Goal: Task Accomplishment & Management: Complete application form

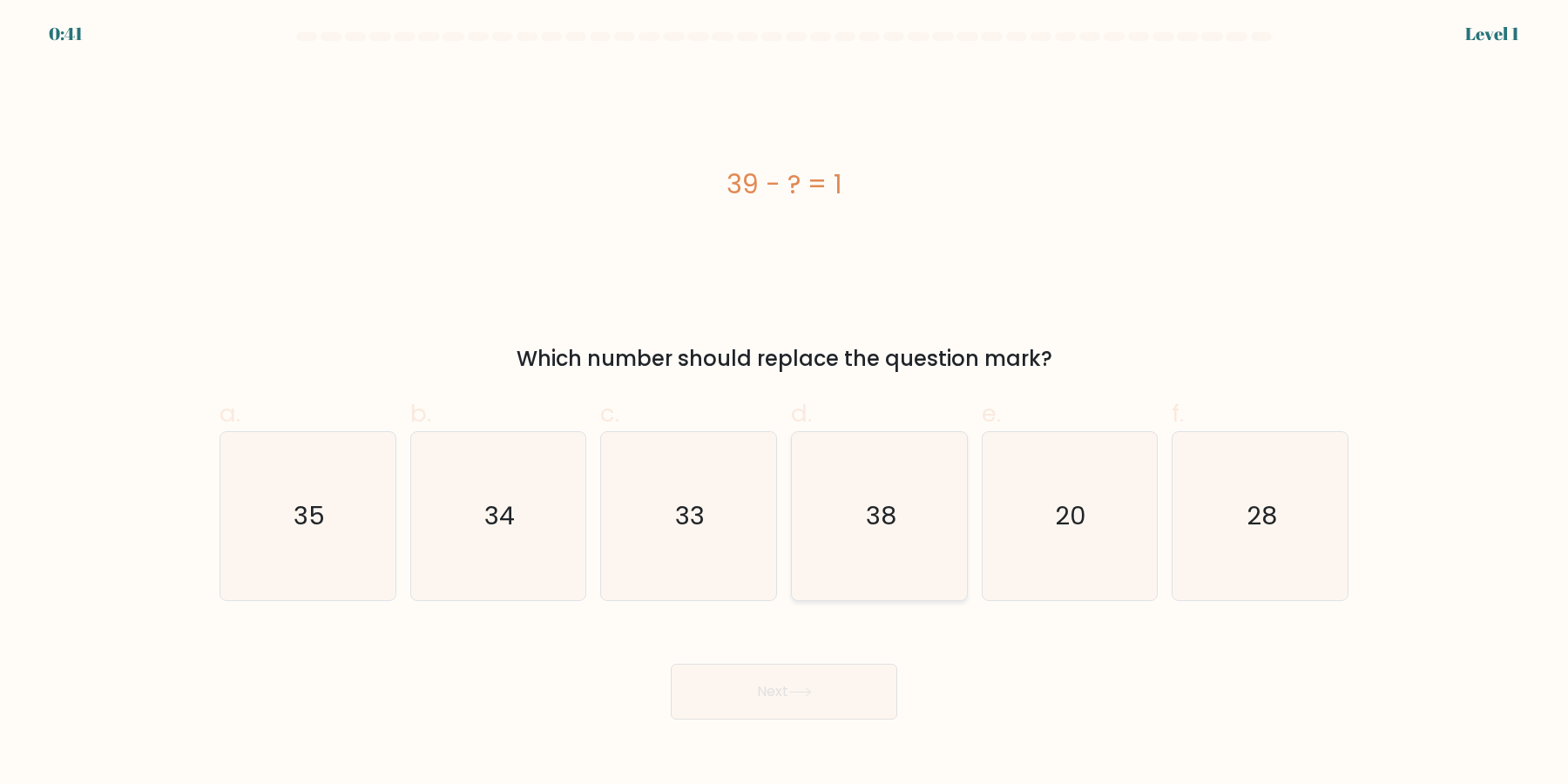
click at [841, 522] on icon "38" at bounding box center [878, 516] width 168 height 168
click at [785, 403] on input "d. 38" at bounding box center [784, 396] width 1 height 11
radio input "true"
click at [671, 664] on button "Next" at bounding box center [784, 692] width 227 height 56
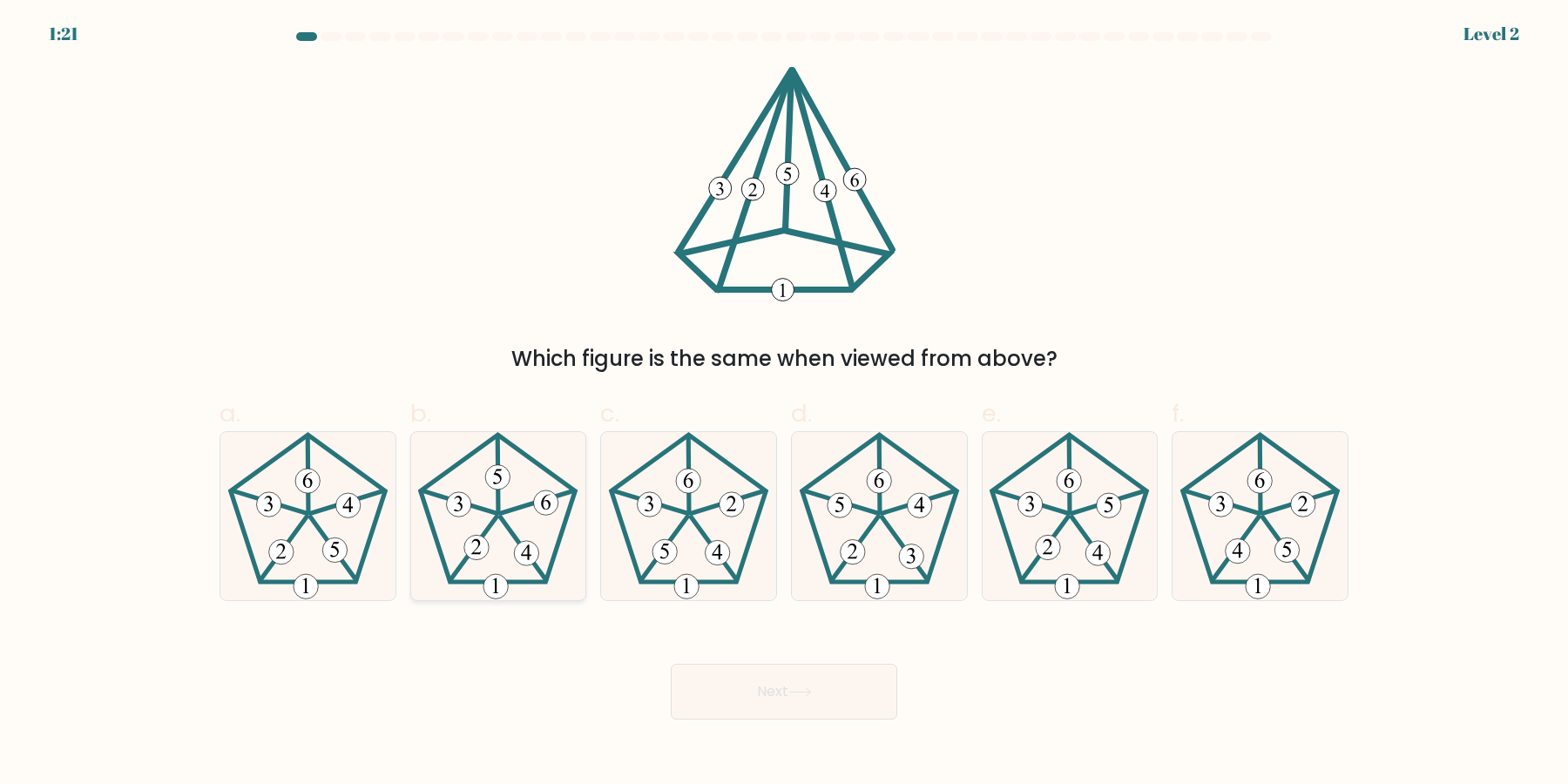
click at [458, 517] on 754 at bounding box center [459, 504] width 25 height 25
click at [784, 403] on input "b." at bounding box center [784, 396] width 1 height 11
radio input "true"
click at [671, 664] on button "Next" at bounding box center [784, 692] width 227 height 56
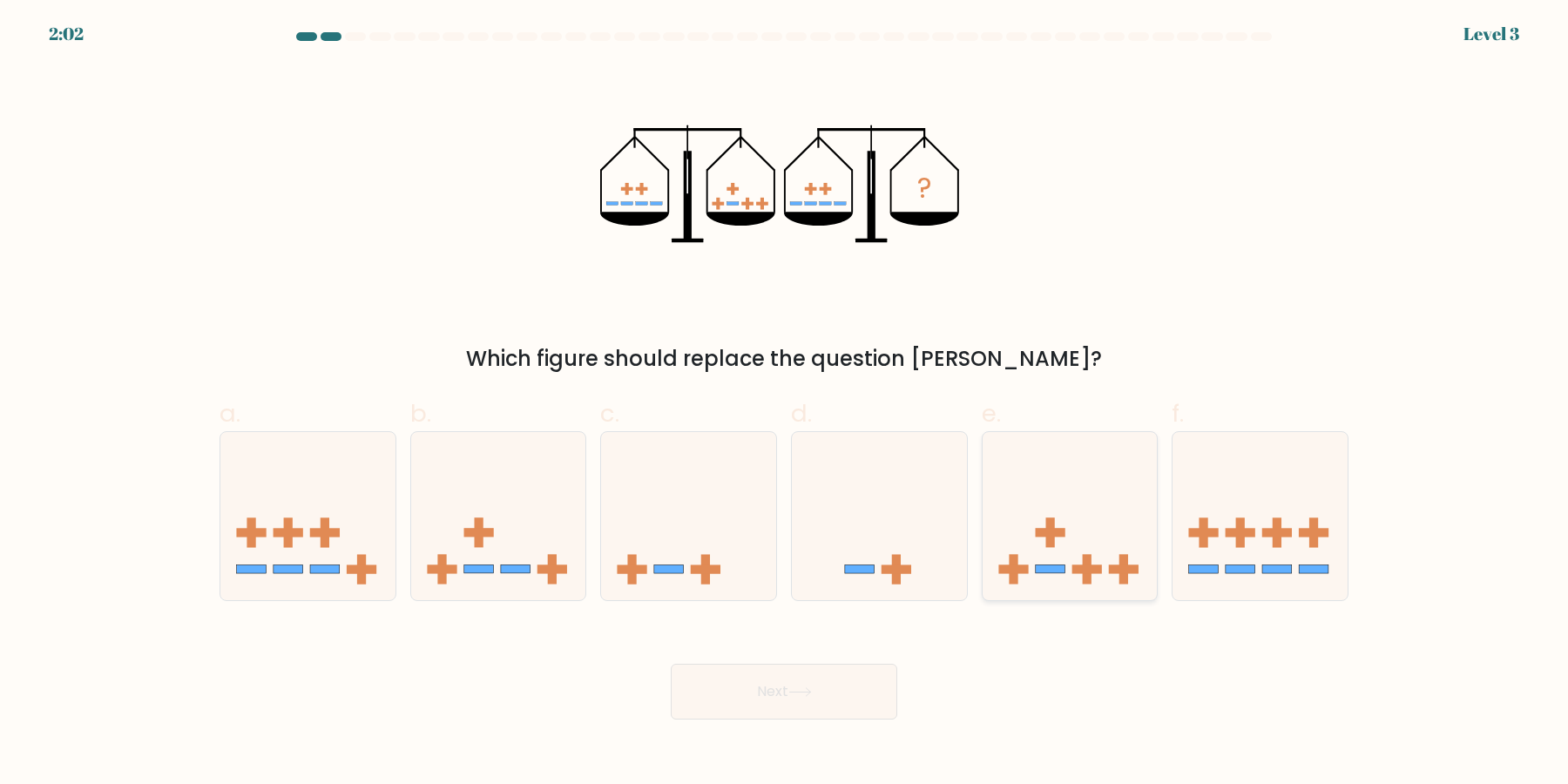
click at [1035, 547] on icon at bounding box center [1070, 516] width 175 height 144
click at [785, 403] on input "e." at bounding box center [784, 396] width 1 height 11
radio input "true"
click at [671, 664] on button "Next" at bounding box center [784, 692] width 227 height 56
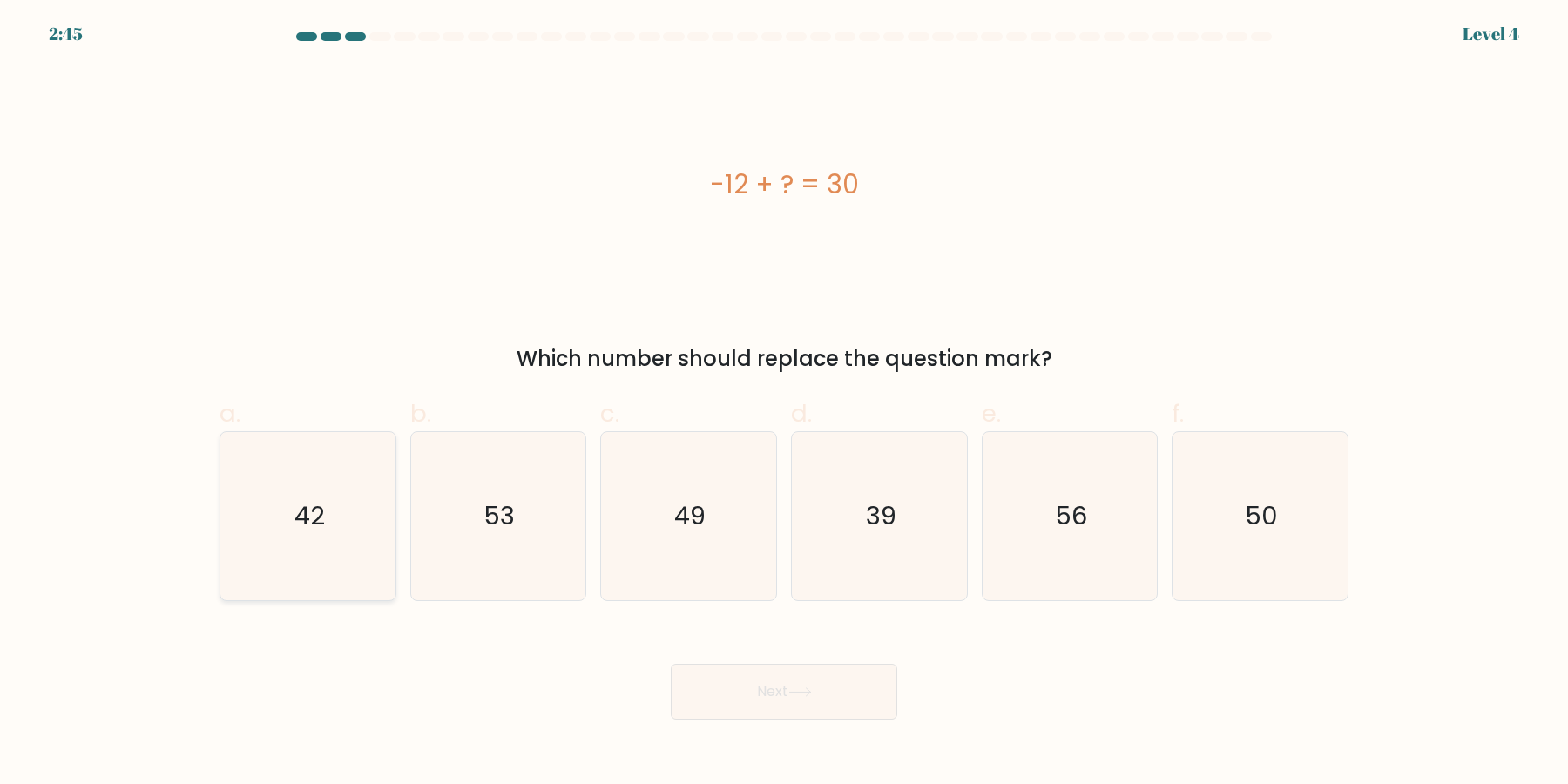
click at [338, 513] on icon "42" at bounding box center [307, 516] width 168 height 168
click at [784, 403] on input "a. 42" at bounding box center [784, 396] width 1 height 11
radio input "true"
click at [671, 664] on button "Next" at bounding box center [784, 692] width 227 height 56
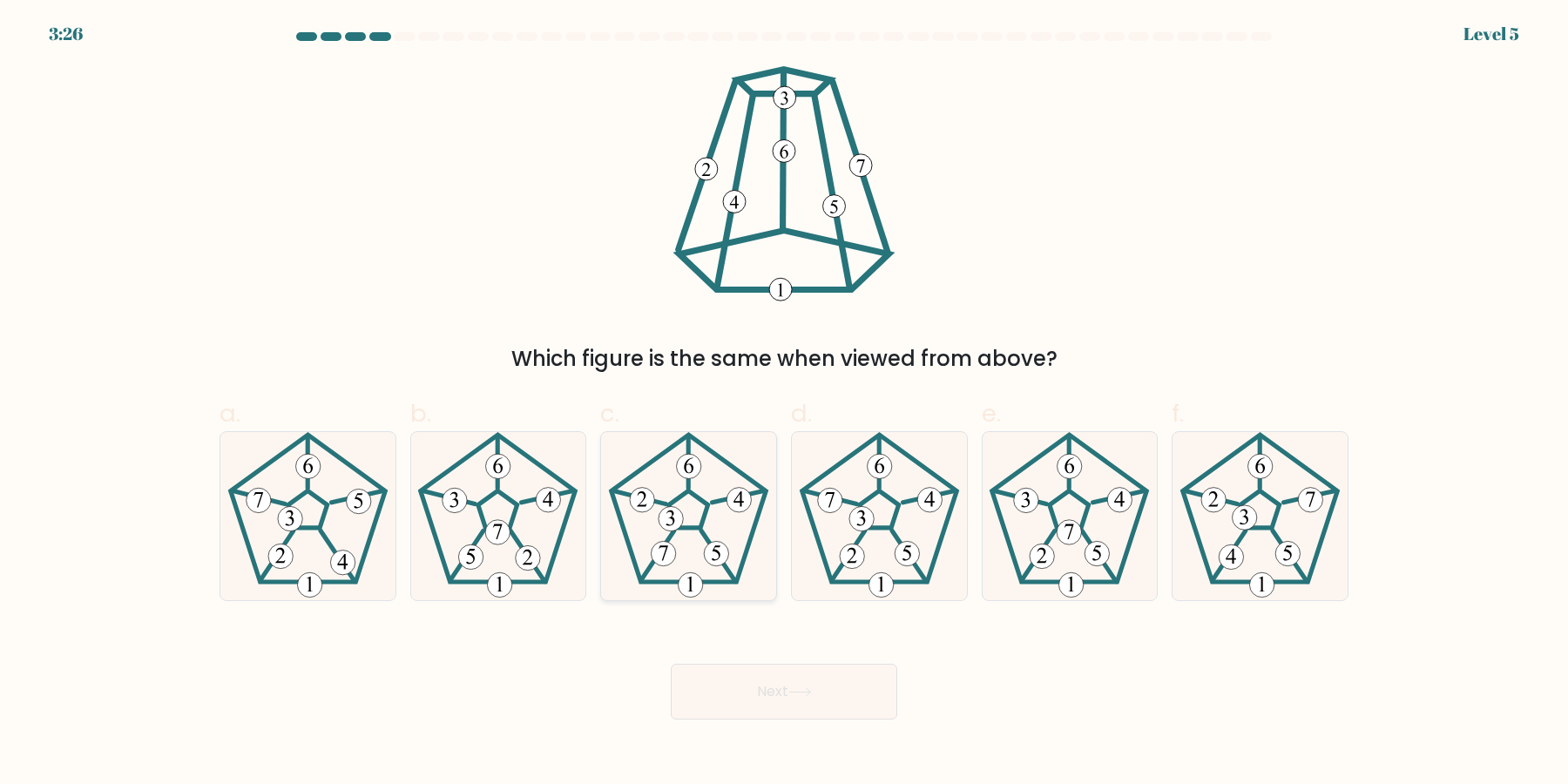
click at [684, 540] on icon at bounding box center [688, 516] width 168 height 168
click at [784, 403] on input "c." at bounding box center [784, 396] width 1 height 11
radio input "true"
click at [1217, 519] on icon at bounding box center [1259, 516] width 168 height 168
click at [785, 403] on input "f." at bounding box center [784, 396] width 1 height 11
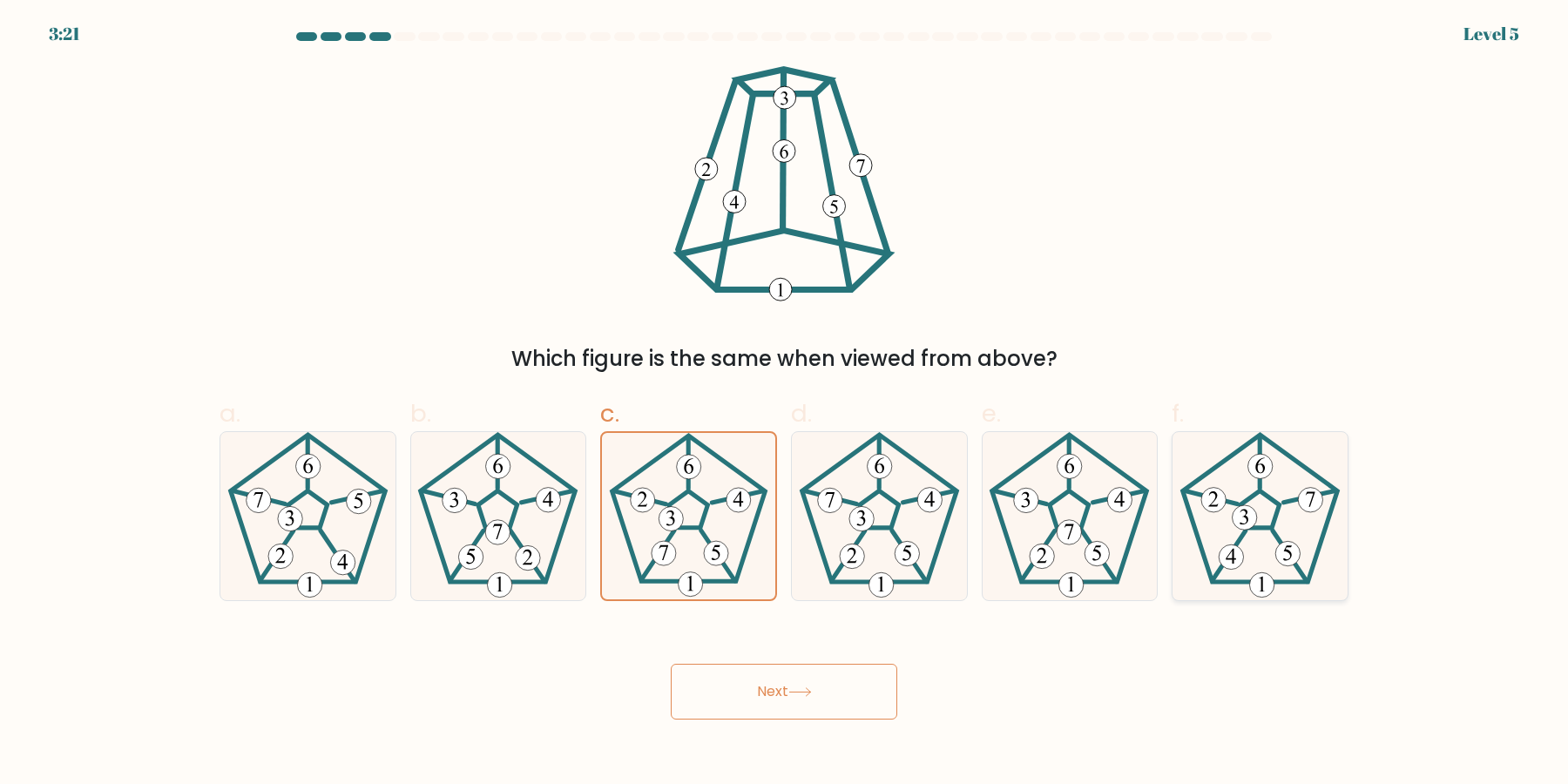
radio input "true"
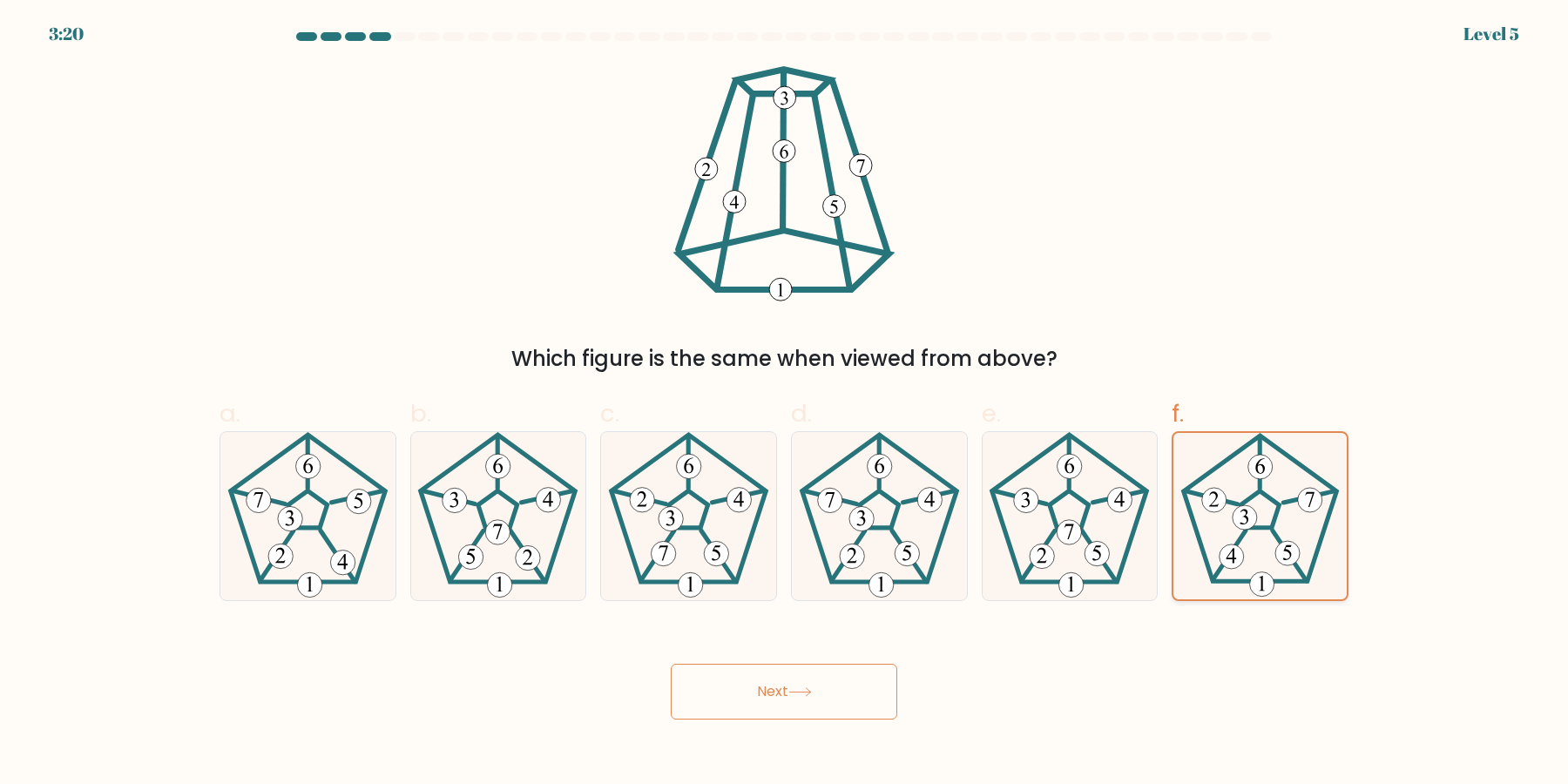
click at [671, 664] on button "Next" at bounding box center [784, 692] width 227 height 56
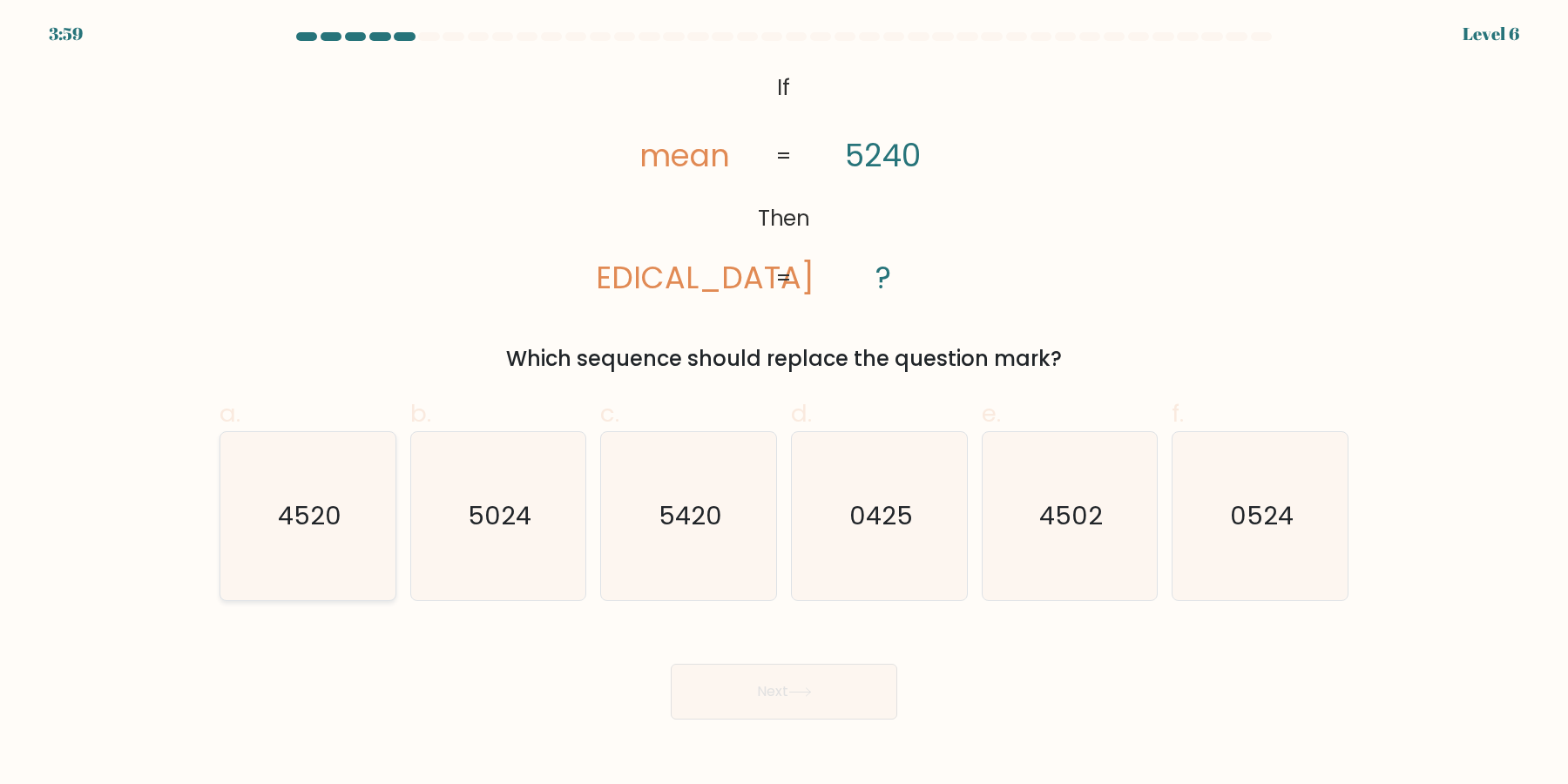
click at [340, 533] on icon "4520" at bounding box center [307, 516] width 168 height 168
click at [784, 403] on input "a. 4520" at bounding box center [784, 396] width 1 height 11
radio input "true"
click at [671, 664] on button "Next" at bounding box center [784, 692] width 227 height 56
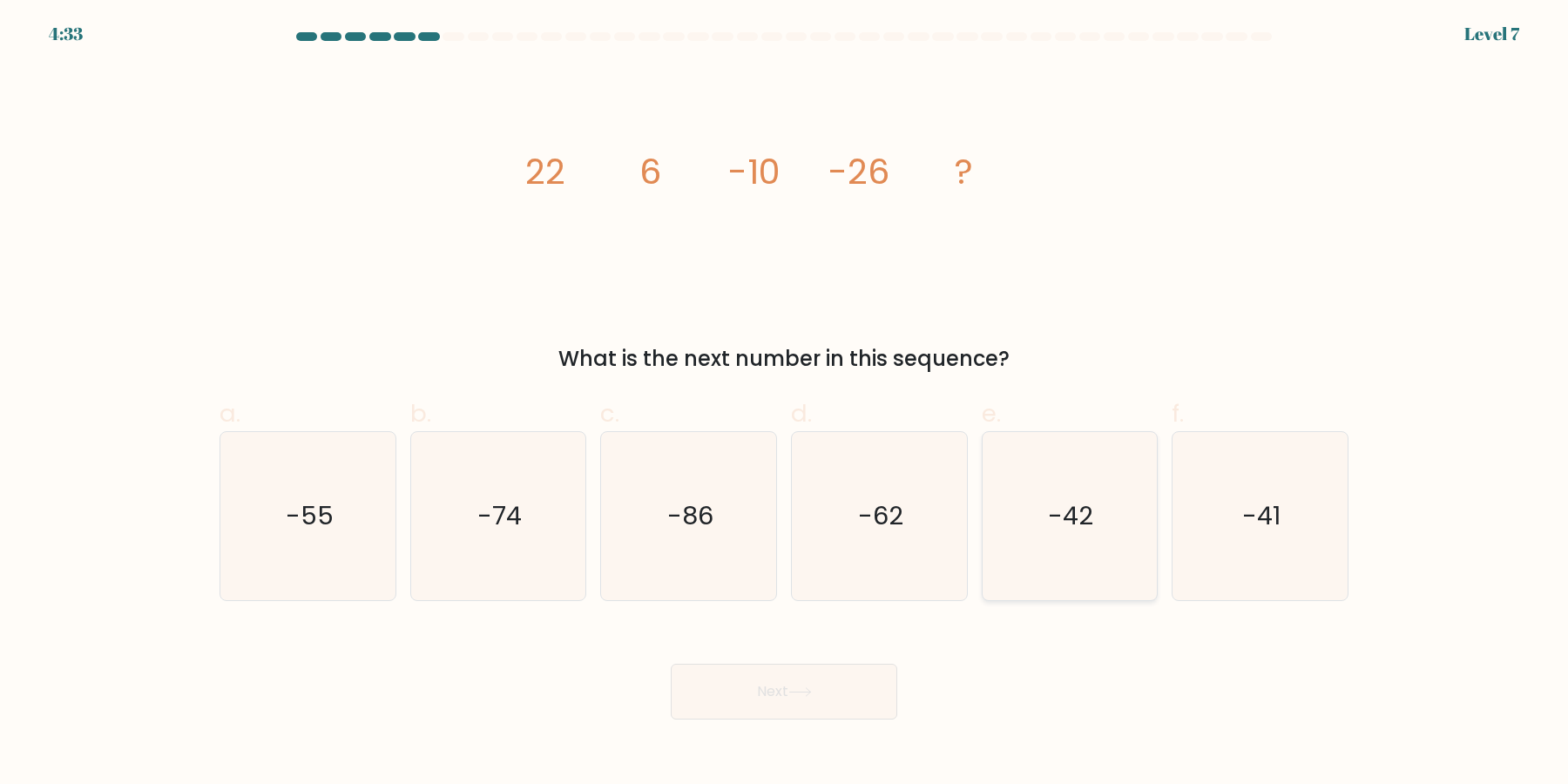
click at [1100, 498] on icon "-42" at bounding box center [1068, 516] width 168 height 168
click at [785, 403] on input "e. -42" at bounding box center [784, 396] width 1 height 11
radio input "true"
click at [671, 664] on button "Next" at bounding box center [784, 692] width 227 height 56
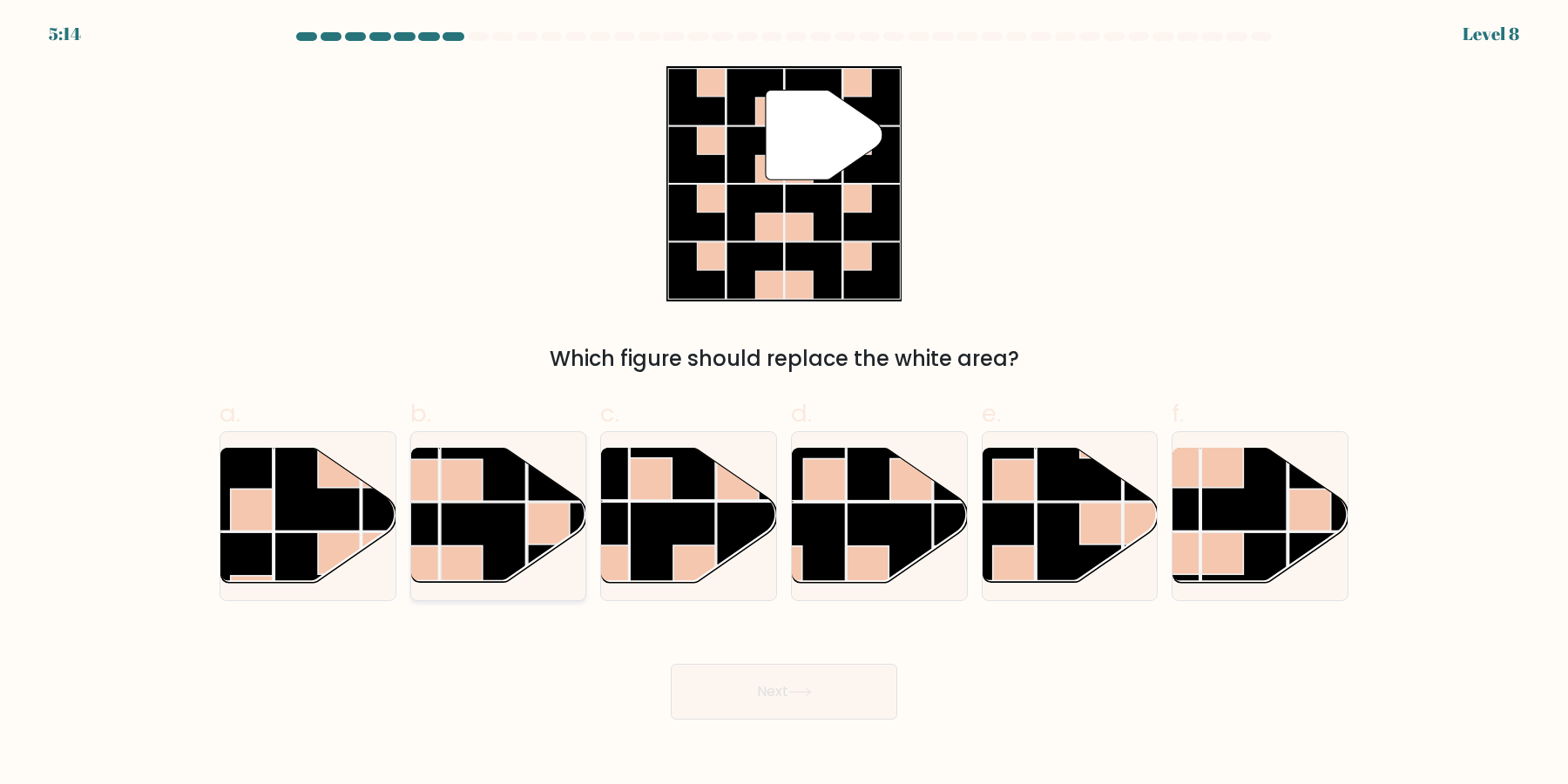
click at [442, 517] on rect at bounding box center [484, 546] width 85 height 85
click at [784, 403] on input "b." at bounding box center [784, 396] width 1 height 11
radio input "true"
click at [671, 664] on button "Next" at bounding box center [784, 692] width 227 height 56
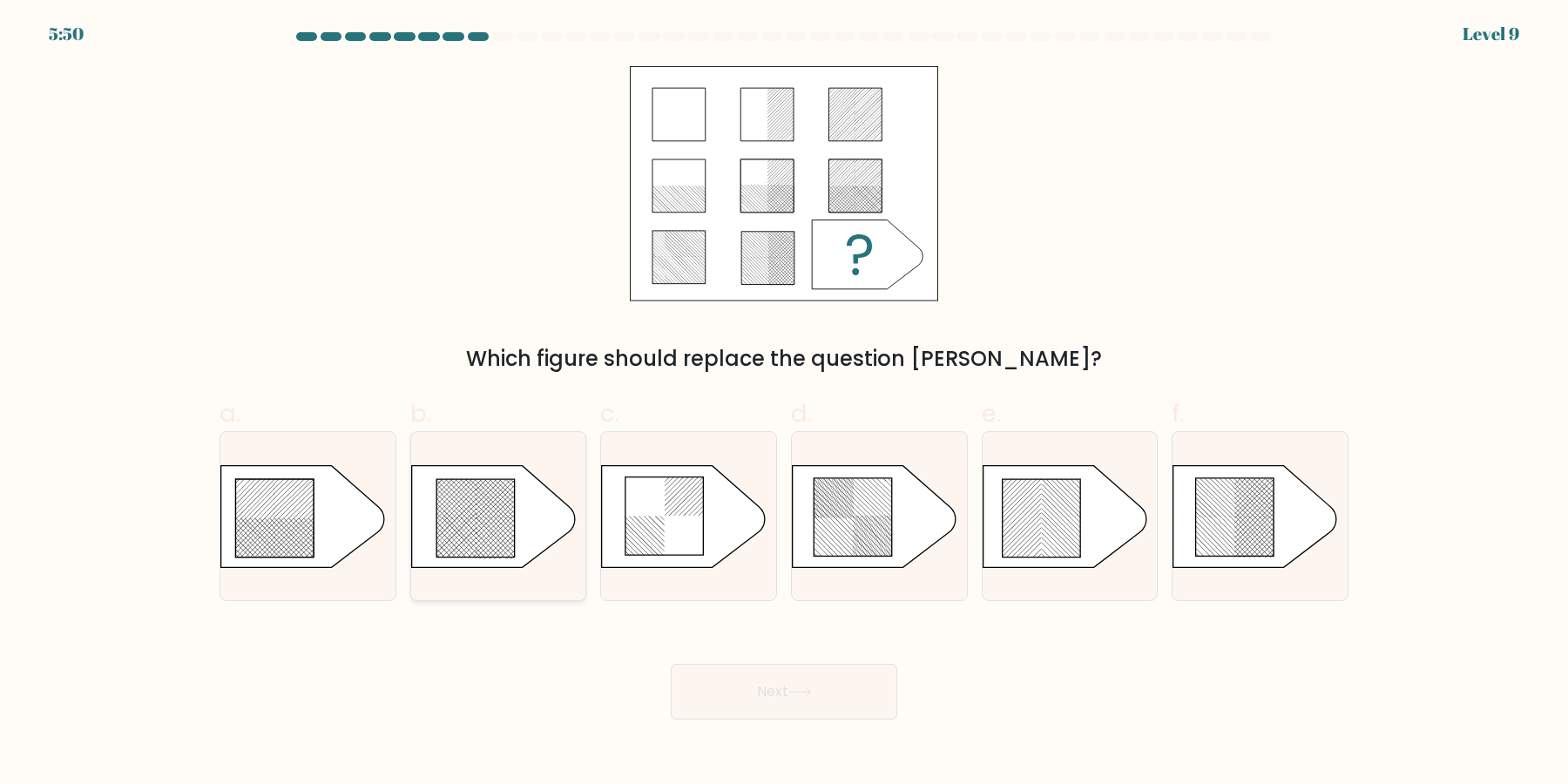
click at [535, 484] on icon at bounding box center [493, 516] width 164 height 102
click at [784, 403] on input "b." at bounding box center [784, 396] width 1 height 11
radio input "true"
click at [671, 664] on button "Next" at bounding box center [784, 692] width 227 height 56
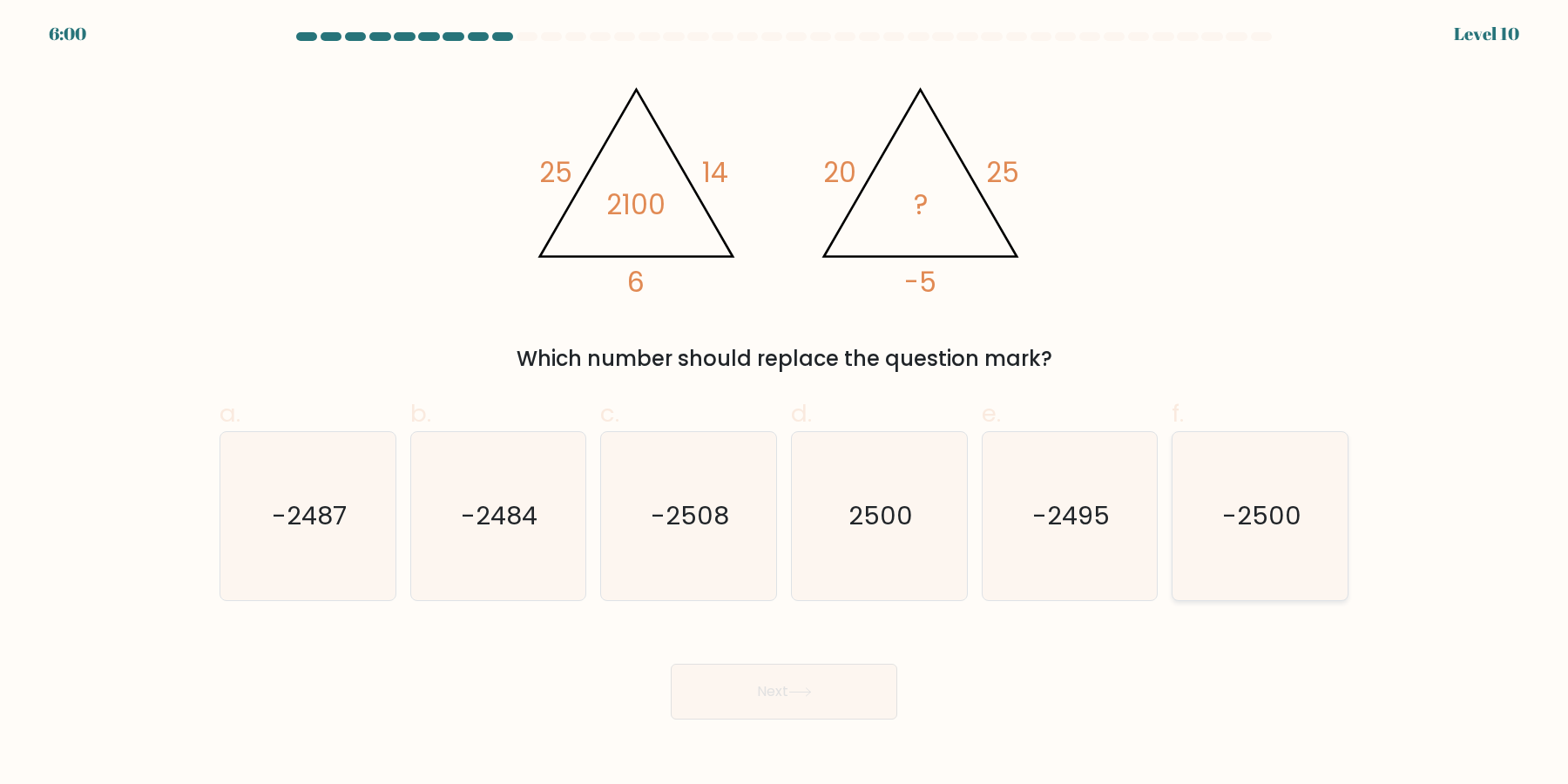
click at [1259, 521] on text "-2500" at bounding box center [1262, 516] width 79 height 35
click at [785, 403] on input "f. -2500" at bounding box center [784, 396] width 1 height 11
radio input "true"
click at [908, 531] on icon "2500" at bounding box center [878, 516] width 168 height 168
click at [785, 403] on input "d. 2500" at bounding box center [784, 396] width 1 height 11
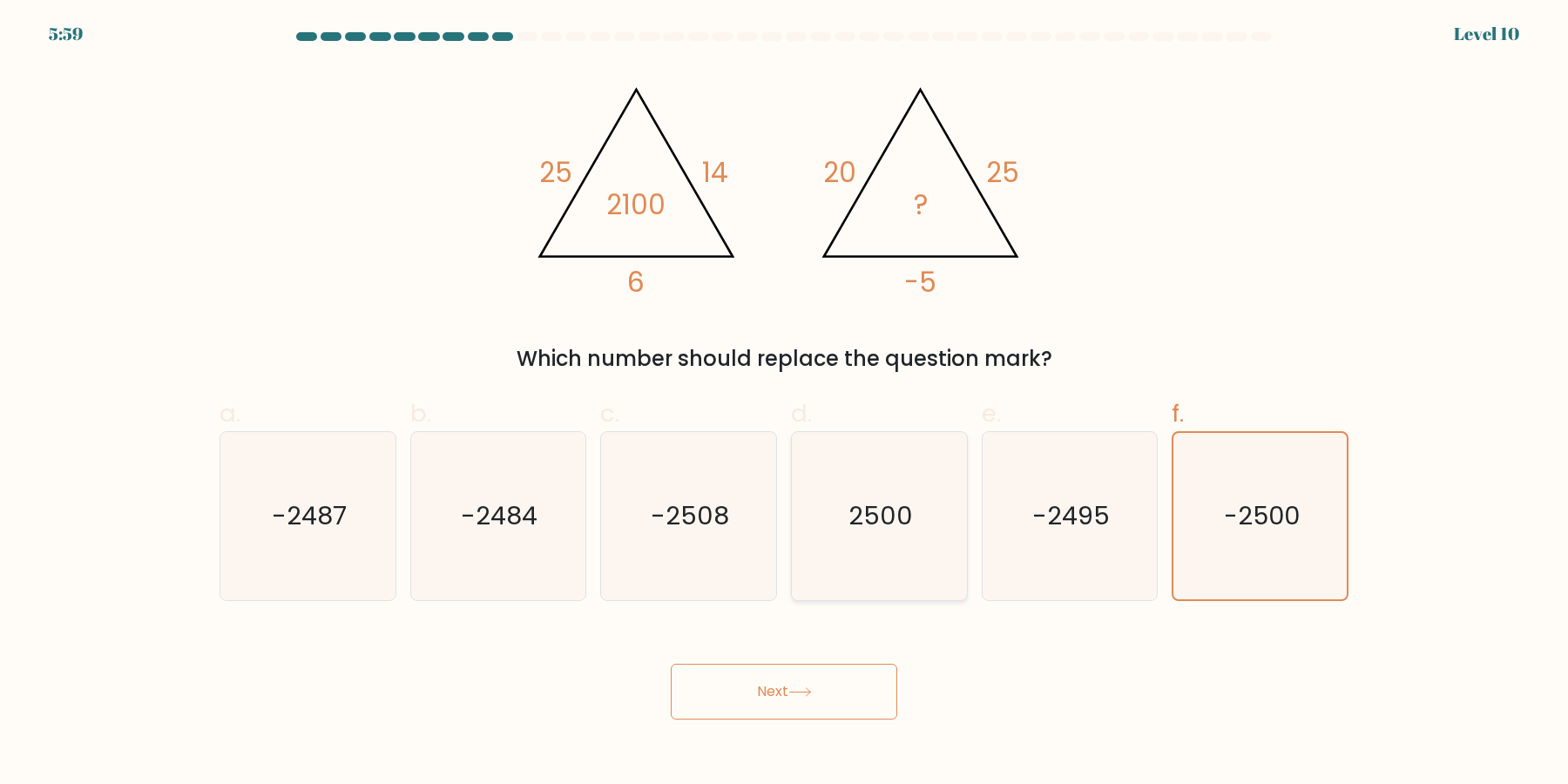
radio input "true"
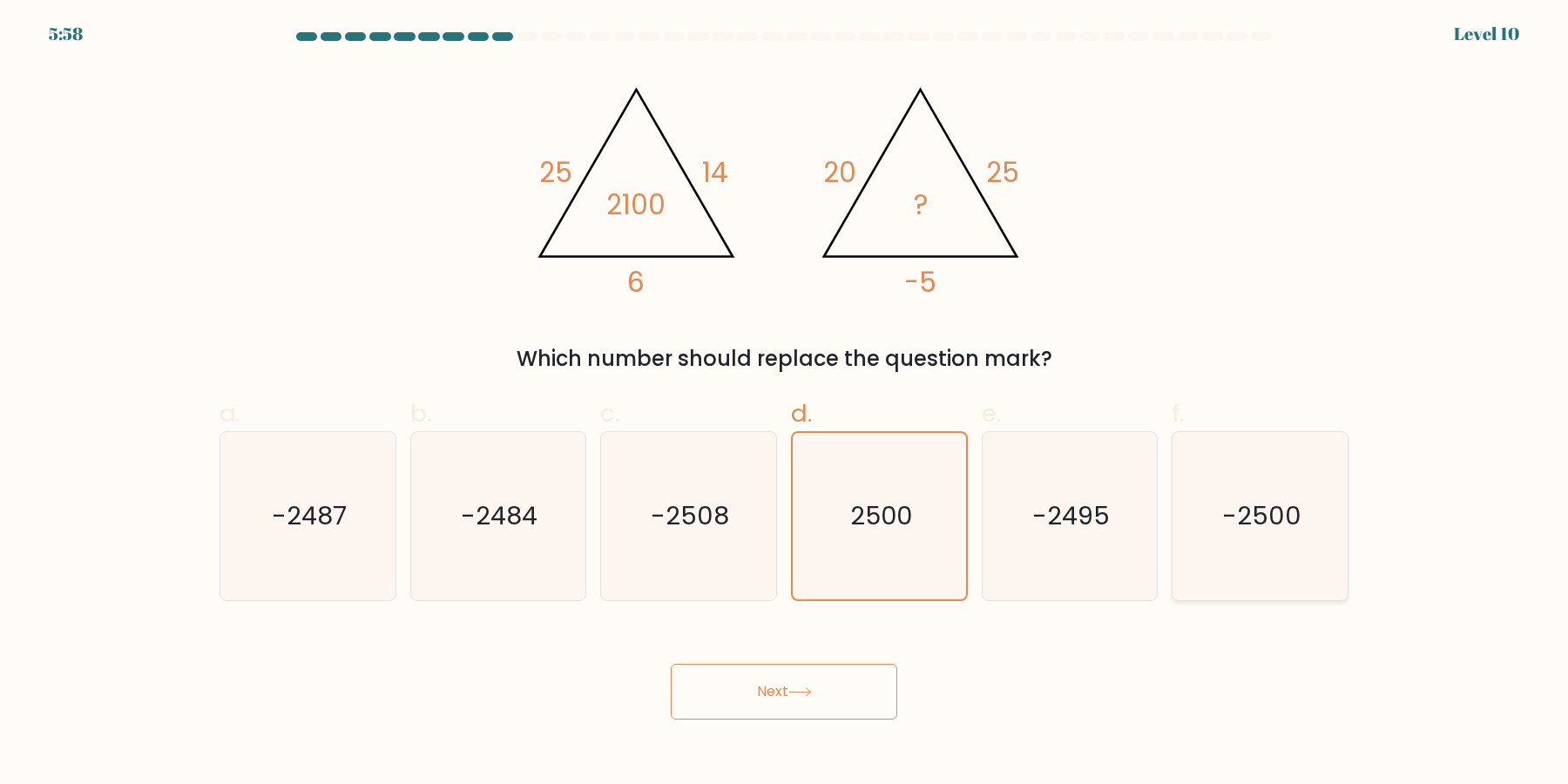
click at [1283, 533] on icon "-2500" at bounding box center [1259, 516] width 168 height 168
click at [785, 403] on input "f. -2500" at bounding box center [784, 396] width 1 height 11
radio input "true"
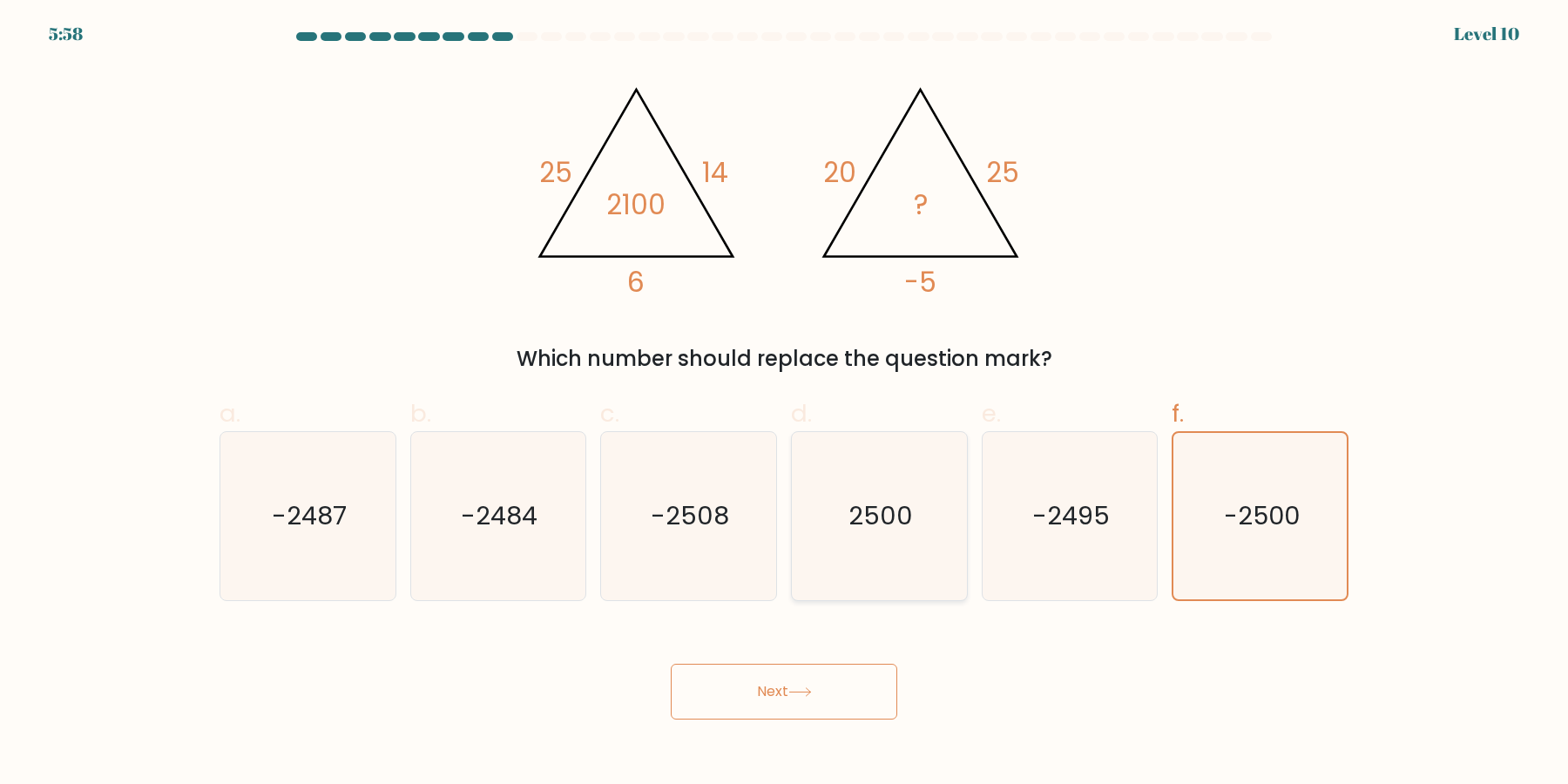
click at [885, 499] on text "2500" at bounding box center [880, 516] width 65 height 35
click at [785, 403] on input "d. 2500" at bounding box center [784, 396] width 1 height 11
radio input "true"
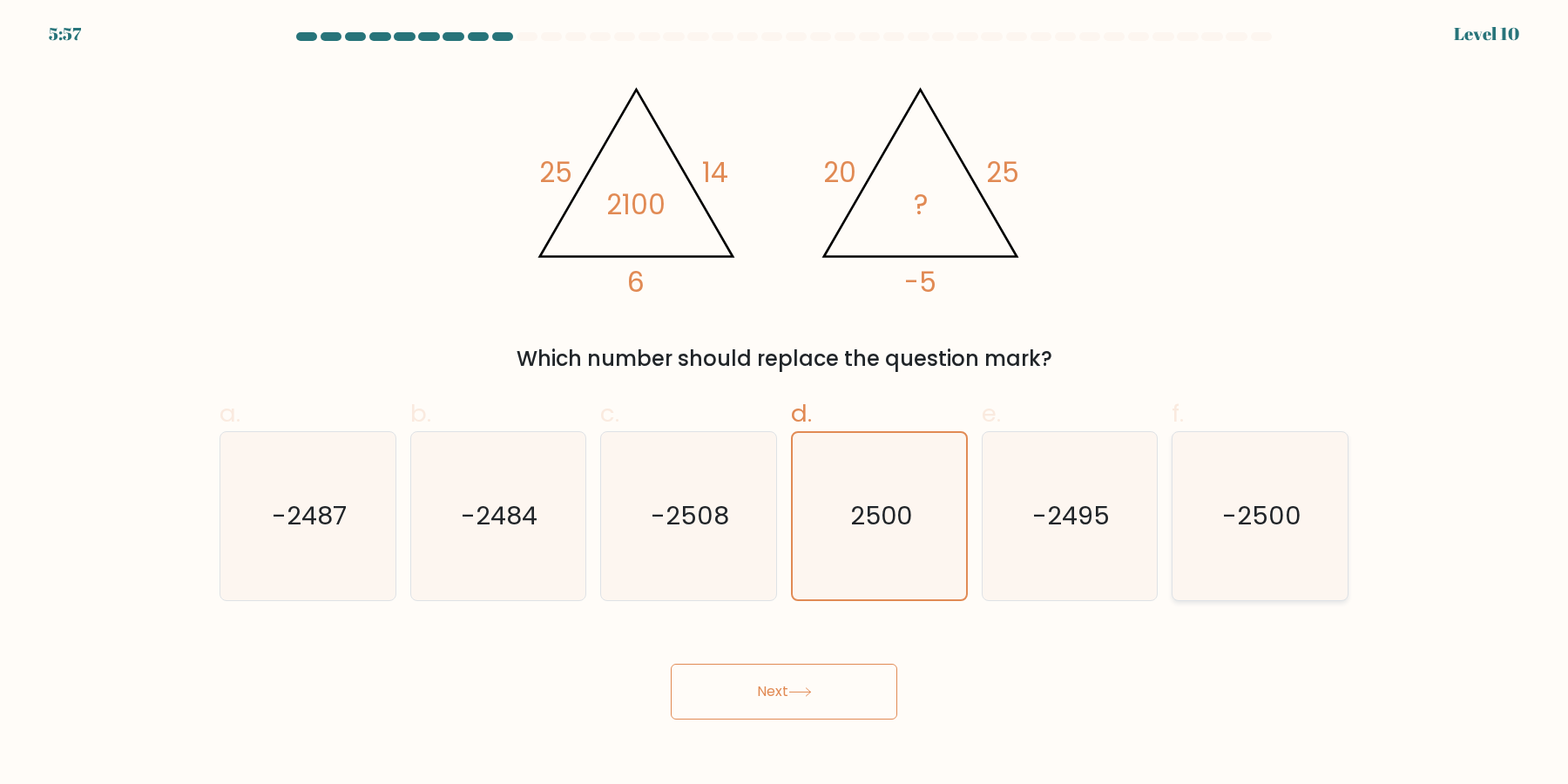
click at [1255, 493] on icon "-2500" at bounding box center [1259, 516] width 168 height 168
click at [785, 403] on input "f. -2500" at bounding box center [784, 396] width 1 height 11
radio input "true"
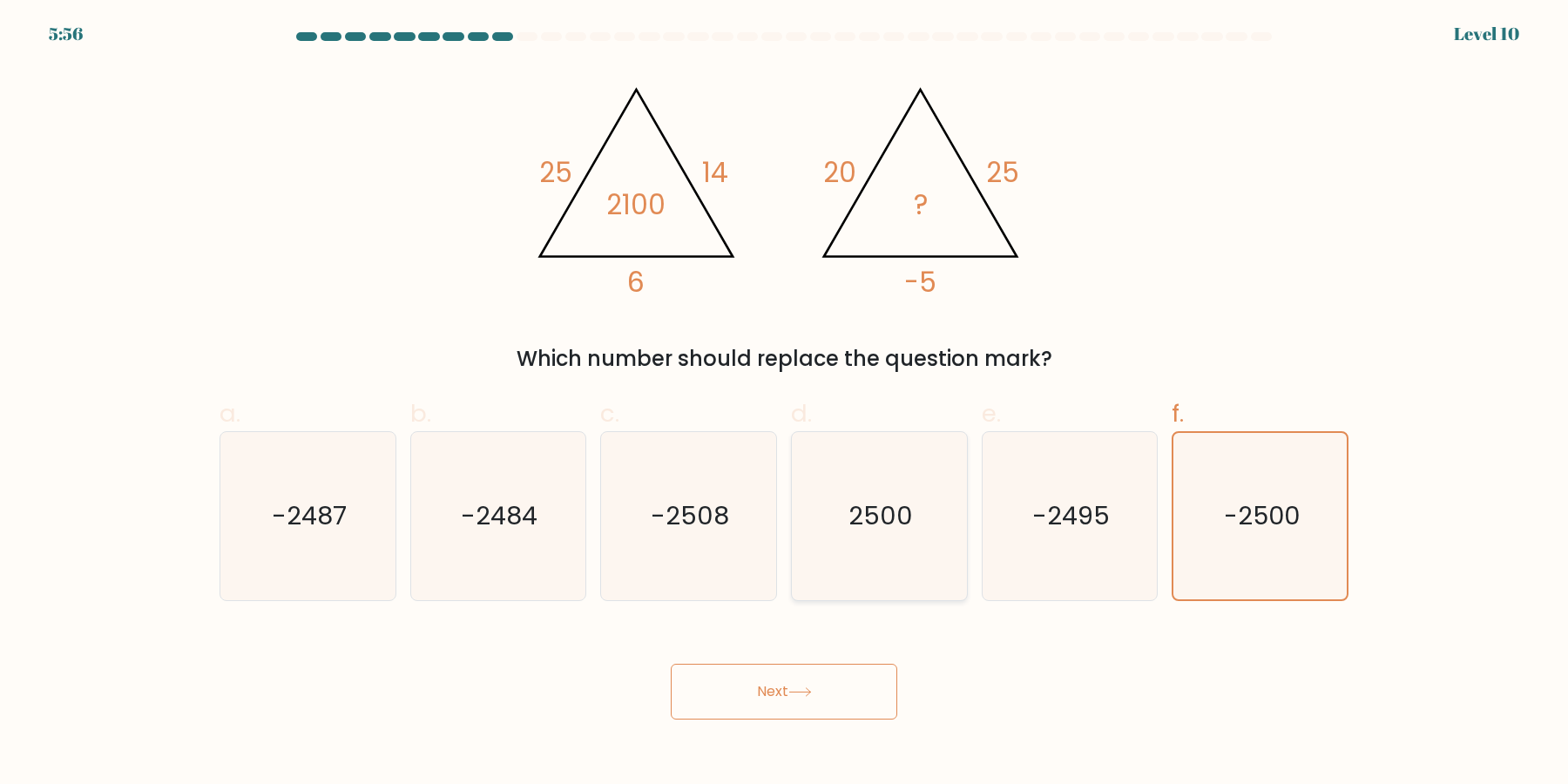
click at [905, 504] on text "2500" at bounding box center [880, 516] width 65 height 35
click at [785, 403] on input "d. 2500" at bounding box center [784, 396] width 1 height 11
radio input "true"
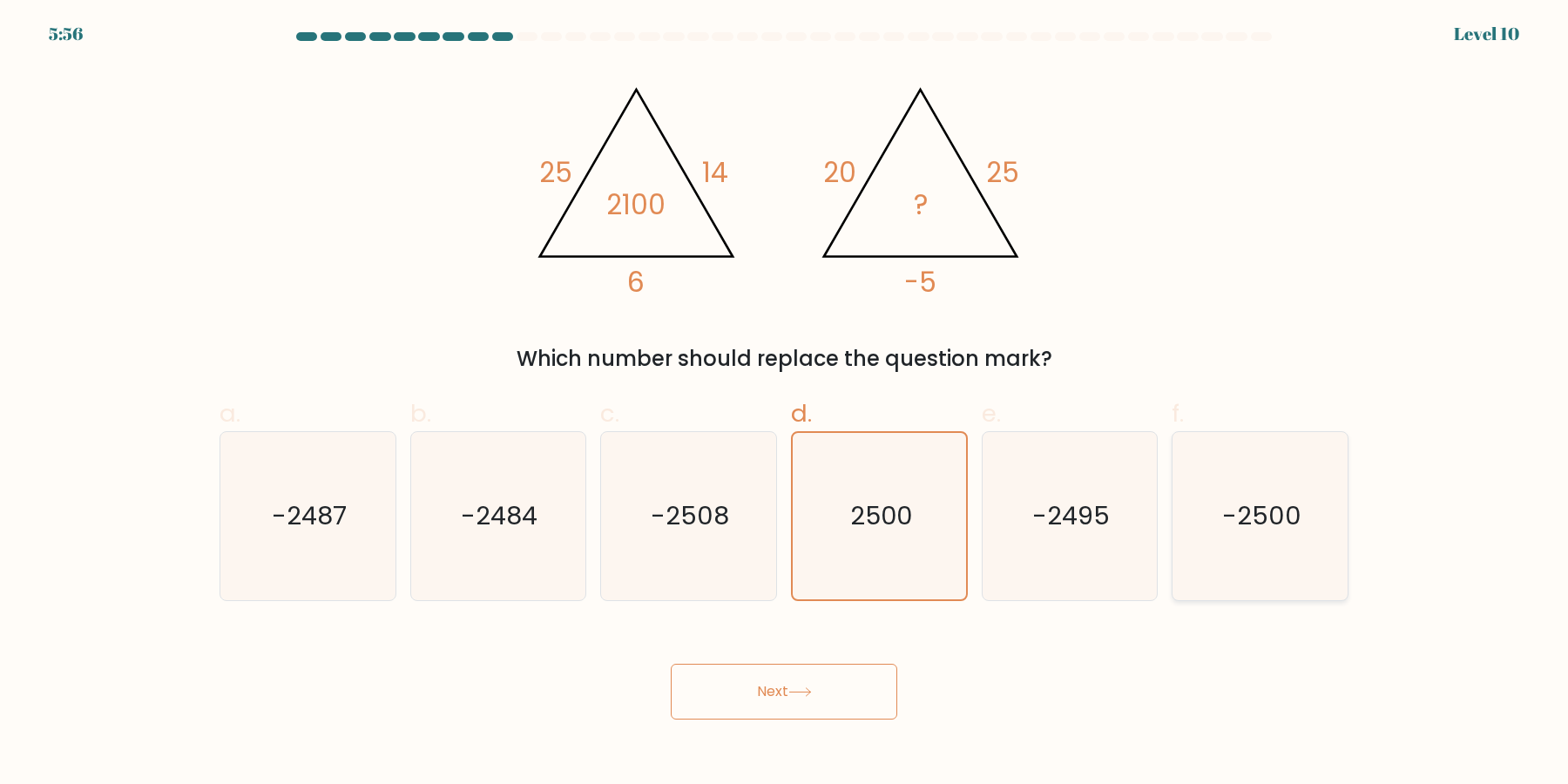
click at [1279, 520] on text "-2500" at bounding box center [1262, 516] width 79 height 35
click at [785, 403] on input "f. -2500" at bounding box center [784, 396] width 1 height 11
radio input "true"
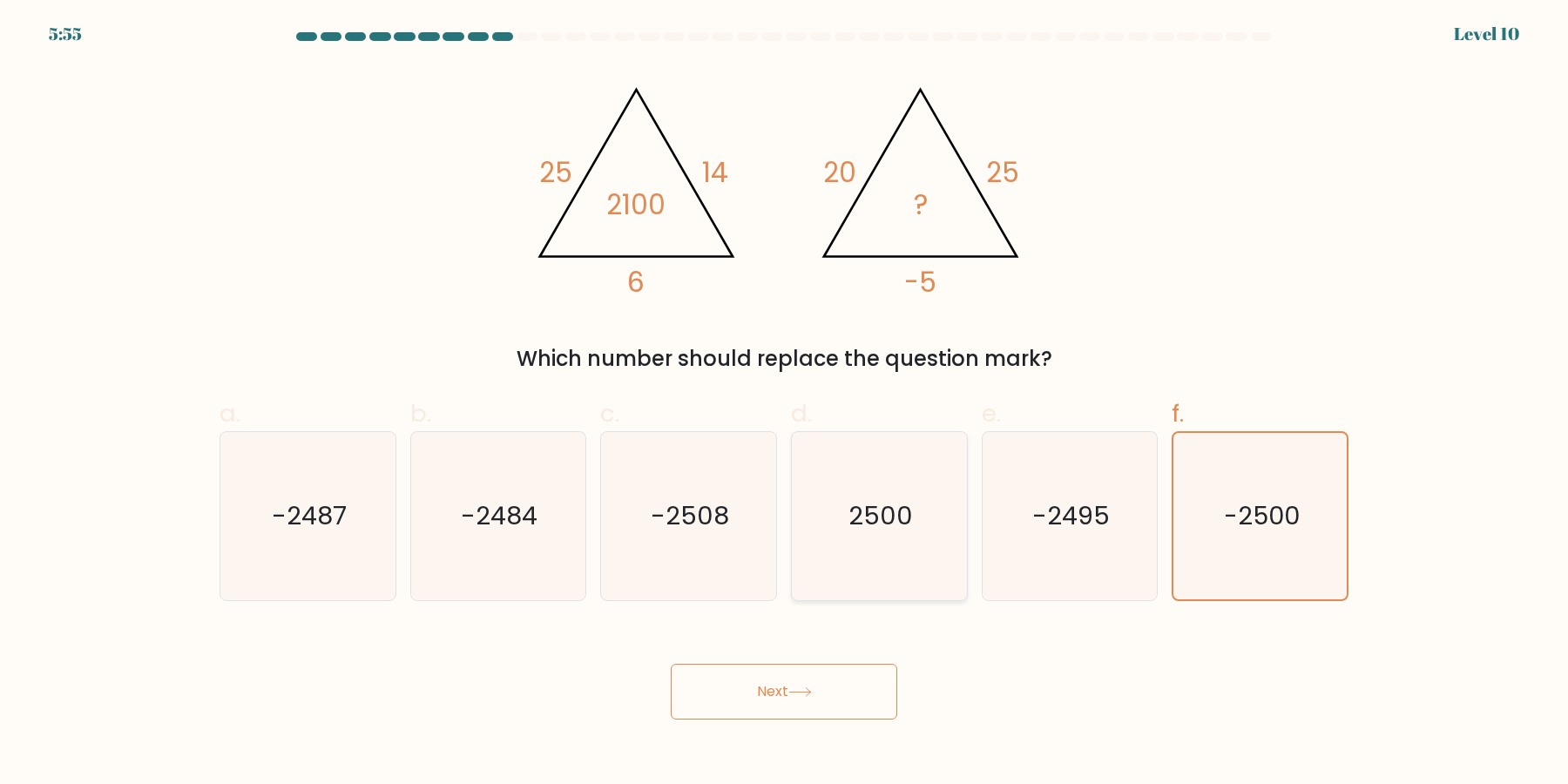
click at [852, 511] on icon "2500" at bounding box center [878, 516] width 168 height 168
click at [785, 403] on input "d. 2500" at bounding box center [784, 396] width 1 height 11
radio input "true"
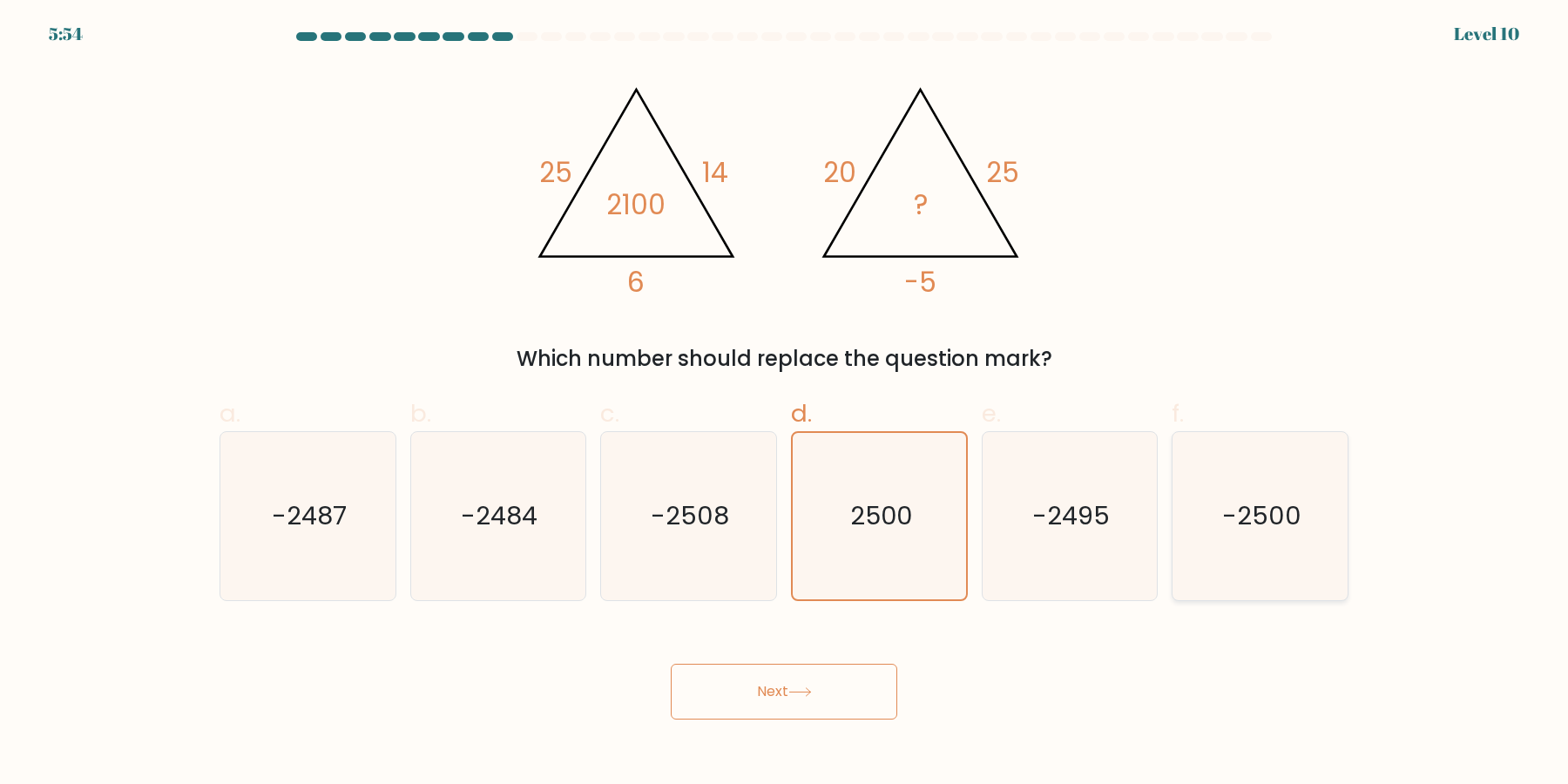
click at [1279, 518] on text "-2500" at bounding box center [1262, 516] width 79 height 35
click at [785, 403] on input "f. -2500" at bounding box center [784, 396] width 1 height 11
radio input "true"
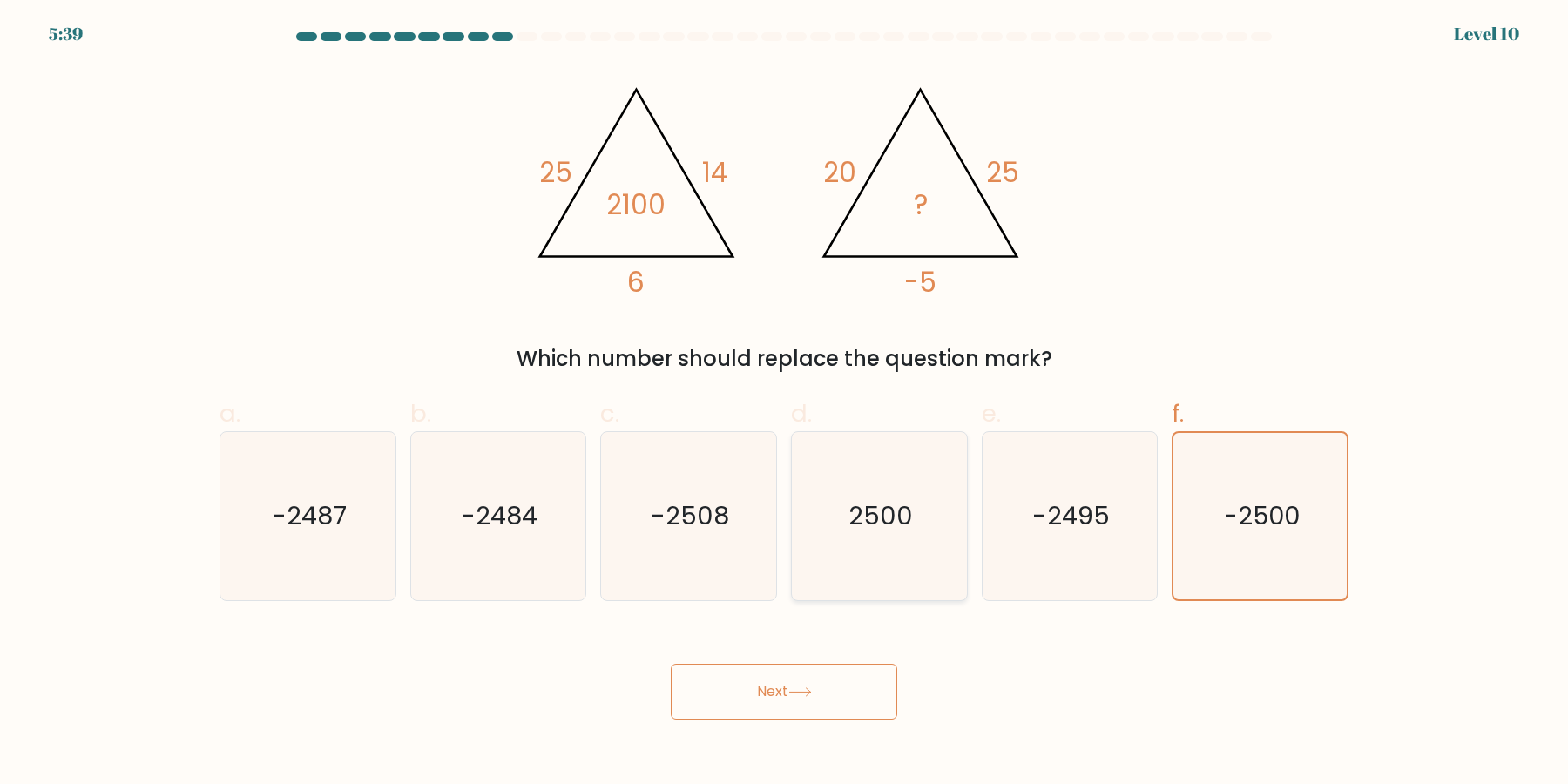
click at [929, 484] on icon "2500" at bounding box center [878, 516] width 168 height 168
click at [785, 403] on input "d. 2500" at bounding box center [784, 396] width 1 height 11
radio input "true"
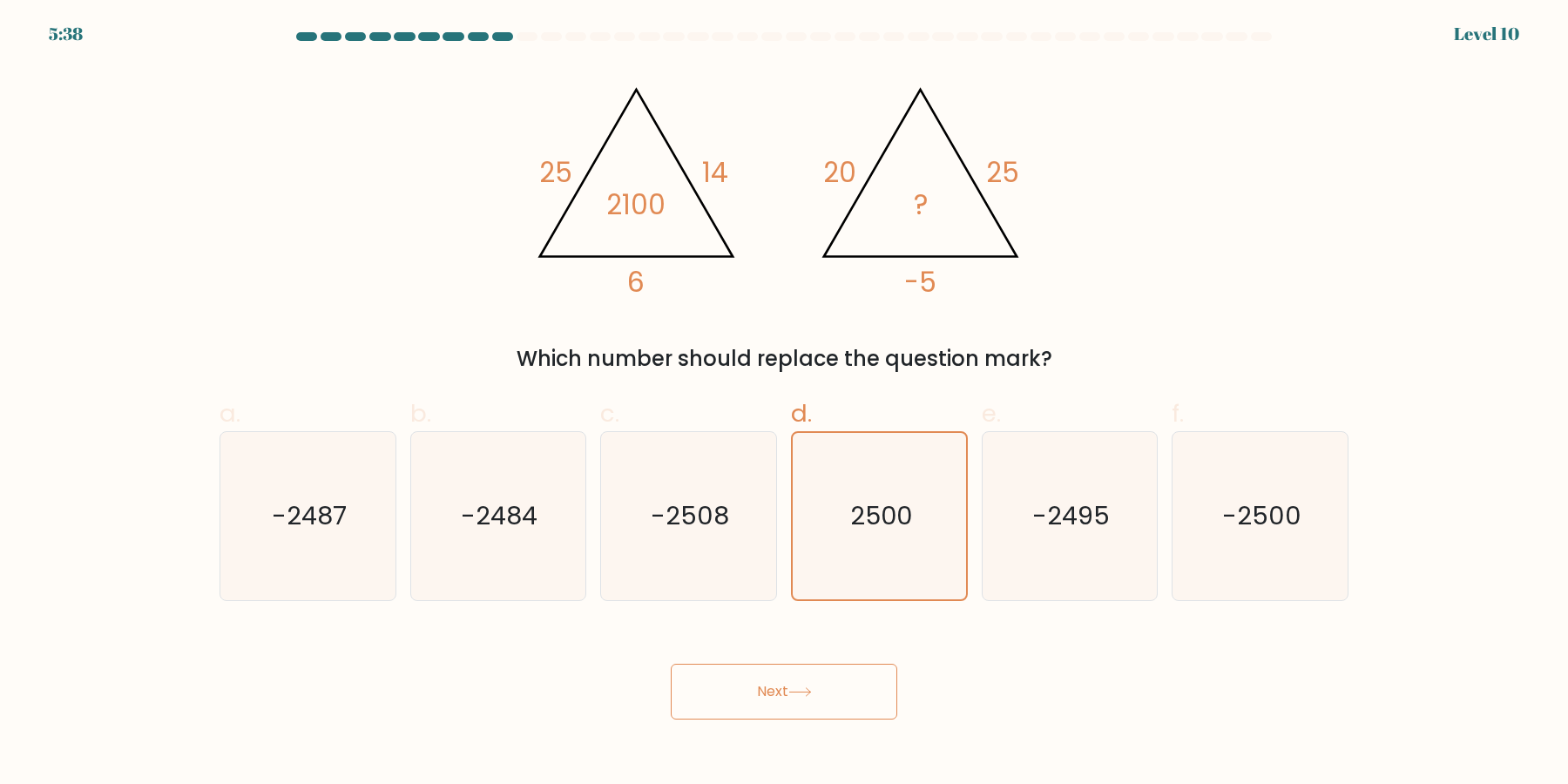
click at [671, 664] on button "Next" at bounding box center [784, 692] width 227 height 56
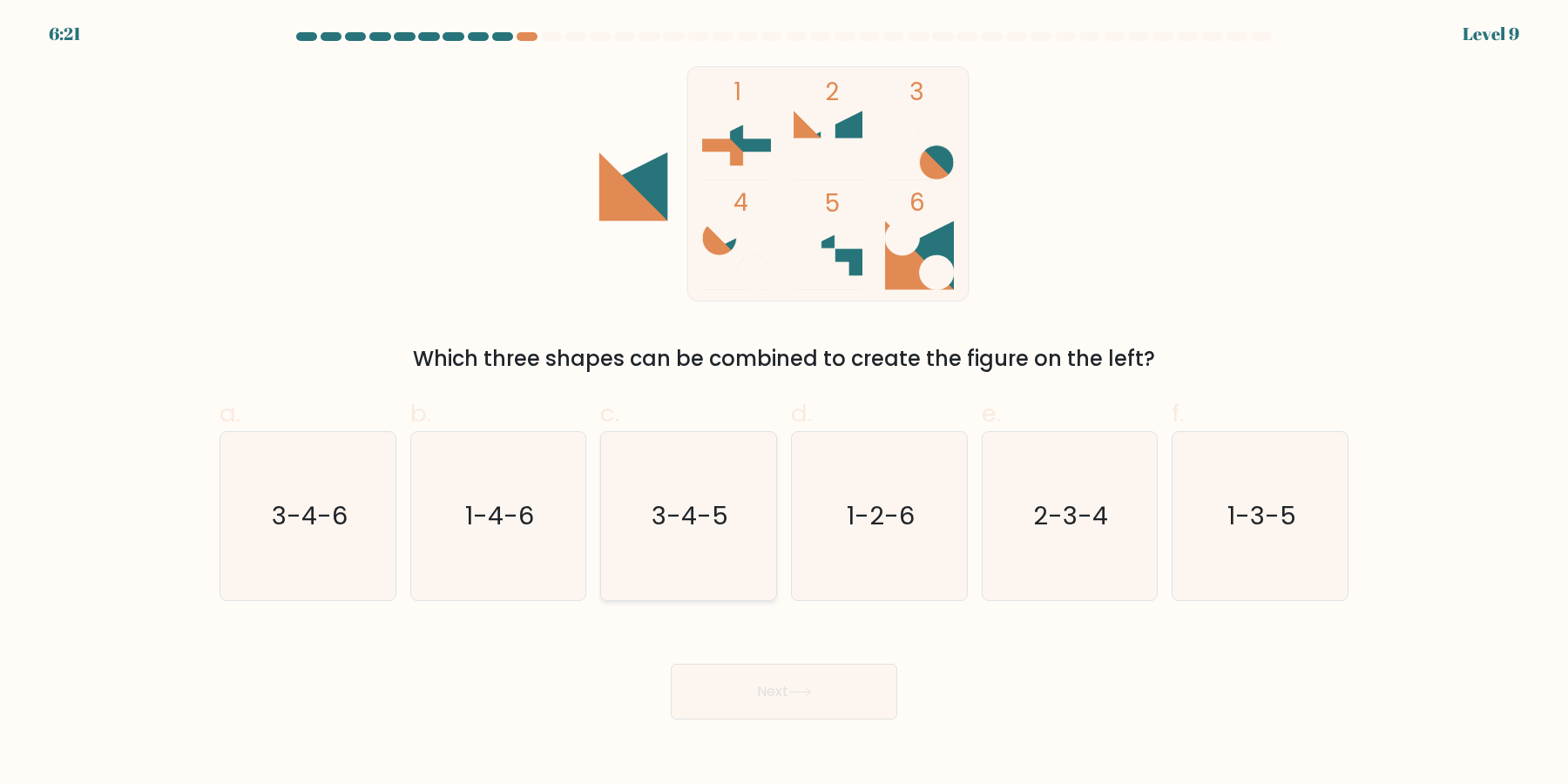
click at [684, 527] on icon "3-4-5" at bounding box center [688, 516] width 168 height 168
click at [784, 403] on input "c. 3-4-5" at bounding box center [784, 396] width 1 height 11
radio input "true"
click at [671, 664] on button "Next" at bounding box center [784, 692] width 227 height 56
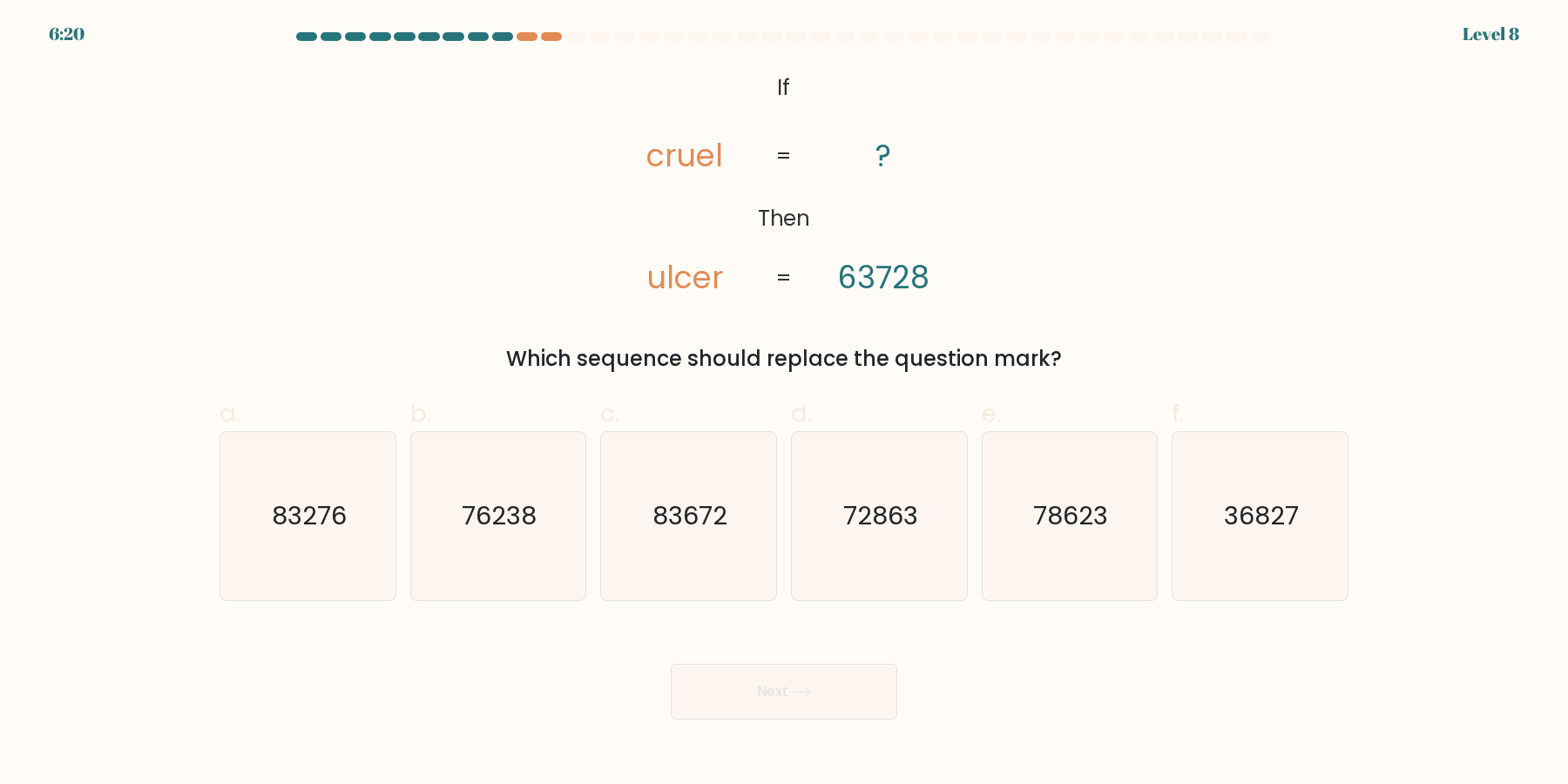
click at [684, 527] on icon "83672" at bounding box center [688, 516] width 168 height 168
click at [784, 403] on input "c. 83672" at bounding box center [784, 396] width 1 height 11
radio input "true"
click at [671, 664] on button "Next" at bounding box center [784, 692] width 227 height 56
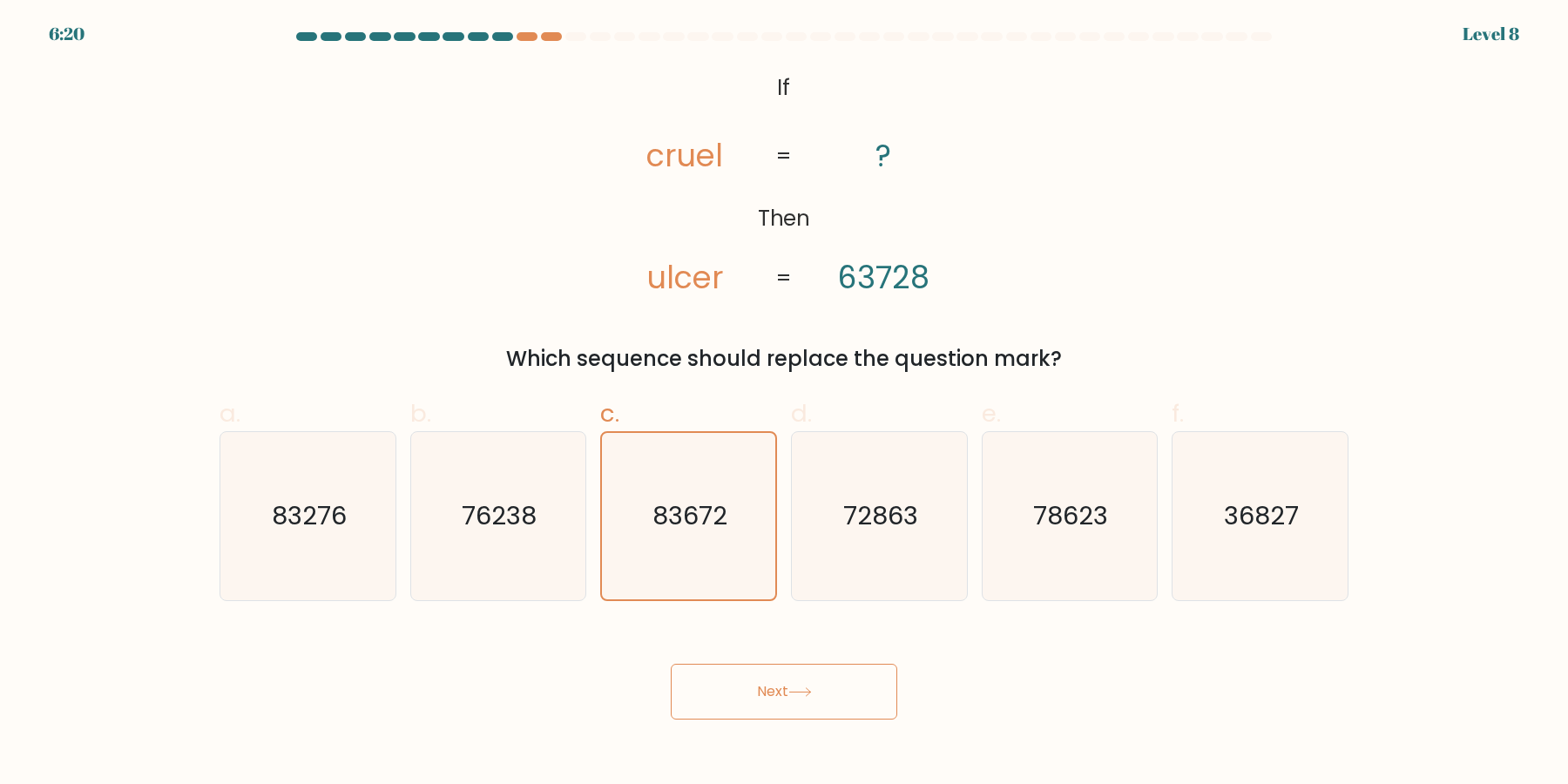
click button "Next"
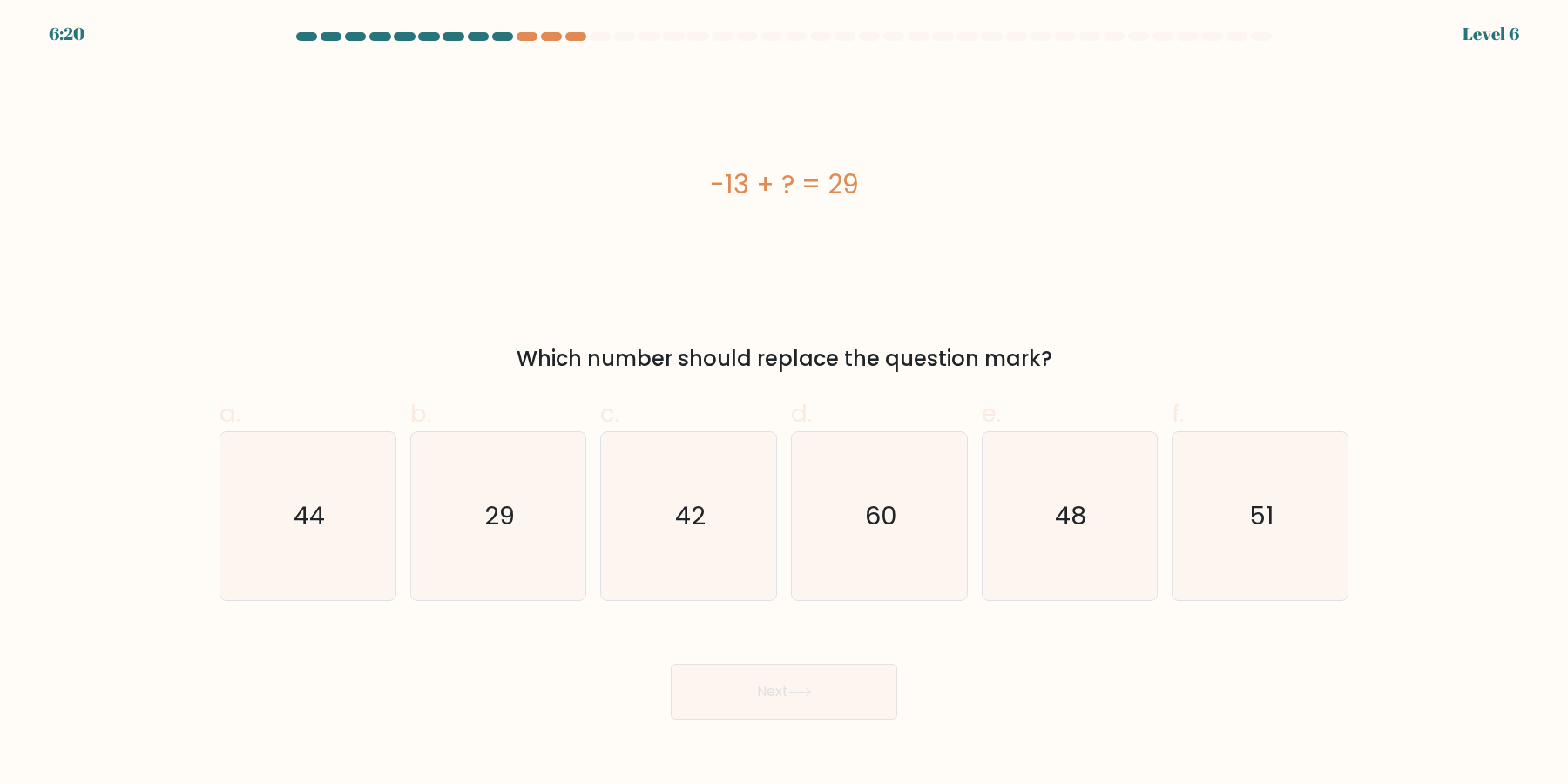
click at [684, 527] on icon "42" at bounding box center [688, 516] width 168 height 168
click at [784, 403] on input "c. 42" at bounding box center [784, 396] width 1 height 11
radio input "true"
click at [671, 664] on button "Next" at bounding box center [784, 692] width 227 height 56
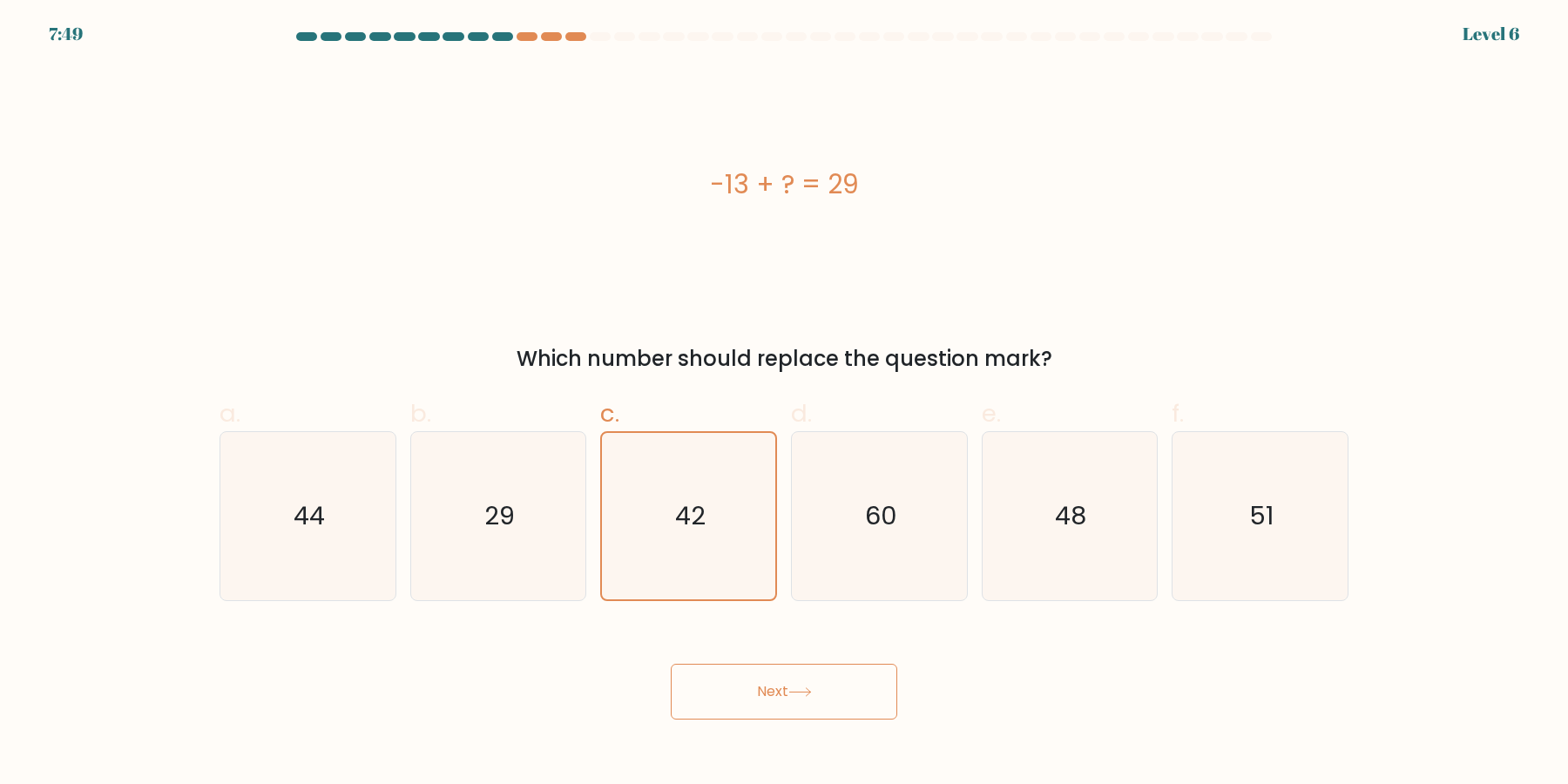
click at [671, 664] on button "Next" at bounding box center [784, 692] width 227 height 56
click at [684, 527] on icon "42" at bounding box center [688, 516] width 166 height 166
click at [784, 403] on input "c. 42" at bounding box center [784, 396] width 1 height 11
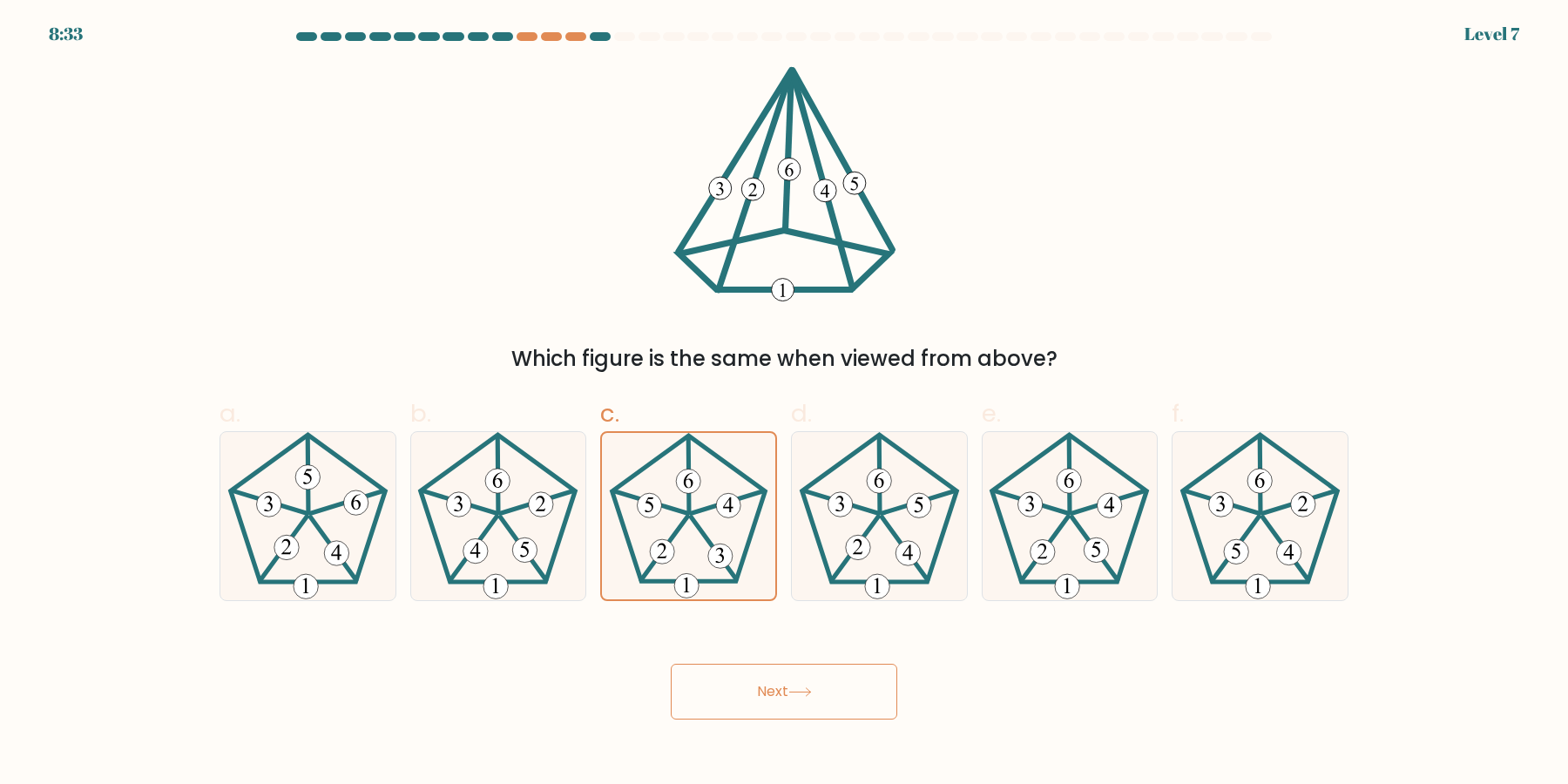
click at [684, 527] on icon at bounding box center [688, 516] width 166 height 166
click at [784, 403] on input "c." at bounding box center [784, 396] width 1 height 11
click at [684, 527] on icon at bounding box center [688, 516] width 166 height 166
click at [784, 403] on input "c." at bounding box center [784, 396] width 1 height 11
click at [671, 664] on button "Next" at bounding box center [784, 692] width 227 height 56
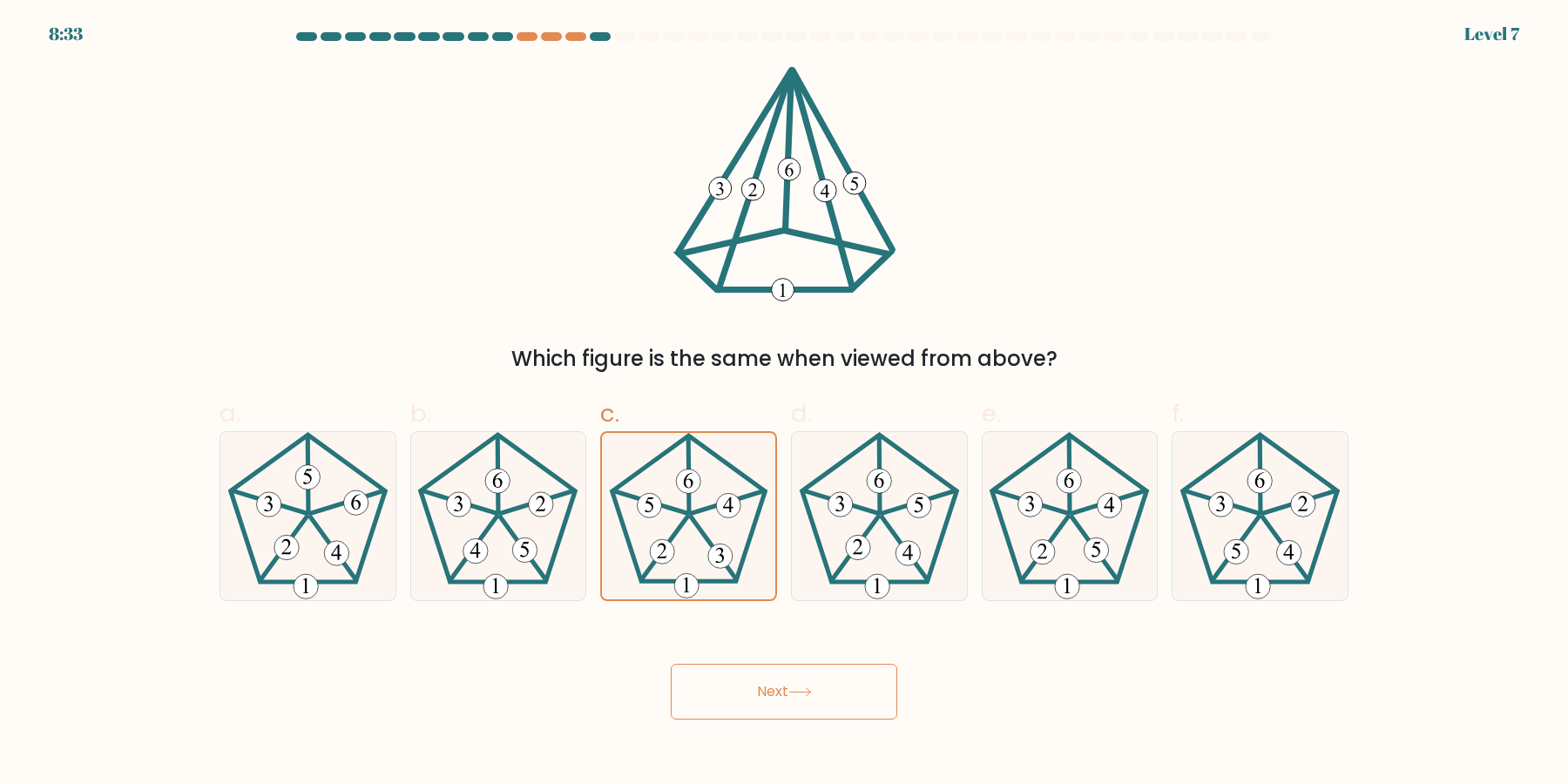
click at [671, 664] on button "Next" at bounding box center [784, 692] width 227 height 56
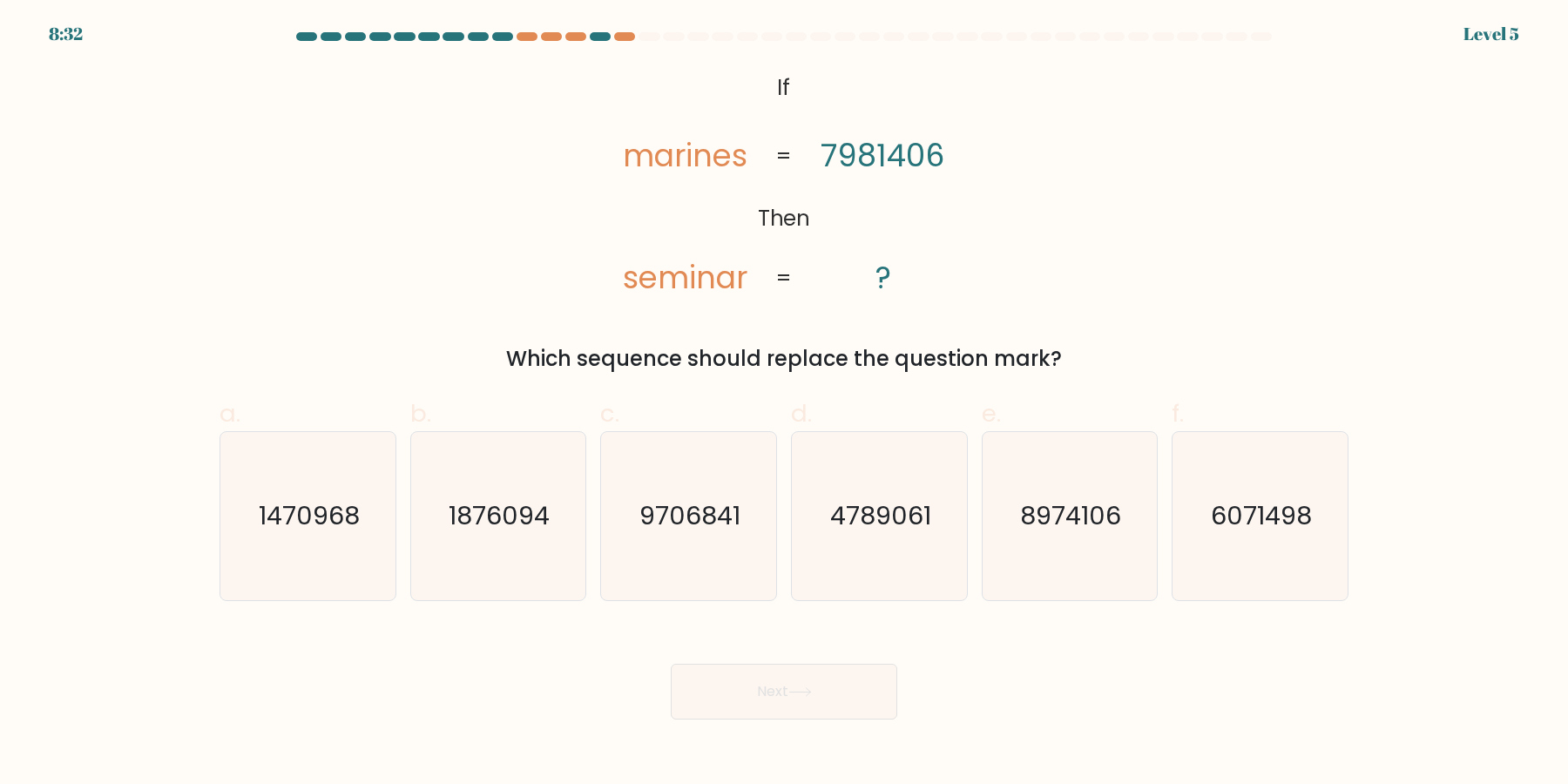
click at [671, 664] on button "Next" at bounding box center [784, 692] width 227 height 56
click at [684, 527] on icon "9706841" at bounding box center [688, 516] width 168 height 168
click at [784, 403] on input "c. 9706841" at bounding box center [784, 396] width 1 height 11
radio input "true"
click at [671, 664] on button "Next" at bounding box center [784, 692] width 227 height 56
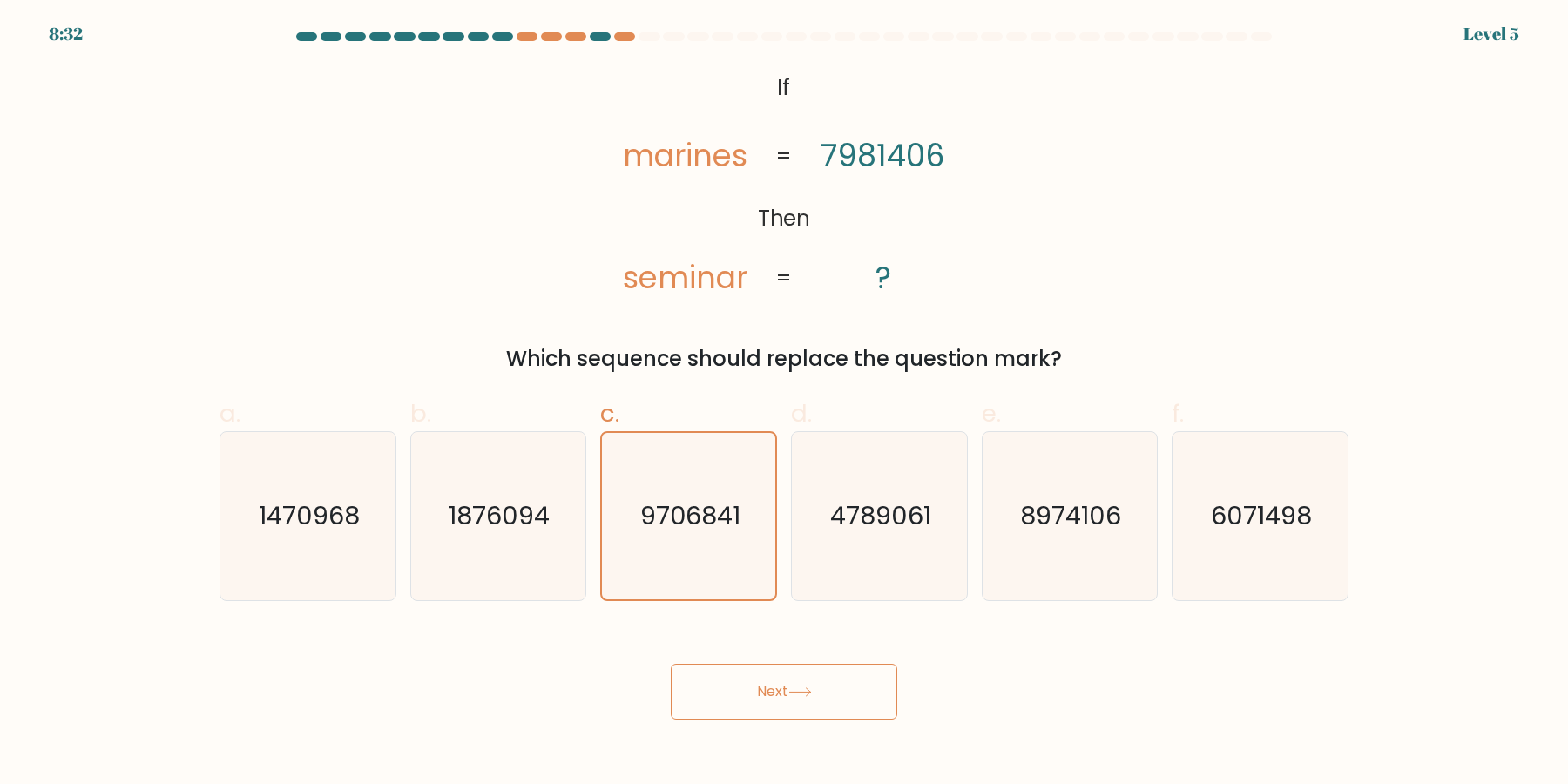
click at [671, 664] on button "Next" at bounding box center [784, 692] width 227 height 56
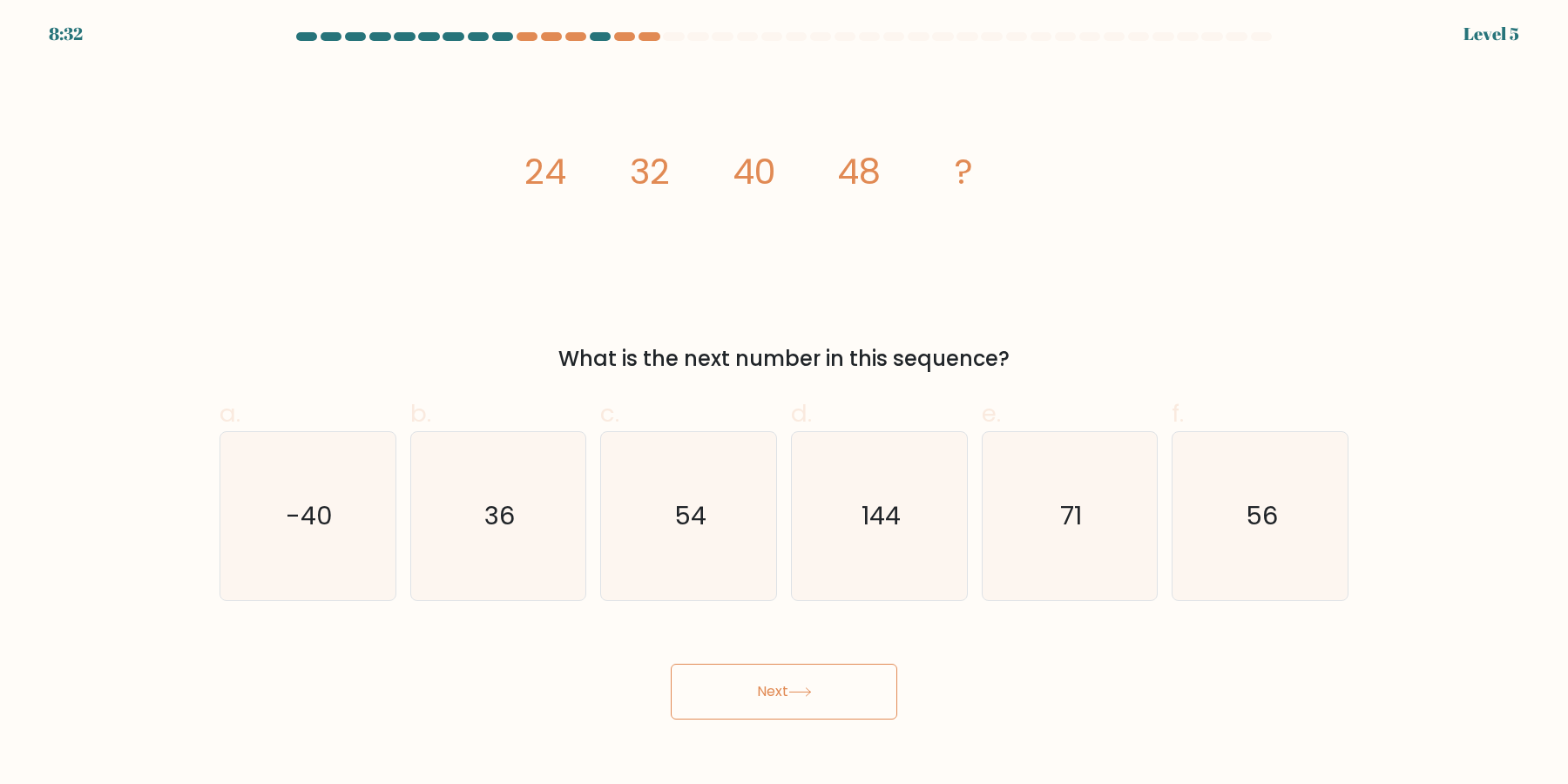
click at [671, 664] on button "Next" at bounding box center [784, 692] width 227 height 56
click at [684, 527] on icon "54" at bounding box center [688, 516] width 168 height 168
click at [784, 403] on input "c. 54" at bounding box center [784, 396] width 1 height 11
radio input "true"
click at [671, 664] on button "Next" at bounding box center [784, 692] width 227 height 56
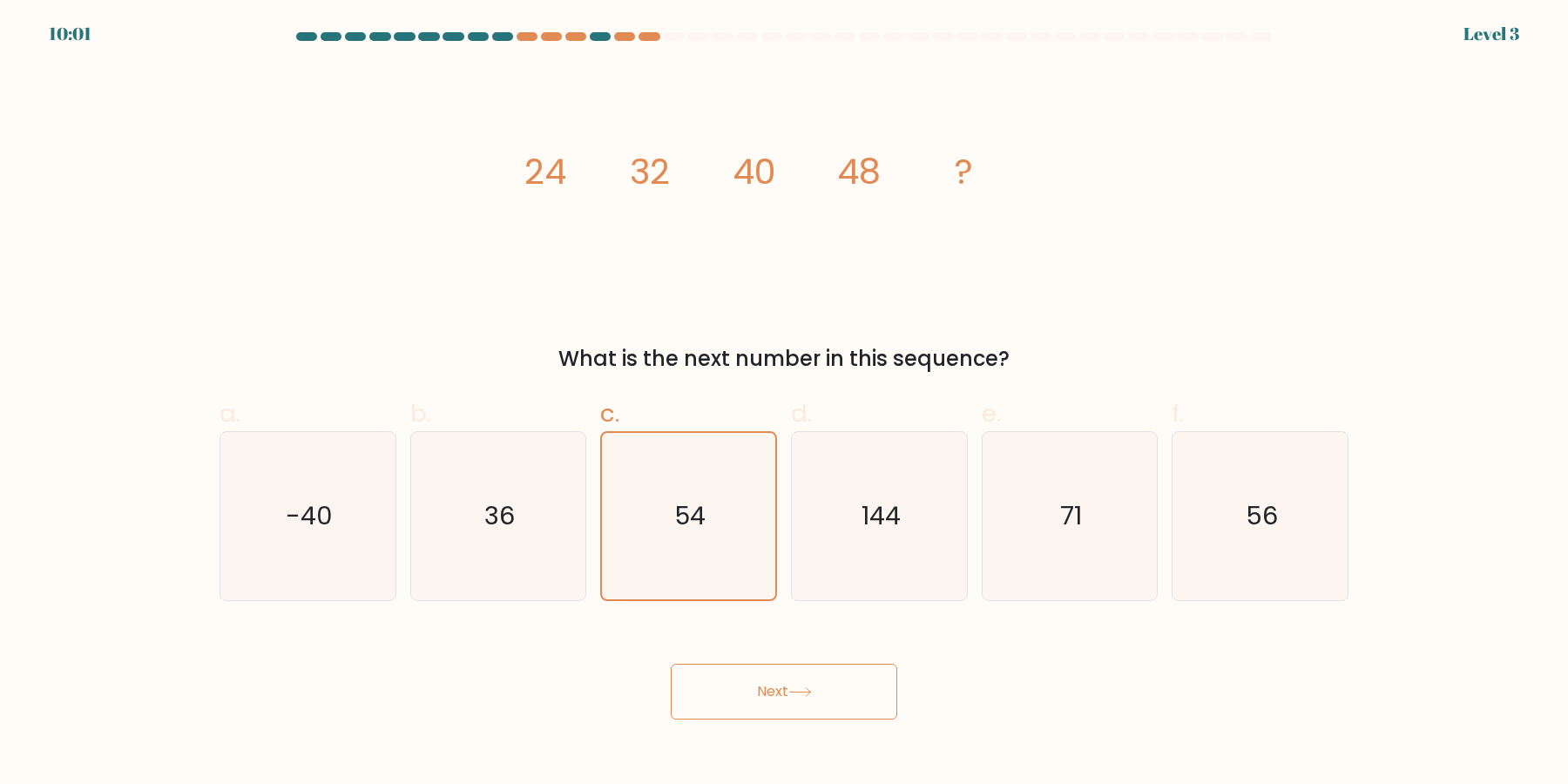
click at [671, 664] on button "Next" at bounding box center [784, 692] width 227 height 56
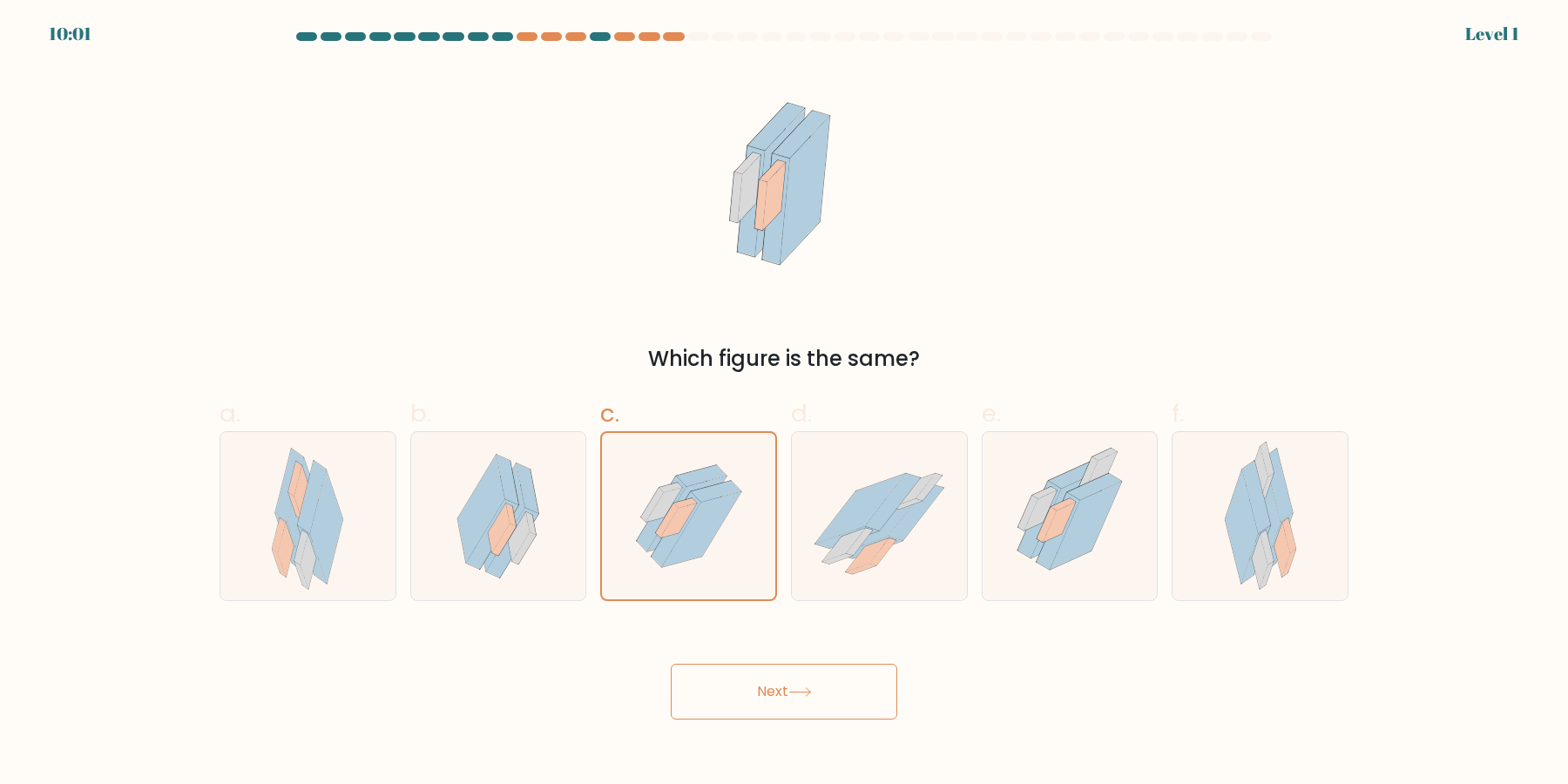
click at [671, 664] on button "Next" at bounding box center [784, 692] width 227 height 56
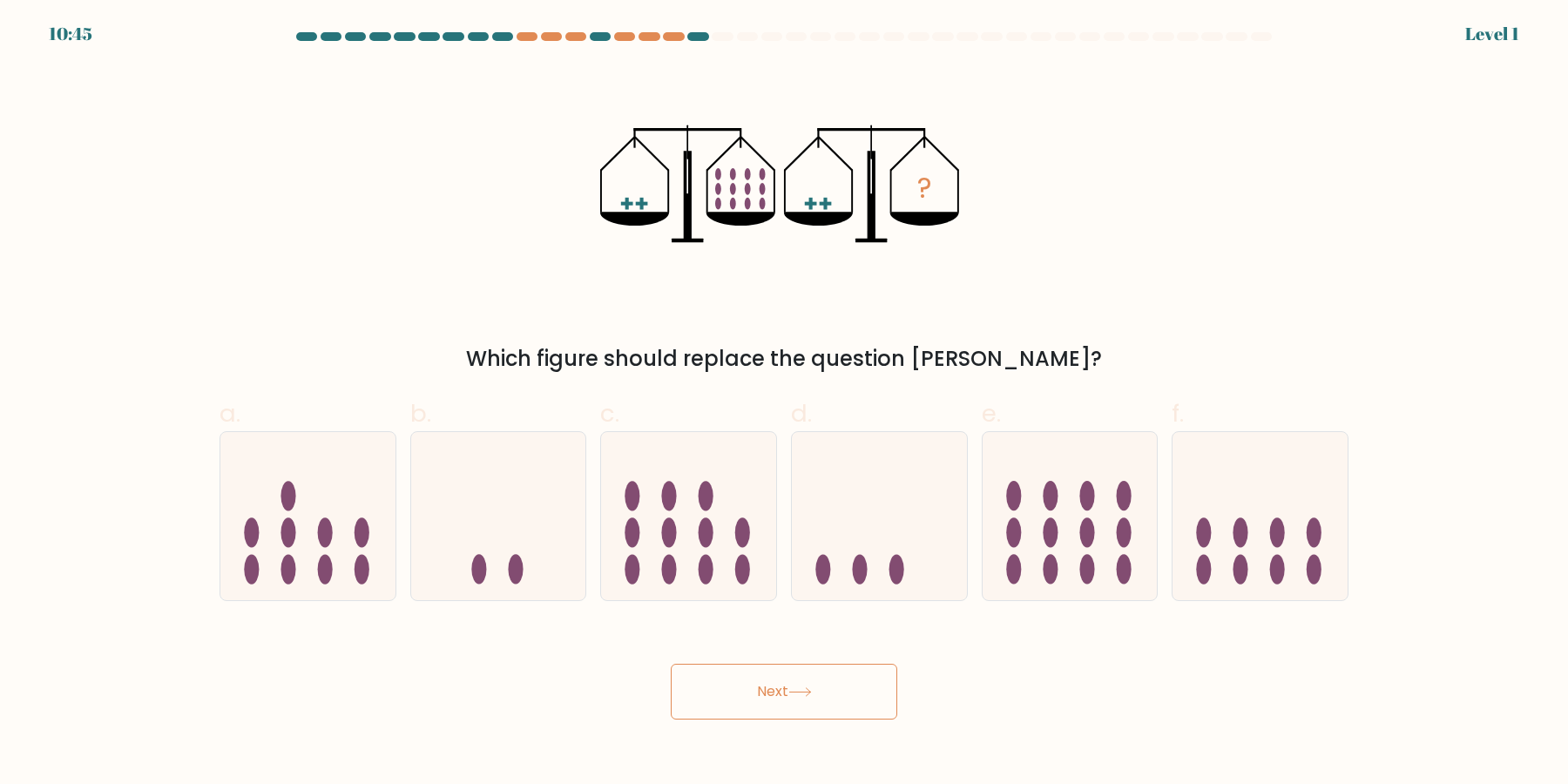
click at [671, 664] on button "Next" at bounding box center [784, 692] width 227 height 56
click at [684, 527] on icon at bounding box center [689, 516] width 175 height 144
click at [784, 403] on input "c." at bounding box center [784, 396] width 1 height 11
radio input "true"
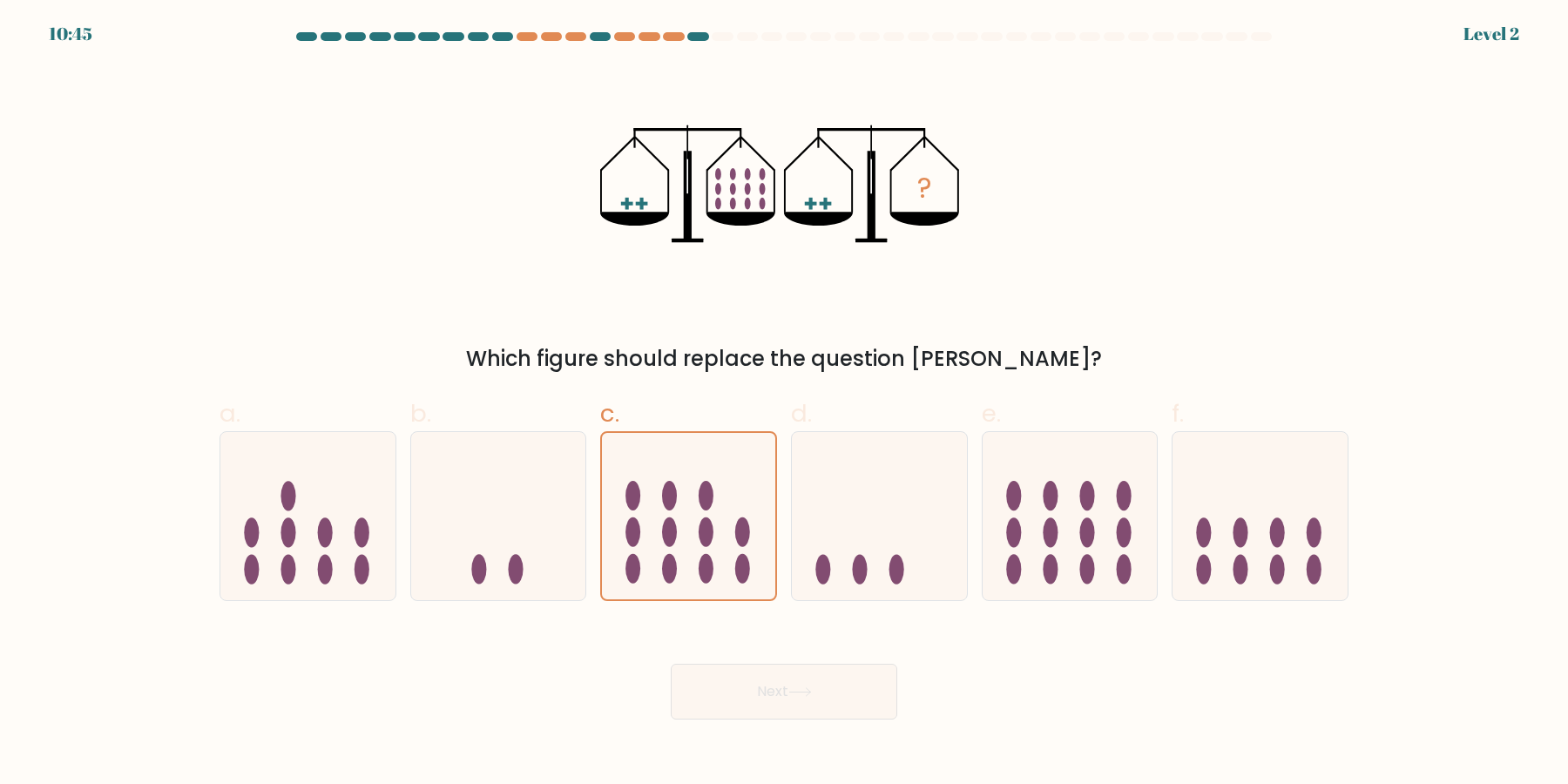
click at [671, 664] on button "Next" at bounding box center [784, 692] width 227 height 56
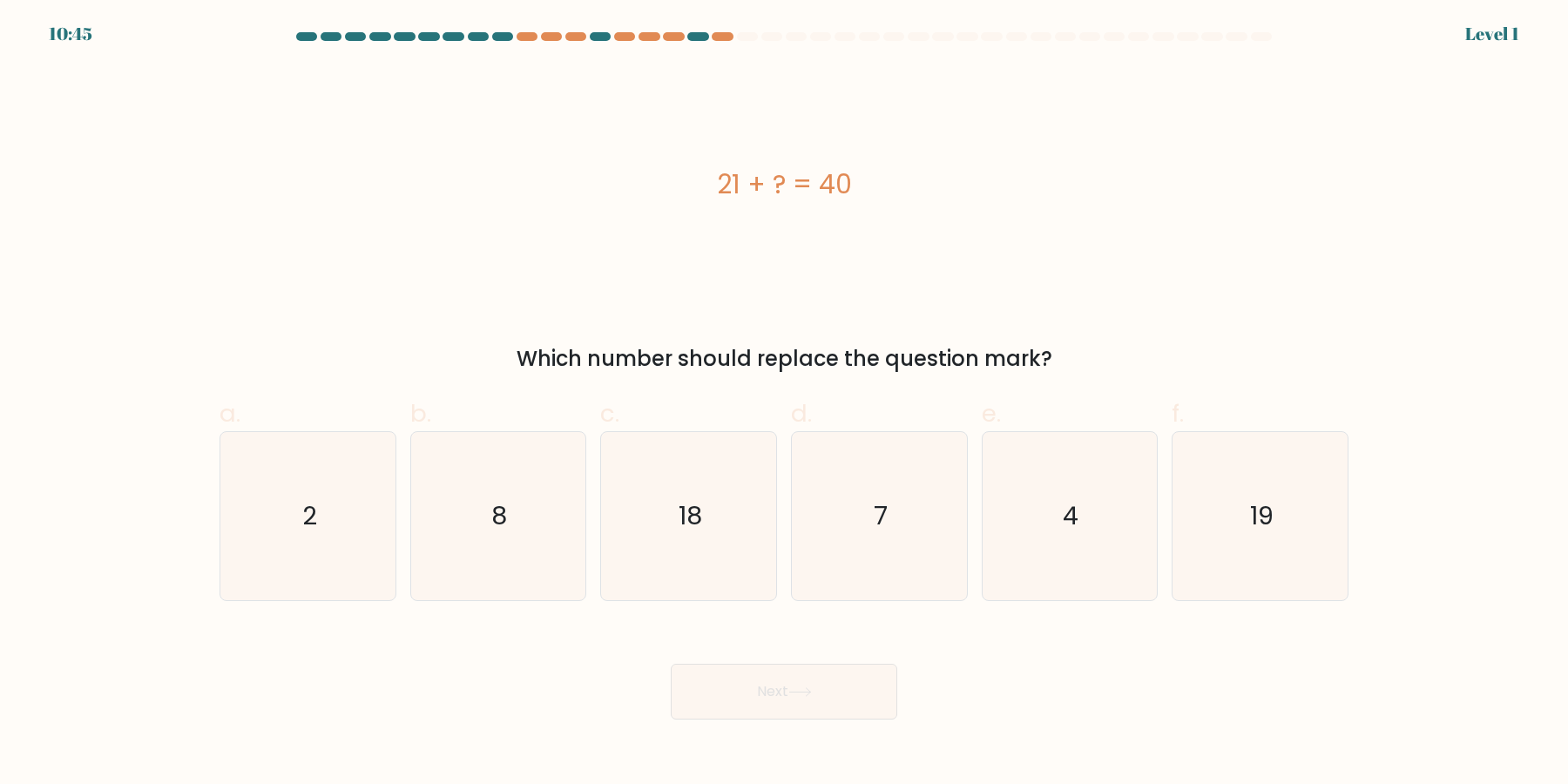
click at [684, 527] on icon "18" at bounding box center [688, 516] width 168 height 168
click at [784, 403] on input "c. 18" at bounding box center [784, 396] width 1 height 11
radio input "true"
click at [671, 664] on button "Next" at bounding box center [784, 692] width 227 height 56
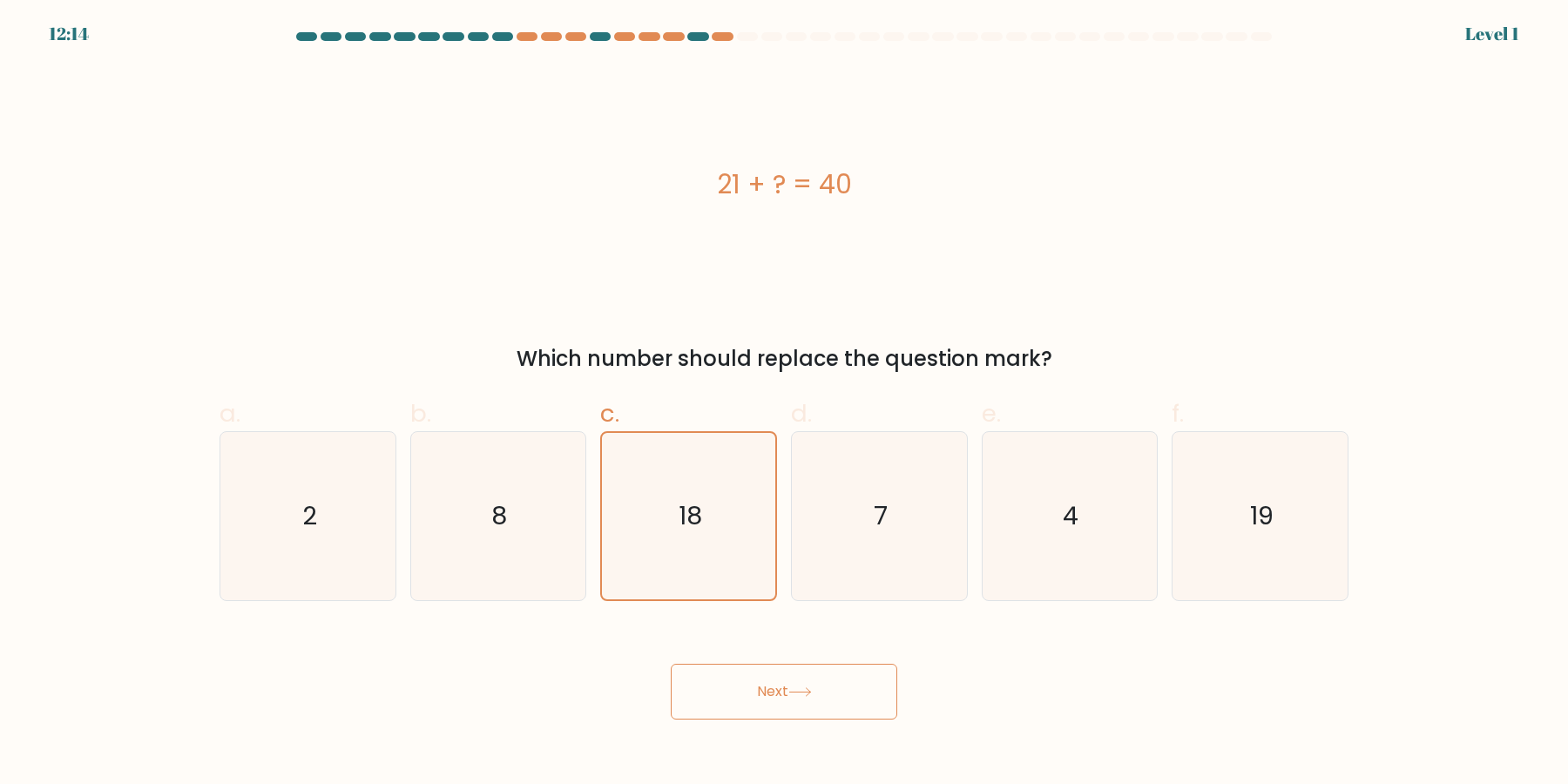
click at [671, 664] on button "Next" at bounding box center [784, 692] width 227 height 56
click at [684, 527] on icon "18" at bounding box center [688, 516] width 166 height 166
click at [784, 403] on input "c. 18" at bounding box center [784, 396] width 1 height 11
click at [671, 664] on button "Next" at bounding box center [784, 692] width 227 height 56
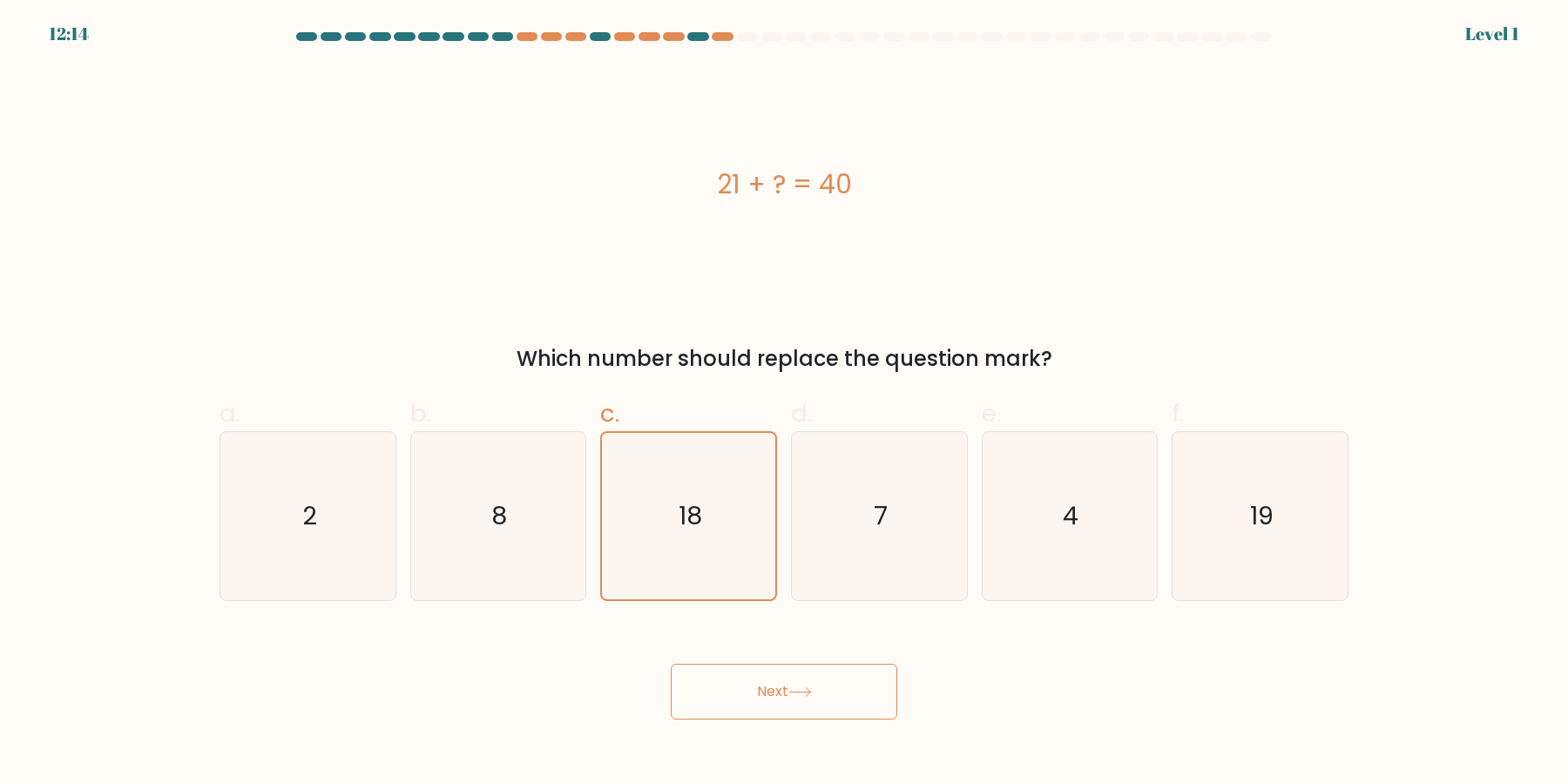
click at [671, 664] on button "Next" at bounding box center [784, 692] width 227 height 56
click at [684, 527] on icon "18" at bounding box center [688, 516] width 166 height 166
click at [784, 403] on input "c. 18" at bounding box center [784, 396] width 1 height 11
click at [671, 664] on button "Next" at bounding box center [784, 692] width 227 height 56
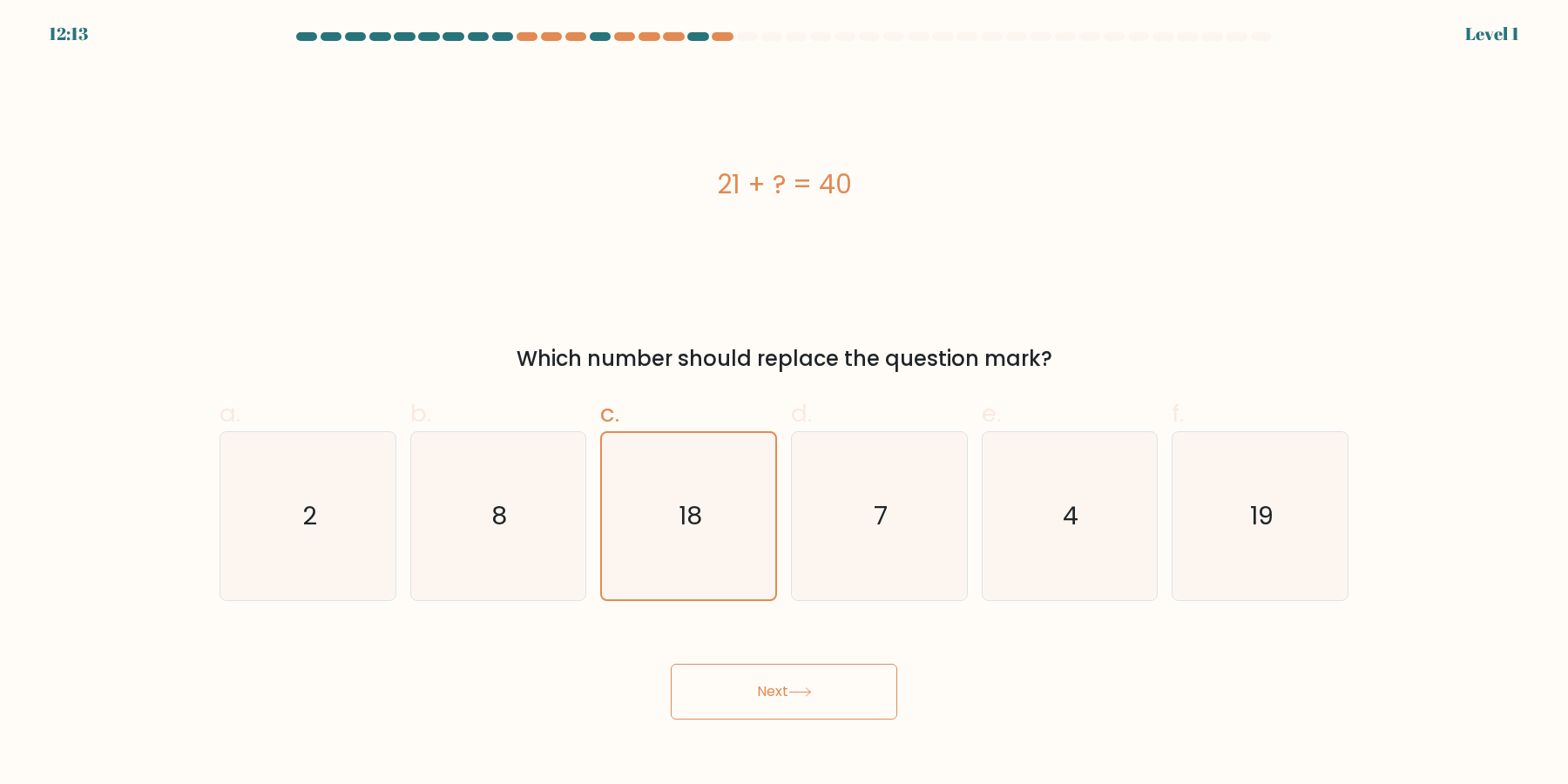
click at [671, 664] on button "Next" at bounding box center [784, 692] width 227 height 56
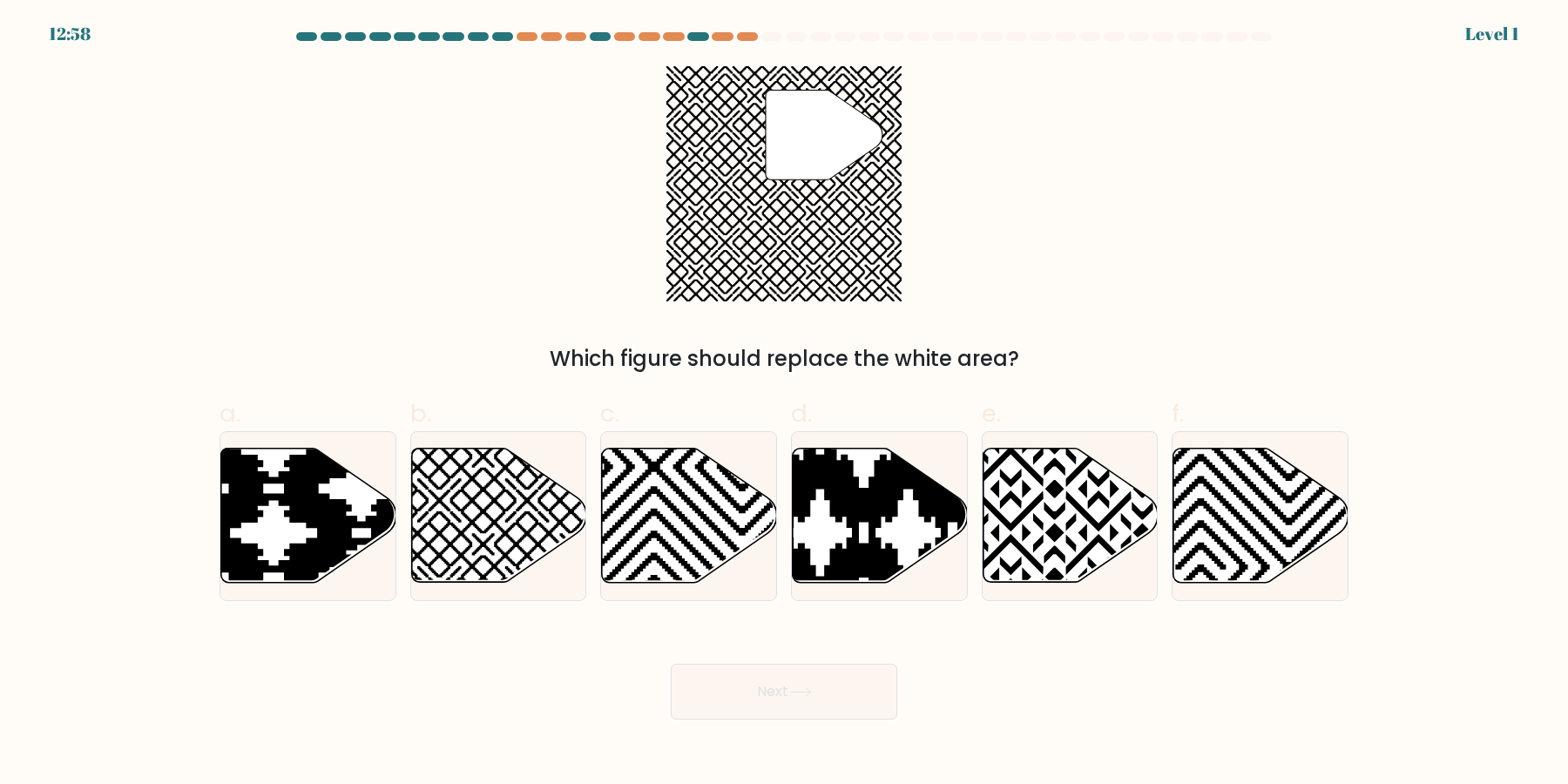
click at [684, 527] on icon at bounding box center [690, 515] width 175 height 134
click at [784, 403] on input "c." at bounding box center [784, 396] width 1 height 11
radio input "true"
click at [671, 664] on button "Next" at bounding box center [784, 692] width 227 height 56
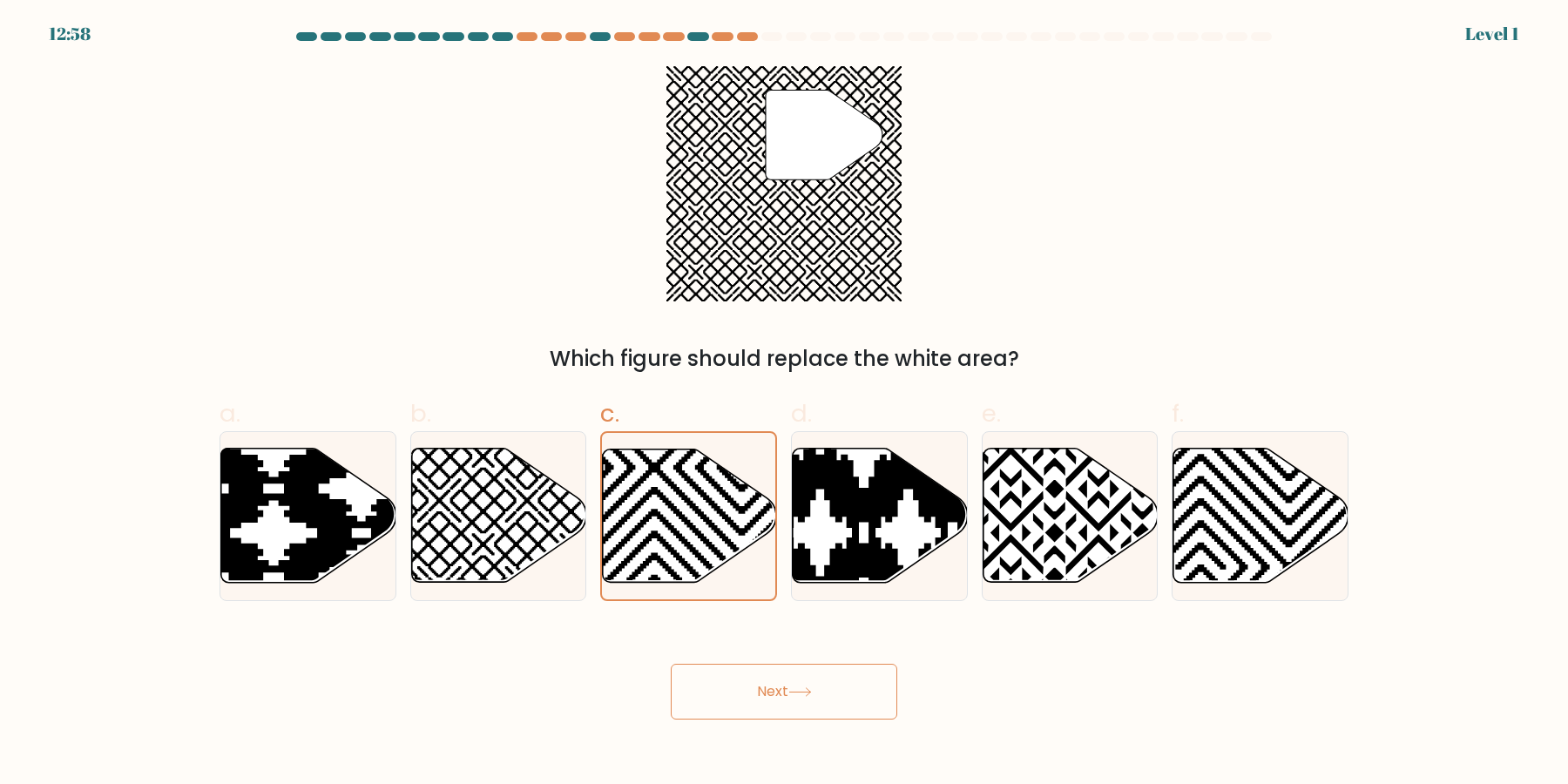
click button "Next" at bounding box center [784, 692] width 227 height 56
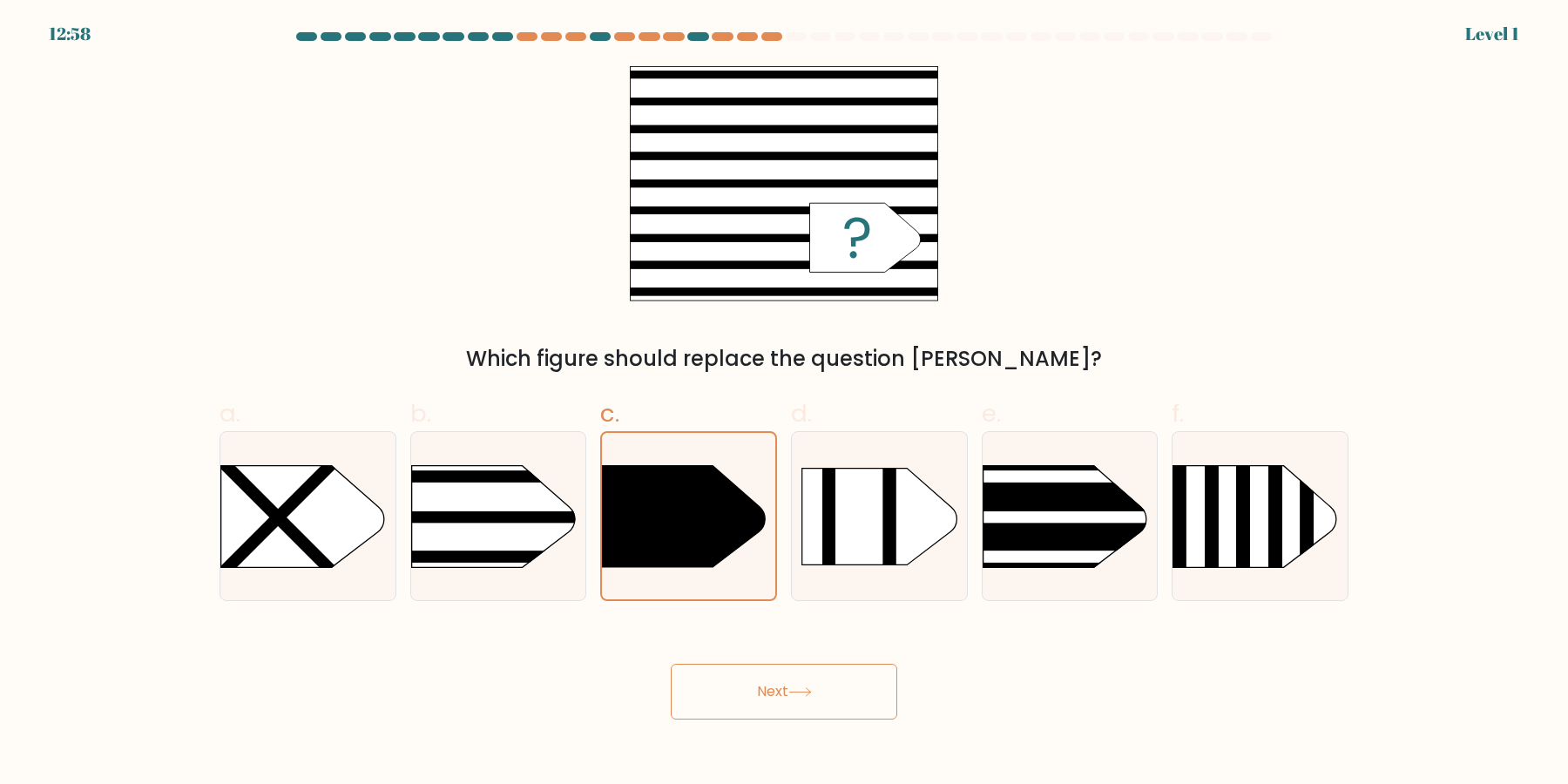
click at [671, 664] on button "Next" at bounding box center [784, 692] width 227 height 56
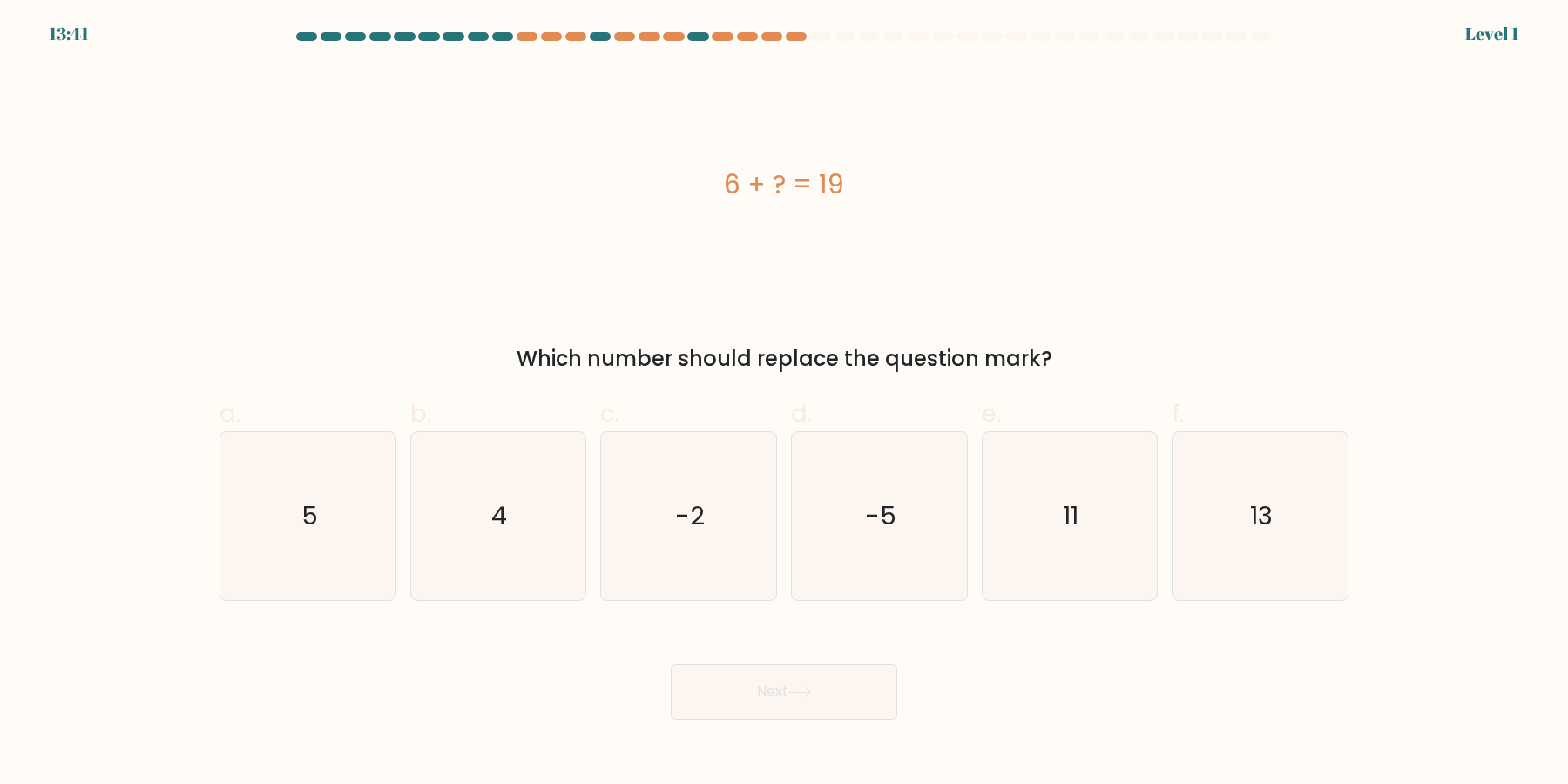
click at [671, 664] on button "Next" at bounding box center [784, 692] width 227 height 56
click at [684, 527] on icon "-2" at bounding box center [688, 516] width 168 height 168
click at [784, 403] on input "c. -2" at bounding box center [784, 396] width 1 height 11
radio input "true"
click at [671, 664] on button "Next" at bounding box center [784, 692] width 227 height 56
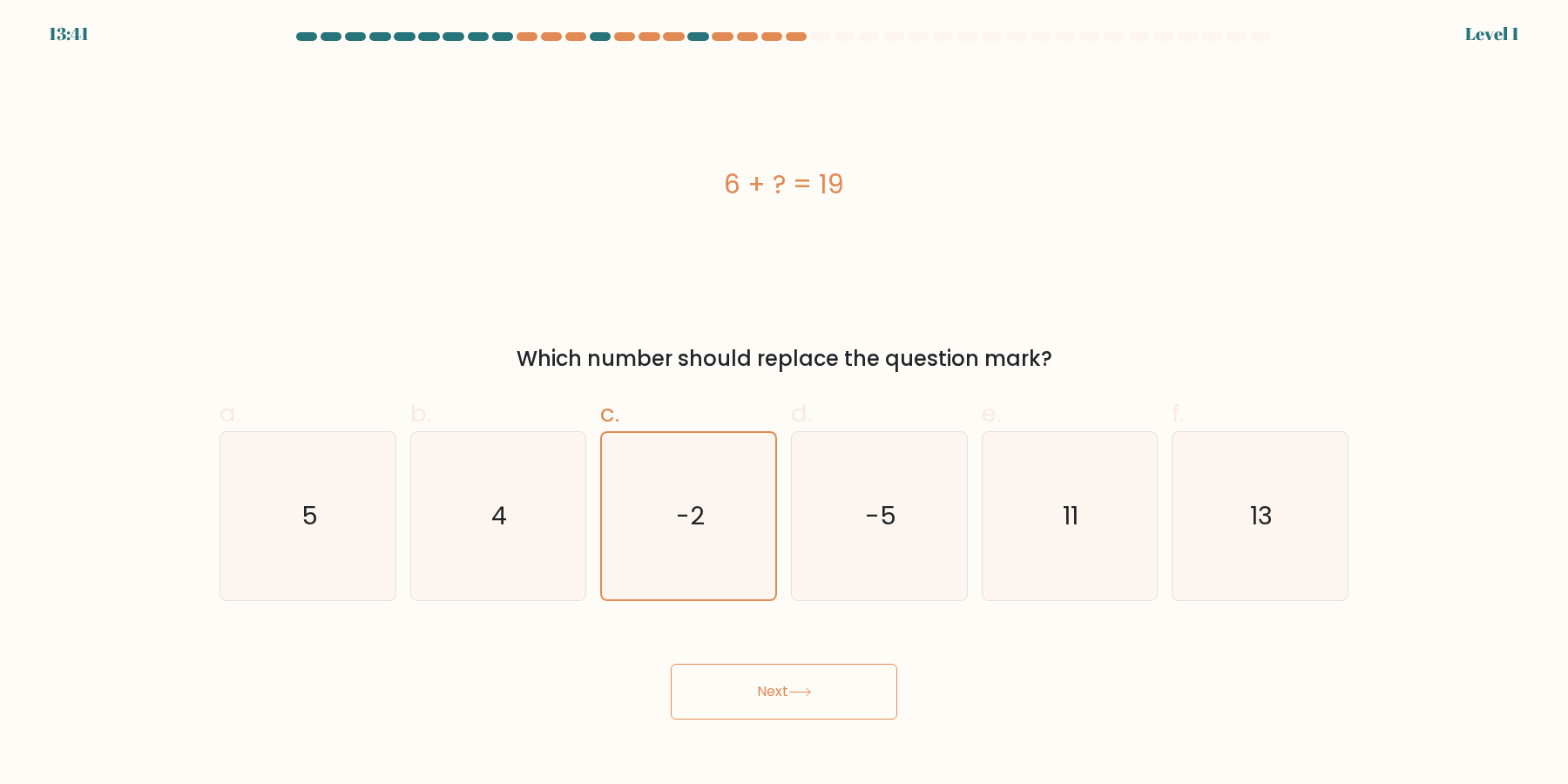
click at [671, 664] on button "Next" at bounding box center [784, 692] width 227 height 56
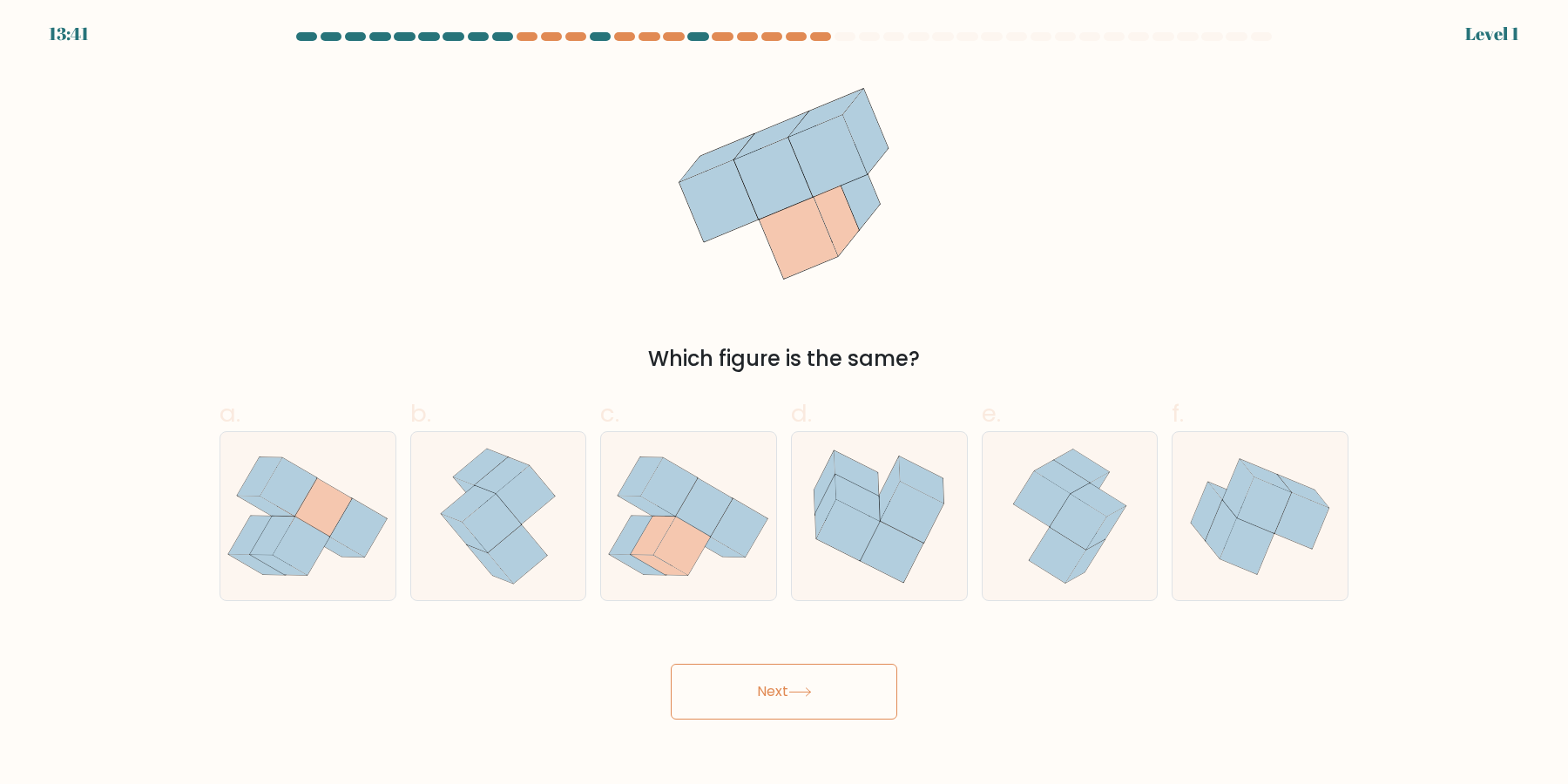
click at [671, 664] on button "Next" at bounding box center [784, 692] width 227 height 56
click at [684, 527] on icon at bounding box center [682, 547] width 57 height 59
click at [784, 403] on input "c." at bounding box center [784, 396] width 1 height 11
radio input "true"
click at [671, 664] on button "Next" at bounding box center [784, 692] width 227 height 56
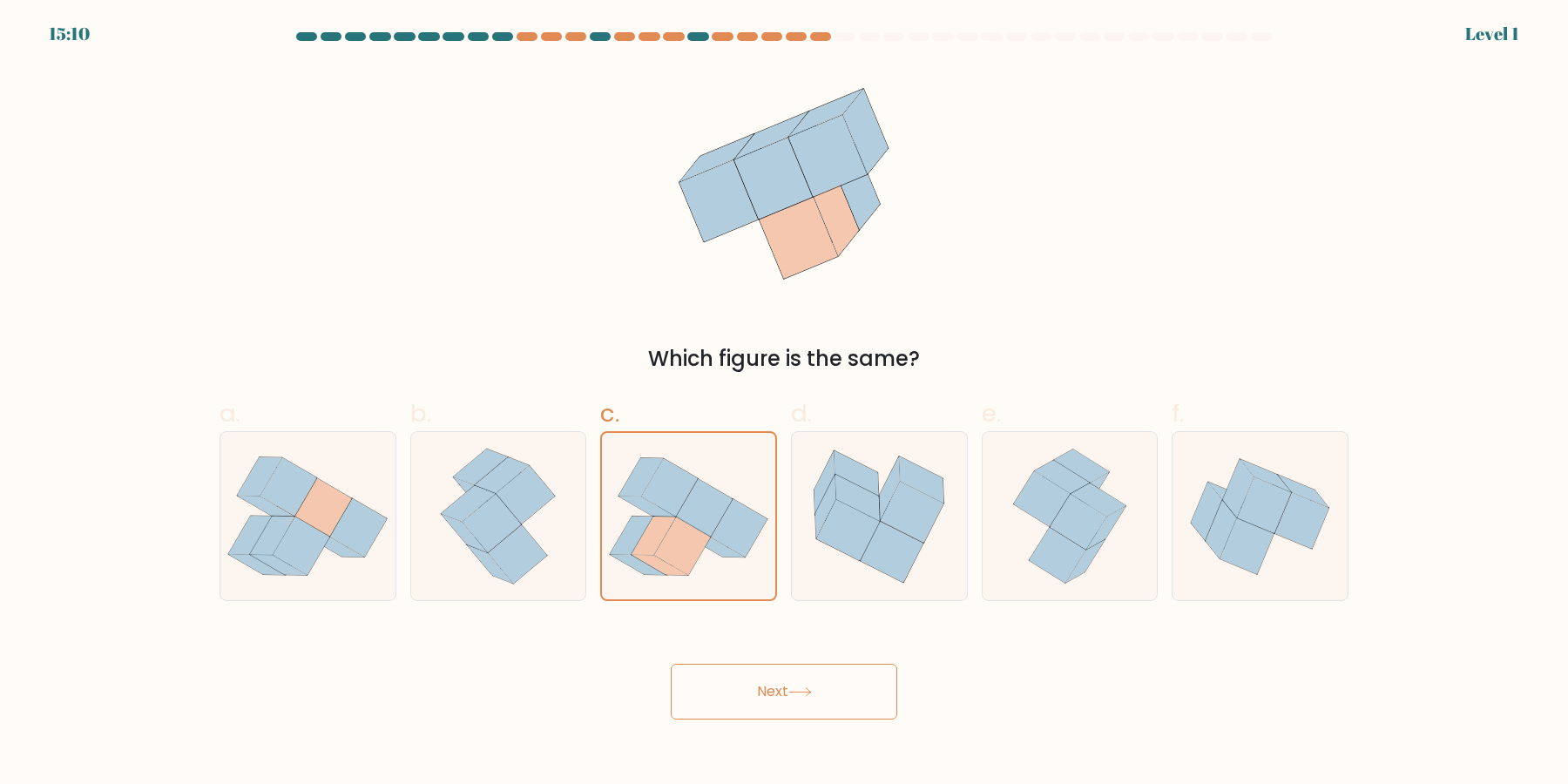
click at [671, 664] on button "Next" at bounding box center [784, 692] width 227 height 56
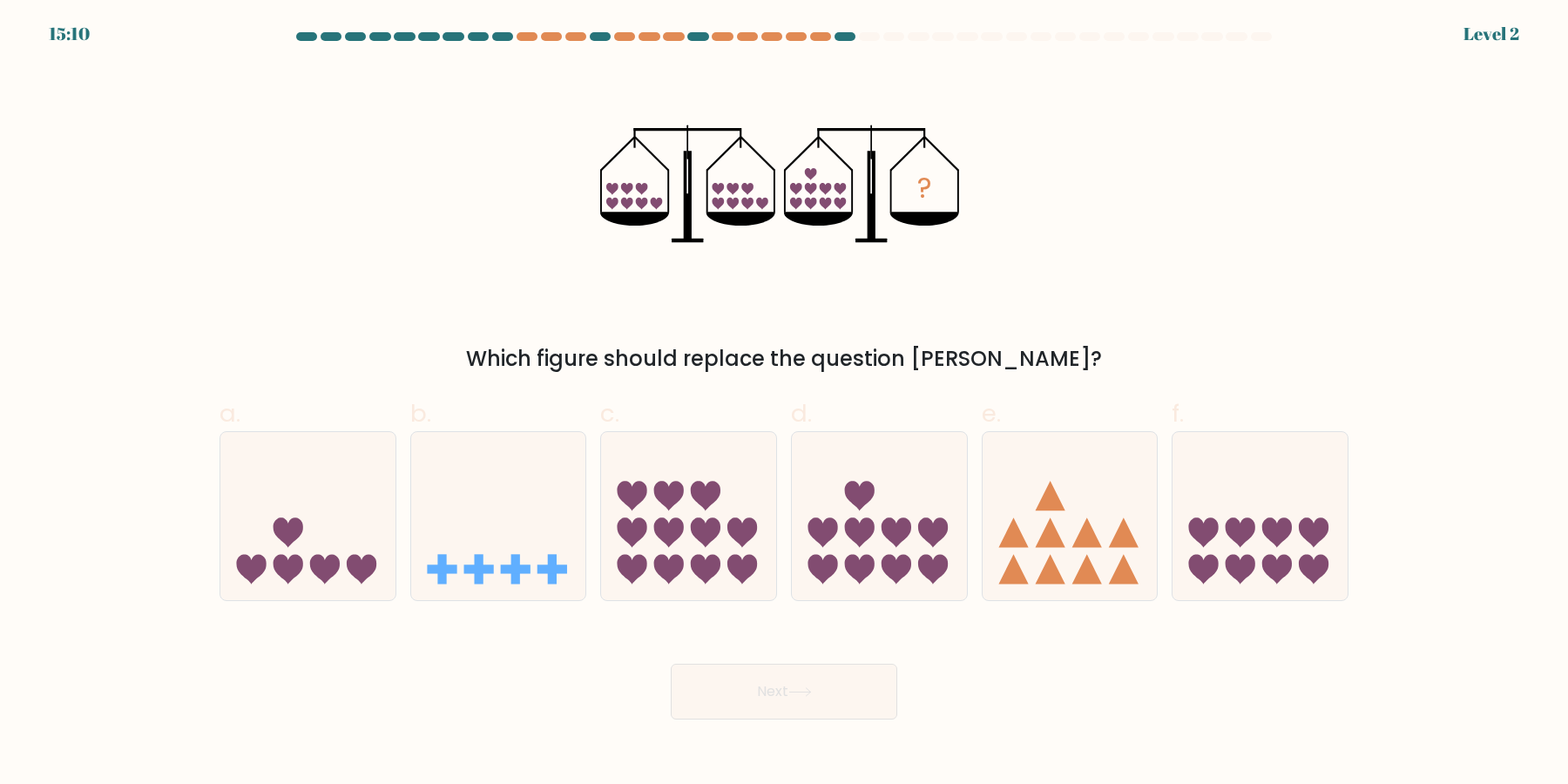
click at [671, 664] on button "Next" at bounding box center [784, 692] width 227 height 56
click at [684, 527] on icon at bounding box center [669, 533] width 30 height 30
click at [784, 403] on input "c." at bounding box center [784, 396] width 1 height 11
radio input "true"
click at [671, 664] on button "Next" at bounding box center [784, 692] width 227 height 56
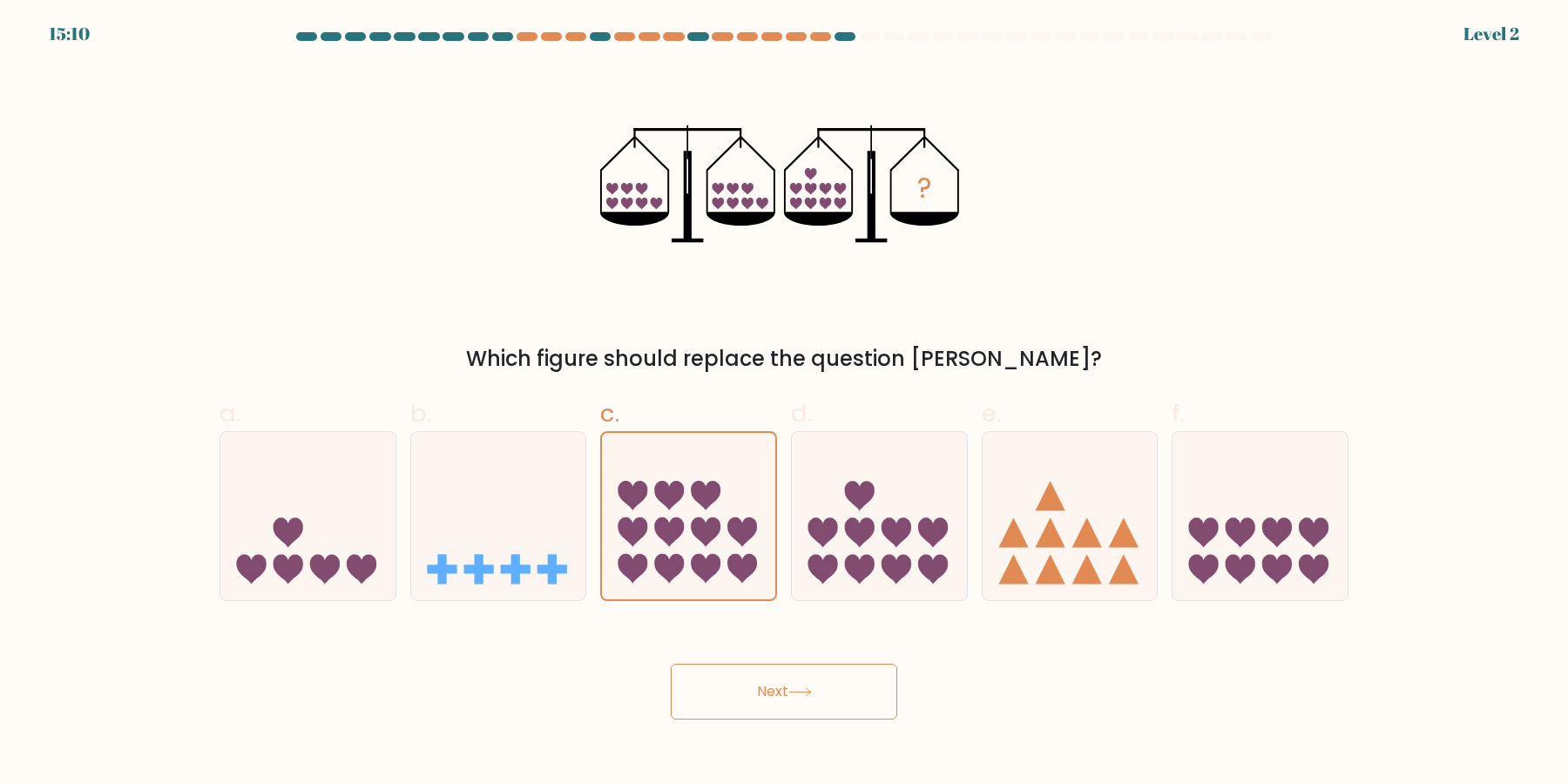
click at [671, 664] on button "Next" at bounding box center [784, 692] width 227 height 56
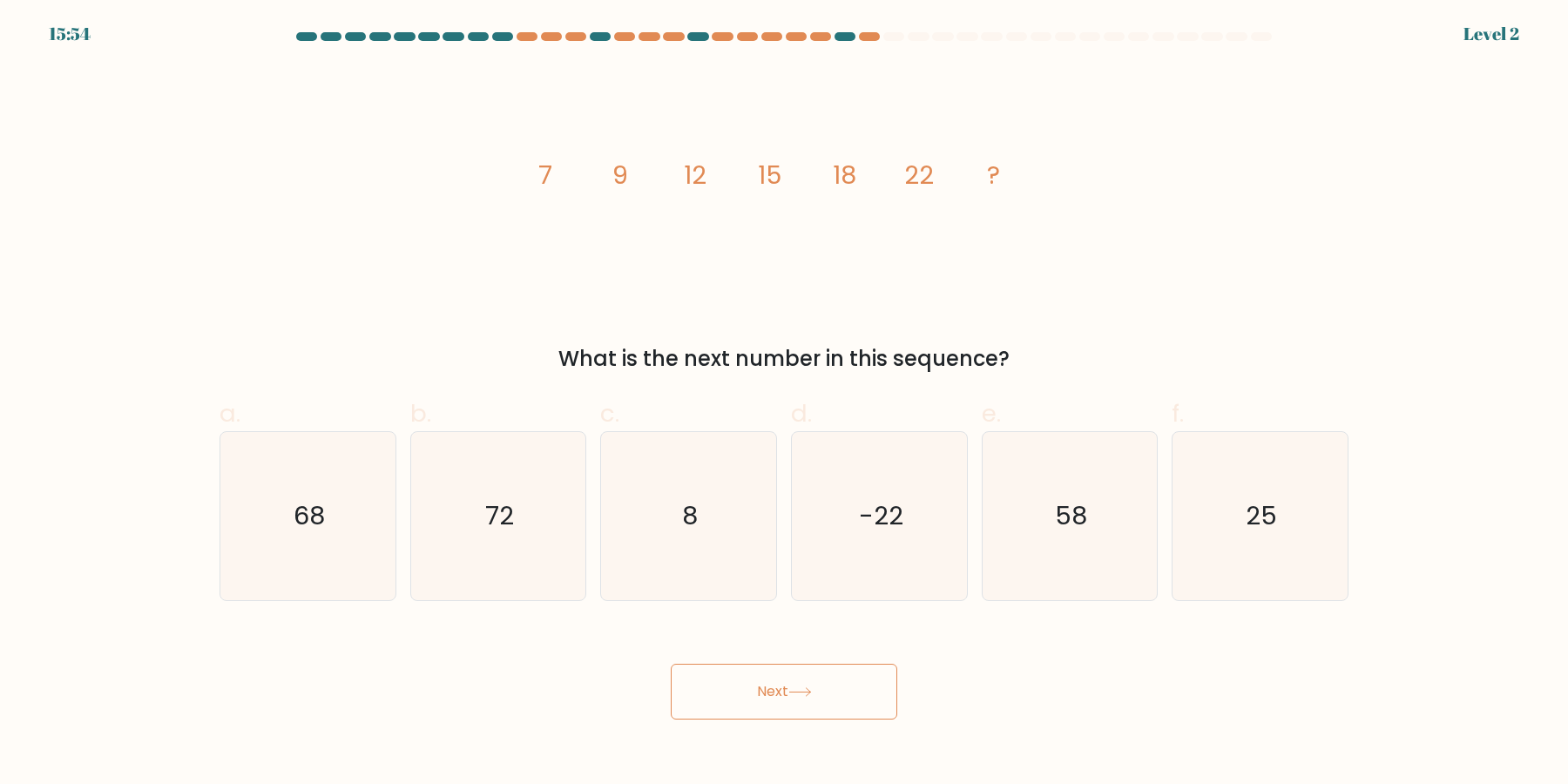
click at [671, 664] on button "Next" at bounding box center [784, 692] width 227 height 56
click at [684, 527] on icon "8" at bounding box center [688, 516] width 168 height 168
click at [784, 403] on input "c. 8" at bounding box center [784, 396] width 1 height 11
radio input "true"
click at [671, 664] on button "Next" at bounding box center [784, 692] width 227 height 56
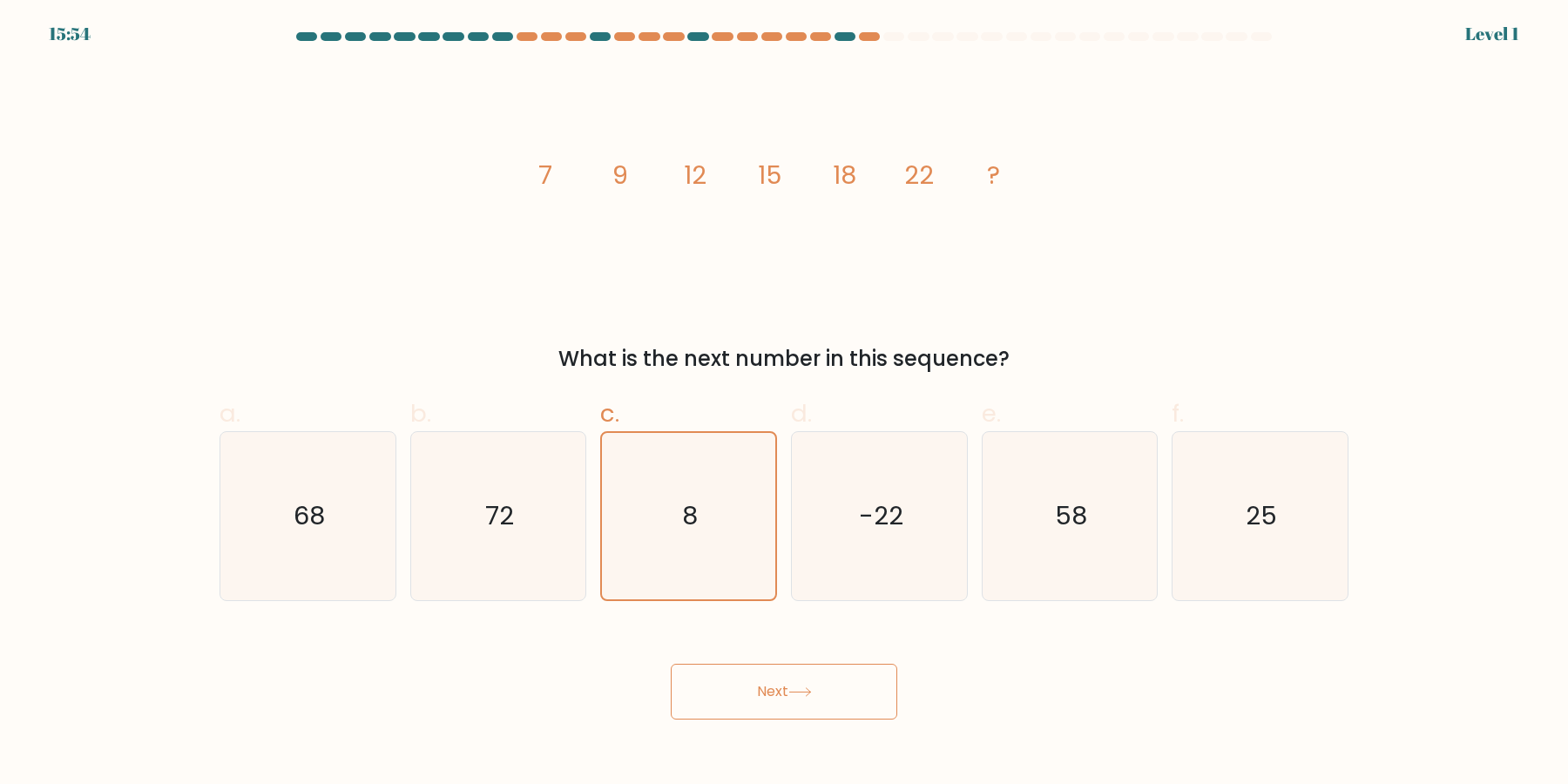
click at [671, 664] on button "Next" at bounding box center [784, 692] width 227 height 56
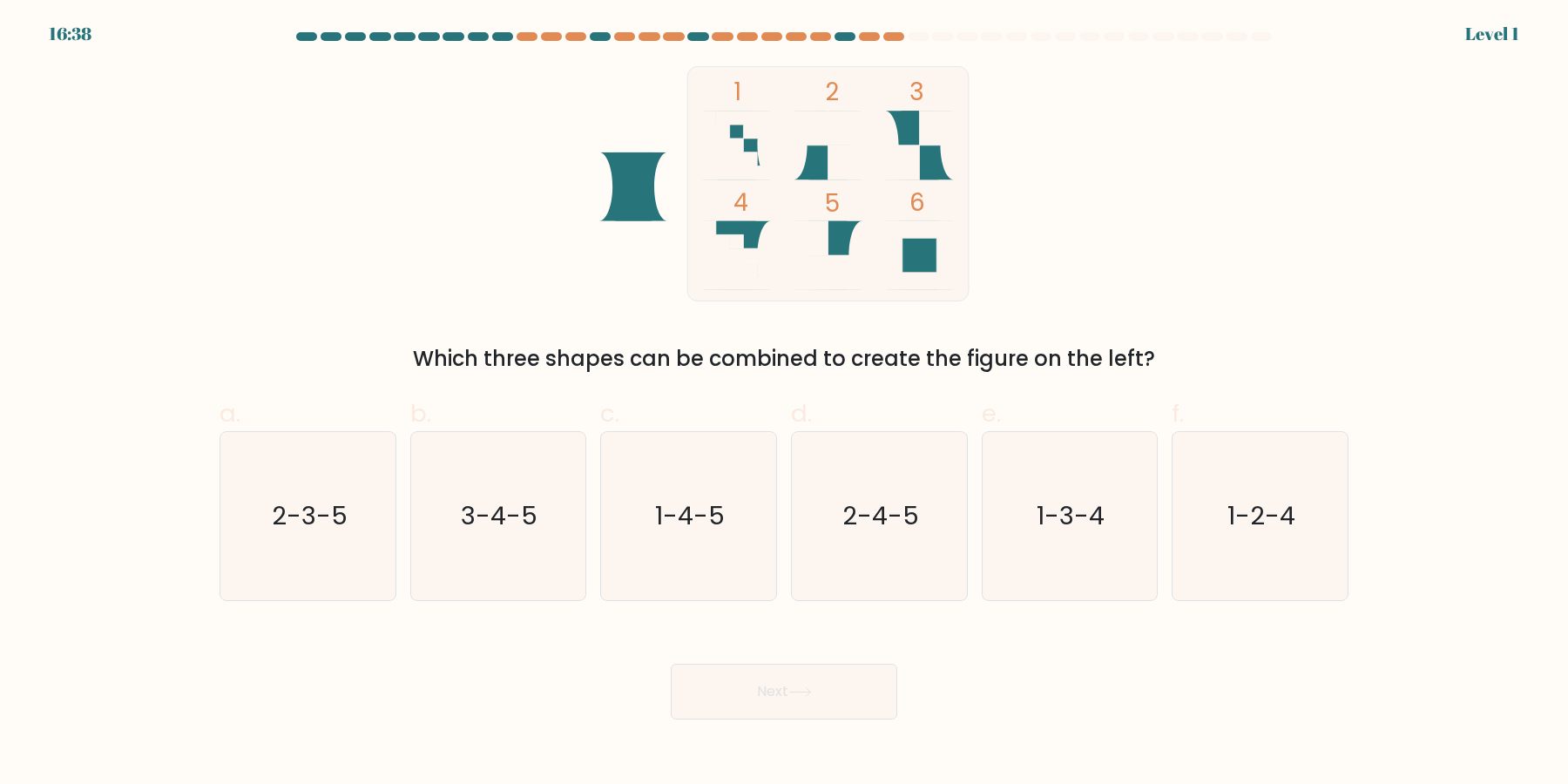
click at [671, 664] on button "Next" at bounding box center [784, 692] width 227 height 56
click at [684, 527] on icon "1-4-5" at bounding box center [688, 516] width 168 height 168
click at [784, 403] on input "c. 1-4-5" at bounding box center [784, 396] width 1 height 11
radio input "true"
click at [671, 664] on button "Next" at bounding box center [784, 692] width 227 height 56
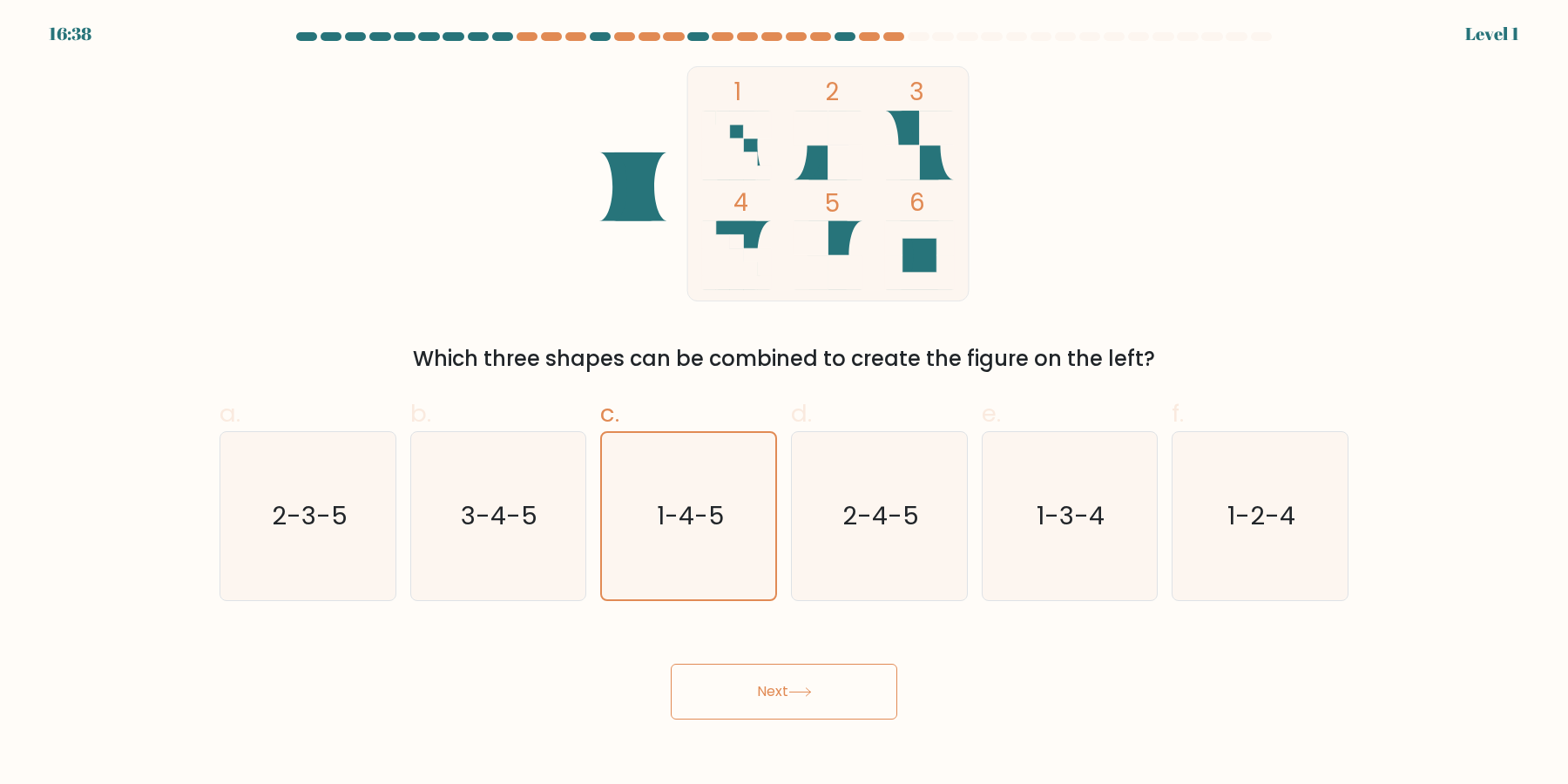
click at [671, 664] on button "Next" at bounding box center [784, 692] width 227 height 56
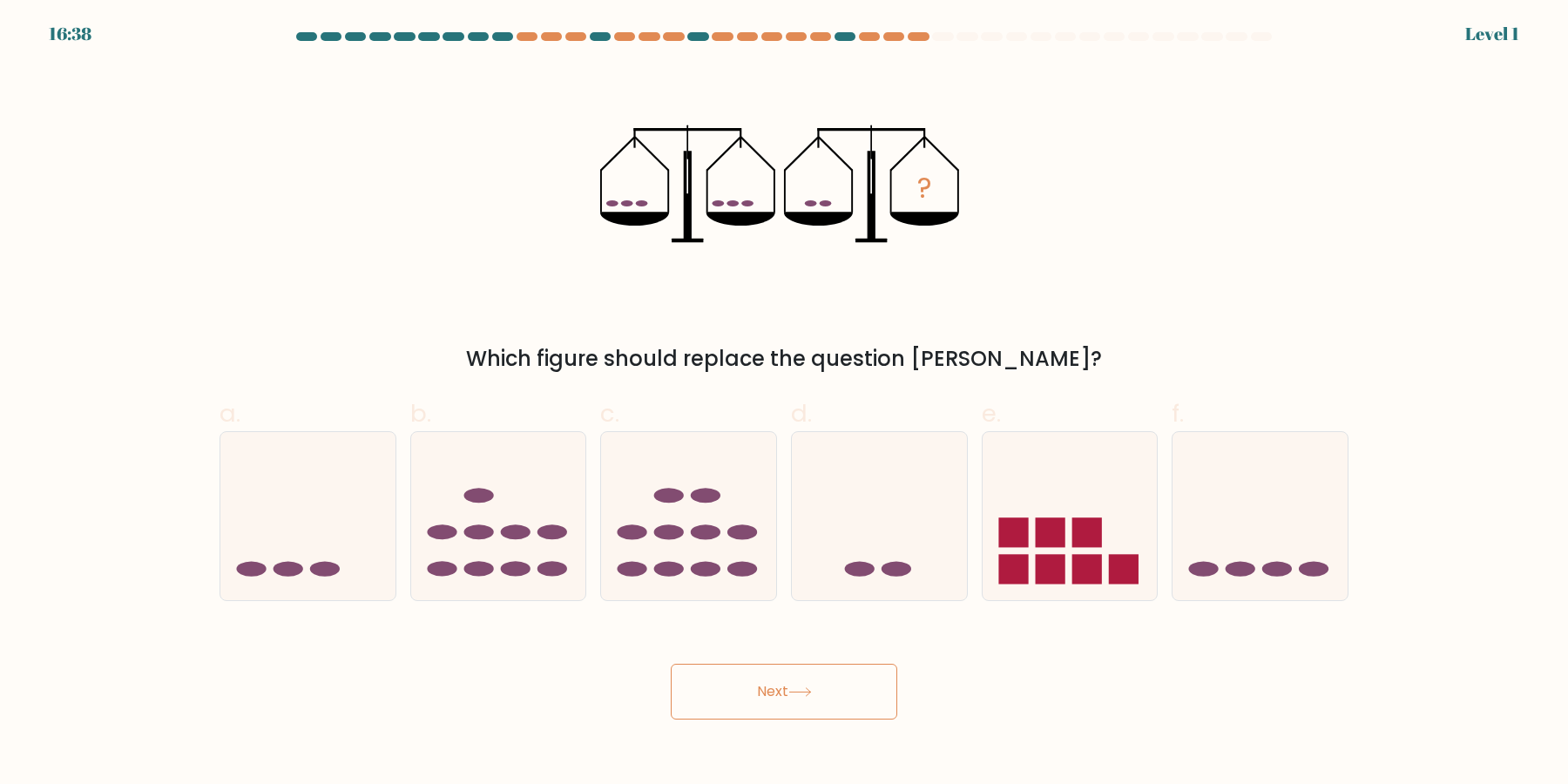
click at [671, 664] on button "Next" at bounding box center [784, 692] width 227 height 56
click at [684, 527] on icon at bounding box center [689, 516] width 175 height 144
click at [784, 403] on input "c." at bounding box center [784, 396] width 1 height 11
radio input "true"
click at [671, 664] on button "Next" at bounding box center [784, 692] width 227 height 56
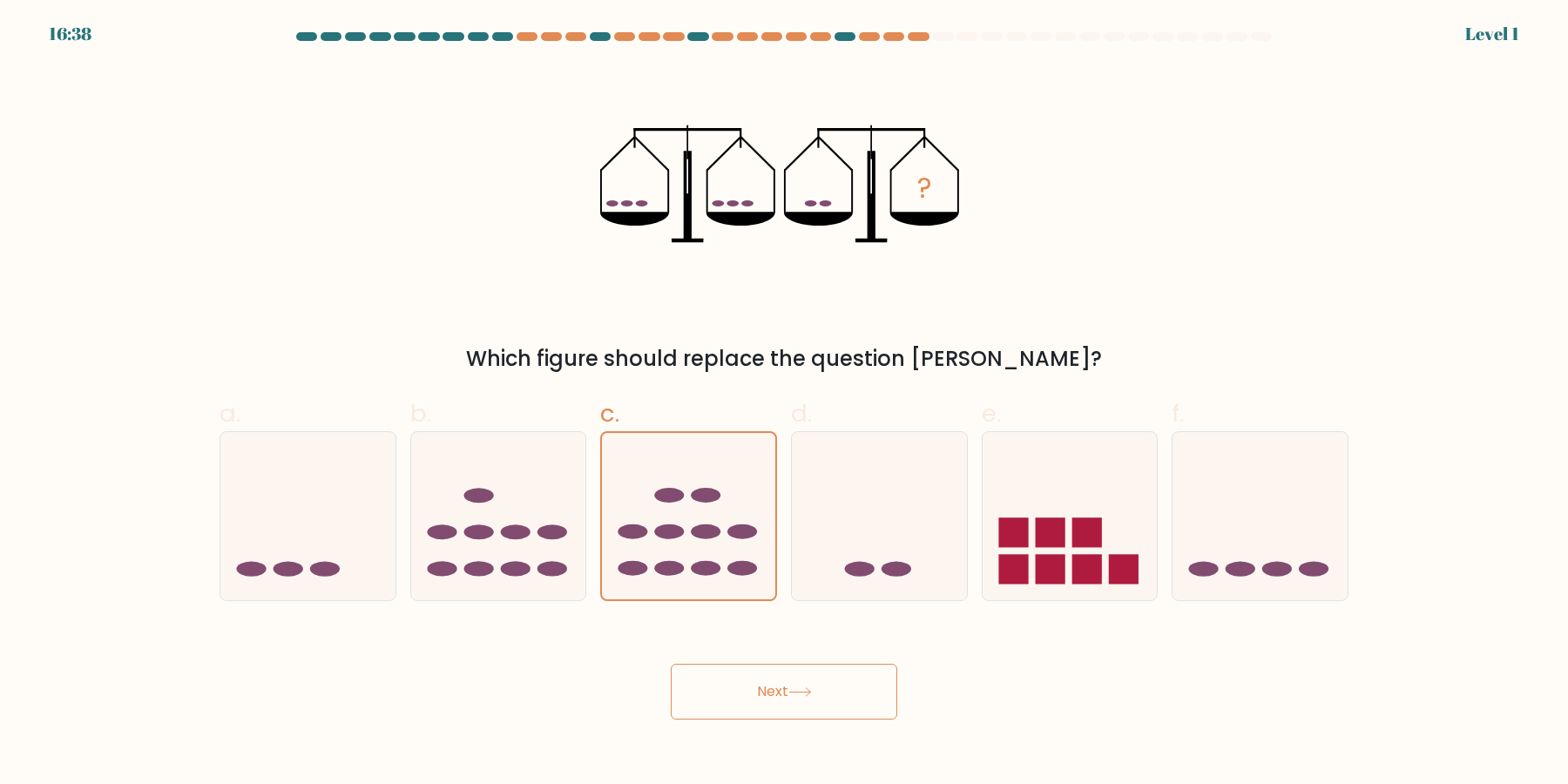
click at [671, 664] on button "Next" at bounding box center [784, 692] width 227 height 56
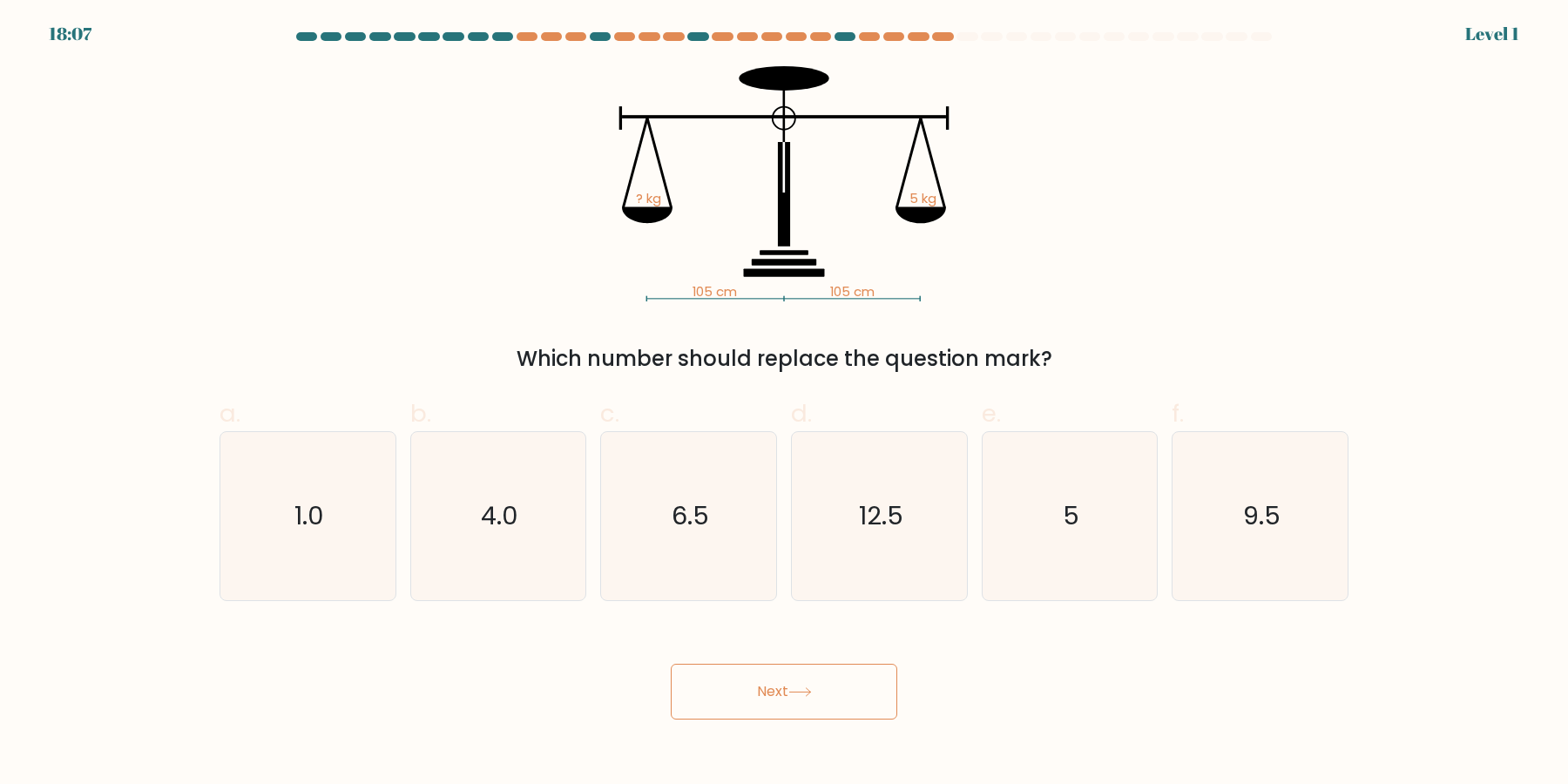
click at [684, 527] on icon "6.5" at bounding box center [688, 516] width 168 height 168
click at [784, 403] on input "c. 6.5" at bounding box center [784, 396] width 1 height 11
radio input "true"
click at [684, 527] on icon "6.5" at bounding box center [688, 516] width 166 height 166
click at [784, 403] on input "c. 6.5" at bounding box center [784, 396] width 1 height 11
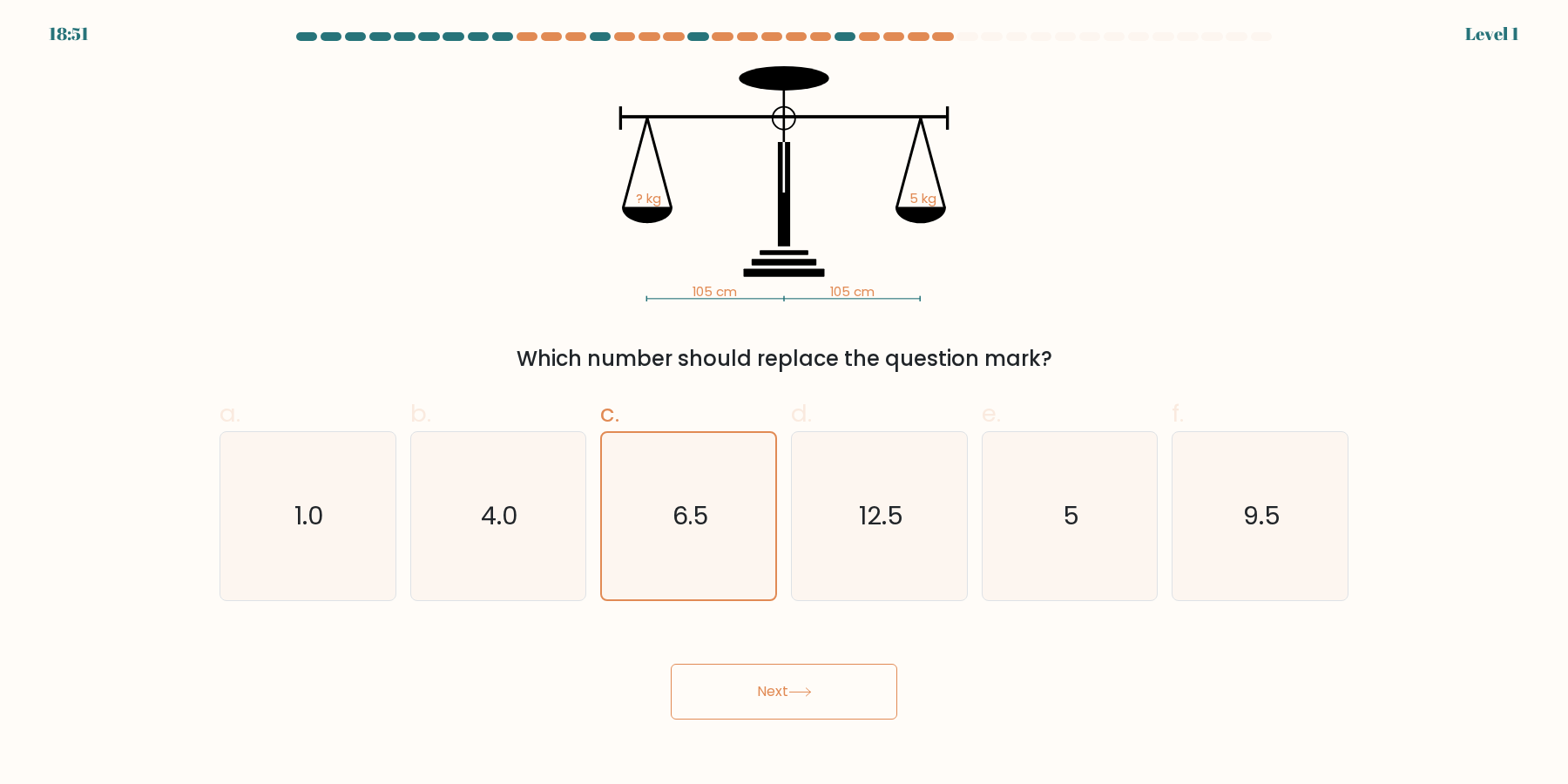
click at [684, 527] on icon "6.5" at bounding box center [688, 516] width 166 height 166
click at [784, 403] on input "c. 6.5" at bounding box center [784, 396] width 1 height 11
click at [671, 664] on button "Next" at bounding box center [784, 692] width 227 height 56
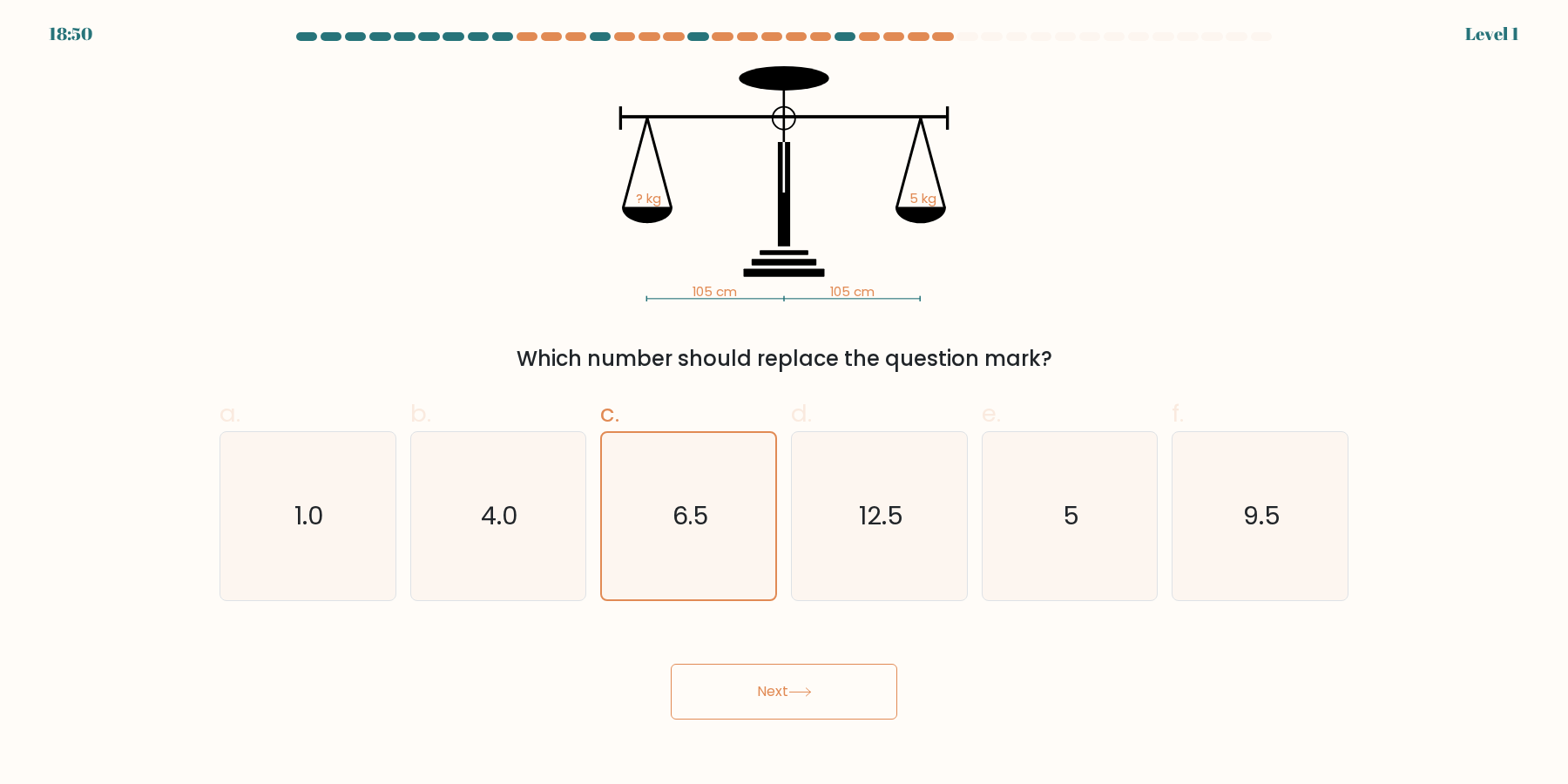
click at [671, 664] on button "Next" at bounding box center [784, 692] width 227 height 56
click at [684, 527] on icon "6.5" at bounding box center [688, 516] width 166 height 166
click at [784, 403] on input "c. 6.5" at bounding box center [784, 396] width 1 height 11
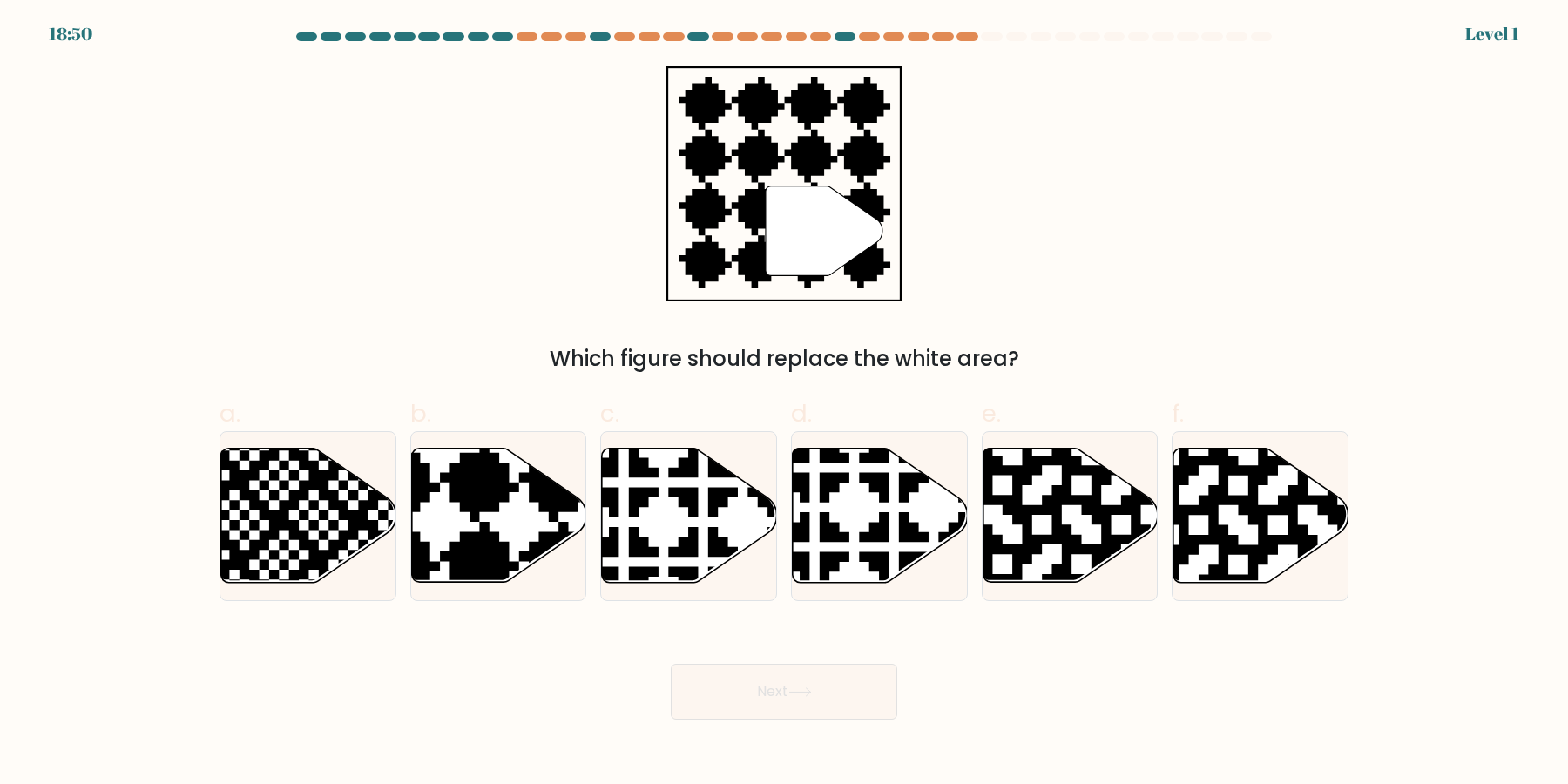
click at [671, 664] on button "Next" at bounding box center [784, 692] width 227 height 56
click at [703, 558] on icon at bounding box center [690, 515] width 175 height 134
click at [784, 403] on input "c." at bounding box center [784, 396] width 1 height 11
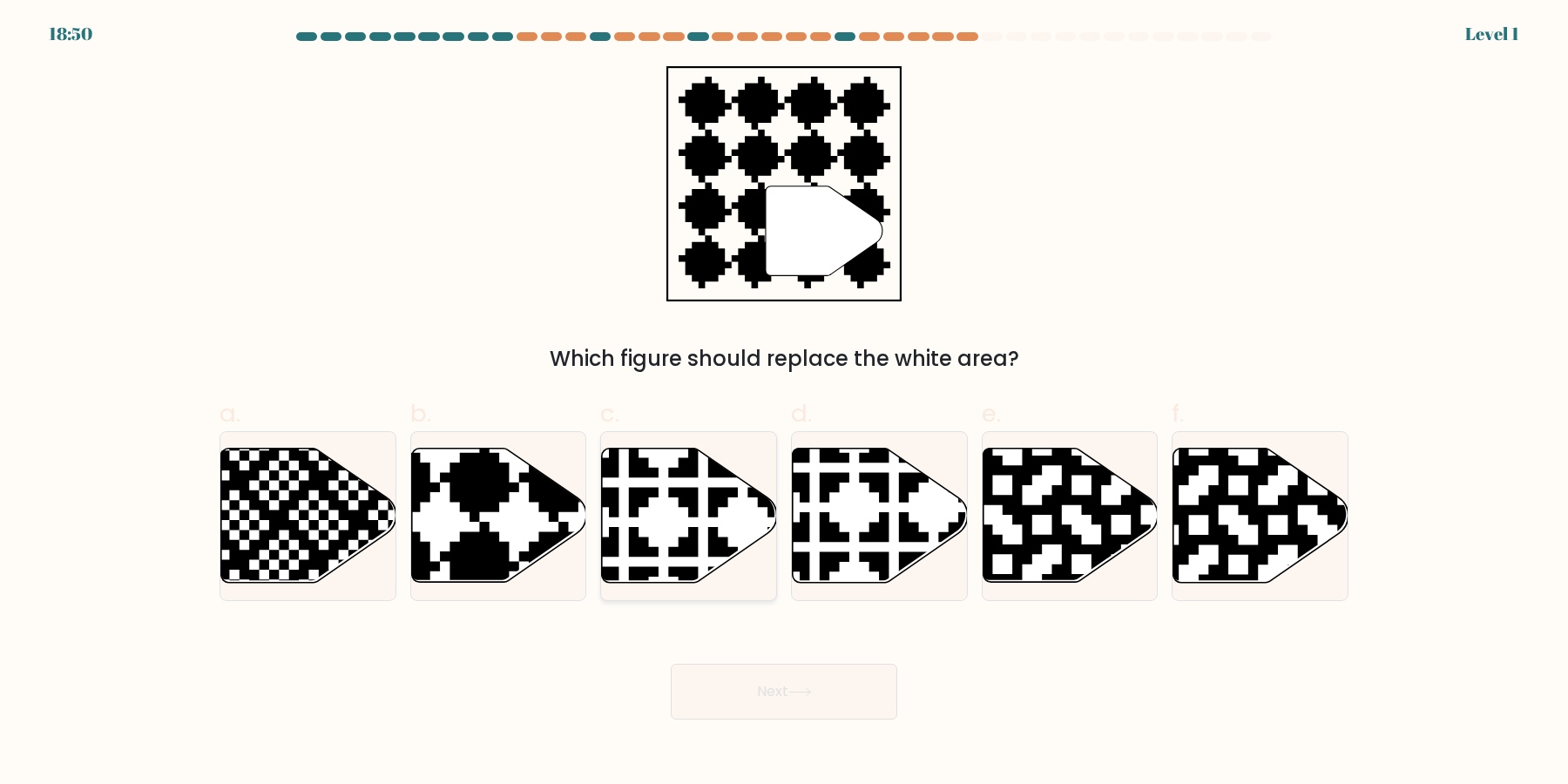
radio input "true"
click at [671, 664] on button "Next" at bounding box center [784, 692] width 227 height 56
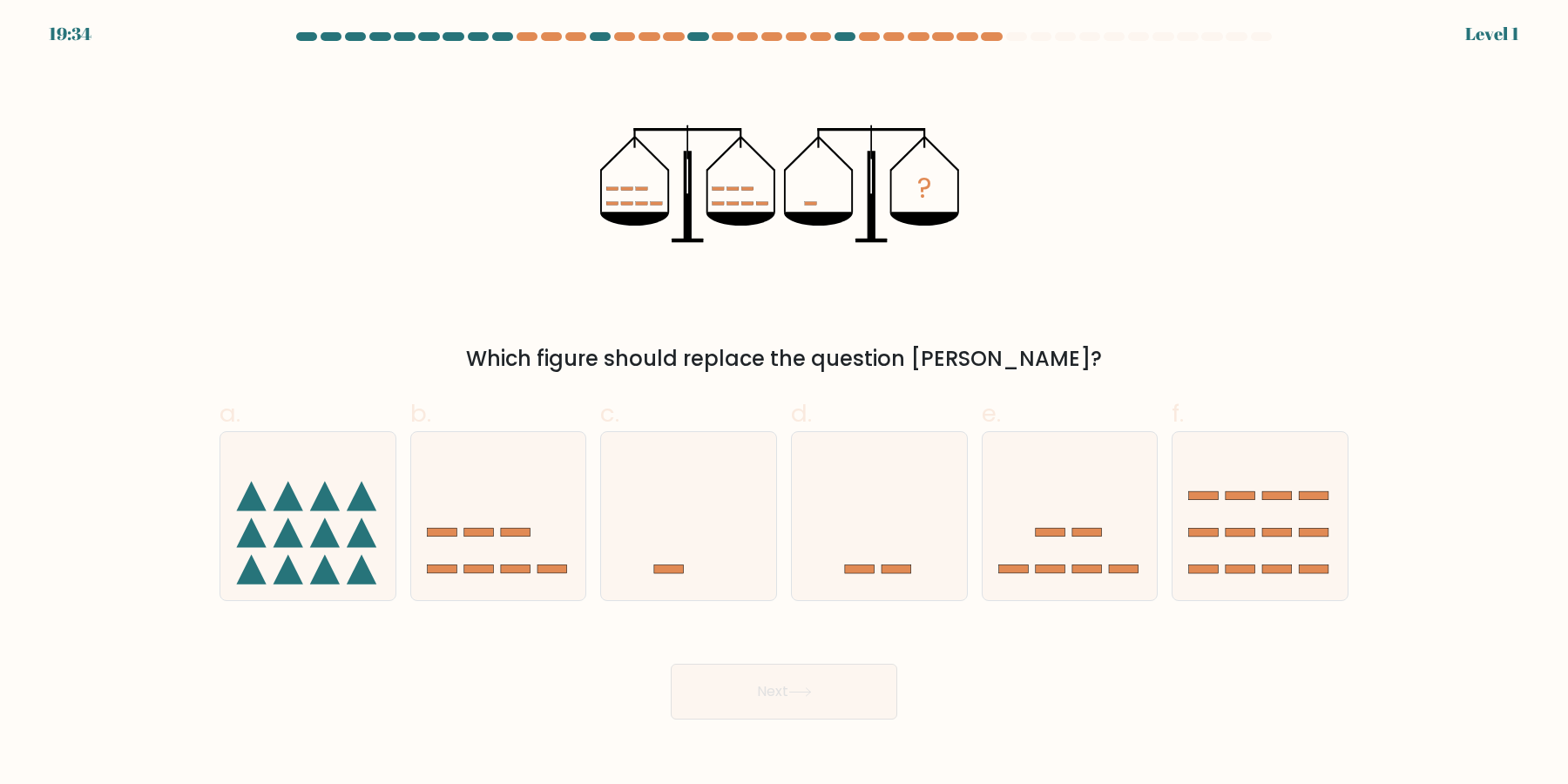
click at [702, 551] on icon at bounding box center [689, 516] width 175 height 144
click at [784, 403] on input "c." at bounding box center [784, 396] width 1 height 11
radio input "true"
click at [671, 664] on button "Next" at bounding box center [784, 692] width 227 height 56
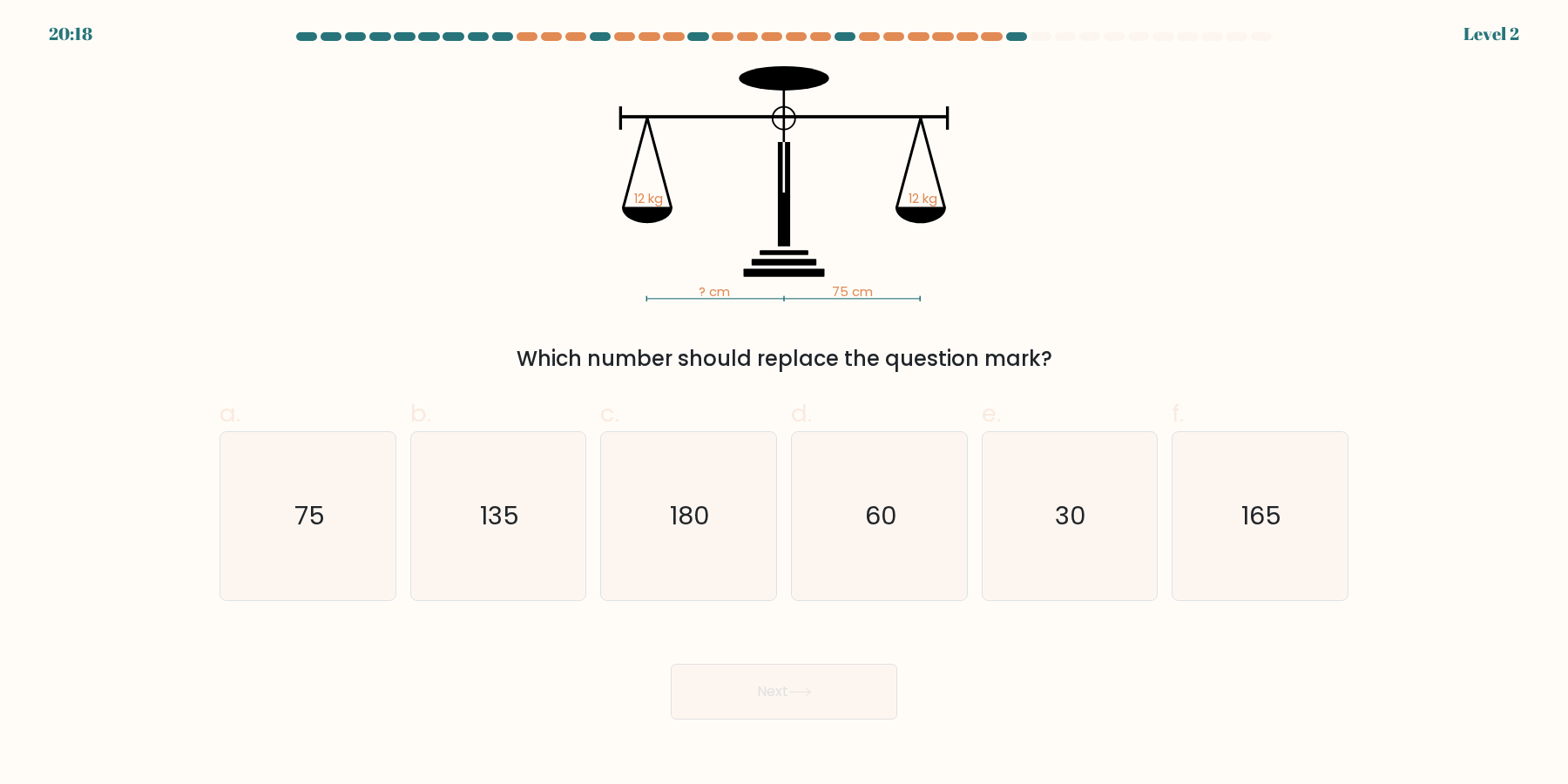
click at [671, 664] on button "Next" at bounding box center [784, 692] width 227 height 56
click at [702, 551] on icon "180" at bounding box center [688, 516] width 168 height 168
click at [784, 403] on input "c. 180" at bounding box center [784, 396] width 1 height 11
radio input "true"
click at [671, 664] on button "Next" at bounding box center [784, 692] width 227 height 56
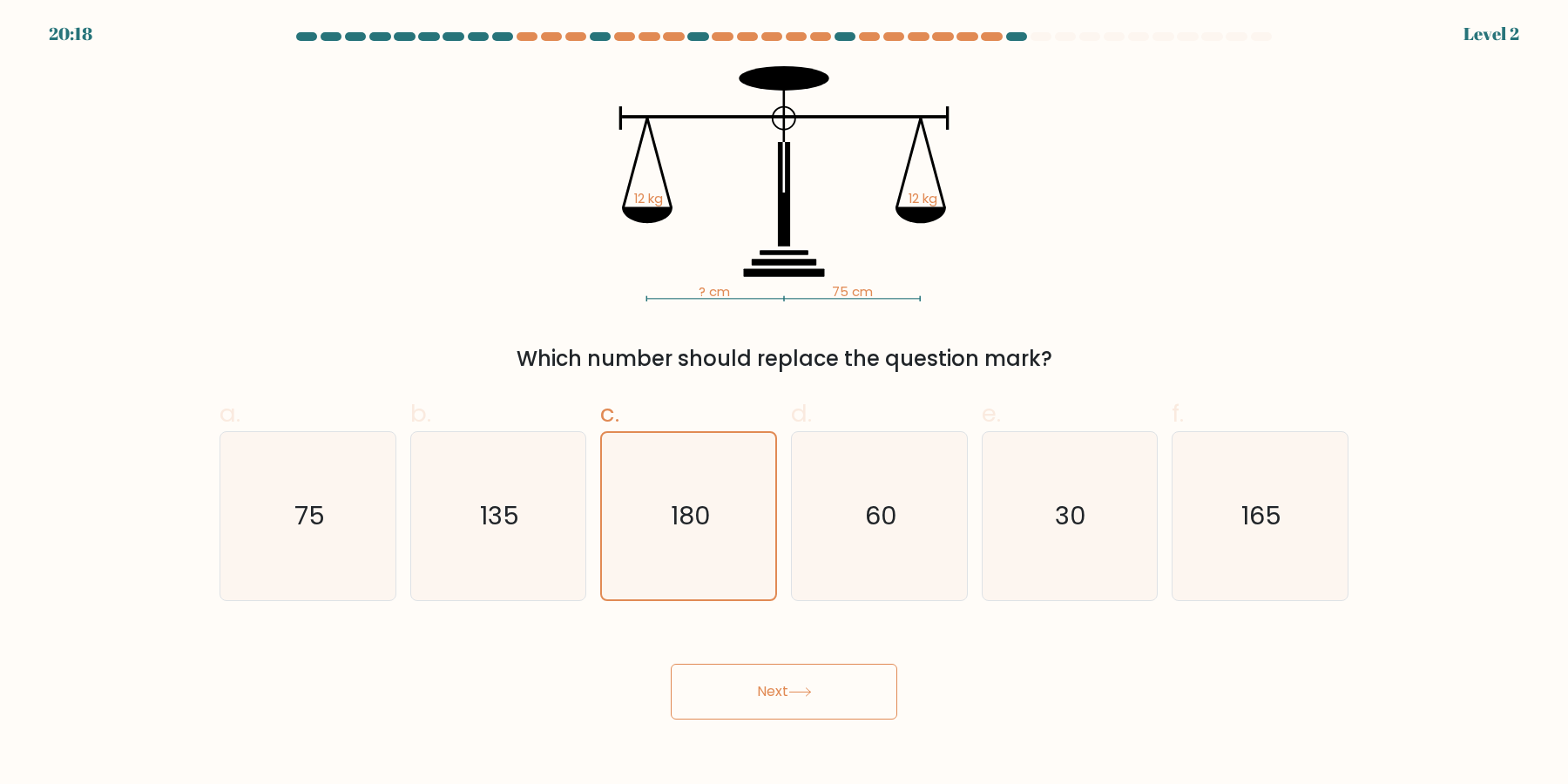
click at [671, 664] on button "Next" at bounding box center [784, 692] width 227 height 56
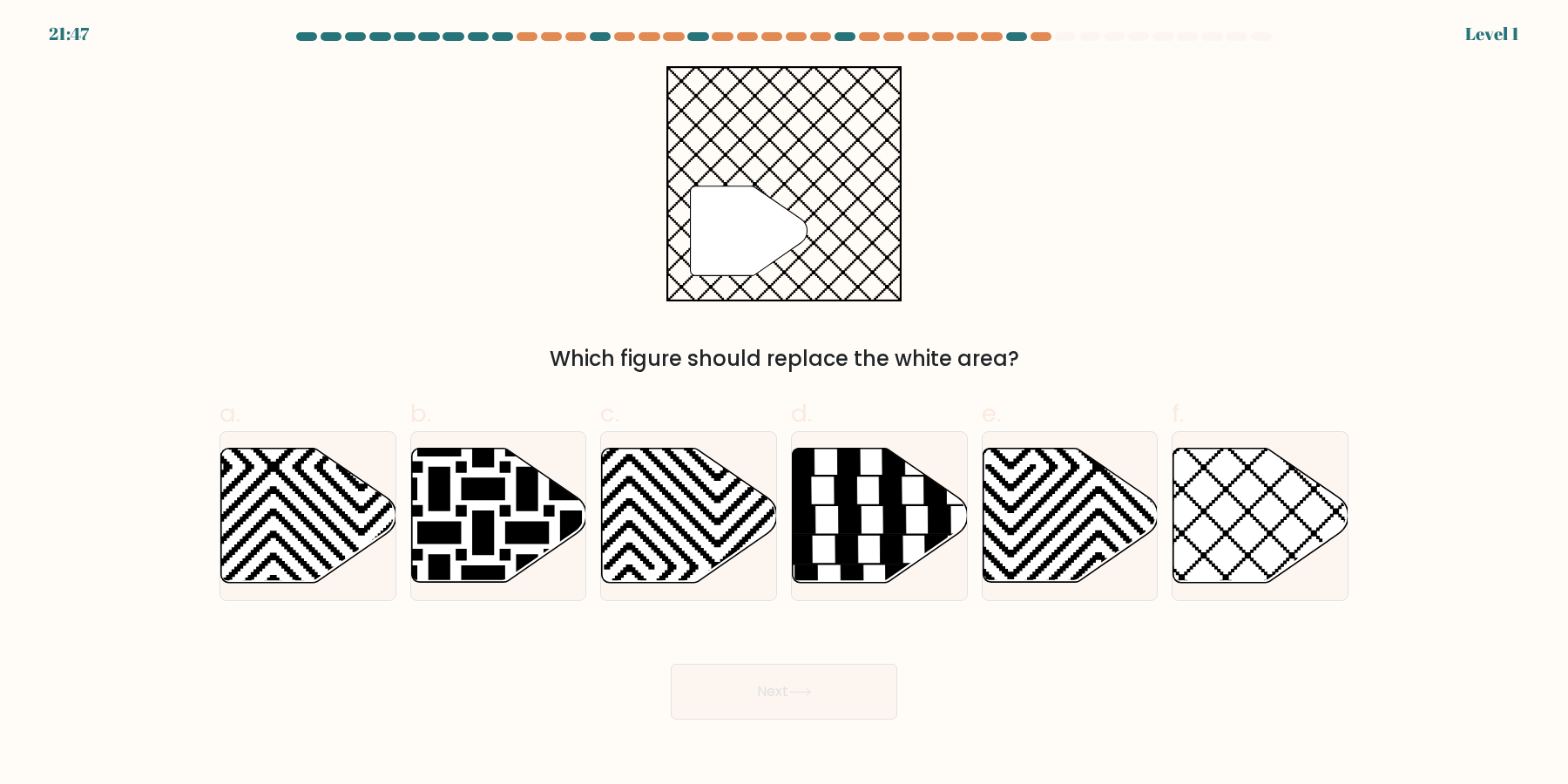
click at [671, 664] on button "Next" at bounding box center [784, 692] width 227 height 56
click at [702, 551] on icon at bounding box center [629, 588] width 353 height 353
click at [784, 403] on input "c." at bounding box center [784, 396] width 1 height 11
radio input "true"
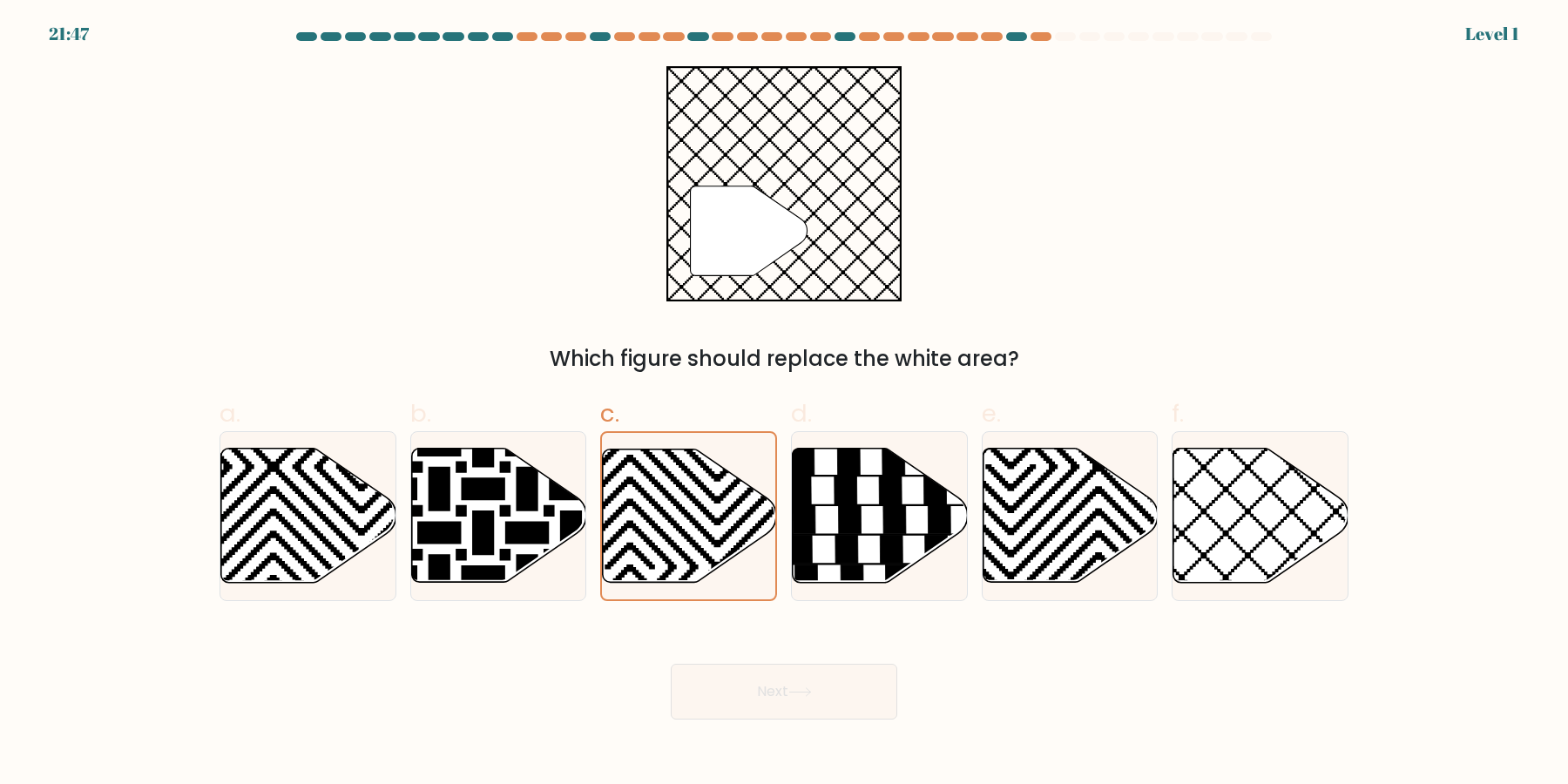
click at [671, 664] on button "Next" at bounding box center [784, 692] width 227 height 56
click button "Next" at bounding box center [784, 692] width 227 height 56
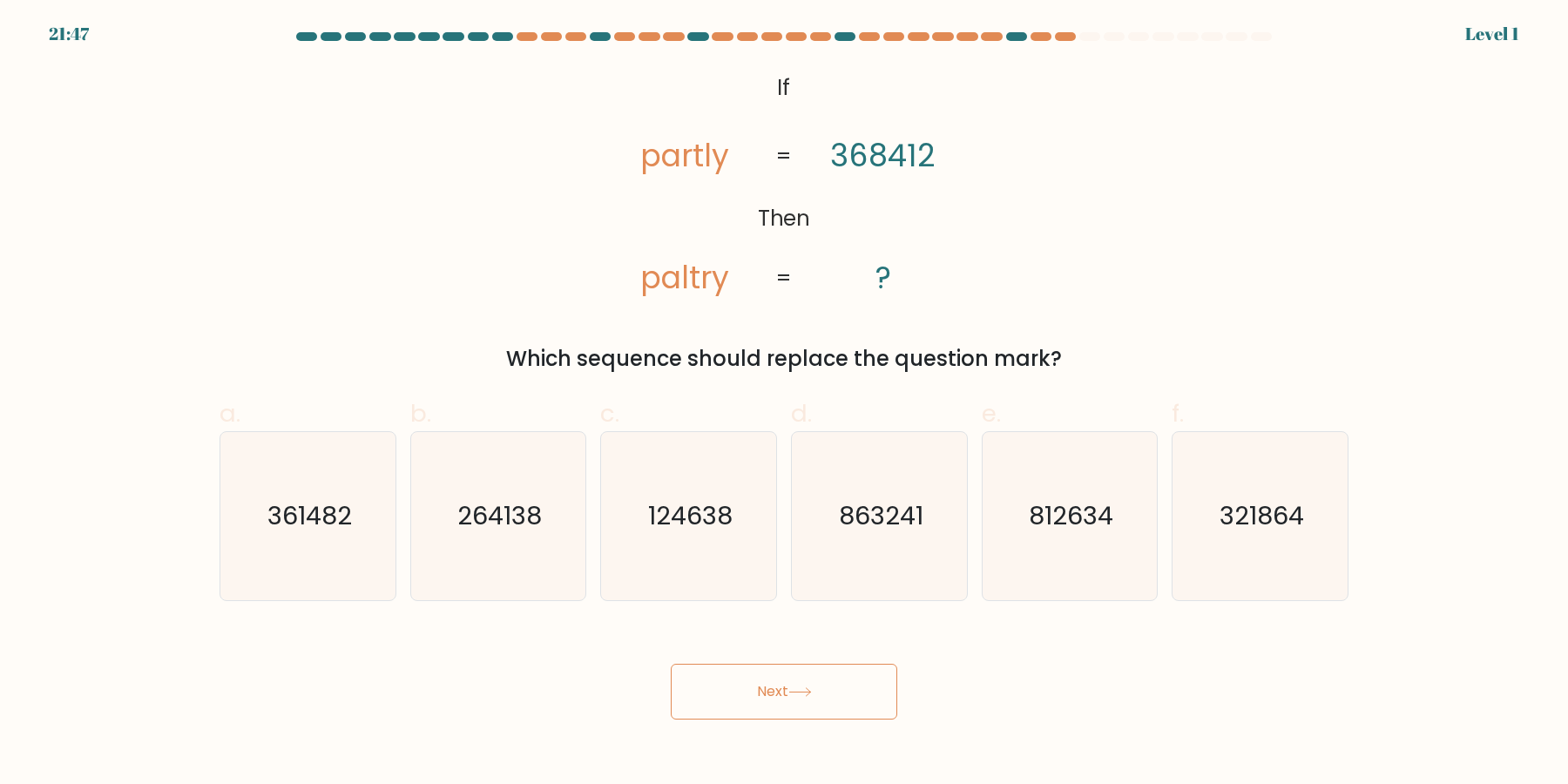
click at [671, 664] on button "Next" at bounding box center [784, 692] width 227 height 56
click at [702, 551] on icon "124638" at bounding box center [688, 516] width 168 height 168
click at [784, 403] on input "c. 124638" at bounding box center [784, 396] width 1 height 11
radio input "true"
click at [671, 664] on button "Next" at bounding box center [784, 692] width 227 height 56
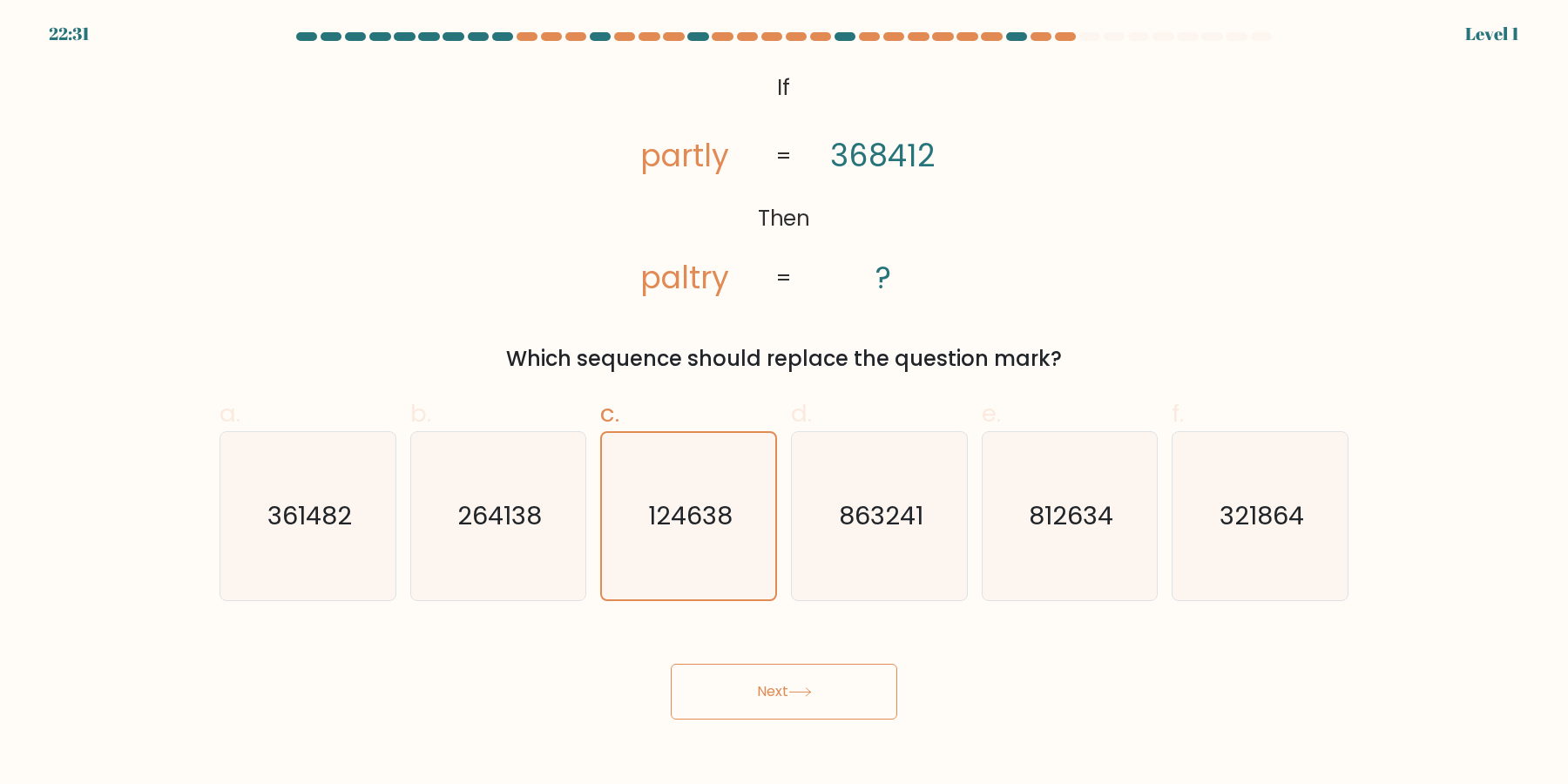
click at [671, 664] on button "Next" at bounding box center [784, 692] width 227 height 56
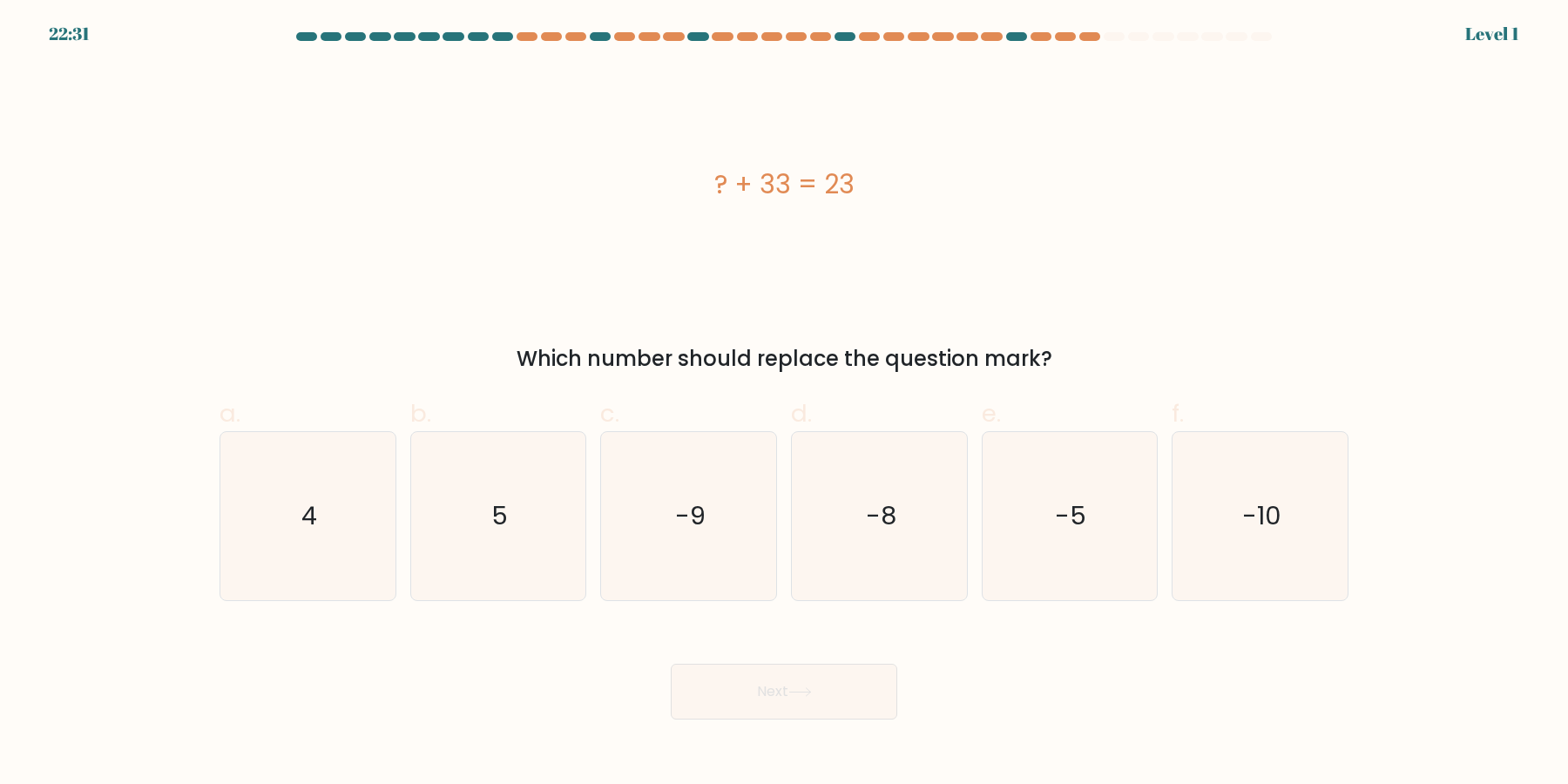
click at [671, 664] on button "Next" at bounding box center [784, 692] width 227 height 56
click at [702, 551] on icon "-9" at bounding box center [688, 516] width 168 height 168
click at [784, 403] on input "c. -9" at bounding box center [784, 396] width 1 height 11
radio input "true"
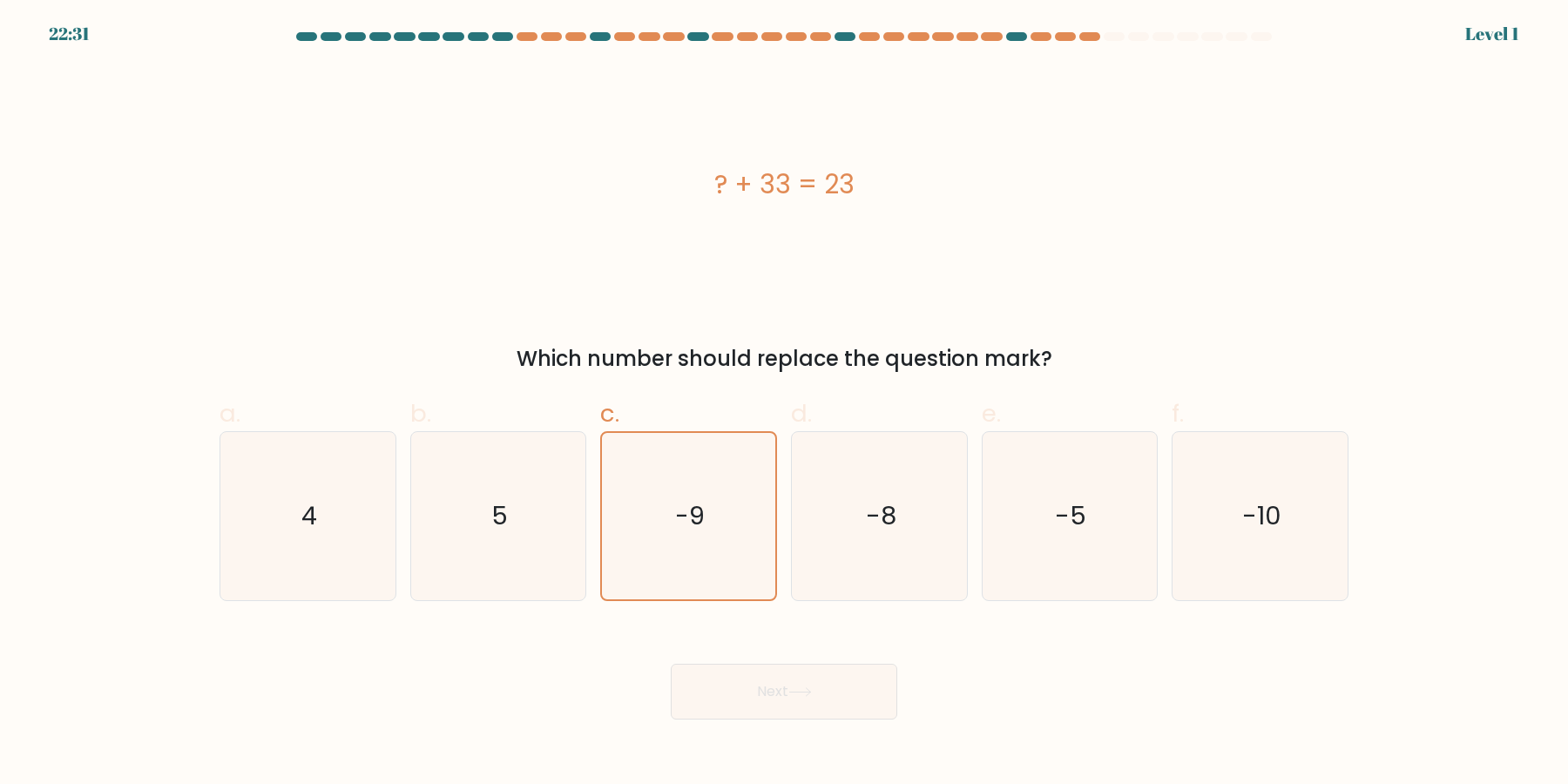
click at [671, 664] on button "Next" at bounding box center [784, 692] width 227 height 56
click button "Next" at bounding box center [784, 692] width 227 height 56
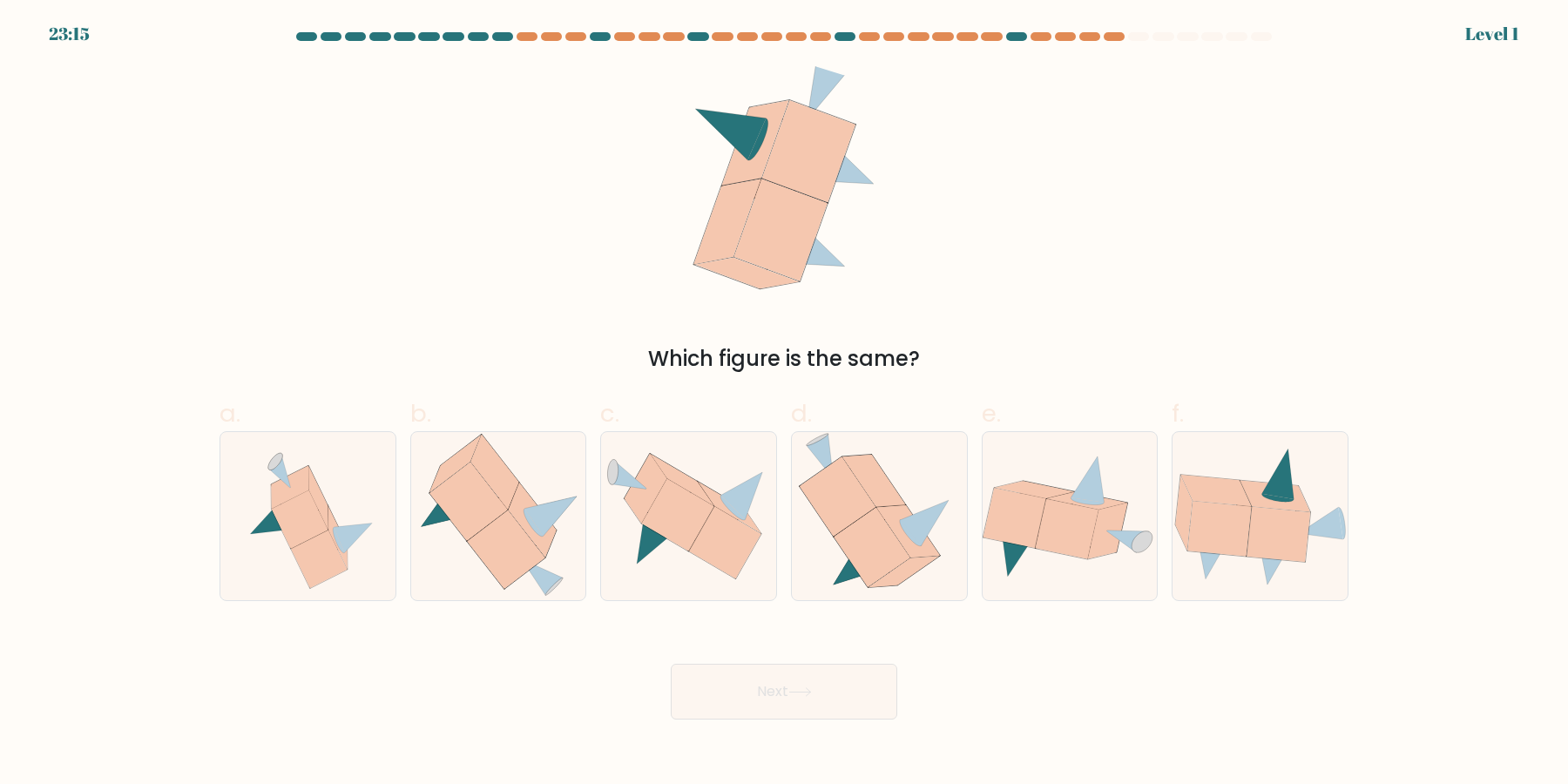
click at [671, 664] on button "Next" at bounding box center [784, 692] width 227 height 56
click at [702, 551] on icon at bounding box center [724, 543] width 73 height 73
click at [784, 403] on input "c." at bounding box center [784, 396] width 1 height 11
radio input "true"
click at [671, 664] on button "Next" at bounding box center [784, 692] width 227 height 56
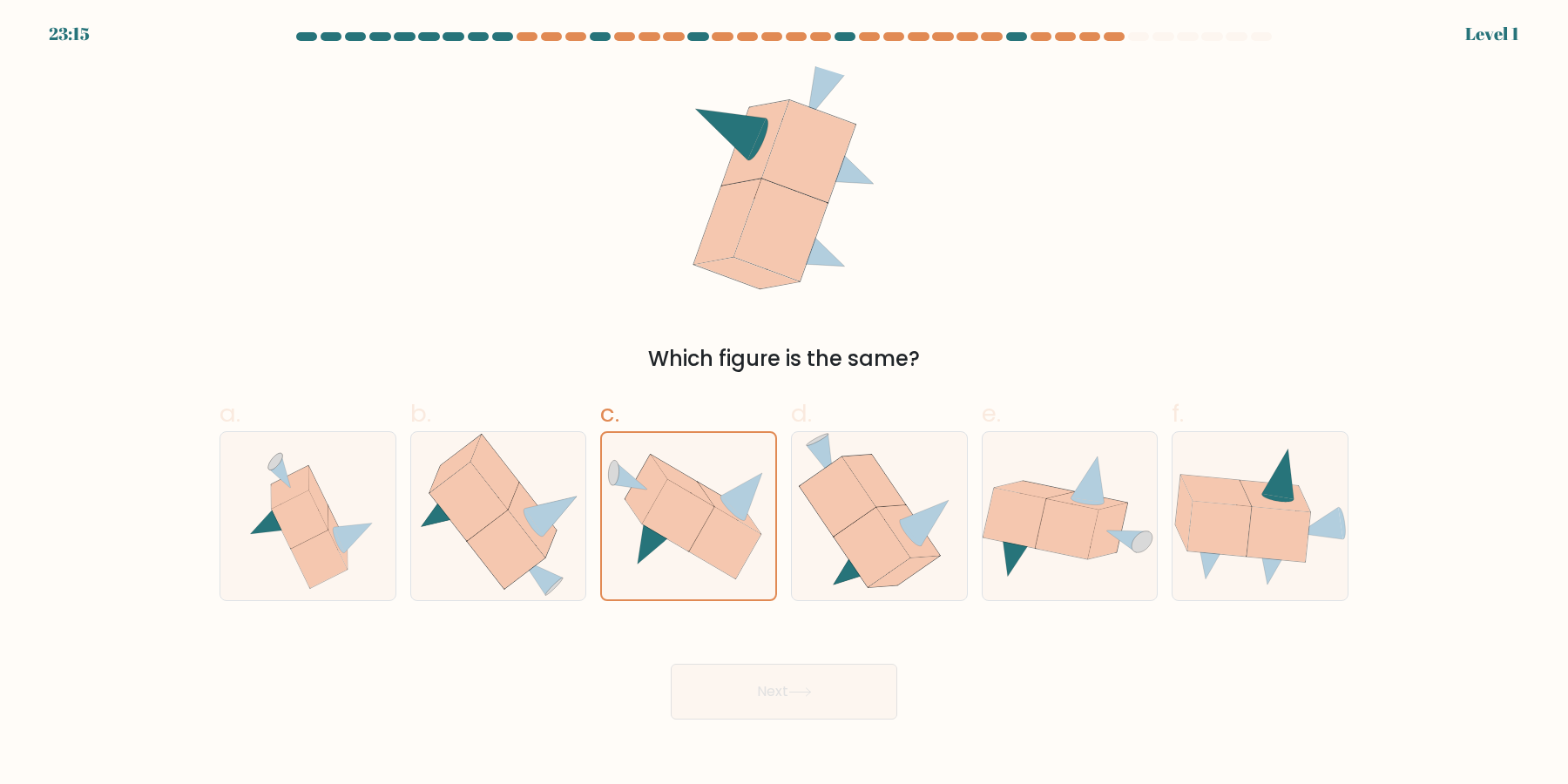
click at [671, 664] on button "Next" at bounding box center [784, 692] width 227 height 56
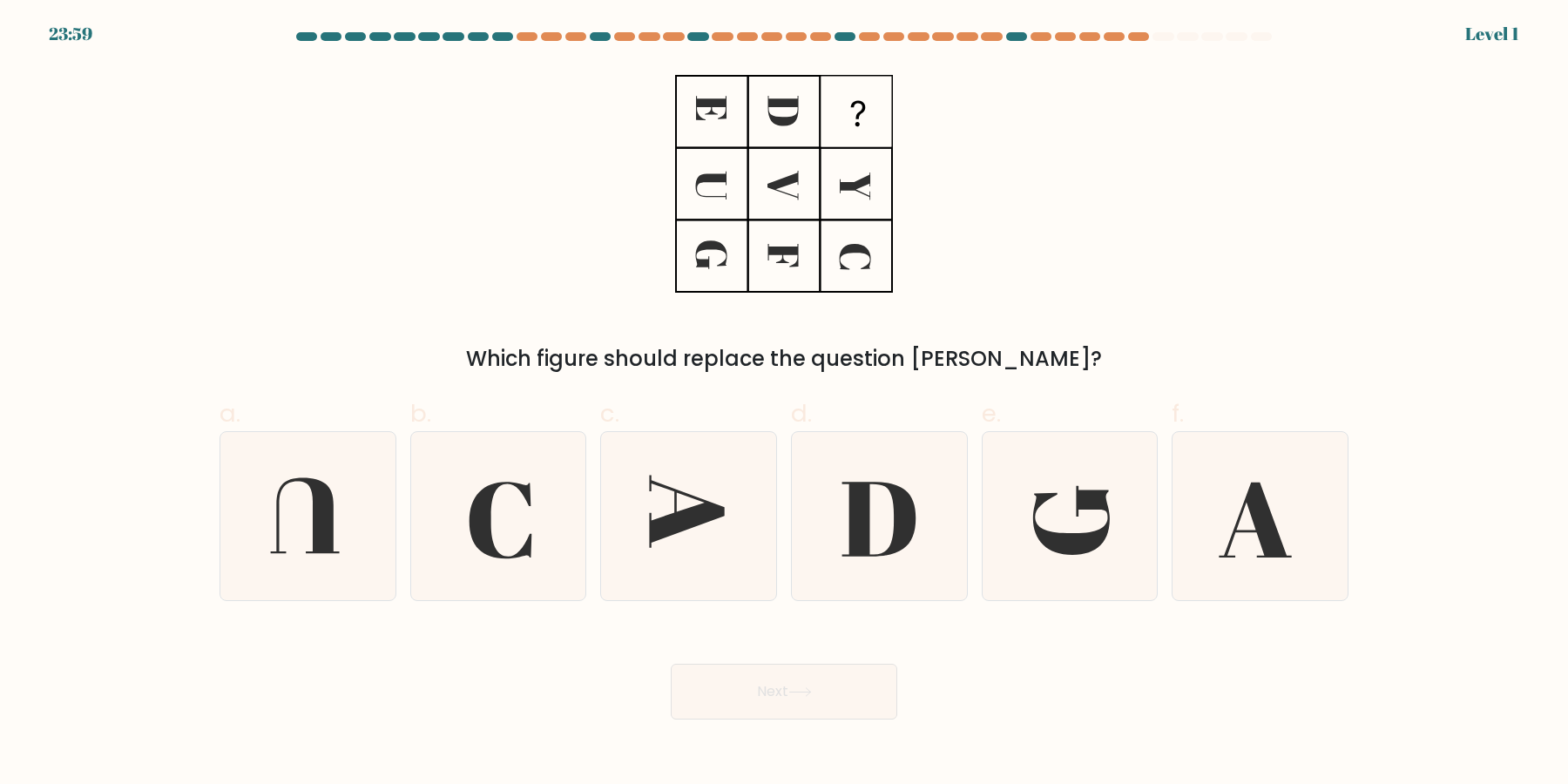
click at [671, 664] on button "Next" at bounding box center [784, 692] width 227 height 56
click at [702, 551] on icon at bounding box center [688, 516] width 168 height 168
click at [784, 403] on input "c." at bounding box center [784, 396] width 1 height 11
radio input "true"
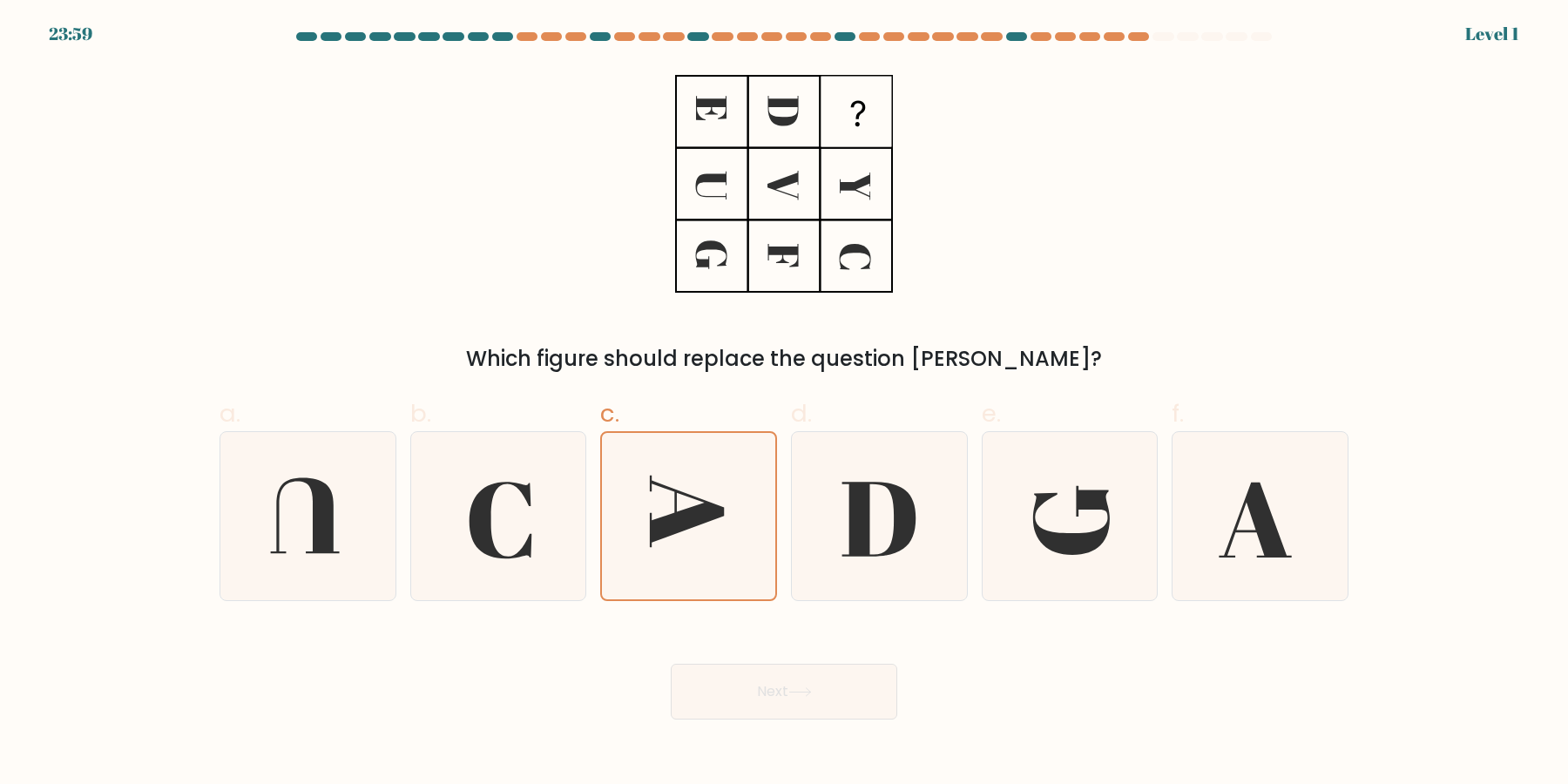
click at [671, 664] on button "Next" at bounding box center [784, 692] width 227 height 56
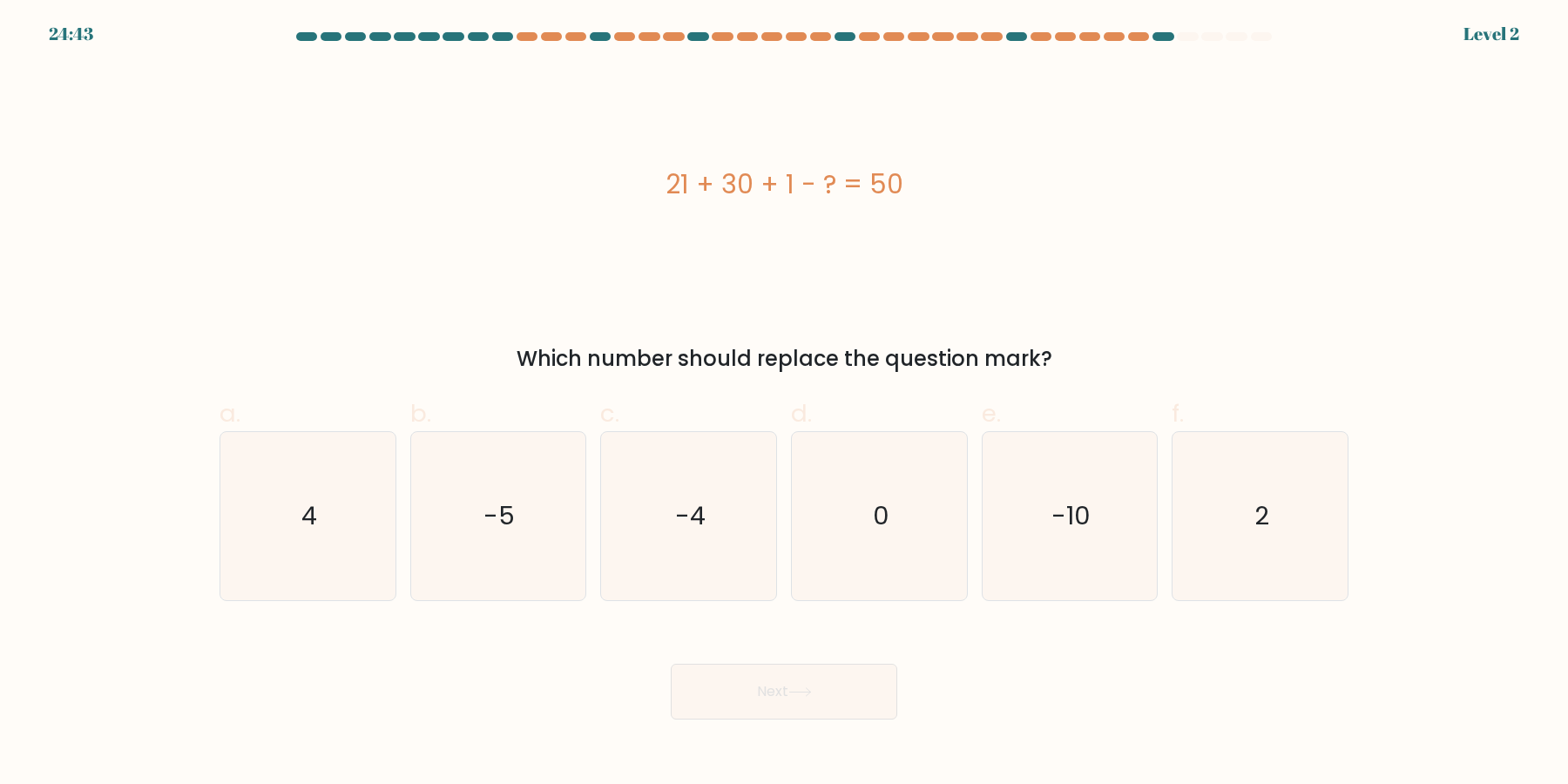
click at [671, 664] on button "Next" at bounding box center [784, 692] width 227 height 56
click at [702, 551] on icon "-4" at bounding box center [688, 516] width 168 height 168
click at [784, 403] on input "c. -4" at bounding box center [784, 396] width 1 height 11
radio input "true"
click at [671, 664] on button "Next" at bounding box center [784, 692] width 227 height 56
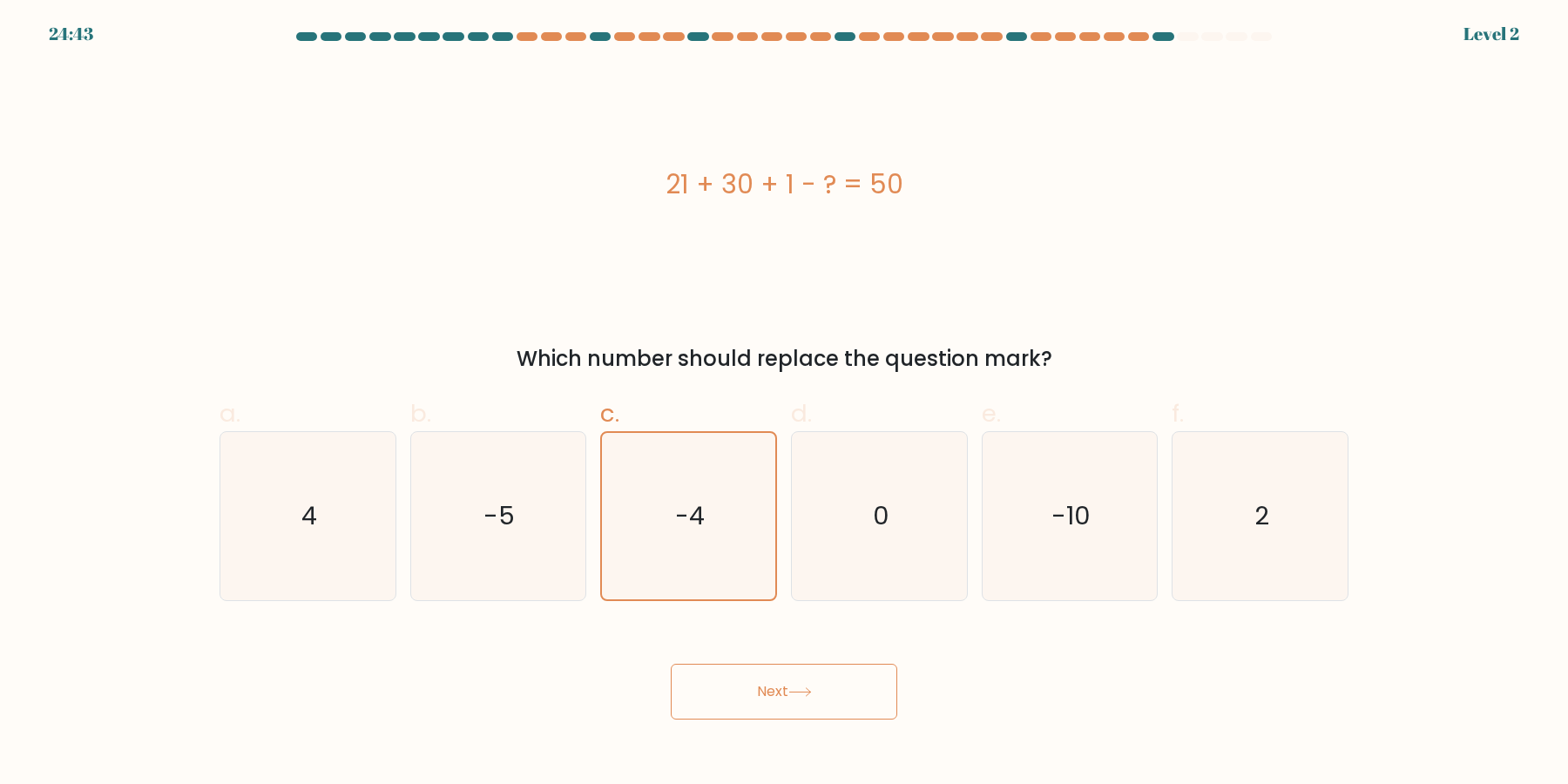
click at [671, 664] on button "Next" at bounding box center [784, 692] width 227 height 56
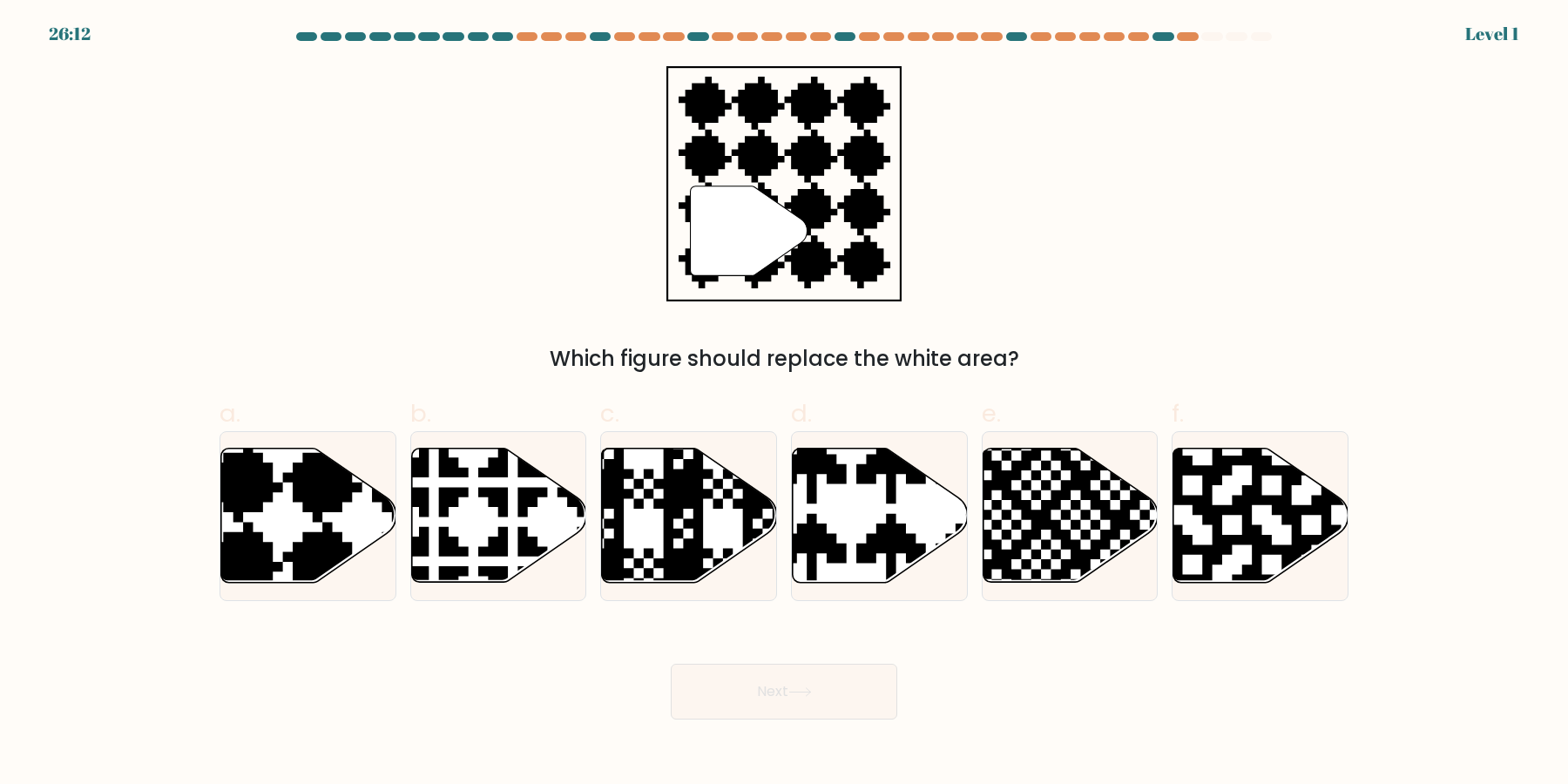
click at [671, 664] on button "Next" at bounding box center [784, 692] width 227 height 56
click at [702, 551] on icon at bounding box center [742, 587] width 317 height 317
click at [784, 403] on input "c." at bounding box center [784, 396] width 1 height 11
radio input "true"
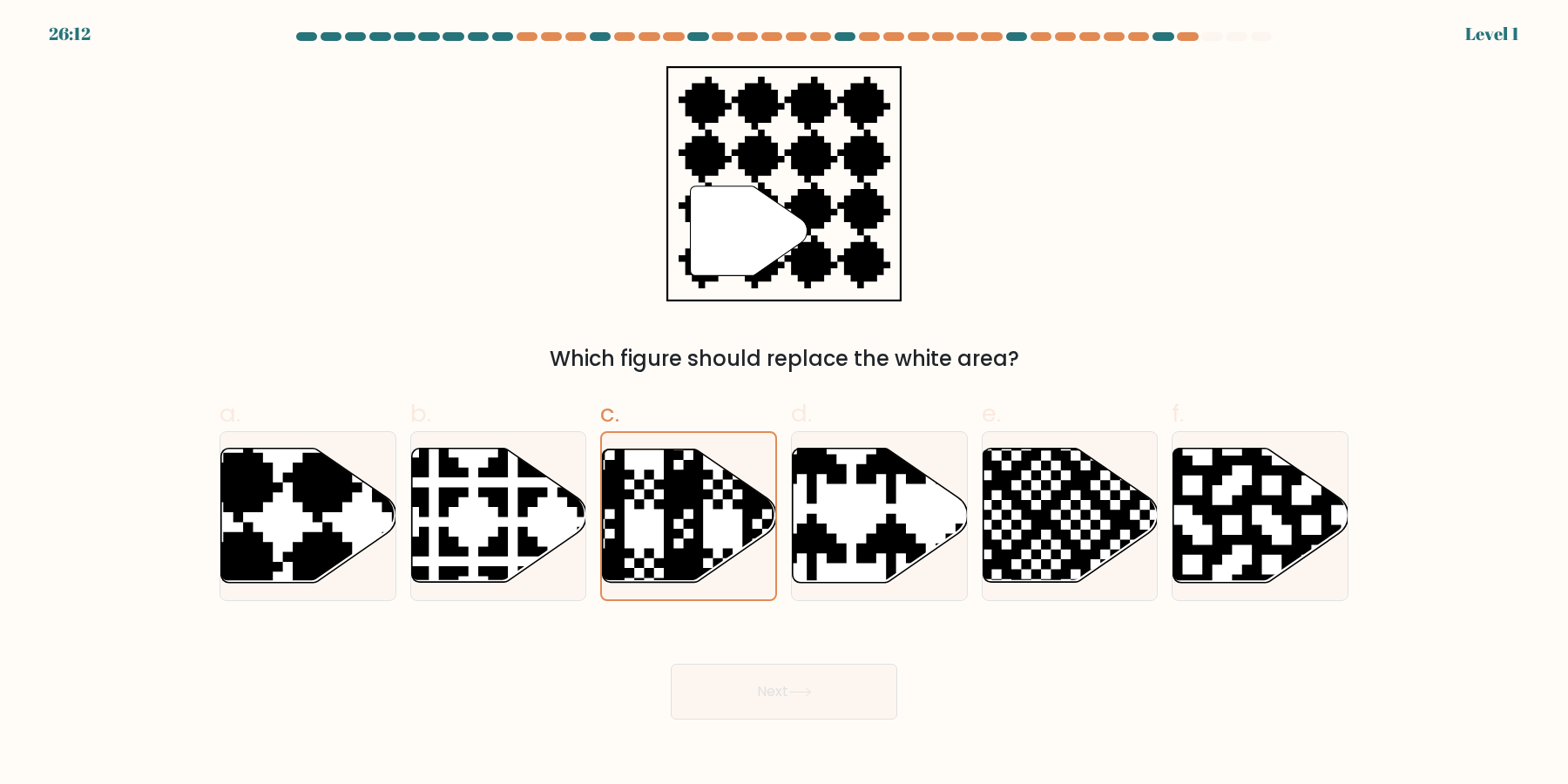
click at [671, 664] on button "Next" at bounding box center [784, 692] width 227 height 56
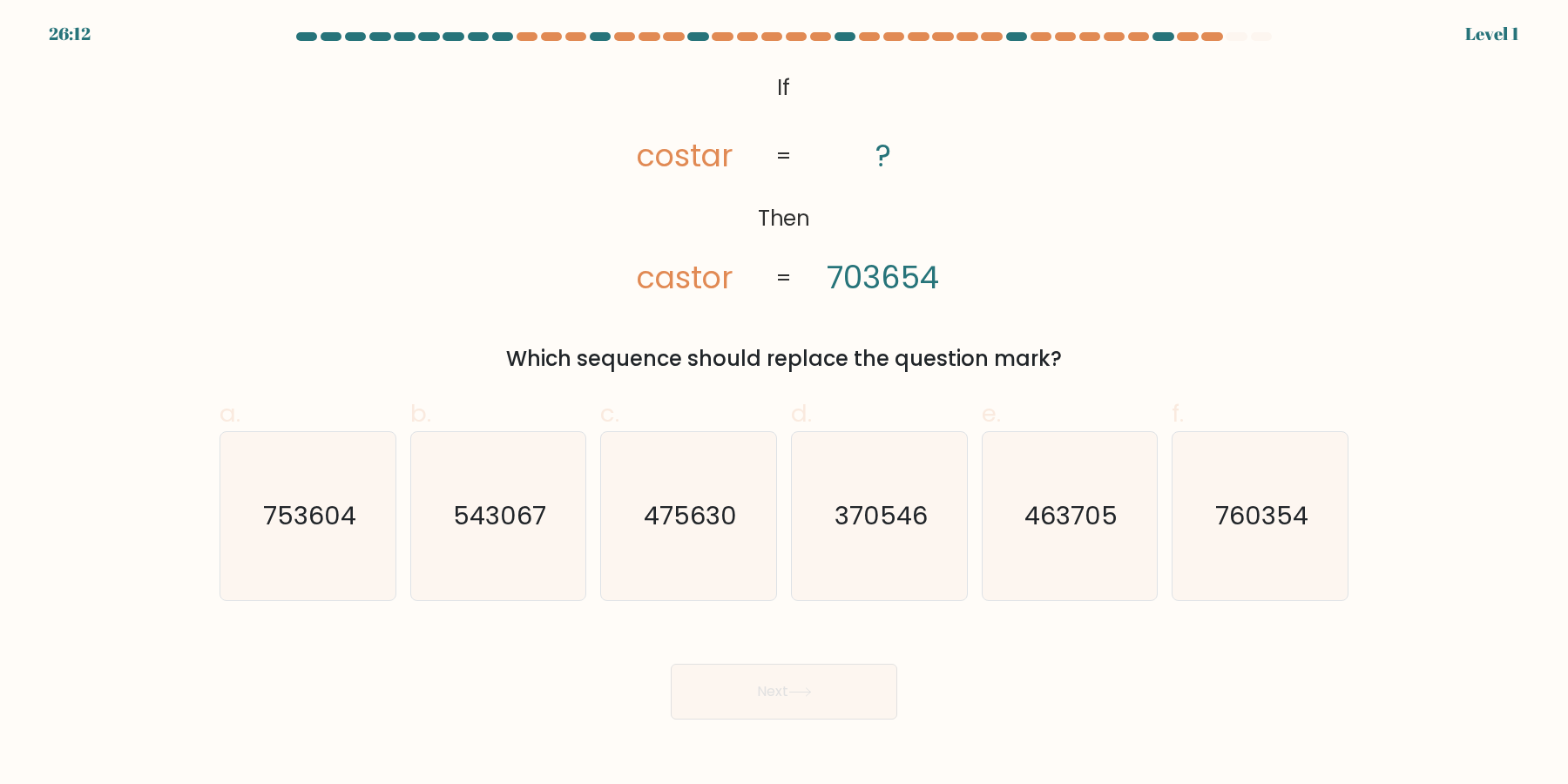
click at [671, 664] on button "Next" at bounding box center [784, 692] width 227 height 56
click at [702, 551] on icon "475630" at bounding box center [688, 516] width 168 height 168
click at [784, 403] on input "c. 475630" at bounding box center [784, 396] width 1 height 11
radio input "true"
click at [671, 664] on button "Next" at bounding box center [784, 692] width 227 height 56
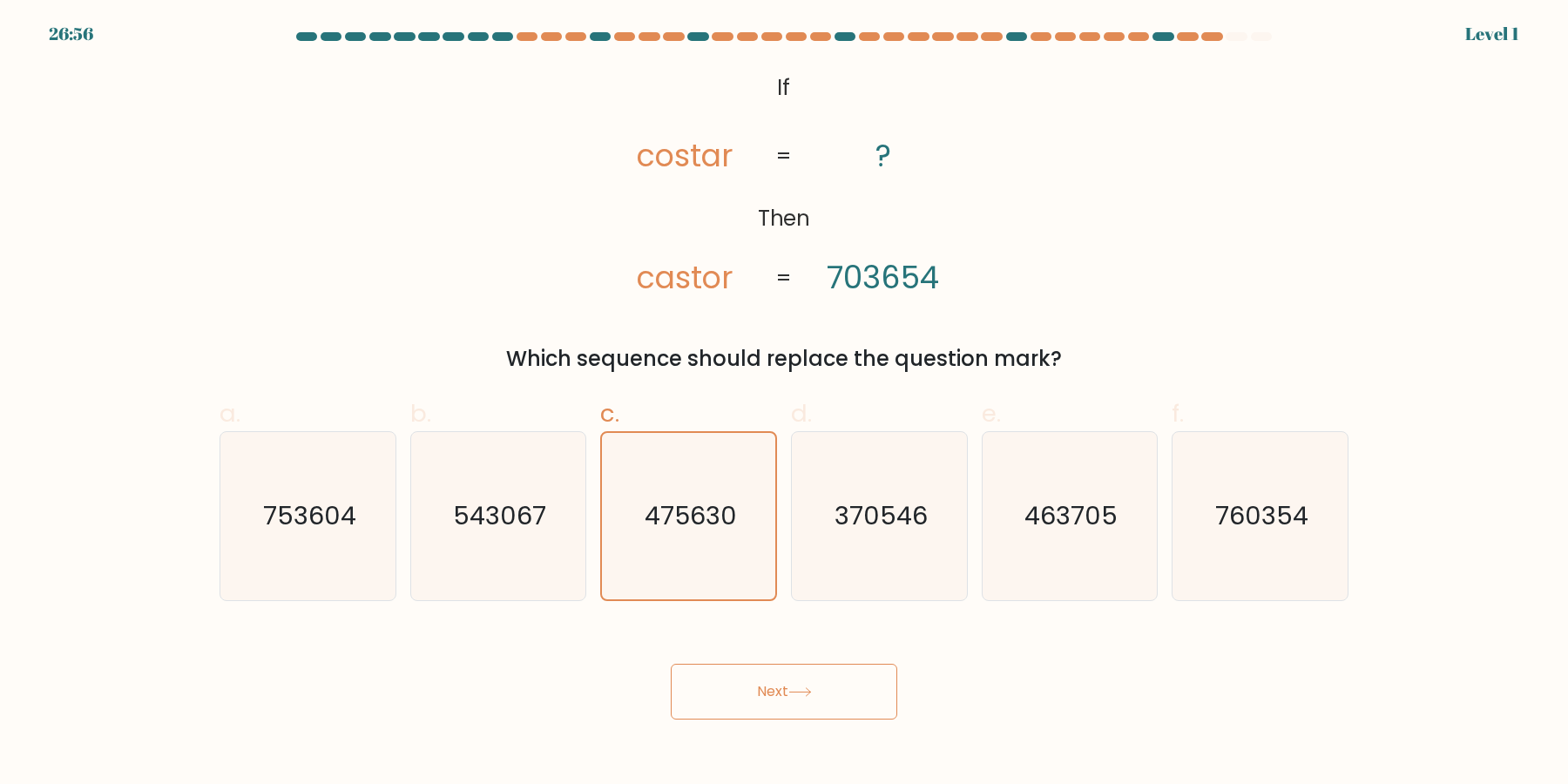
click at [671, 664] on button "Next" at bounding box center [784, 692] width 227 height 56
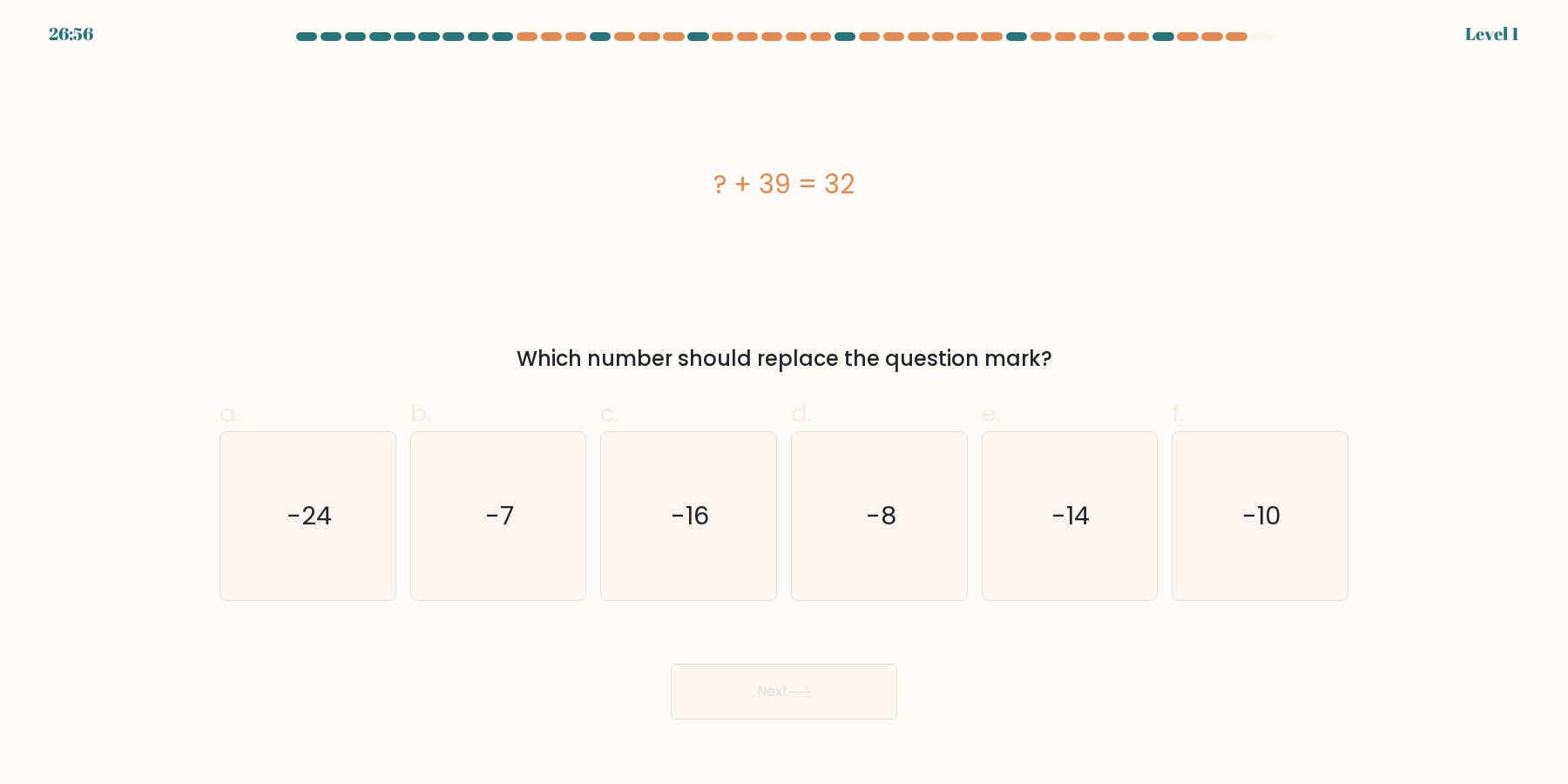
click at [671, 664] on button "Next" at bounding box center [784, 692] width 227 height 56
click at [702, 551] on icon "-16" at bounding box center [688, 516] width 168 height 168
click at [784, 403] on input "c. -16" at bounding box center [784, 396] width 1 height 11
radio input "true"
click at [671, 664] on button "Next" at bounding box center [784, 692] width 227 height 56
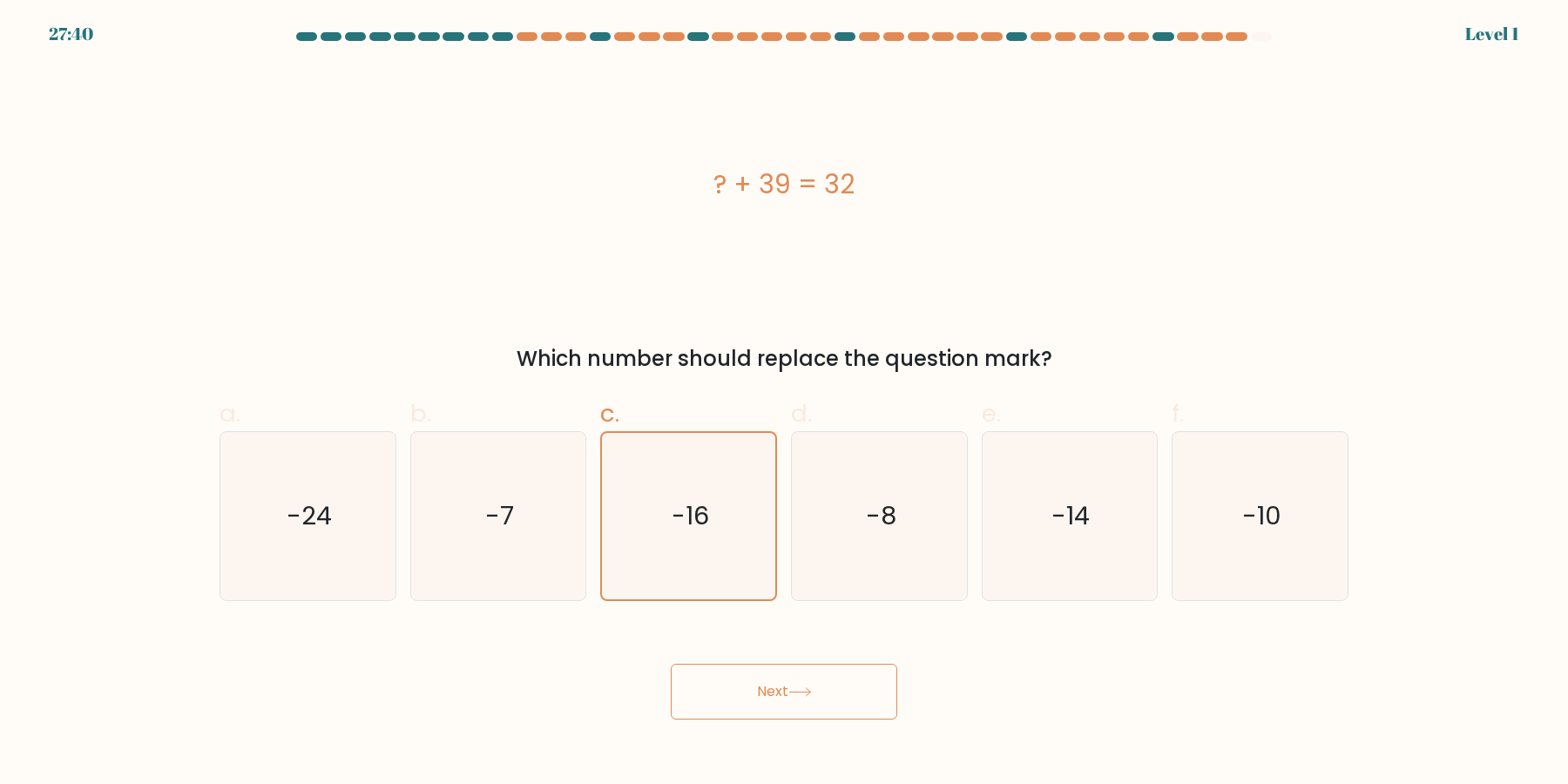
click at [671, 664] on button "Next" at bounding box center [784, 692] width 227 height 56
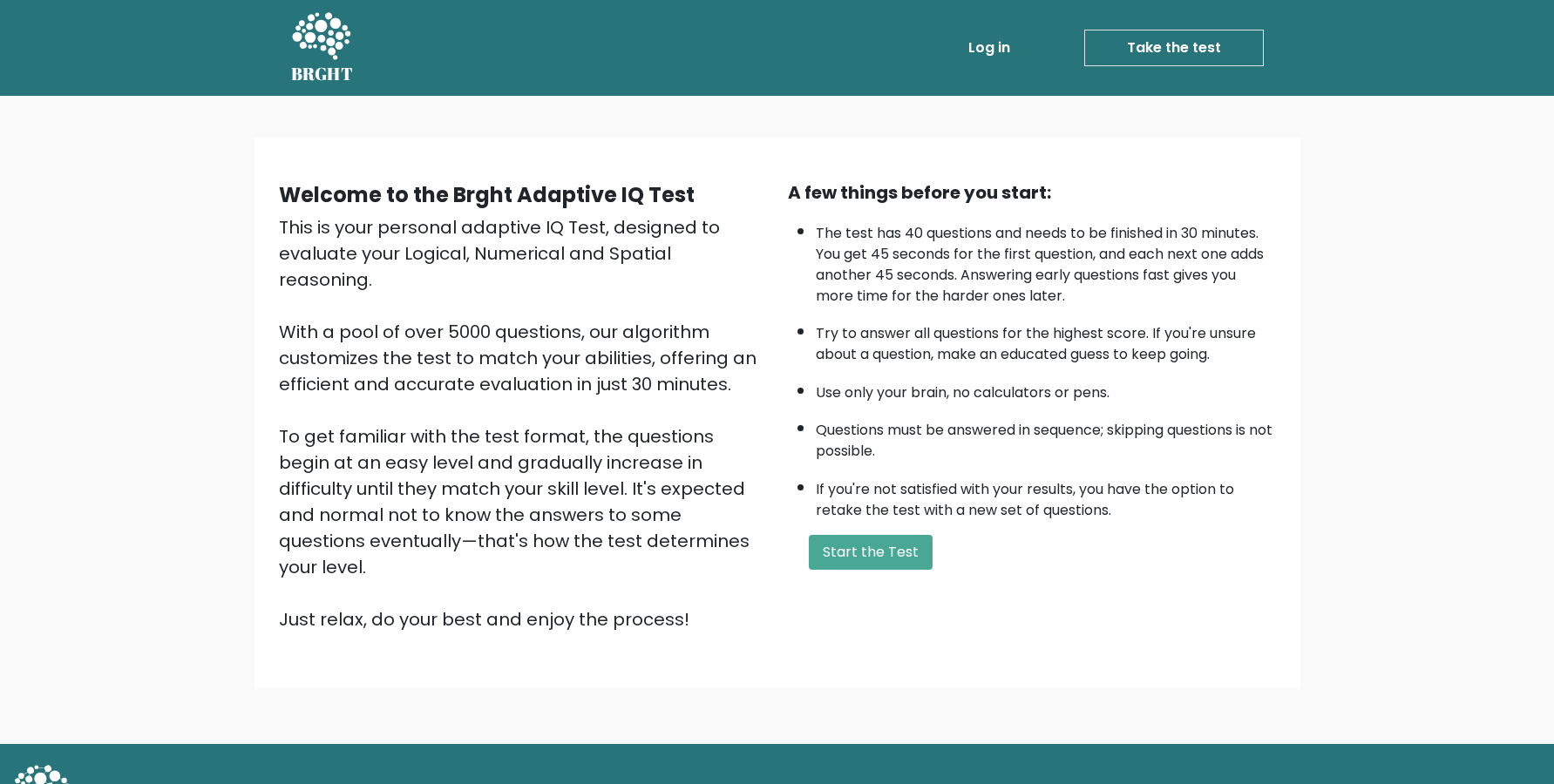
click at [882, 569] on button "Start the Test" at bounding box center [870, 551] width 123 height 35
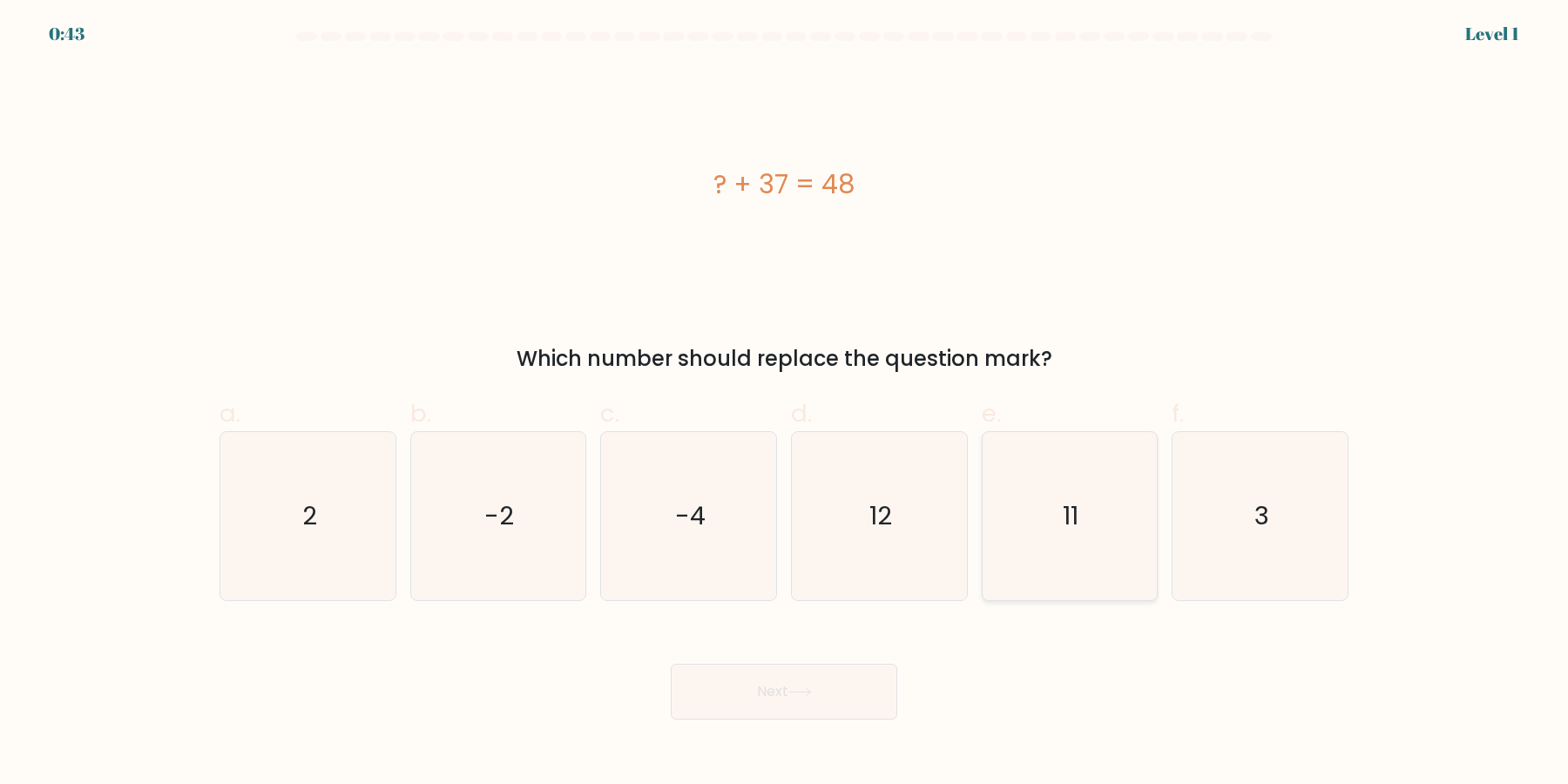
click at [1057, 521] on icon "11" at bounding box center [1068, 516] width 168 height 168
click at [785, 403] on input "e. 11" at bounding box center [784, 396] width 1 height 11
radio input "true"
click at [671, 664] on button "Next" at bounding box center [784, 692] width 227 height 56
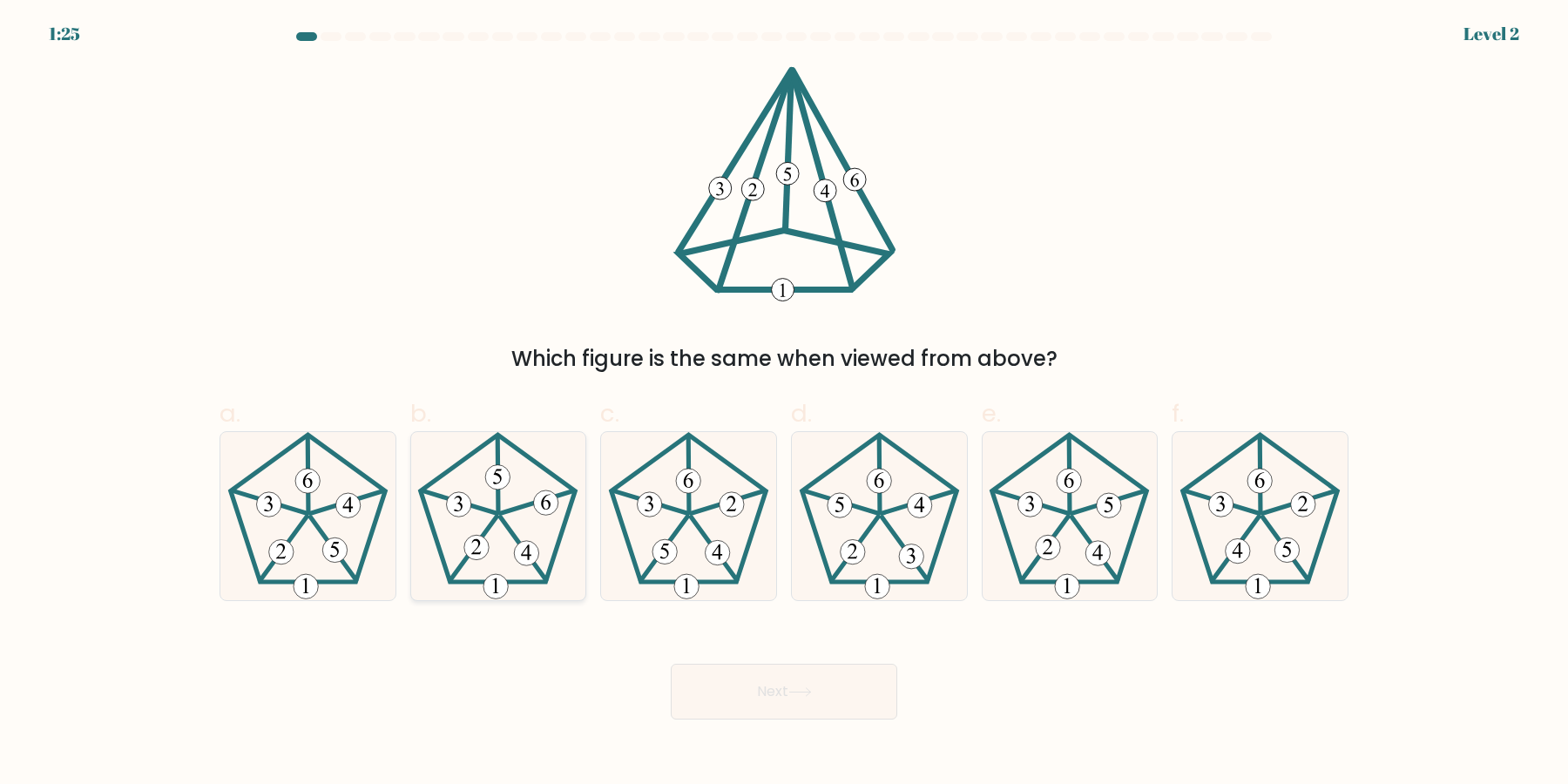
click at [521, 535] on icon at bounding box center [497, 516] width 168 height 168
click at [784, 403] on input "b." at bounding box center [784, 396] width 1 height 11
radio input "true"
click at [671, 664] on button "Next" at bounding box center [784, 692] width 227 height 56
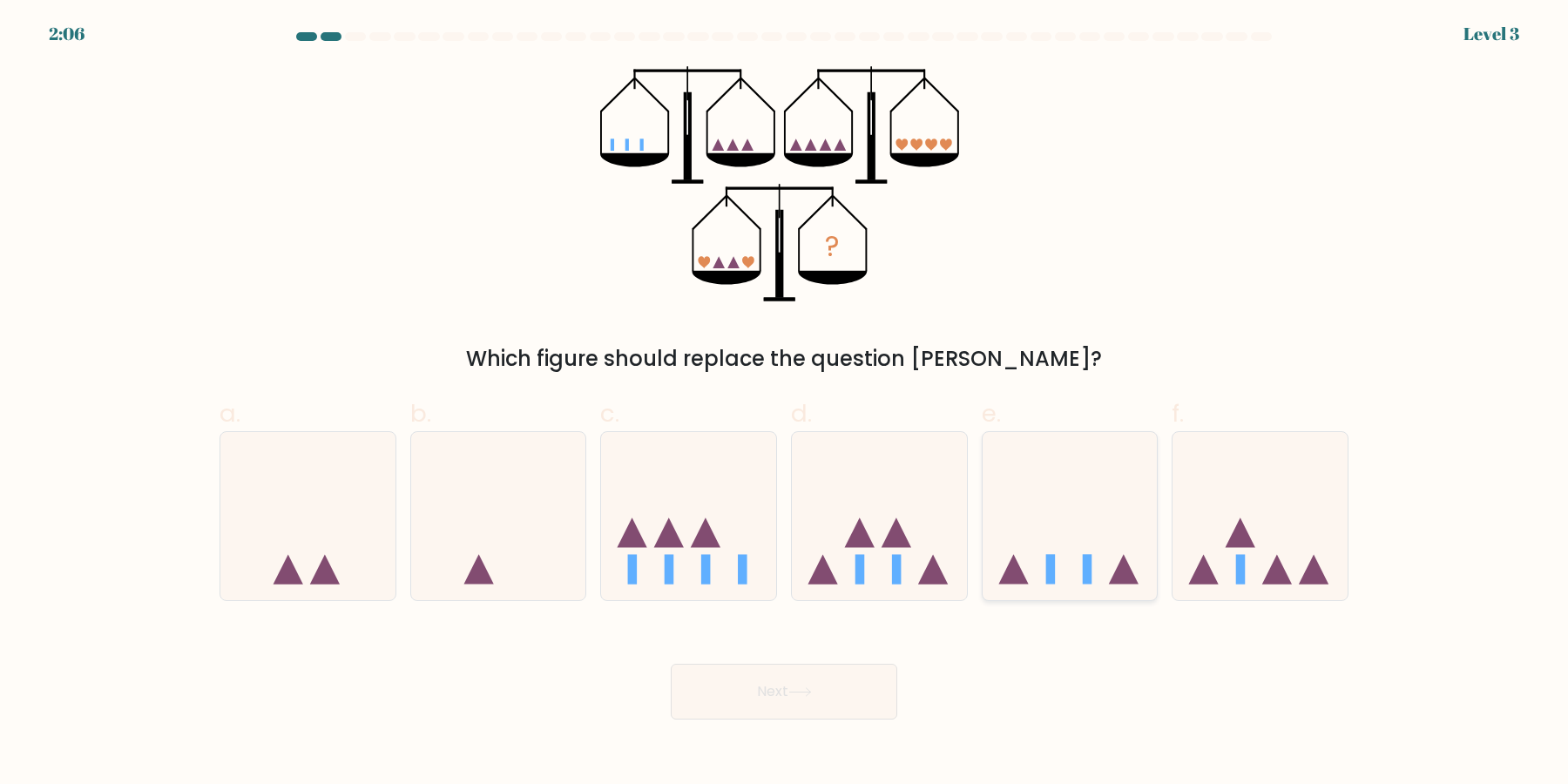
click at [1118, 530] on icon at bounding box center [1070, 516] width 175 height 144
click at [785, 403] on input "e." at bounding box center [784, 396] width 1 height 11
radio input "true"
click at [671, 664] on button "Next" at bounding box center [784, 692] width 227 height 56
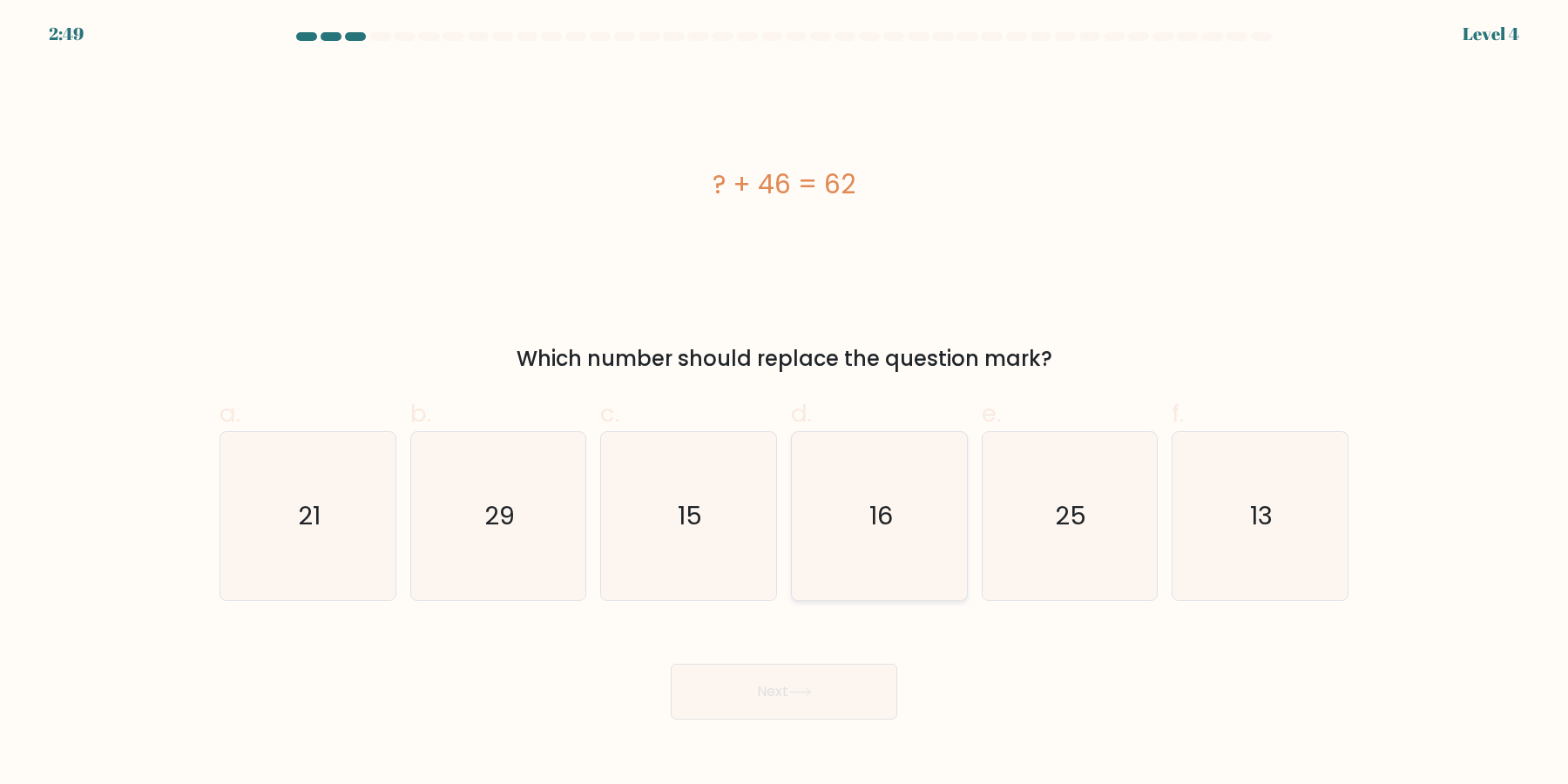
click at [877, 494] on icon "16" at bounding box center [878, 516] width 168 height 168
click at [785, 403] on input "d. 16" at bounding box center [784, 396] width 1 height 11
radio input "true"
click at [671, 664] on button "Next" at bounding box center [784, 692] width 227 height 56
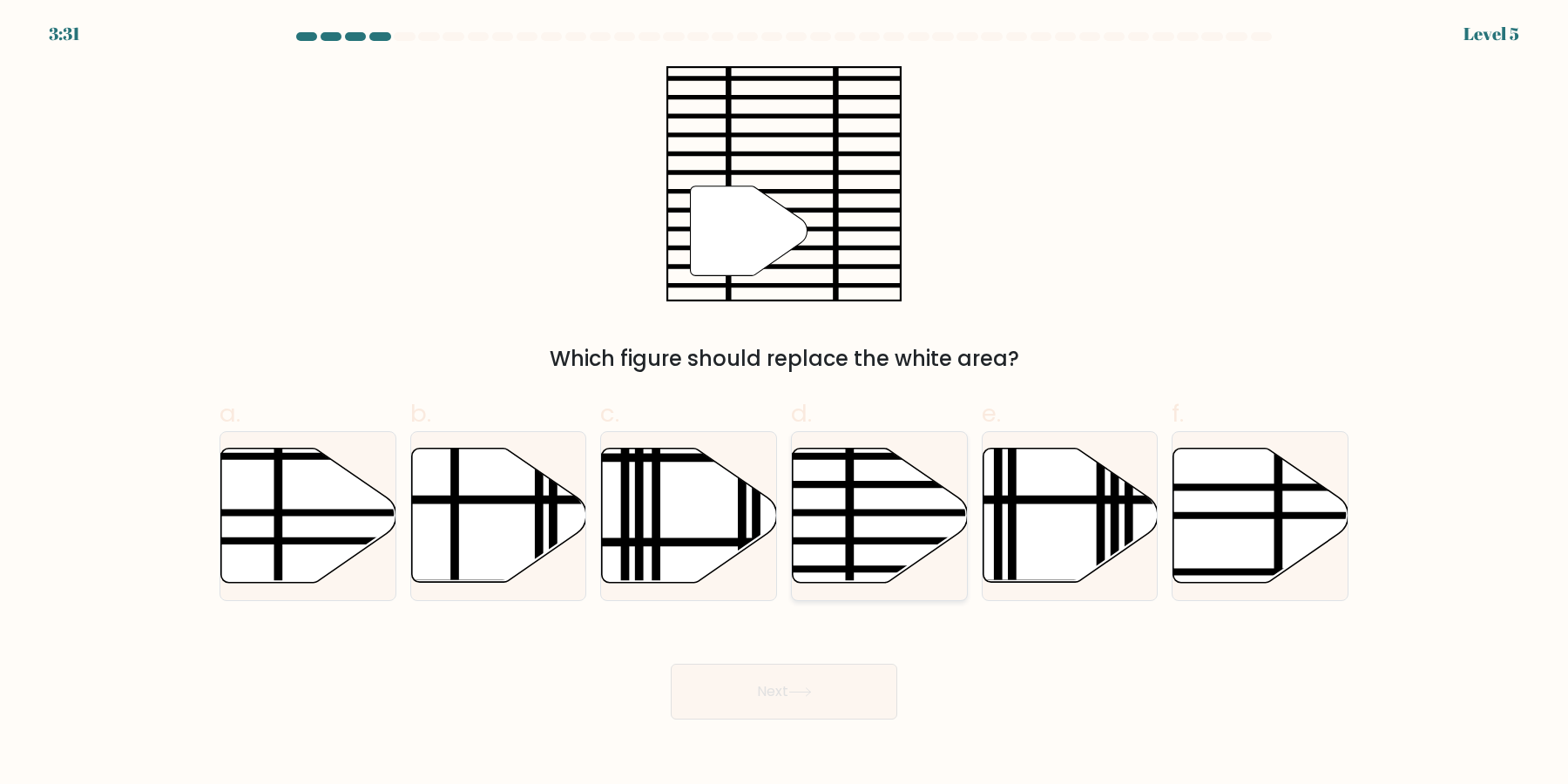
click at [855, 559] on icon at bounding box center [880, 515] width 175 height 134
click at [785, 403] on input "d." at bounding box center [784, 396] width 1 height 11
radio input "true"
click at [671, 664] on button "Next" at bounding box center [784, 692] width 227 height 56
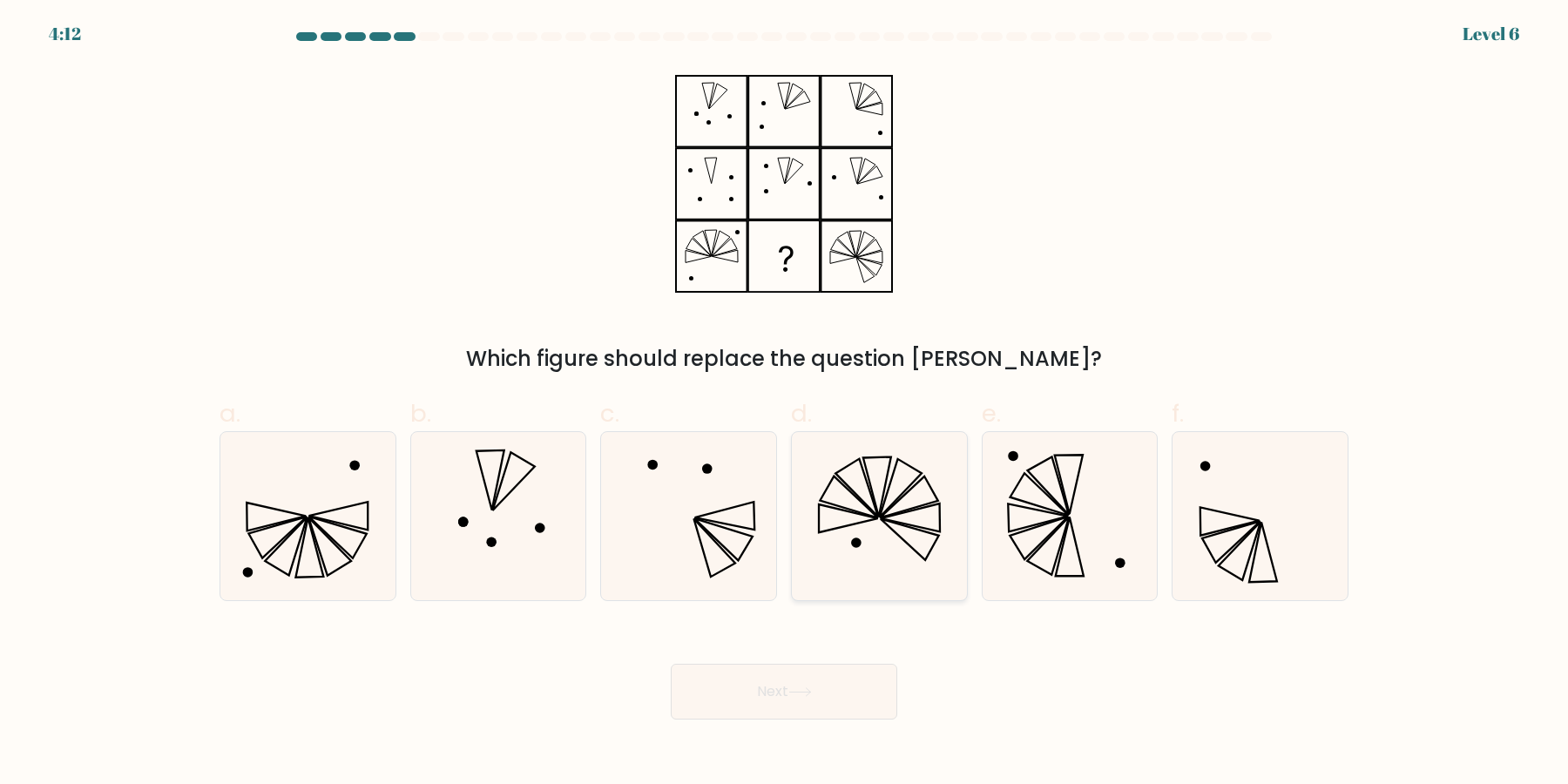
click at [859, 562] on icon at bounding box center [878, 516] width 168 height 168
click at [785, 403] on input "d." at bounding box center [784, 396] width 1 height 11
radio input "true"
click at [671, 664] on button "Next" at bounding box center [784, 692] width 227 height 56
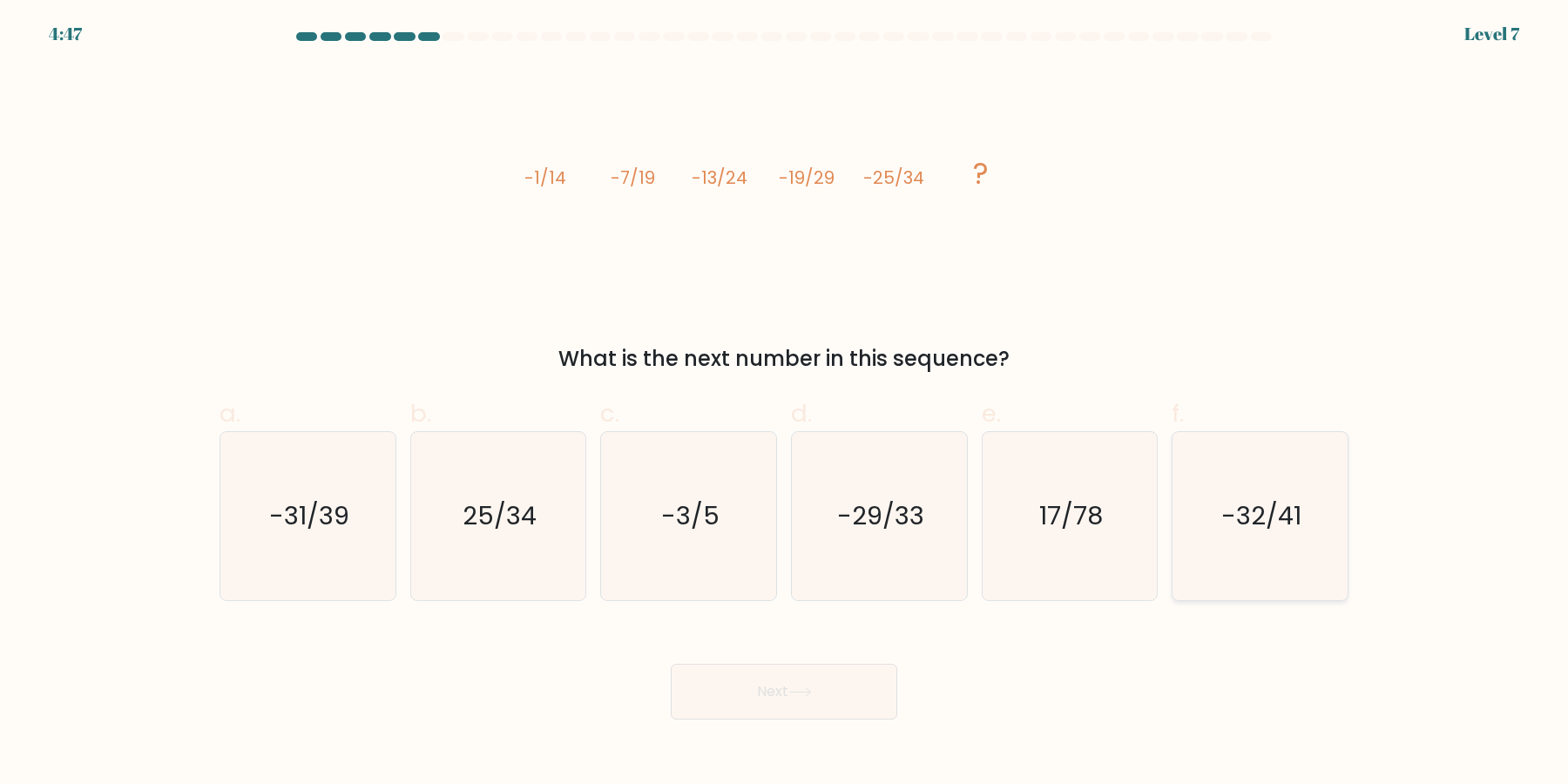
click at [1245, 528] on icon "-32/41" at bounding box center [1259, 516] width 168 height 168
click at [785, 403] on input "f. -32/41" at bounding box center [784, 396] width 1 height 11
radio input "true"
click at [671, 664] on button "Next" at bounding box center [784, 692] width 227 height 56
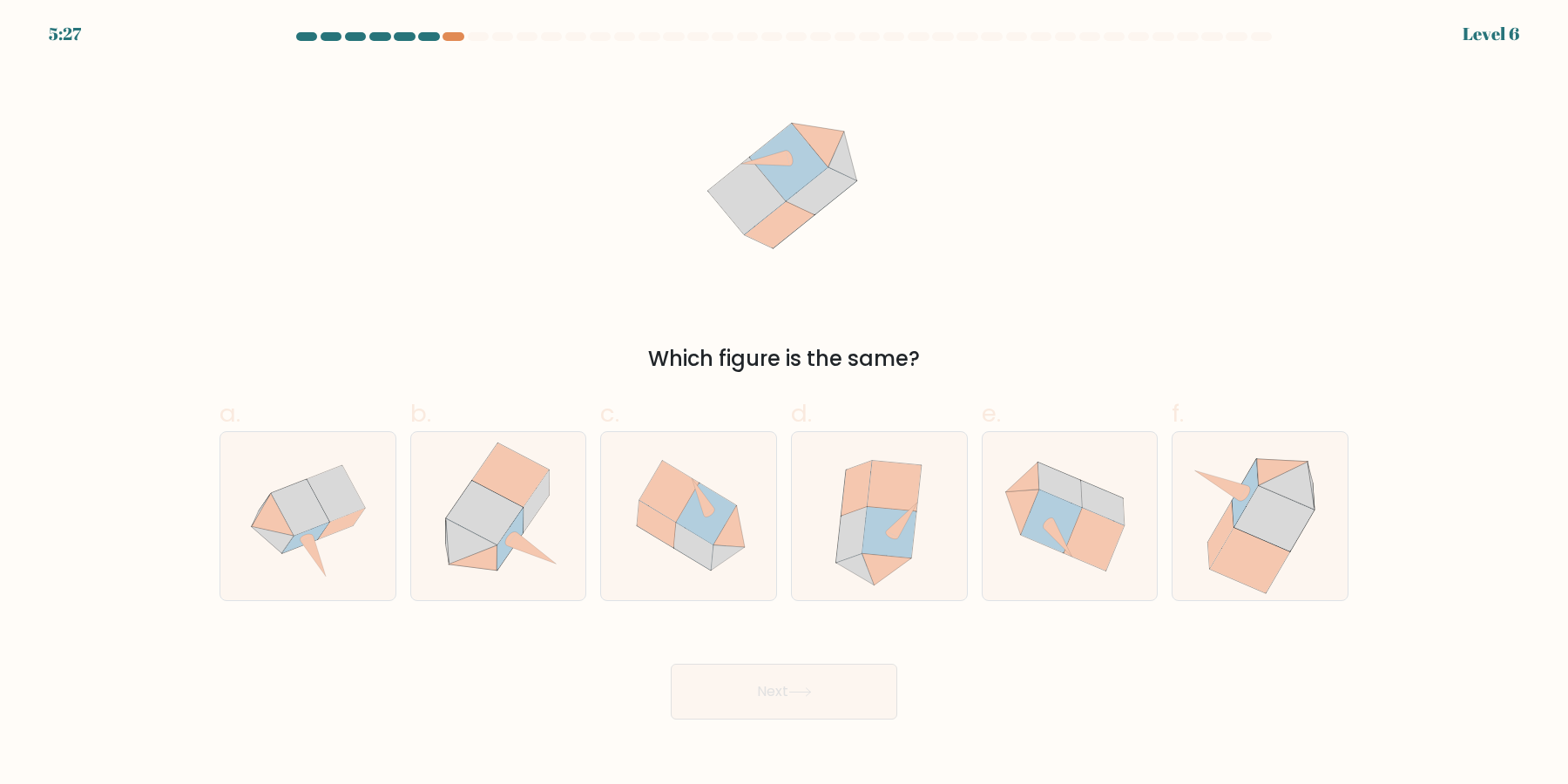
click at [825, 642] on div "Next" at bounding box center [783, 671] width 1150 height 97
click at [894, 487] on icon at bounding box center [894, 486] width 54 height 51
click at [785, 403] on input "d." at bounding box center [784, 396] width 1 height 11
radio input "true"
click at [671, 664] on button "Next" at bounding box center [784, 692] width 227 height 56
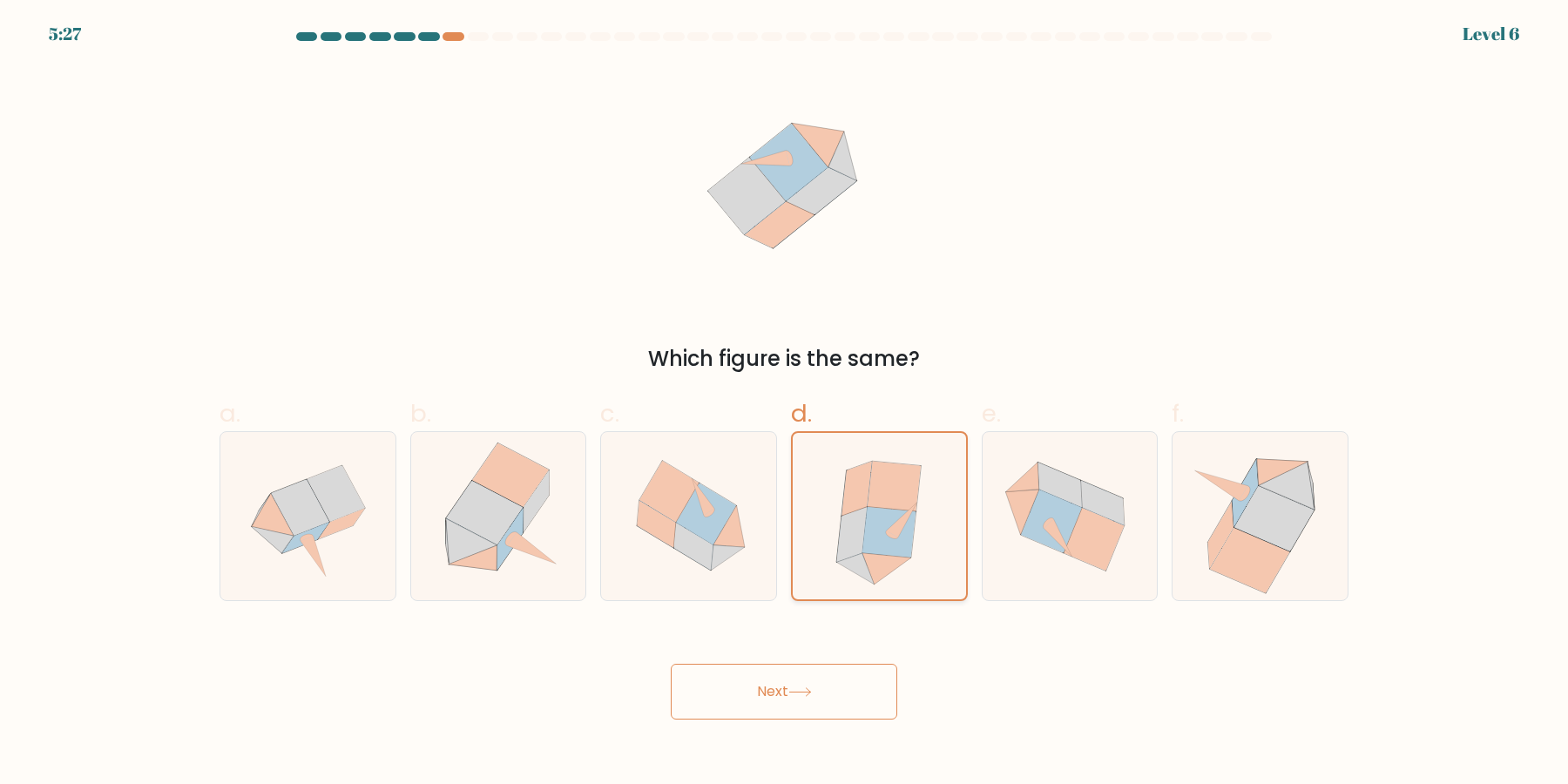
click at [671, 664] on button "Next" at bounding box center [784, 692] width 227 height 56
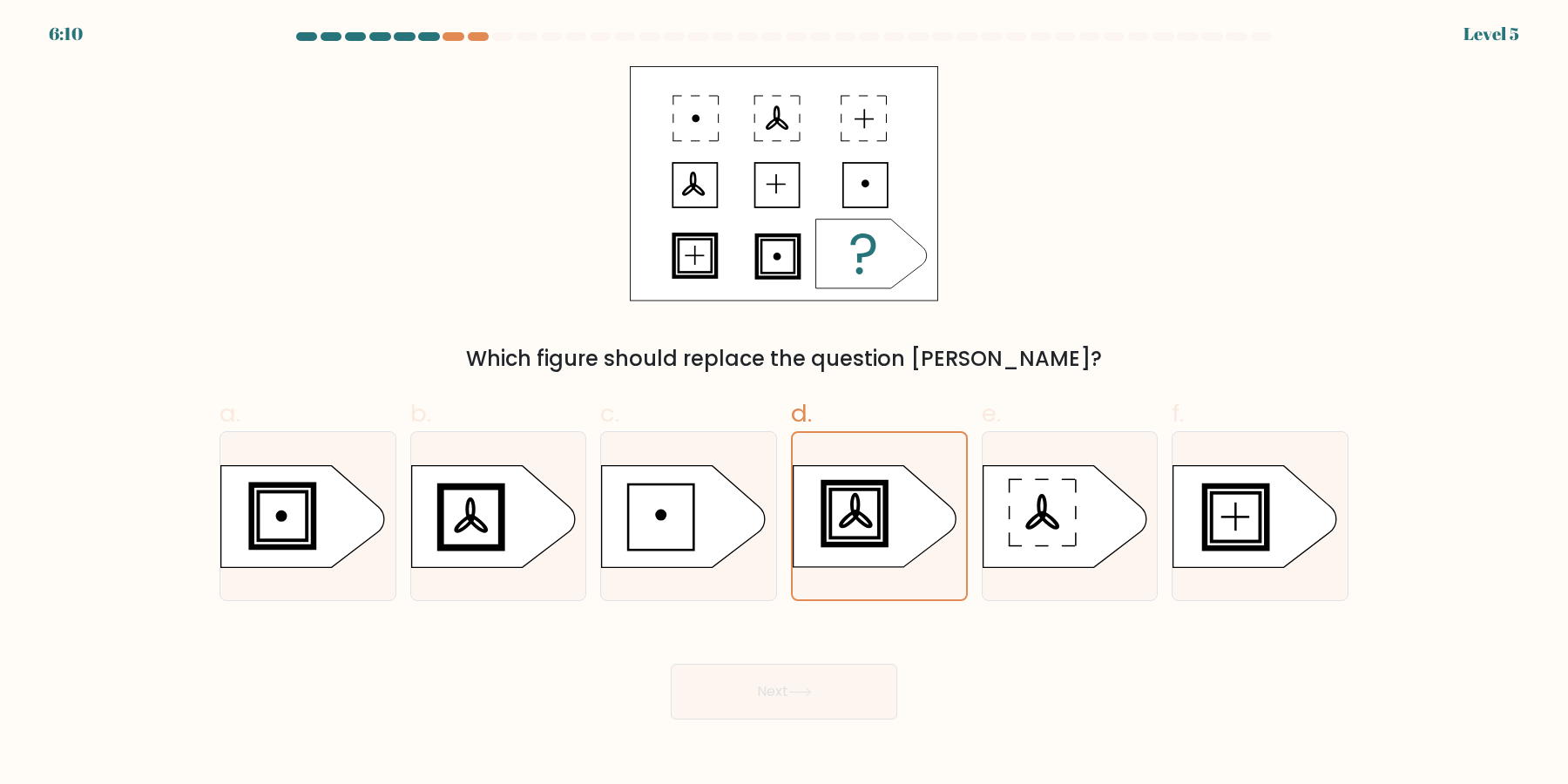
click at [904, 497] on icon at bounding box center [873, 517] width 162 height 101
click at [785, 403] on input "d." at bounding box center [784, 396] width 1 height 11
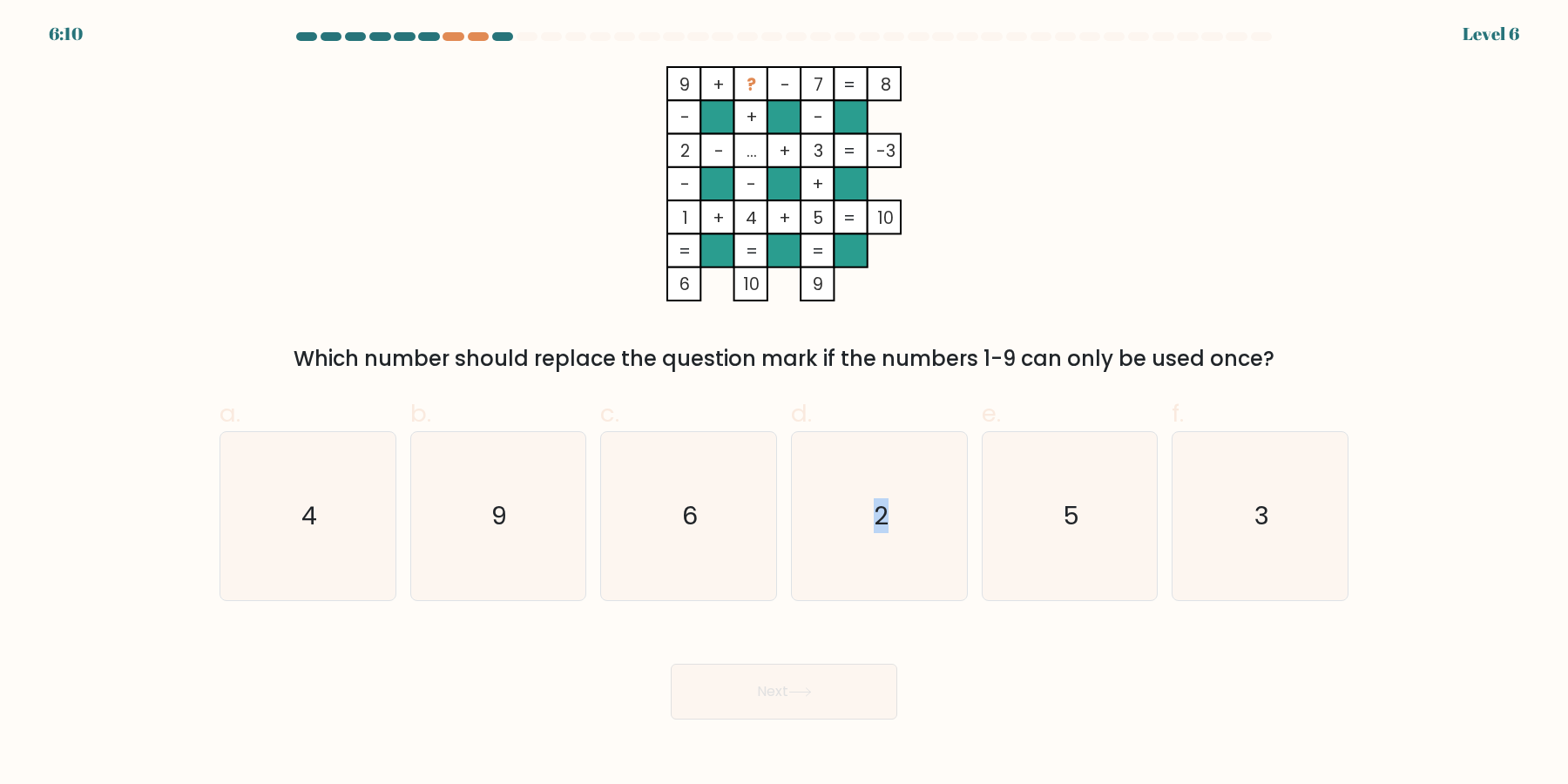
click at [904, 497] on icon "2" at bounding box center [878, 516] width 168 height 168
click at [785, 403] on input "d. 2" at bounding box center [784, 396] width 1 height 11
radio input "true"
click at [904, 497] on icon "2" at bounding box center [878, 516] width 166 height 166
click at [785, 403] on input "d. 2" at bounding box center [784, 396] width 1 height 11
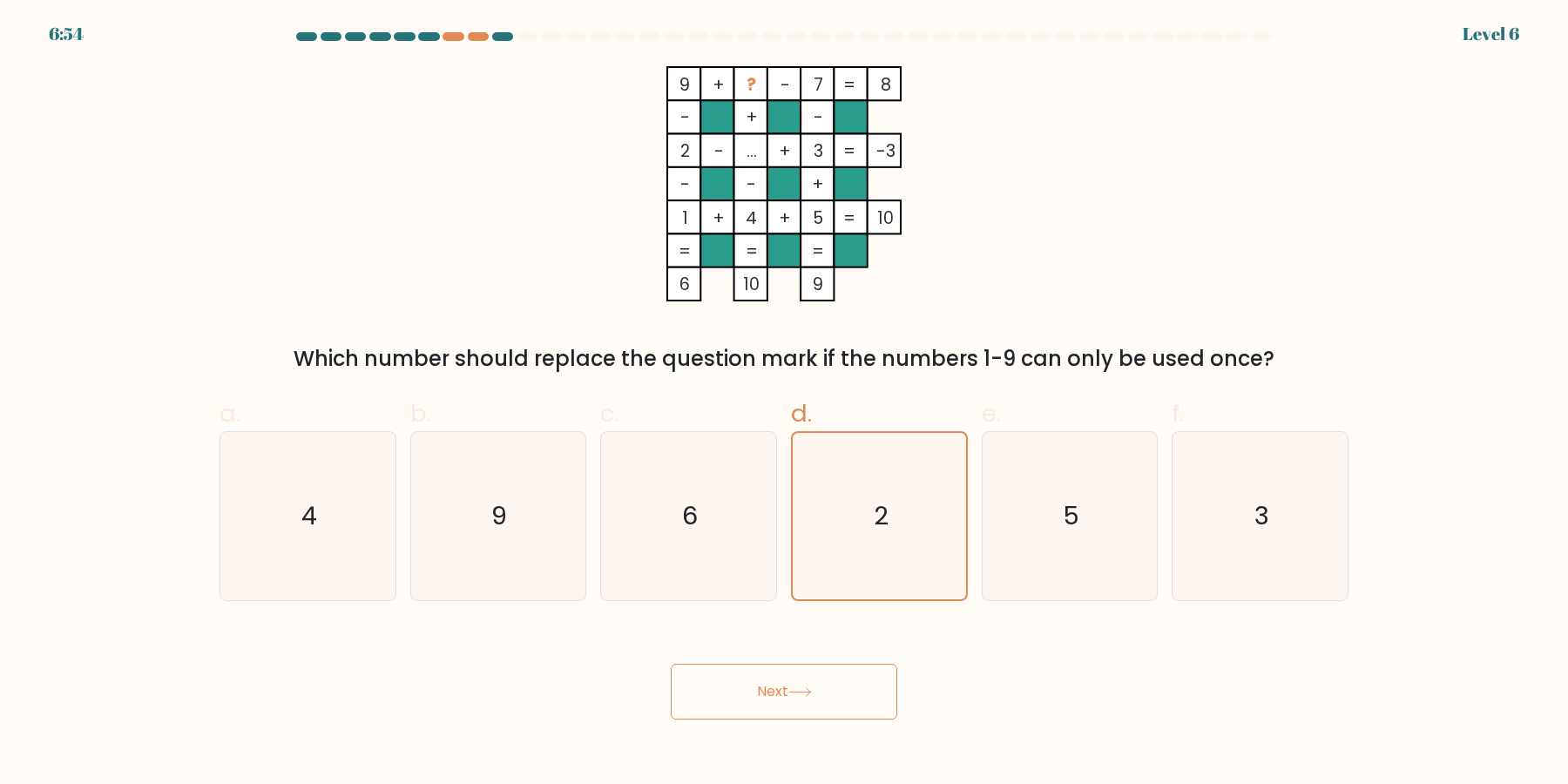
click at [904, 497] on icon "2" at bounding box center [878, 516] width 166 height 166
click at [785, 403] on input "d. 2" at bounding box center [784, 396] width 1 height 11
click at [671, 664] on button "Next" at bounding box center [784, 692] width 227 height 56
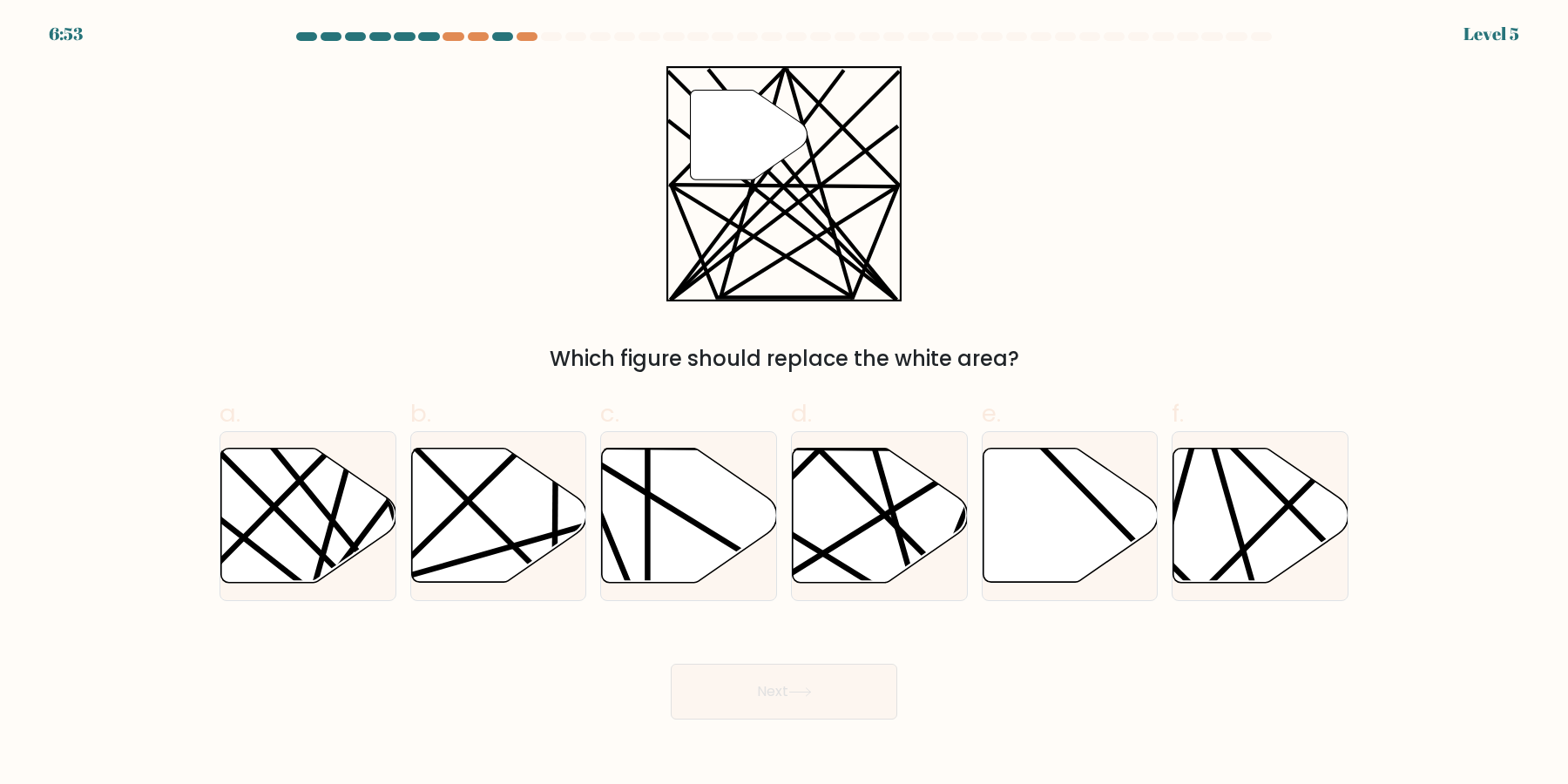
click at [904, 497] on icon at bounding box center [880, 515] width 175 height 134
click at [785, 403] on input "d." at bounding box center [784, 396] width 1 height 11
radio input "true"
click at [904, 497] on icon at bounding box center [879, 515] width 173 height 132
click at [785, 403] on input "d." at bounding box center [784, 396] width 1 height 11
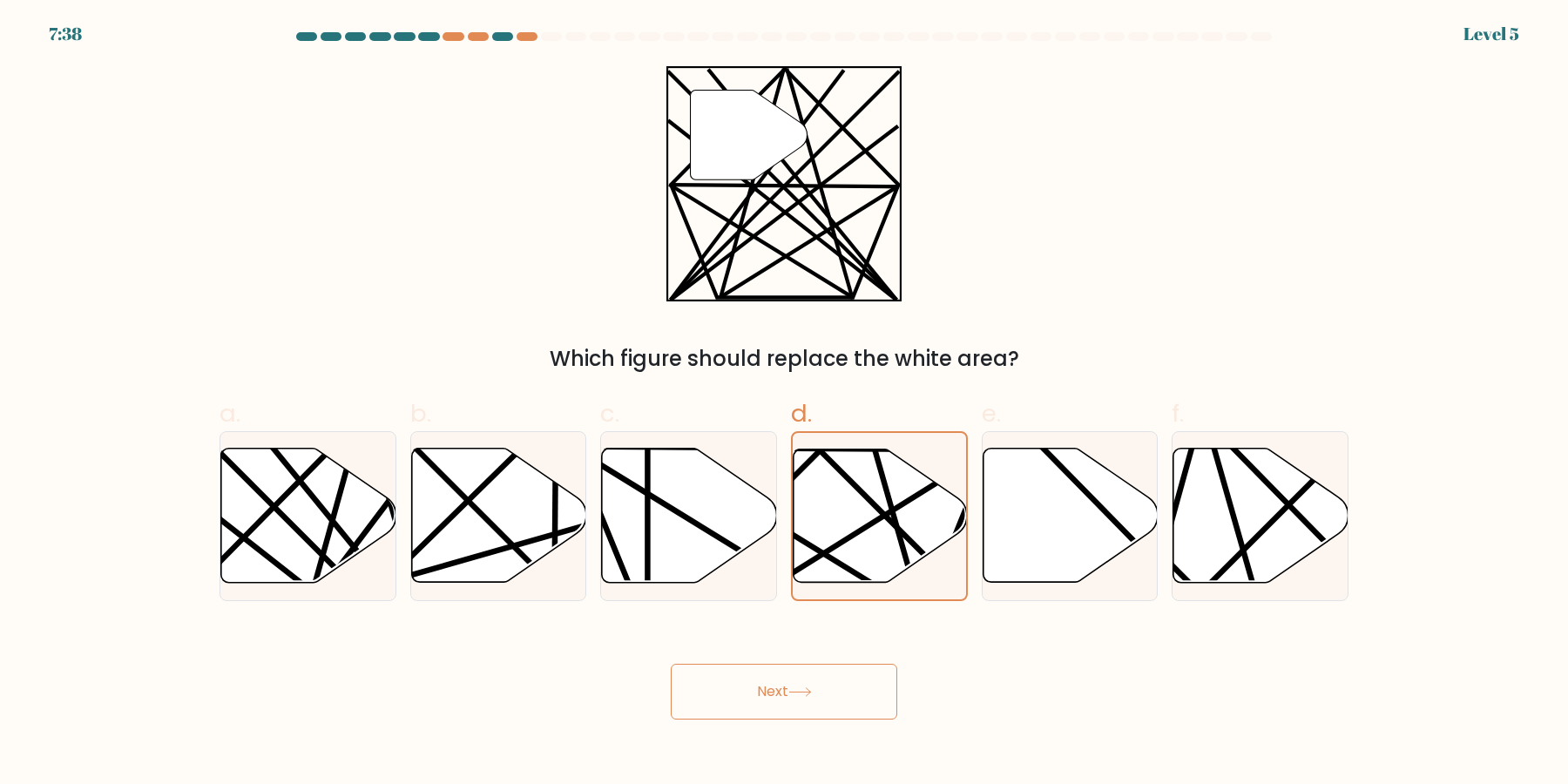
click at [671, 664] on button "Next" at bounding box center [784, 692] width 227 height 56
click at [904, 497] on icon at bounding box center [879, 515] width 173 height 132
click at [785, 403] on input "d." at bounding box center [784, 396] width 1 height 11
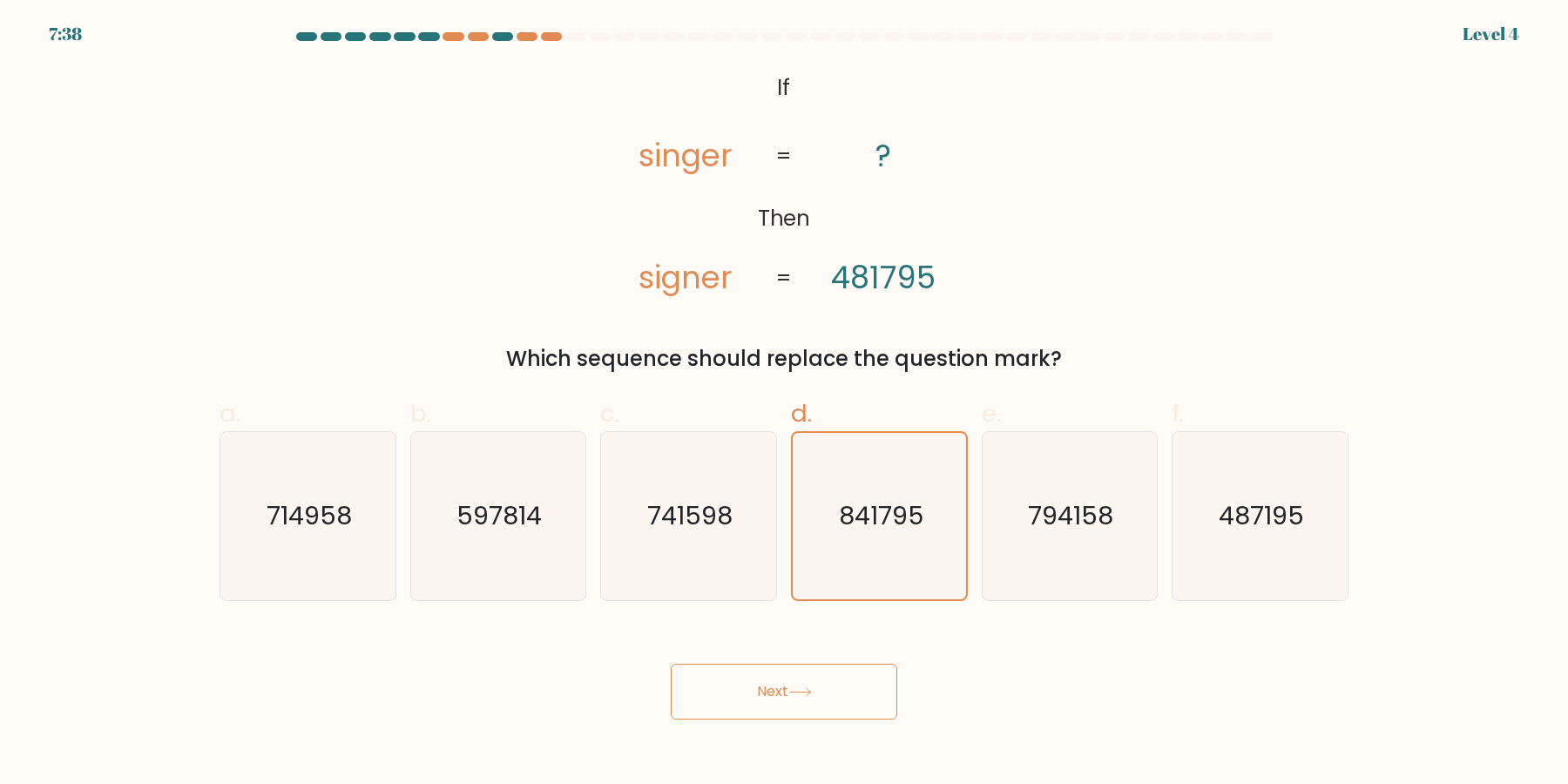
click at [904, 499] on text "841795" at bounding box center [880, 516] width 84 height 35
click at [785, 403] on input "d. 841795" at bounding box center [784, 396] width 1 height 11
click at [904, 499] on text "841795" at bounding box center [880, 516] width 84 height 35
click at [785, 403] on input "d. 841795" at bounding box center [784, 396] width 1 height 11
click at [671, 664] on button "Next" at bounding box center [784, 692] width 227 height 56
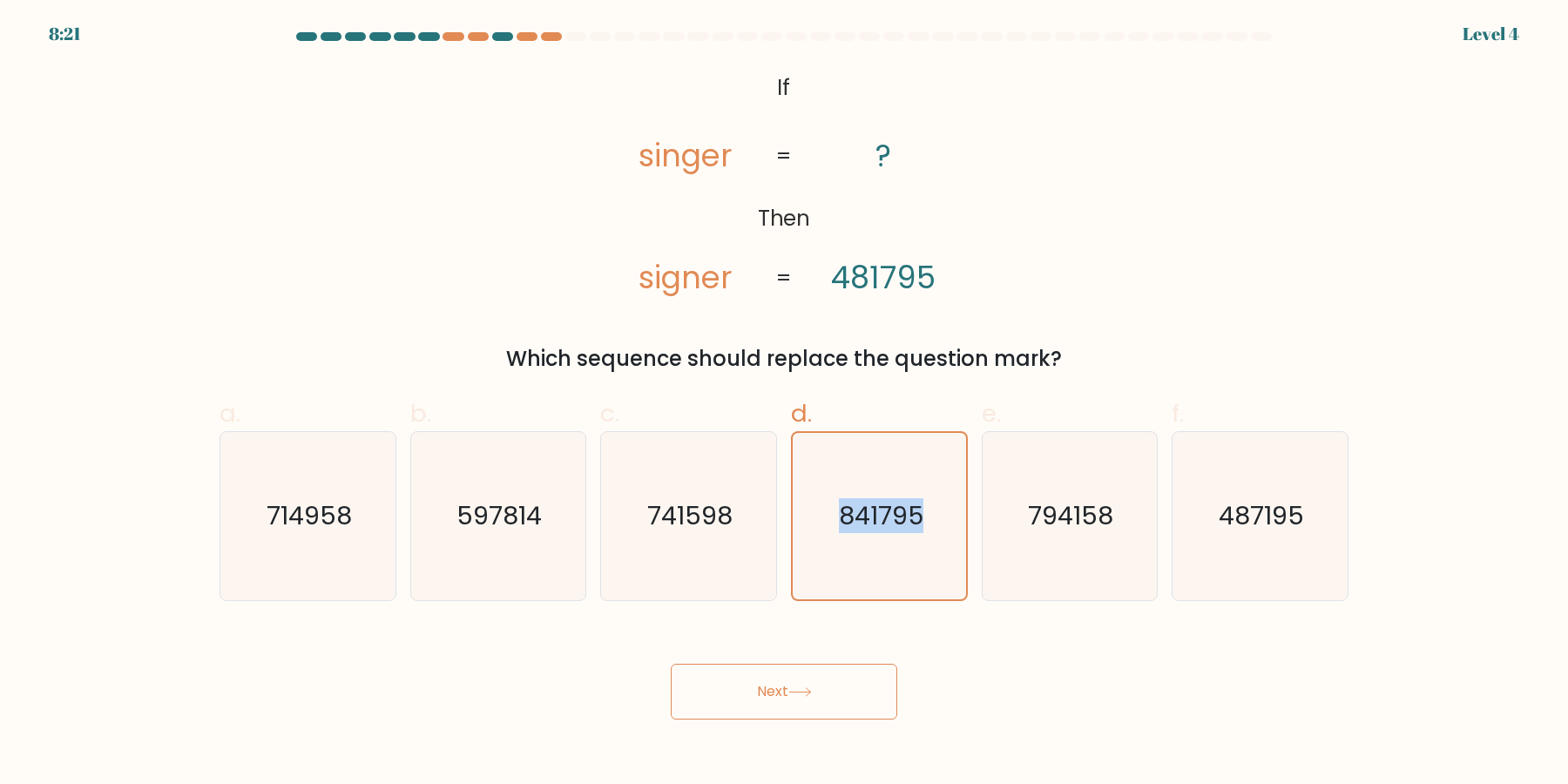
click at [904, 499] on text "841795" at bounding box center [880, 516] width 84 height 35
click at [785, 403] on input "d. 841795" at bounding box center [784, 396] width 1 height 11
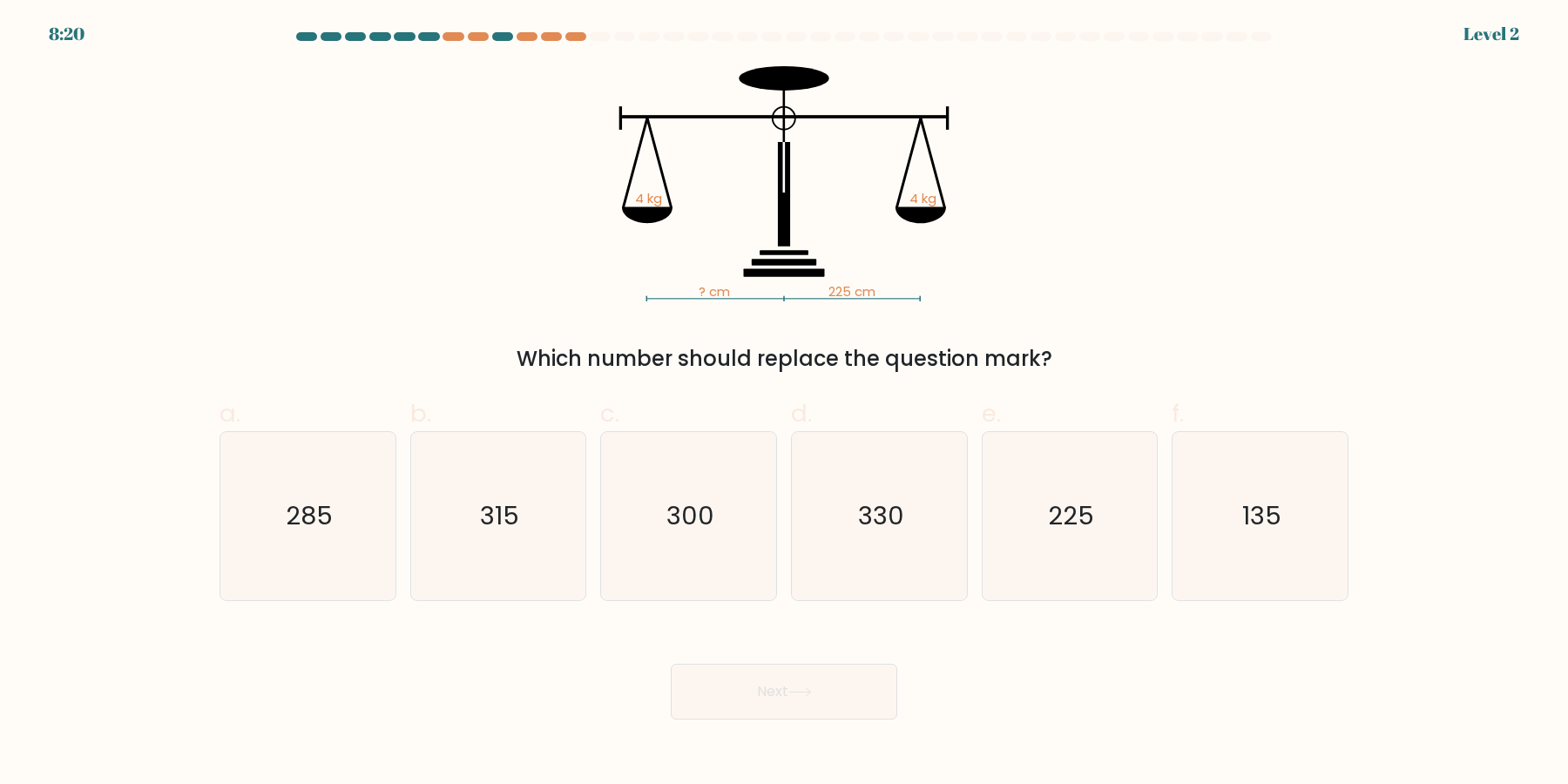
click at [904, 497] on icon "330" at bounding box center [878, 516] width 168 height 168
click at [785, 403] on input "d. 330" at bounding box center [784, 396] width 1 height 11
radio input "true"
click at [671, 664] on button "Next" at bounding box center [784, 692] width 227 height 56
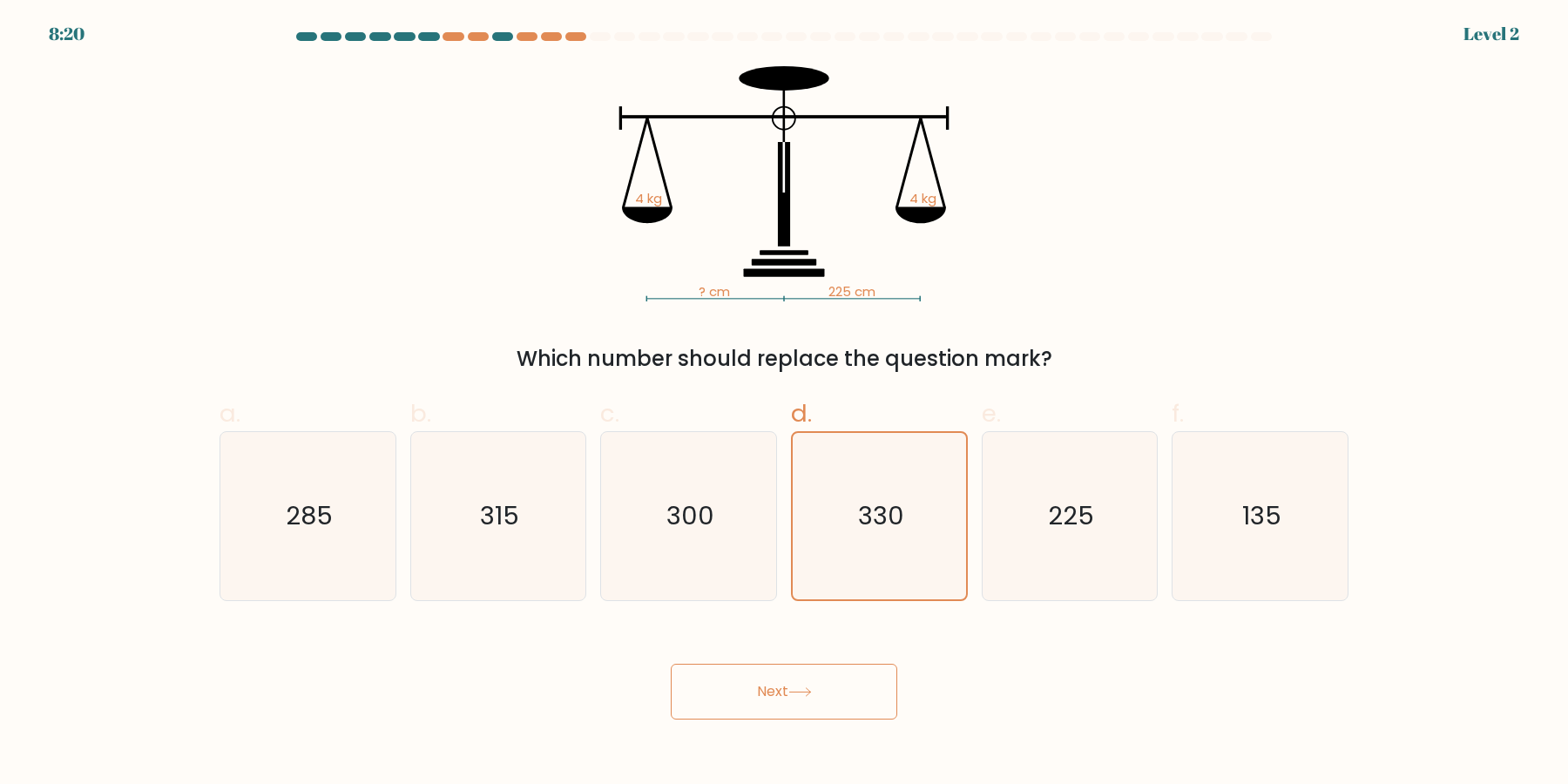
click button "Next" at bounding box center [784, 692] width 227 height 56
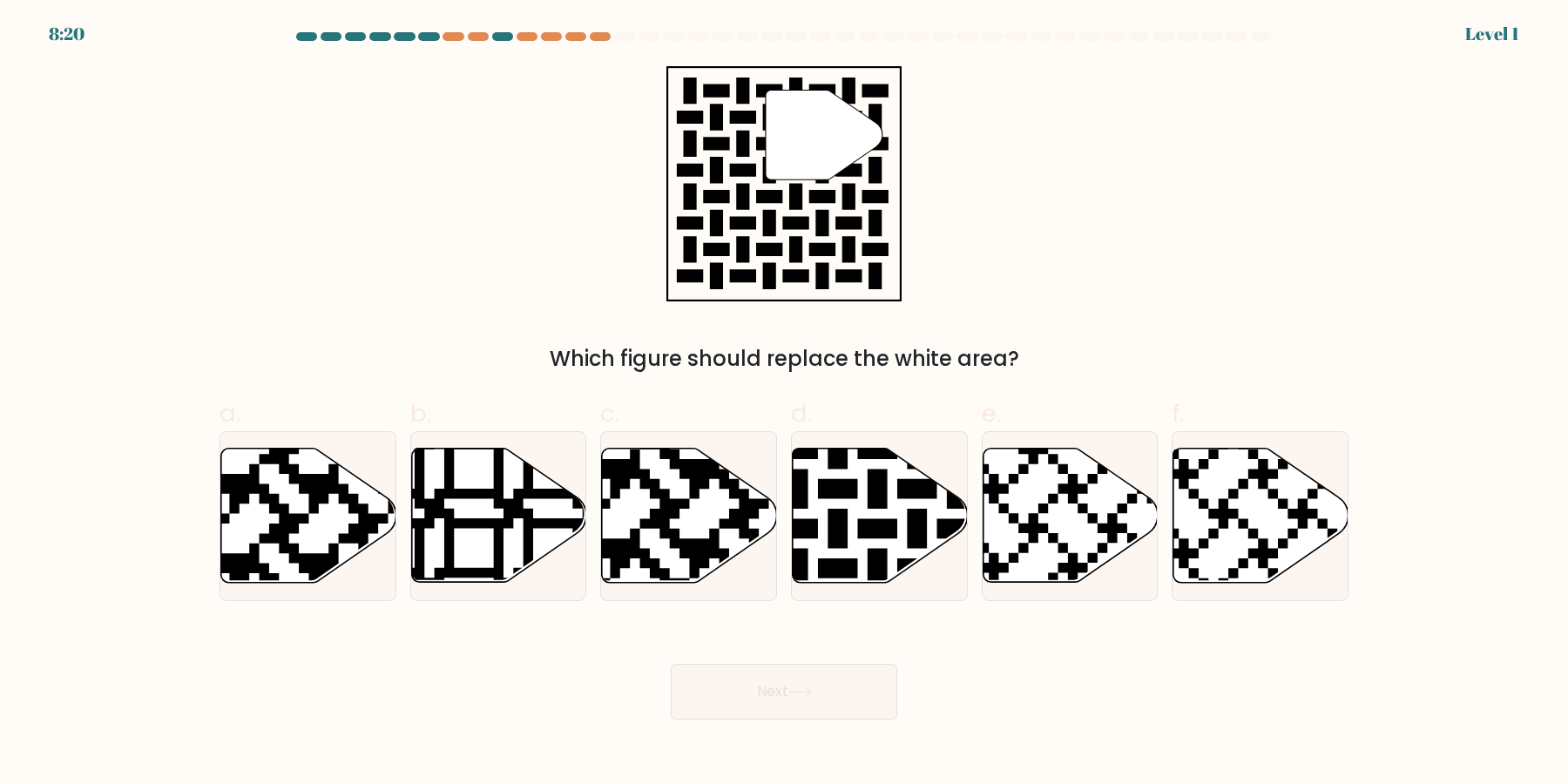
click at [671, 664] on button "Next" at bounding box center [784, 692] width 227 height 56
click at [904, 497] on icon at bounding box center [818, 587] width 317 height 317
click at [785, 403] on input "d." at bounding box center [784, 396] width 1 height 11
radio input "true"
click at [671, 664] on button "Next" at bounding box center [784, 692] width 227 height 56
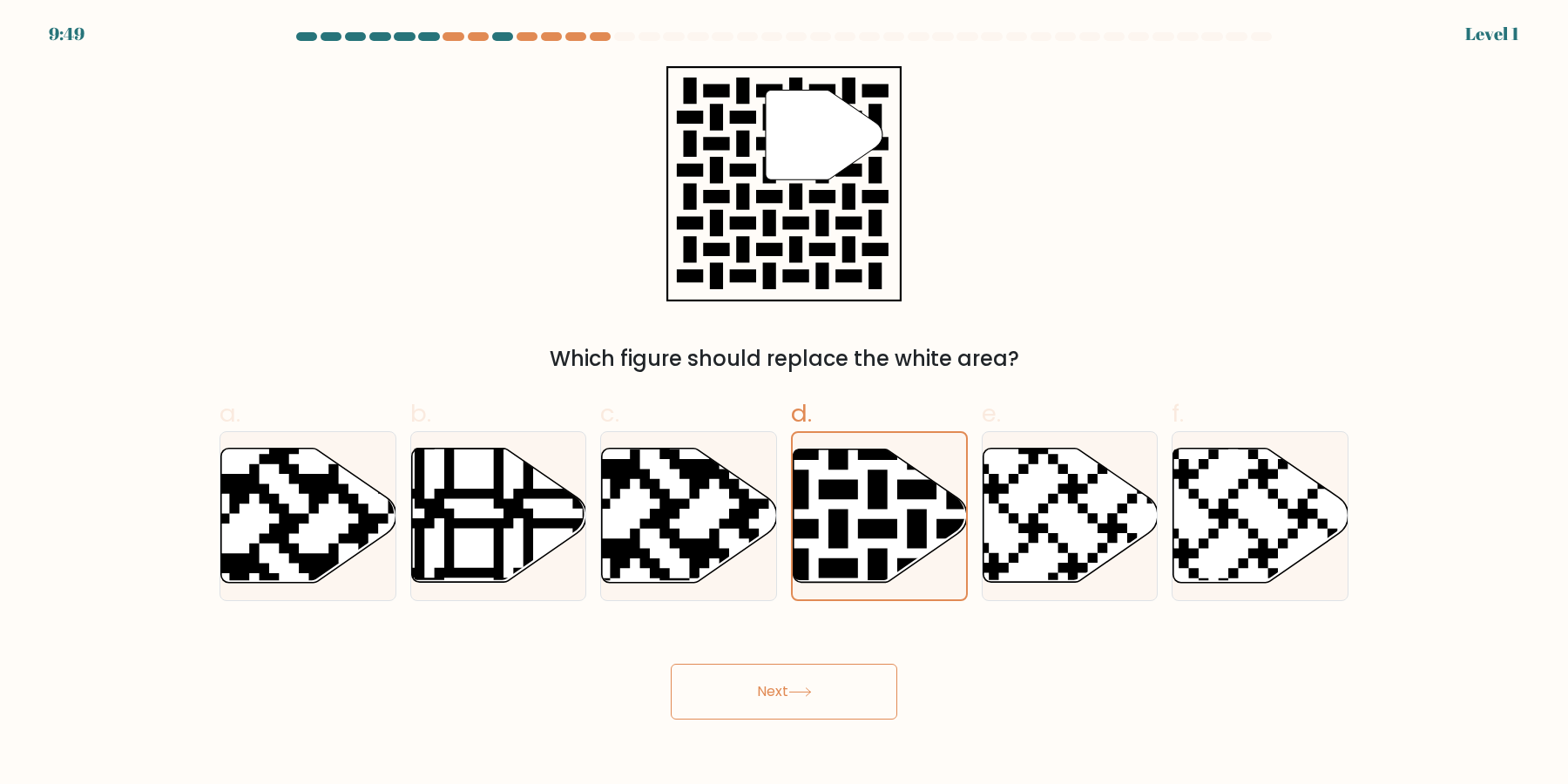
click at [671, 664] on button "Next" at bounding box center [784, 692] width 227 height 56
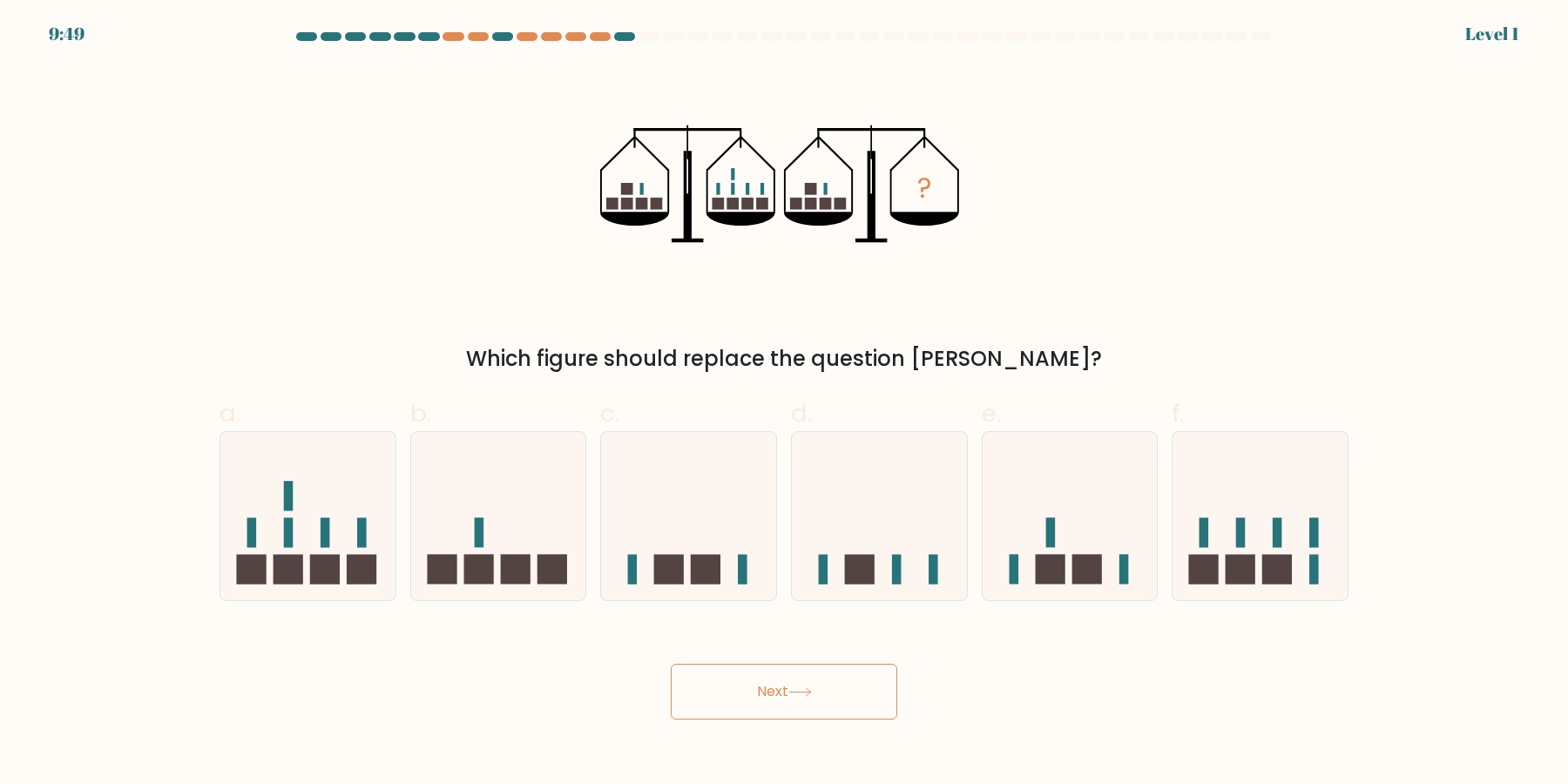
click at [904, 497] on icon at bounding box center [879, 516] width 175 height 144
click at [785, 403] on input "d." at bounding box center [784, 396] width 1 height 11
radio input "true"
click at [904, 497] on icon at bounding box center [879, 516] width 173 height 144
click at [785, 403] on input "d." at bounding box center [784, 396] width 1 height 11
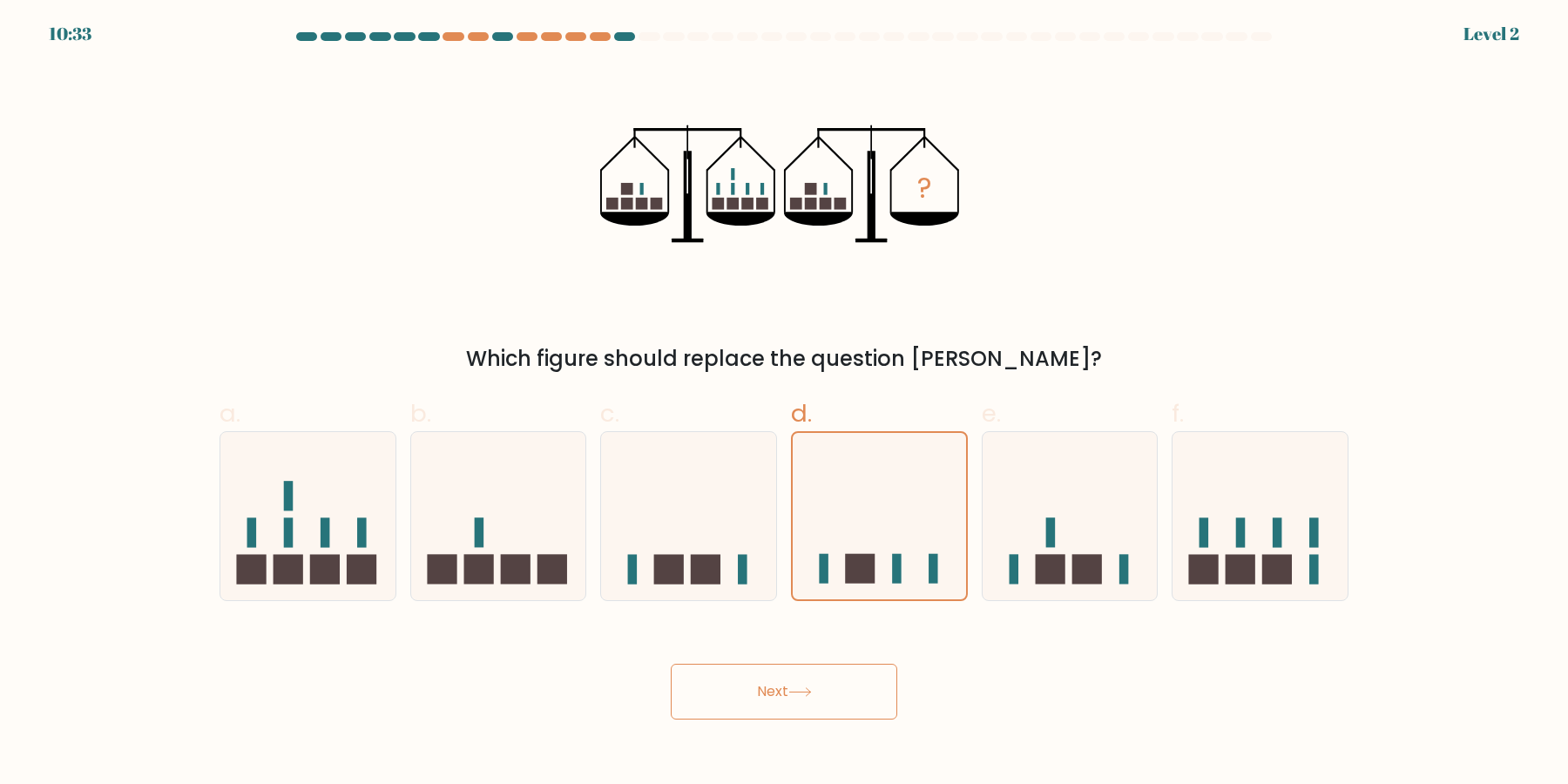
click at [671, 664] on button "Next" at bounding box center [784, 692] width 227 height 56
click at [904, 497] on icon at bounding box center [879, 516] width 173 height 144
click at [785, 403] on input "d." at bounding box center [784, 396] width 1 height 11
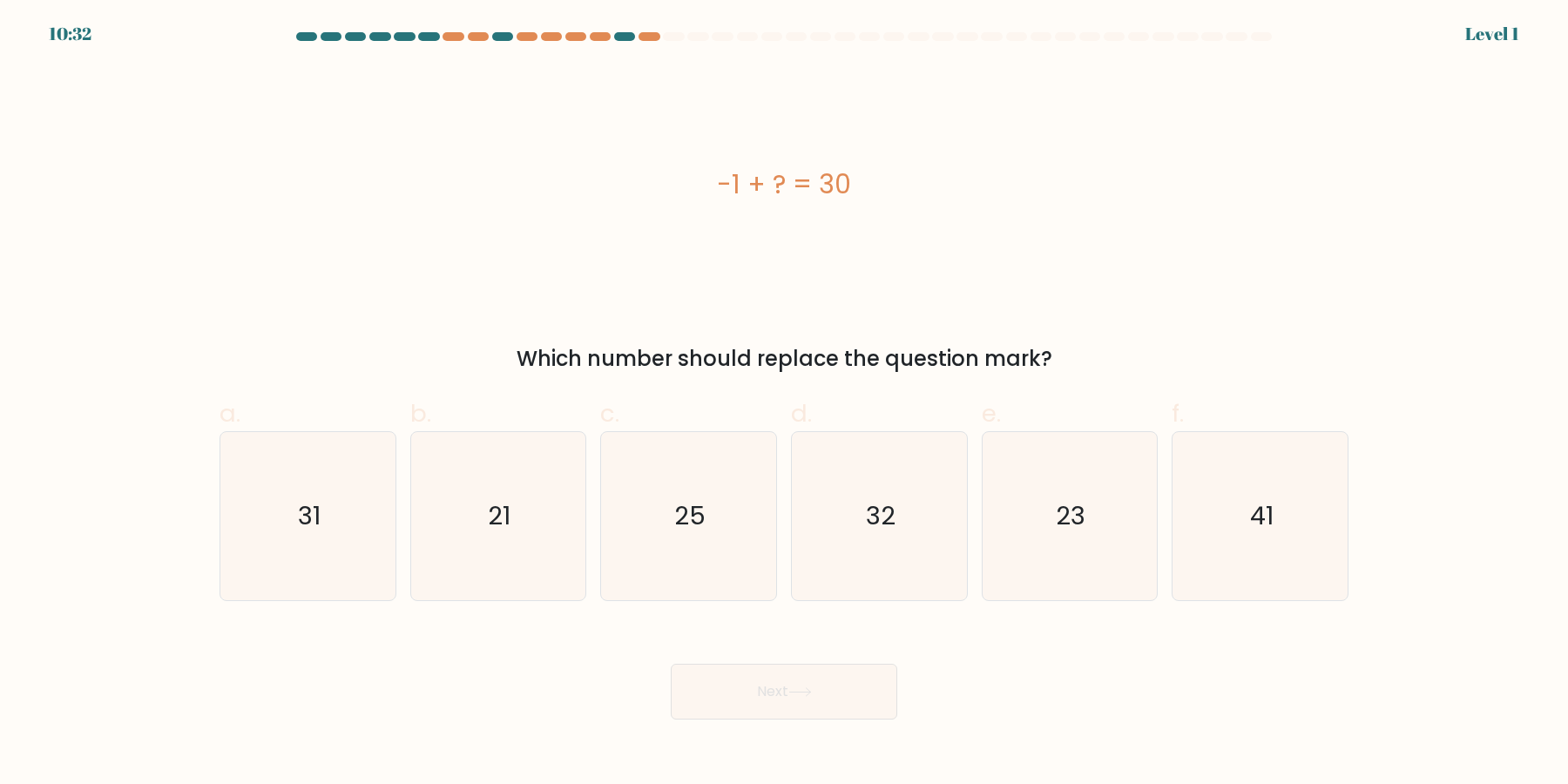
click at [904, 497] on icon "32" at bounding box center [878, 516] width 168 height 168
click at [785, 403] on input "d. 32" at bounding box center [784, 396] width 1 height 11
radio input "true"
click at [904, 497] on icon "32" at bounding box center [878, 516] width 166 height 166
click at [785, 403] on input "d. 32" at bounding box center [784, 396] width 1 height 11
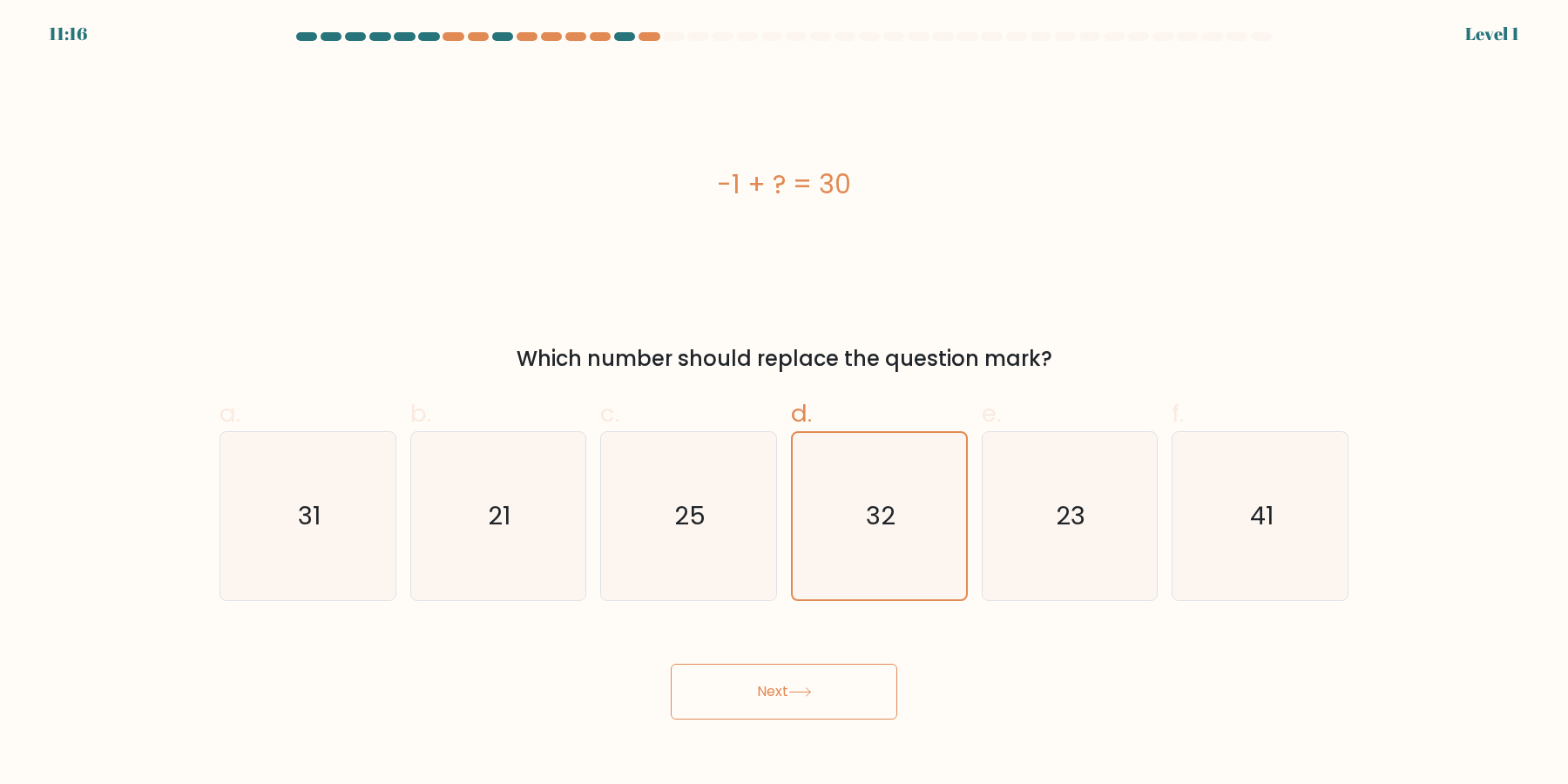
click at [904, 497] on icon "32" at bounding box center [878, 516] width 166 height 166
click at [785, 403] on input "d. 32" at bounding box center [784, 396] width 1 height 11
click at [671, 664] on button "Next" at bounding box center [784, 692] width 227 height 56
click at [904, 497] on icon "32" at bounding box center [878, 516] width 166 height 166
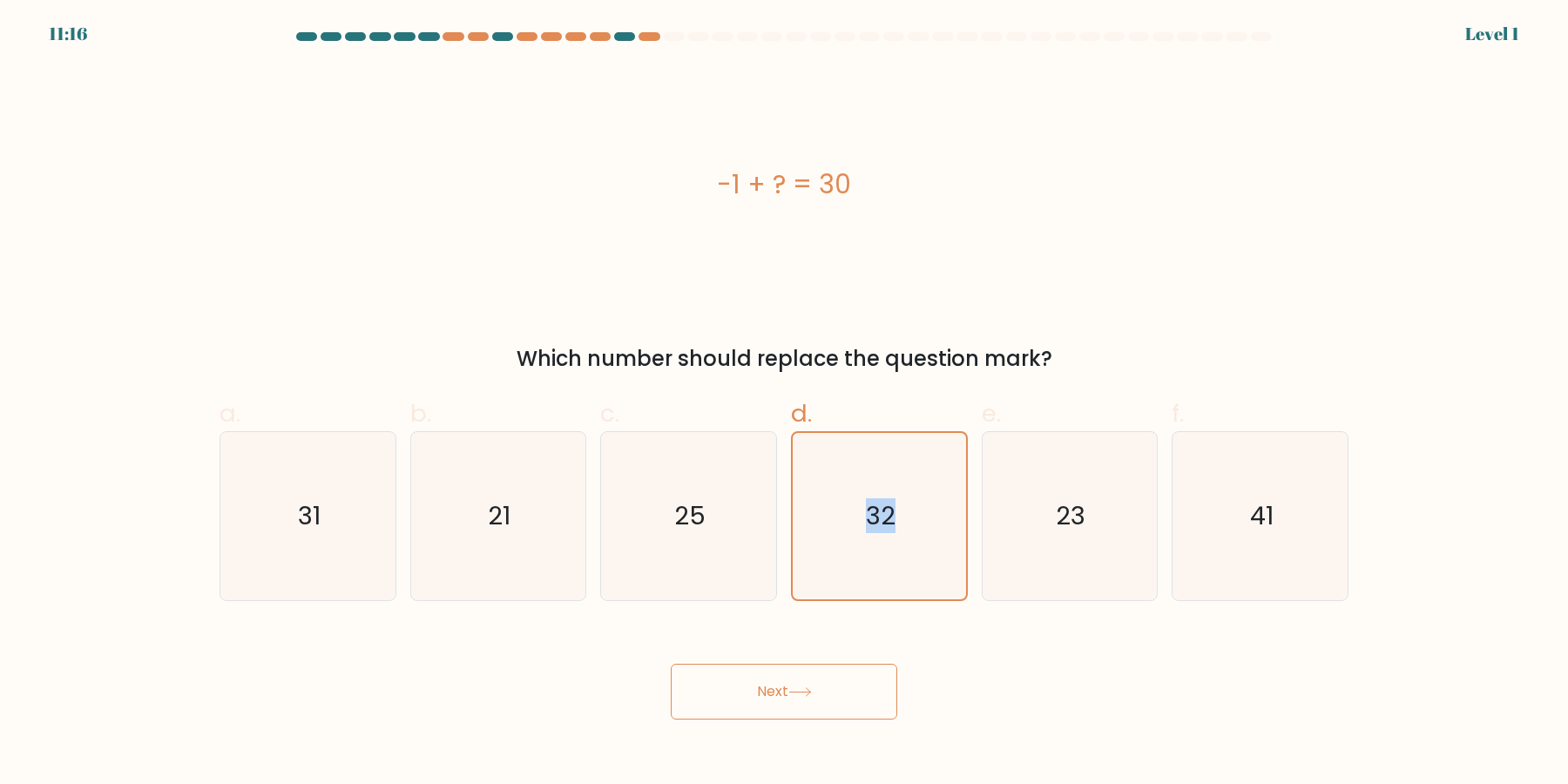
click at [785, 403] on input "d. 32" at bounding box center [784, 396] width 1 height 11
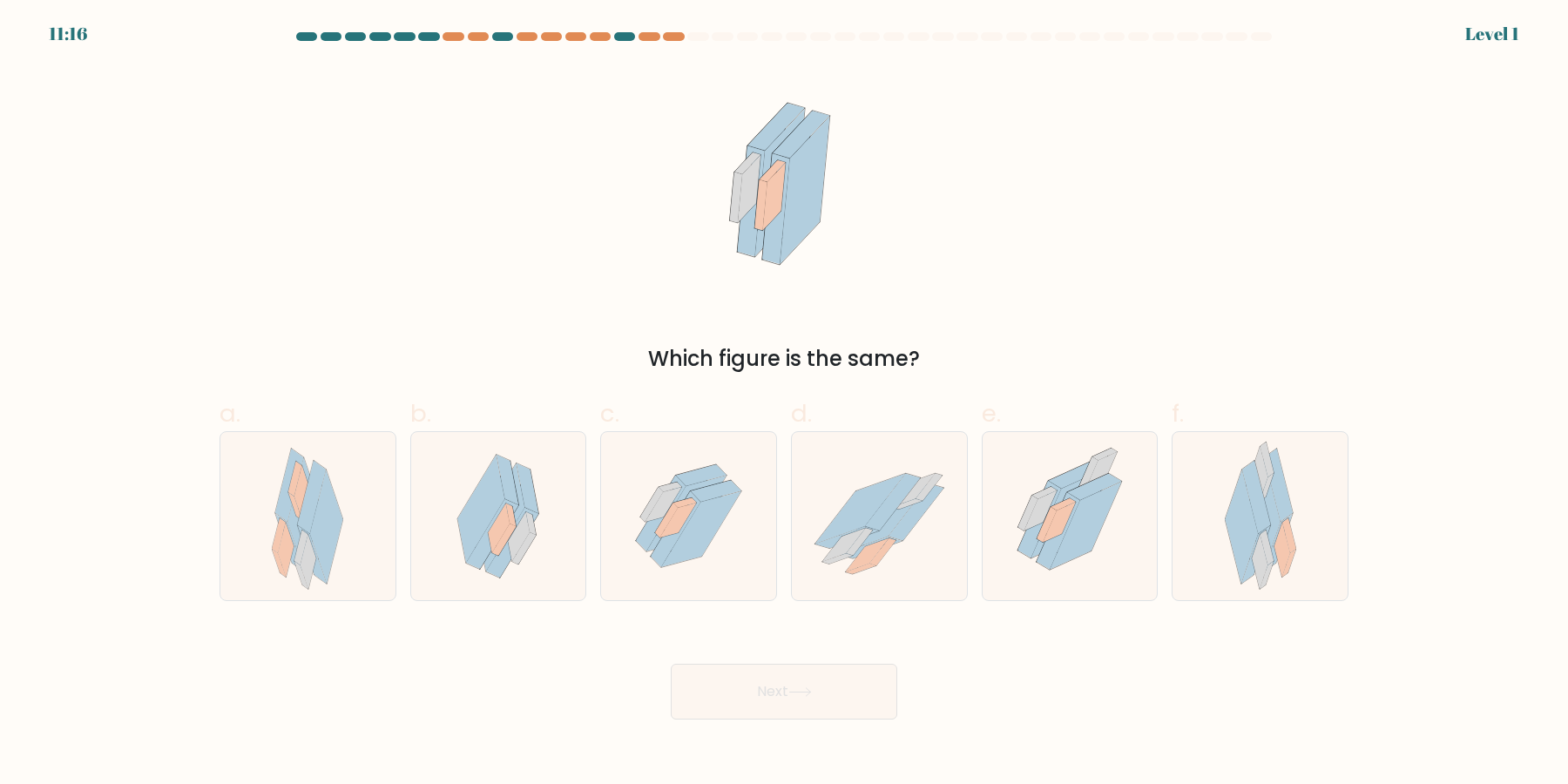
click at [904, 497] on icon at bounding box center [891, 502] width 55 height 57
click at [785, 403] on input "d." at bounding box center [784, 396] width 1 height 11
radio input "true"
click at [904, 497] on icon at bounding box center [891, 503] width 55 height 56
click at [785, 403] on input "d." at bounding box center [784, 396] width 1 height 11
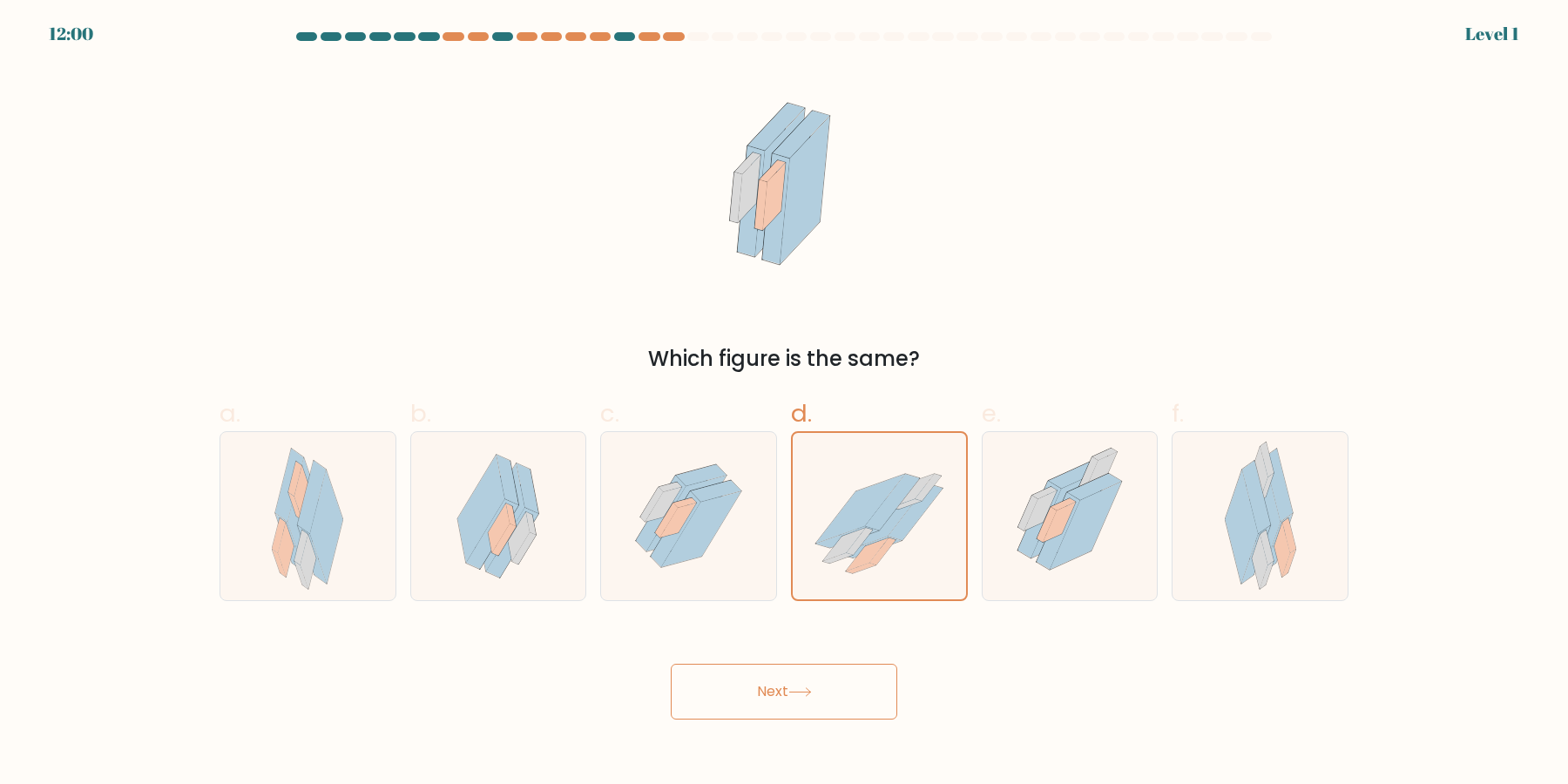
click at [904, 497] on icon at bounding box center [891, 503] width 55 height 56
click at [785, 403] on input "d." at bounding box center [784, 396] width 1 height 11
click at [671, 664] on button "Next" at bounding box center [784, 692] width 227 height 56
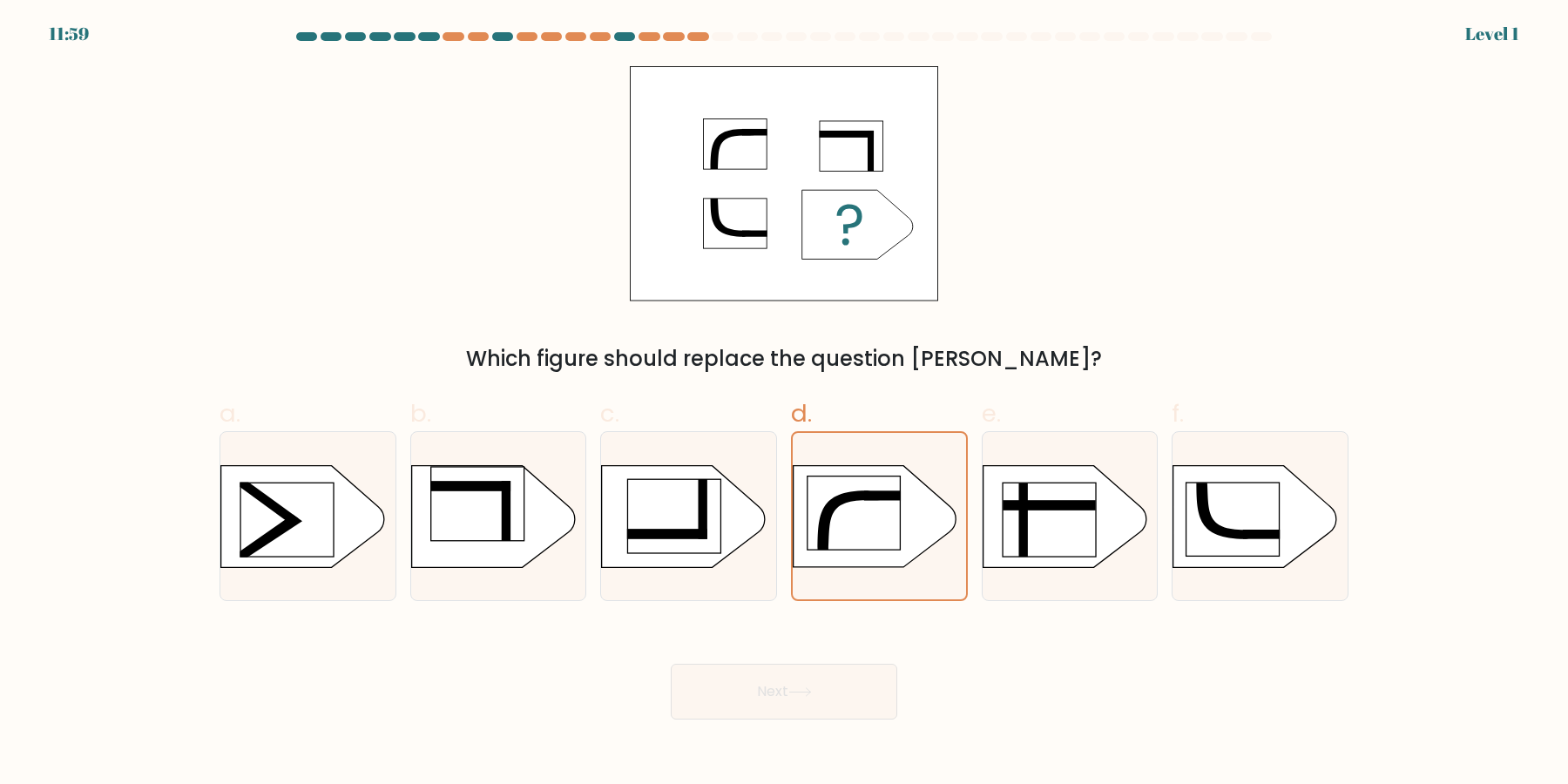
click at [904, 497] on icon at bounding box center [873, 517] width 162 height 101
click at [785, 403] on input "d." at bounding box center [784, 396] width 1 height 11
click at [904, 497] on icon at bounding box center [873, 517] width 162 height 101
click at [785, 403] on input "d." at bounding box center [784, 396] width 1 height 11
click at [671, 664] on button "Next" at bounding box center [784, 692] width 227 height 56
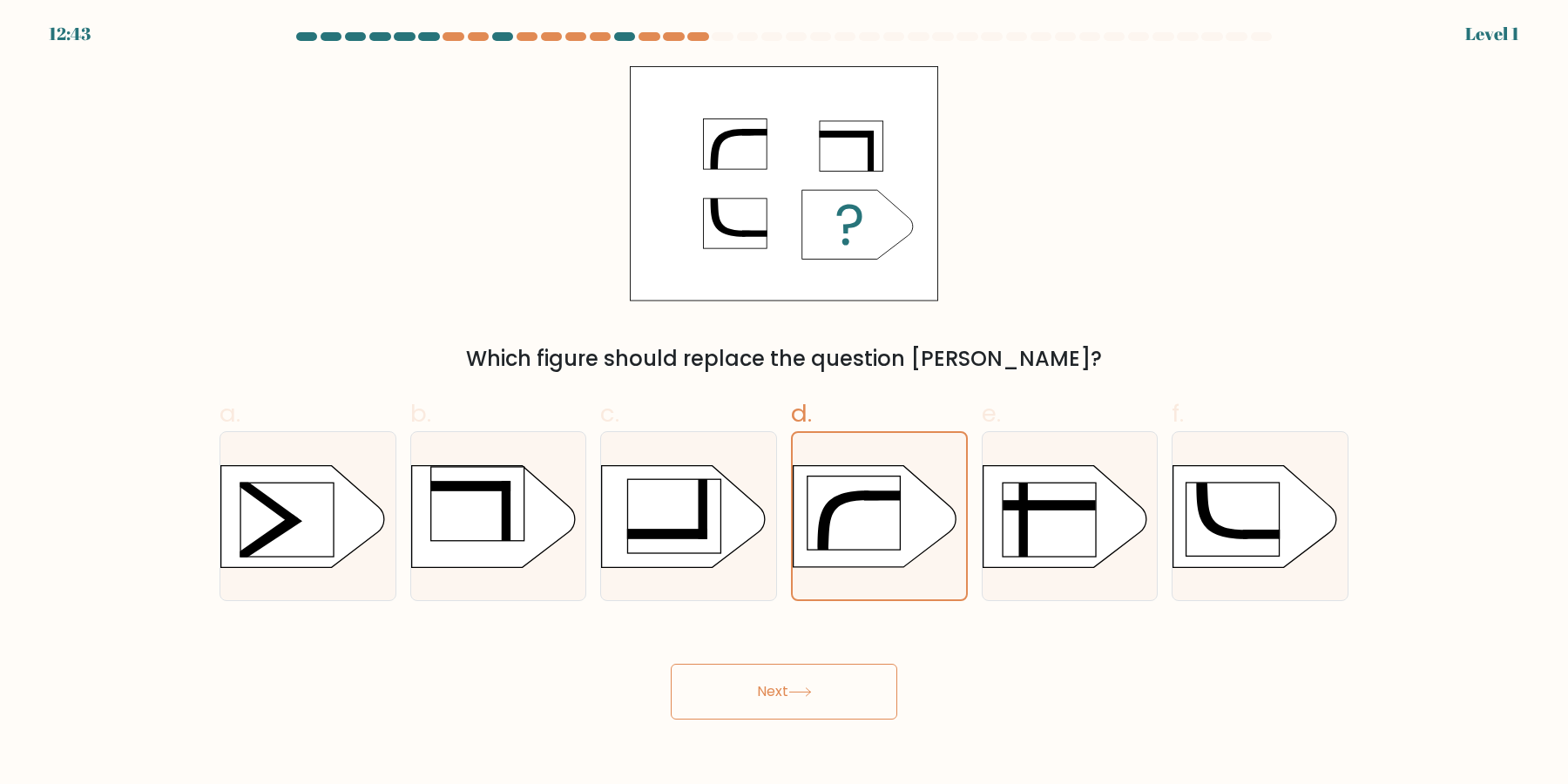
click at [671, 664] on button "Next" at bounding box center [784, 692] width 227 height 56
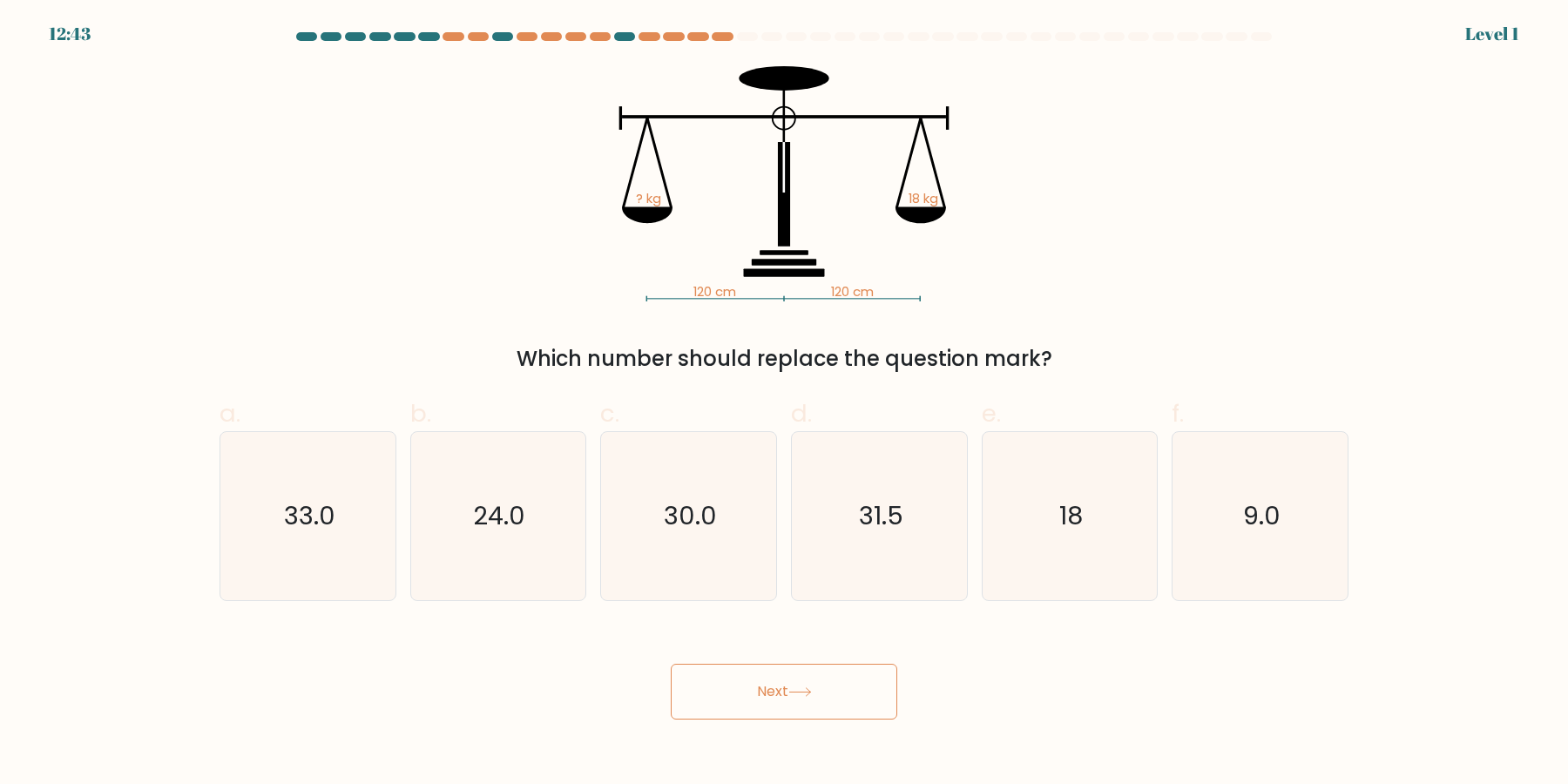
click at [904, 497] on icon "31.5" at bounding box center [878, 516] width 168 height 168
click at [785, 403] on input "d. 31.5" at bounding box center [784, 396] width 1 height 11
radio input "true"
click at [671, 664] on button "Next" at bounding box center [784, 692] width 227 height 56
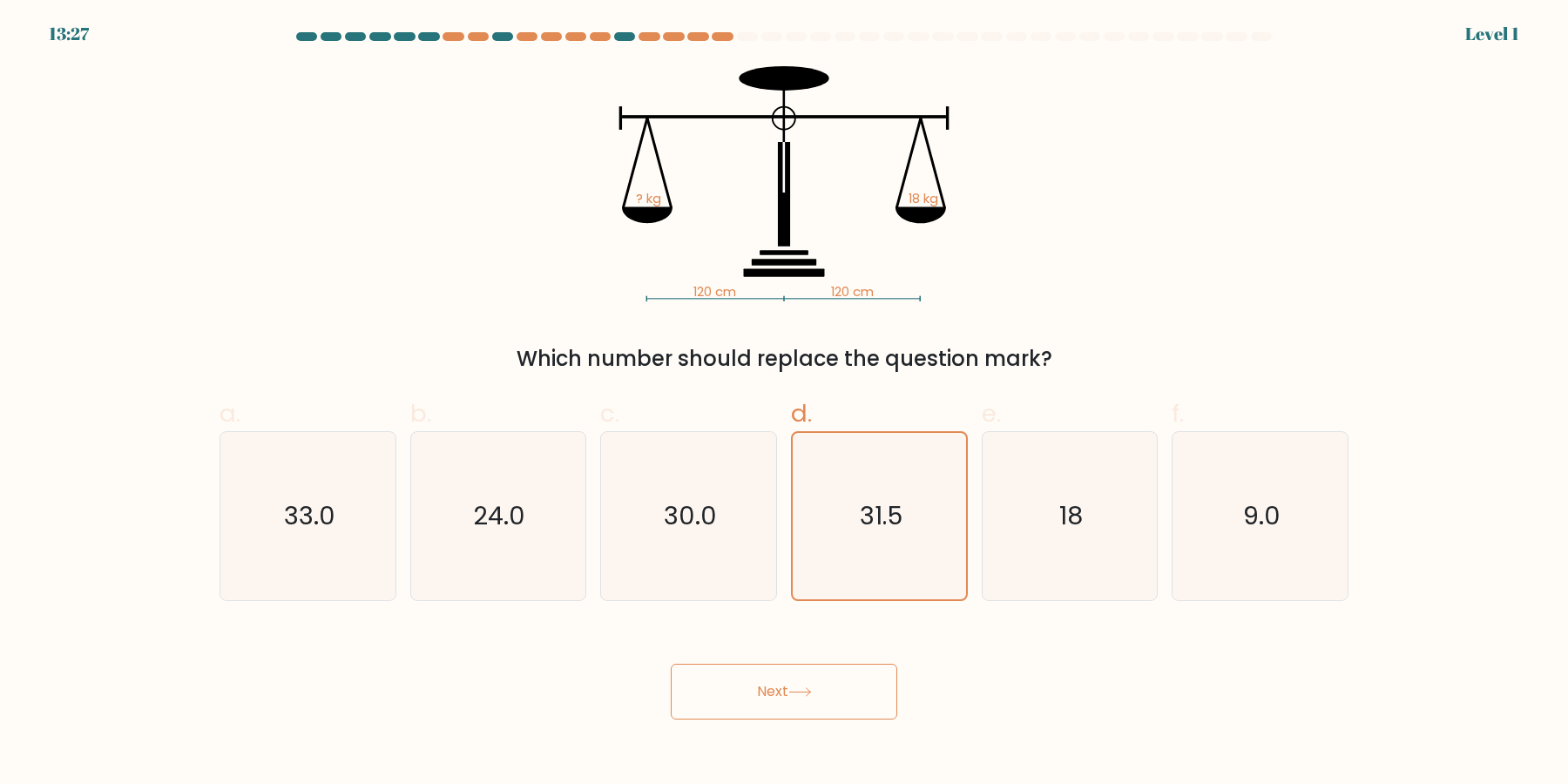
click at [671, 664] on button "Next" at bounding box center [784, 692] width 227 height 56
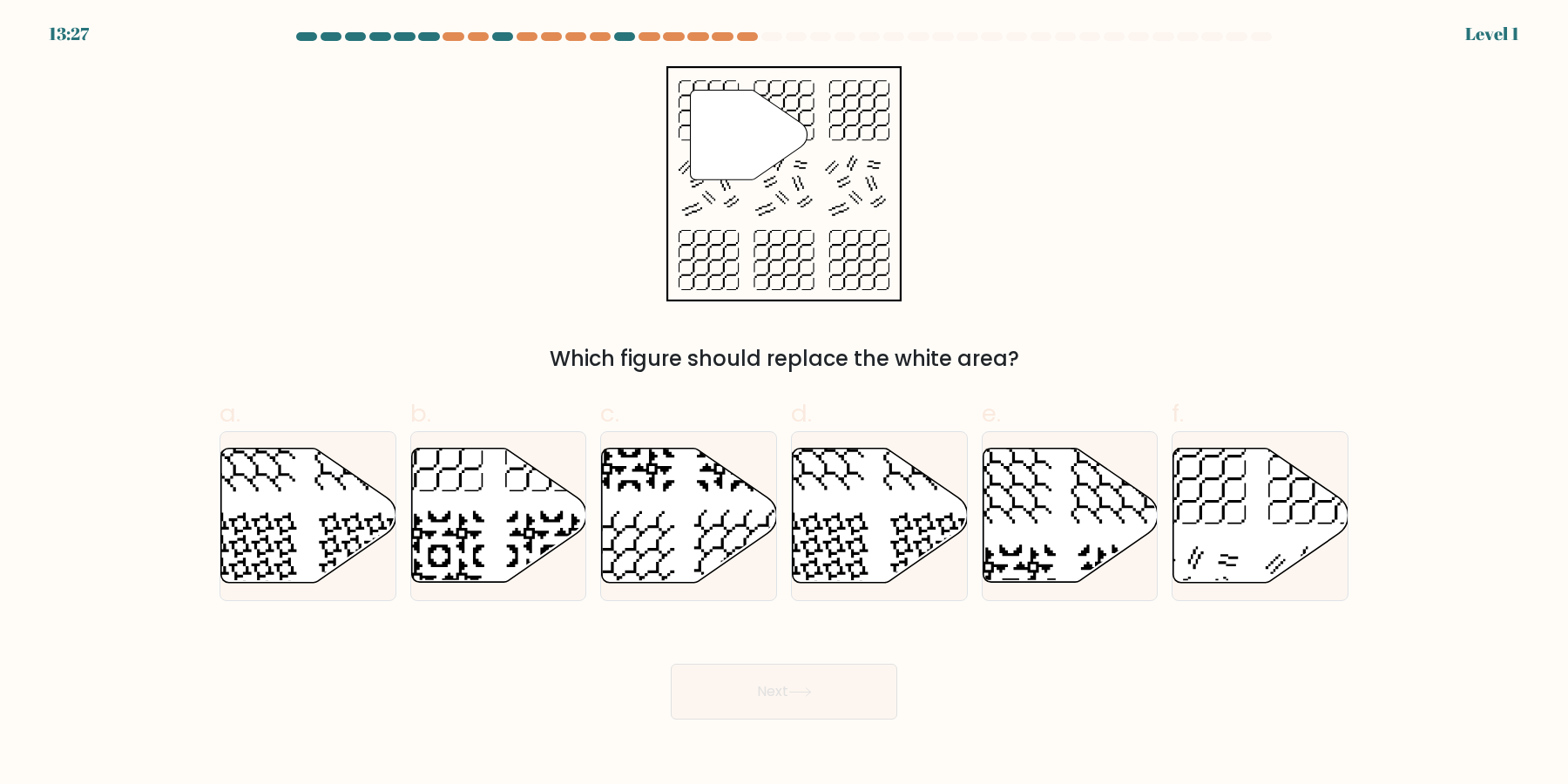
click at [671, 664] on button "Next" at bounding box center [784, 692] width 227 height 56
click at [904, 497] on icon at bounding box center [880, 515] width 175 height 134
click at [785, 403] on input "d." at bounding box center [784, 396] width 1 height 11
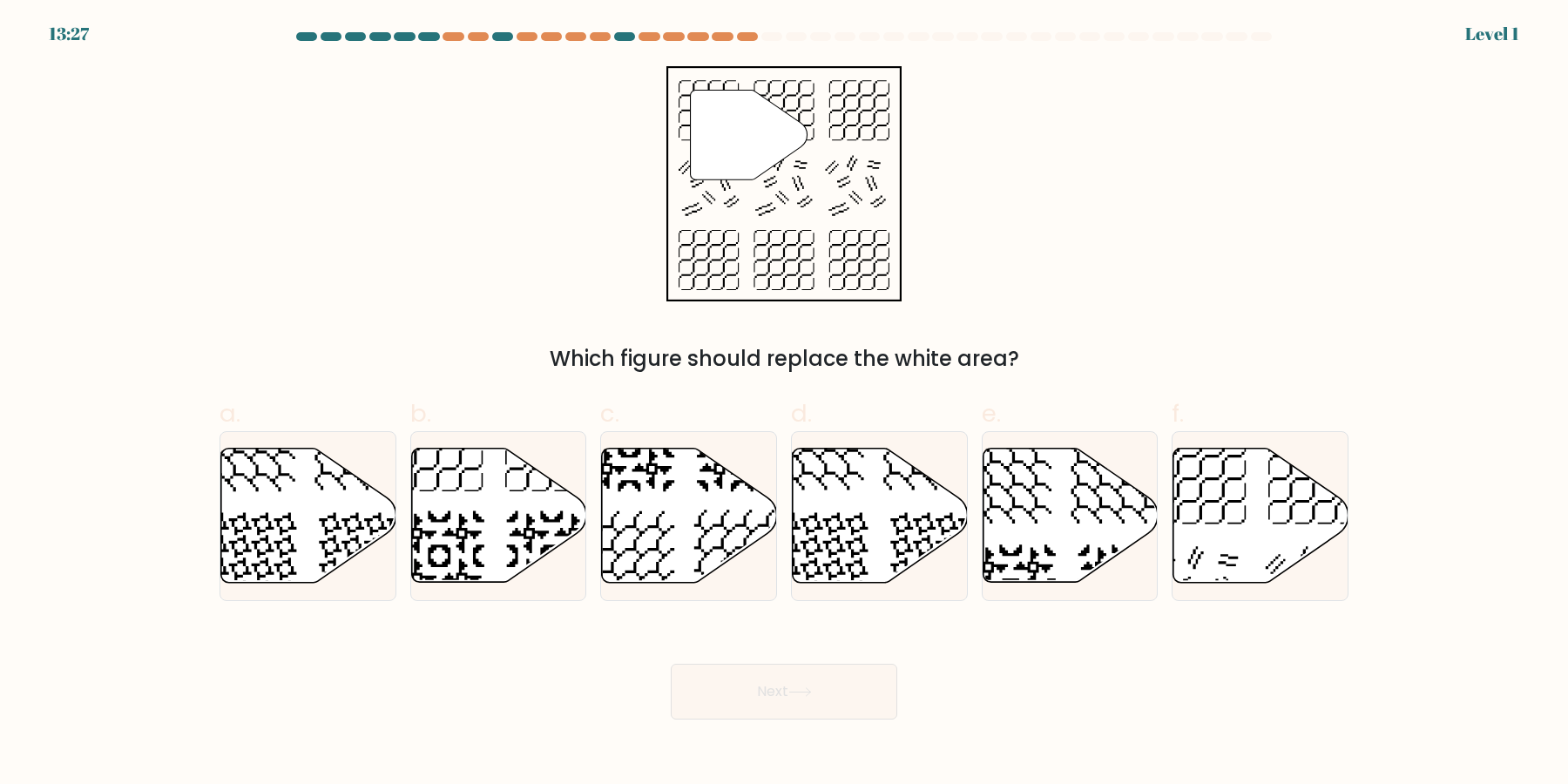
radio input "true"
click at [671, 664] on button "Next" at bounding box center [784, 692] width 227 height 56
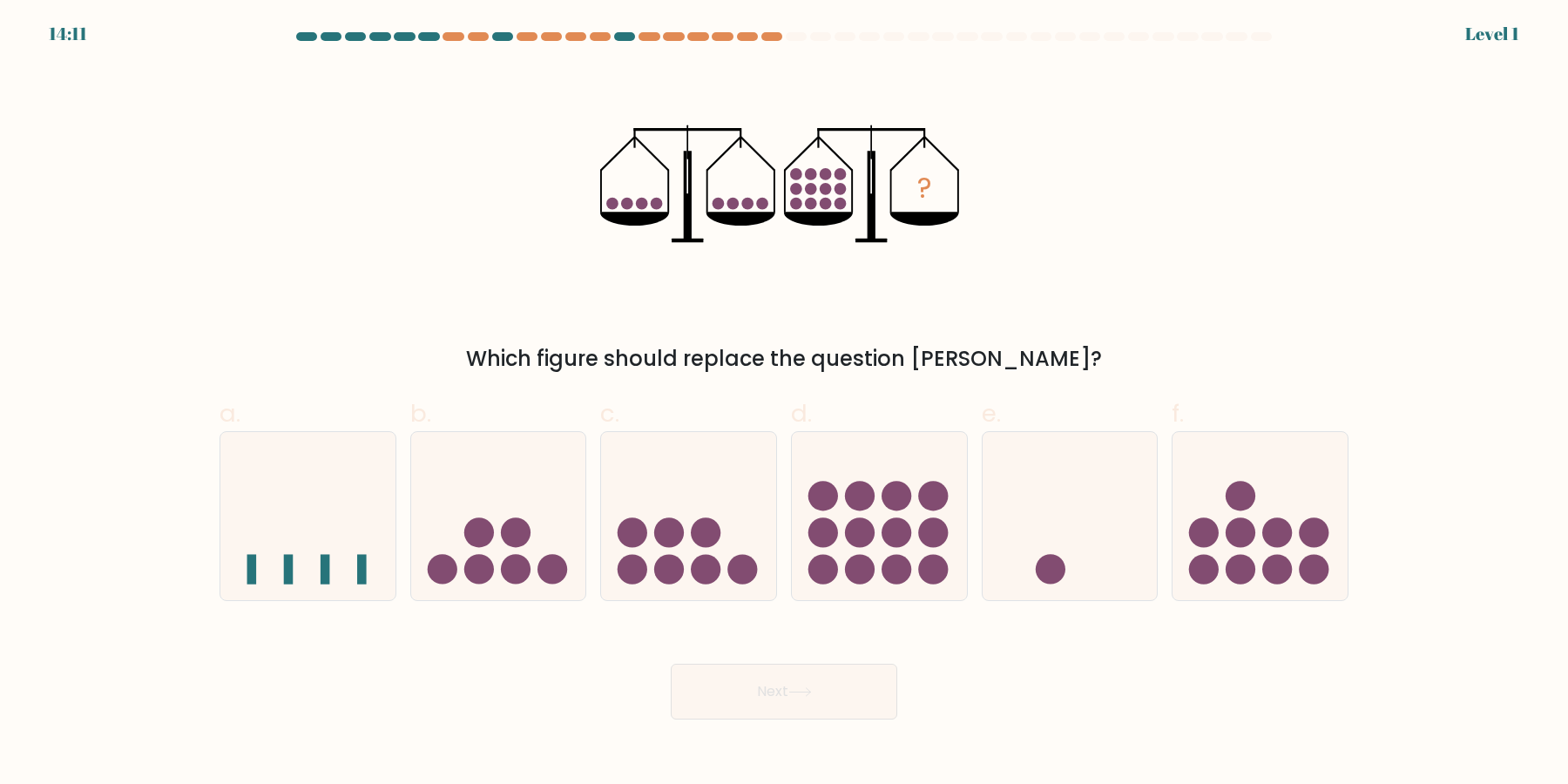
click at [671, 664] on button "Next" at bounding box center [784, 692] width 227 height 56
click at [904, 497] on circle at bounding box center [896, 496] width 30 height 30
click at [785, 403] on input "d." at bounding box center [784, 396] width 1 height 11
radio input "true"
click at [671, 664] on button "Next" at bounding box center [784, 692] width 227 height 56
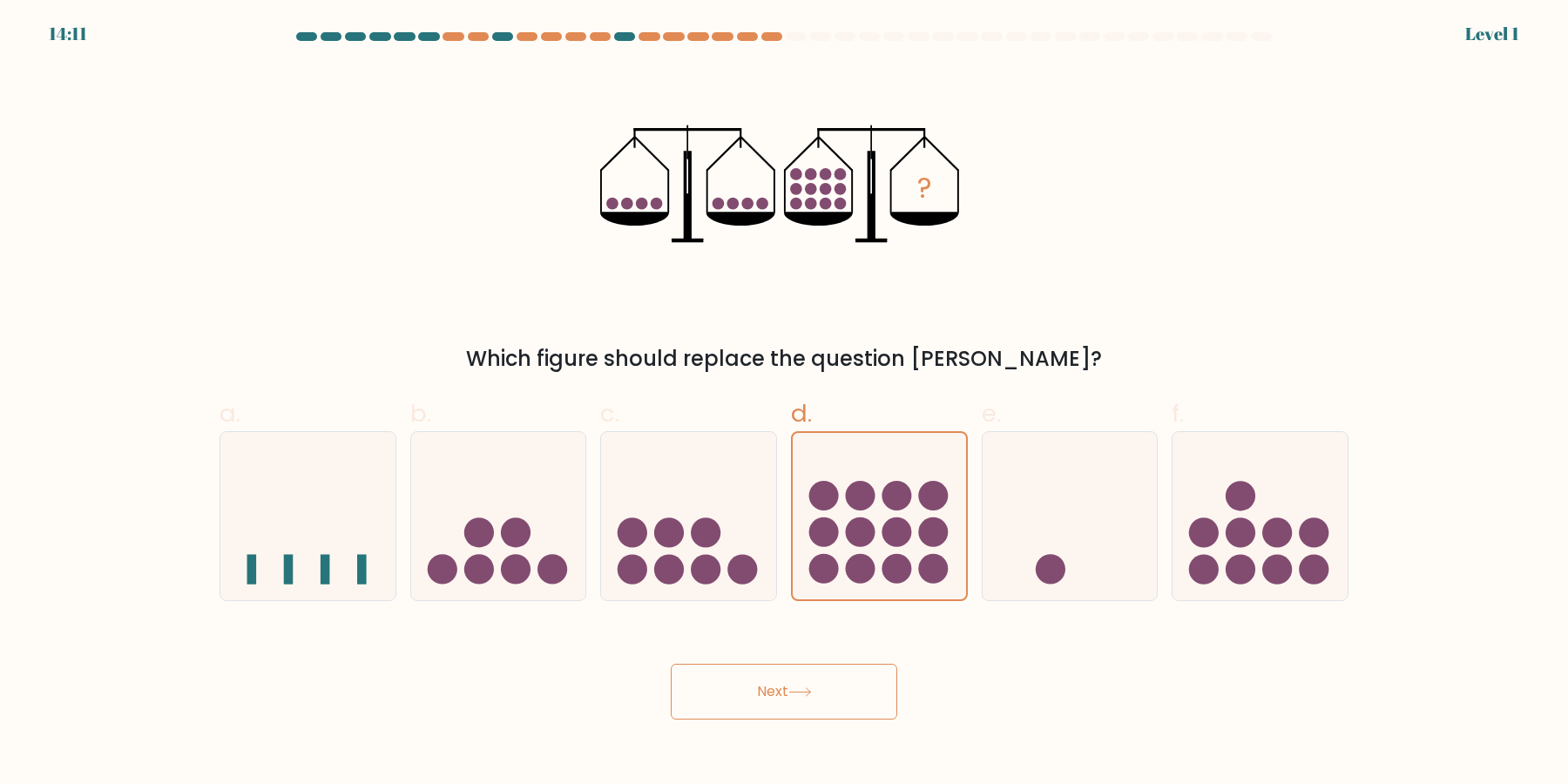
click at [671, 664] on button "Next" at bounding box center [784, 692] width 227 height 56
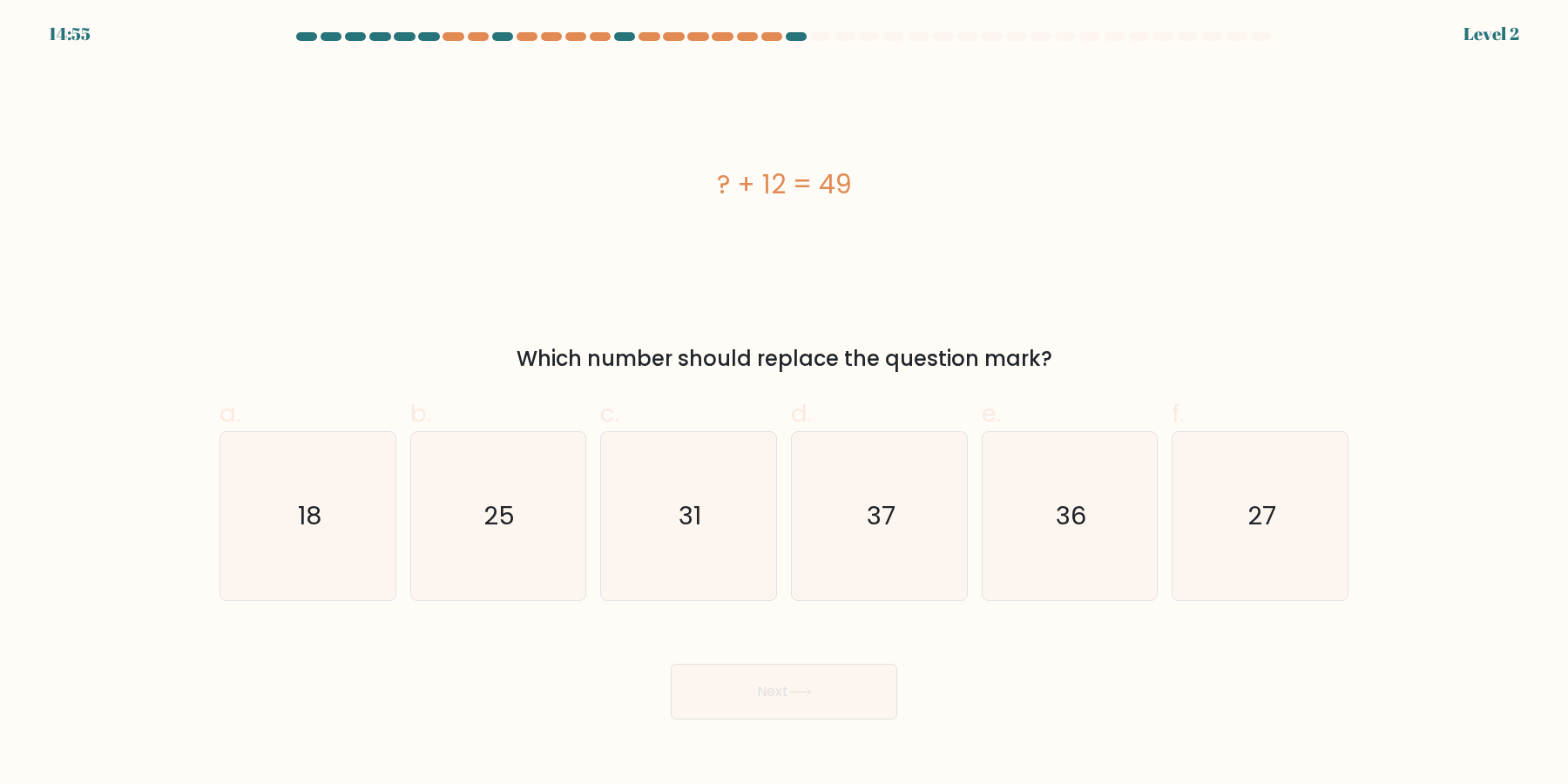
click at [904, 497] on icon "37" at bounding box center [878, 516] width 168 height 168
click at [785, 403] on input "d. 37" at bounding box center [784, 396] width 1 height 11
radio input "true"
click at [671, 664] on button "Next" at bounding box center [784, 692] width 227 height 56
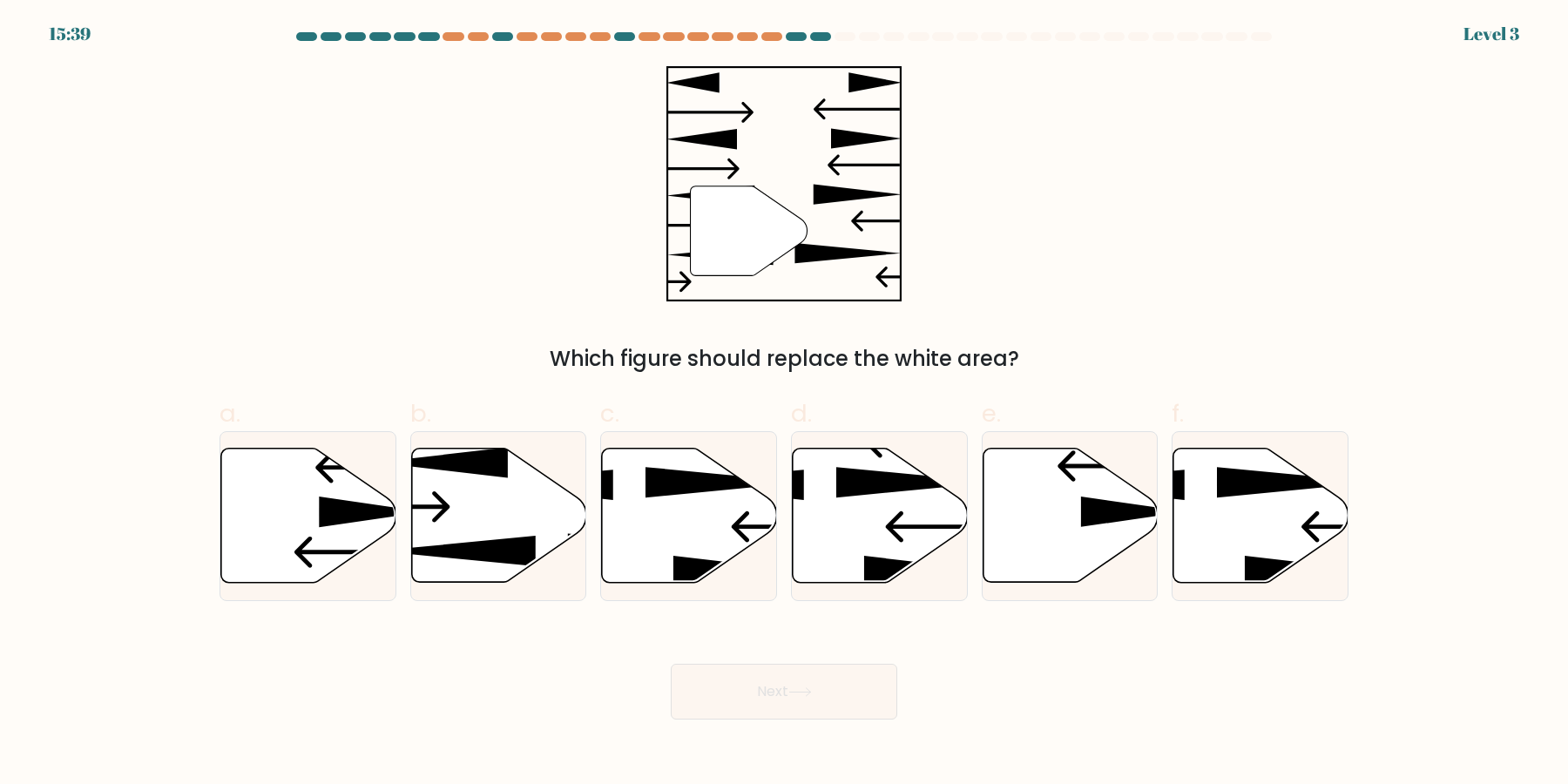
click at [671, 664] on button "Next" at bounding box center [784, 692] width 227 height 56
click at [904, 497] on icon at bounding box center [880, 515] width 175 height 134
click at [785, 403] on input "d." at bounding box center [784, 396] width 1 height 11
radio input "true"
click at [671, 664] on button "Next" at bounding box center [784, 692] width 227 height 56
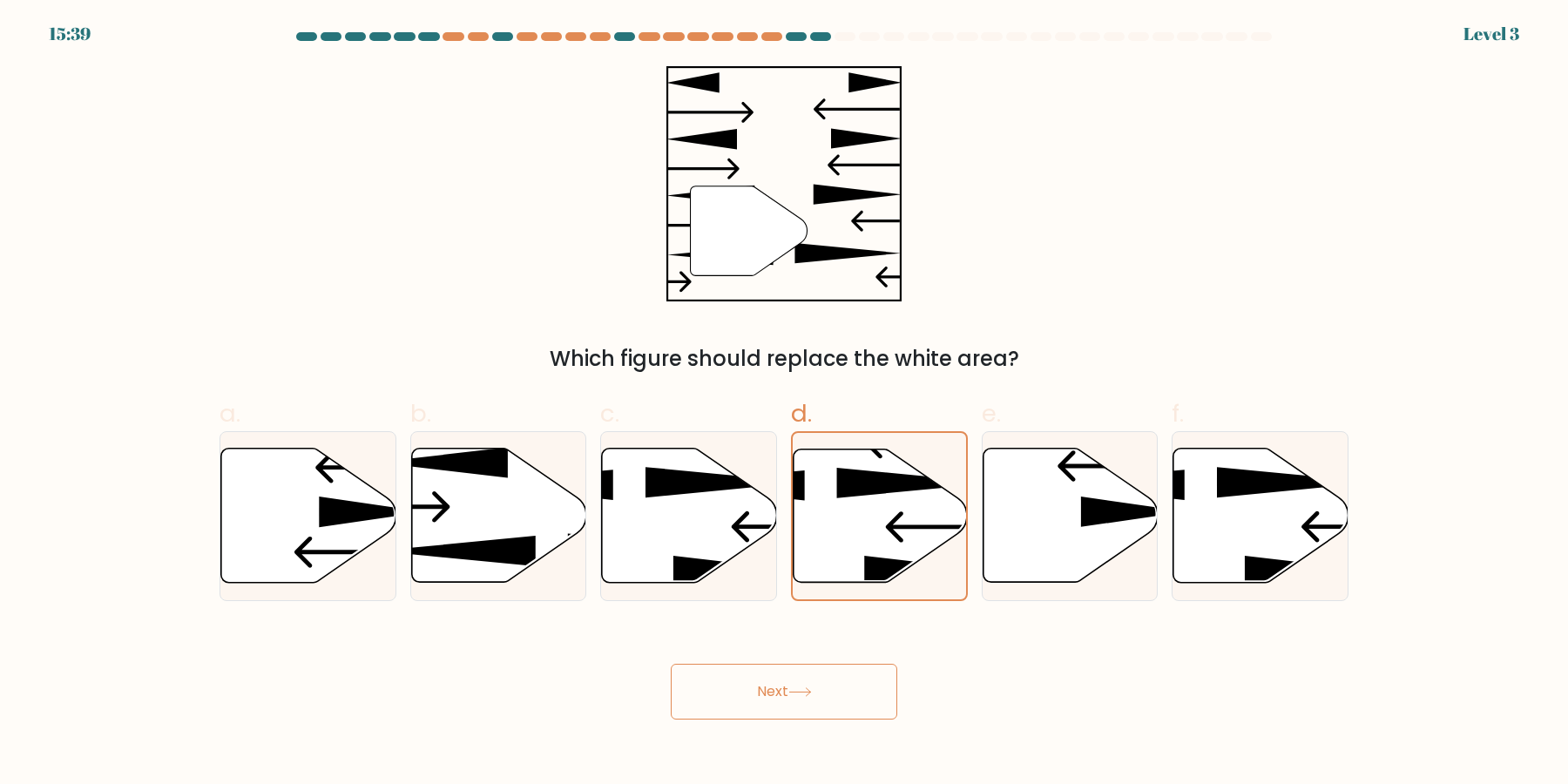
click at [904, 497] on icon at bounding box center [879, 515] width 173 height 132
click at [785, 403] on input "d." at bounding box center [784, 396] width 1 height 11
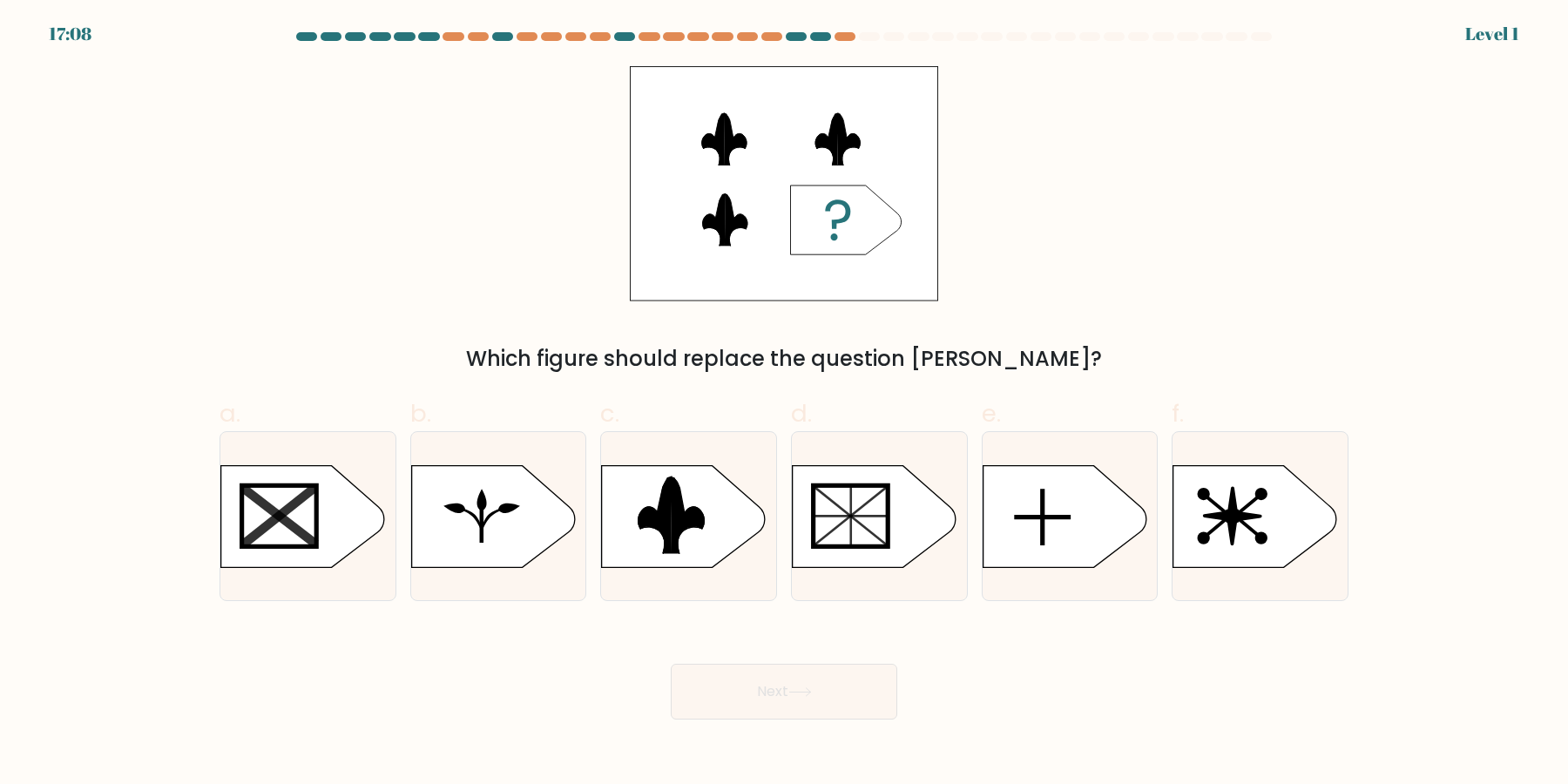
click at [904, 497] on icon at bounding box center [874, 516] width 164 height 102
click at [785, 403] on input "d." at bounding box center [784, 396] width 1 height 11
radio input "true"
click at [671, 664] on button "Next" at bounding box center [784, 692] width 227 height 56
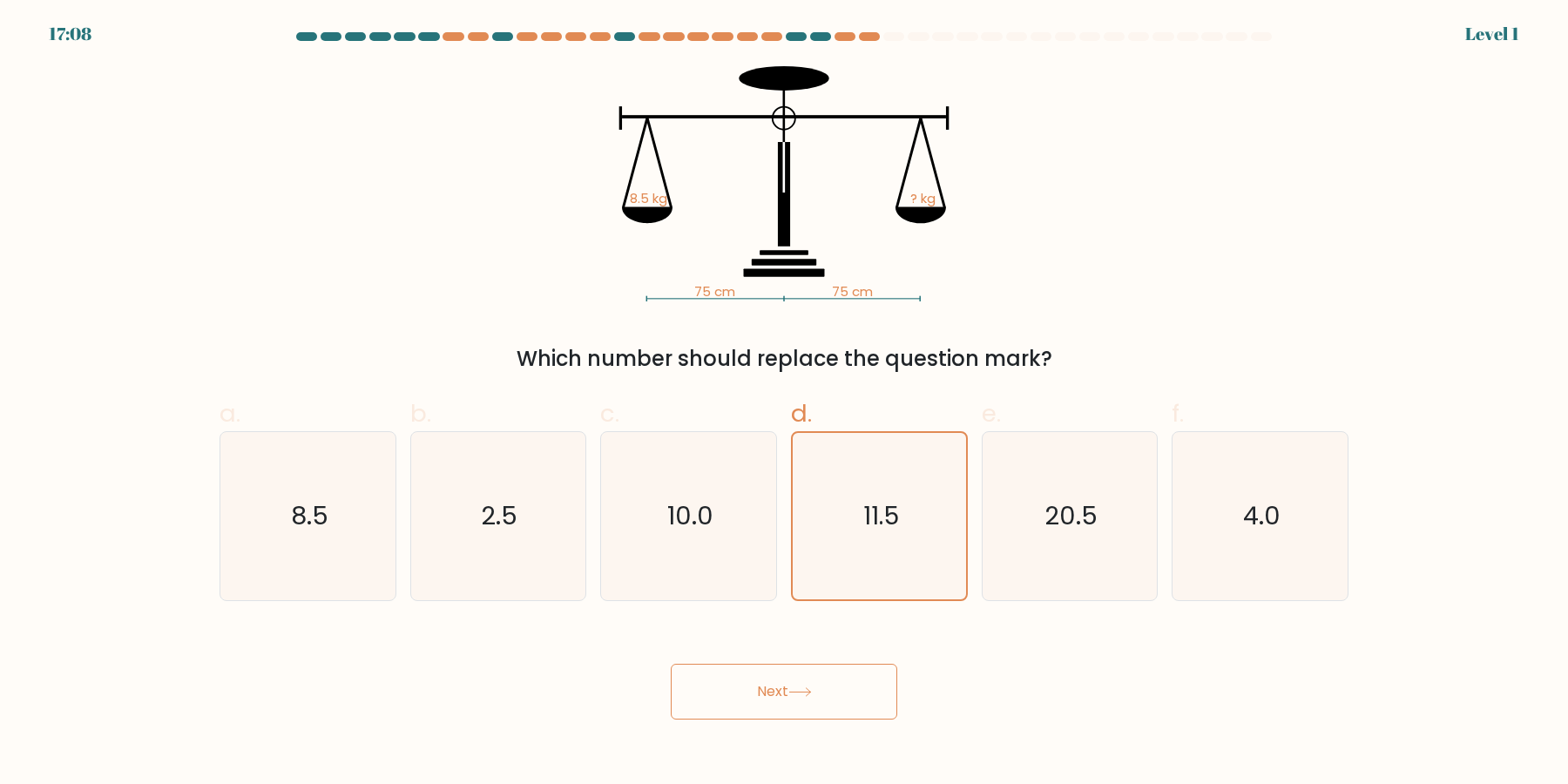
click at [671, 664] on button "Next" at bounding box center [784, 692] width 227 height 56
click at [904, 497] on icon "11.5" at bounding box center [878, 516] width 166 height 166
click at [785, 403] on input "d. 11.5" at bounding box center [784, 396] width 1 height 11
click button "Next" at bounding box center [784, 692] width 227 height 56
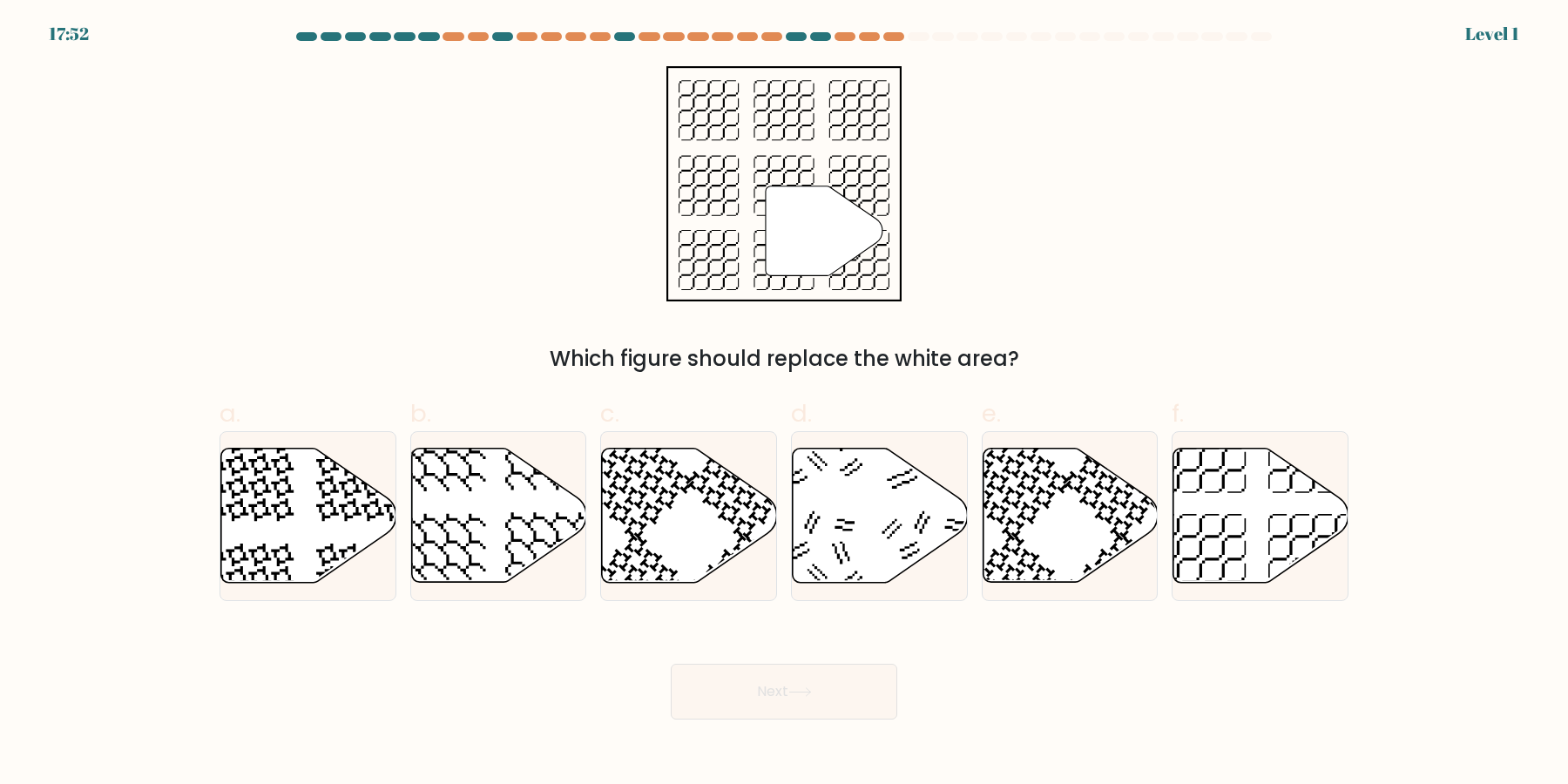
click at [671, 664] on button "Next" at bounding box center [784, 692] width 227 height 56
click at [904, 497] on icon at bounding box center [880, 515] width 175 height 134
click at [785, 403] on input "d." at bounding box center [784, 396] width 1 height 11
radio input "true"
click at [904, 497] on icon at bounding box center [879, 515] width 173 height 132
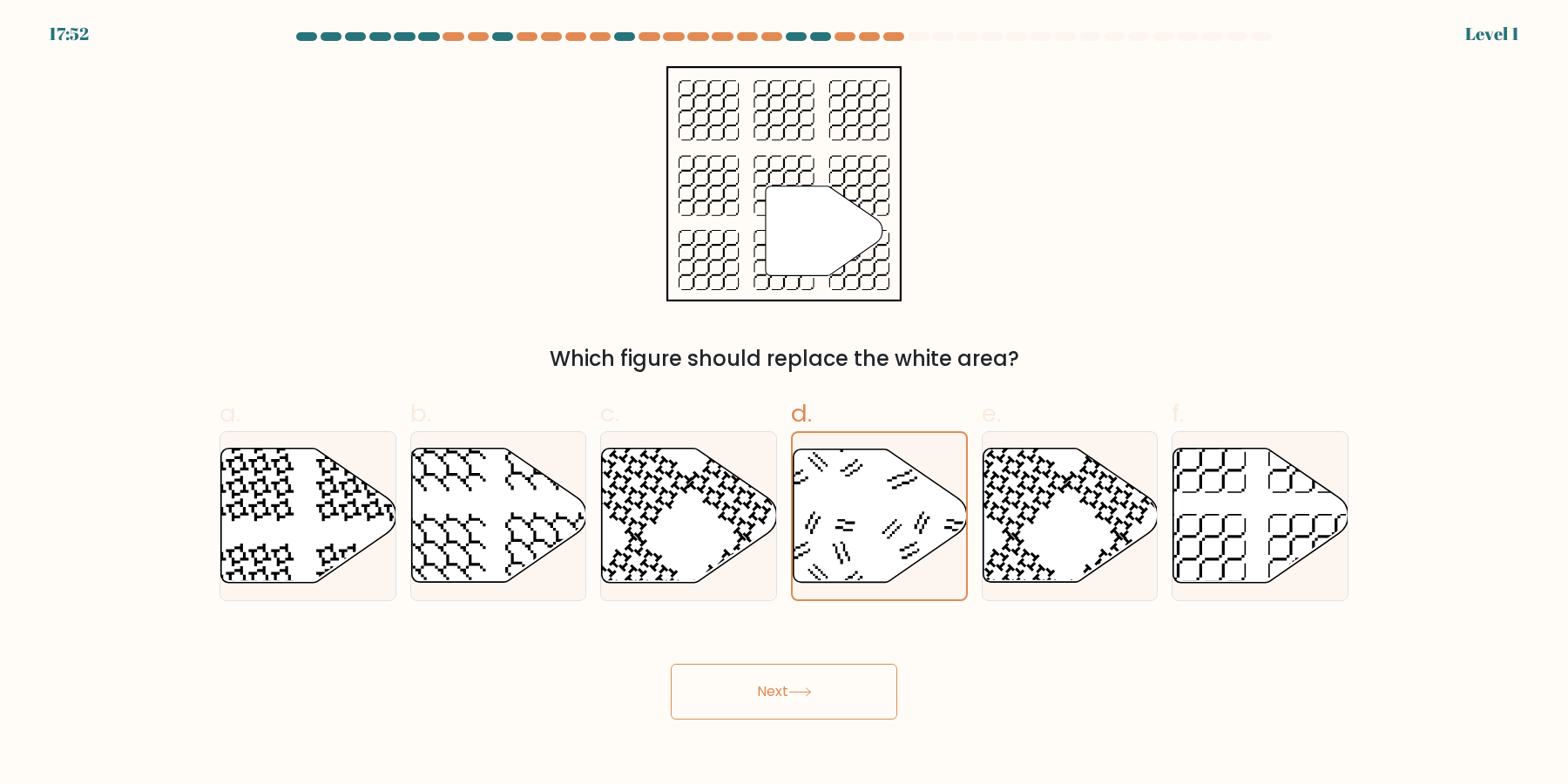
click at [785, 403] on input "d." at bounding box center [784, 396] width 1 height 11
click at [904, 497] on icon at bounding box center [879, 515] width 173 height 132
click at [785, 403] on input "d." at bounding box center [784, 396] width 1 height 11
click at [904, 497] on icon at bounding box center [879, 515] width 173 height 132
click at [785, 403] on input "d." at bounding box center [784, 396] width 1 height 11
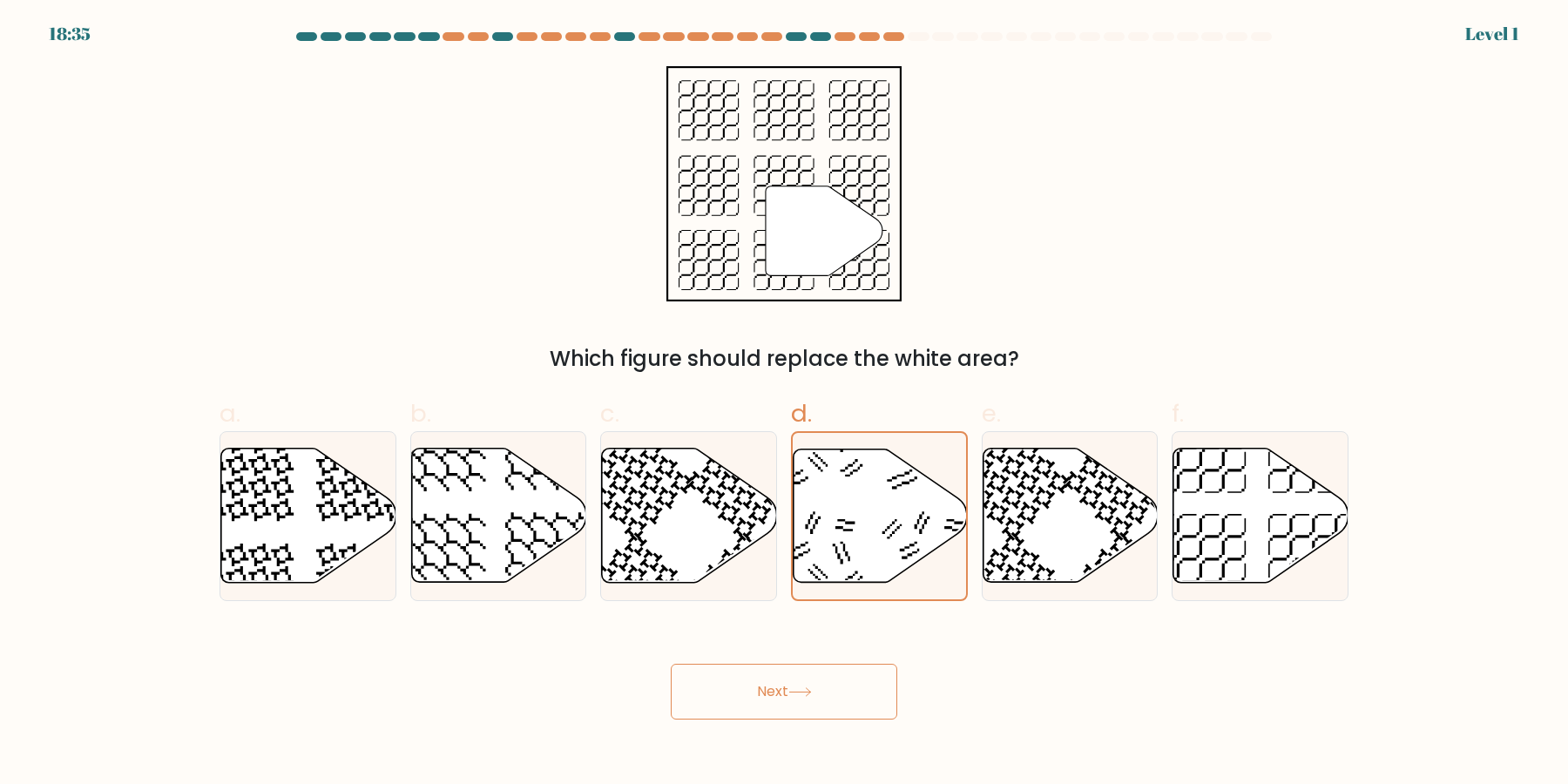
click at [904, 497] on icon at bounding box center [879, 515] width 173 height 132
click at [785, 403] on input "d." at bounding box center [784, 396] width 1 height 11
click at [904, 497] on icon at bounding box center [879, 515] width 173 height 132
click at [785, 403] on input "d." at bounding box center [784, 396] width 1 height 11
click at [904, 497] on icon at bounding box center [879, 515] width 173 height 132
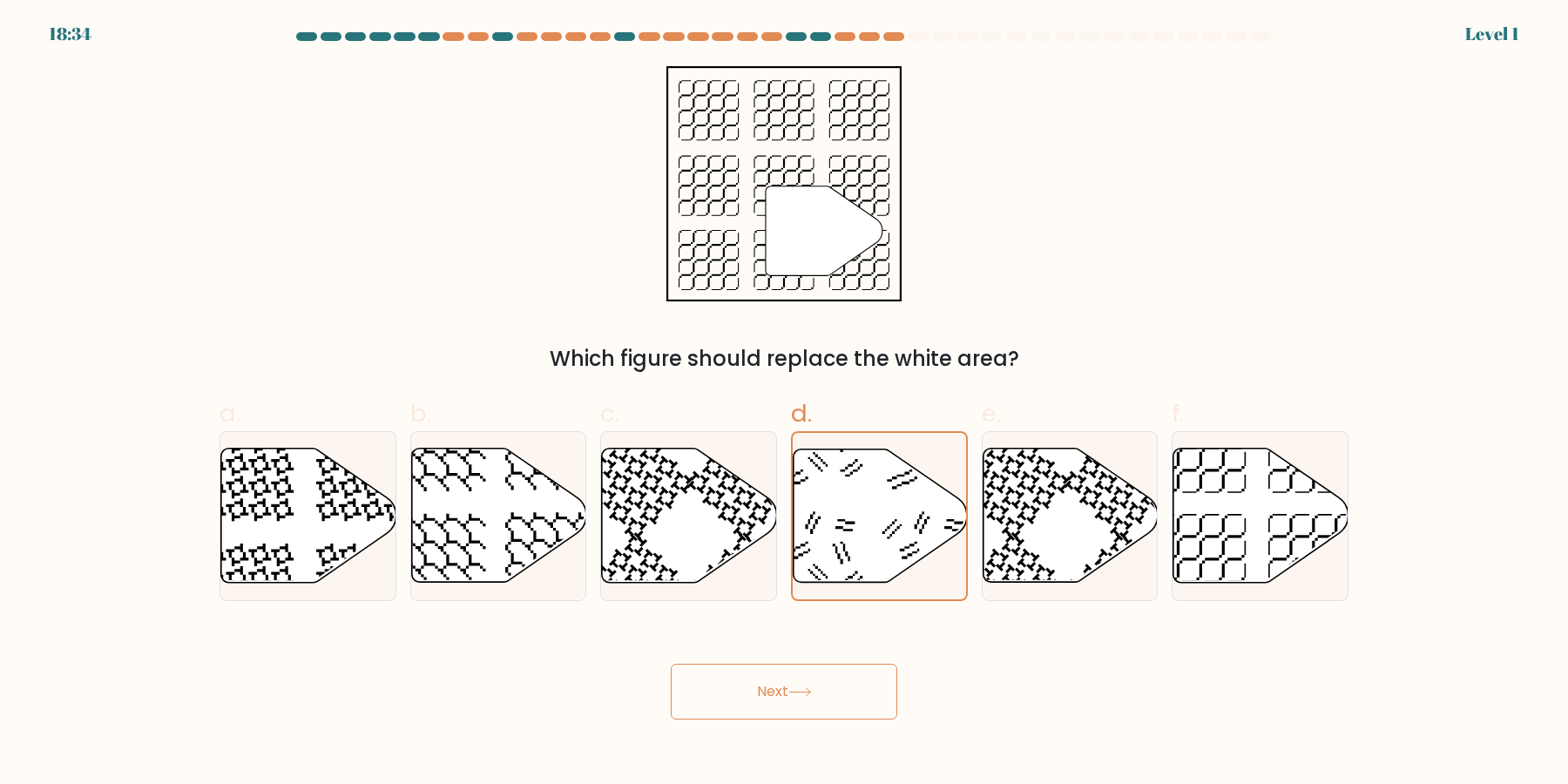
click at [785, 403] on input "d." at bounding box center [784, 396] width 1 height 11
click at [904, 497] on icon at bounding box center [879, 515] width 173 height 132
click at [785, 403] on input "d." at bounding box center [784, 396] width 1 height 11
click at [904, 497] on icon at bounding box center [879, 515] width 173 height 132
click at [785, 403] on input "d." at bounding box center [784, 396] width 1 height 11
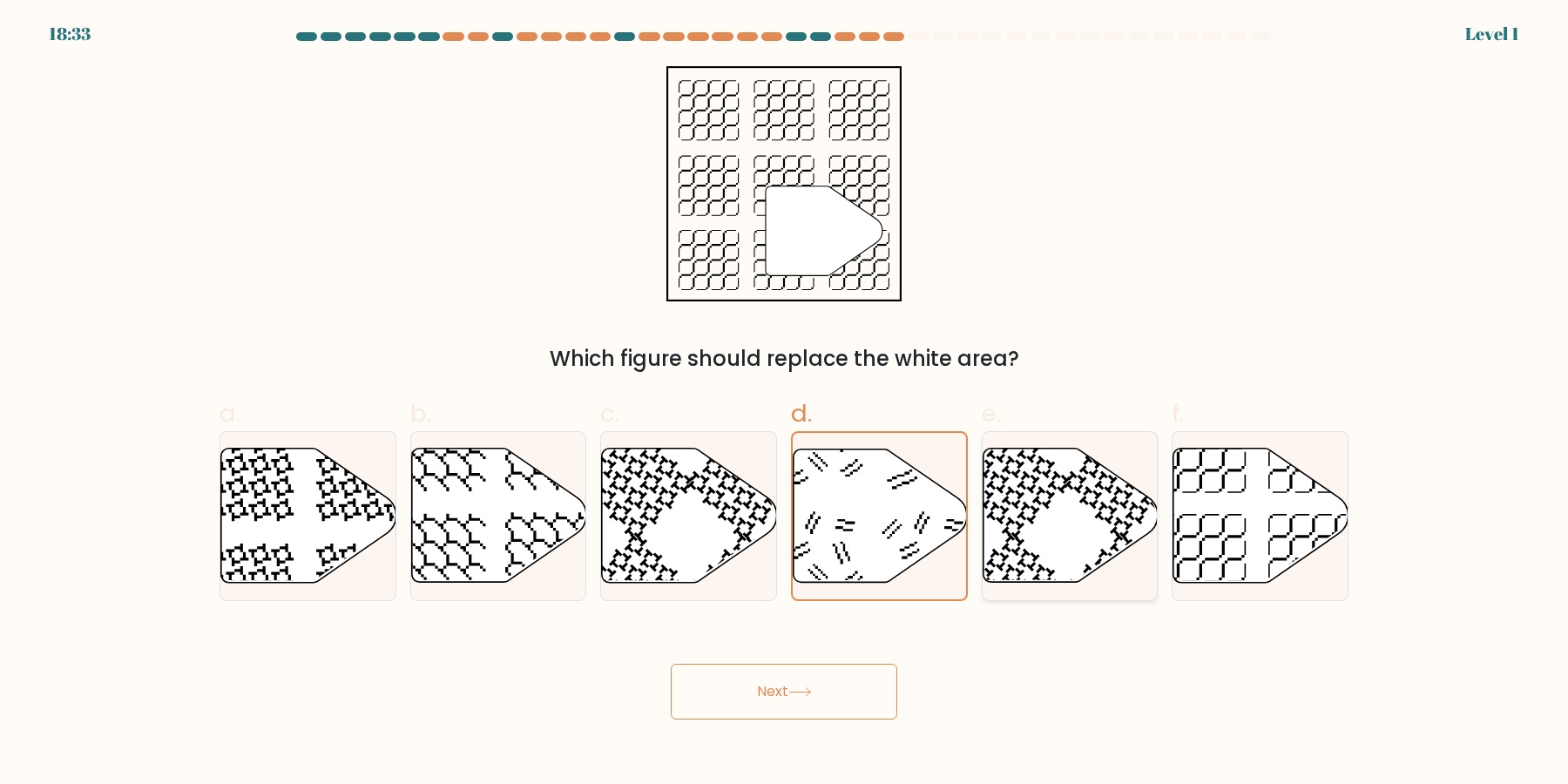
click at [1049, 517] on icon at bounding box center [1070, 515] width 175 height 134
click at [785, 403] on input "e." at bounding box center [784, 396] width 1 height 11
radio input "true"
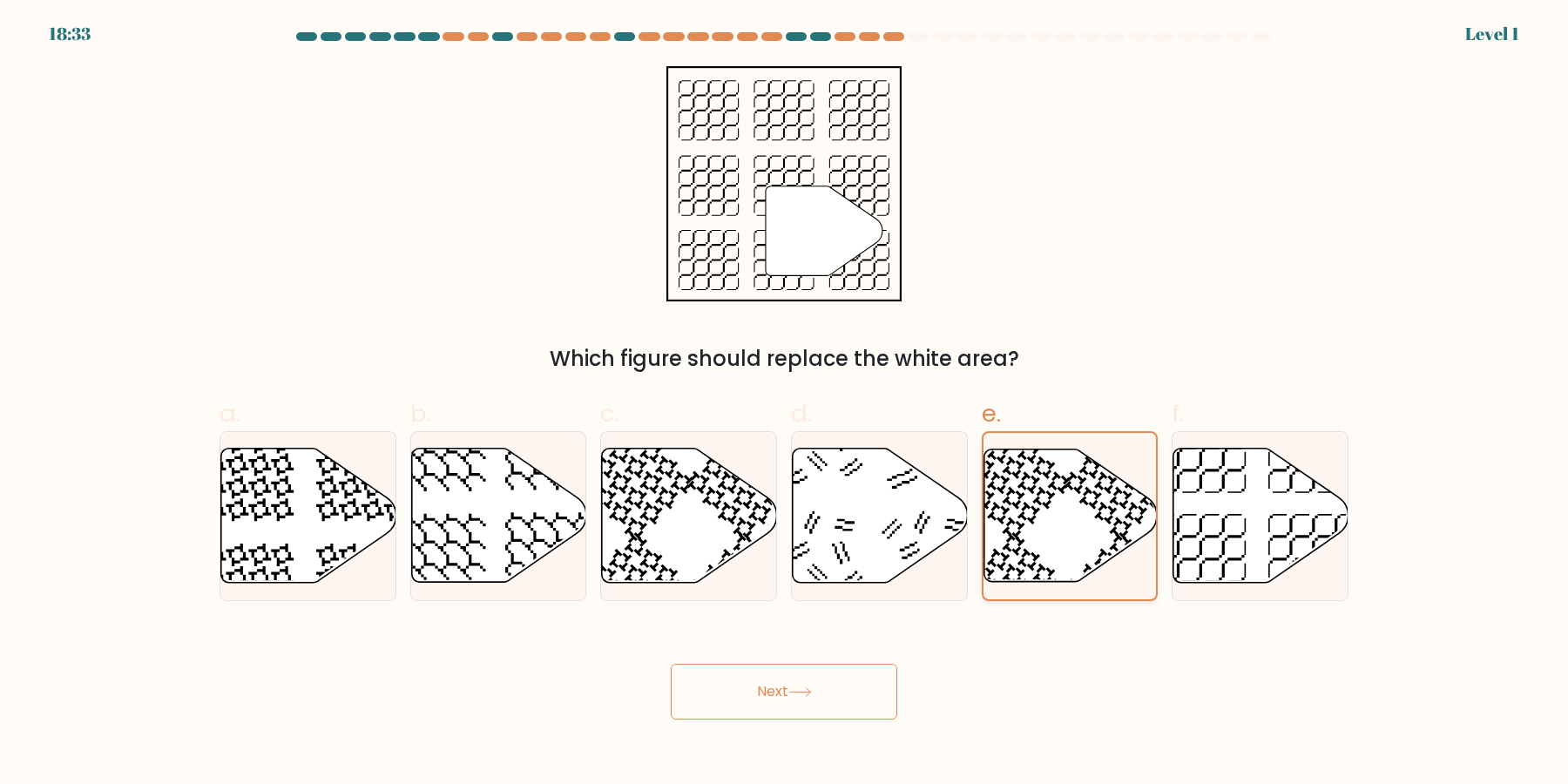
click at [671, 664] on button "Next" at bounding box center [784, 692] width 227 height 56
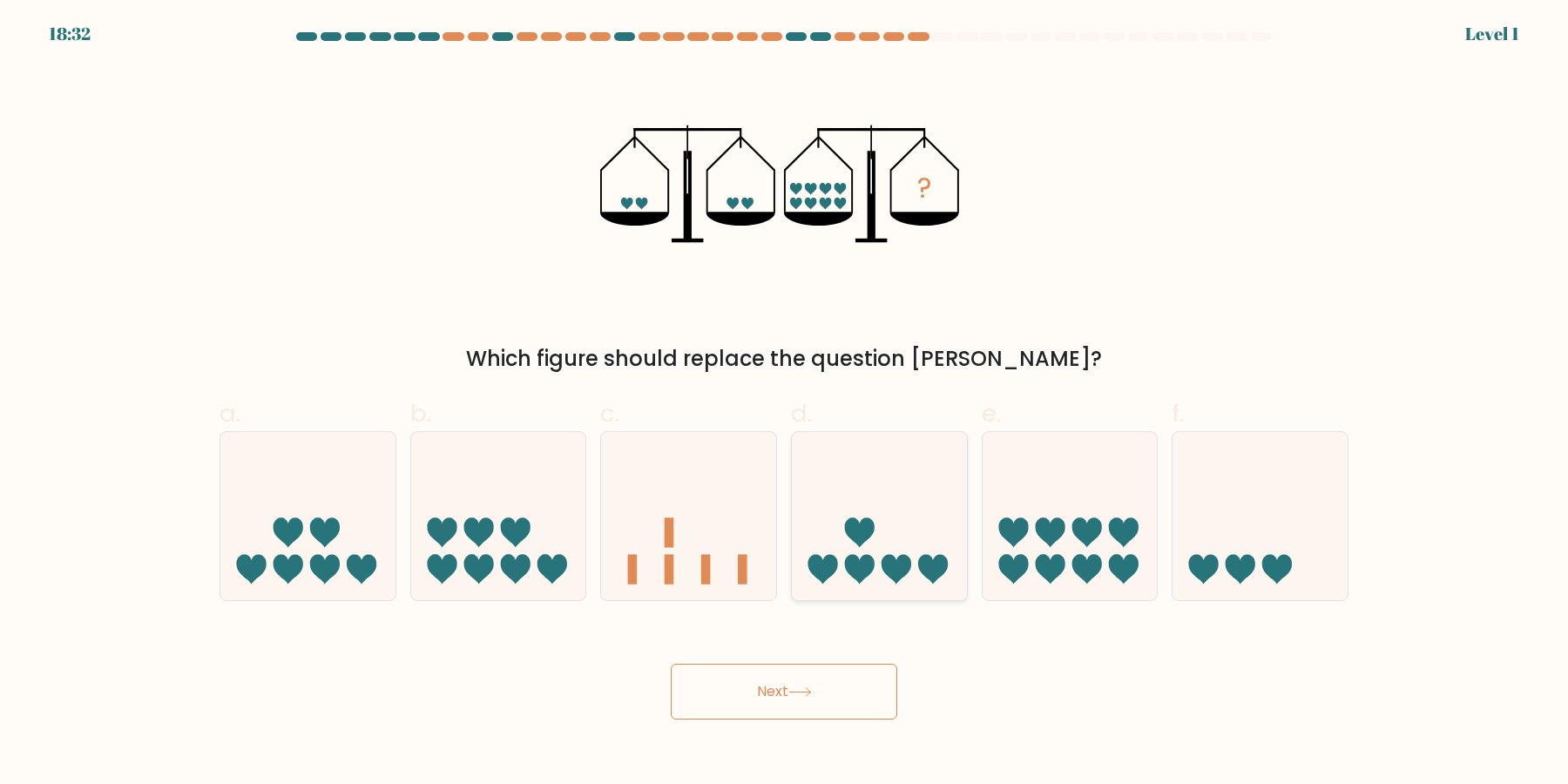
click at [905, 494] on icon at bounding box center [879, 516] width 175 height 144
click at [785, 403] on input "d." at bounding box center [784, 396] width 1 height 11
radio input "true"
click at [671, 664] on button "Next" at bounding box center [784, 692] width 227 height 56
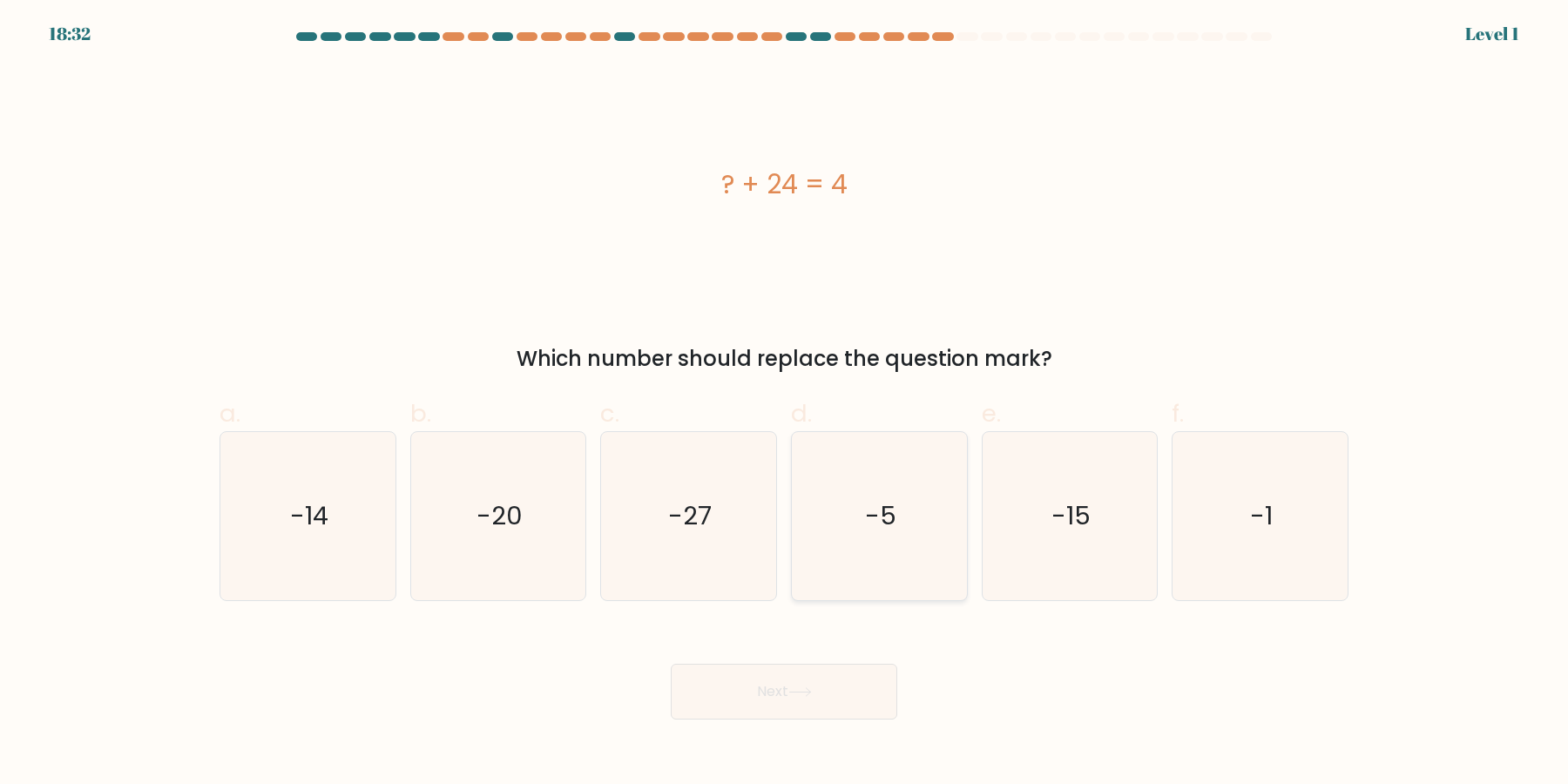
click at [671, 664] on button "Next" at bounding box center [784, 692] width 227 height 56
click at [905, 504] on icon "-5" at bounding box center [878, 516] width 168 height 168
click at [785, 403] on input "d. -5" at bounding box center [784, 396] width 1 height 11
radio input "true"
click at [671, 664] on button "Next" at bounding box center [784, 692] width 227 height 56
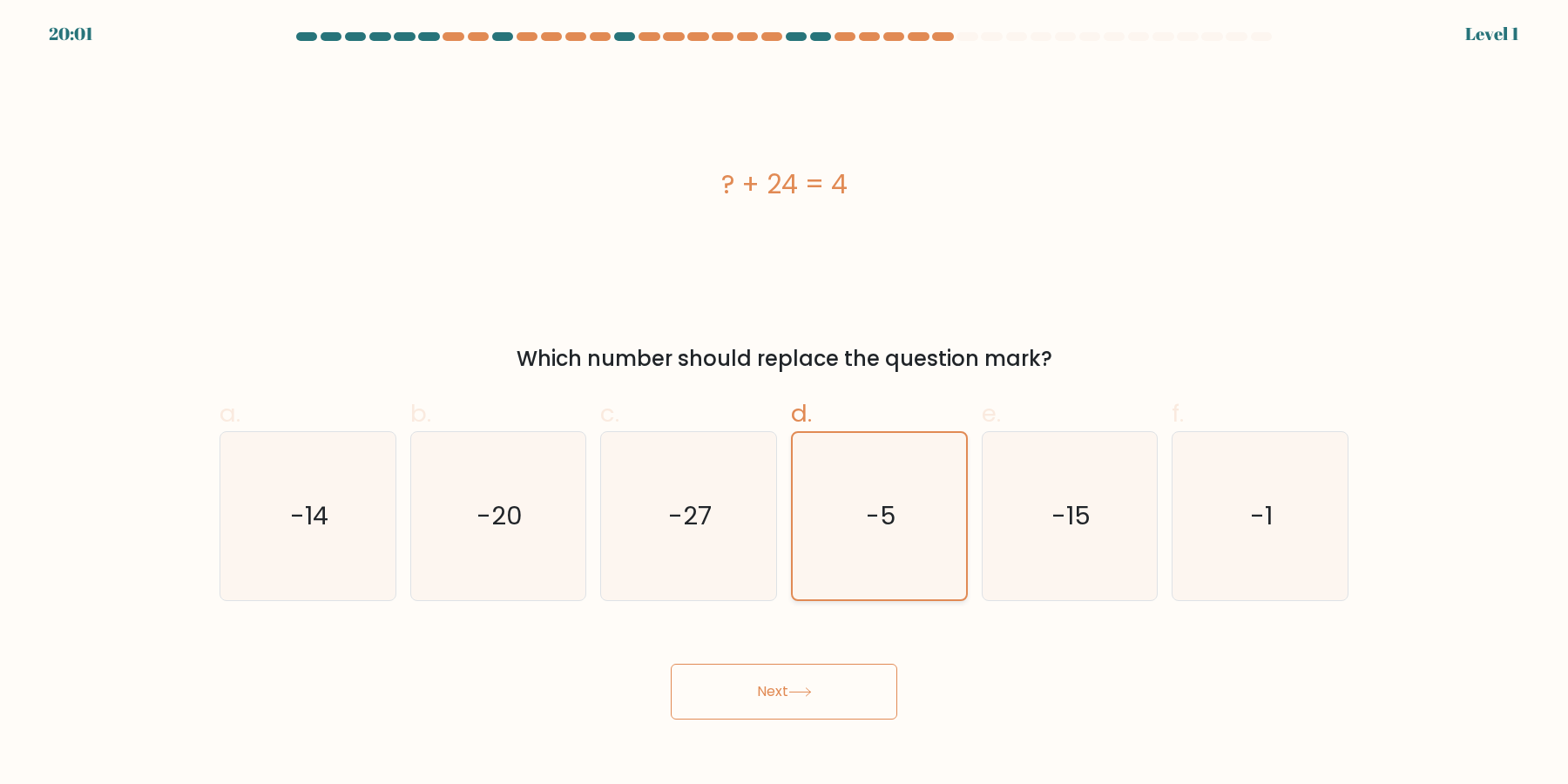
click at [671, 664] on button "Next" at bounding box center [784, 692] width 227 height 56
click at [896, 504] on icon "-5" at bounding box center [878, 516] width 166 height 166
click at [785, 403] on input "d. -5" at bounding box center [784, 396] width 1 height 11
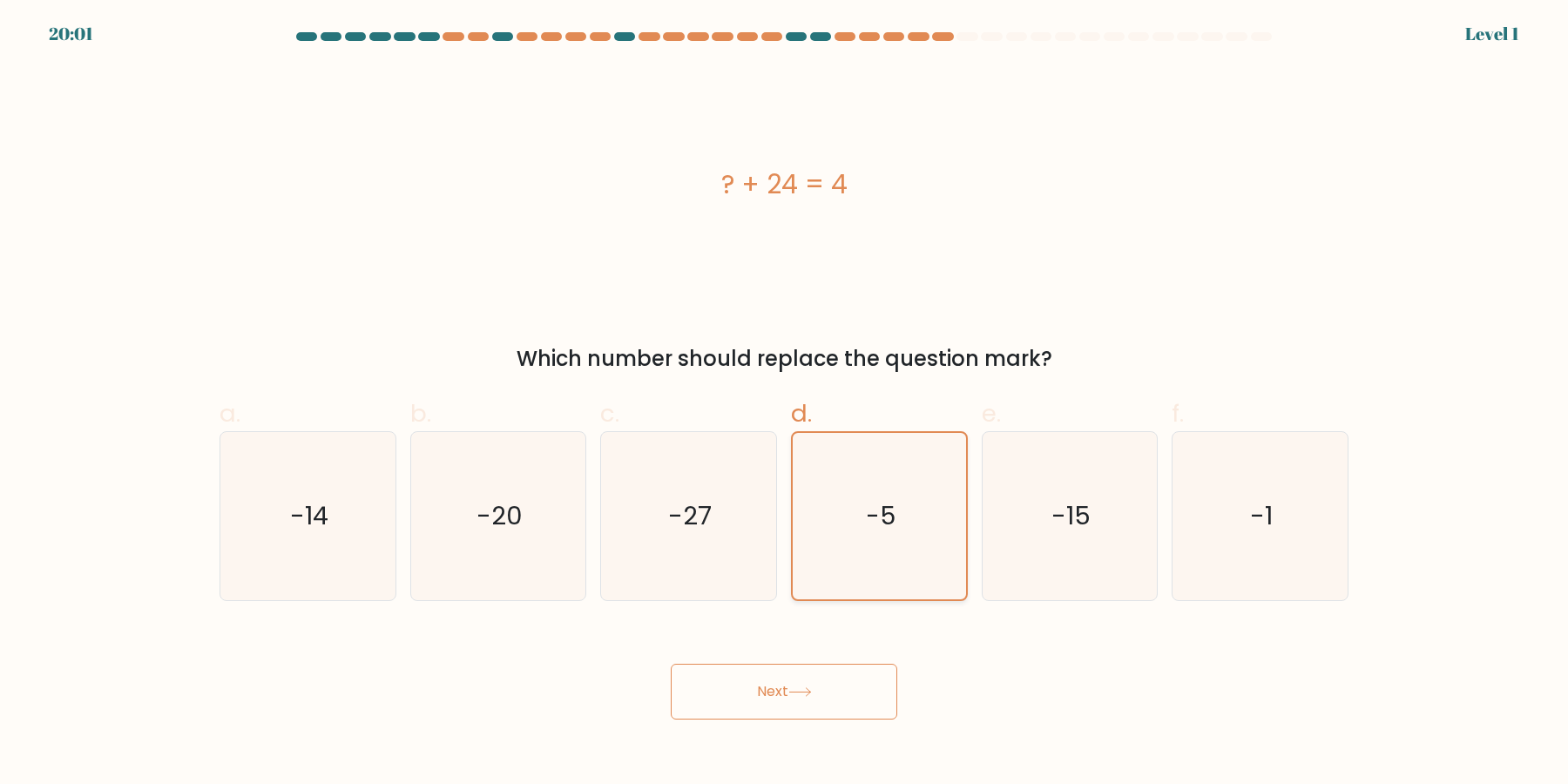
click at [671, 664] on button "Next" at bounding box center [784, 692] width 227 height 56
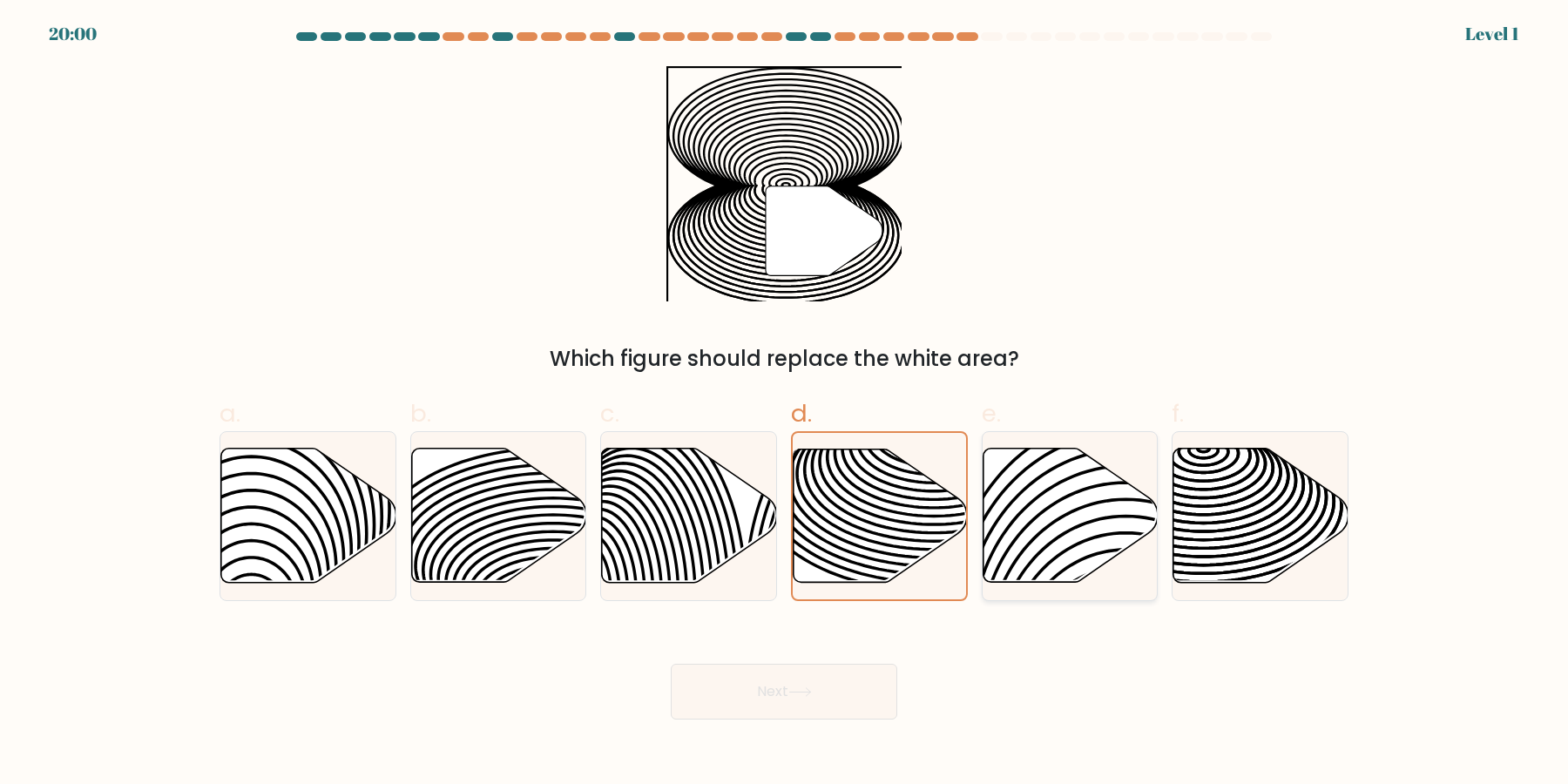
click at [1047, 508] on icon at bounding box center [1125, 591] width 353 height 353
click at [785, 403] on input "e." at bounding box center [784, 396] width 1 height 11
radio input "true"
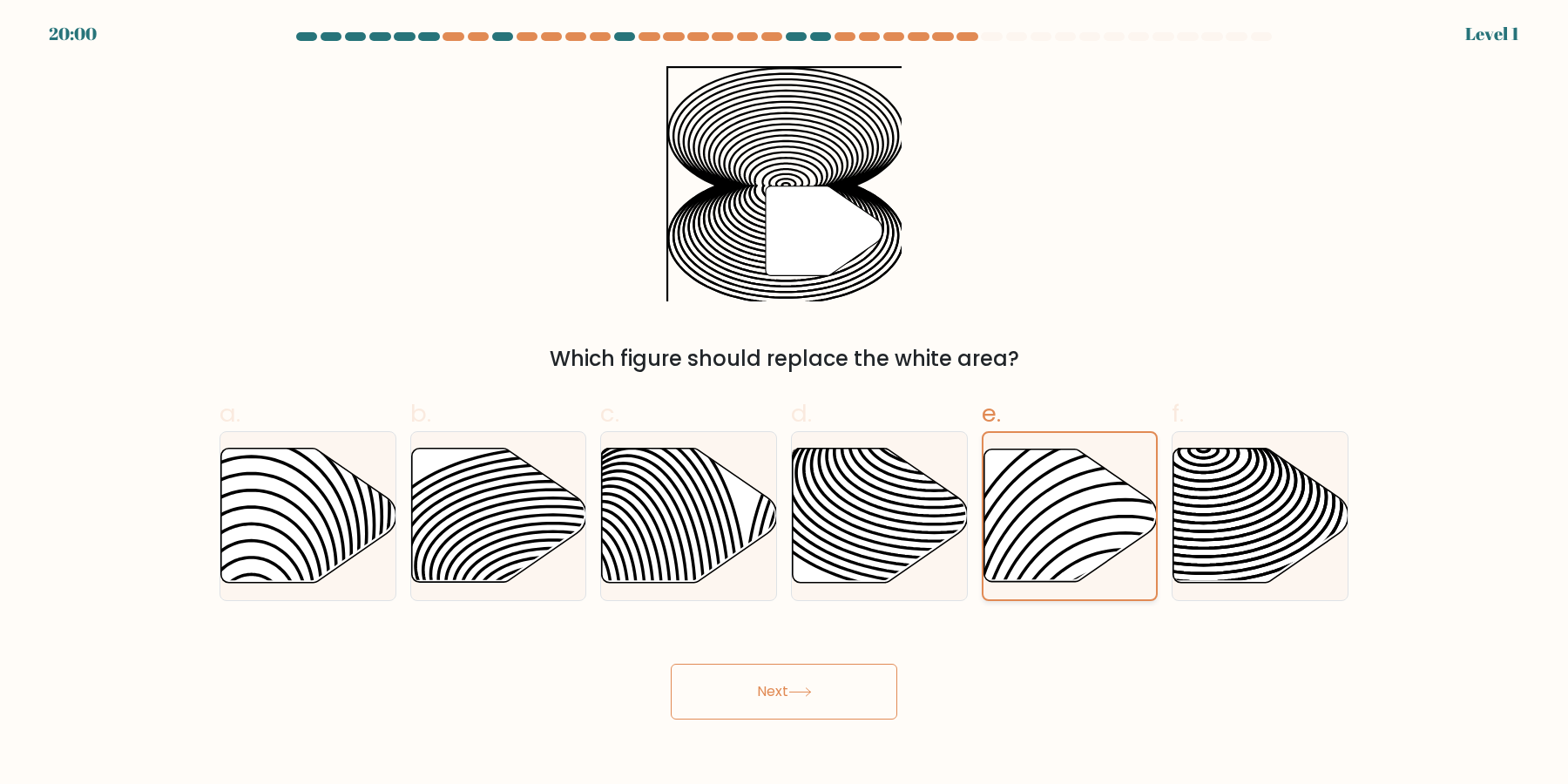
click at [671, 664] on button "Next" at bounding box center [784, 692] width 227 height 56
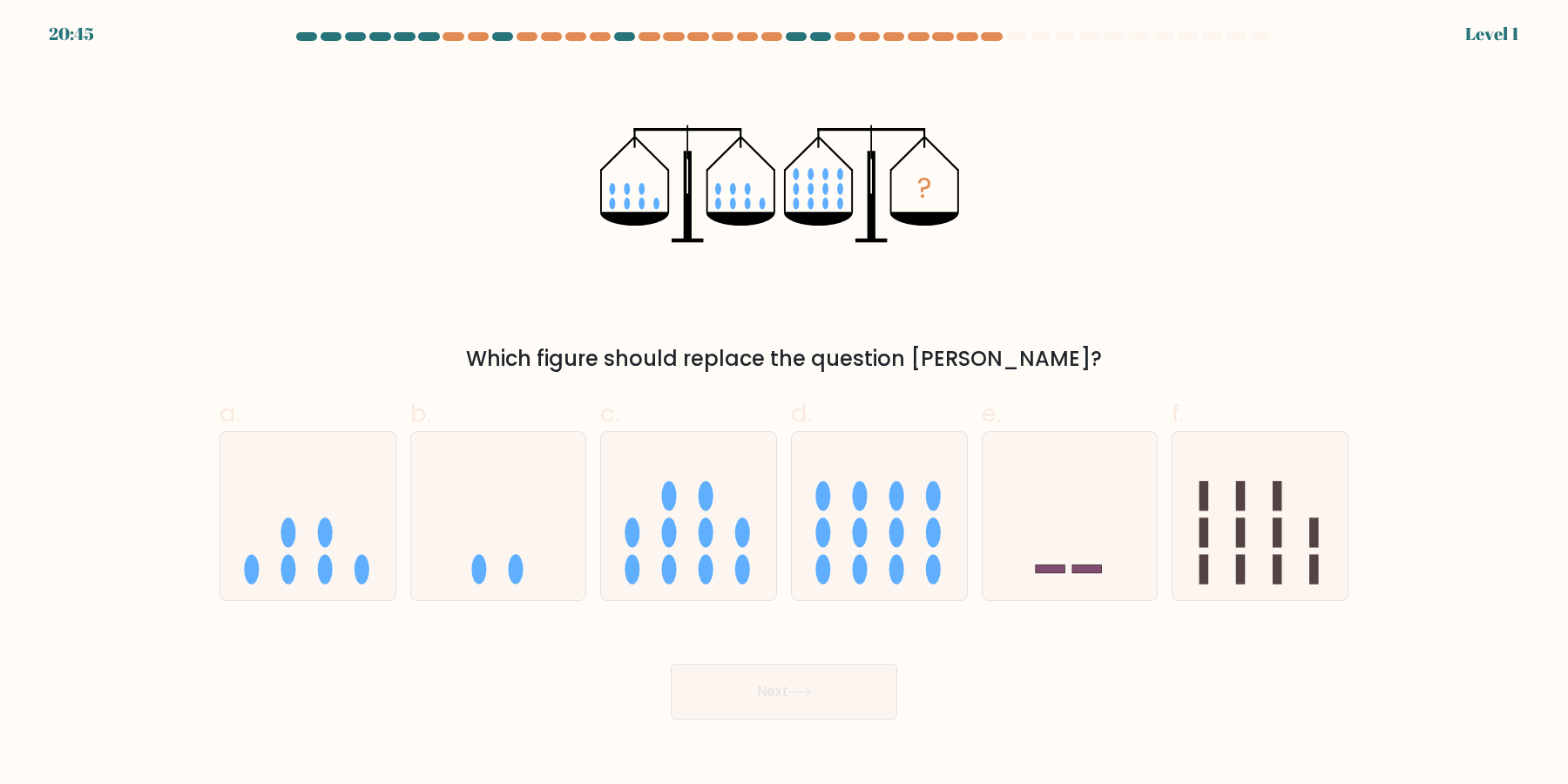
click at [671, 664] on button "Next" at bounding box center [784, 692] width 227 height 56
click at [946, 511] on icon at bounding box center [879, 516] width 175 height 144
click at [785, 403] on input "d." at bounding box center [784, 396] width 1 height 11
radio input "true"
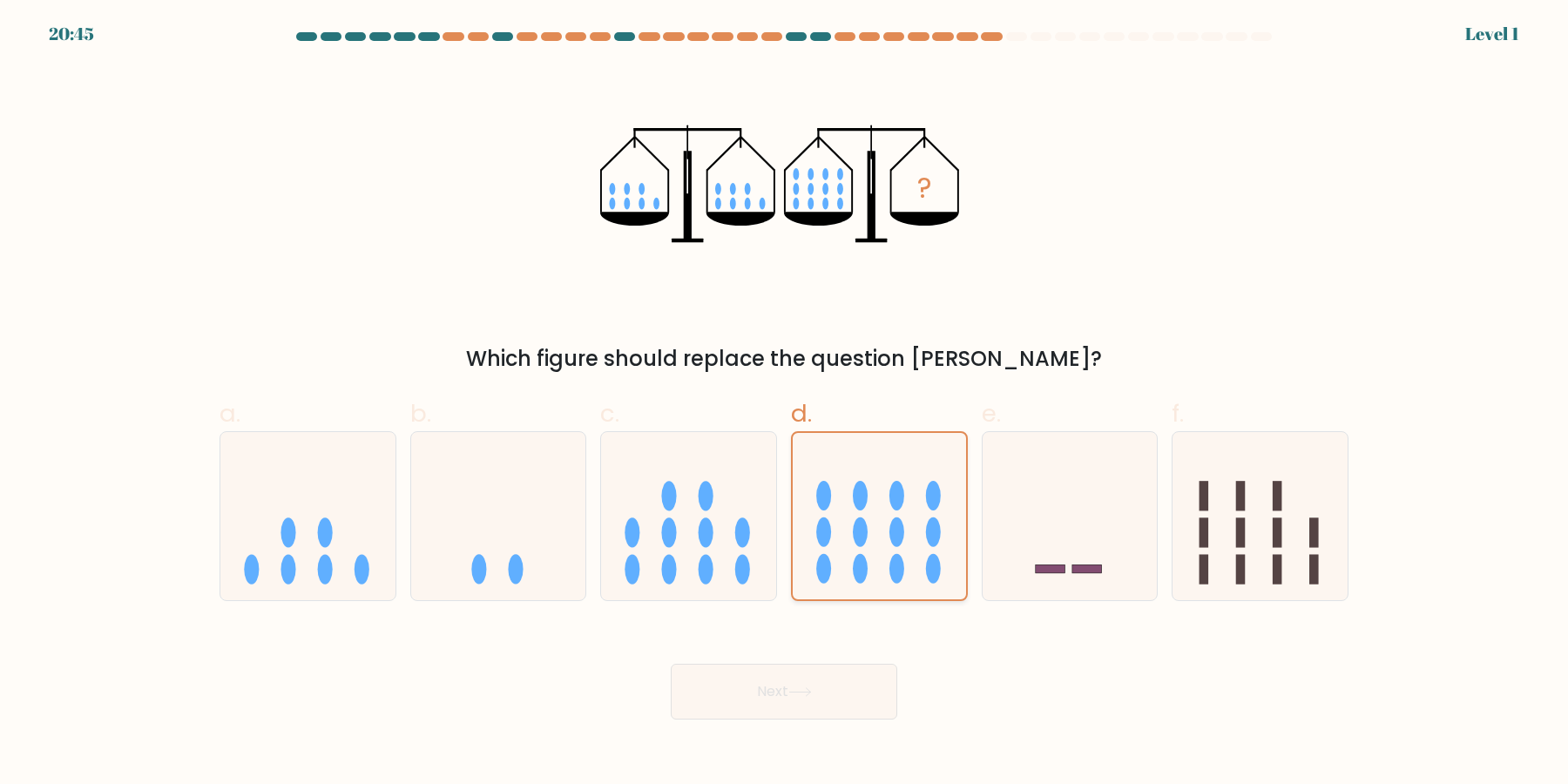
click at [671, 664] on button "Next" at bounding box center [784, 692] width 227 height 56
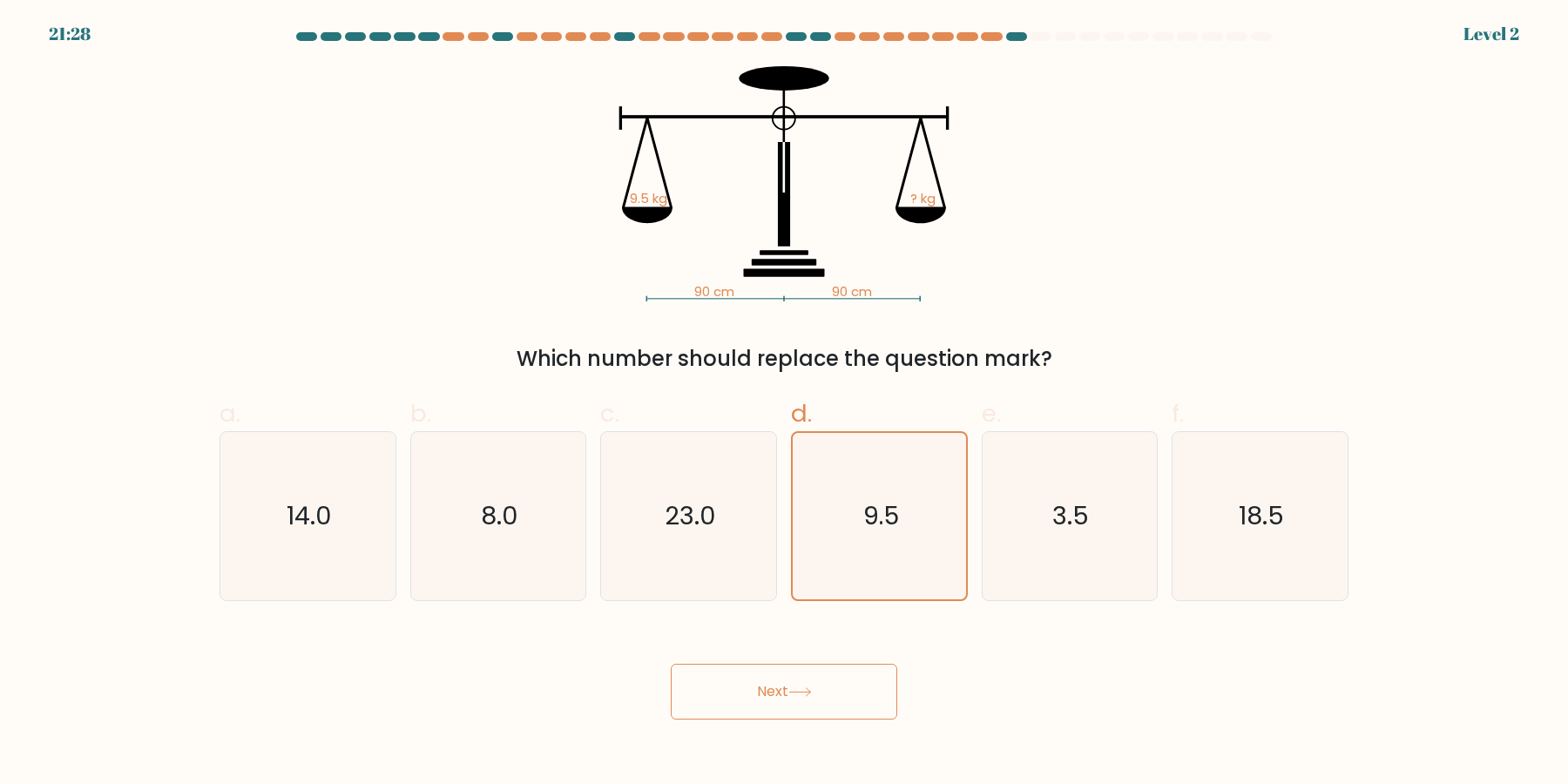
click at [671, 664] on button "Next" at bounding box center [784, 692] width 227 height 56
click at [898, 524] on icon "9.5" at bounding box center [878, 516] width 166 height 166
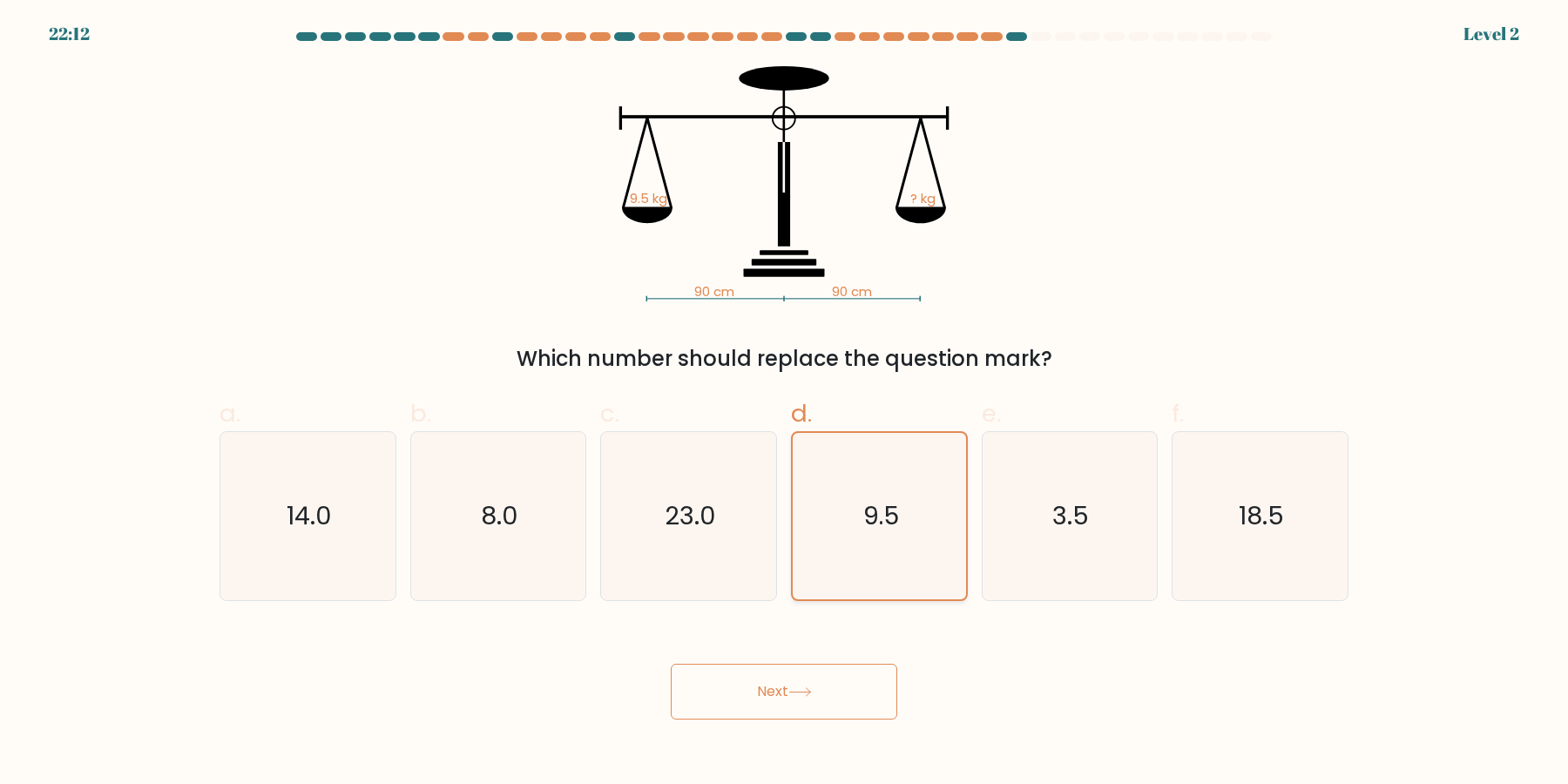
click at [785, 403] on input "d. 9.5" at bounding box center [784, 396] width 1 height 11
click at [671, 664] on button "Next" at bounding box center [784, 692] width 227 height 56
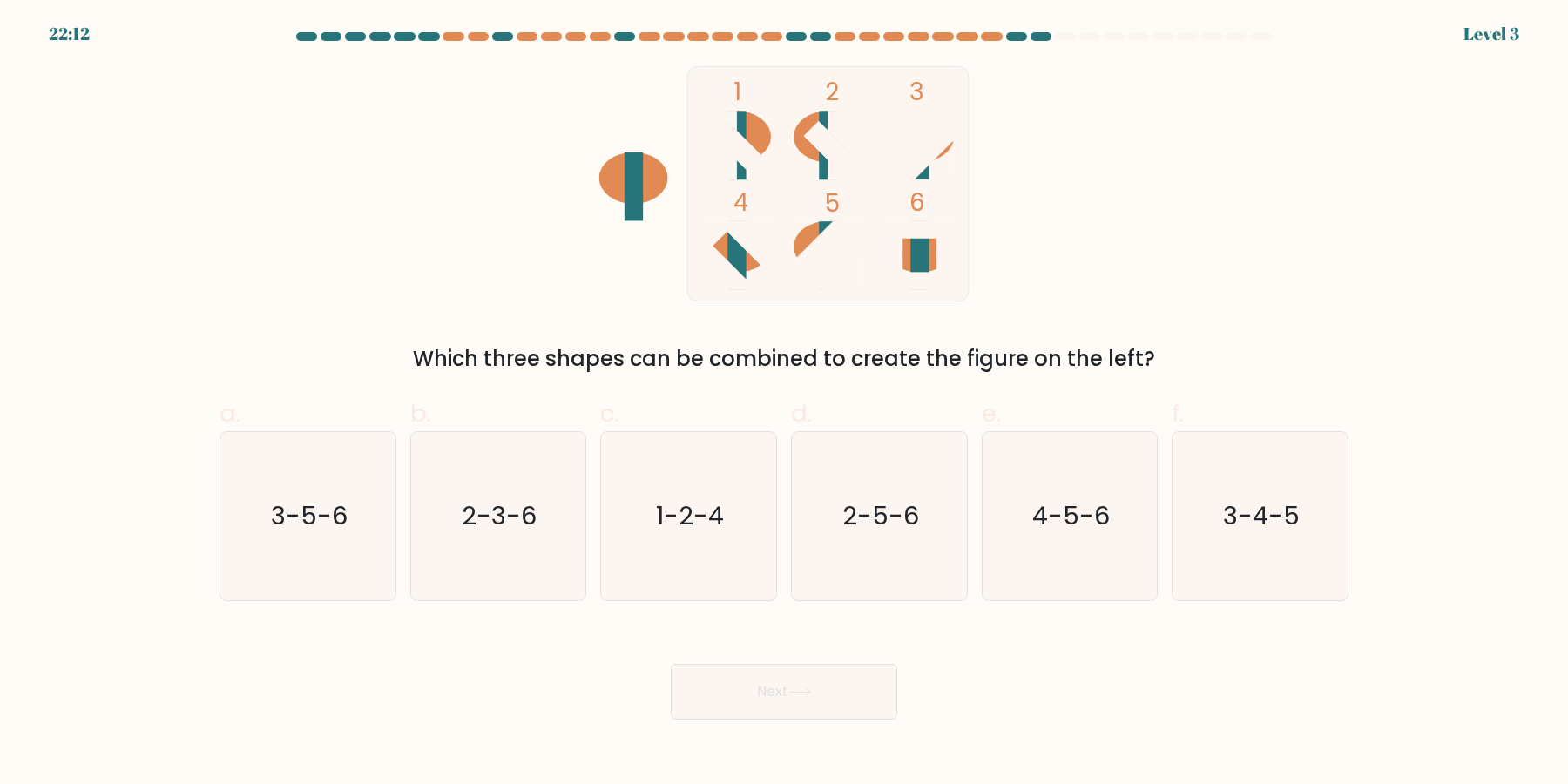
click at [671, 664] on button "Next" at bounding box center [784, 692] width 227 height 56
click at [959, 534] on icon "2-5-6" at bounding box center [878, 516] width 168 height 168
click at [785, 403] on input "d. 2-5-6" at bounding box center [784, 396] width 1 height 11
radio input "true"
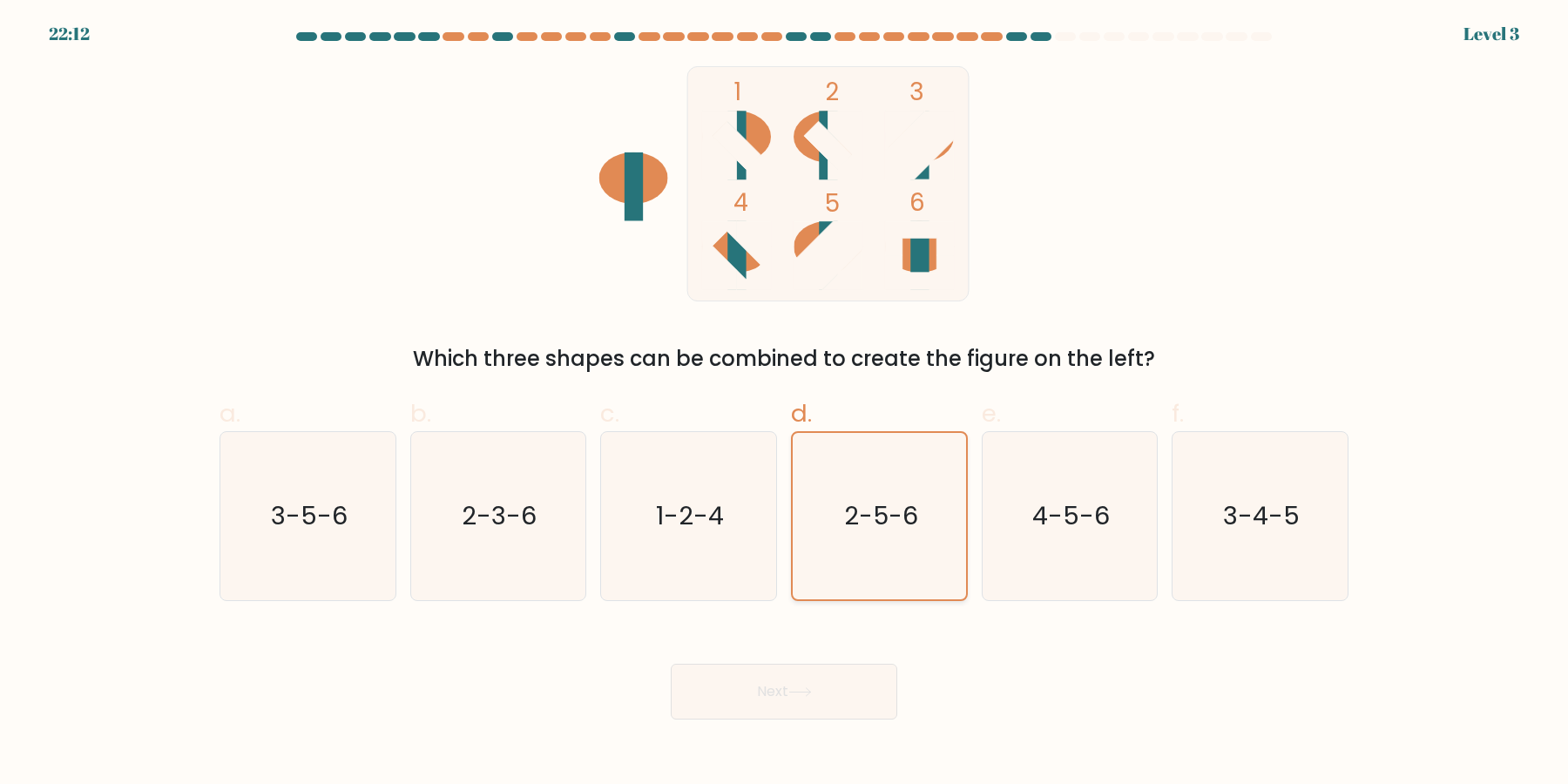
click at [671, 664] on button "Next" at bounding box center [784, 692] width 227 height 56
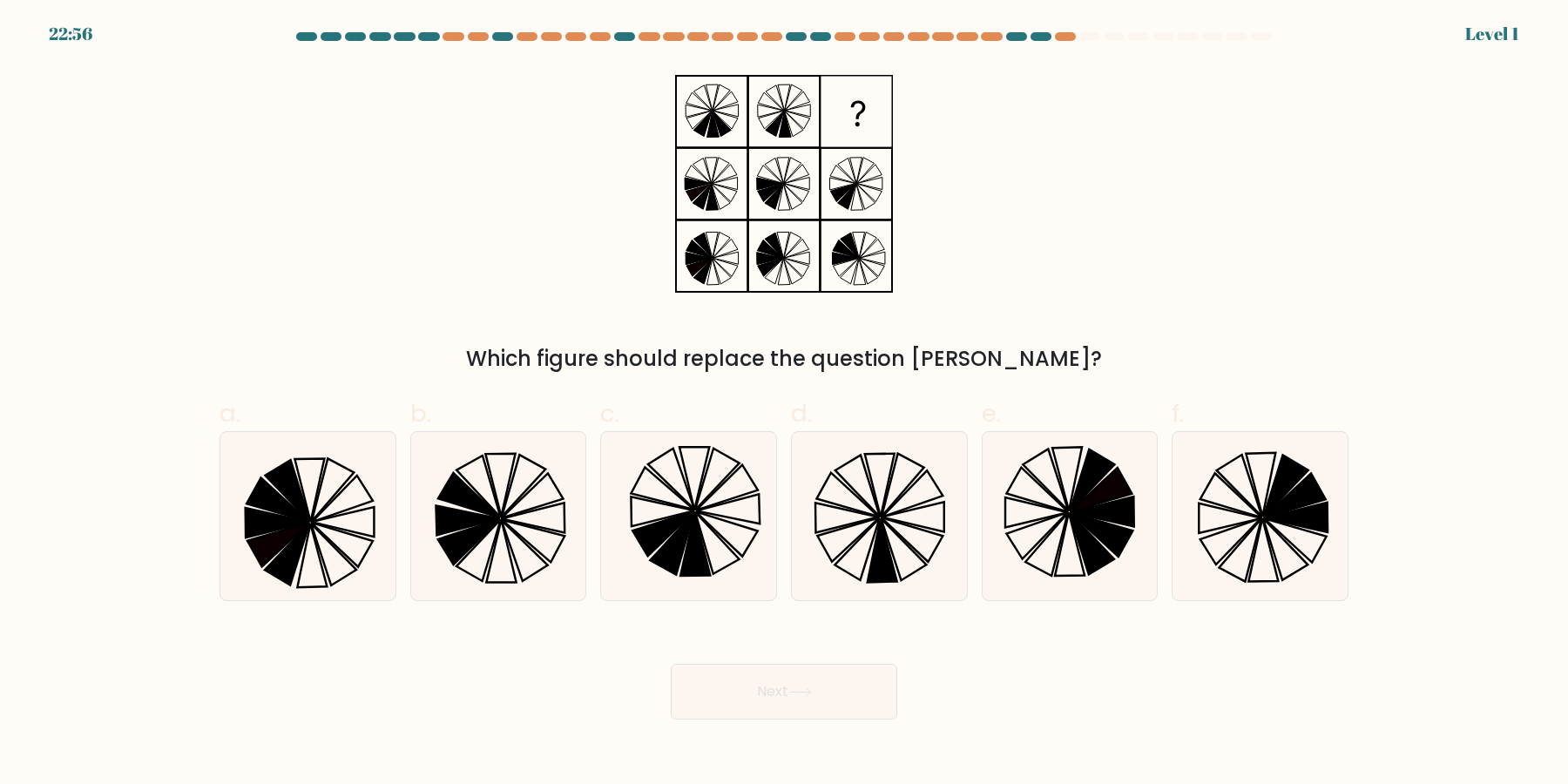
click at [671, 664] on button "Next" at bounding box center [784, 692] width 227 height 56
click at [900, 530] on icon at bounding box center [878, 516] width 168 height 168
click at [785, 403] on input "d." at bounding box center [784, 396] width 1 height 11
radio input "true"
click at [671, 664] on button "Next" at bounding box center [784, 692] width 227 height 56
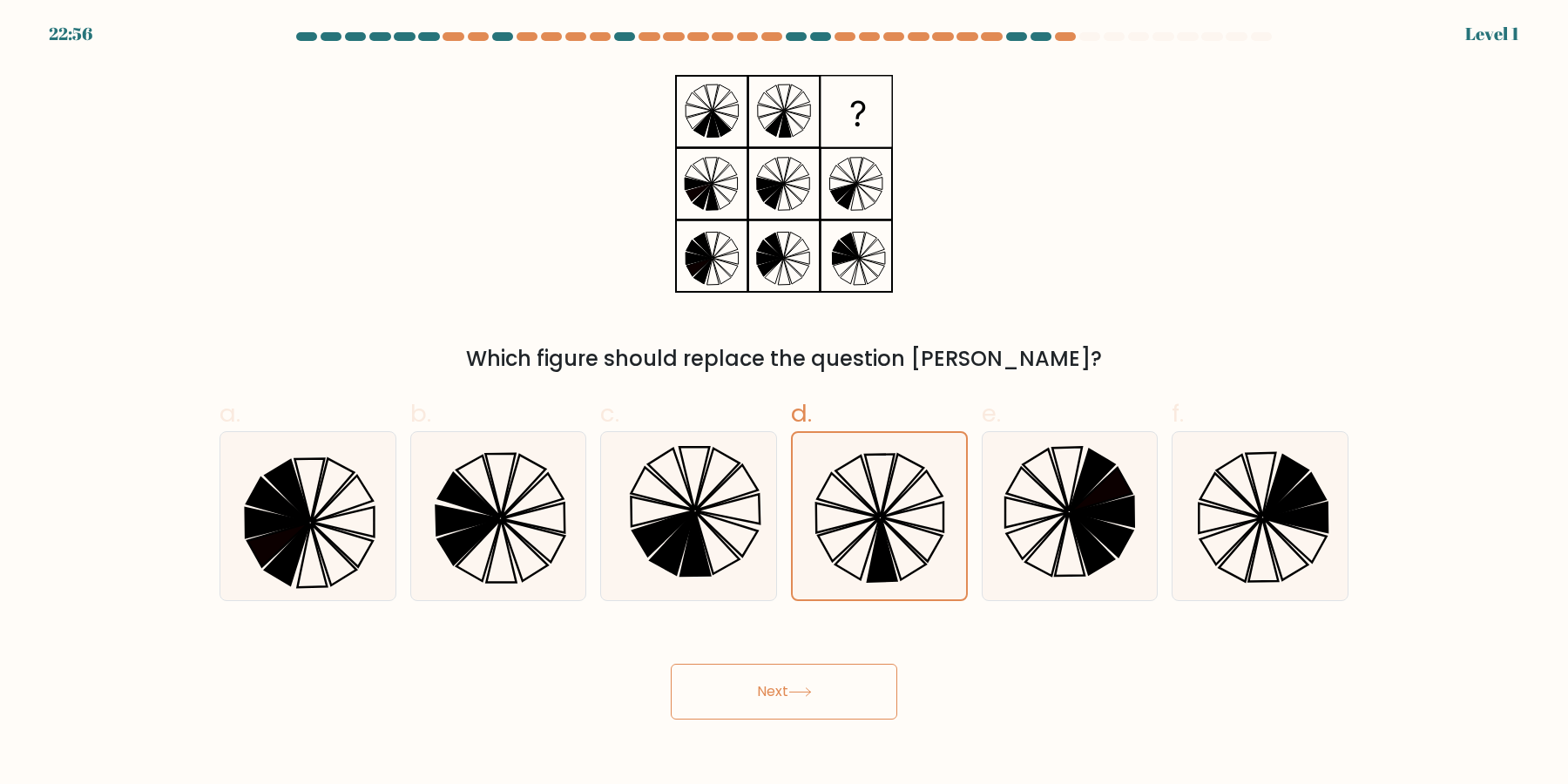
click at [671, 664] on button "Next" at bounding box center [784, 692] width 227 height 56
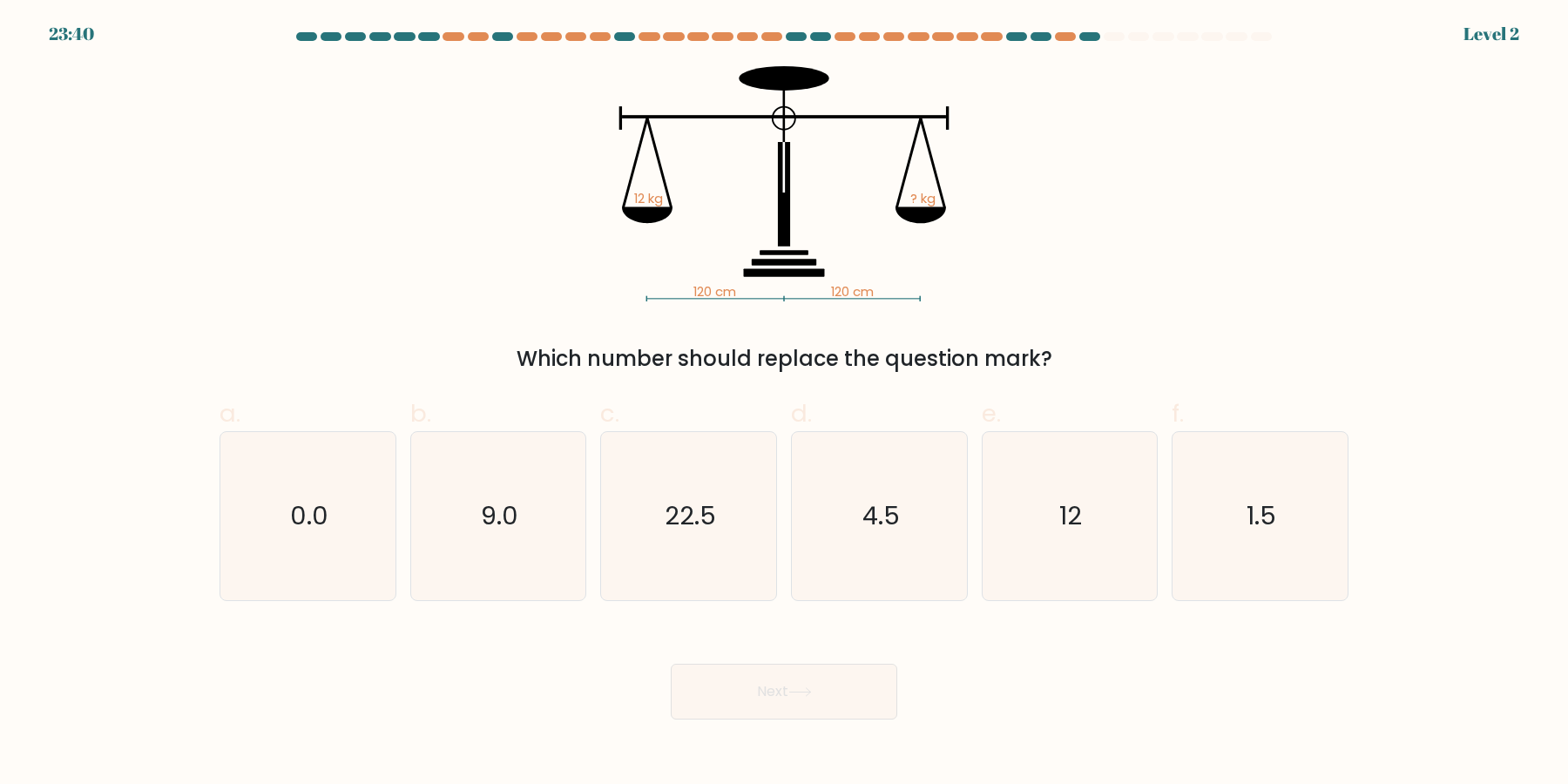
click at [671, 664] on button "Next" at bounding box center [784, 692] width 227 height 56
click at [900, 530] on icon "4.5" at bounding box center [878, 516] width 168 height 168
click at [785, 403] on input "d. 4.5" at bounding box center [784, 396] width 1 height 11
radio input "true"
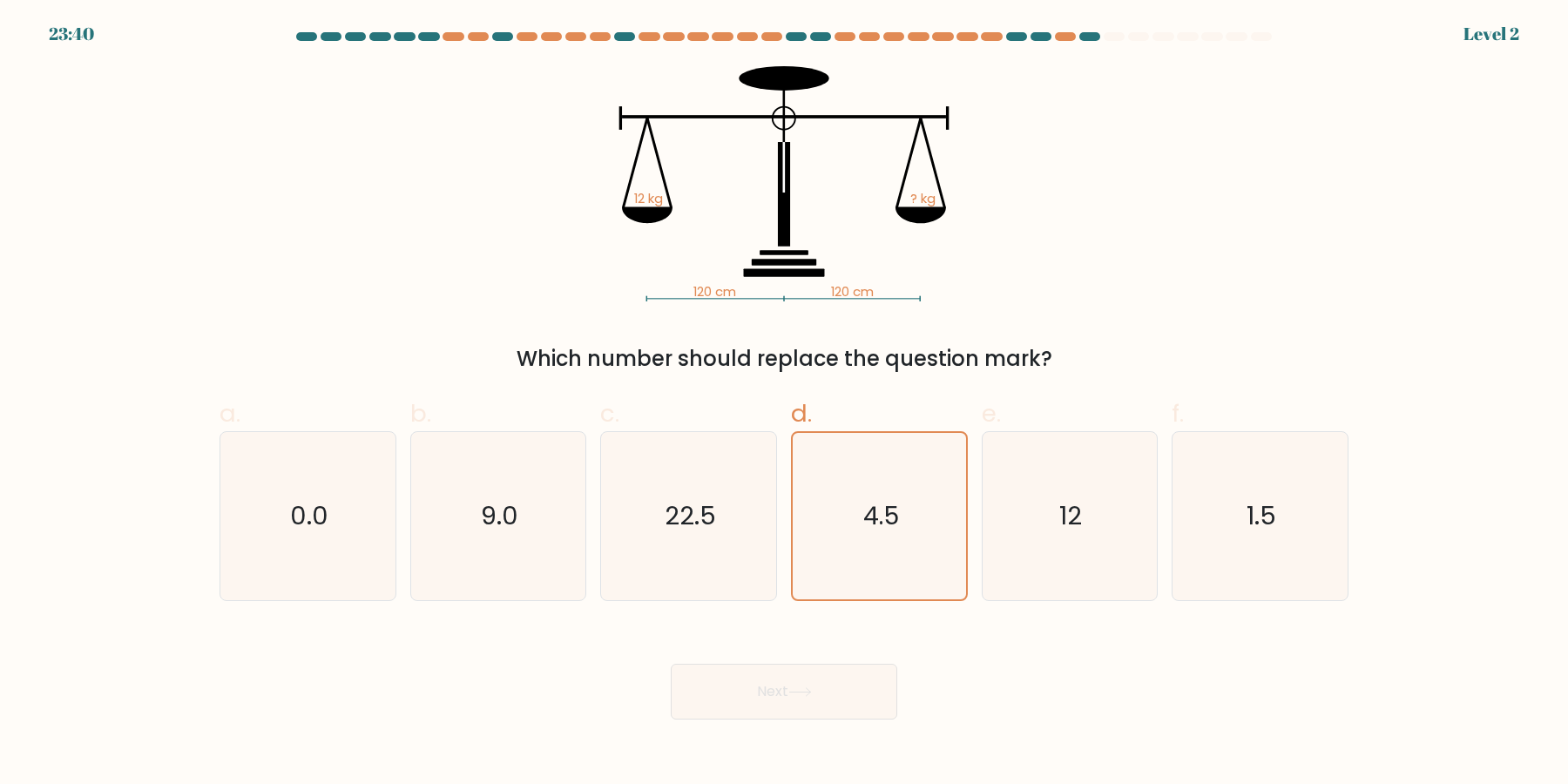
click at [671, 664] on button "Next" at bounding box center [784, 692] width 227 height 56
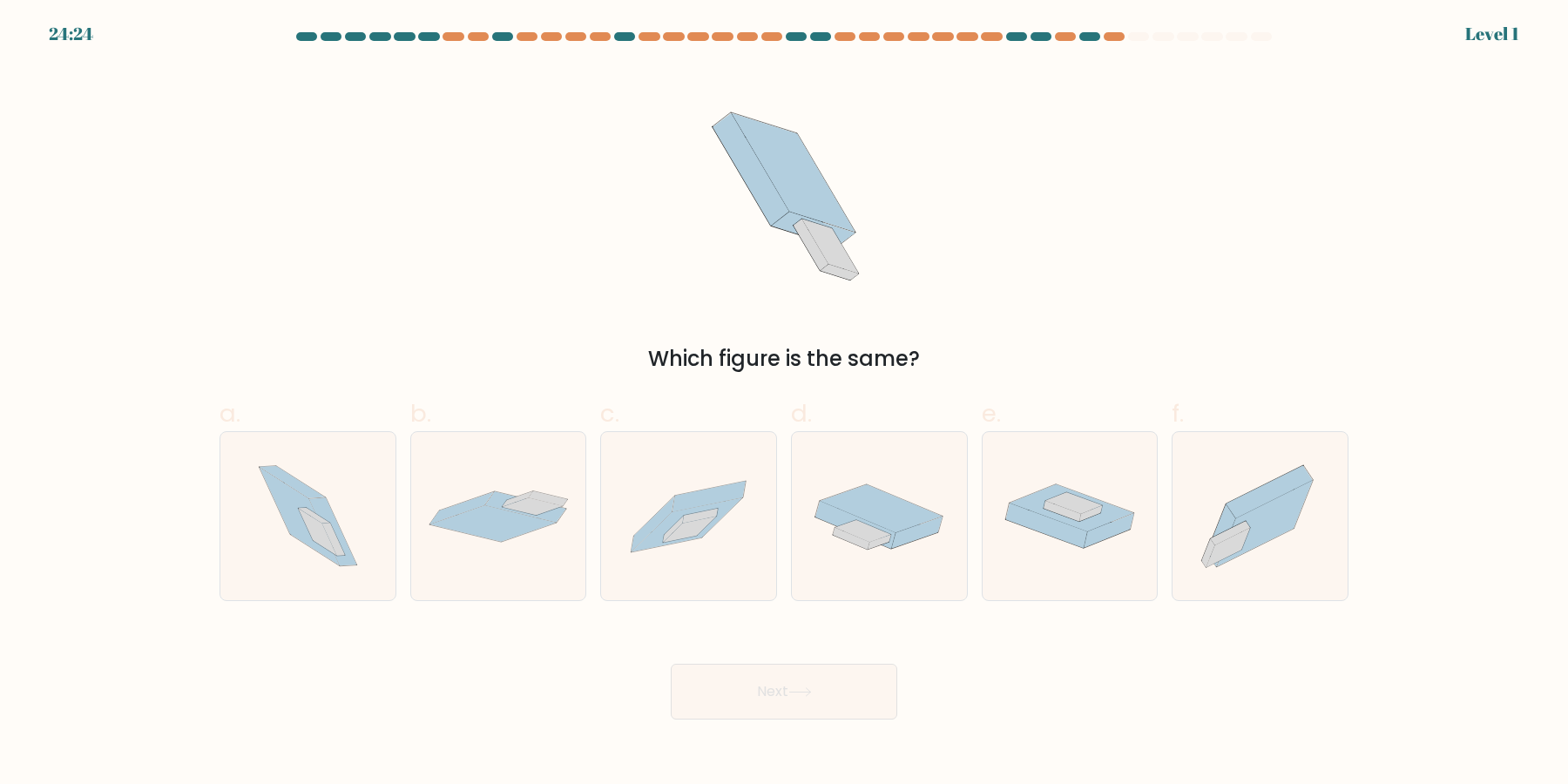
click at [671, 664] on button "Next" at bounding box center [784, 692] width 227 height 56
click at [900, 530] on icon at bounding box center [881, 508] width 122 height 48
click at [785, 403] on input "d." at bounding box center [784, 396] width 1 height 11
radio input "true"
click at [671, 664] on button "Next" at bounding box center [784, 692] width 227 height 56
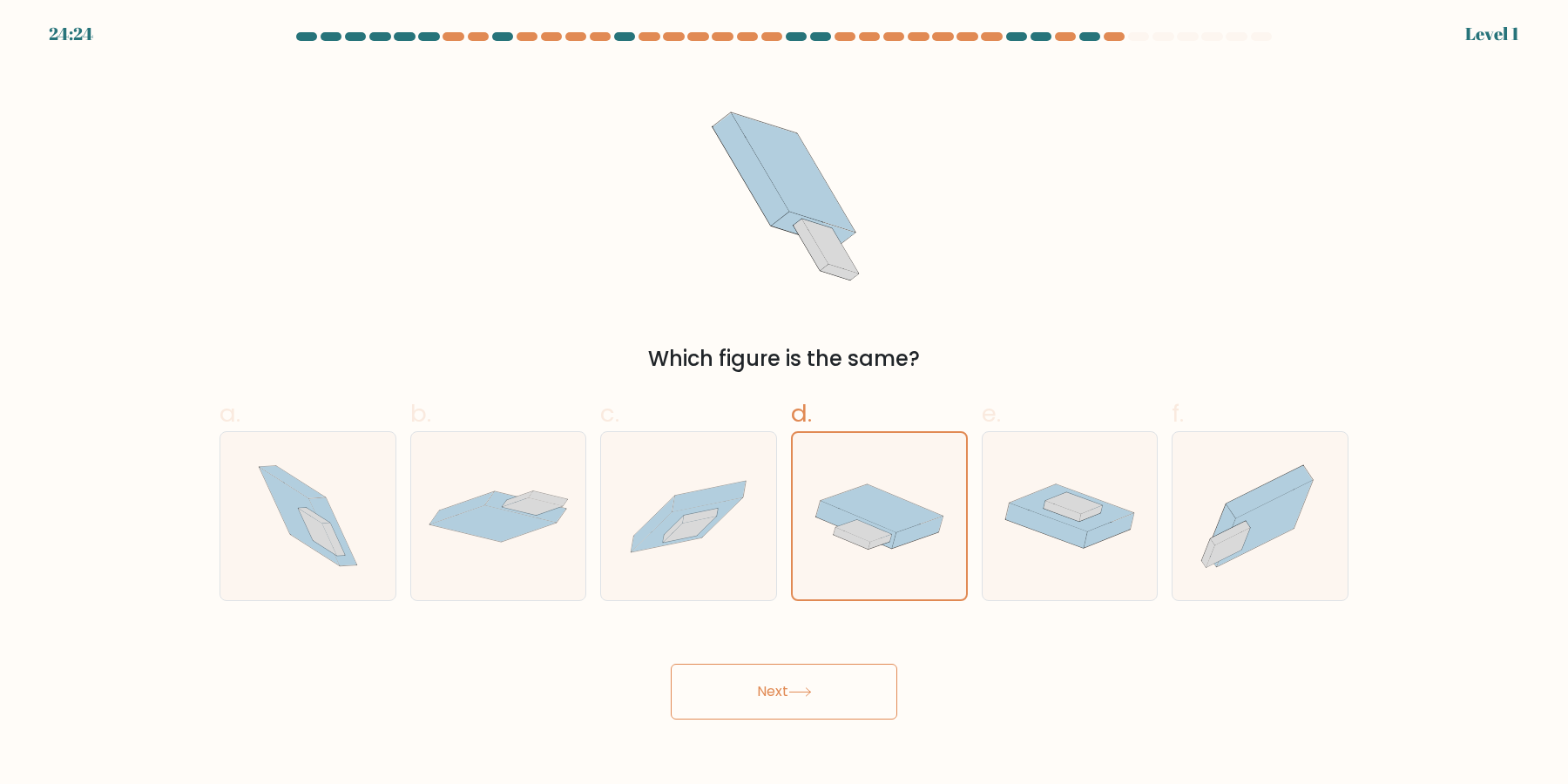
click at [671, 664] on button "Next" at bounding box center [784, 692] width 227 height 56
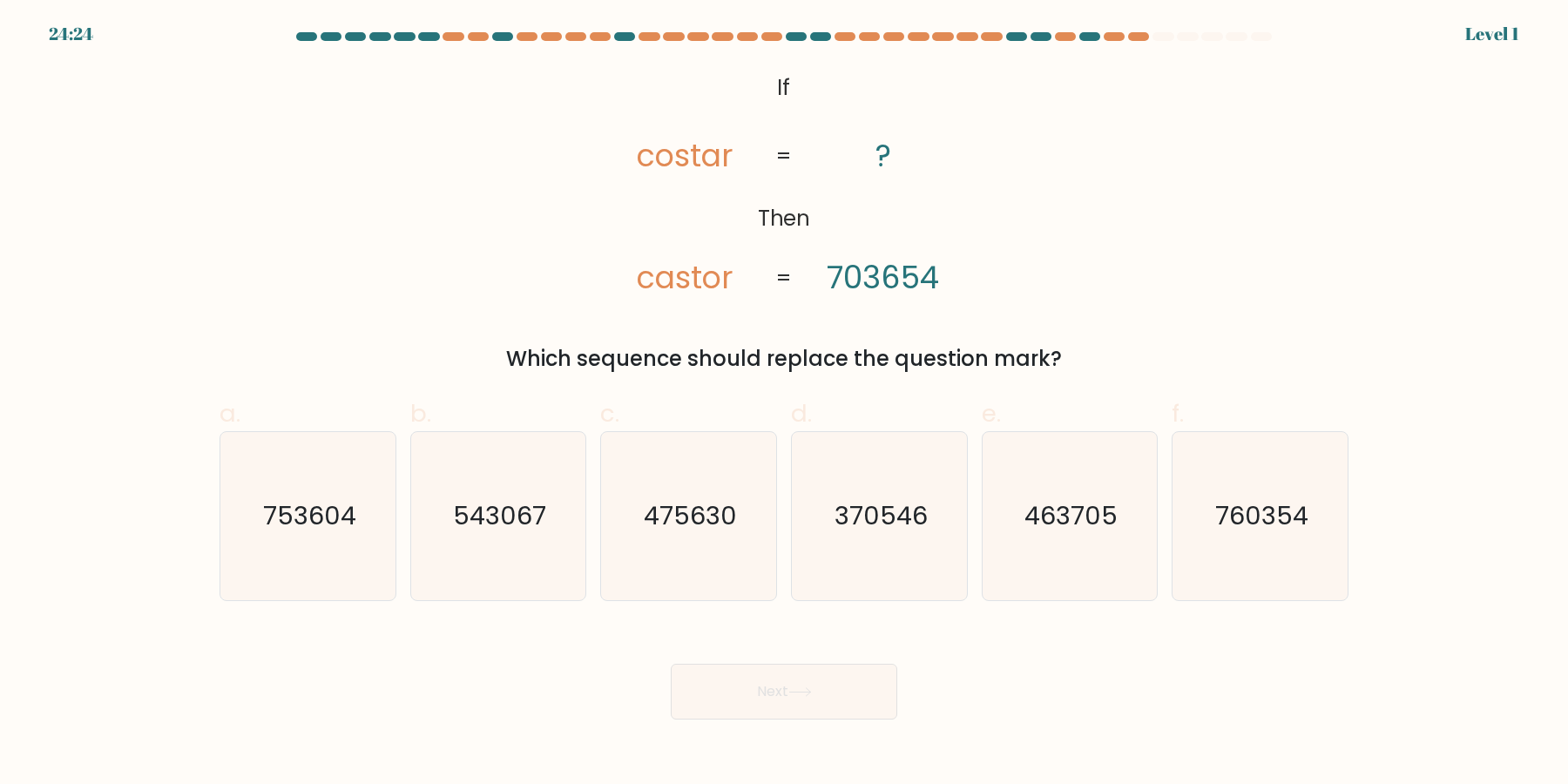
click at [900, 530] on icon "370546" at bounding box center [878, 516] width 168 height 168
click at [785, 403] on input "d. 370546" at bounding box center [784, 396] width 1 height 11
radio input "true"
click at [671, 664] on button "Next" at bounding box center [784, 692] width 227 height 56
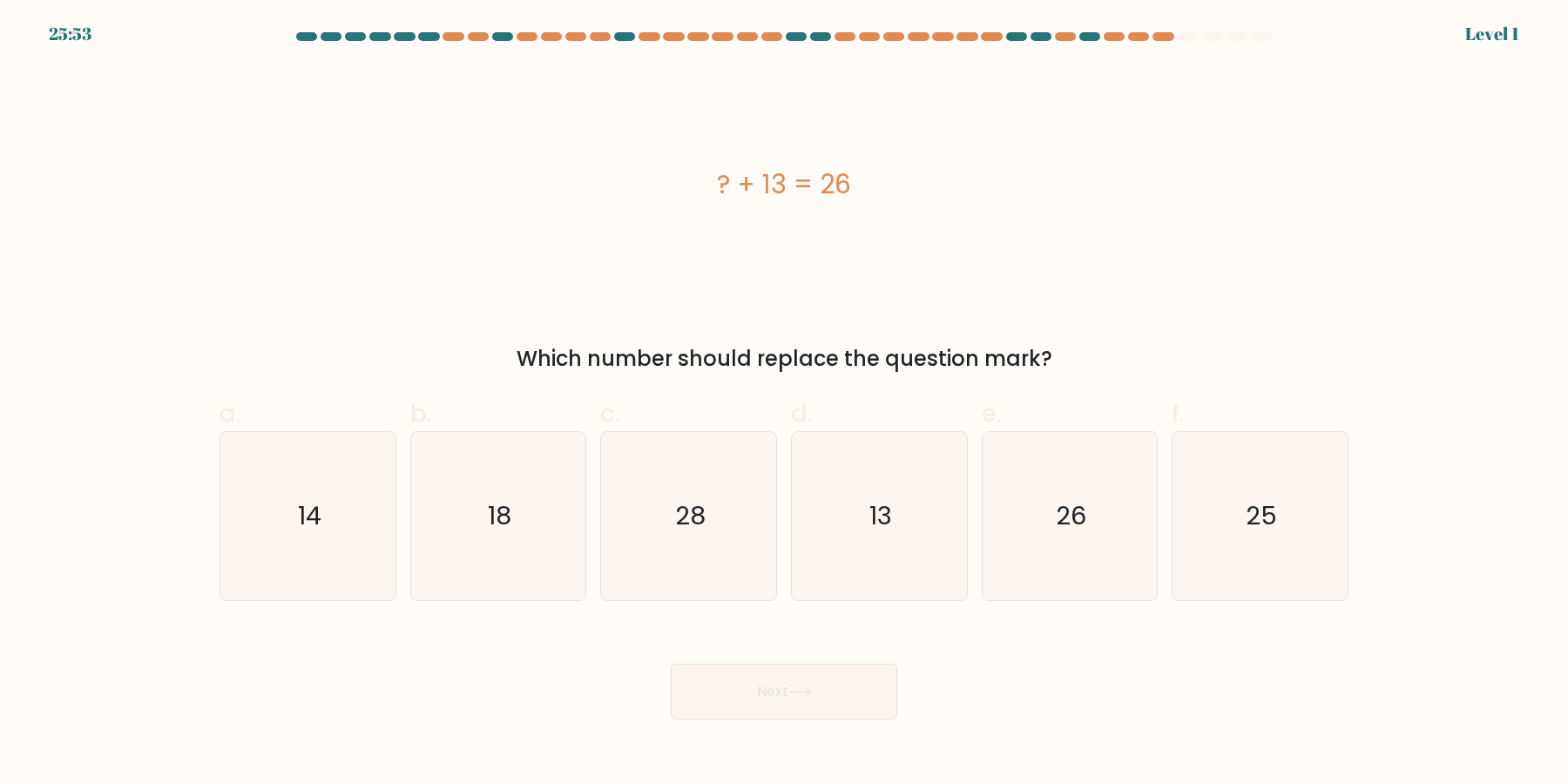
click at [671, 664] on button "Next" at bounding box center [784, 692] width 227 height 56
click at [900, 530] on icon "13" at bounding box center [878, 516] width 168 height 168
click at [785, 403] on input "d. 13" at bounding box center [784, 396] width 1 height 11
radio input "true"
click at [671, 664] on button "Next" at bounding box center [784, 692] width 227 height 56
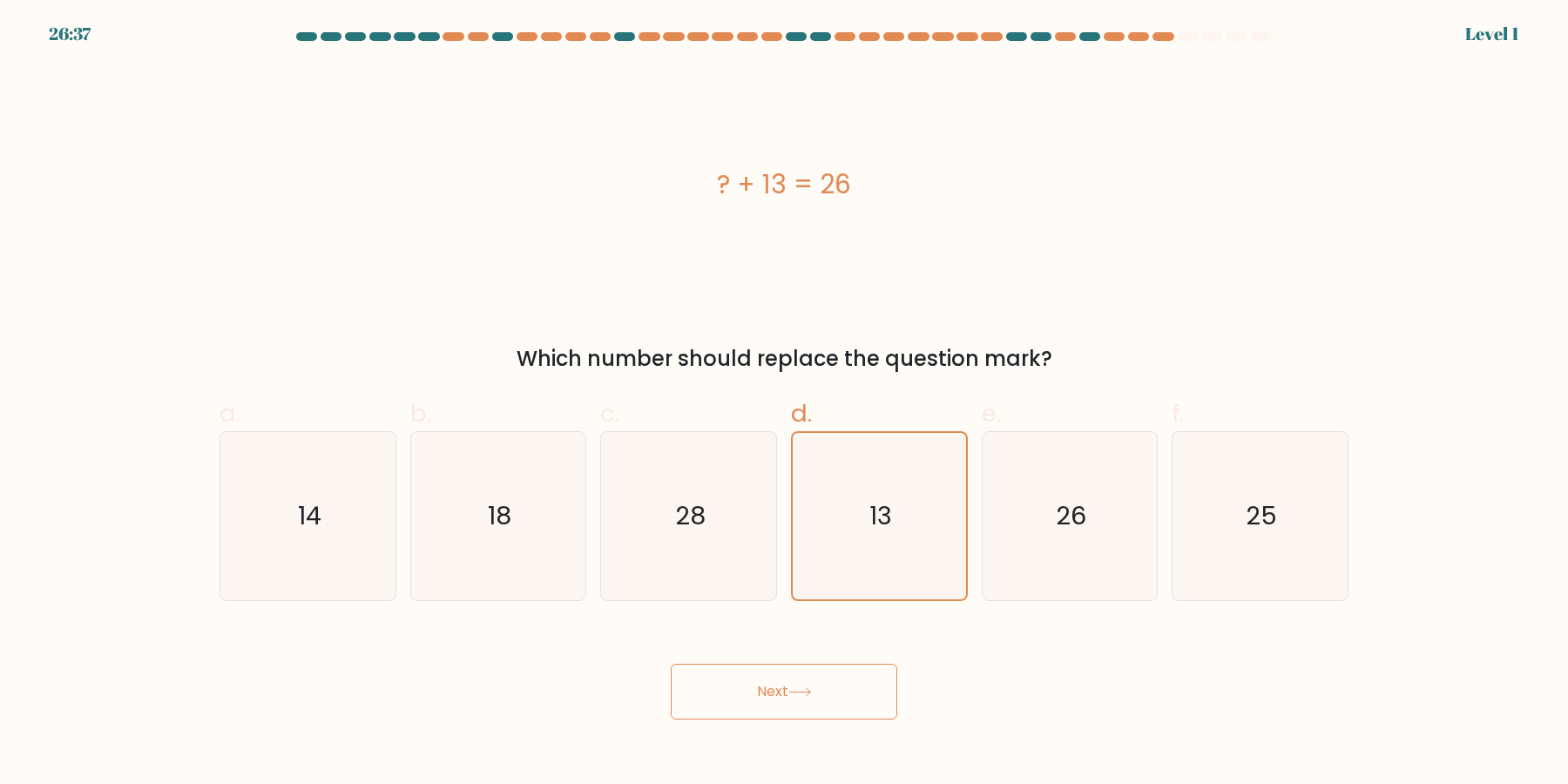
click at [671, 664] on button "Next" at bounding box center [784, 692] width 227 height 56
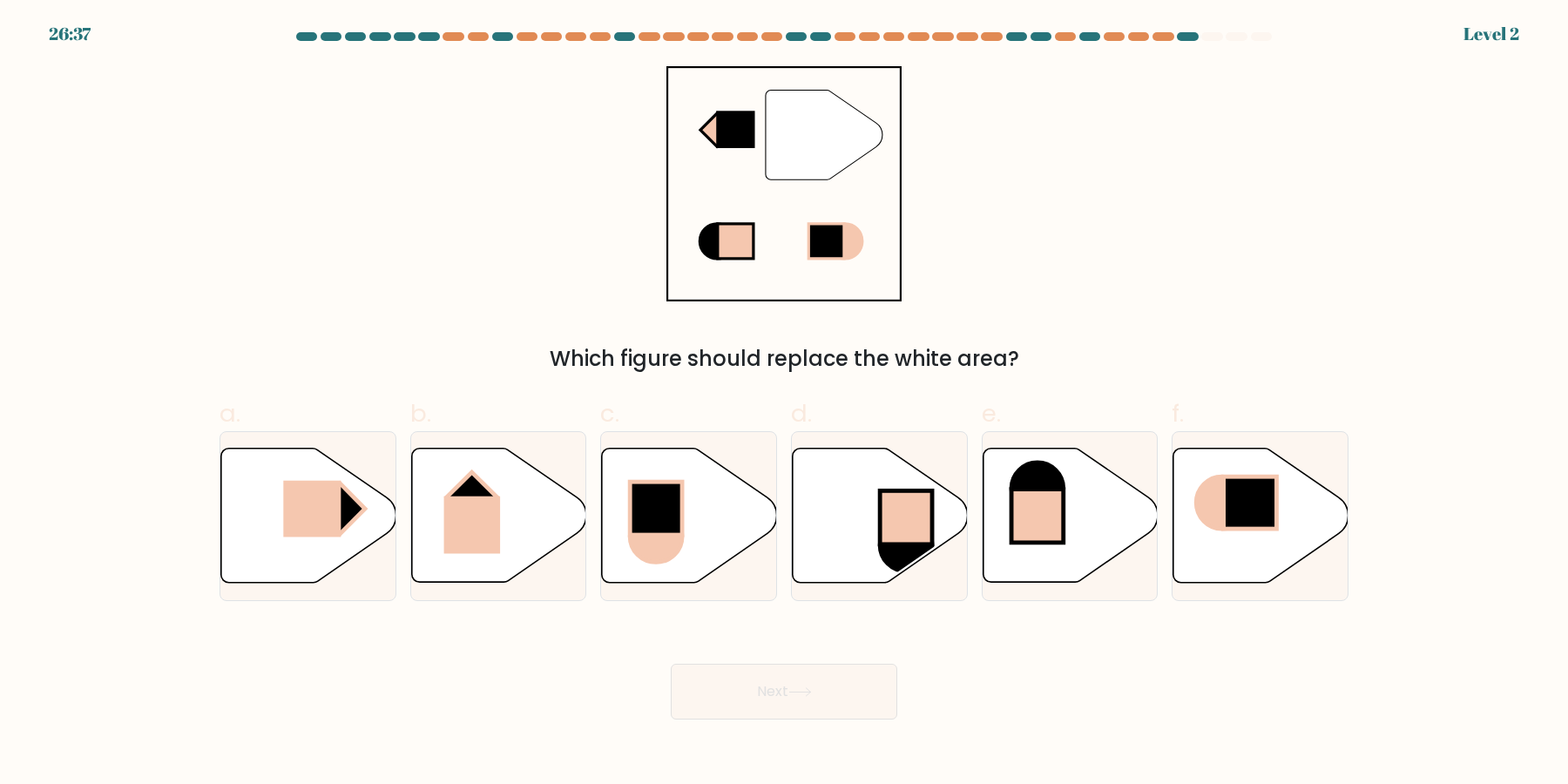
click at [900, 530] on rect at bounding box center [905, 517] width 53 height 53
click at [785, 403] on input "d." at bounding box center [784, 396] width 1 height 11
radio input "true"
click at [671, 664] on button "Next" at bounding box center [784, 692] width 227 height 56
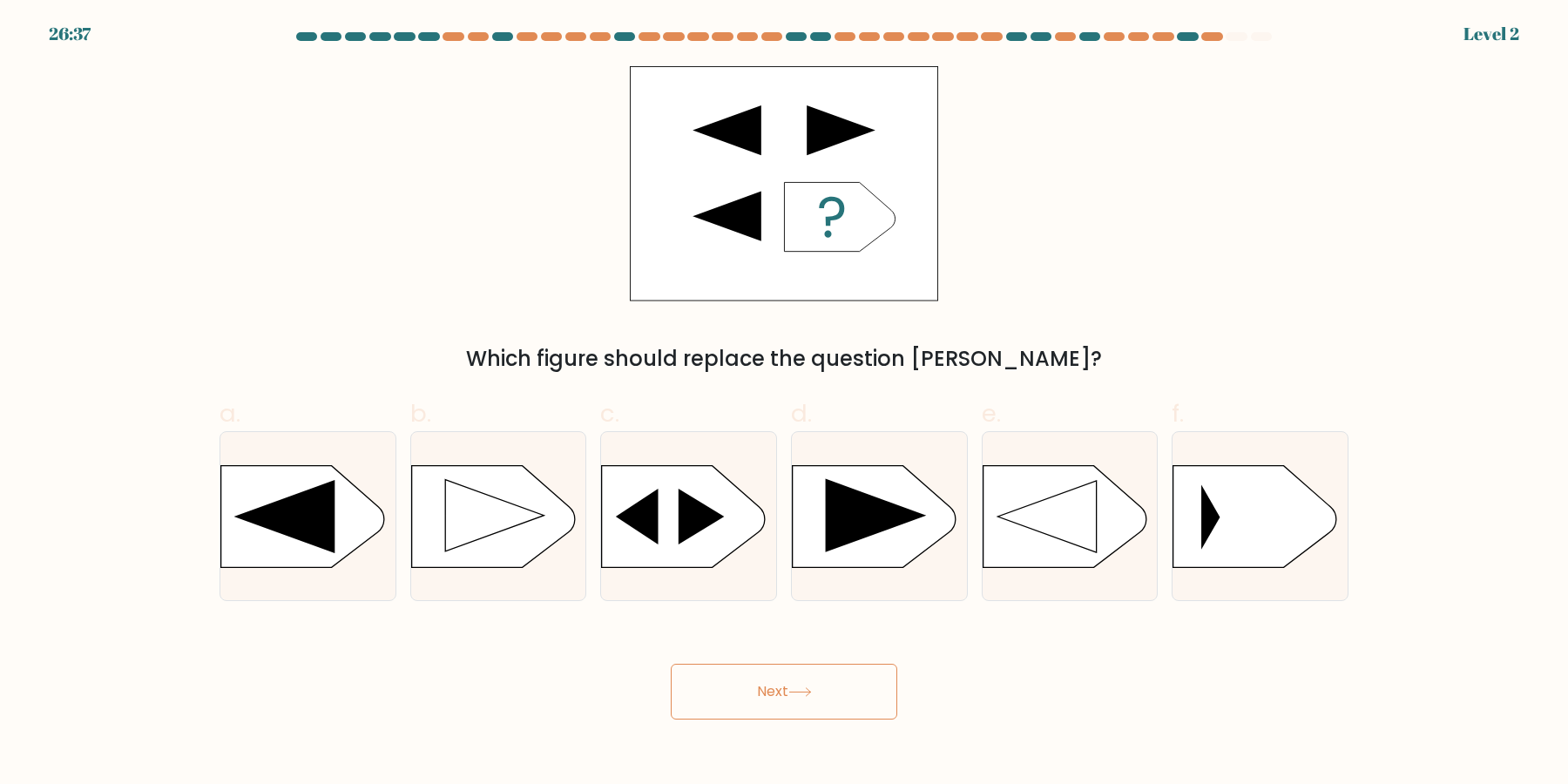
click at [900, 530] on rect at bounding box center [792, 466] width 455 height 346
click at [785, 403] on input "d." at bounding box center [784, 396] width 1 height 11
radio input "true"
click at [671, 664] on button "Next" at bounding box center [784, 692] width 227 height 56
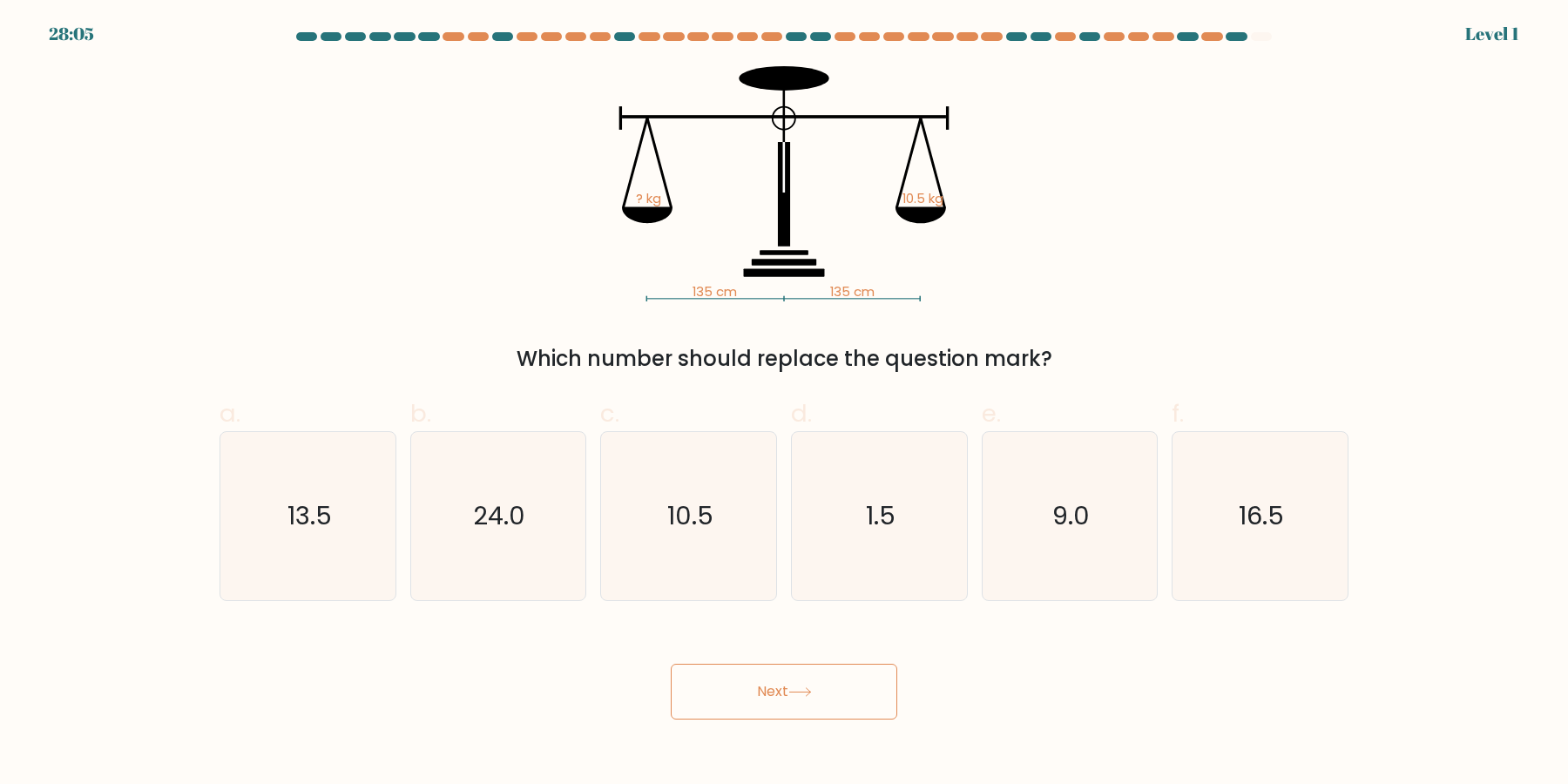
click at [671, 664] on button "Next" at bounding box center [784, 692] width 227 height 56
click at [900, 530] on icon "1.5" at bounding box center [878, 516] width 168 height 168
click at [785, 403] on input "d. 1.5" at bounding box center [784, 396] width 1 height 11
radio input "true"
click at [671, 664] on button "Next" at bounding box center [784, 692] width 227 height 56
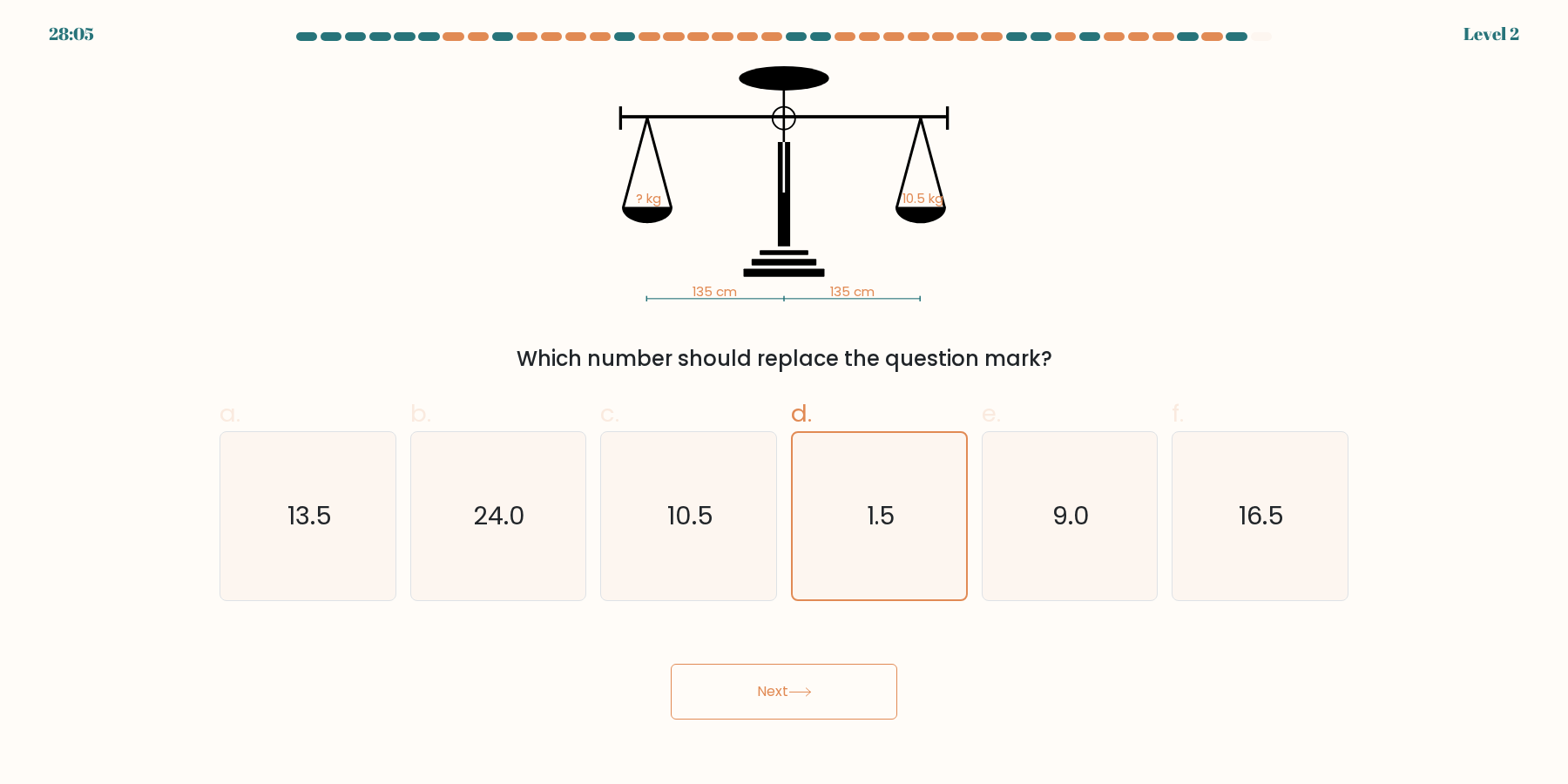
click at [671, 664] on button "Next" at bounding box center [784, 692] width 227 height 56
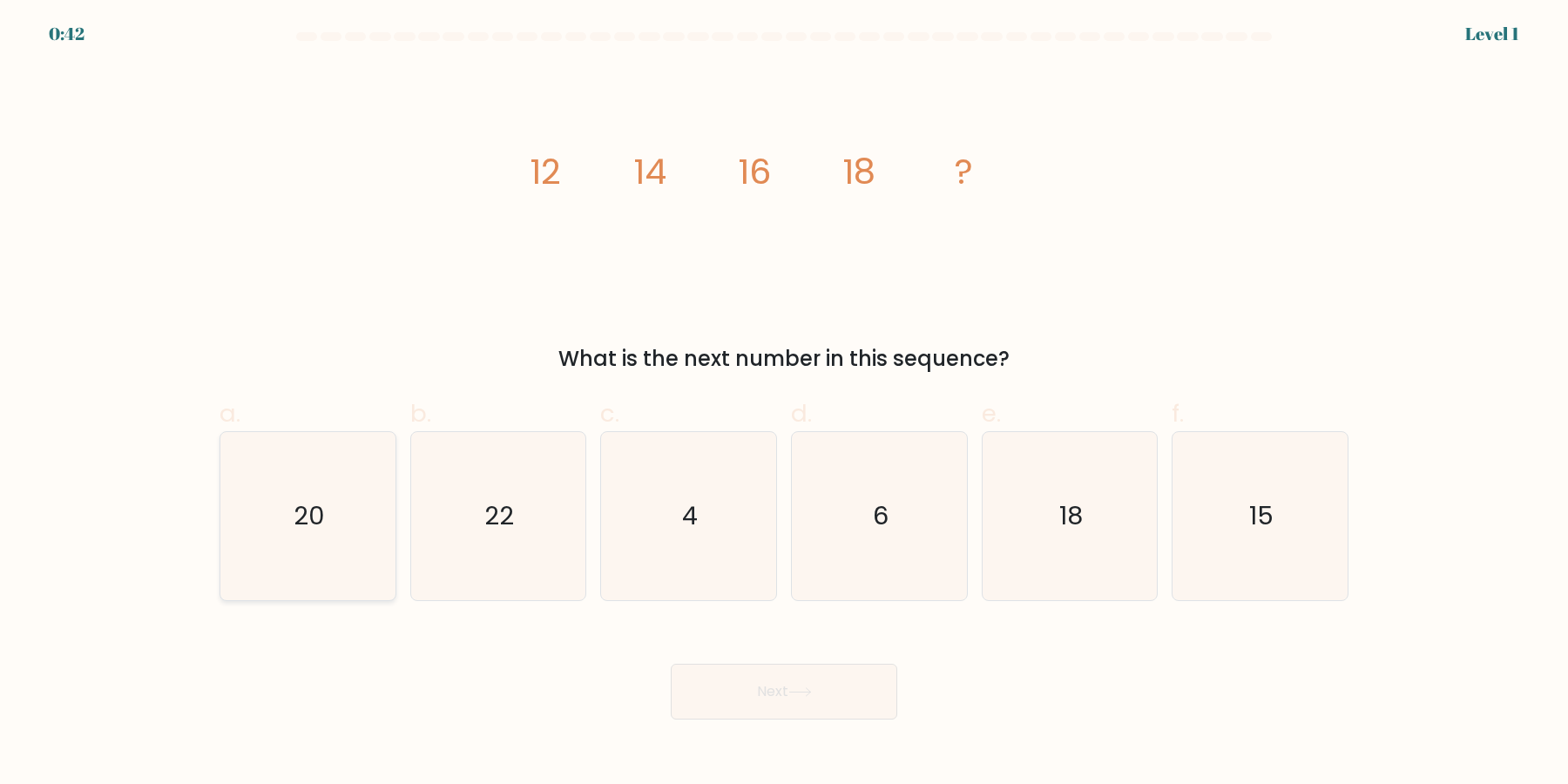
click at [343, 506] on icon "20" at bounding box center [307, 516] width 168 height 168
click at [784, 403] on input "a. 20" at bounding box center [784, 396] width 1 height 11
radio input "true"
click at [671, 664] on button "Next" at bounding box center [784, 692] width 227 height 56
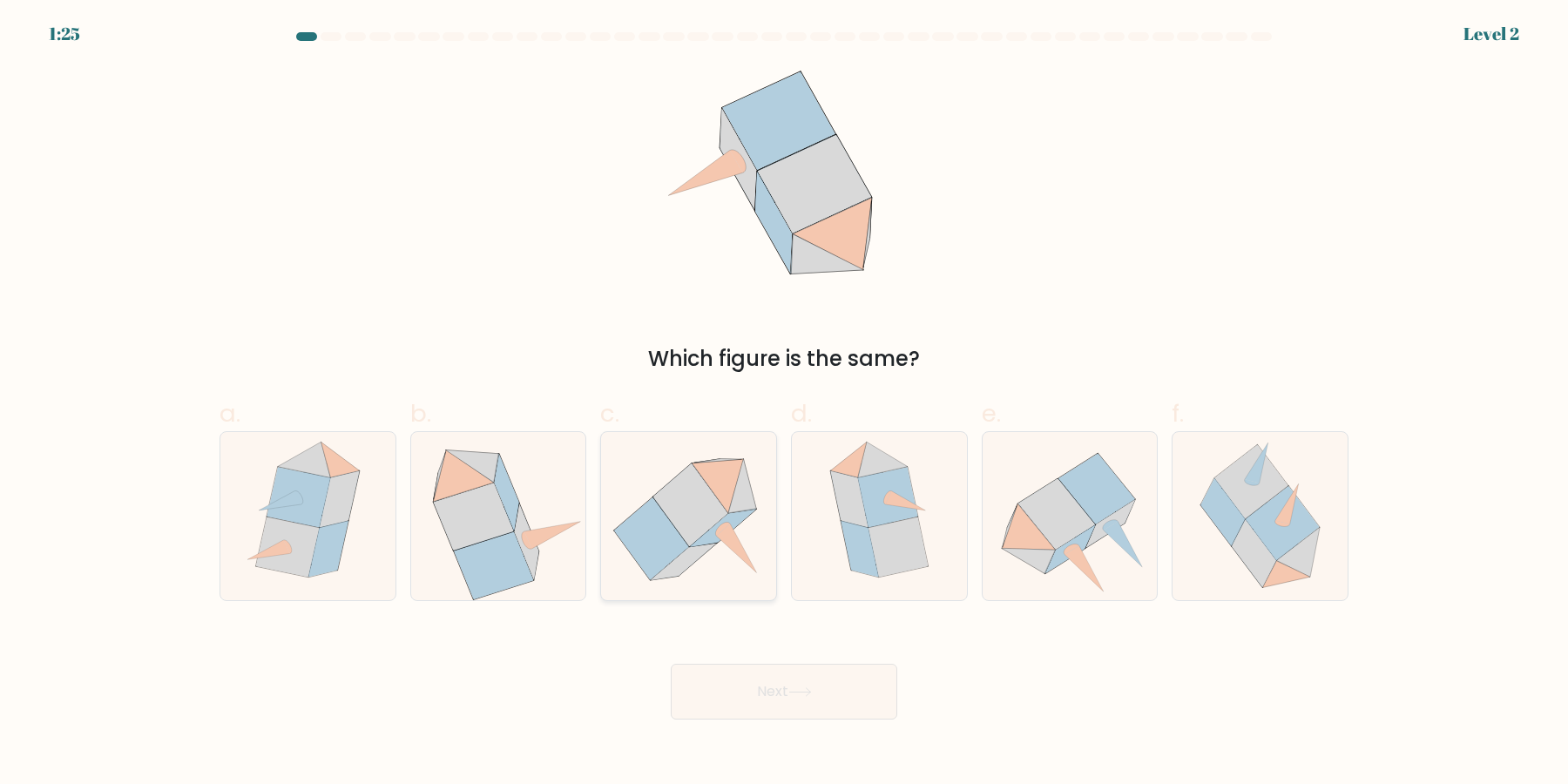
click at [715, 529] on icon at bounding box center [722, 528] width 66 height 37
click at [784, 403] on input "c." at bounding box center [784, 396] width 1 height 11
radio input "true"
click at [1129, 547] on icon at bounding box center [1123, 545] width 39 height 46
click at [785, 403] on input "e." at bounding box center [784, 396] width 1 height 11
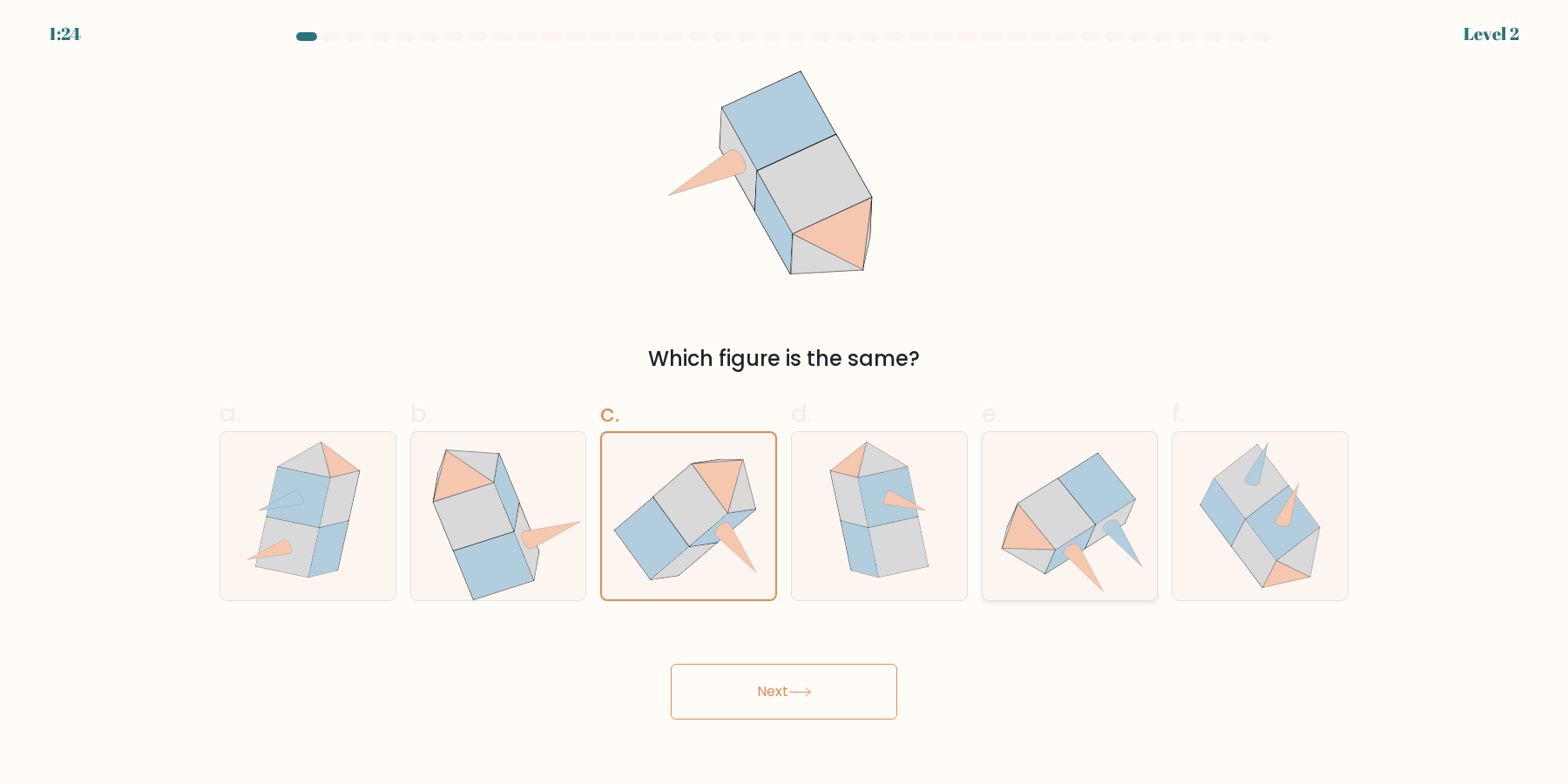
radio input "true"
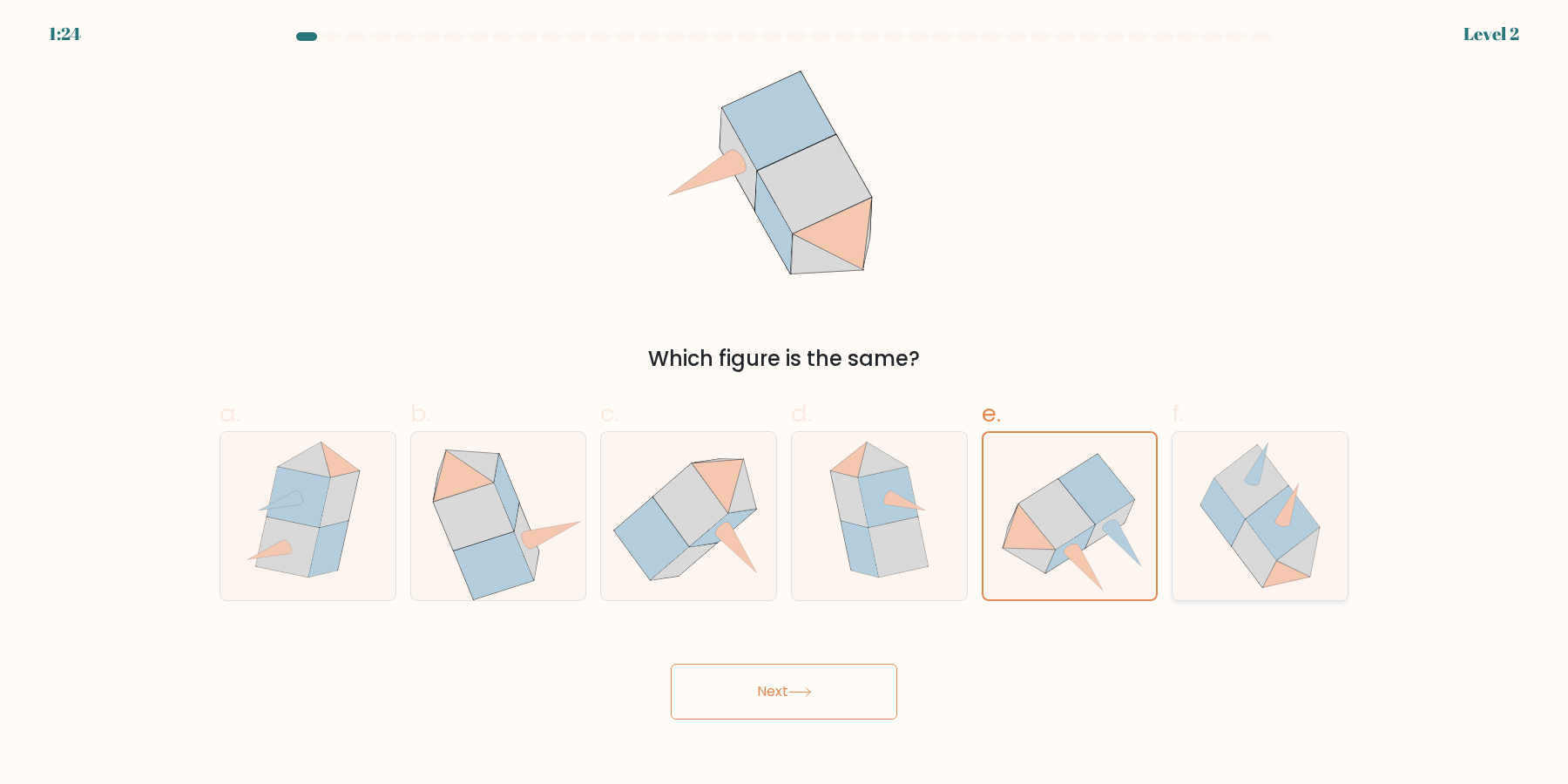
click at [1280, 550] on icon at bounding box center [1282, 523] width 74 height 75
click at [785, 403] on input "f." at bounding box center [784, 396] width 1 height 11
radio input "true"
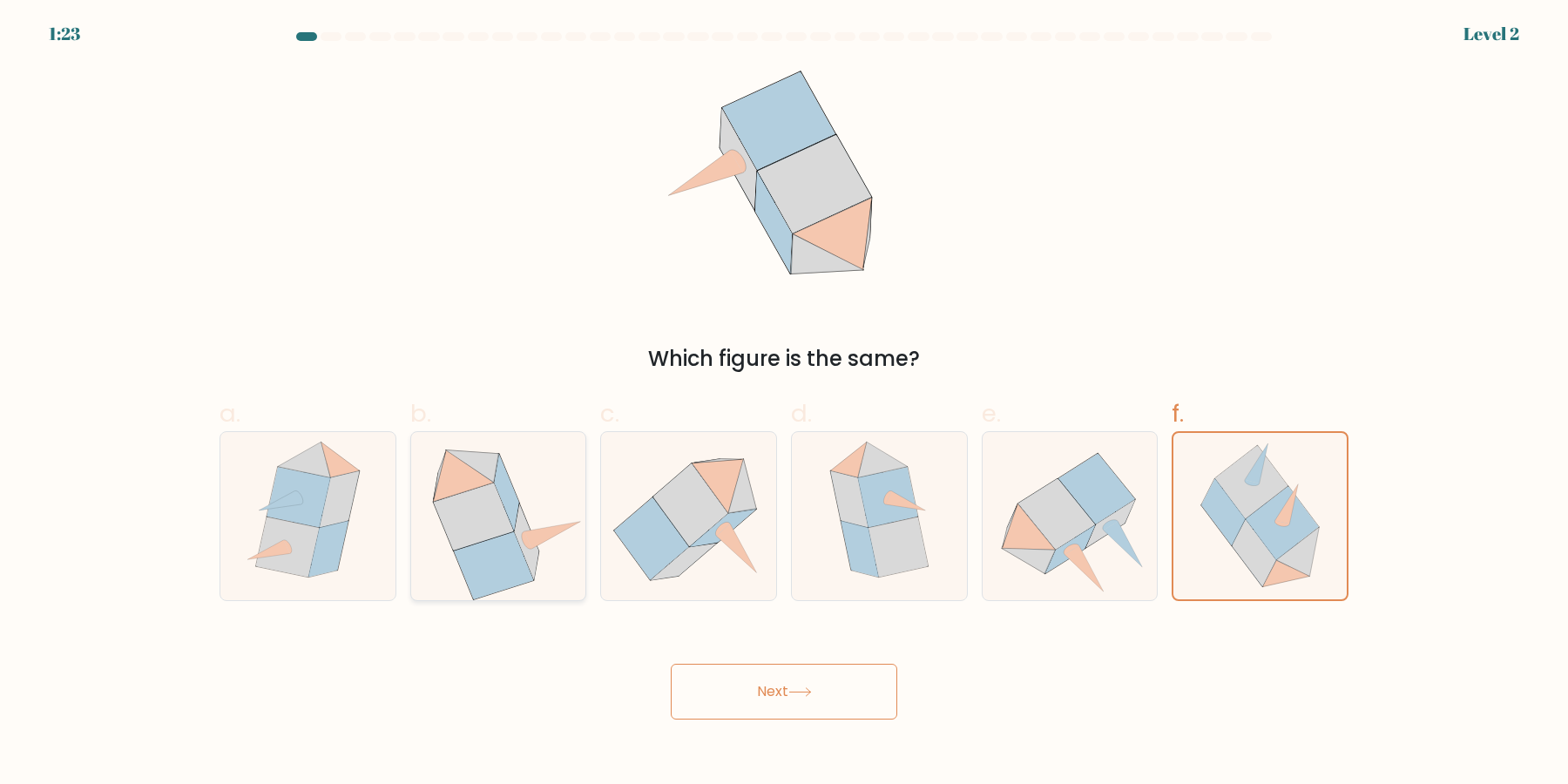
click at [452, 507] on icon at bounding box center [473, 516] width 80 height 67
click at [784, 403] on input "b." at bounding box center [784, 396] width 1 height 11
radio input "true"
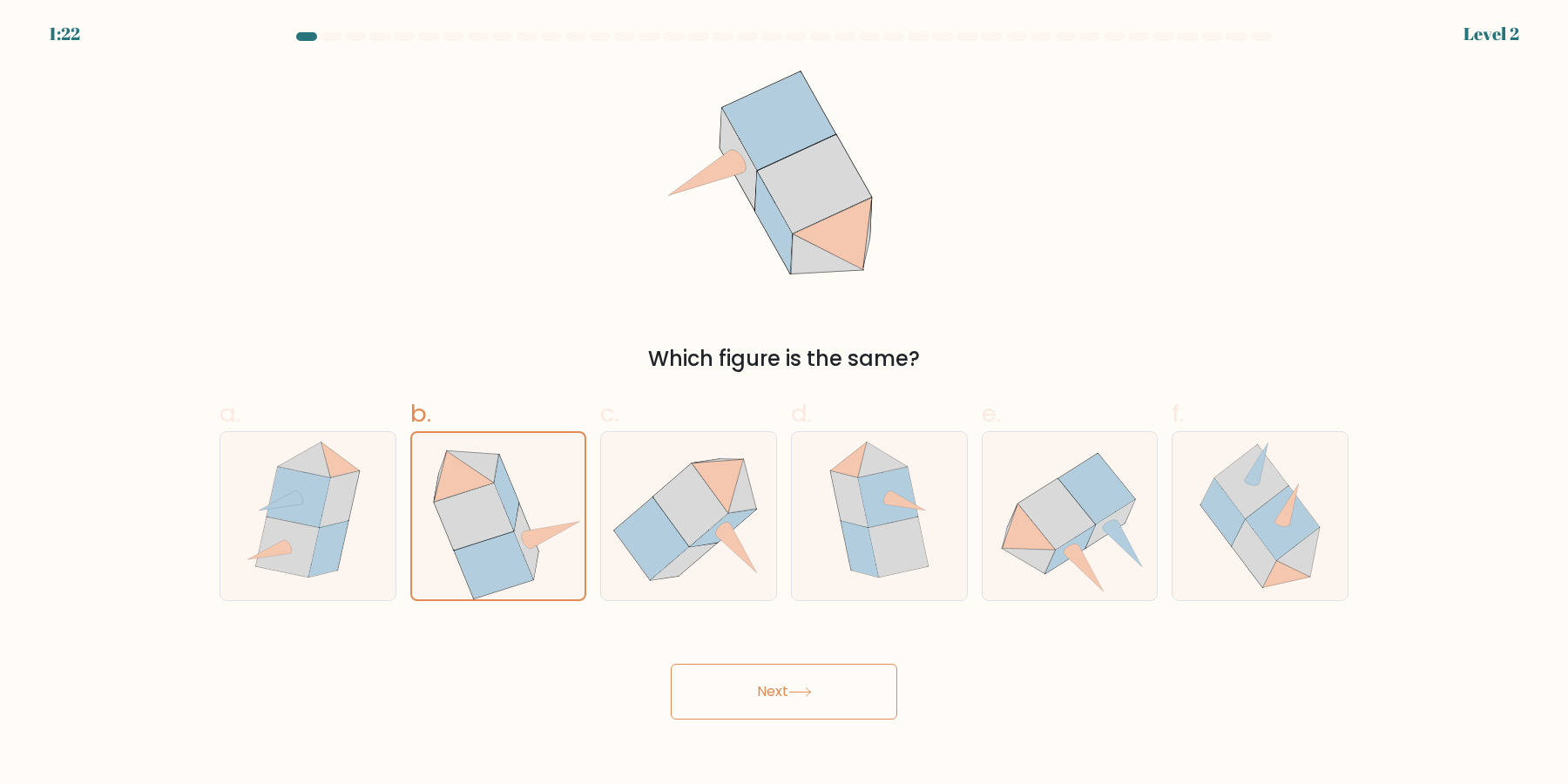
click at [671, 664] on button "Next" at bounding box center [784, 692] width 227 height 56
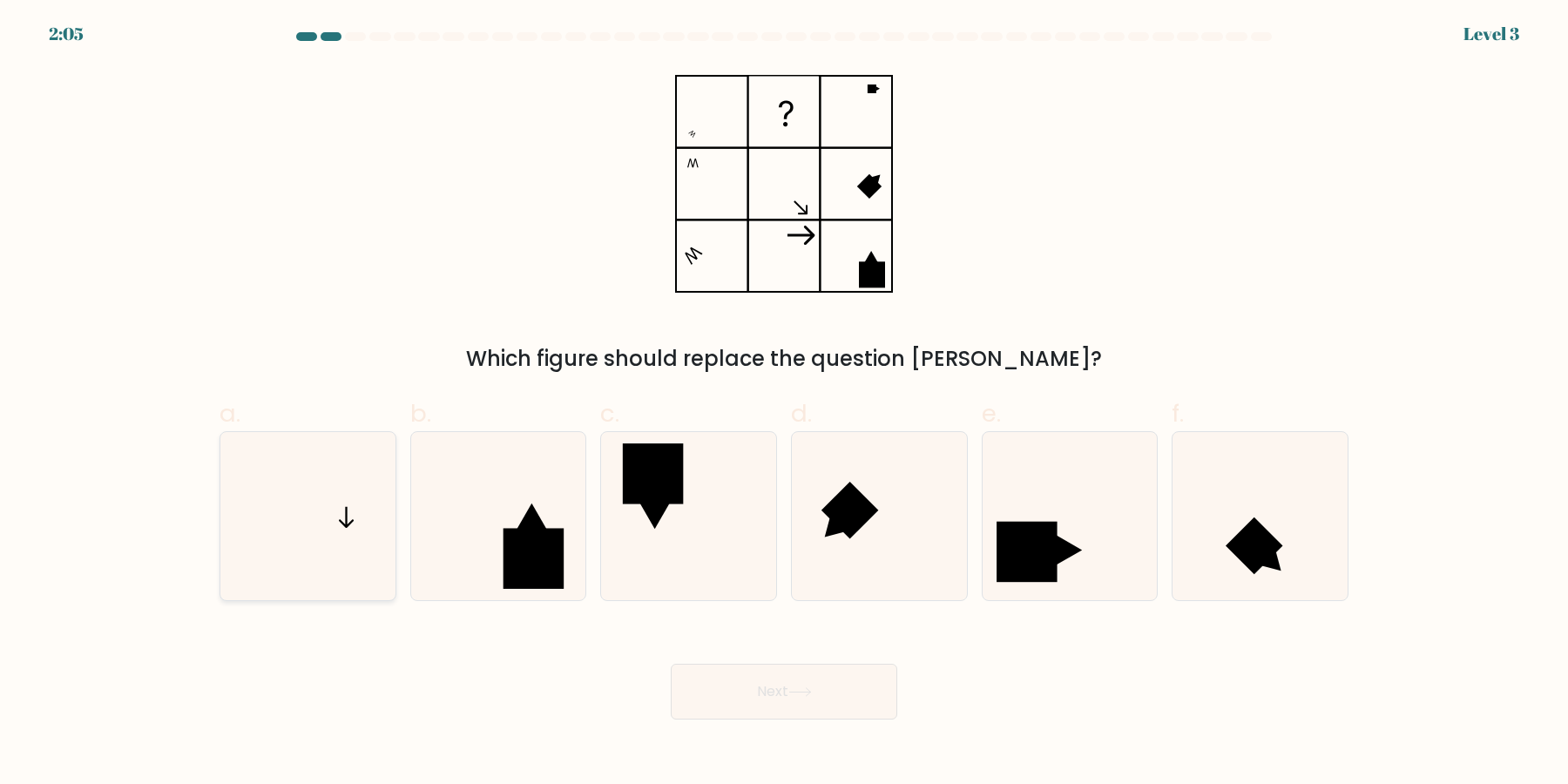
click at [240, 539] on icon at bounding box center [307, 516] width 168 height 168
click at [784, 403] on input "a." at bounding box center [784, 396] width 1 height 11
radio input "true"
click at [671, 664] on button "Next" at bounding box center [784, 692] width 227 height 56
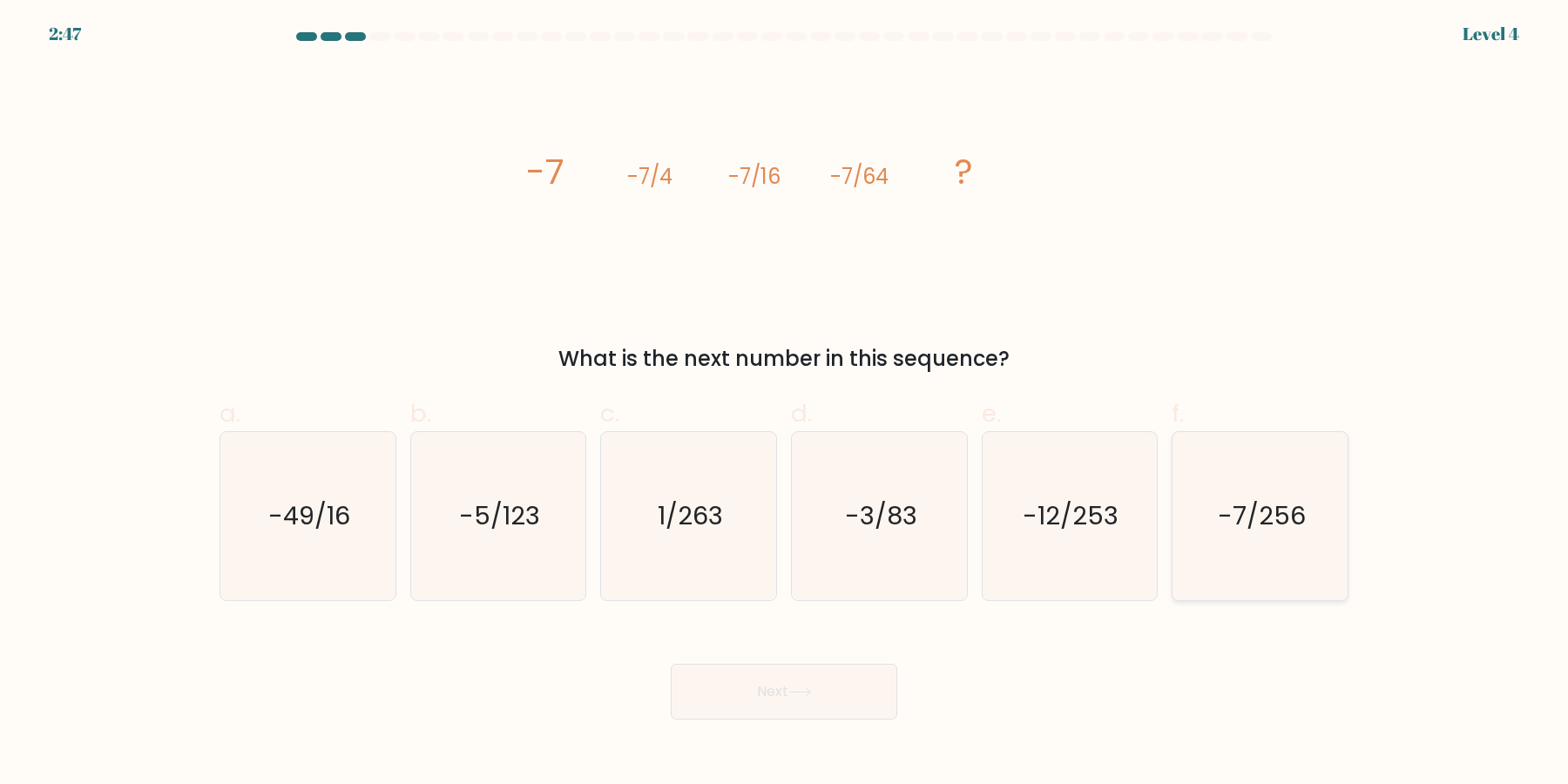
click at [1248, 512] on text "-7/256" at bounding box center [1261, 516] width 88 height 35
click at [785, 403] on input "f. -7/256" at bounding box center [784, 396] width 1 height 11
radio input "true"
click at [671, 664] on button "Next" at bounding box center [784, 692] width 227 height 56
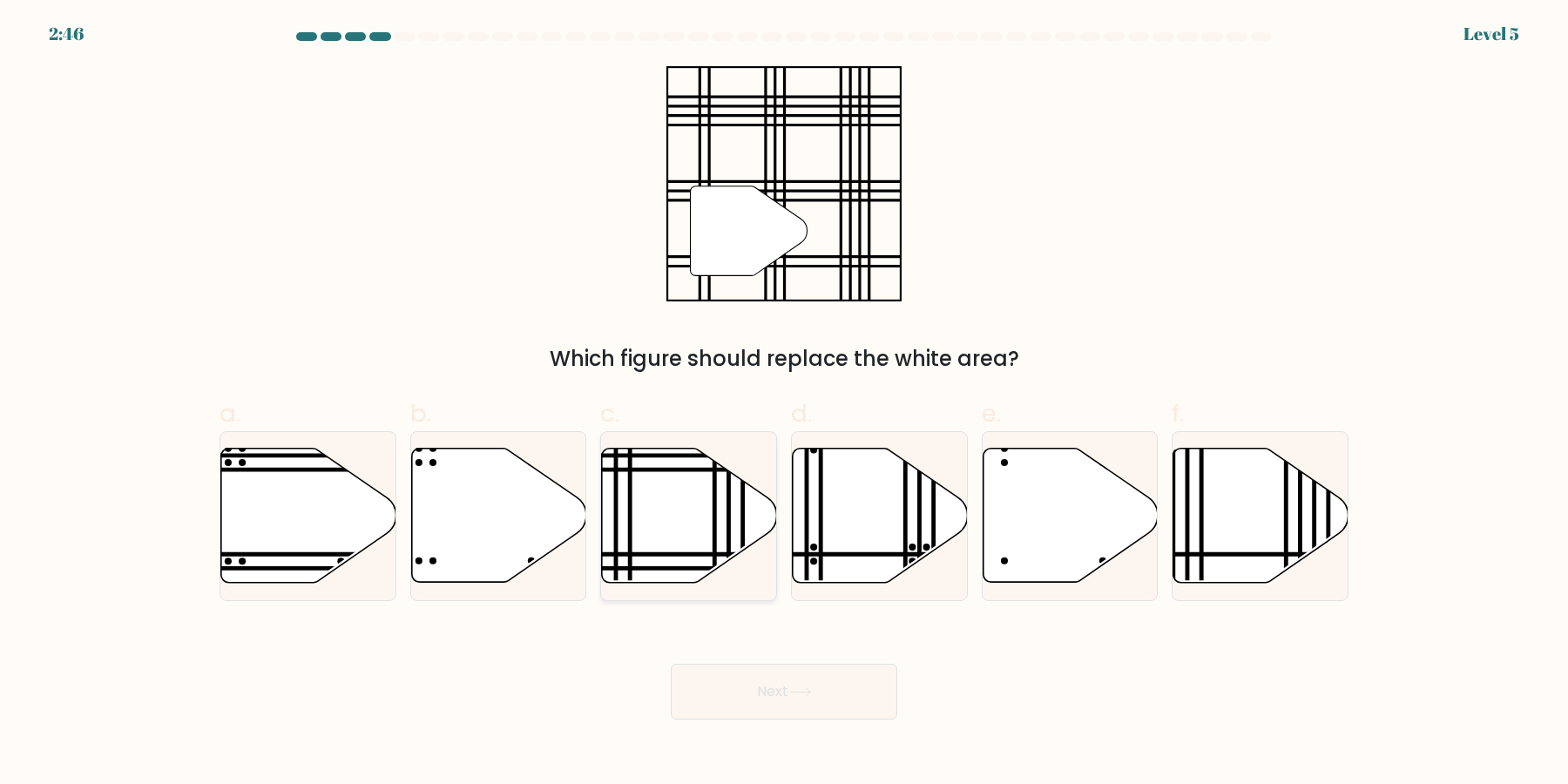
click at [683, 512] on icon at bounding box center [690, 515] width 175 height 134
click at [784, 403] on input "c." at bounding box center [784, 396] width 1 height 11
radio input "true"
click at [671, 664] on button "Next" at bounding box center [784, 692] width 227 height 56
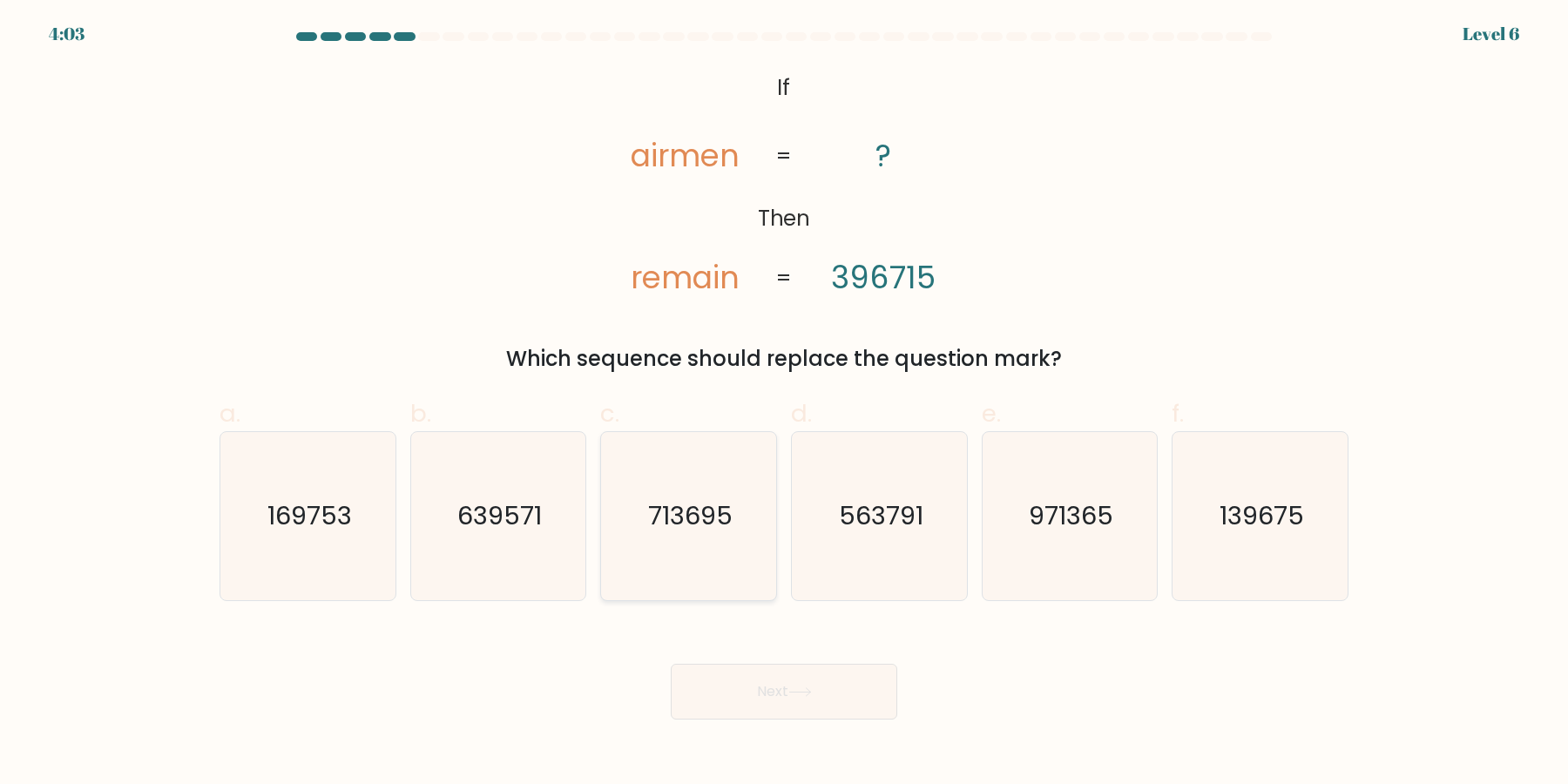
click at [660, 529] on icon "713695" at bounding box center [688, 516] width 168 height 168
click at [784, 403] on input "c. 713695" at bounding box center [784, 396] width 1 height 11
radio input "true"
click at [671, 664] on button "Next" at bounding box center [784, 692] width 227 height 56
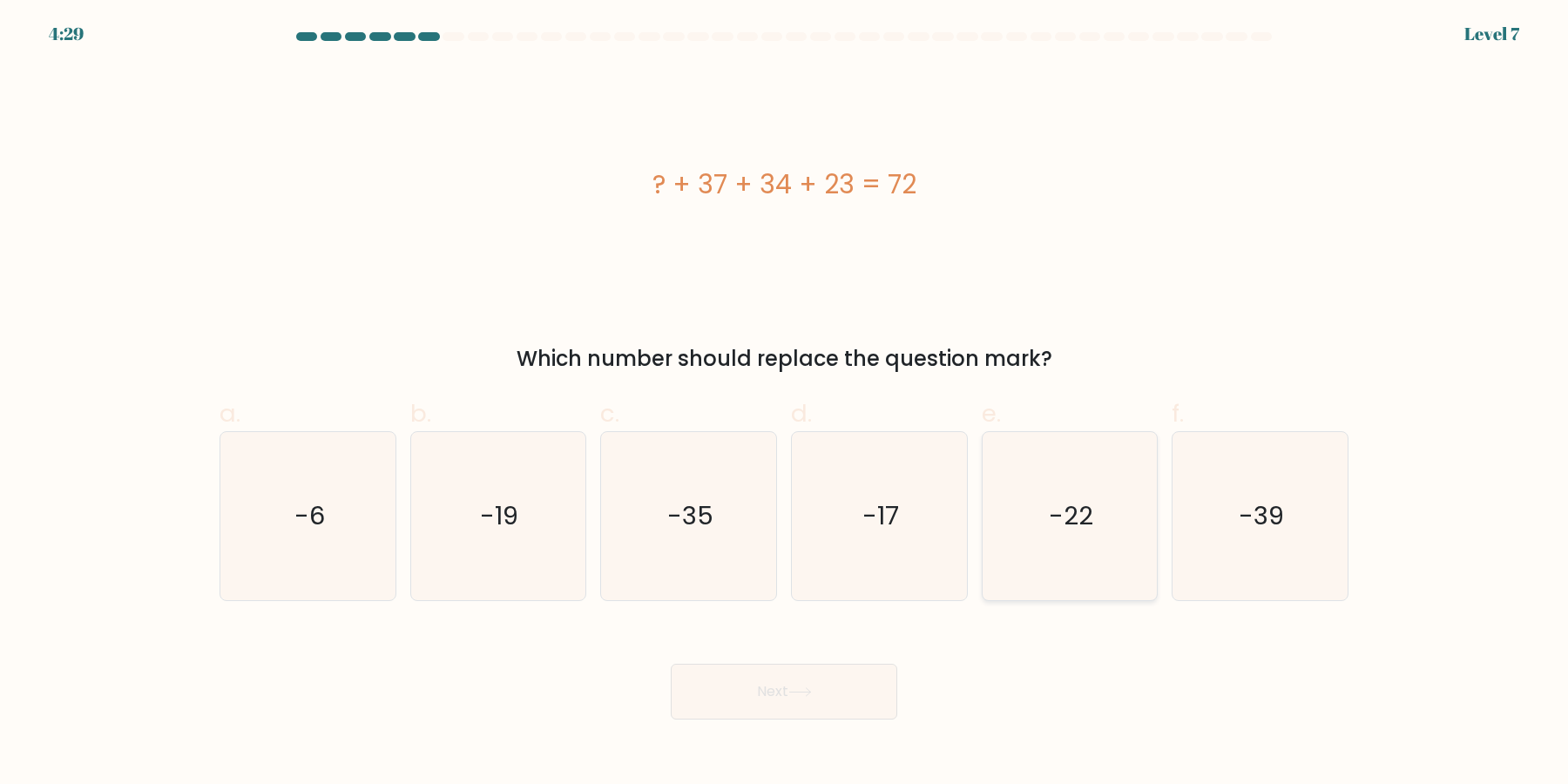
click at [1059, 509] on text "-22" at bounding box center [1070, 516] width 45 height 35
click at [785, 403] on input "e. -22" at bounding box center [784, 396] width 1 height 11
radio input "true"
click at [671, 664] on button "Next" at bounding box center [784, 692] width 227 height 56
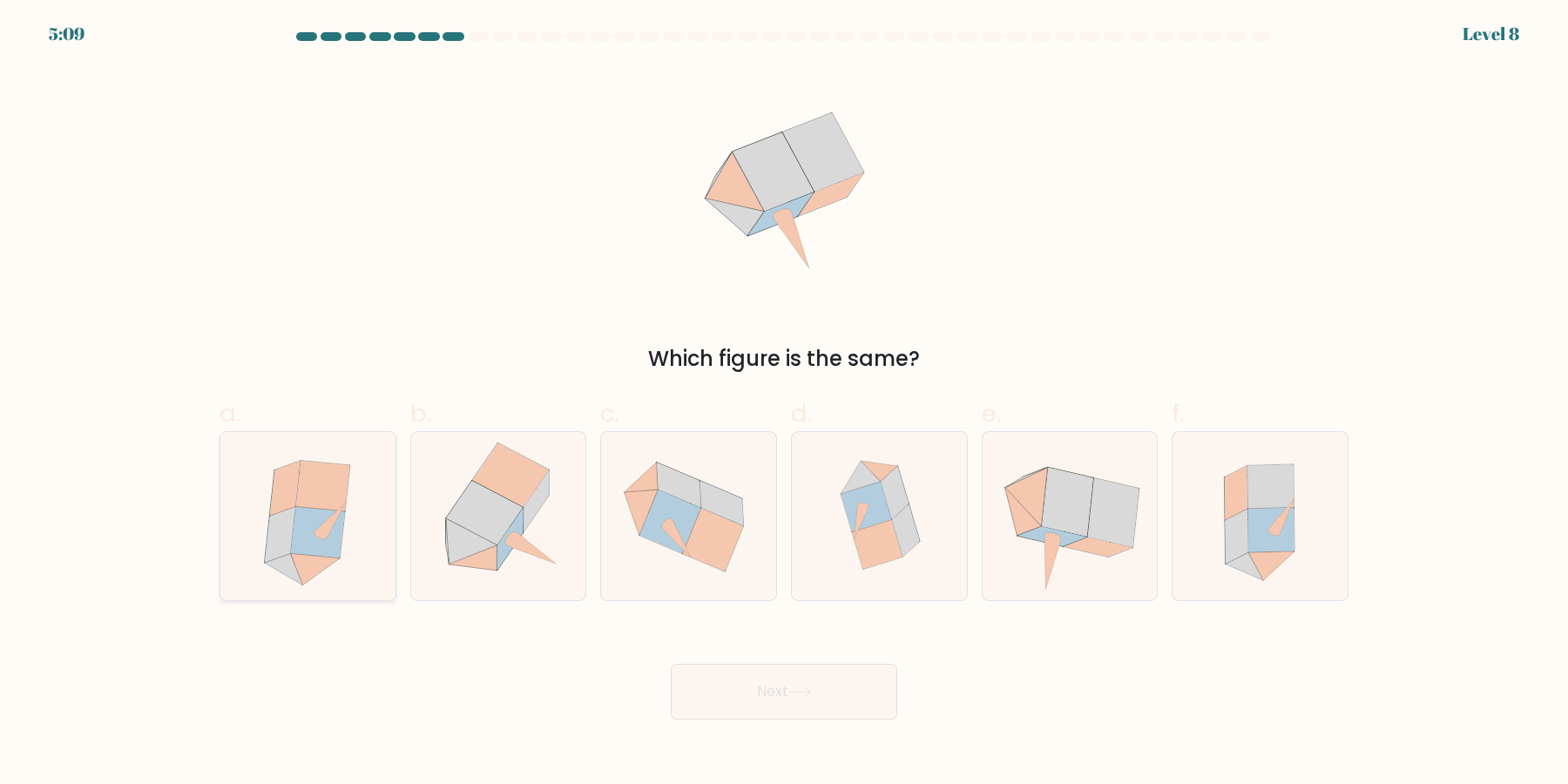
click at [278, 516] on icon at bounding box center [279, 535] width 31 height 56
click at [784, 403] on input "a." at bounding box center [784, 396] width 1 height 11
radio input "true"
click at [690, 522] on icon at bounding box center [670, 522] width 61 height 64
click at [784, 403] on input "c." at bounding box center [784, 396] width 1 height 11
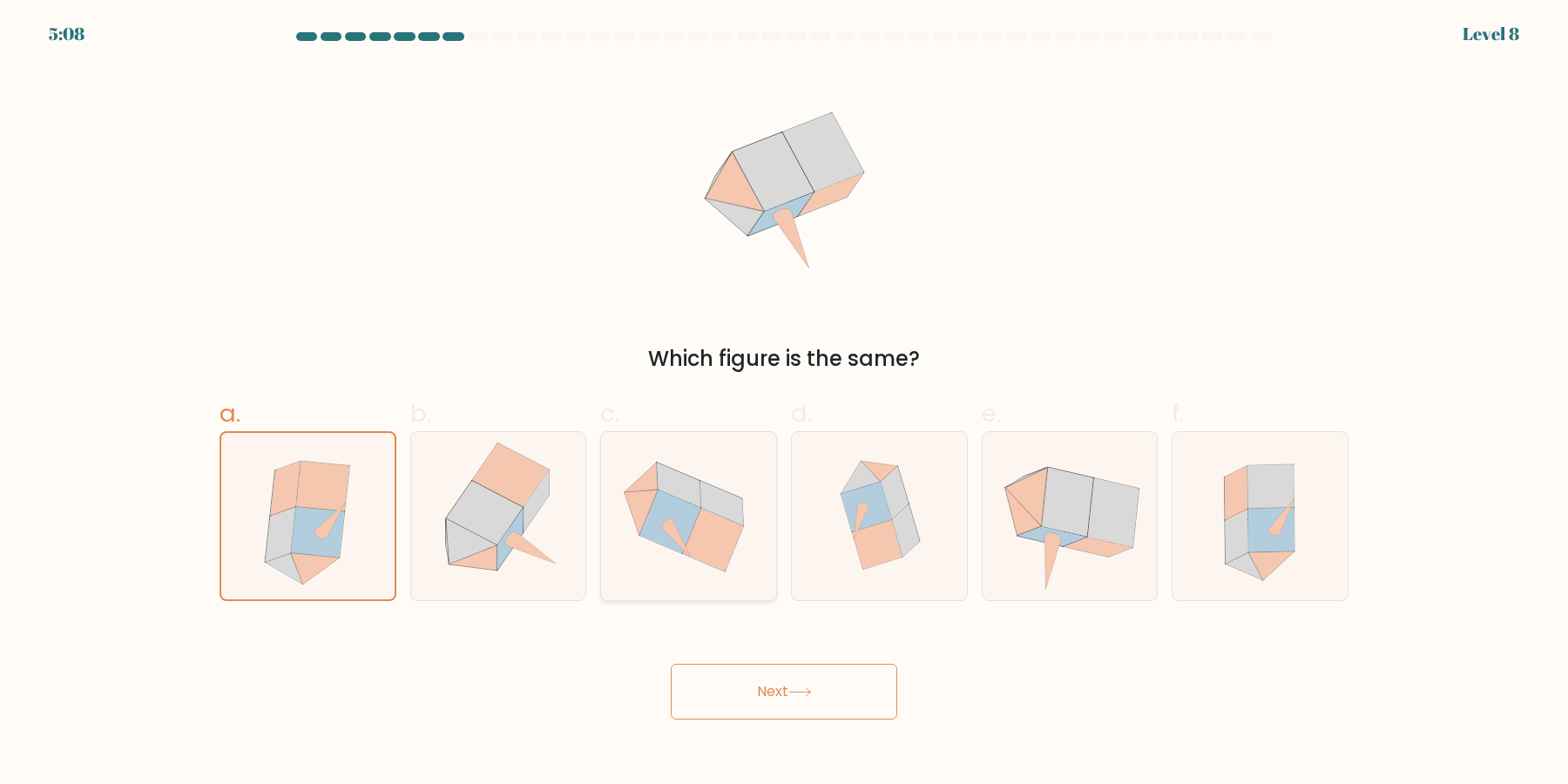
radio input "true"
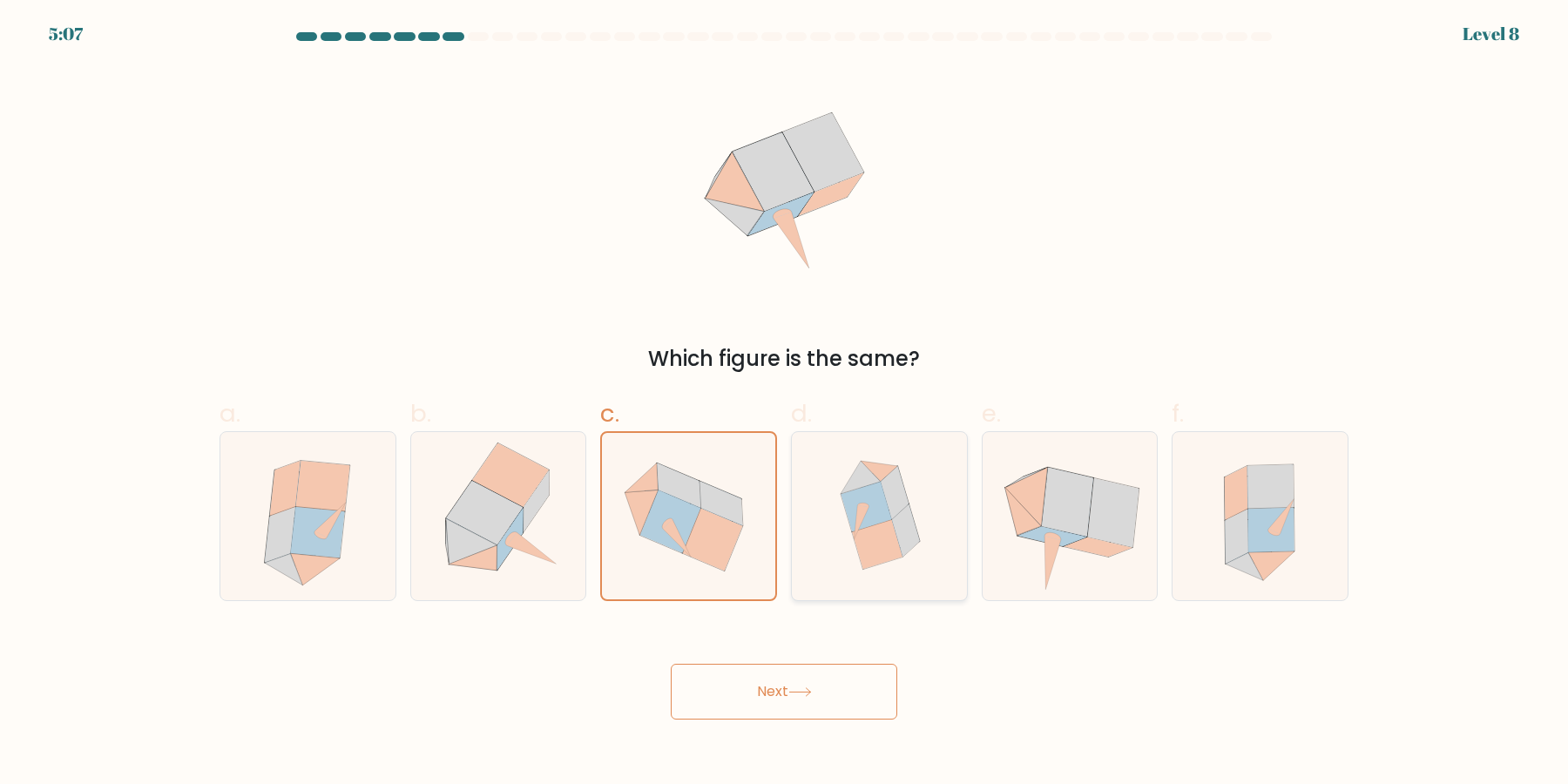
click at [937, 536] on icon at bounding box center [879, 516] width 161 height 168
click at [785, 403] on input "d." at bounding box center [784, 396] width 1 height 11
radio input "true"
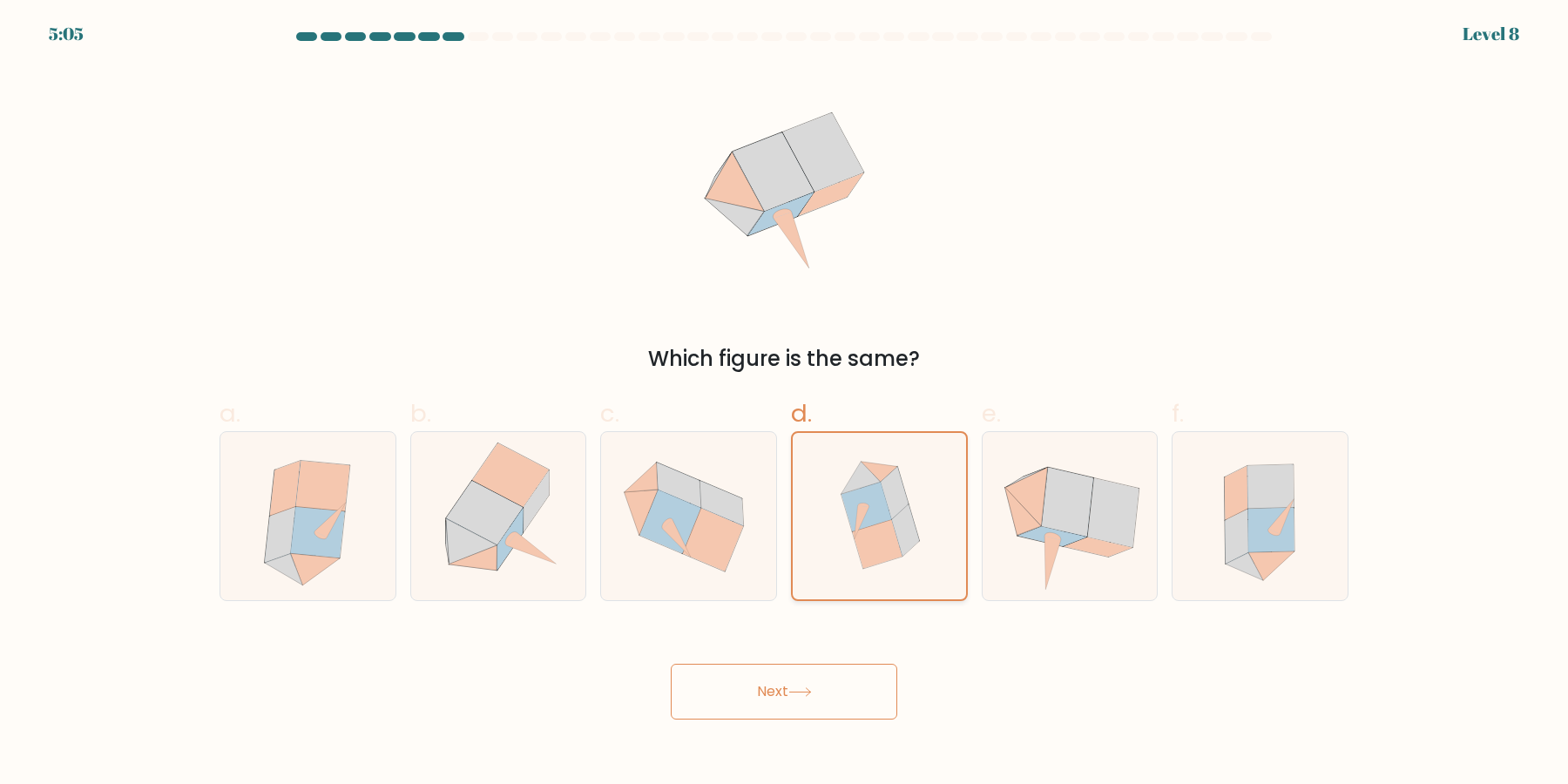
click at [671, 664] on button "Next" at bounding box center [784, 692] width 227 height 56
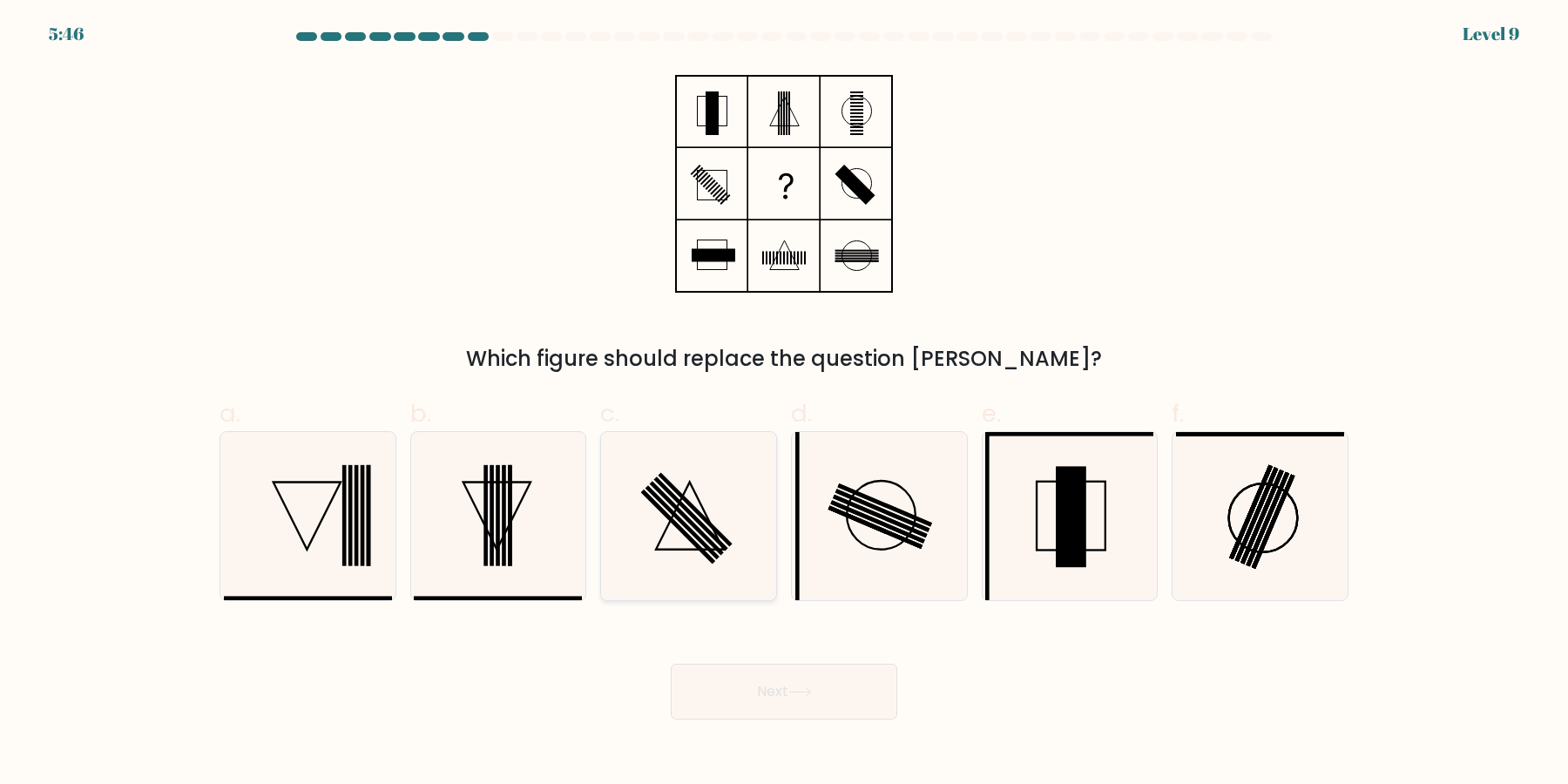
click at [670, 526] on icon at bounding box center [688, 516] width 168 height 168
click at [784, 403] on input "c." at bounding box center [784, 396] width 1 height 11
radio input "true"
click at [671, 664] on button "Next" at bounding box center [784, 692] width 227 height 56
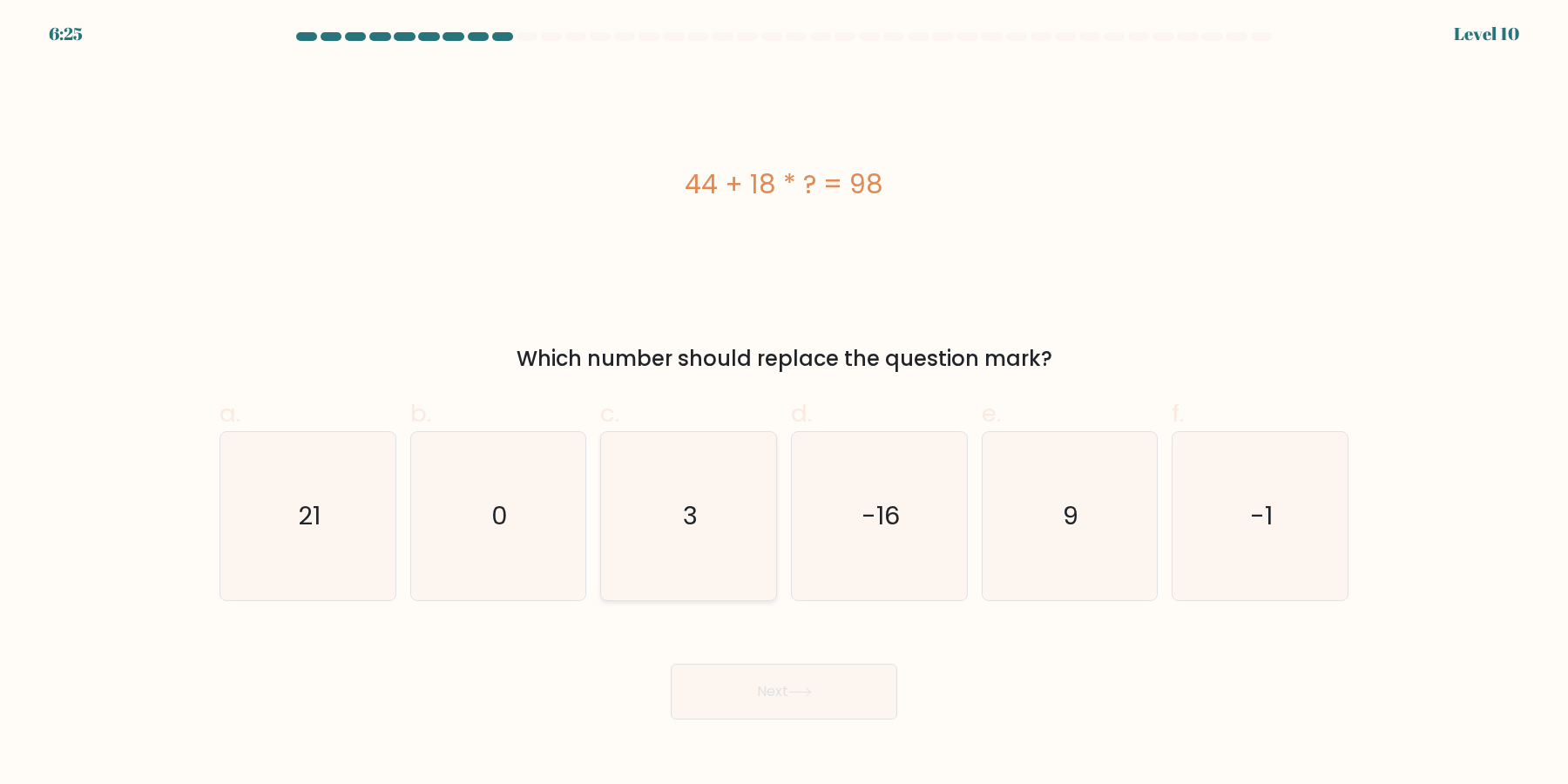
click at [668, 509] on icon "3" at bounding box center [688, 516] width 168 height 168
click at [784, 403] on input "c. 3" at bounding box center [784, 396] width 1 height 11
radio input "true"
click at [671, 664] on button "Next" at bounding box center [784, 692] width 227 height 56
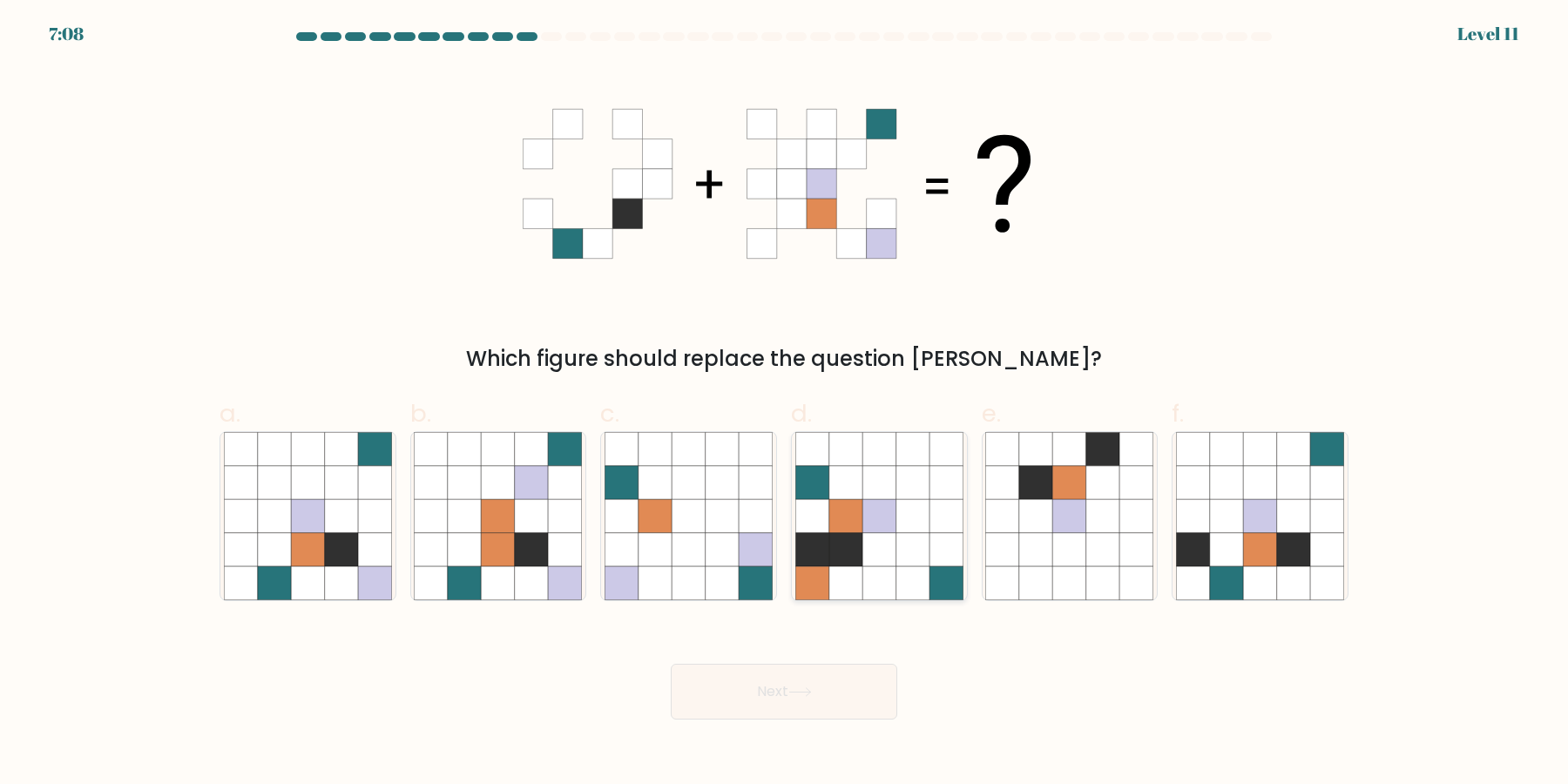
click at [868, 519] on icon at bounding box center [878, 516] width 33 height 33
click at [785, 403] on input "d." at bounding box center [784, 396] width 1 height 11
radio input "true"
click at [722, 528] on icon at bounding box center [721, 516] width 33 height 33
click at [784, 403] on input "c." at bounding box center [784, 396] width 1 height 11
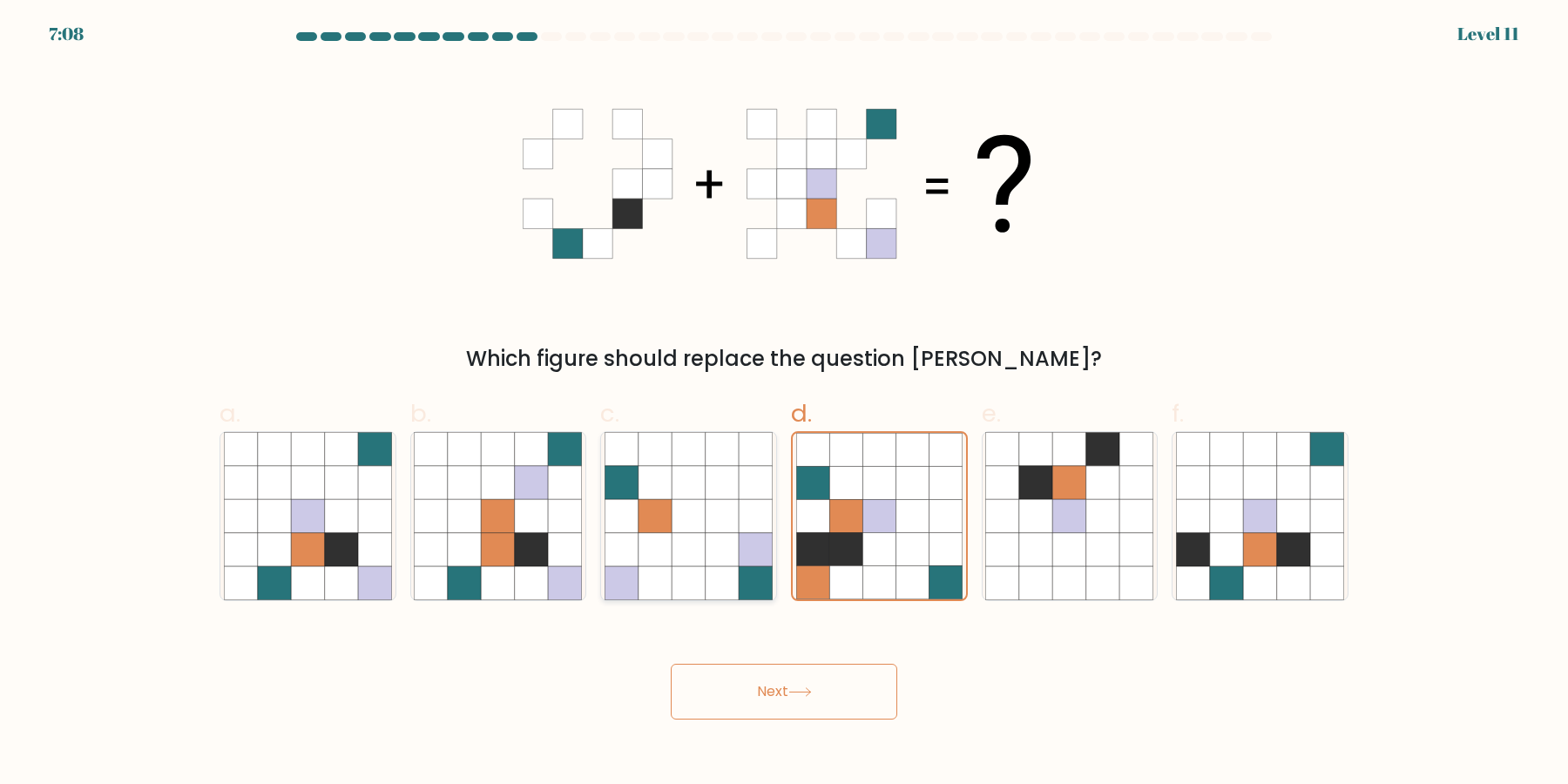
radio input "true"
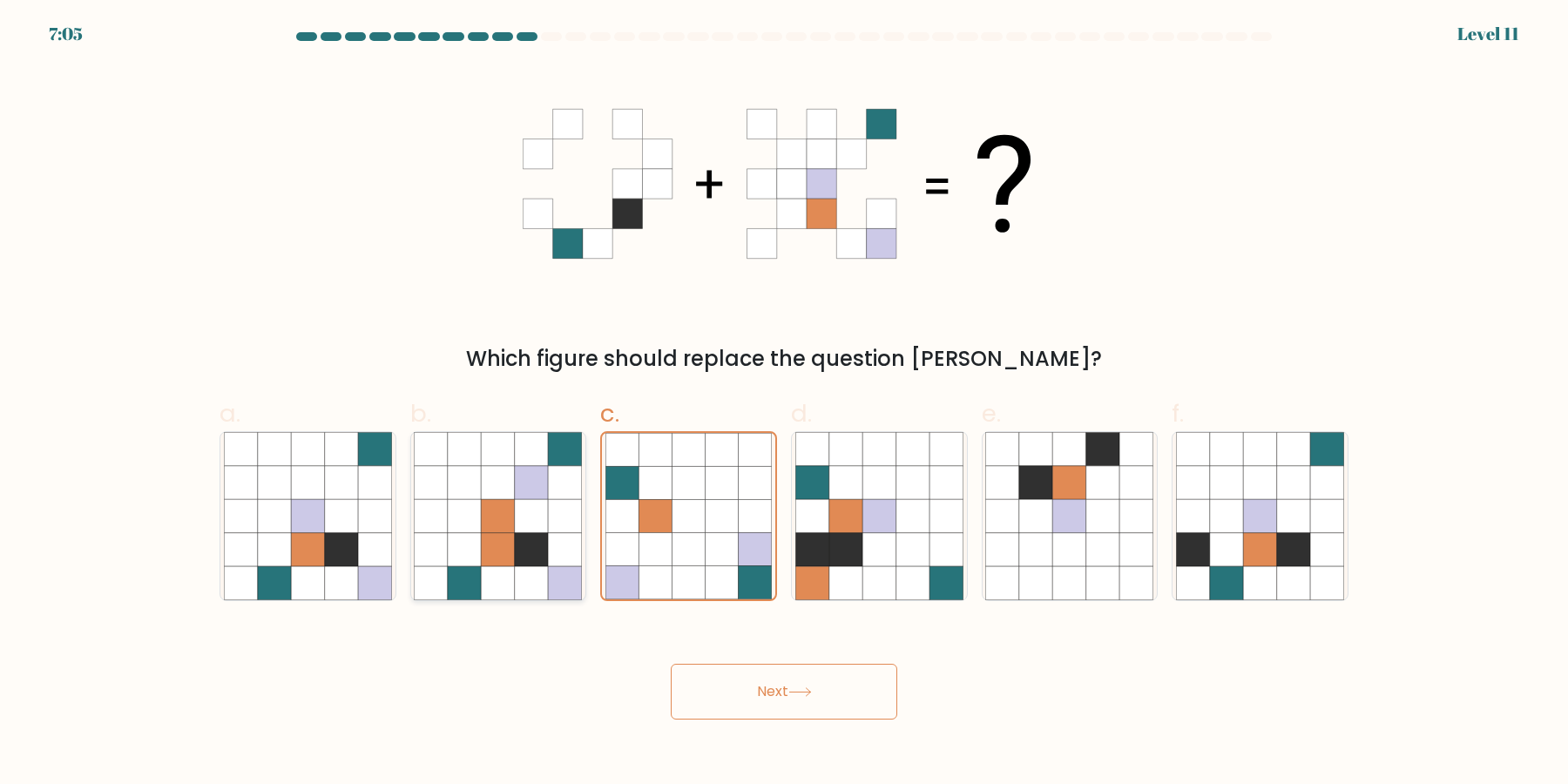
click at [528, 544] on icon at bounding box center [531, 549] width 33 height 33
click at [784, 403] on input "b." at bounding box center [784, 396] width 1 height 11
radio input "true"
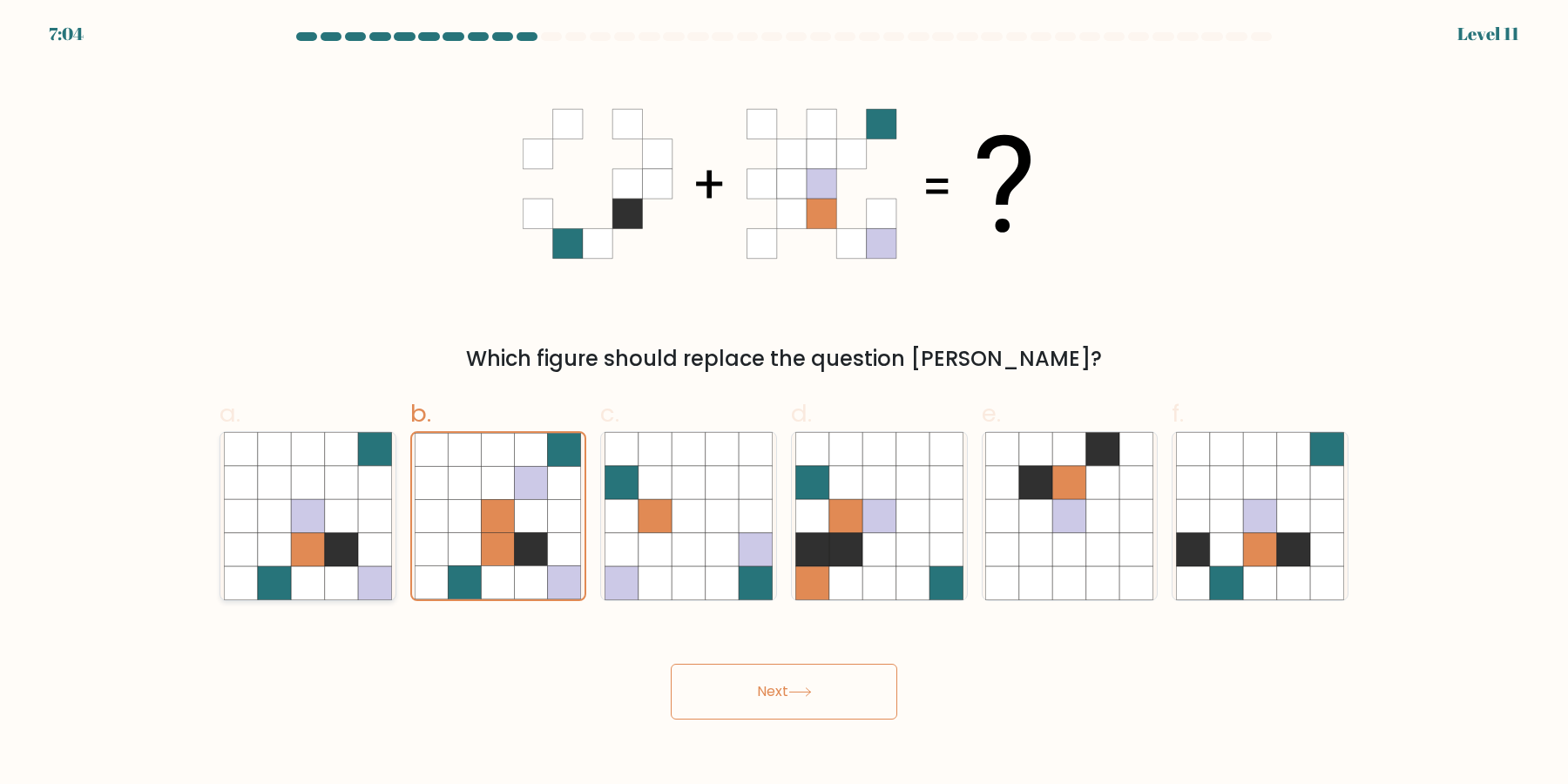
click at [343, 539] on icon at bounding box center [341, 549] width 33 height 33
click at [784, 403] on input "a." at bounding box center [784, 396] width 1 height 11
radio input "true"
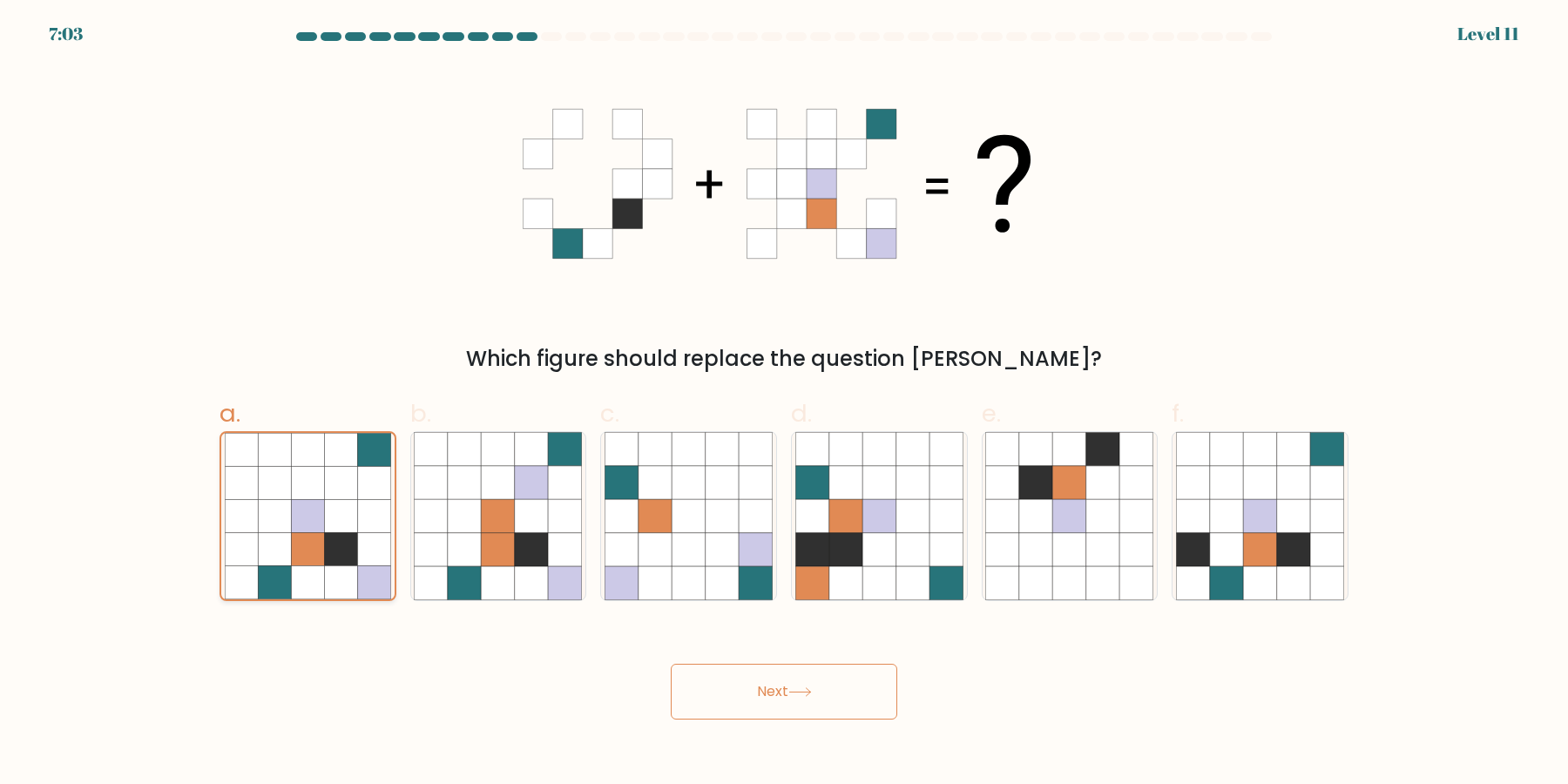
click at [671, 664] on button "Next" at bounding box center [784, 692] width 227 height 56
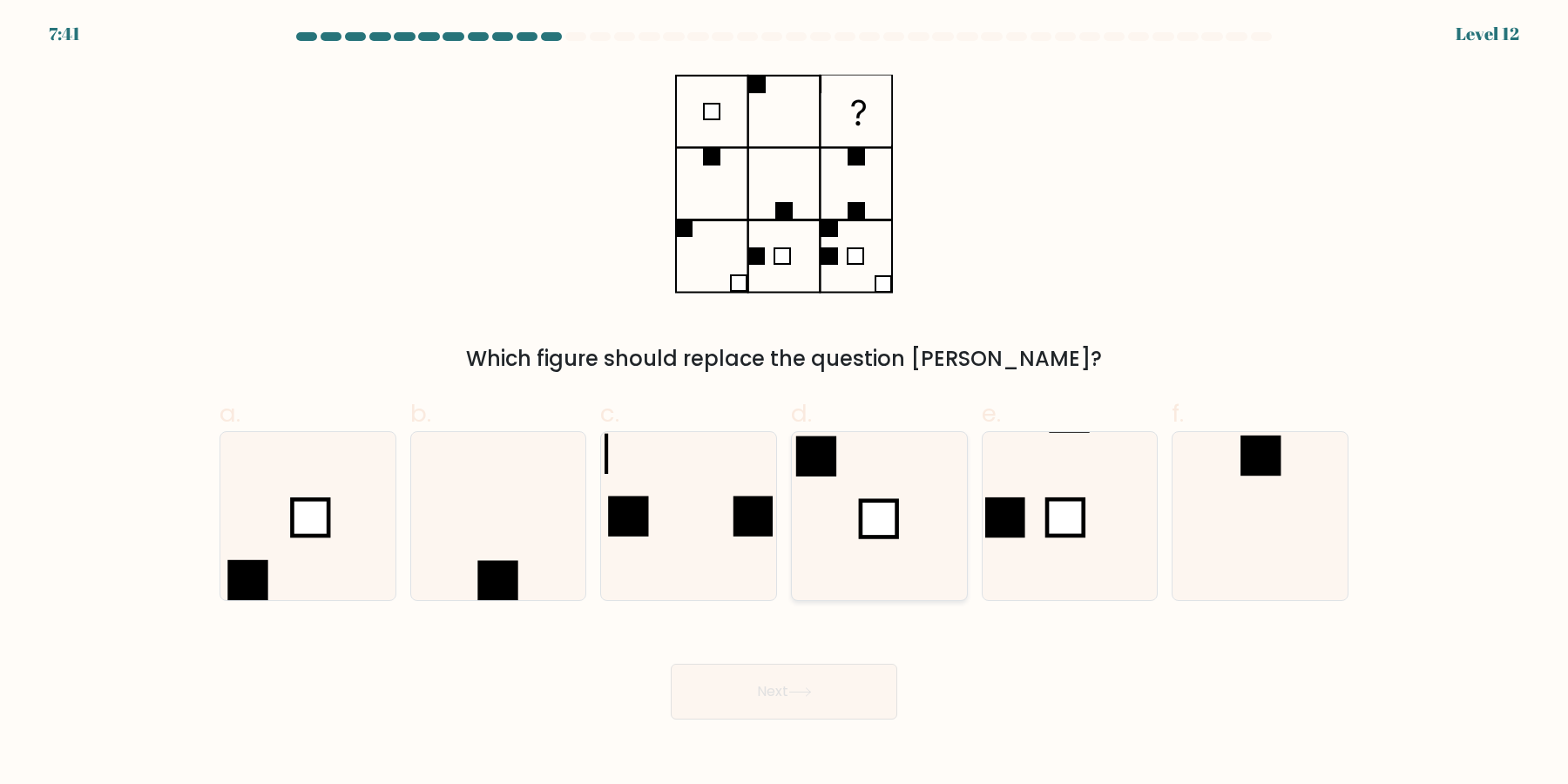
click at [819, 555] on icon at bounding box center [878, 516] width 168 height 168
click at [785, 403] on input "d." at bounding box center [784, 396] width 1 height 11
radio input "true"
click at [671, 664] on button "Next" at bounding box center [784, 692] width 227 height 56
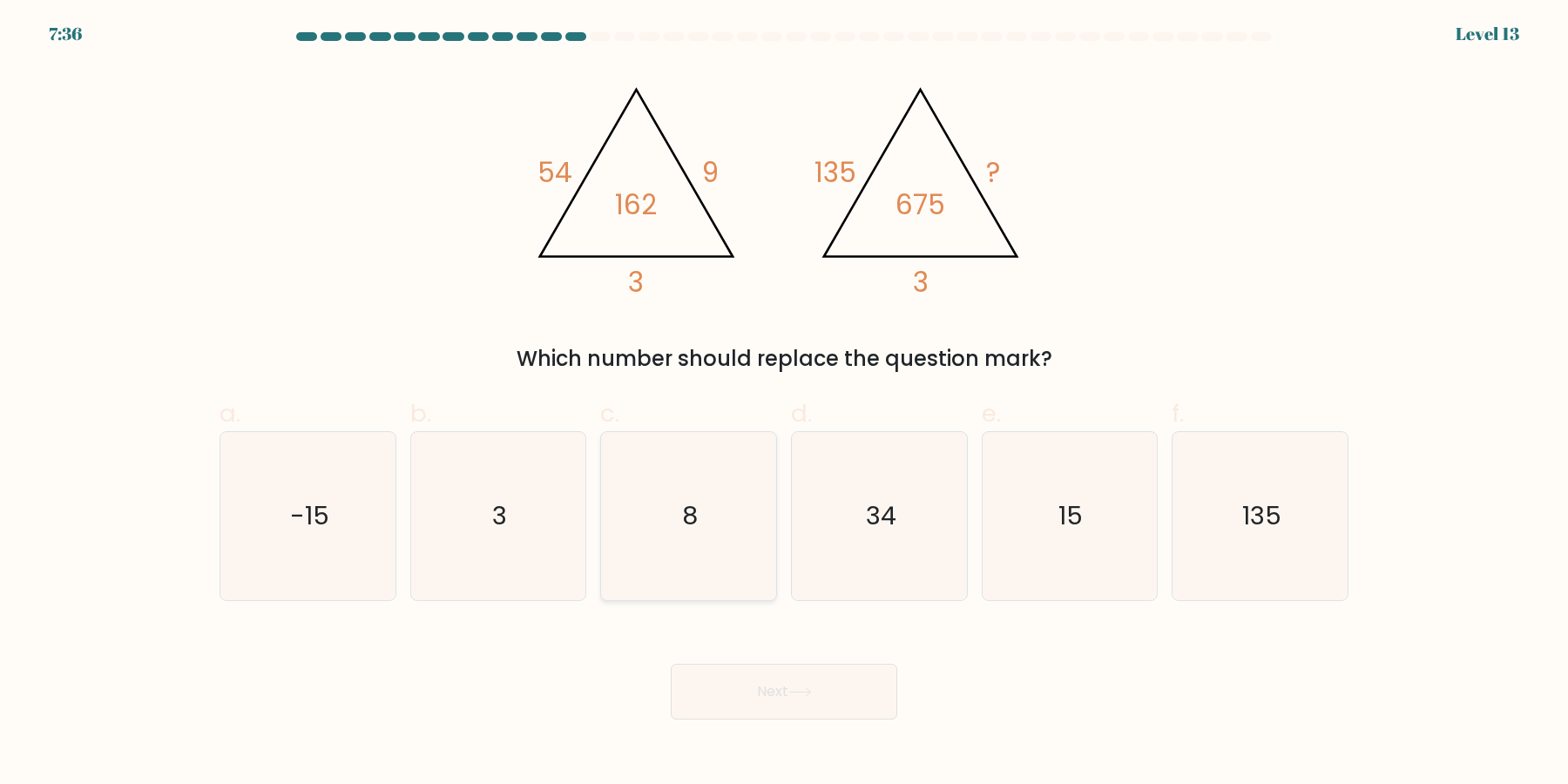
click at [735, 524] on icon "8" at bounding box center [688, 516] width 168 height 168
click at [784, 403] on input "c. 8" at bounding box center [784, 396] width 1 height 11
radio input "true"
click at [1086, 510] on icon "15" at bounding box center [1068, 516] width 168 height 168
click at [785, 403] on input "e. 15" at bounding box center [784, 396] width 1 height 11
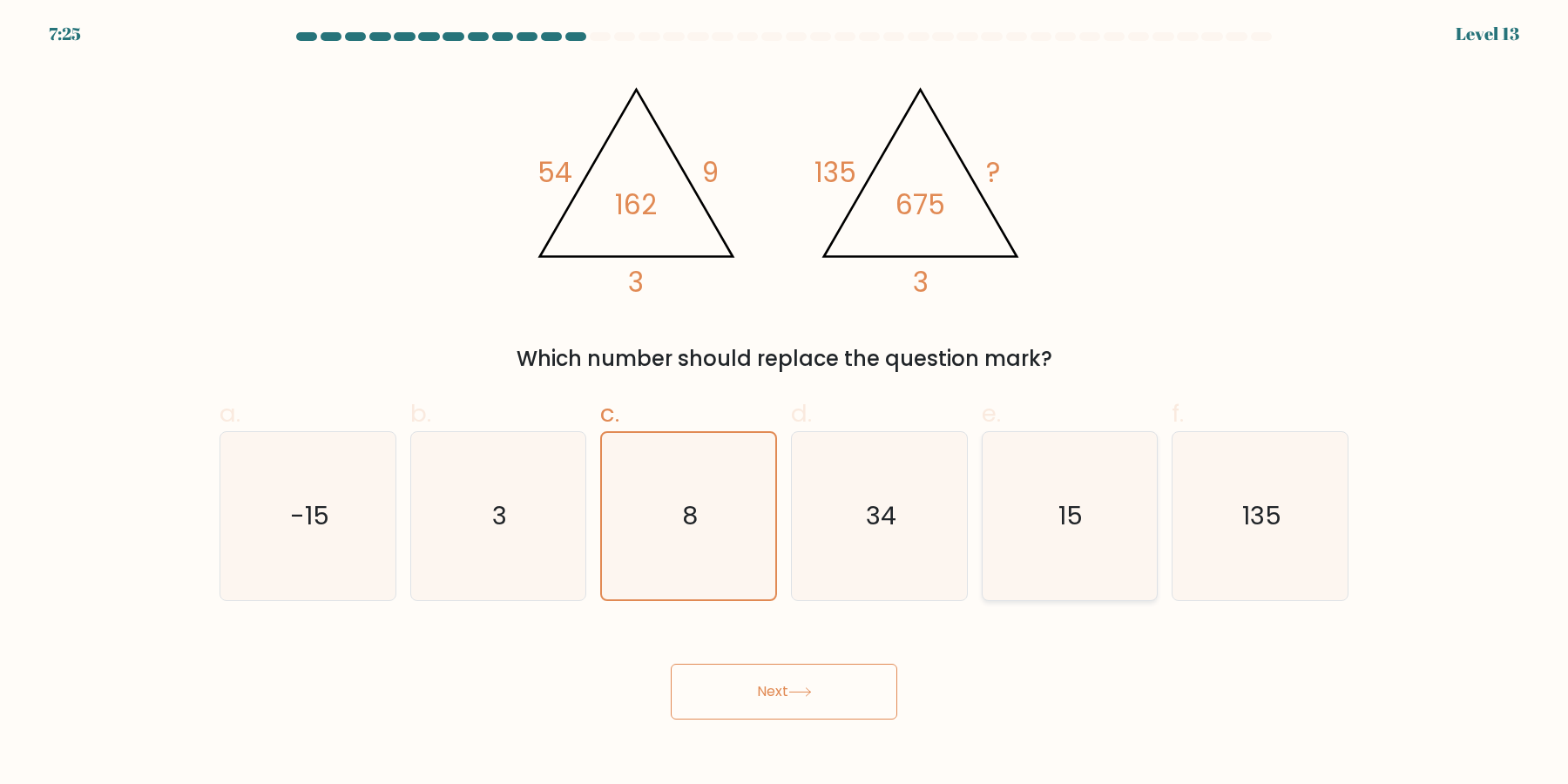
radio input "true"
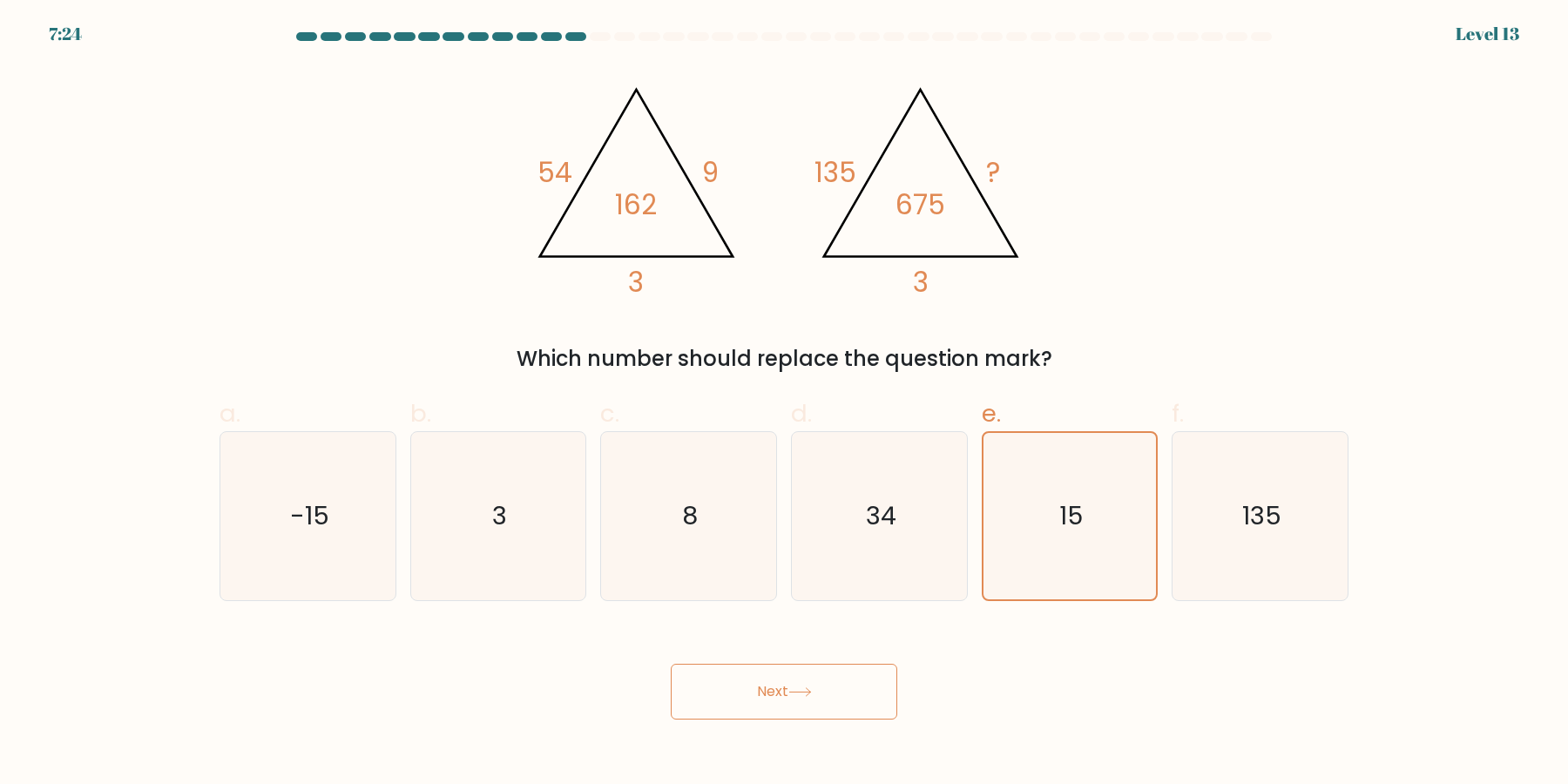
click at [850, 662] on div "Next" at bounding box center [783, 671] width 1150 height 97
click at [836, 672] on button "Next" at bounding box center [784, 692] width 227 height 56
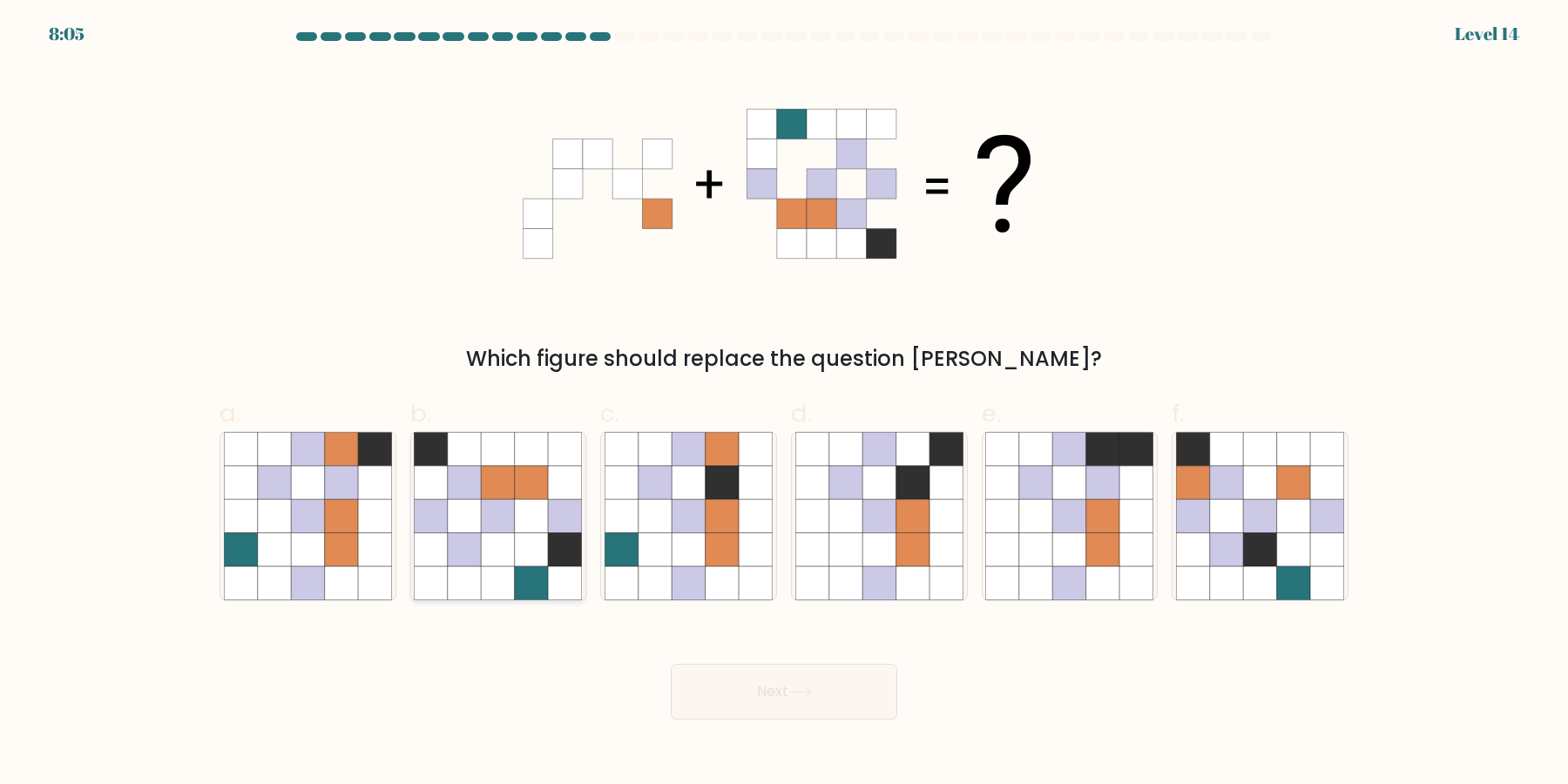
click at [481, 516] on icon at bounding box center [464, 516] width 33 height 33
click at [784, 403] on input "b." at bounding box center [784, 396] width 1 height 11
radio input "true"
click at [328, 539] on icon at bounding box center [341, 549] width 33 height 33
click at [784, 403] on input "a." at bounding box center [784, 396] width 1 height 11
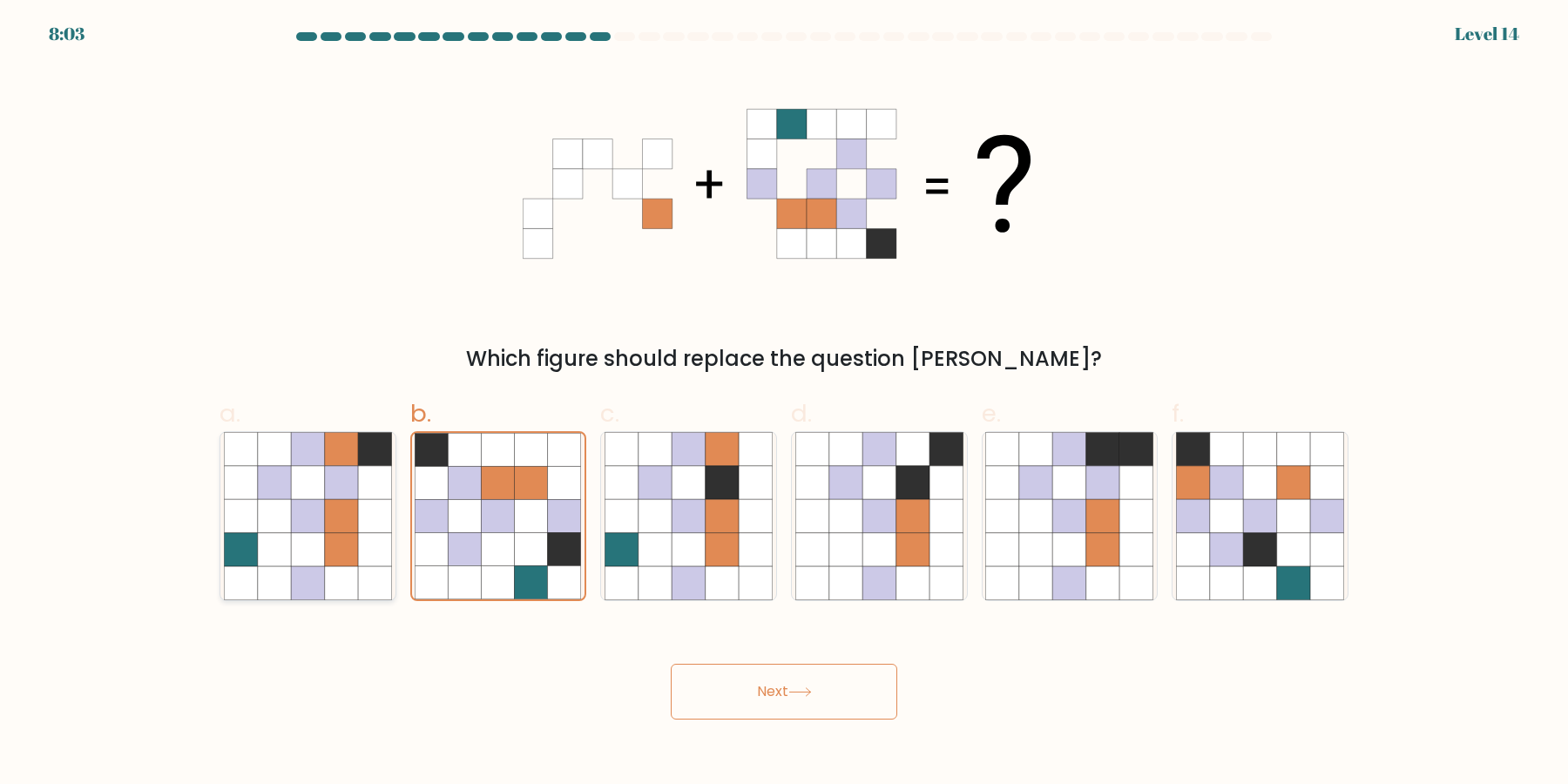
radio input "true"
click at [785, 691] on button "Next" at bounding box center [784, 692] width 227 height 56
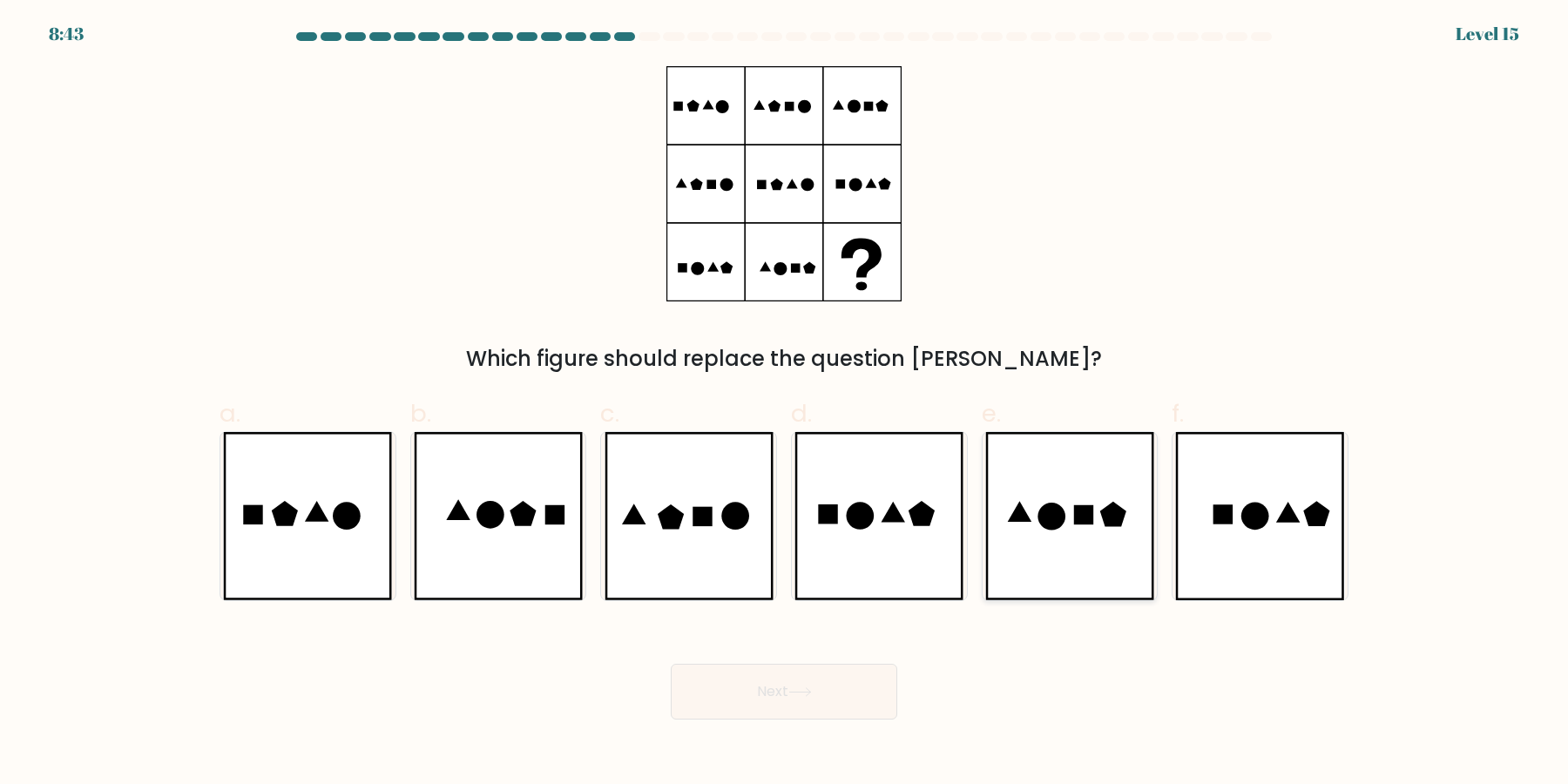
click at [1019, 558] on icon at bounding box center [1069, 516] width 169 height 168
click at [785, 403] on input "e." at bounding box center [784, 396] width 1 height 11
radio input "true"
click at [1209, 532] on icon at bounding box center [1259, 516] width 169 height 168
click at [785, 403] on input "f." at bounding box center [784, 396] width 1 height 11
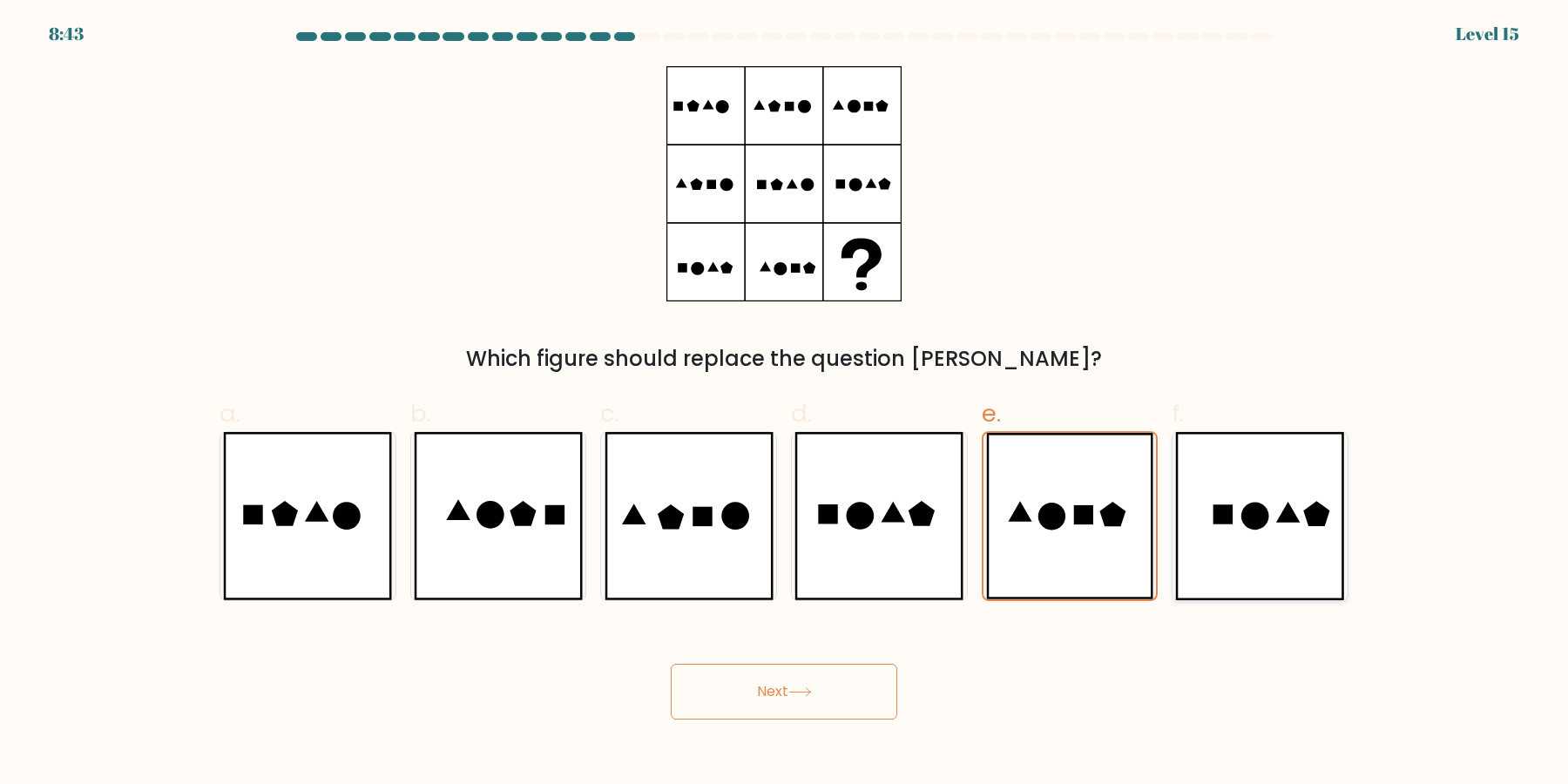
radio input "true"
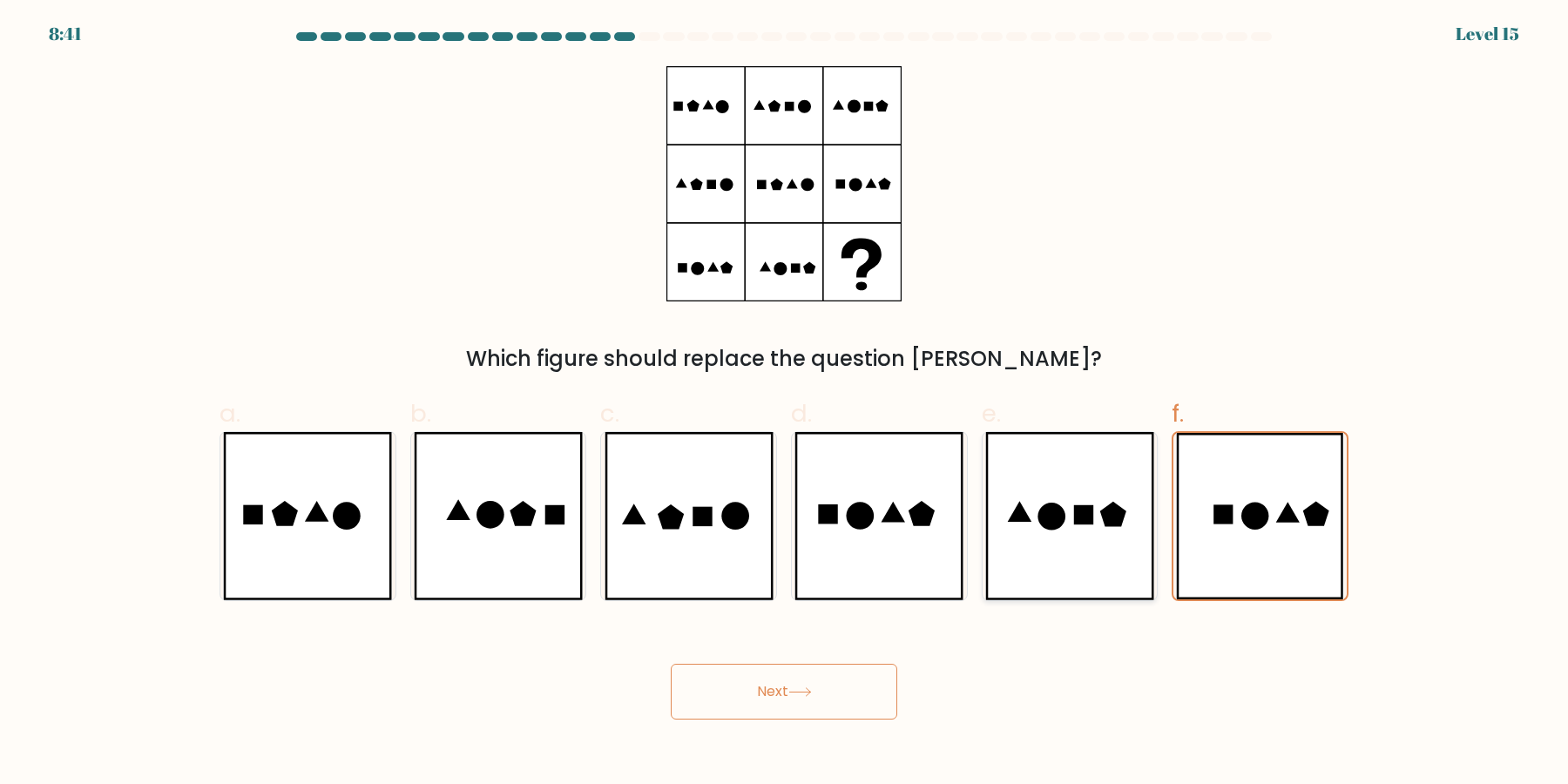
click at [1084, 523] on icon at bounding box center [1083, 514] width 19 height 19
click at [785, 403] on input "e." at bounding box center [784, 396] width 1 height 11
radio input "true"
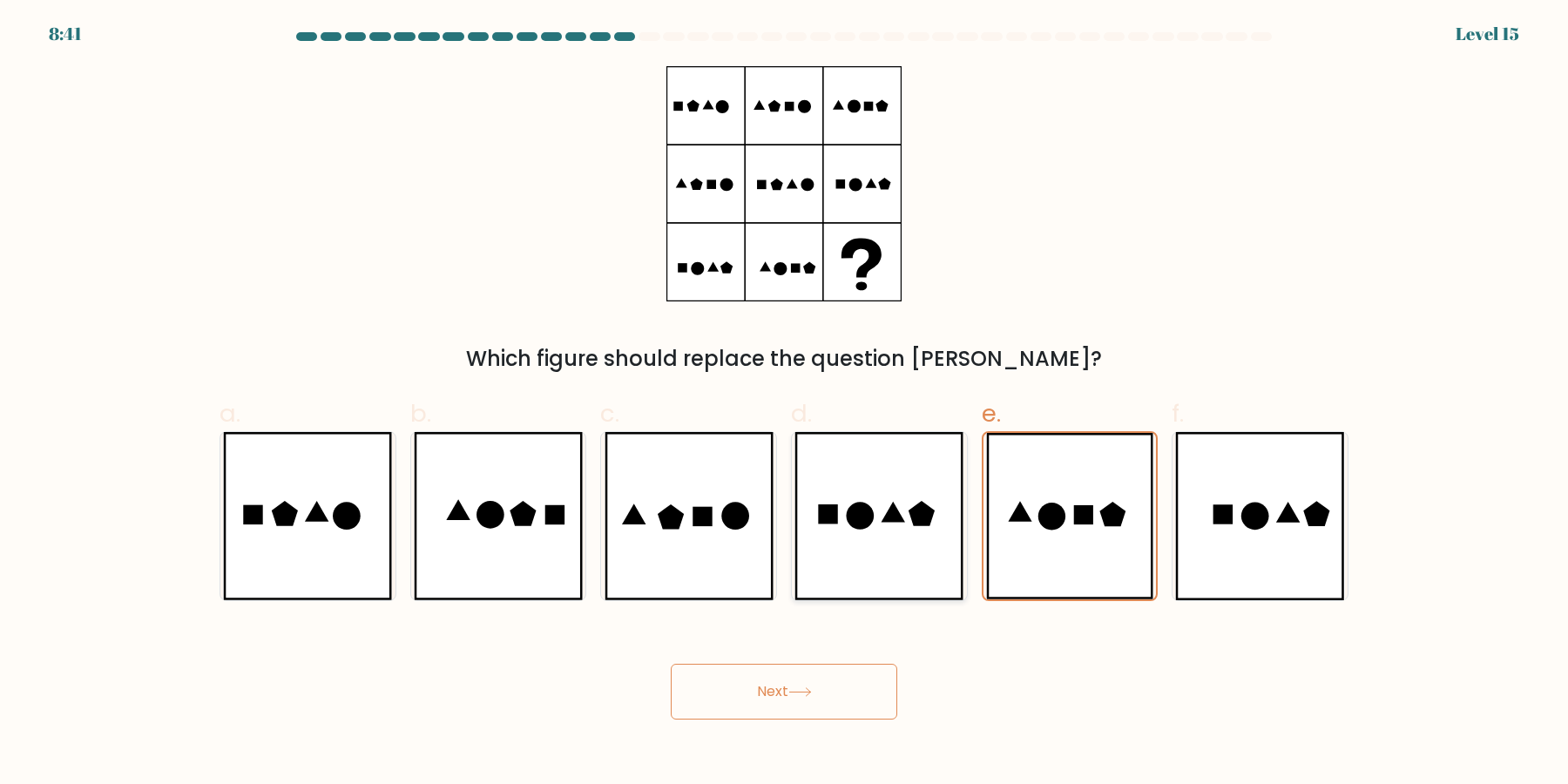
click at [920, 539] on icon at bounding box center [878, 516] width 169 height 168
click at [785, 403] on input "d." at bounding box center [784, 396] width 1 height 11
radio input "true"
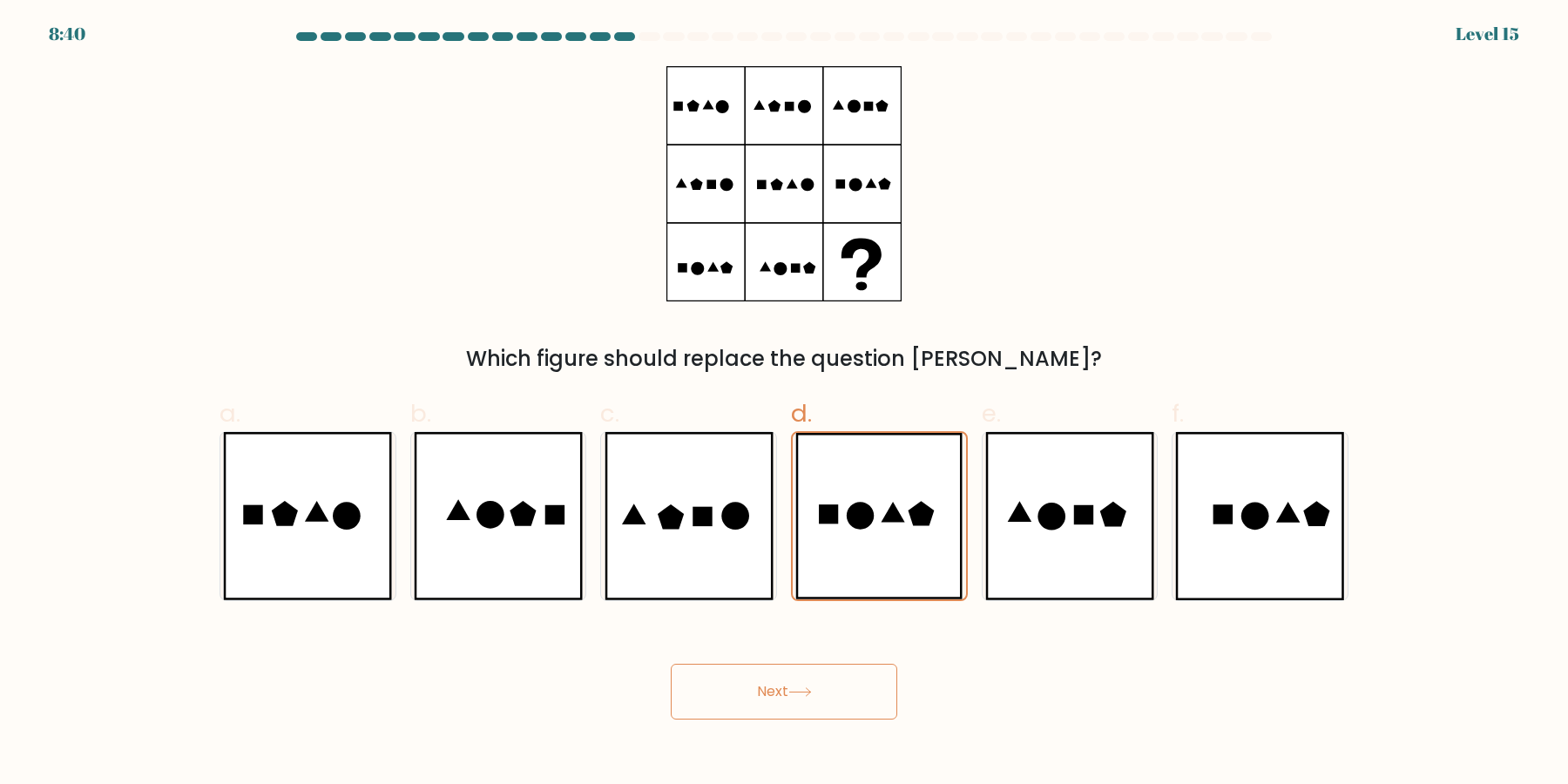
click at [790, 528] on div "d." at bounding box center [879, 498] width 191 height 206
click at [732, 528] on icon at bounding box center [735, 517] width 28 height 28
click at [784, 403] on input "c." at bounding box center [784, 396] width 1 height 11
radio input "true"
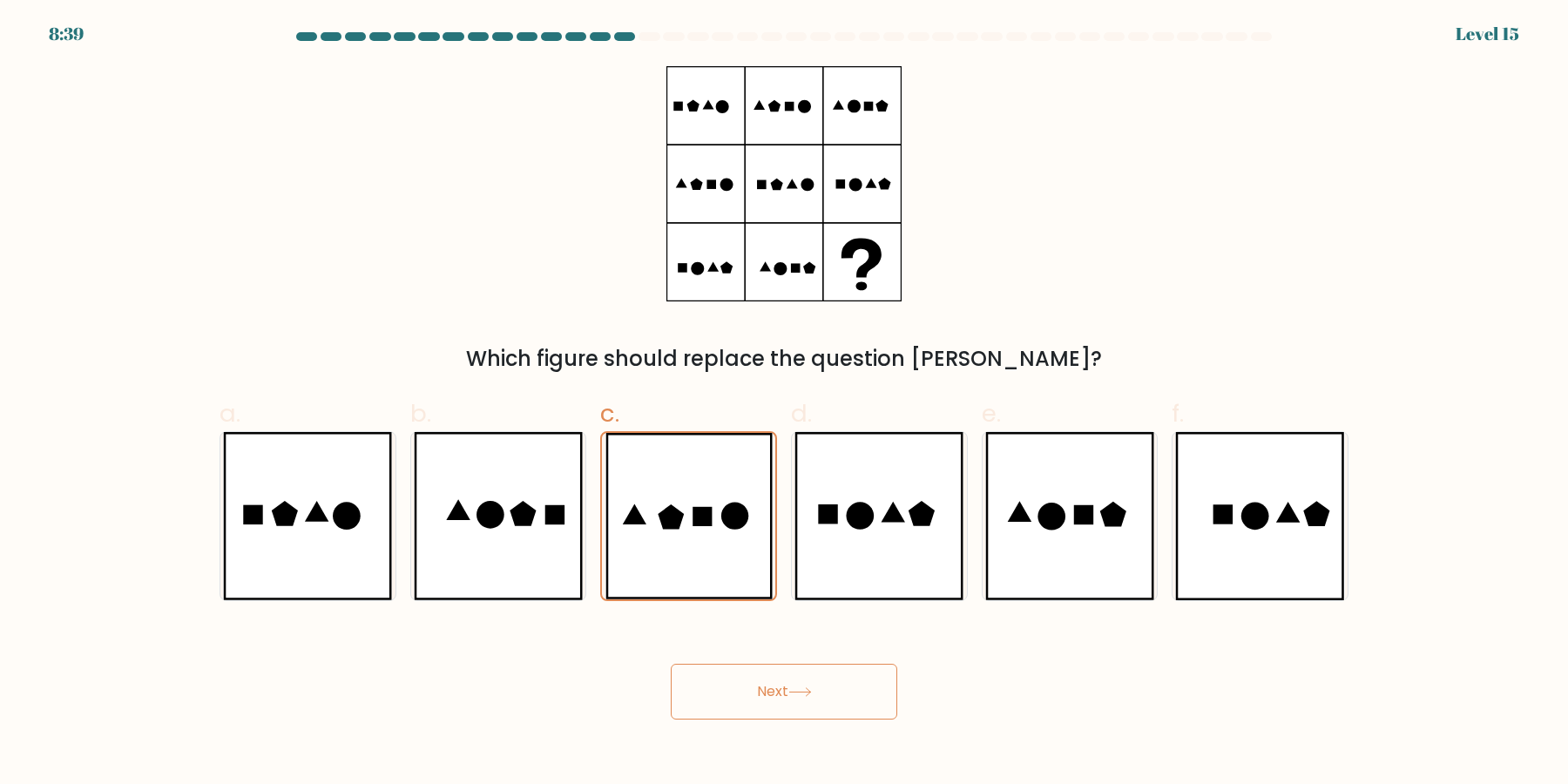
click at [758, 716] on button "Next" at bounding box center [784, 692] width 227 height 56
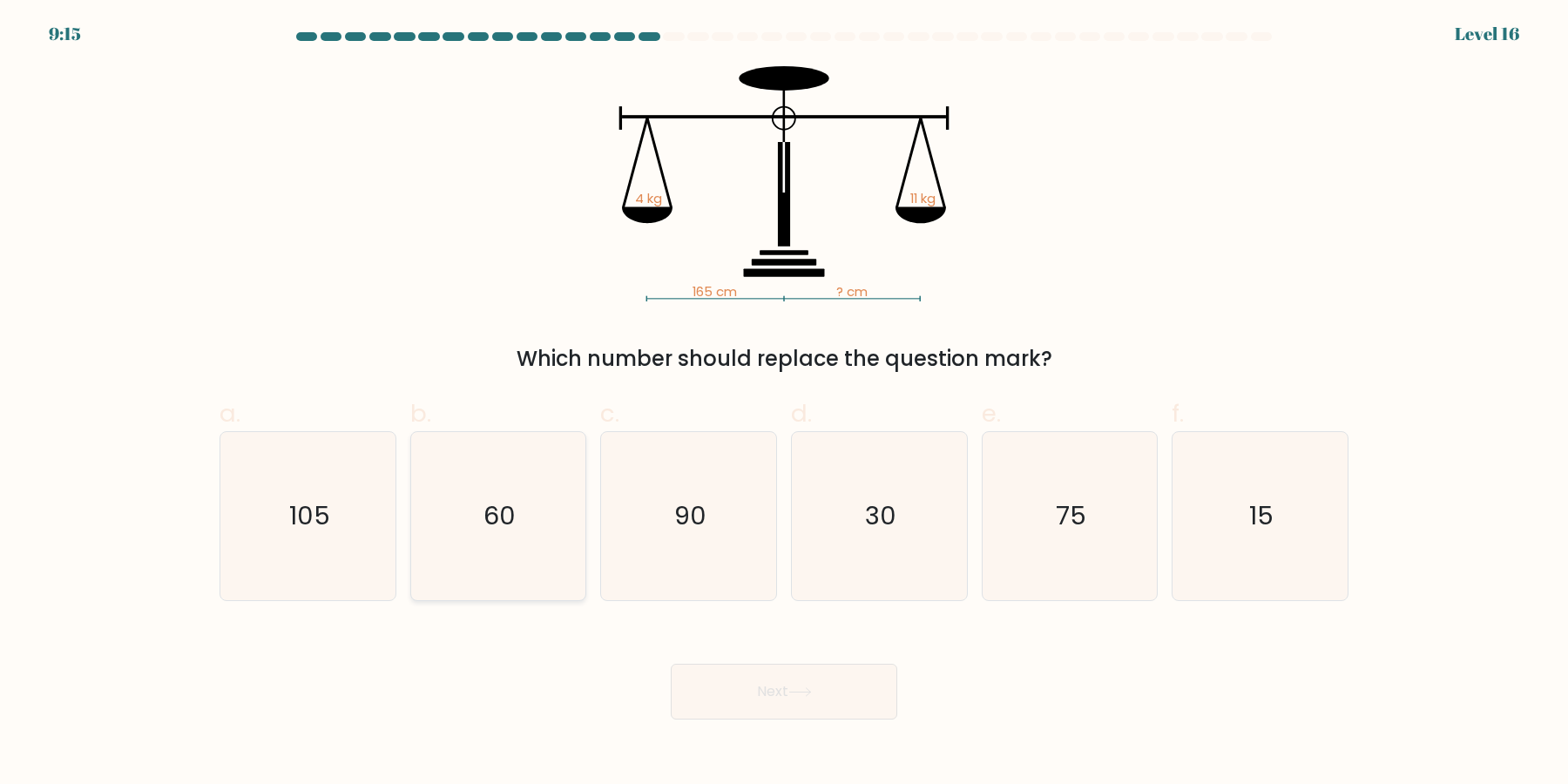
click at [510, 529] on icon "60" at bounding box center [497, 516] width 168 height 168
click at [784, 403] on input "b. 60" at bounding box center [784, 396] width 1 height 11
radio input "true"
click at [828, 697] on button "Next" at bounding box center [784, 692] width 227 height 56
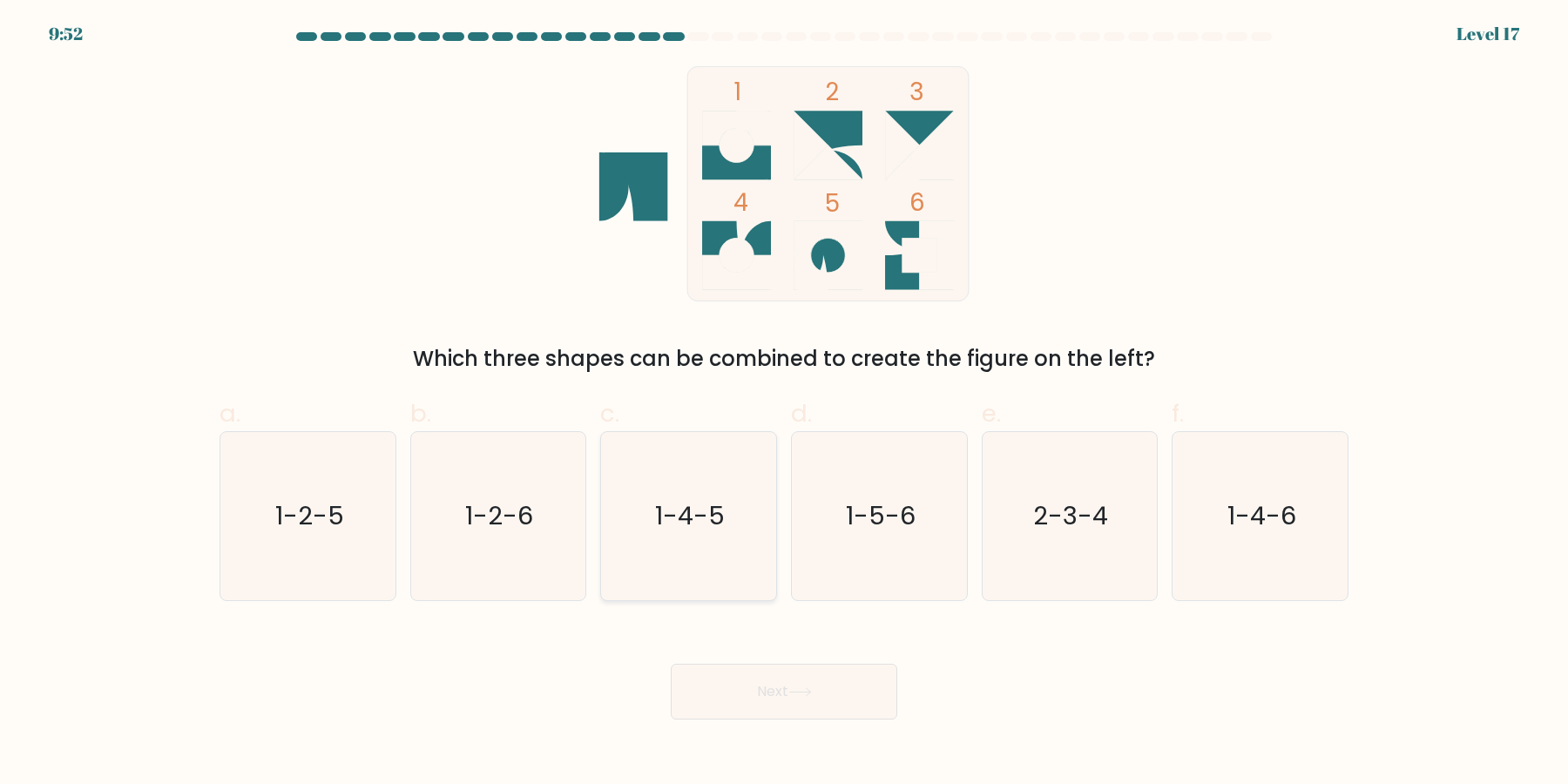
click at [645, 522] on icon "1-4-5" at bounding box center [688, 516] width 168 height 168
click at [784, 403] on input "c. 1-4-5" at bounding box center [784, 396] width 1 height 11
radio input "true"
click at [807, 693] on icon at bounding box center [799, 692] width 21 height 8
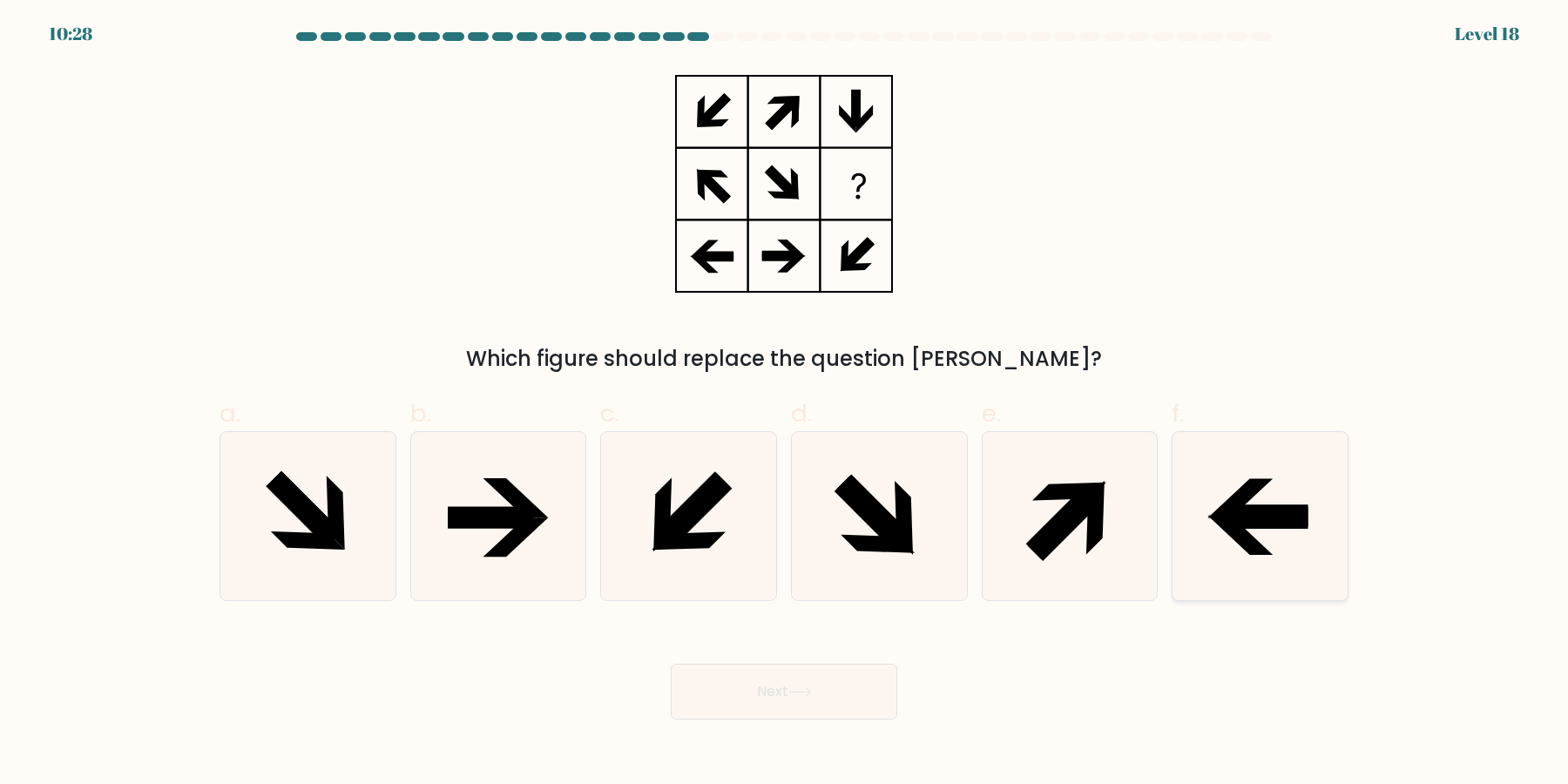
click at [1245, 512] on icon at bounding box center [1265, 519] width 84 height 22
click at [785, 403] on input "f." at bounding box center [784, 396] width 1 height 11
radio input "true"
click at [751, 691] on button "Next" at bounding box center [784, 692] width 227 height 56
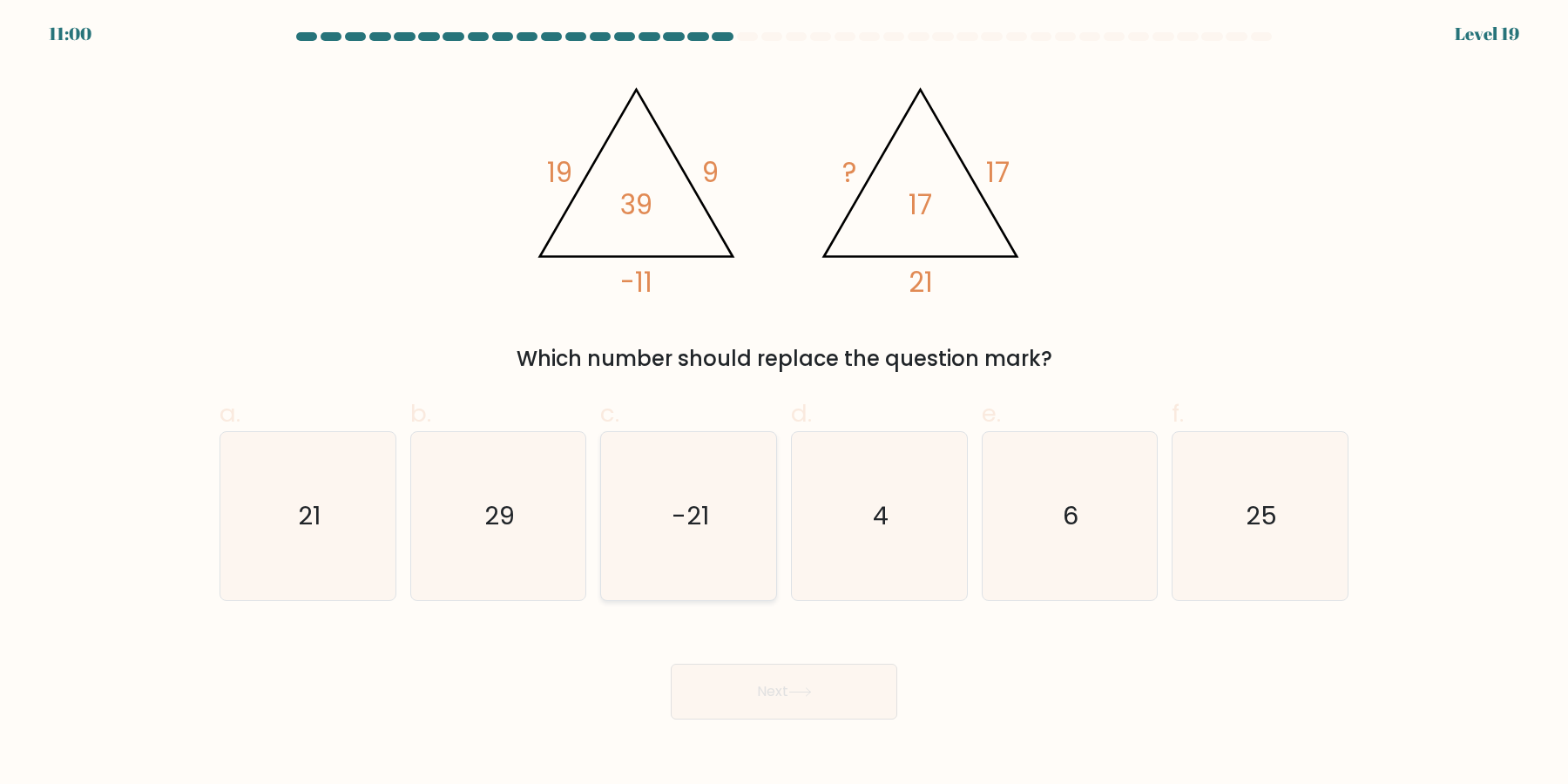
click at [713, 508] on icon "-21" at bounding box center [688, 516] width 168 height 168
click at [784, 403] on input "c. -21" at bounding box center [784, 396] width 1 height 11
radio input "true"
click at [306, 553] on icon "21" at bounding box center [307, 516] width 168 height 168
click at [784, 403] on input "a. 21" at bounding box center [784, 396] width 1 height 11
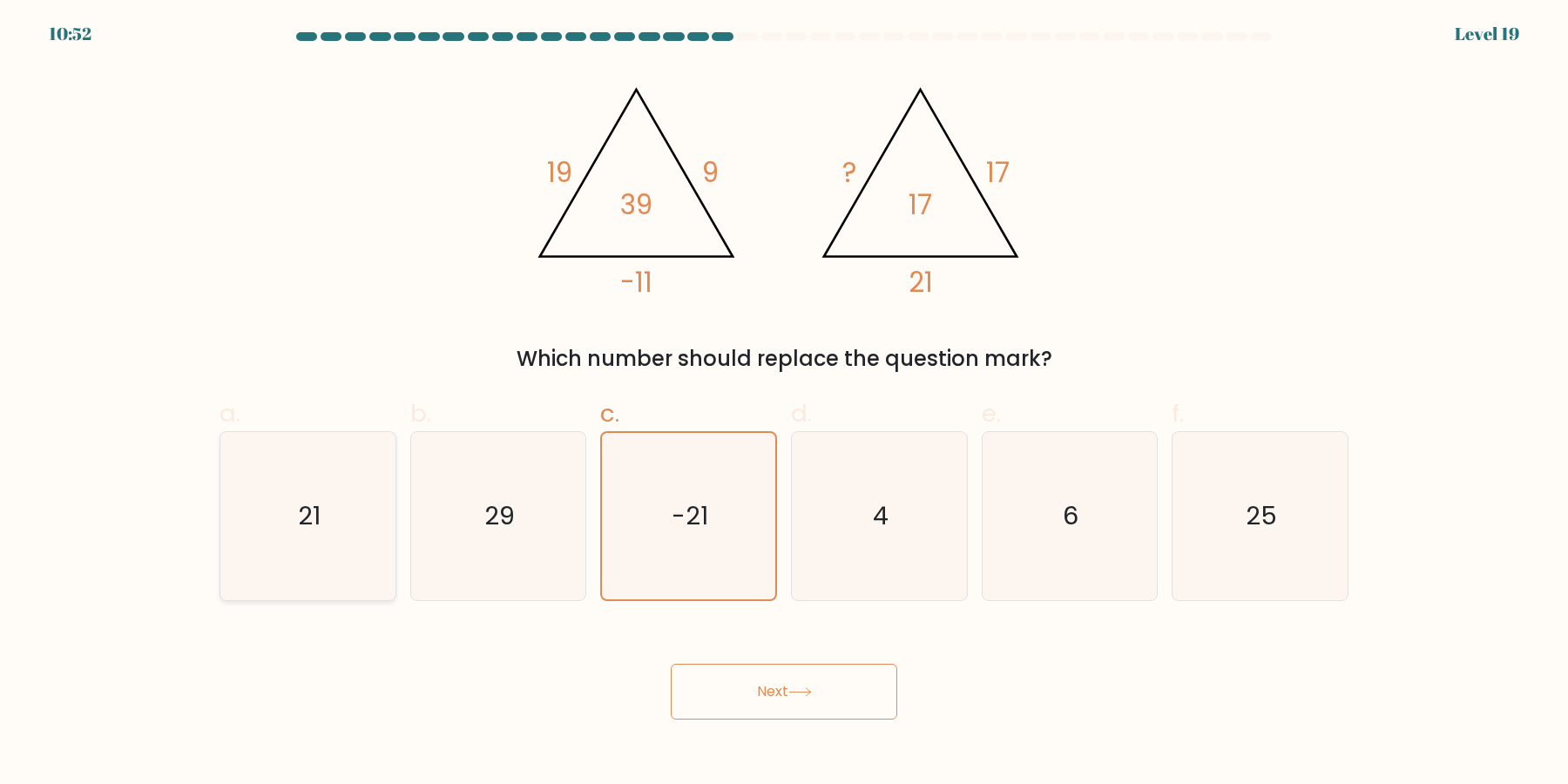
radio input "true"
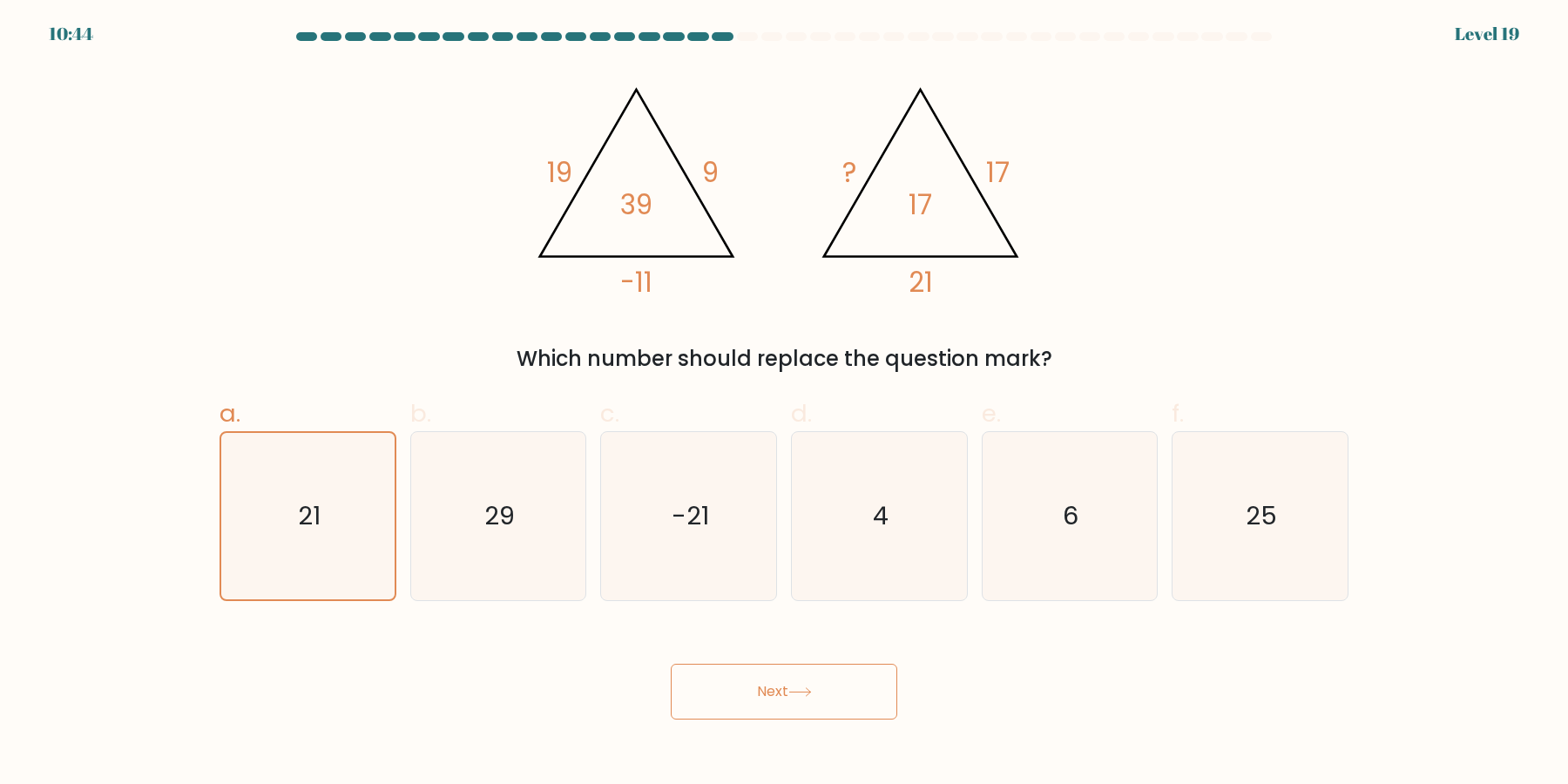
click at [788, 687] on button "Next" at bounding box center [784, 692] width 227 height 56
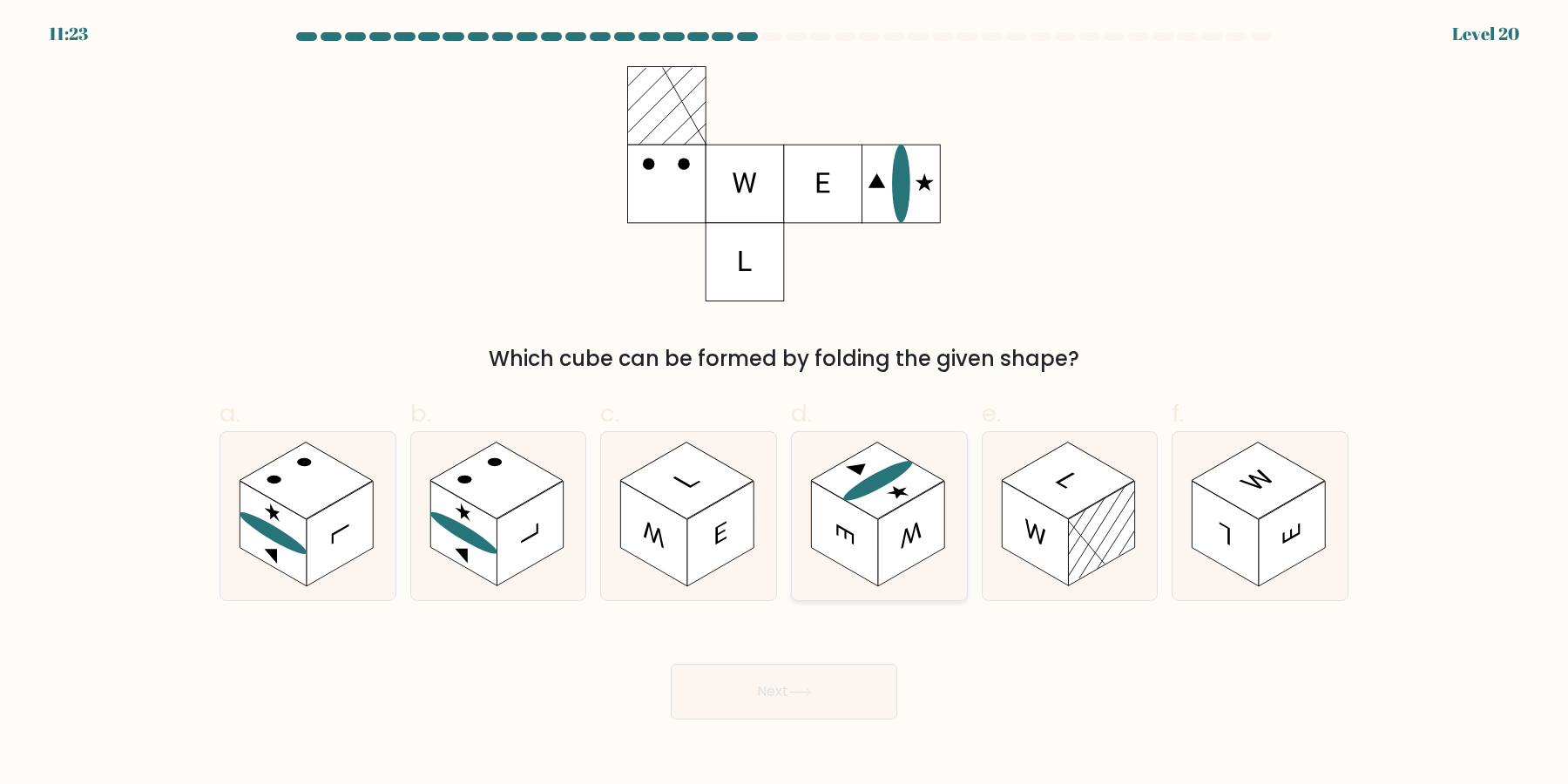
click at [913, 485] on rect at bounding box center [877, 480] width 133 height 77
click at [785, 403] on input "d." at bounding box center [784, 396] width 1 height 11
radio input "true"
click at [816, 688] on button "Next" at bounding box center [784, 692] width 227 height 56
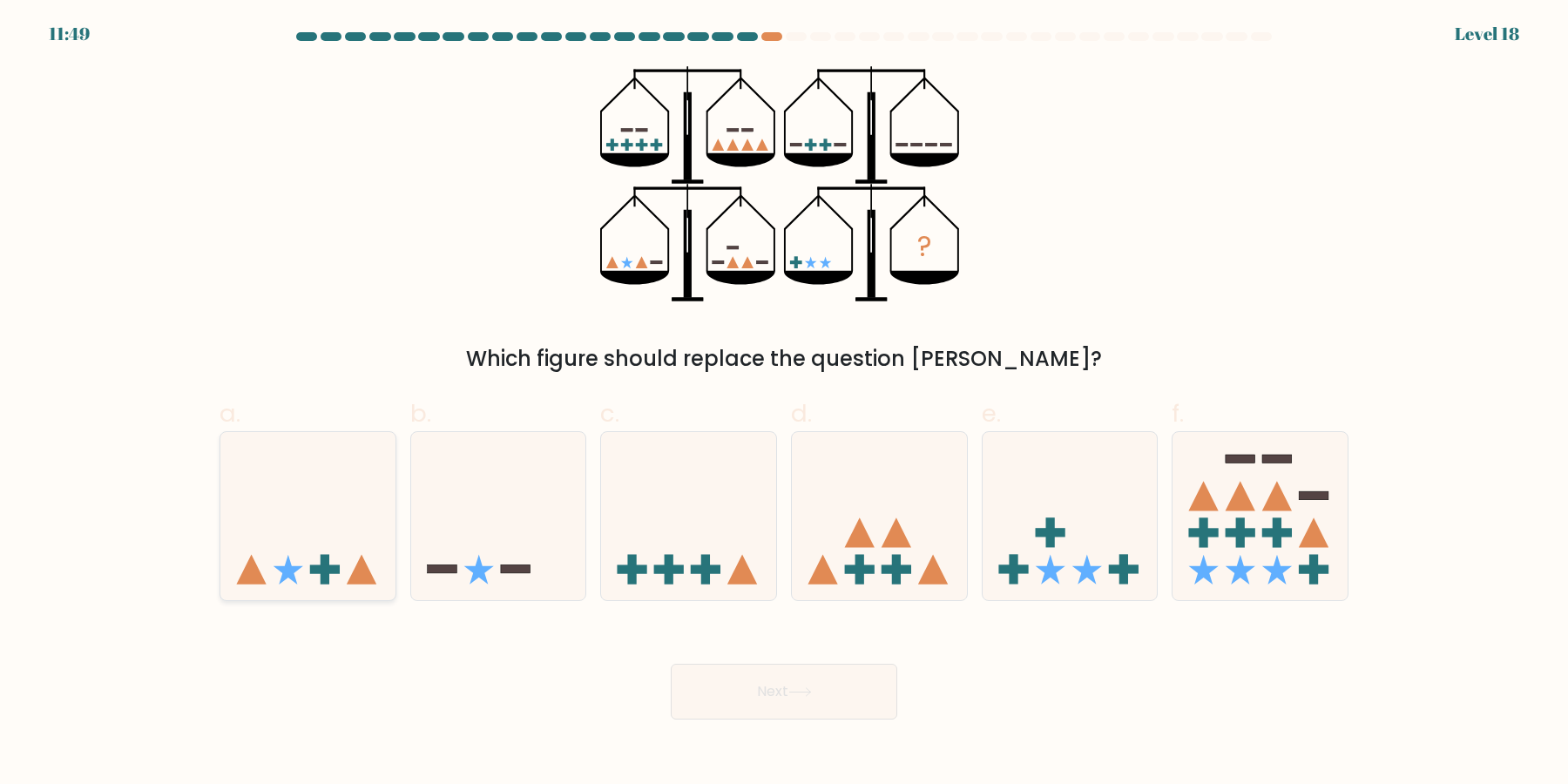
click at [347, 548] on icon at bounding box center [308, 516] width 175 height 144
click at [784, 403] on input "a." at bounding box center [784, 396] width 1 height 11
radio input "true"
click at [477, 533] on icon at bounding box center [499, 516] width 175 height 144
click at [784, 403] on input "b." at bounding box center [784, 396] width 1 height 11
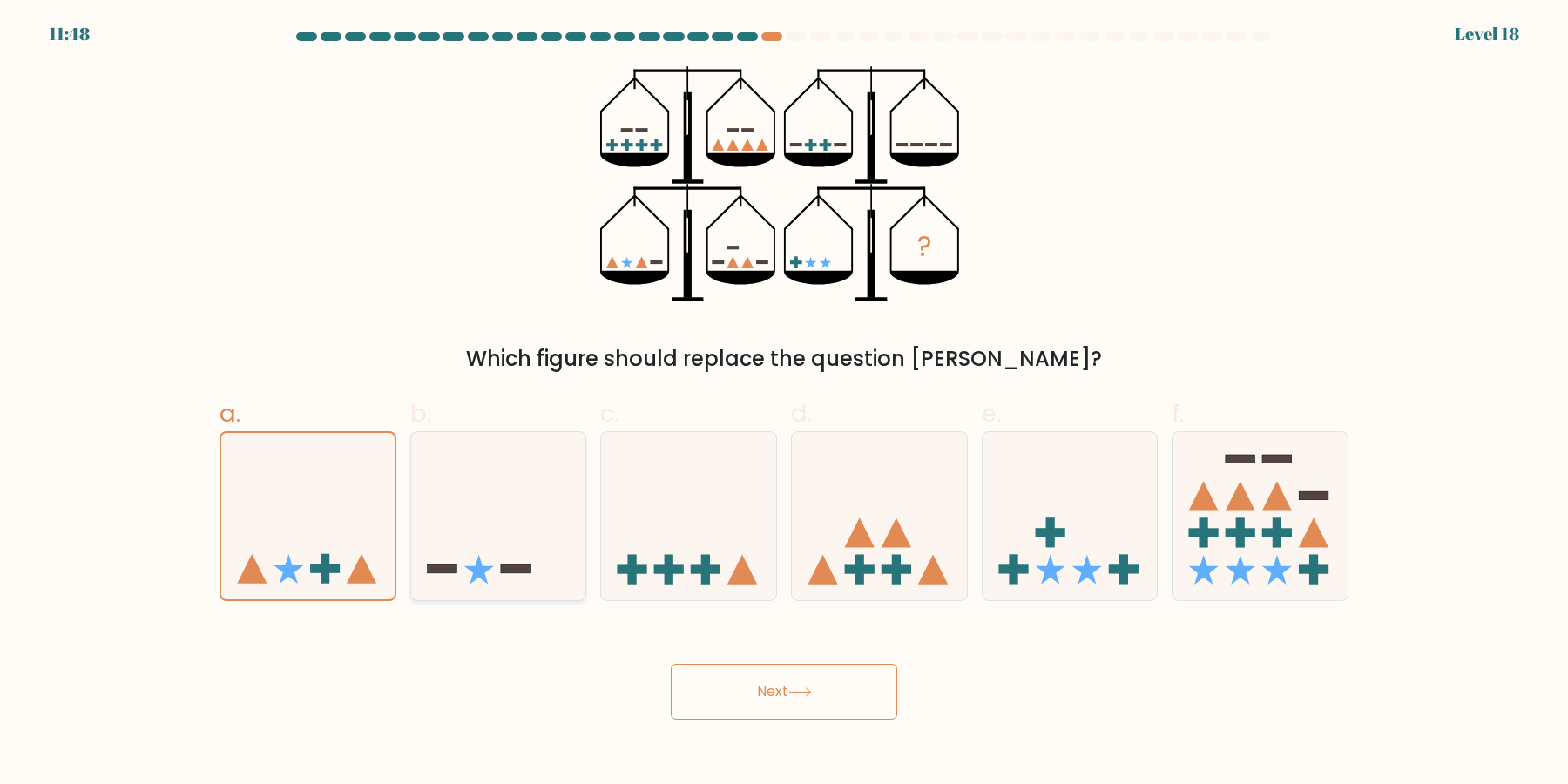
radio input "true"
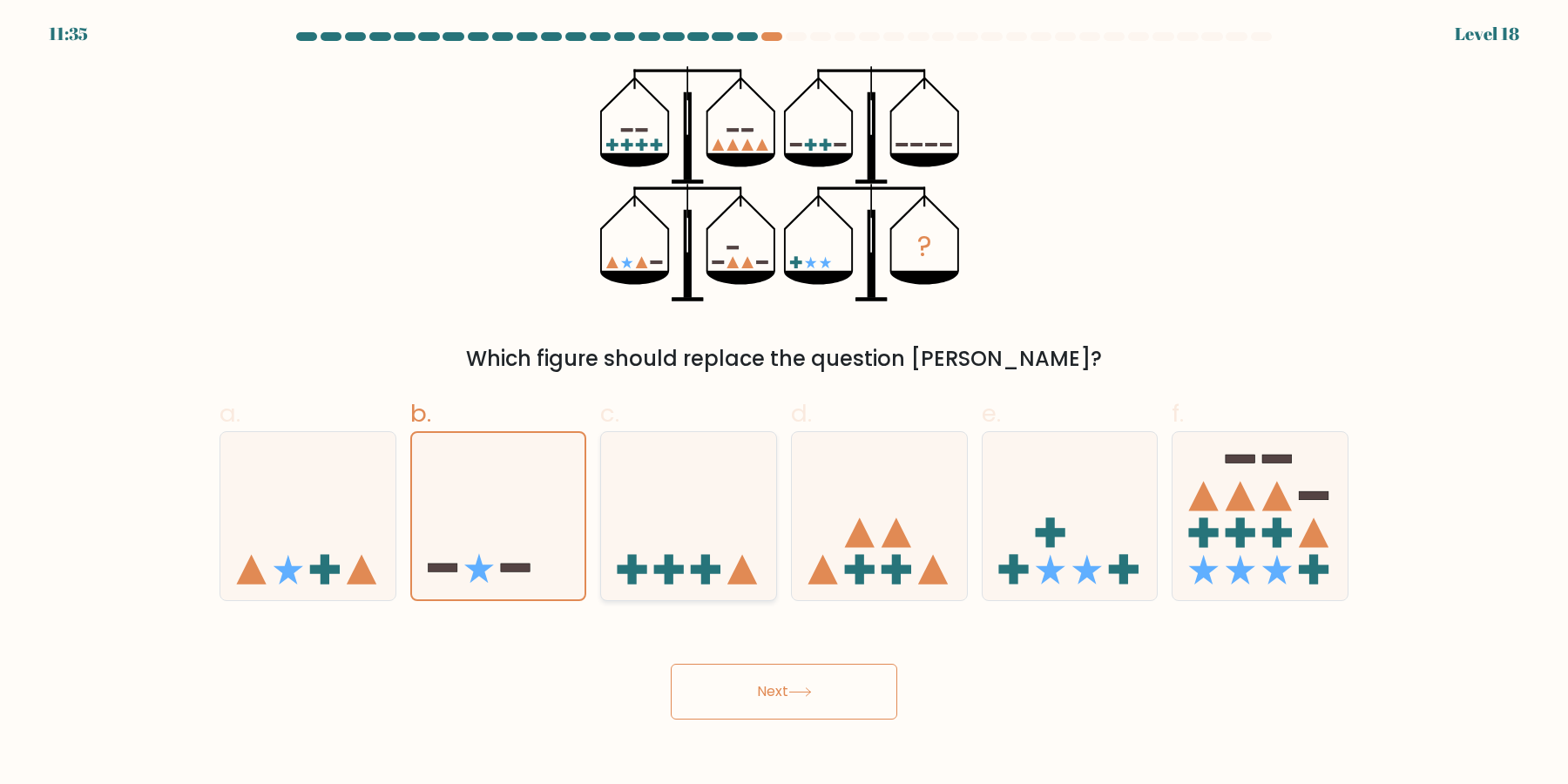
click at [680, 529] on icon at bounding box center [689, 516] width 175 height 144
click at [784, 403] on input "c." at bounding box center [784, 396] width 1 height 11
radio input "true"
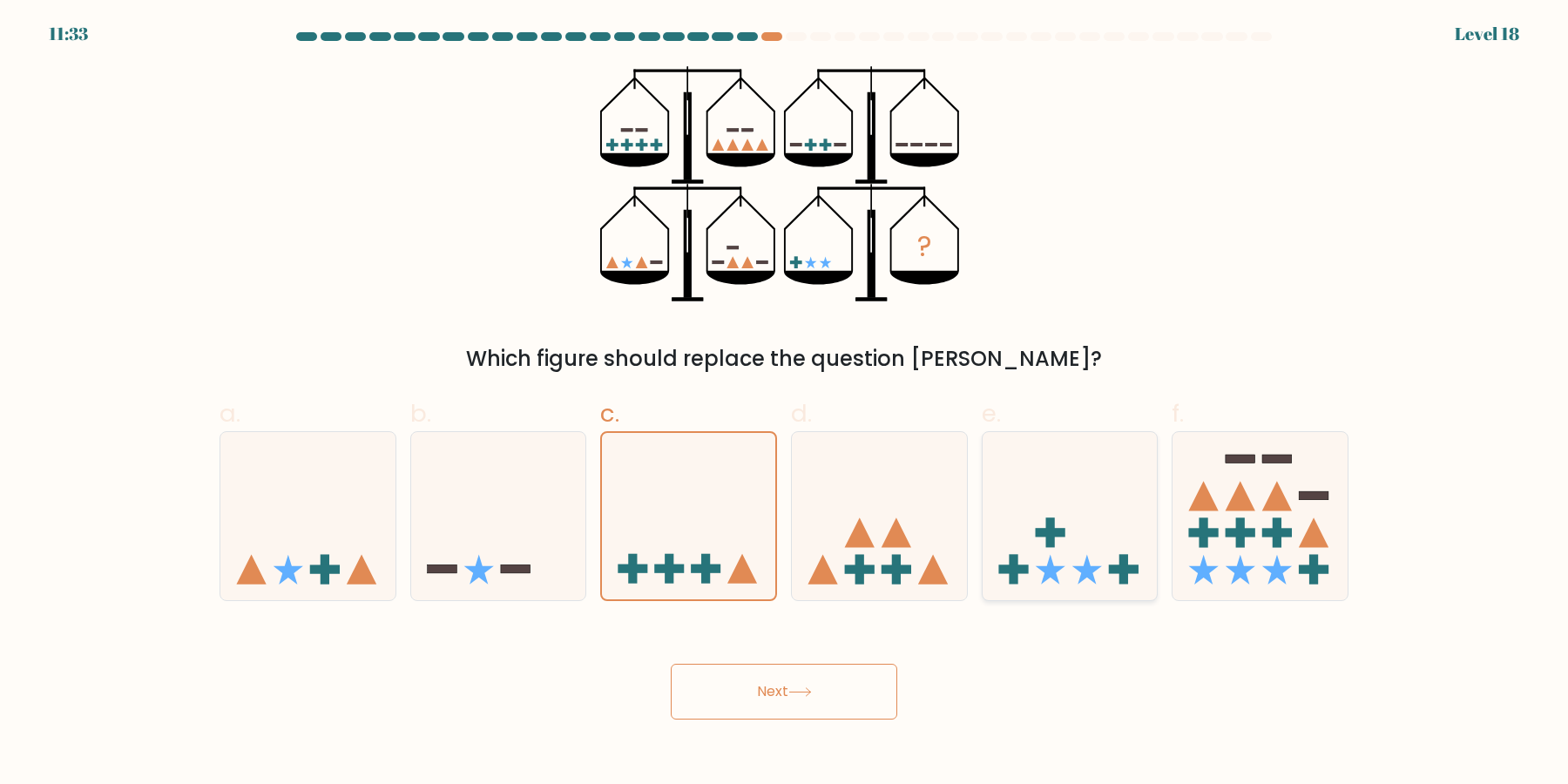
click at [1047, 509] on icon at bounding box center [1070, 516] width 175 height 144
click at [785, 403] on input "e." at bounding box center [784, 396] width 1 height 11
radio input "true"
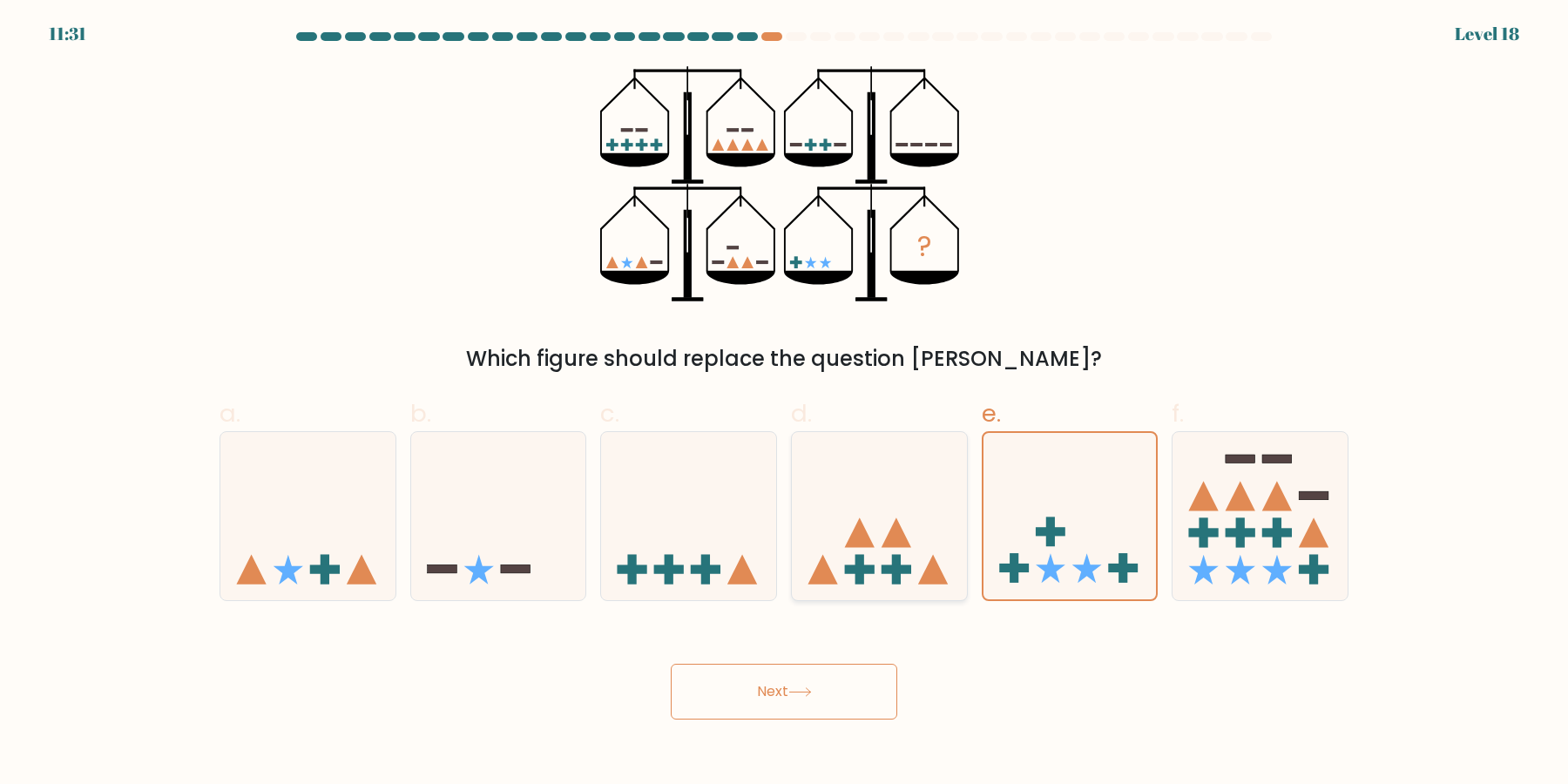
click at [892, 473] on icon at bounding box center [879, 516] width 175 height 144
click at [785, 403] on input "d." at bounding box center [784, 396] width 1 height 11
radio input "true"
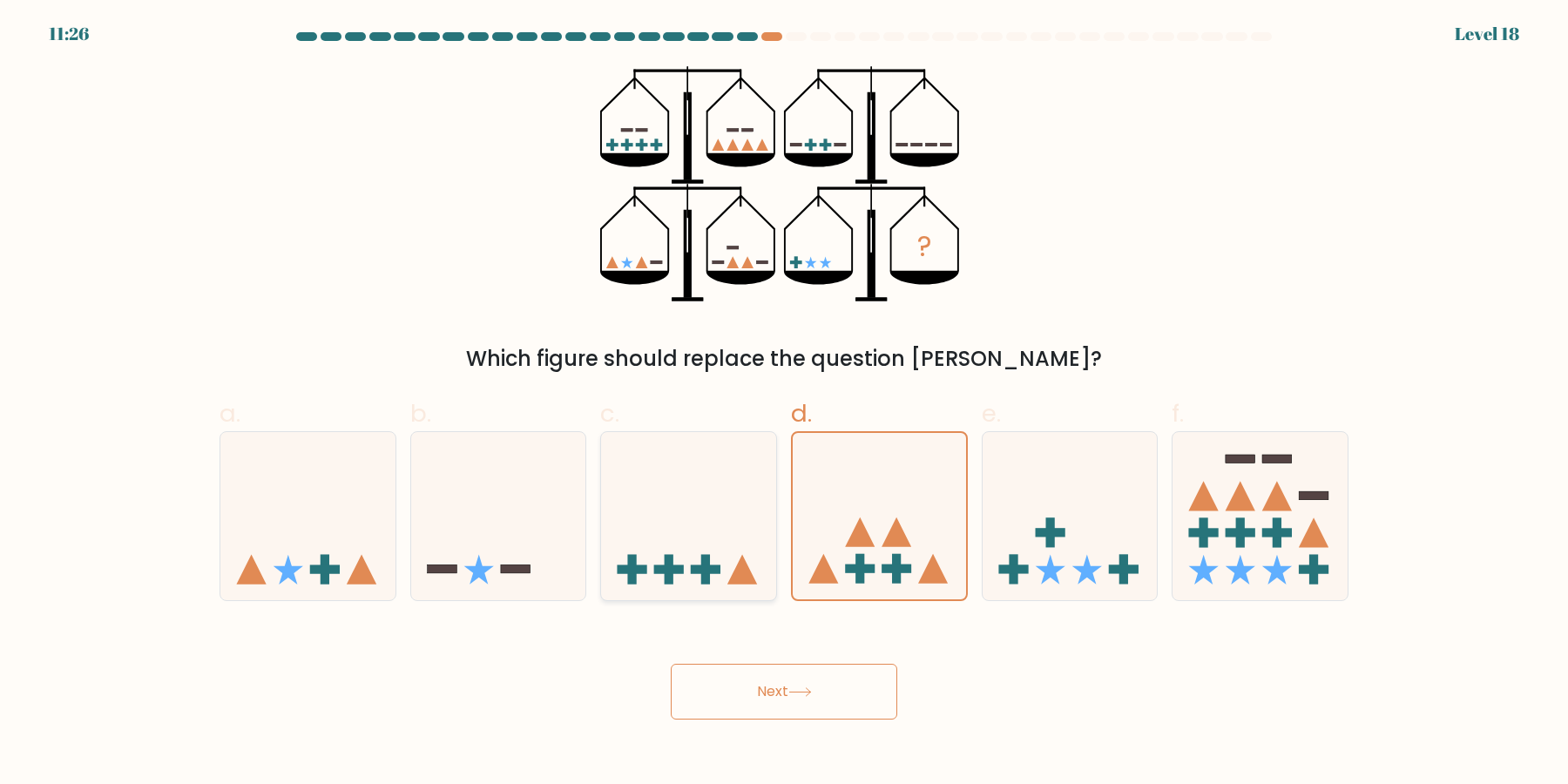
click at [706, 516] on icon at bounding box center [689, 516] width 175 height 144
click at [784, 403] on input "c." at bounding box center [784, 396] width 1 height 11
radio input "true"
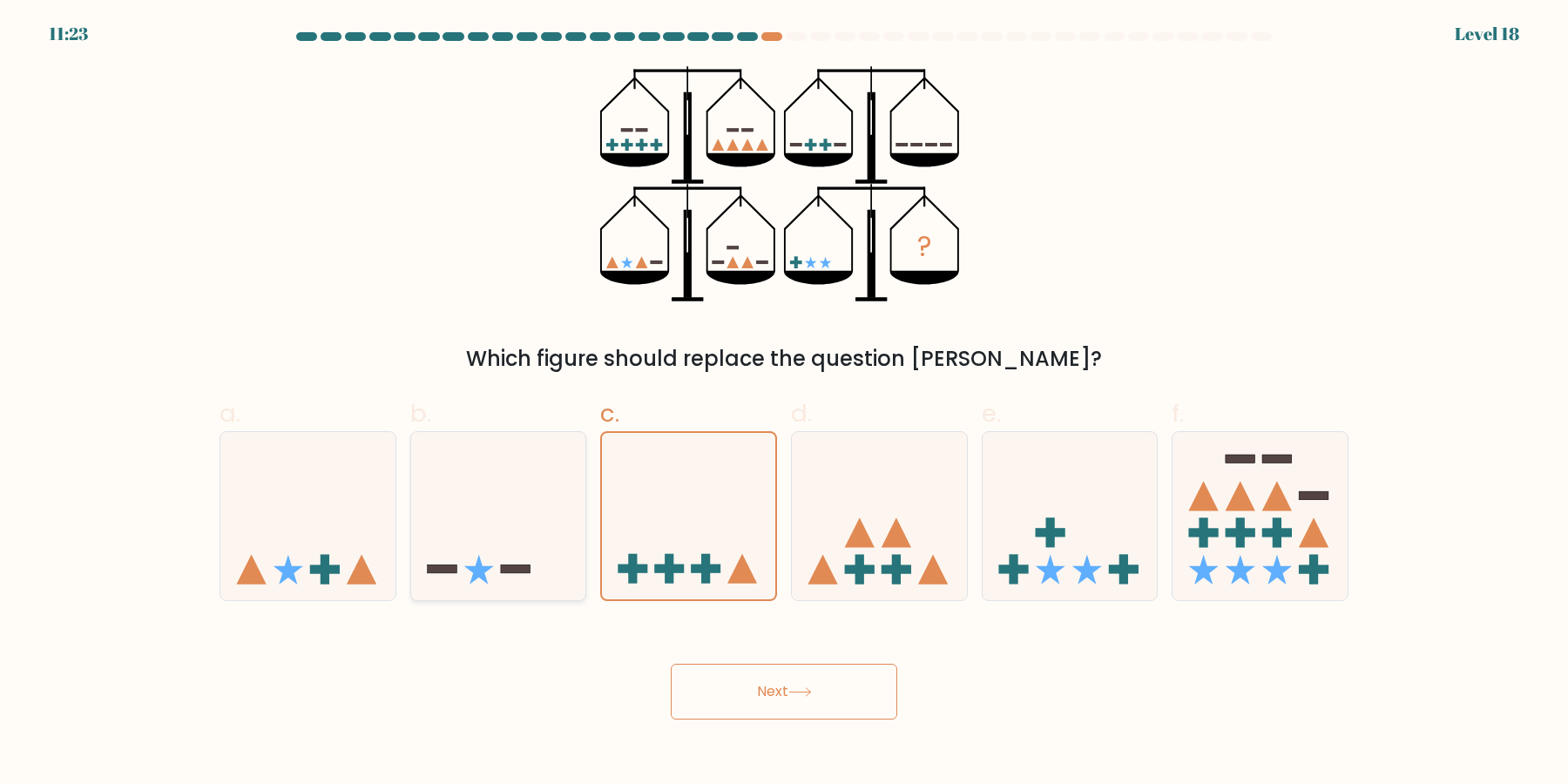
click at [567, 522] on icon at bounding box center [499, 516] width 175 height 144
click at [784, 403] on input "b." at bounding box center [784, 396] width 1 height 11
radio input "true"
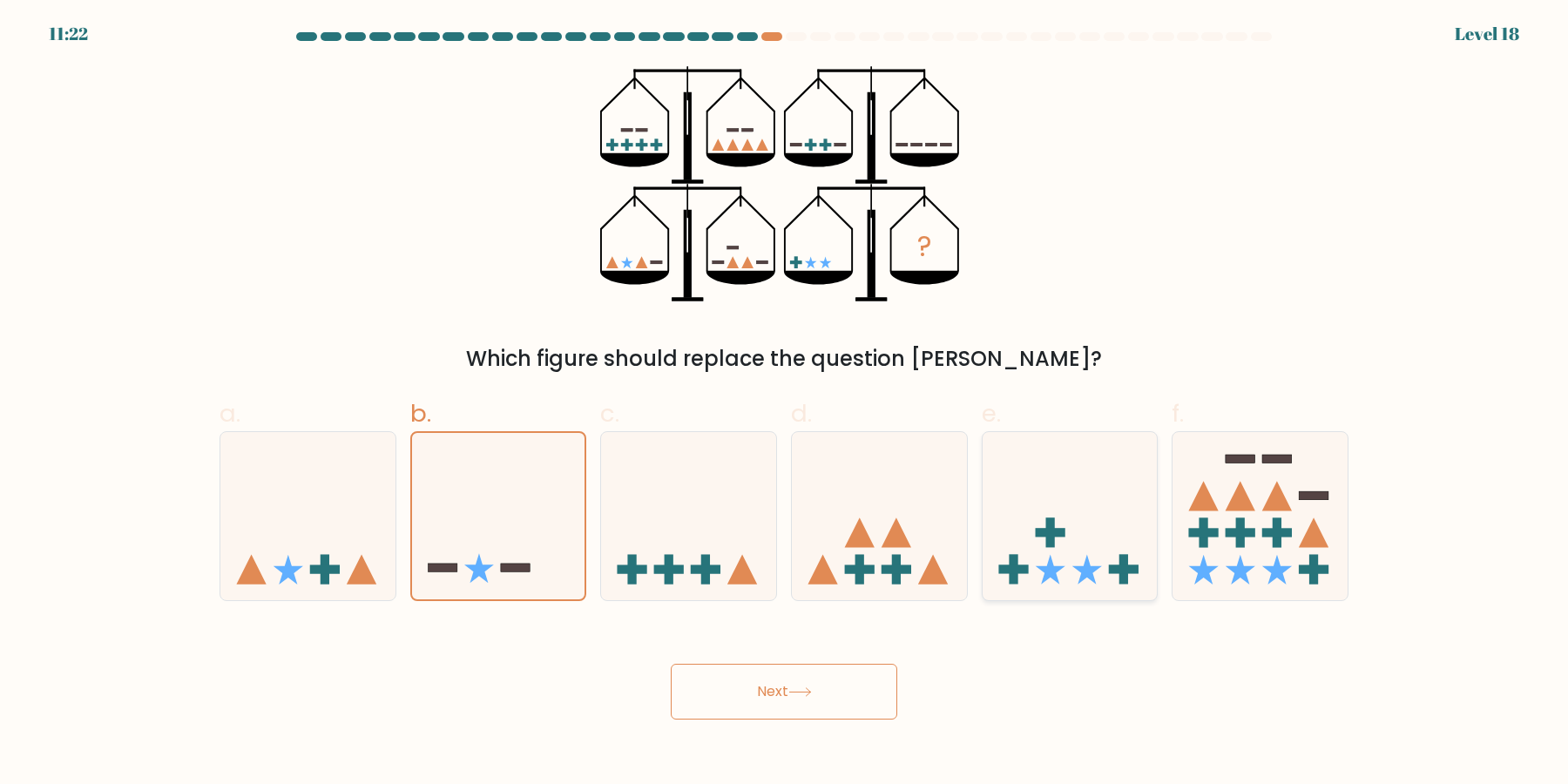
click at [1070, 538] on icon at bounding box center [1070, 516] width 175 height 144
click at [785, 403] on input "e." at bounding box center [784, 396] width 1 height 11
radio input "true"
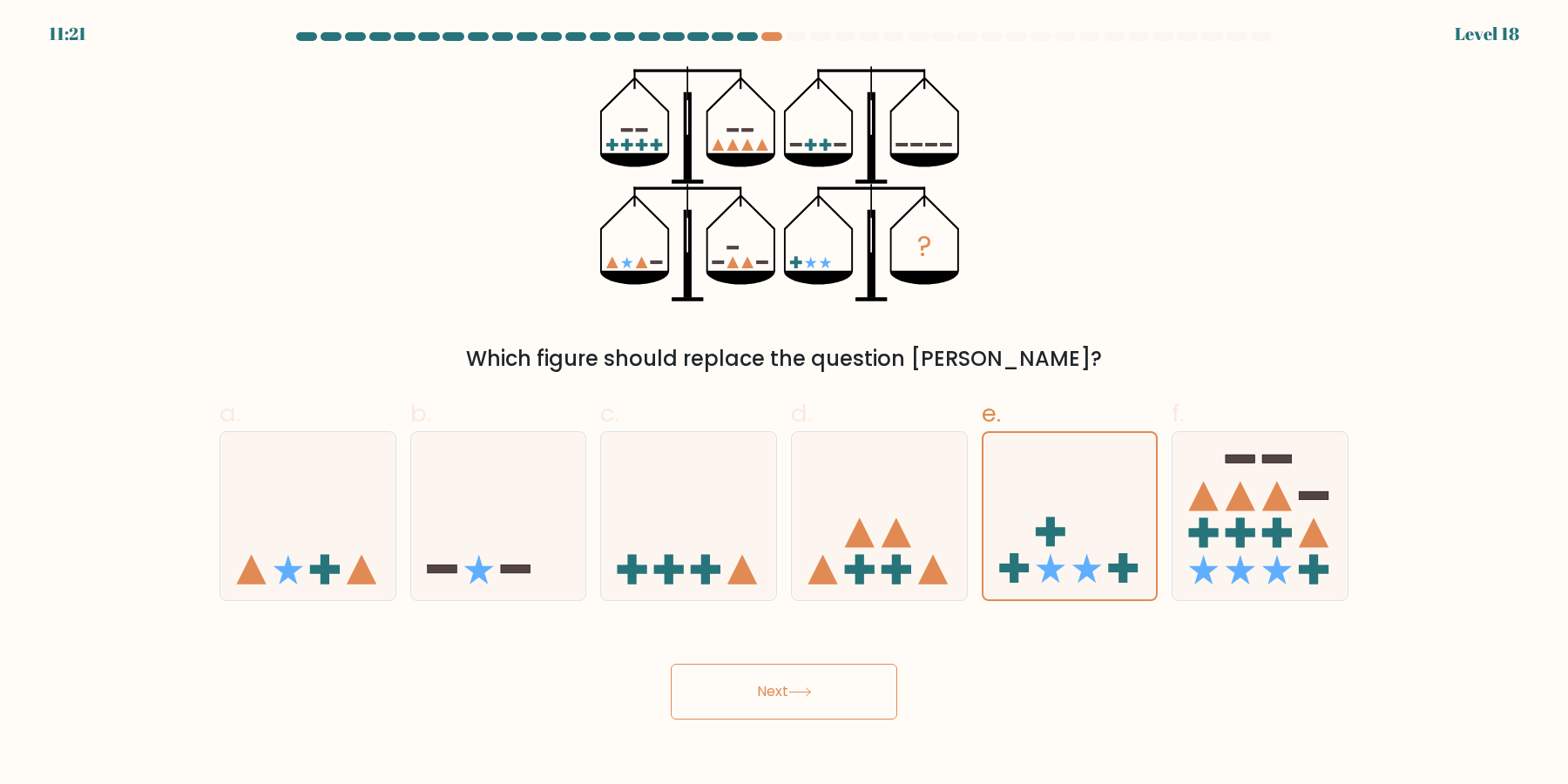
click at [996, 284] on div "? Which figure should replace the question mark?" at bounding box center [783, 221] width 1150 height 308
click at [695, 512] on icon at bounding box center [689, 516] width 175 height 144
click at [784, 403] on input "c." at bounding box center [784, 396] width 1 height 11
radio input "true"
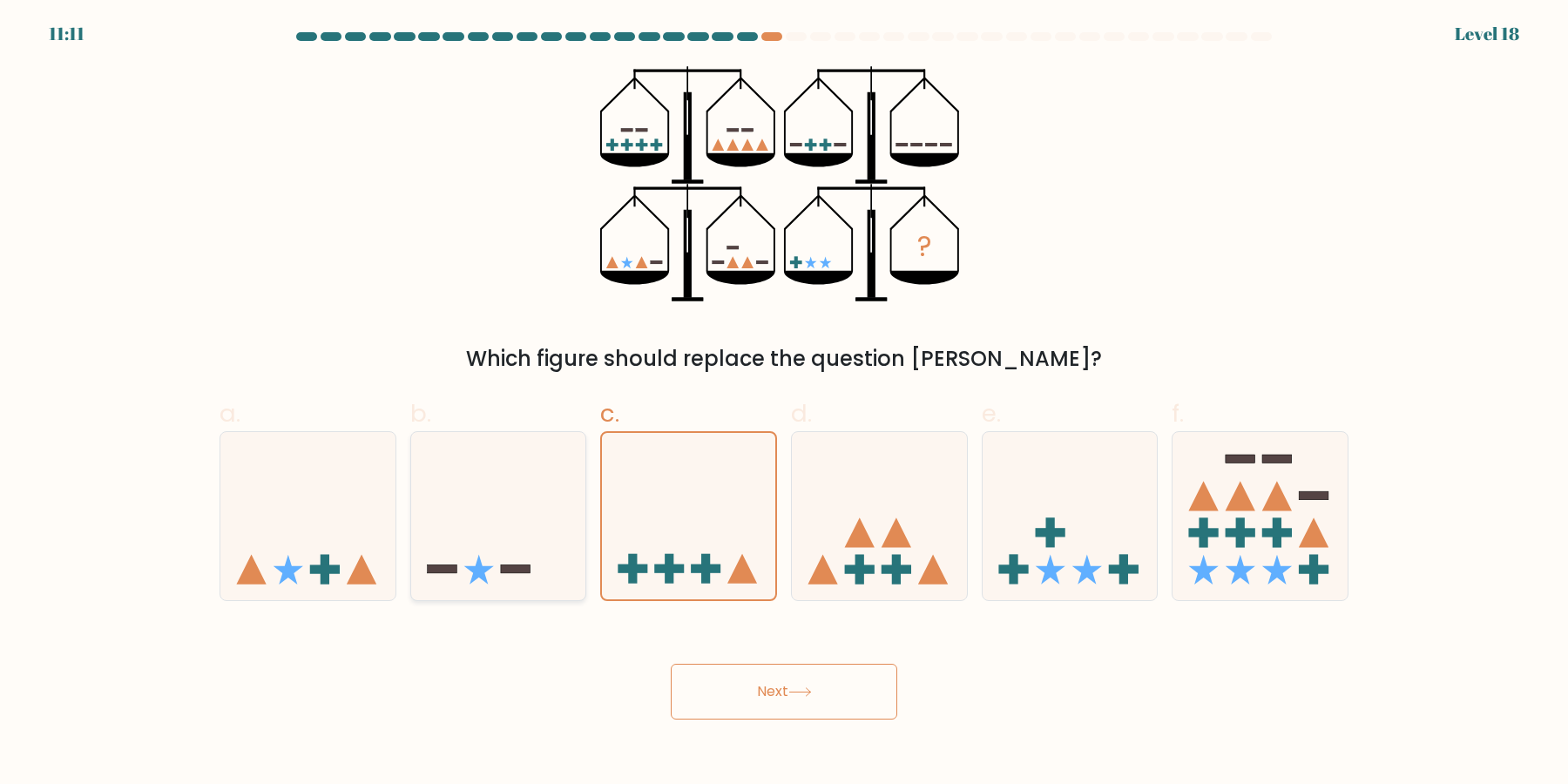
click at [543, 536] on icon at bounding box center [499, 516] width 175 height 144
click at [784, 403] on input "b." at bounding box center [784, 396] width 1 height 11
radio input "true"
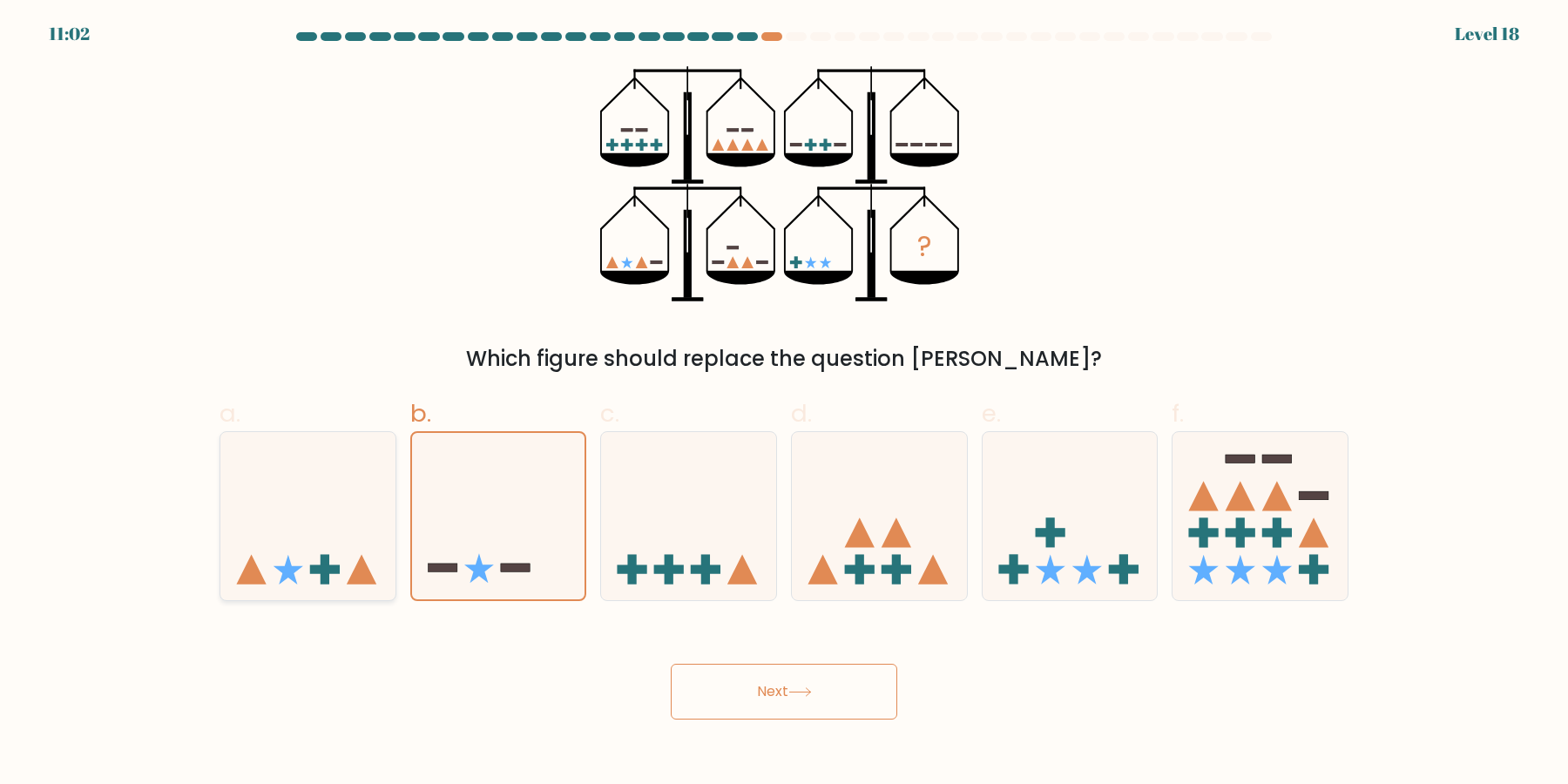
click at [344, 534] on icon at bounding box center [308, 516] width 175 height 144
click at [784, 403] on input "a." at bounding box center [784, 396] width 1 height 11
radio input "true"
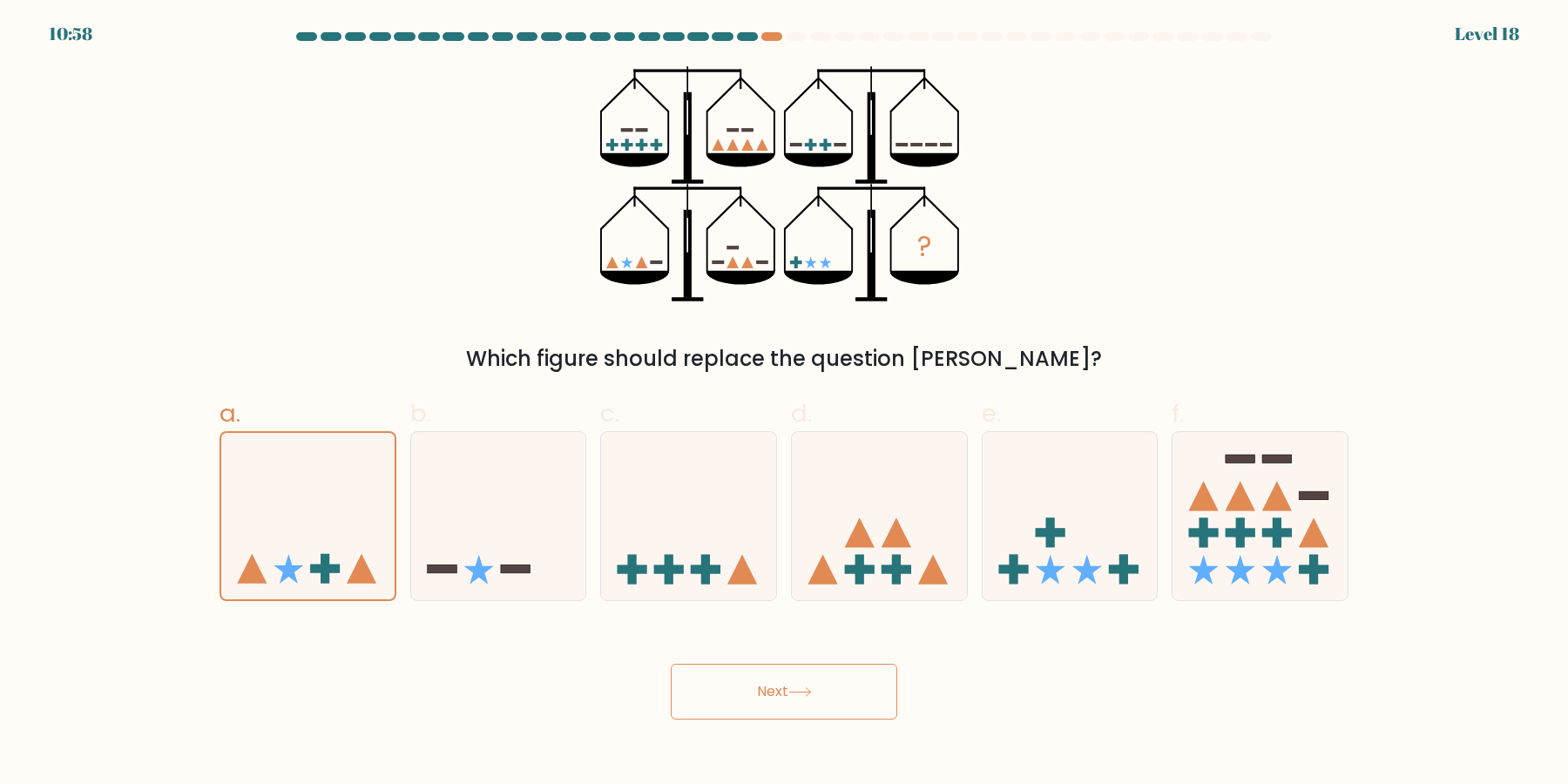
click at [792, 682] on button "Next" at bounding box center [784, 692] width 227 height 56
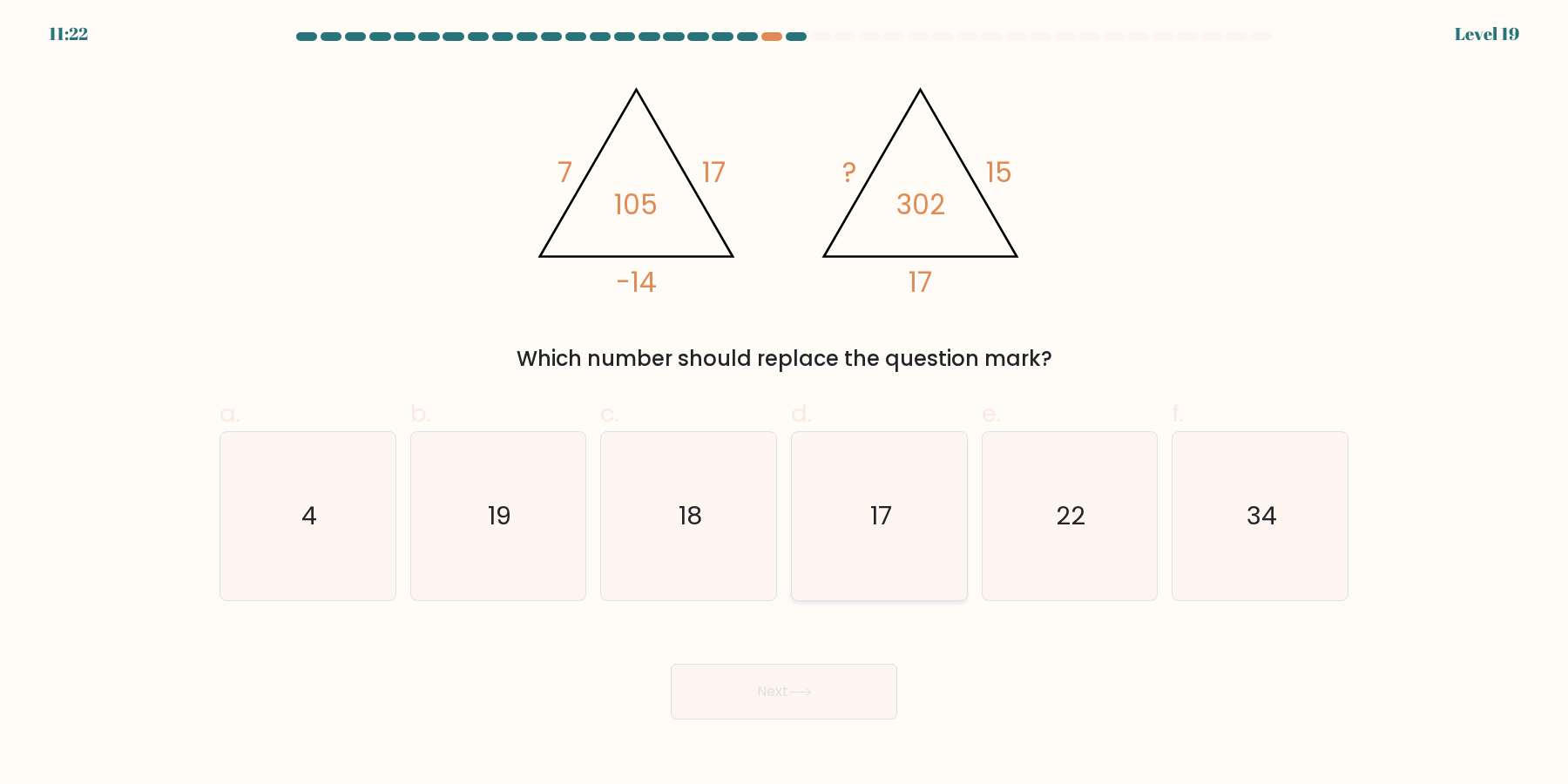
click at [913, 513] on icon "17" at bounding box center [878, 516] width 168 height 168
click at [785, 403] on input "d. 17" at bounding box center [784, 396] width 1 height 11
radio input "true"
click at [512, 504] on text "19" at bounding box center [500, 516] width 24 height 35
click at [784, 403] on input "b. 19" at bounding box center [784, 396] width 1 height 11
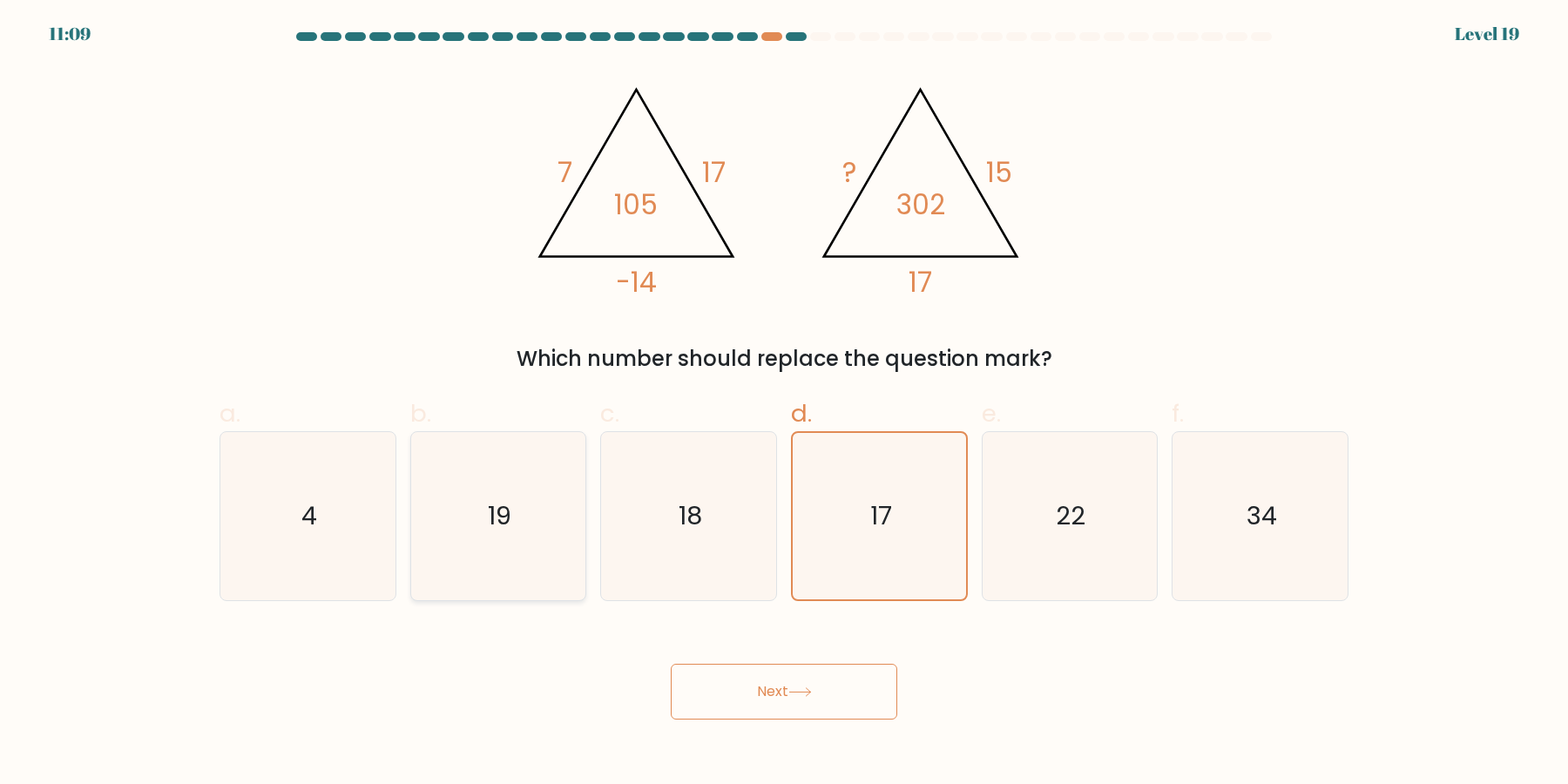
radio input "true"
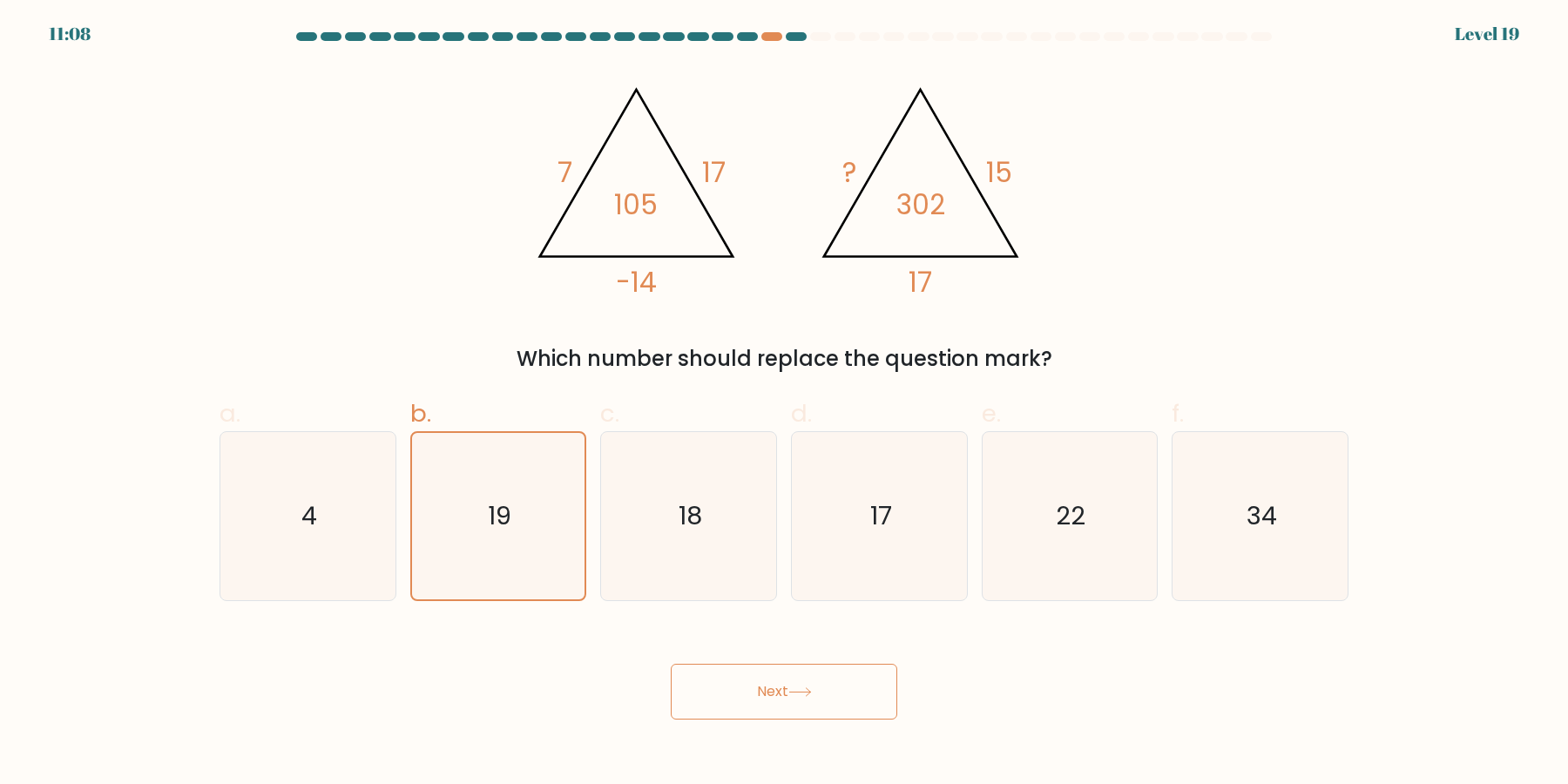
click at [832, 693] on button "Next" at bounding box center [784, 692] width 227 height 56
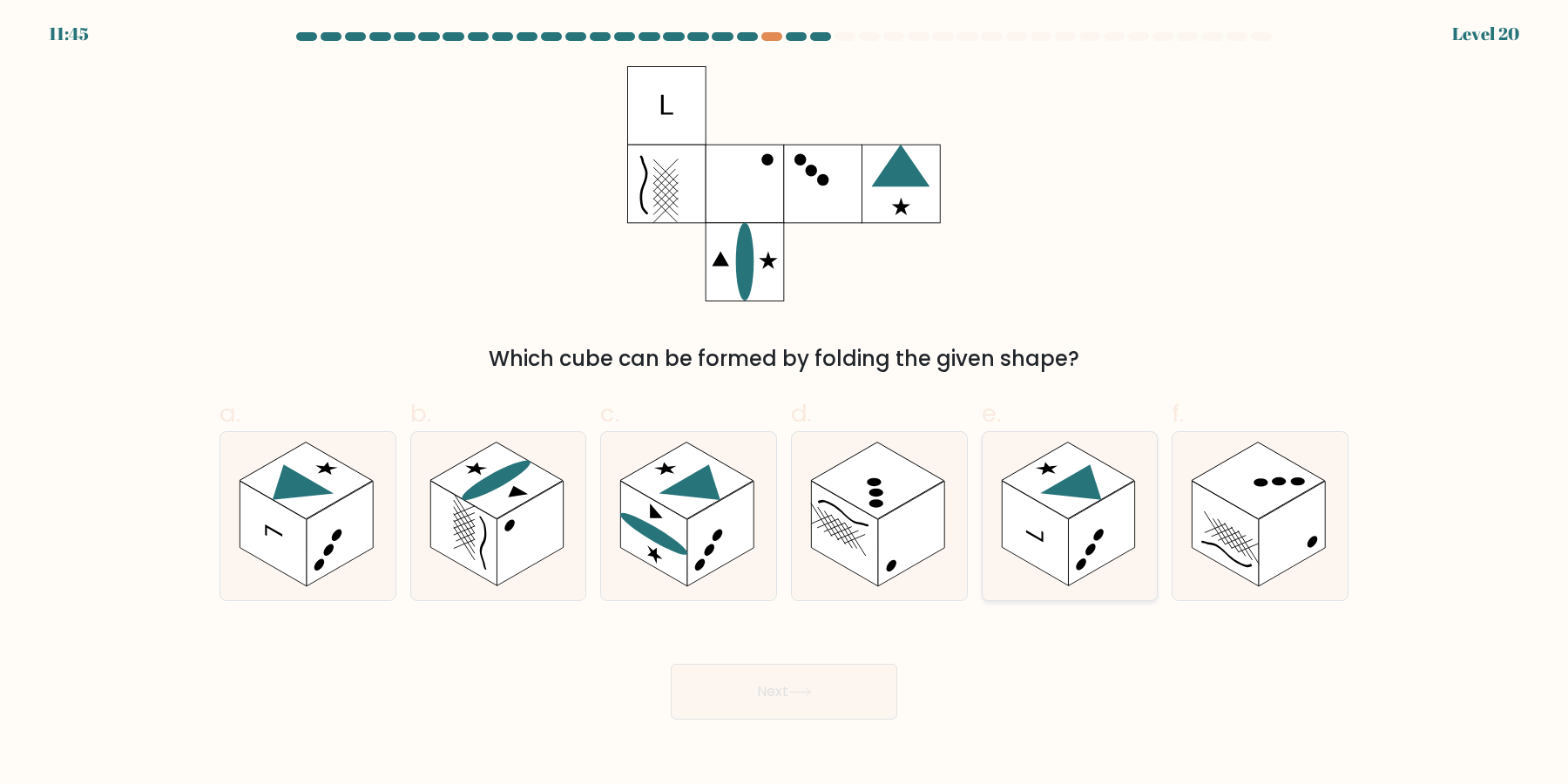
click at [1117, 552] on rect at bounding box center [1101, 535] width 67 height 105
click at [785, 403] on input "e." at bounding box center [784, 396] width 1 height 11
radio input "true"
click at [610, 544] on div at bounding box center [689, 516] width 177 height 170
click at [784, 403] on input "c." at bounding box center [784, 396] width 1 height 11
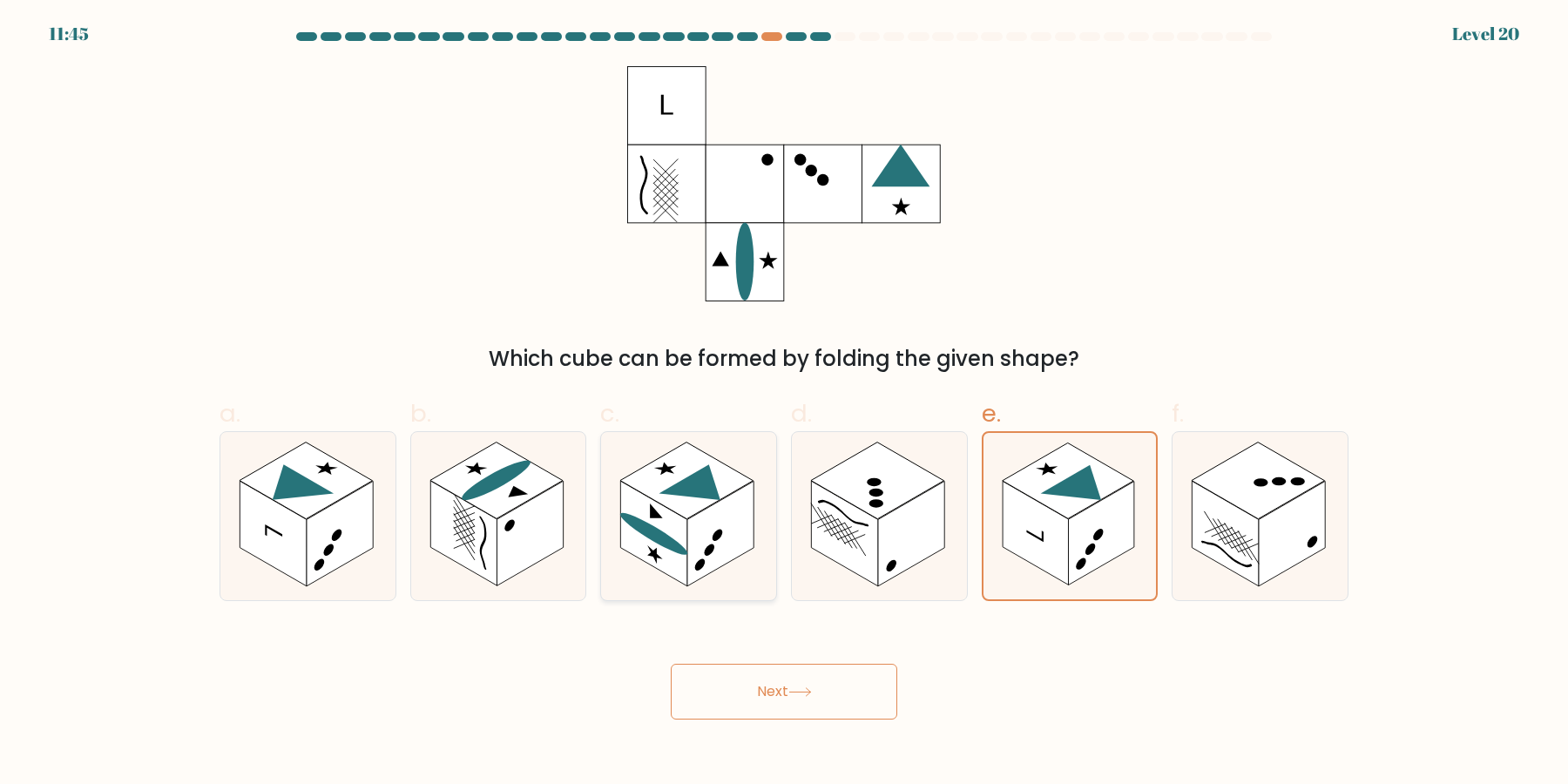
radio input "true"
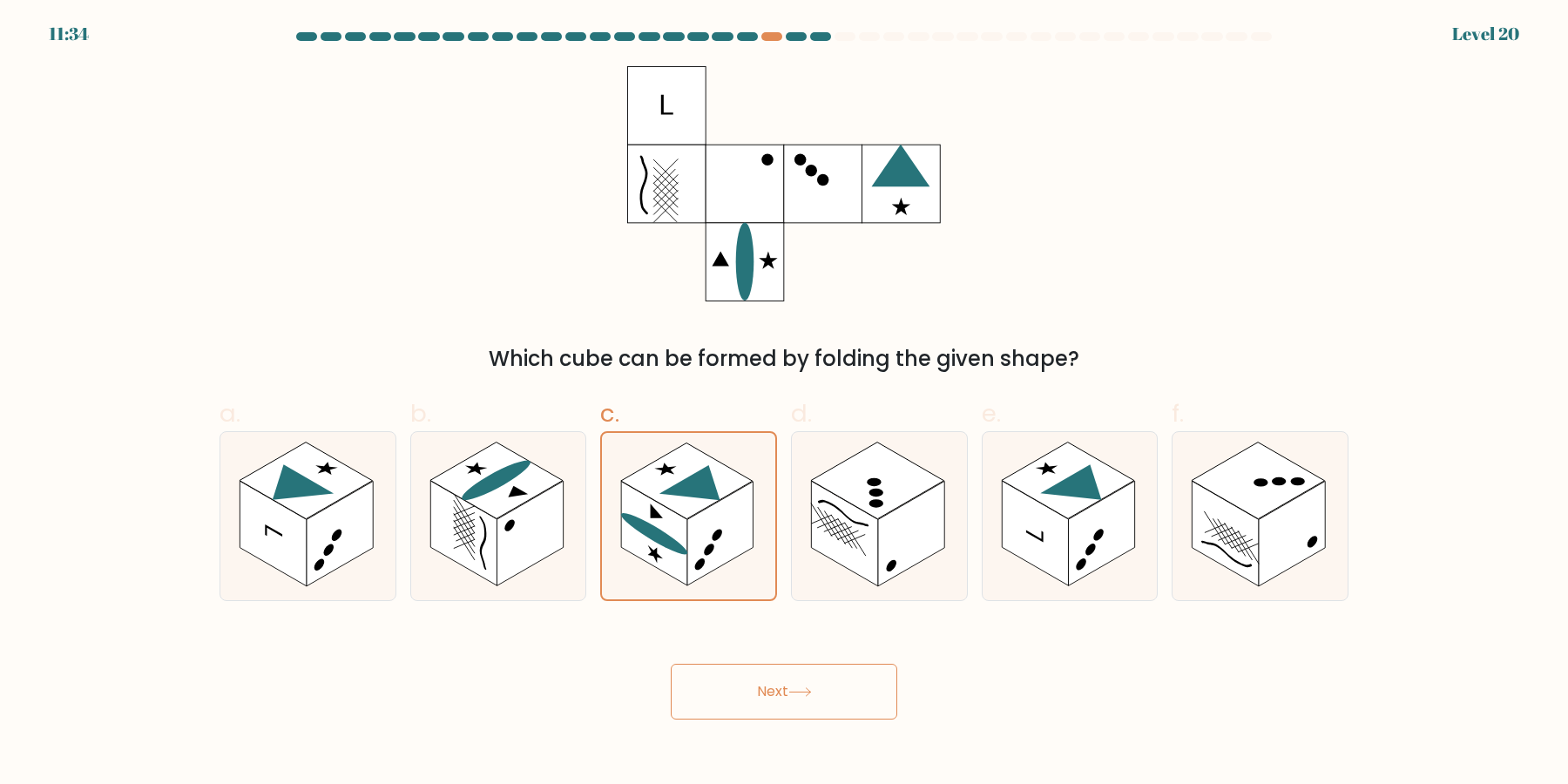
click at [777, 702] on button "Next" at bounding box center [784, 692] width 227 height 56
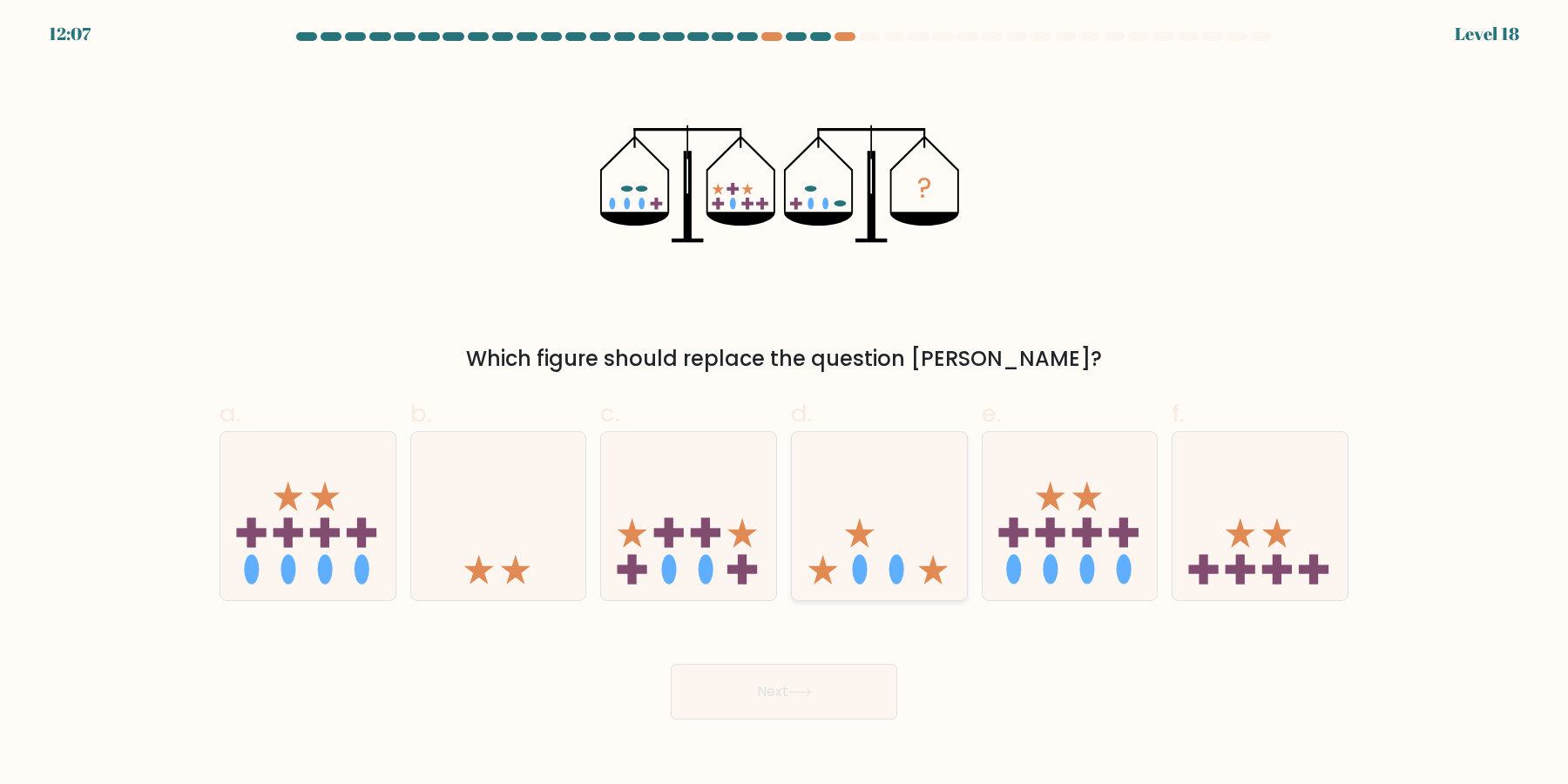
click at [910, 545] on icon at bounding box center [879, 516] width 175 height 144
click at [785, 403] on input "d." at bounding box center [784, 396] width 1 height 11
radio input "true"
click at [1245, 533] on icon at bounding box center [1240, 533] width 30 height 30
click at [785, 403] on input "f." at bounding box center [784, 396] width 1 height 11
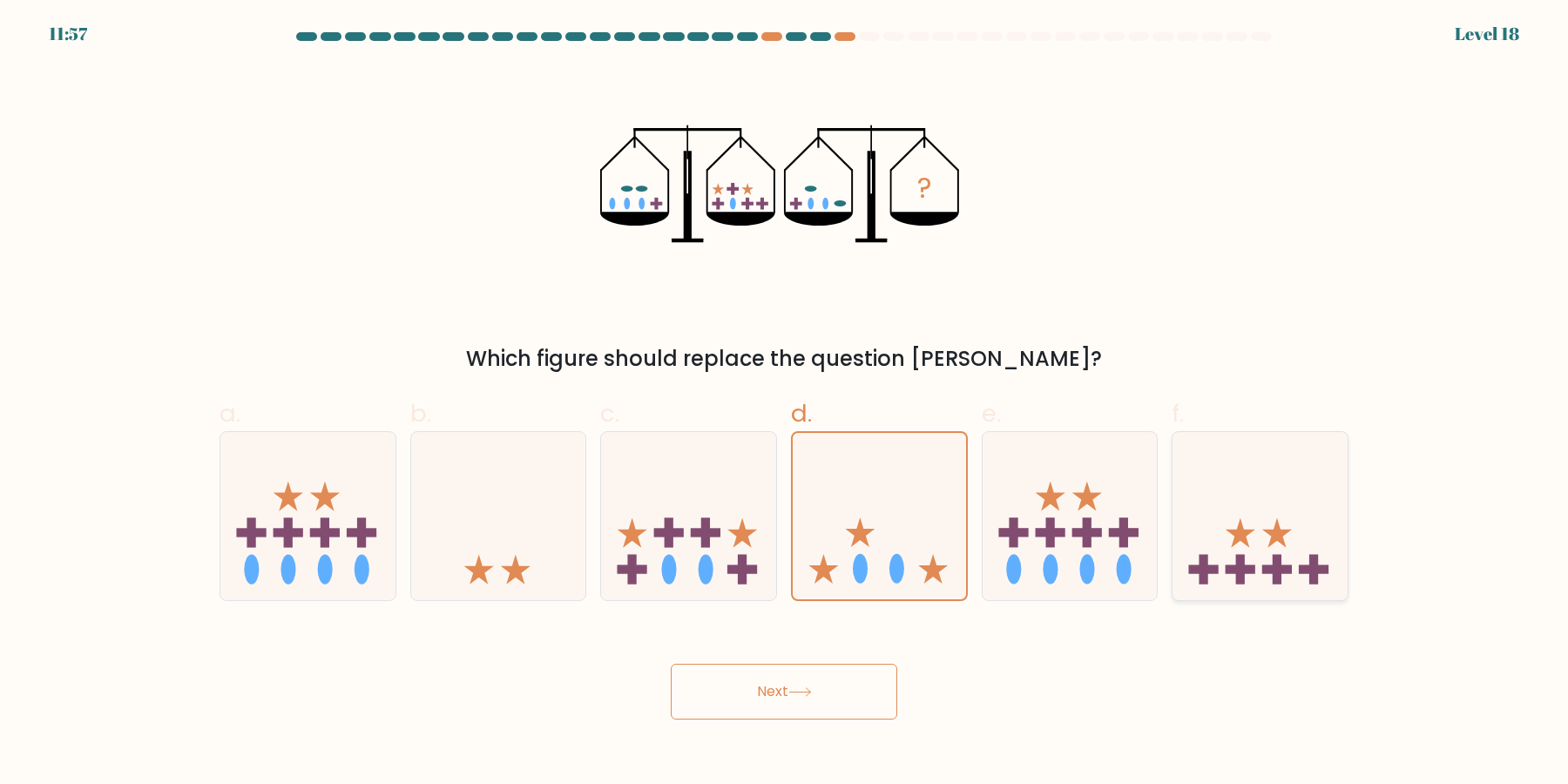
radio input "true"
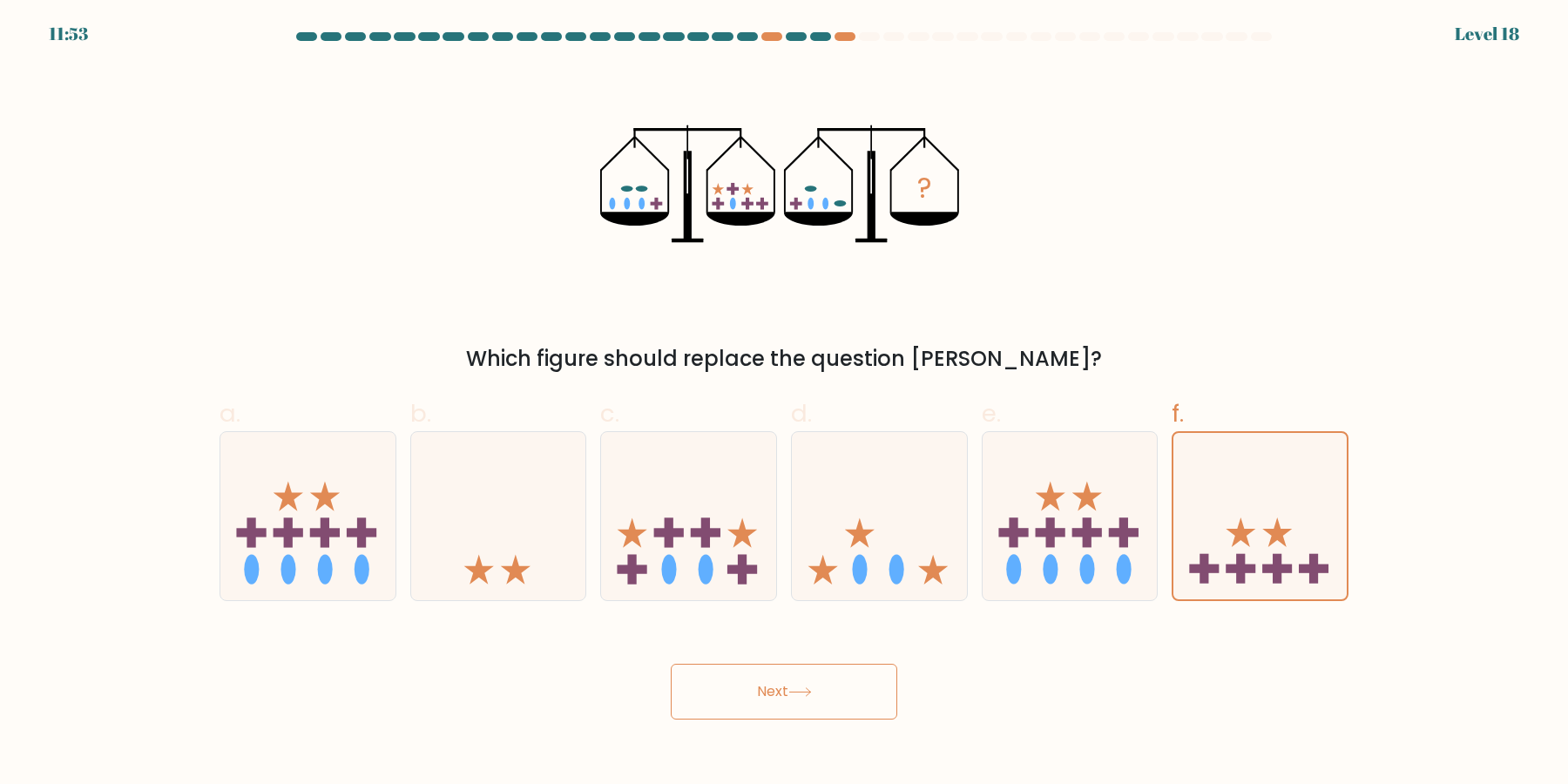
click at [834, 688] on button "Next" at bounding box center [784, 692] width 227 height 56
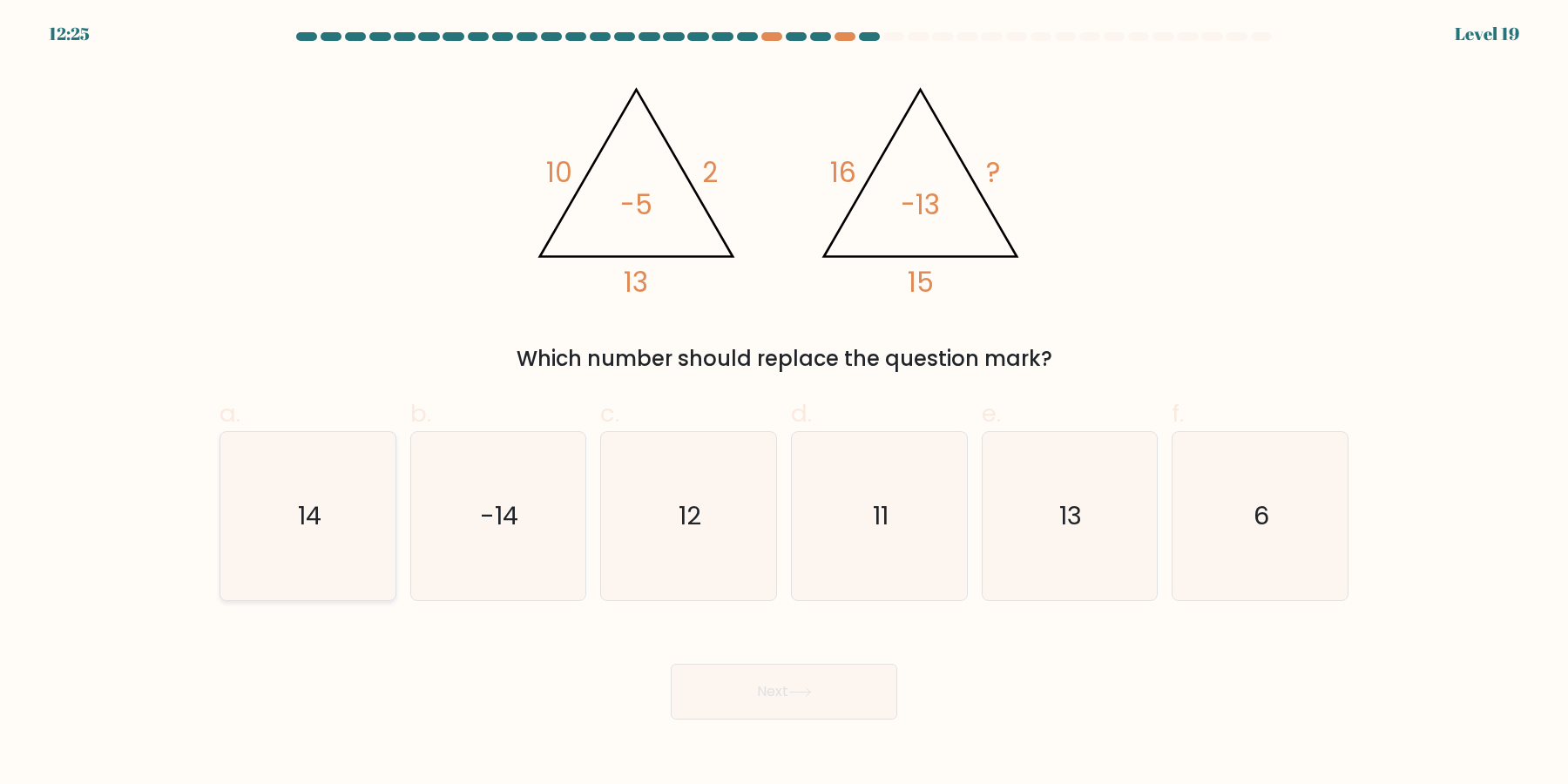
click at [368, 524] on icon "14" at bounding box center [307, 516] width 168 height 168
click at [784, 403] on input "a. 14" at bounding box center [784, 396] width 1 height 11
radio input "true"
click at [758, 694] on button "Next" at bounding box center [784, 692] width 227 height 56
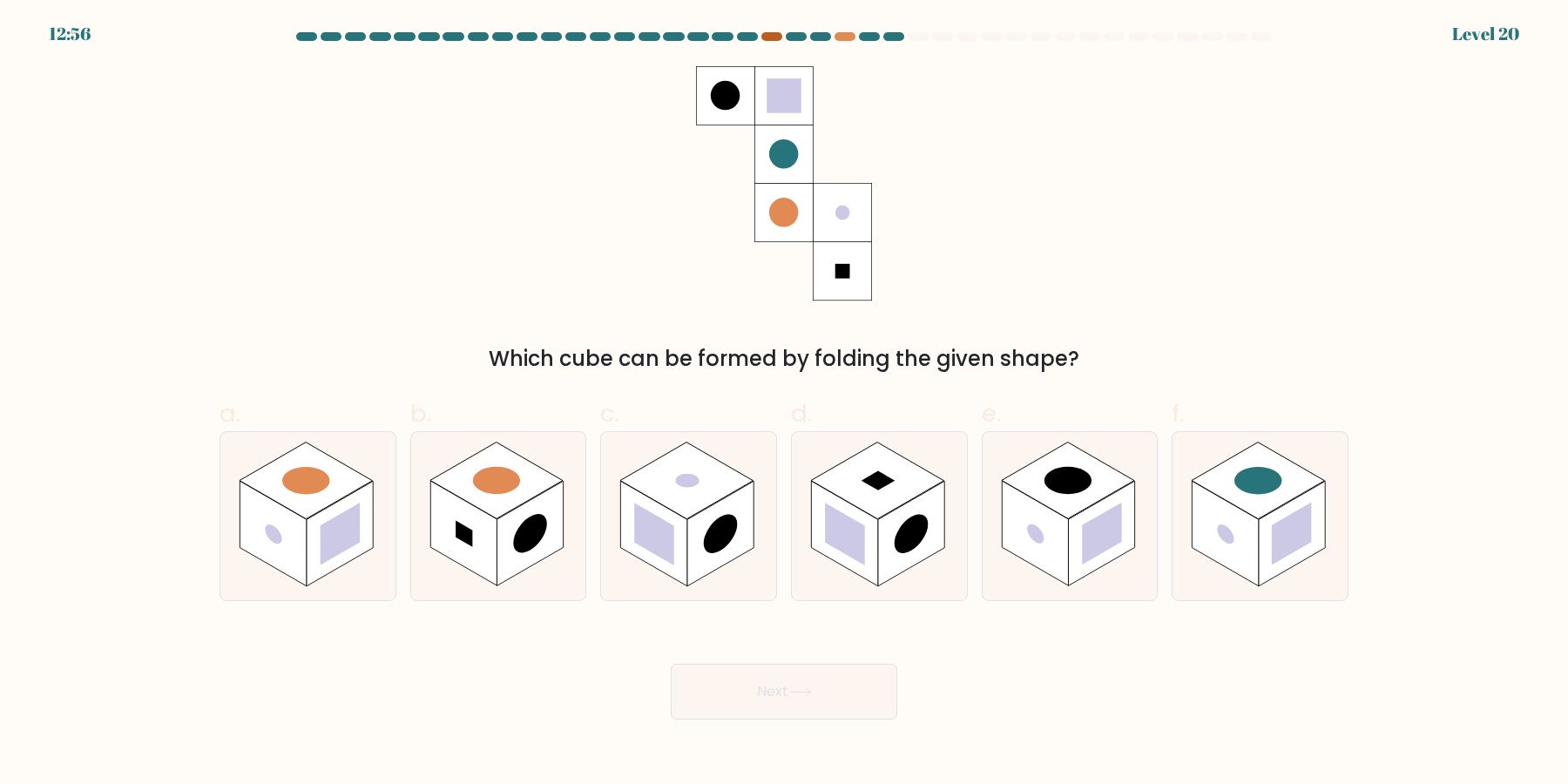
click at [772, 34] on div at bounding box center [771, 36] width 21 height 9
click at [772, 32] on div at bounding box center [771, 36] width 21 height 9
click at [766, 35] on div at bounding box center [771, 36] width 21 height 9
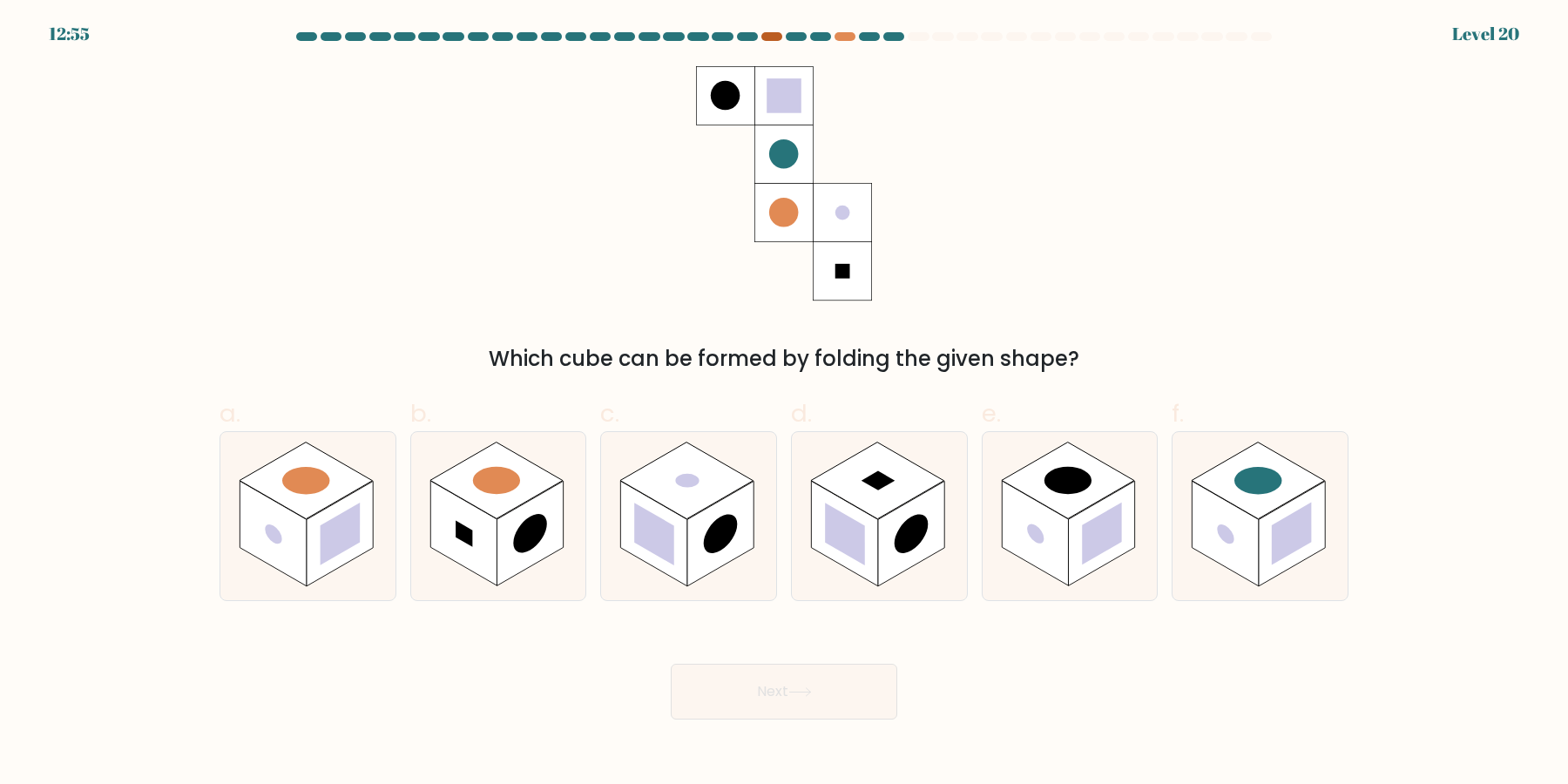
click at [766, 35] on div at bounding box center [771, 36] width 21 height 9
click at [766, 37] on div at bounding box center [771, 36] width 21 height 9
click at [772, 41] on div at bounding box center [783, 40] width 1150 height 16
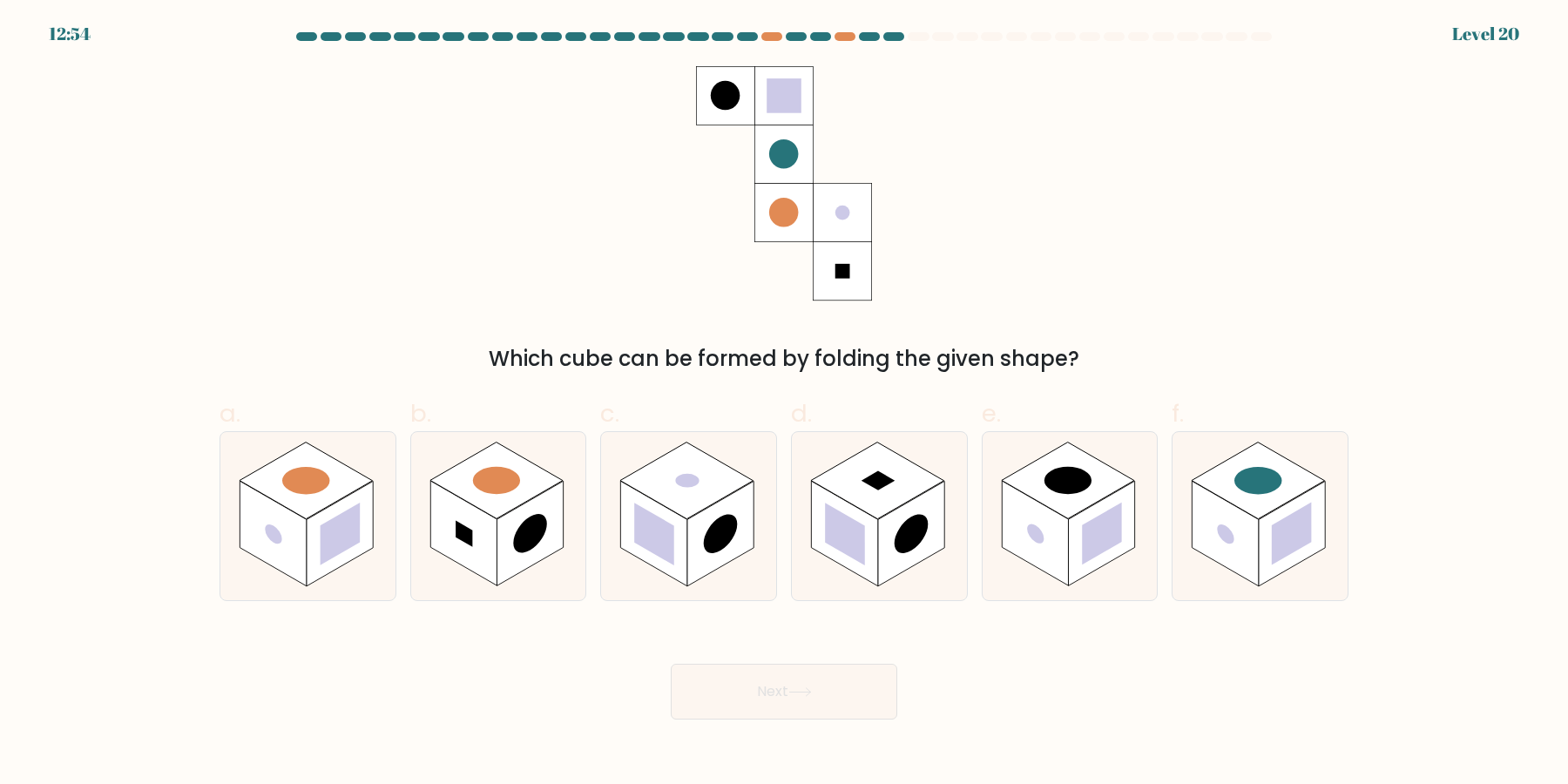
click at [772, 41] on div at bounding box center [783, 40] width 1150 height 16
click at [767, 38] on div at bounding box center [771, 36] width 21 height 9
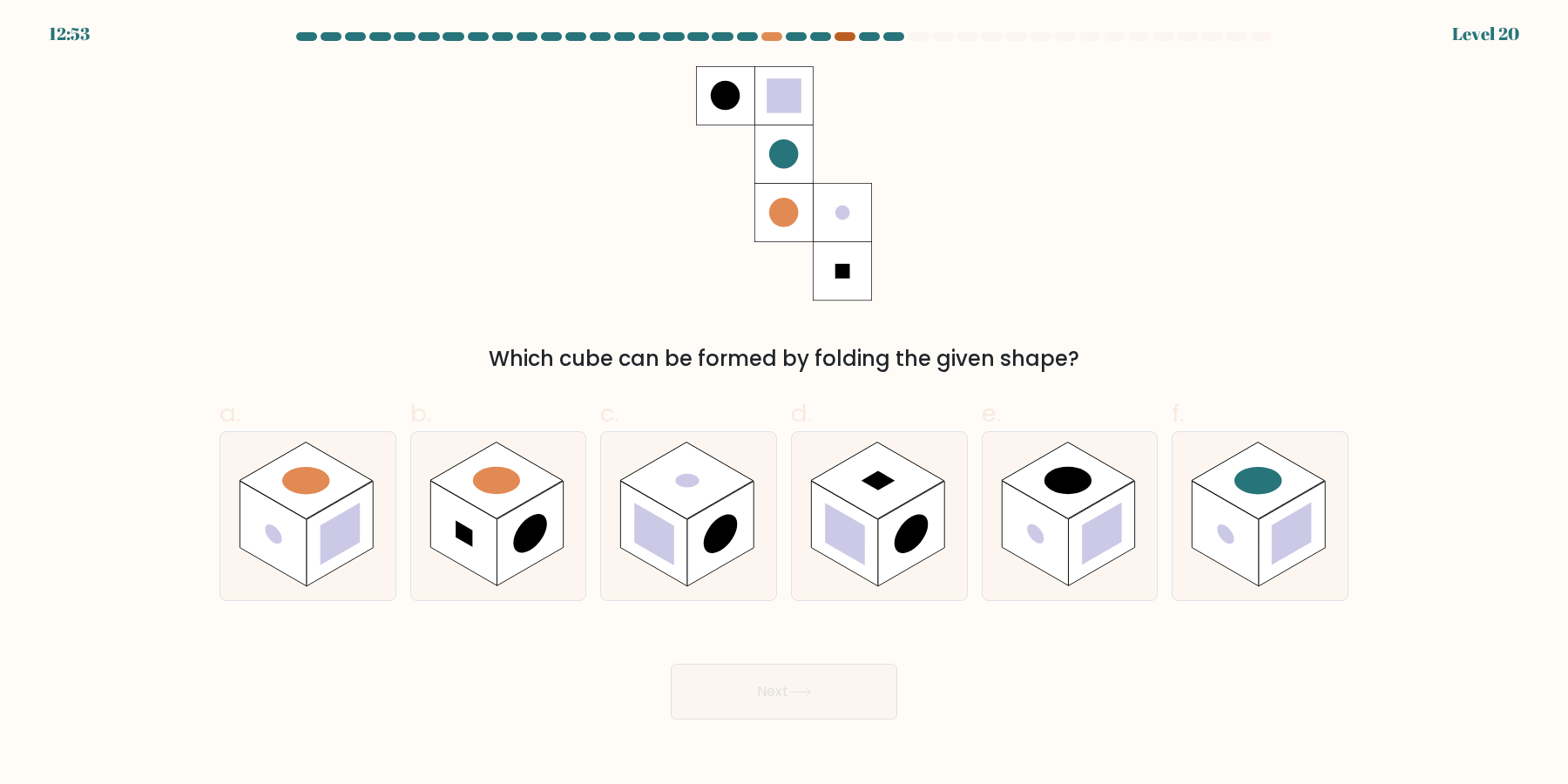
click at [843, 33] on div at bounding box center [845, 36] width 21 height 9
click at [839, 38] on div at bounding box center [845, 36] width 21 height 9
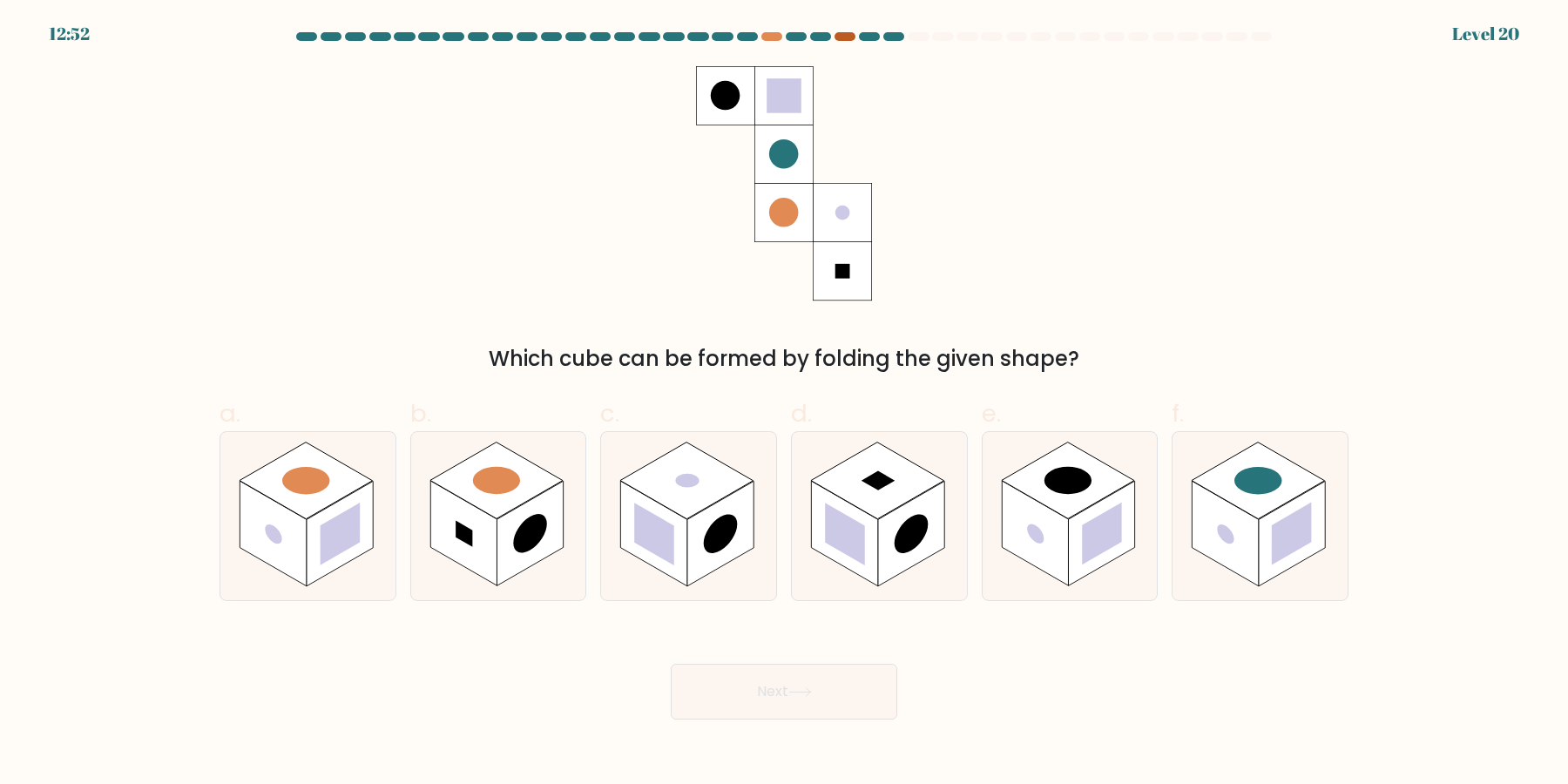
click at [839, 39] on div at bounding box center [845, 36] width 21 height 9
click at [838, 39] on div at bounding box center [845, 36] width 21 height 9
click at [1262, 485] on circle at bounding box center [1257, 481] width 67 height 39
click at [785, 403] on input "f." at bounding box center [784, 396] width 1 height 11
radio input "true"
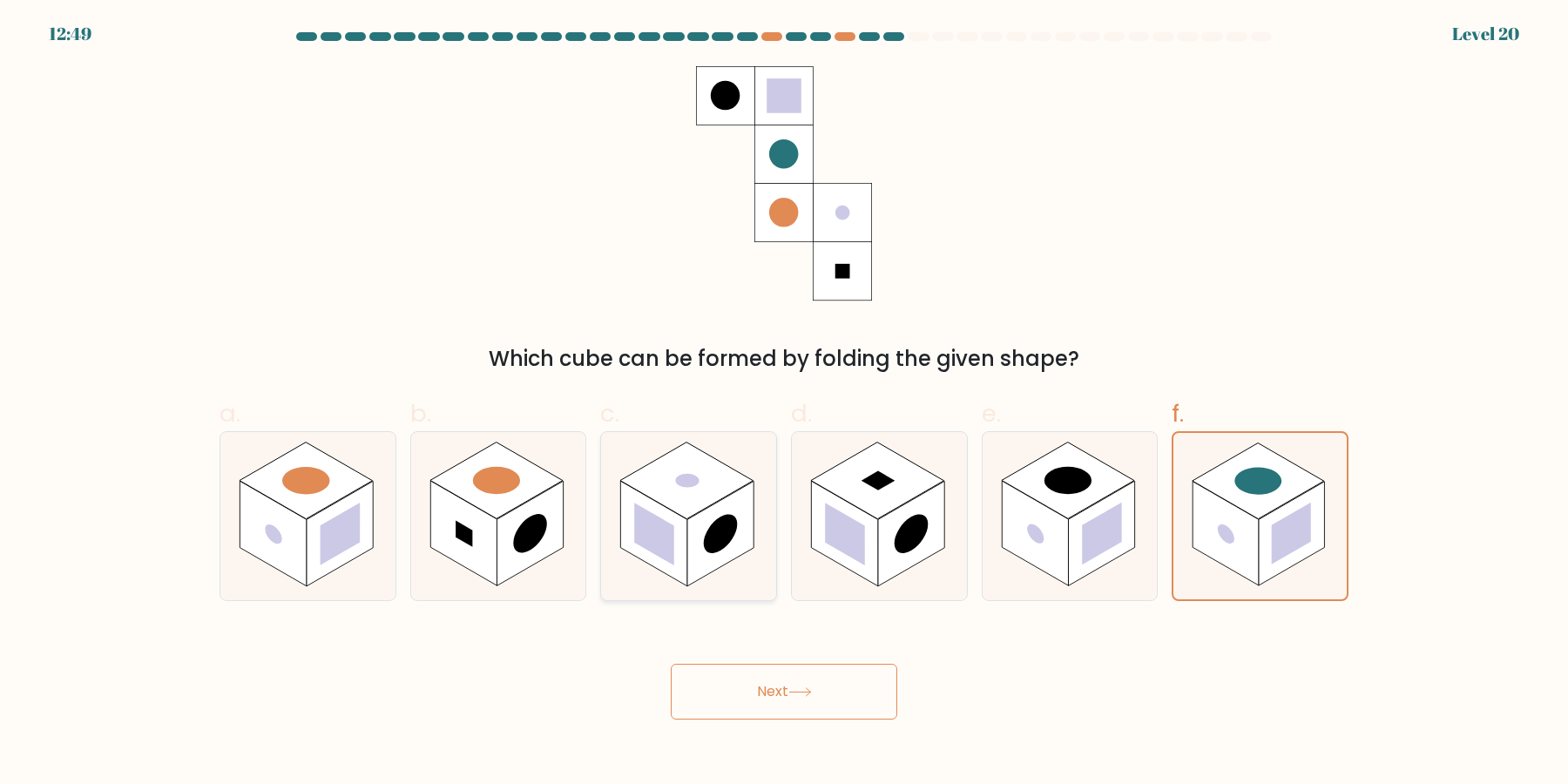
click at [715, 524] on circle at bounding box center [720, 534] width 34 height 53
click at [784, 403] on input "c." at bounding box center [784, 396] width 1 height 11
radio input "true"
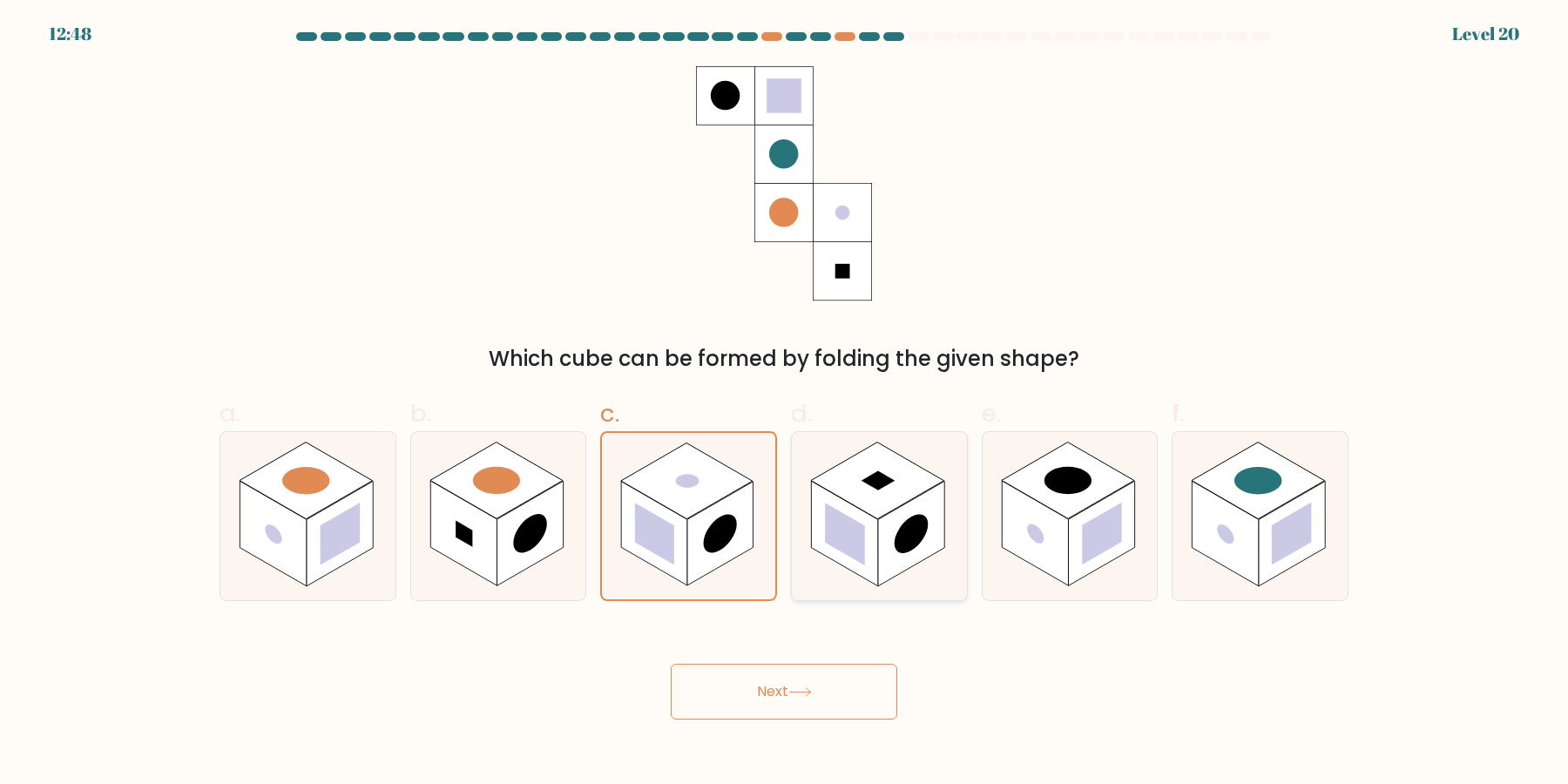
click at [926, 497] on rect at bounding box center [911, 535] width 67 height 105
click at [785, 403] on input "d." at bounding box center [784, 396] width 1 height 11
radio input "true"
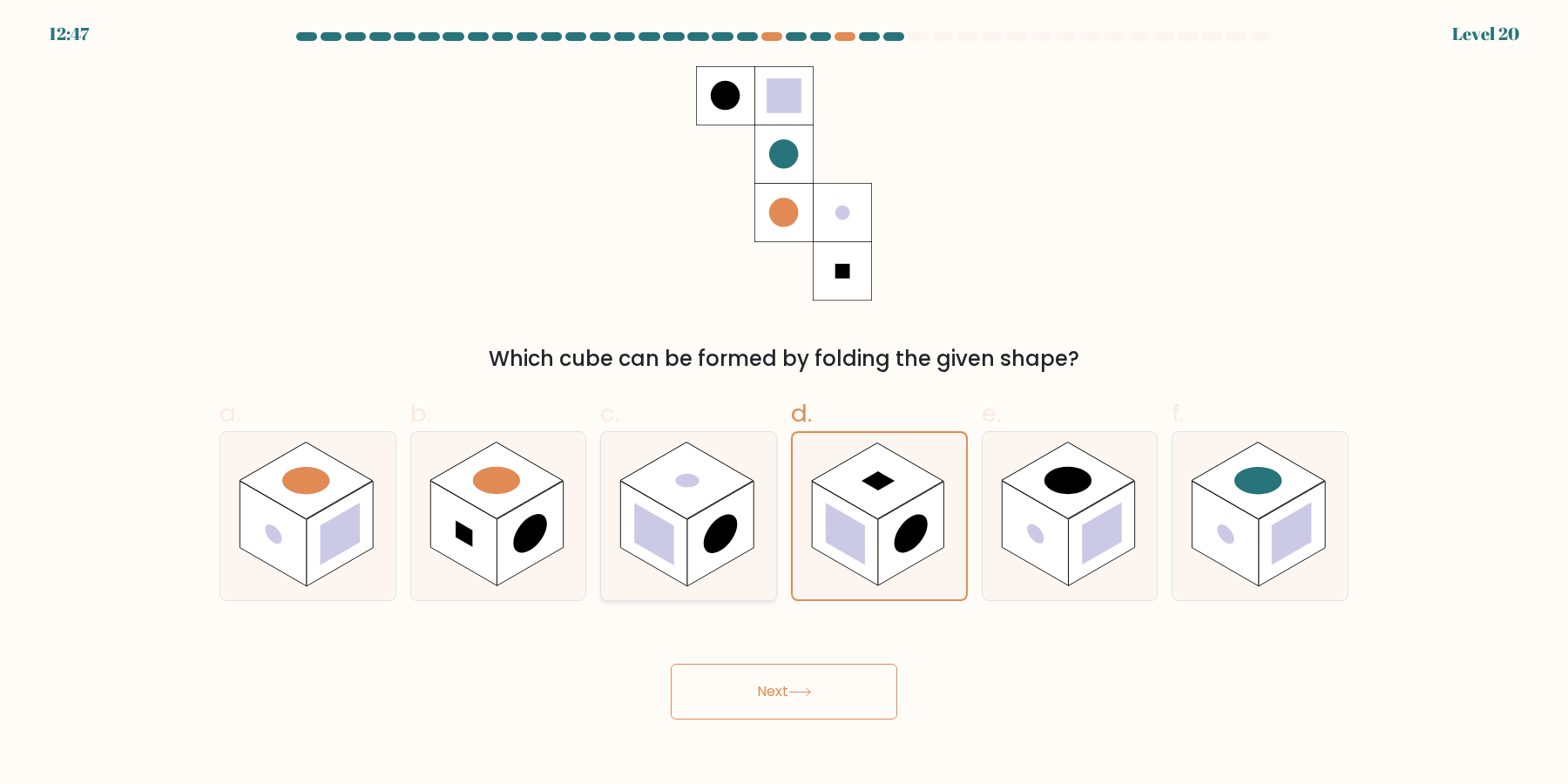
click at [675, 523] on rect at bounding box center [654, 535] width 67 height 105
click at [784, 403] on input "c." at bounding box center [784, 396] width 1 height 11
radio input "true"
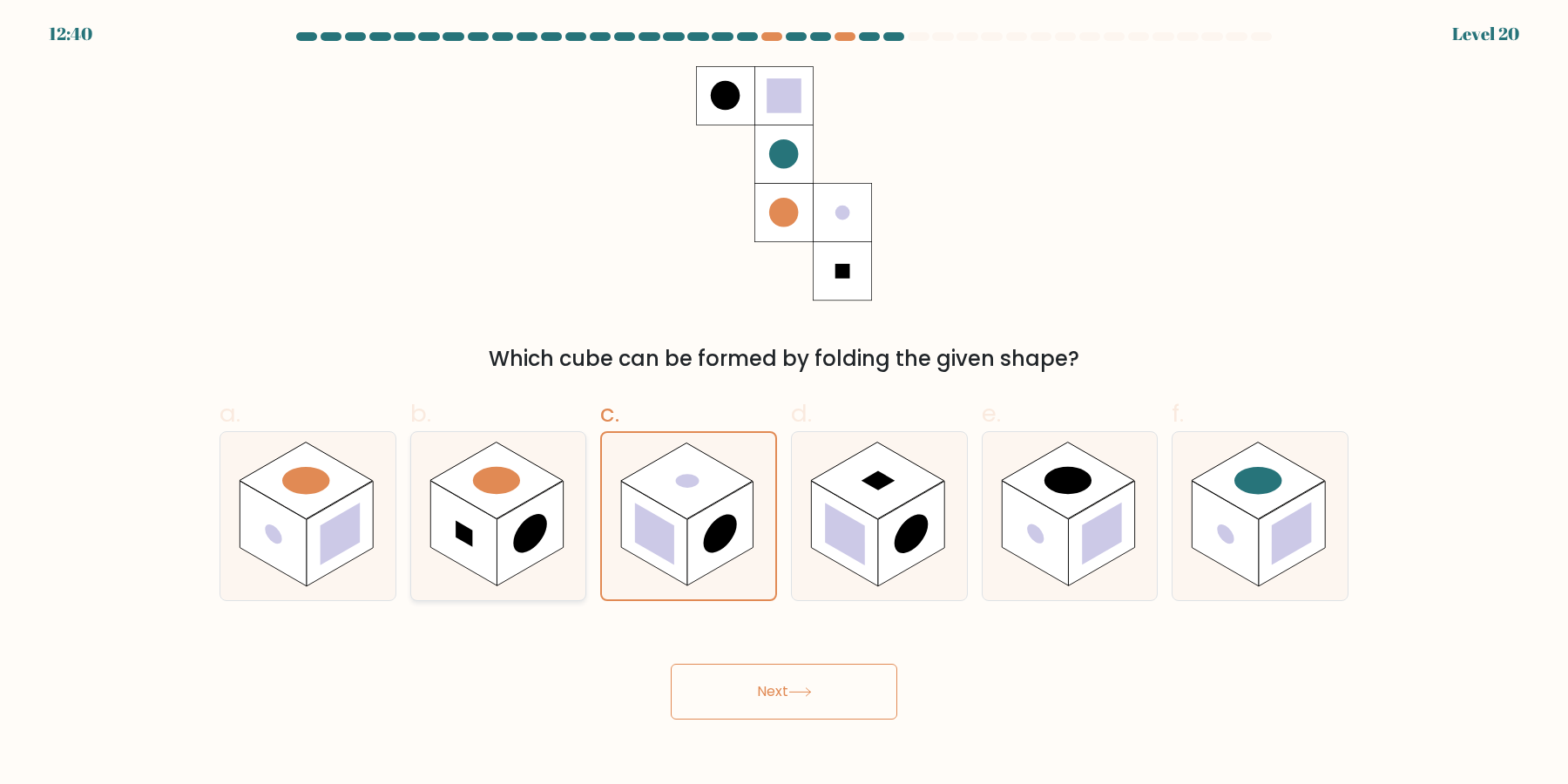
click at [475, 510] on rect at bounding box center [463, 535] width 67 height 105
click at [784, 403] on input "b." at bounding box center [784, 396] width 1 height 11
radio input "true"
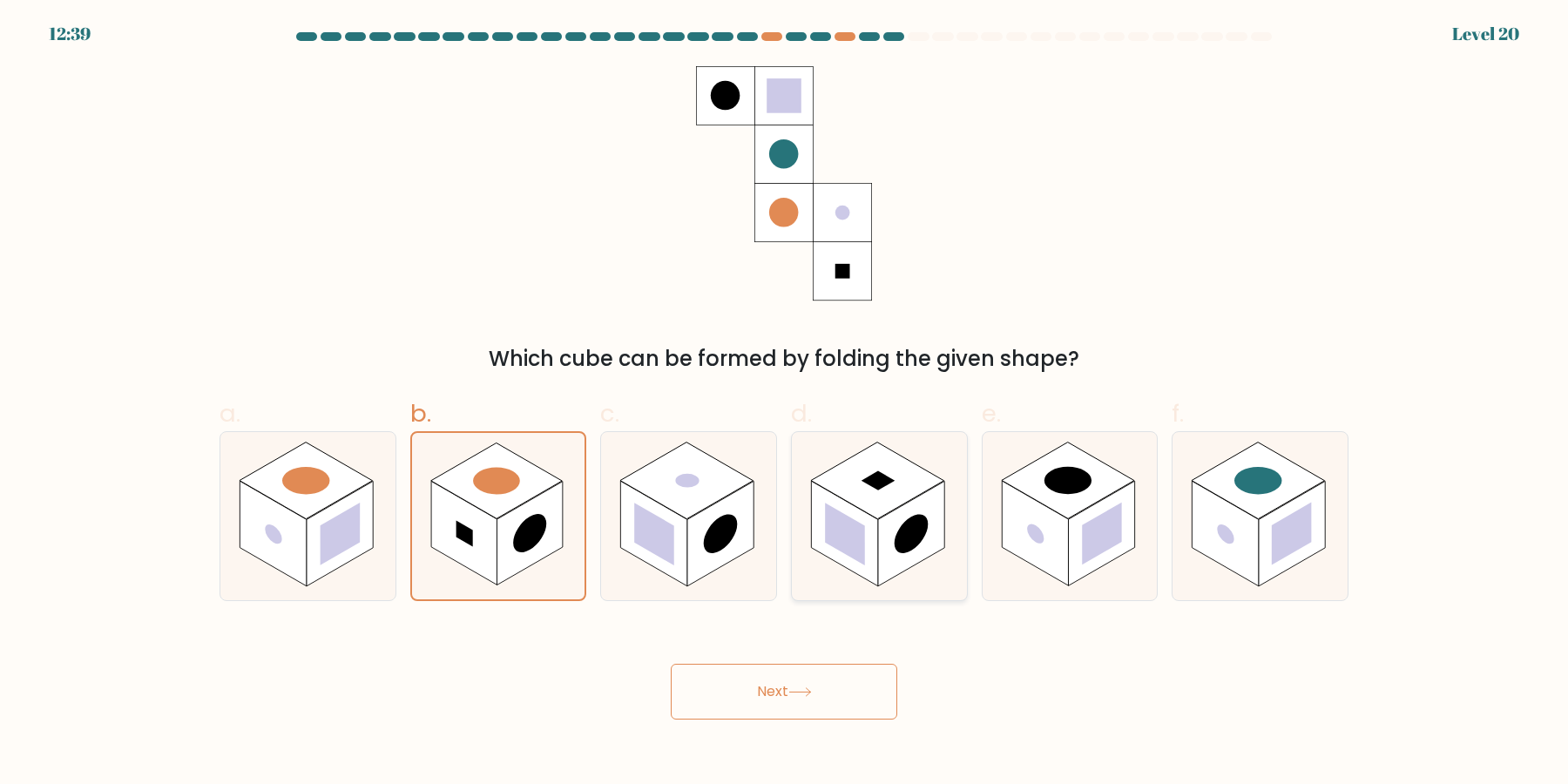
click at [885, 520] on rect at bounding box center [911, 535] width 67 height 105
click at [785, 403] on input "d." at bounding box center [784, 396] width 1 height 11
radio input "true"
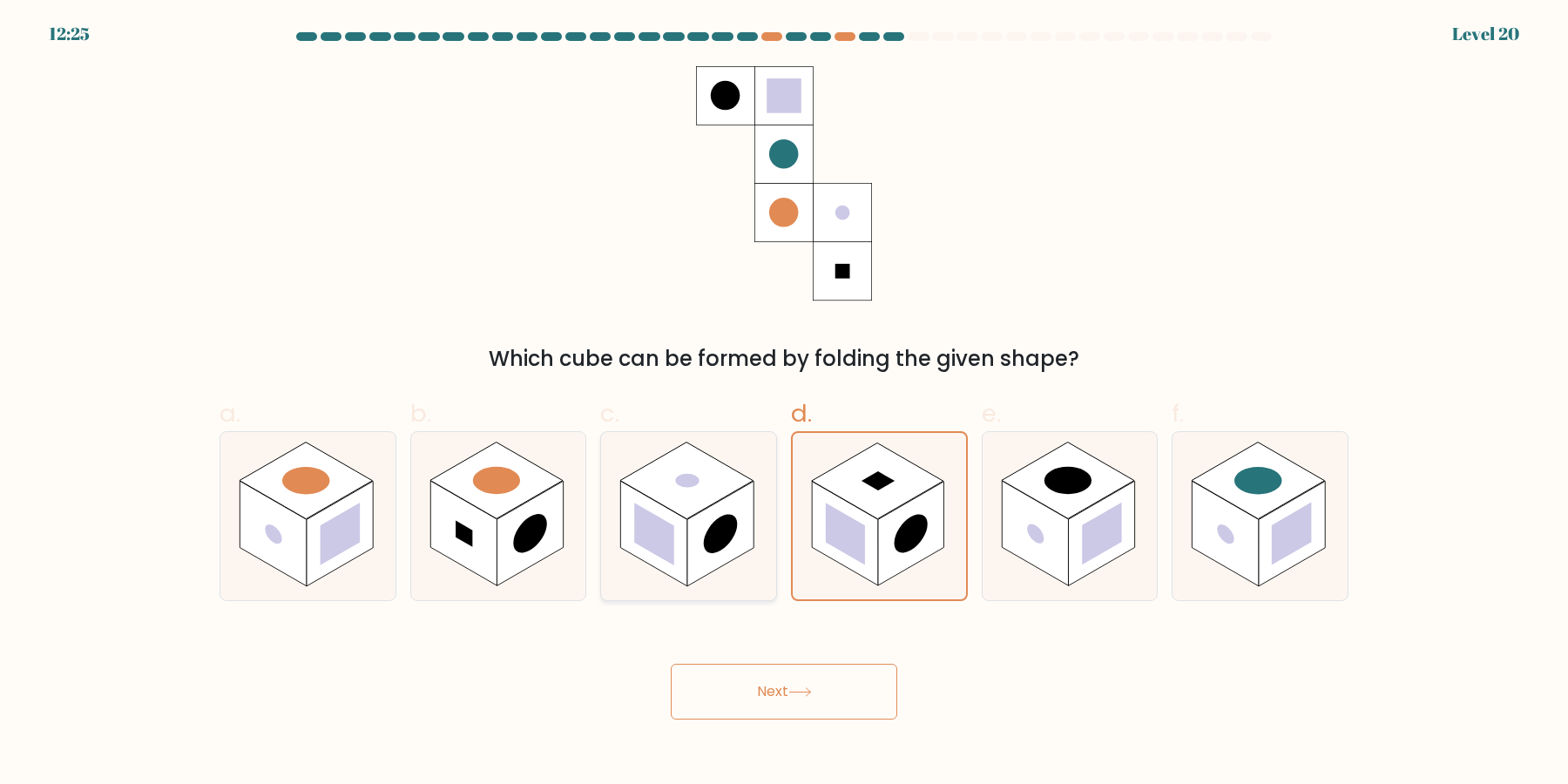
click at [726, 485] on rect at bounding box center [687, 480] width 133 height 77
click at [784, 403] on input "c." at bounding box center [784, 396] width 1 height 11
radio input "true"
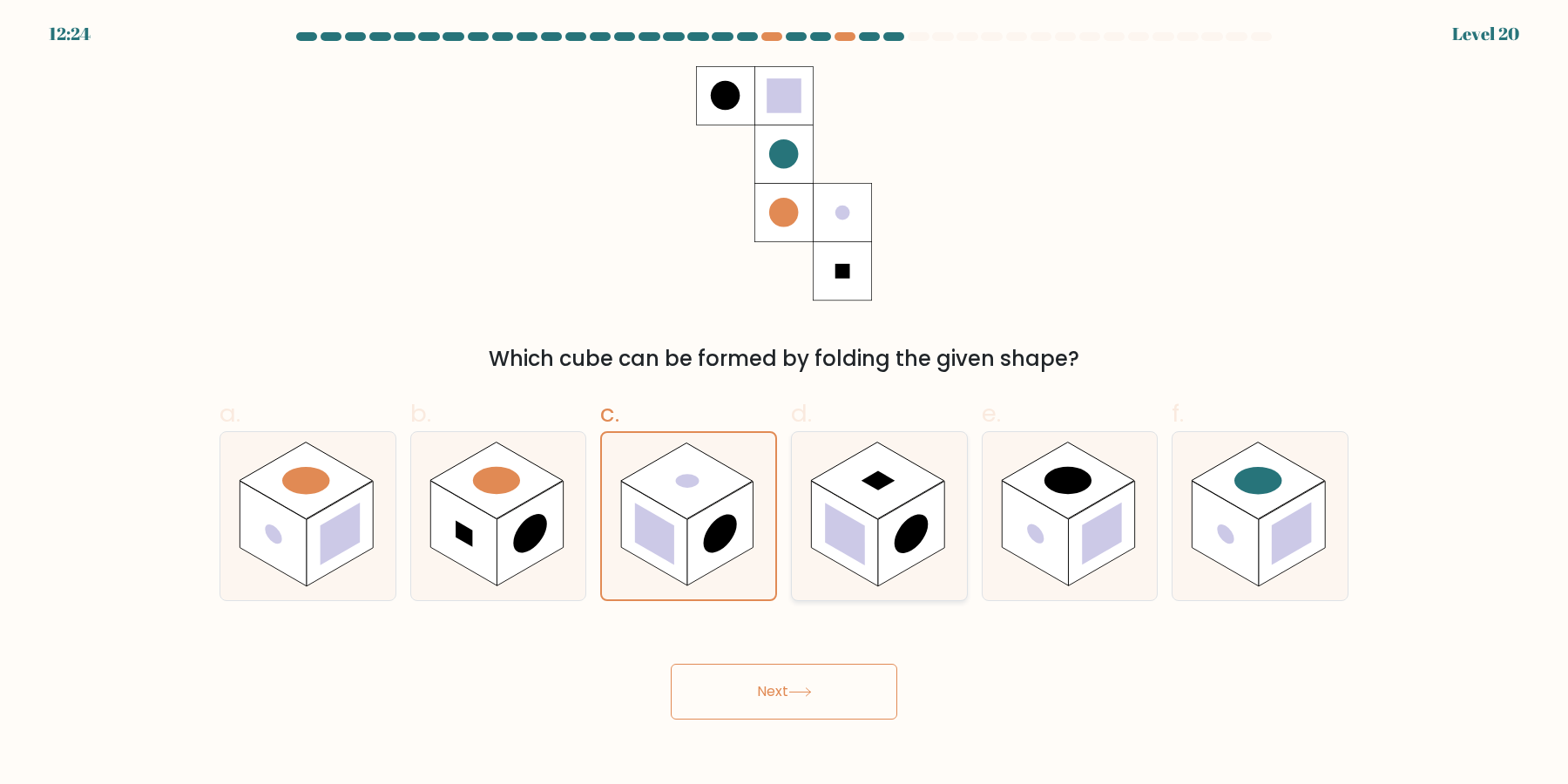
click at [886, 489] on rect at bounding box center [877, 480] width 133 height 77
click at [785, 403] on input "d." at bounding box center [784, 396] width 1 height 11
radio input "true"
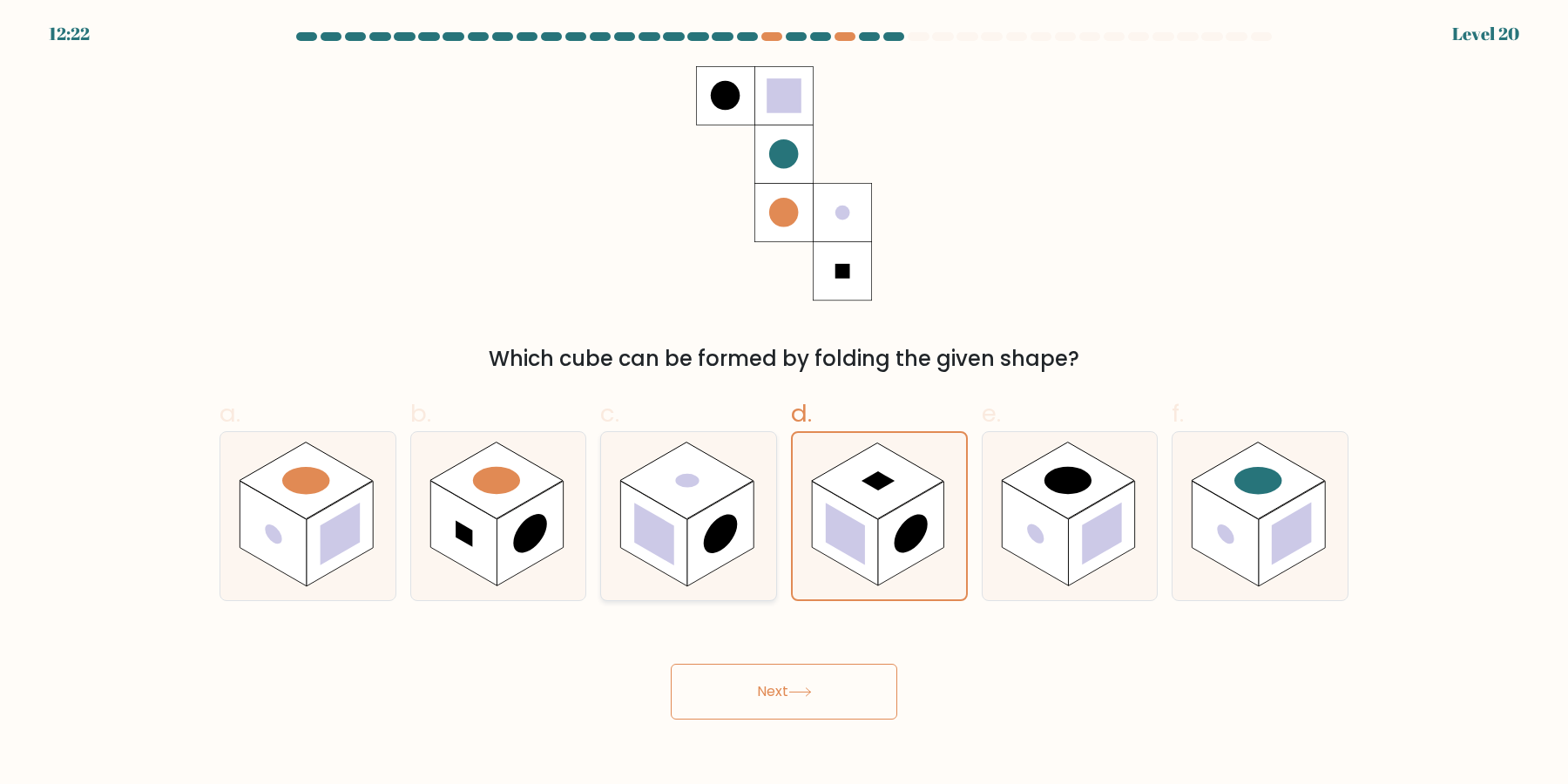
click at [705, 533] on rect at bounding box center [720, 535] width 67 height 105
click at [784, 403] on input "c." at bounding box center [784, 396] width 1 height 11
radio input "true"
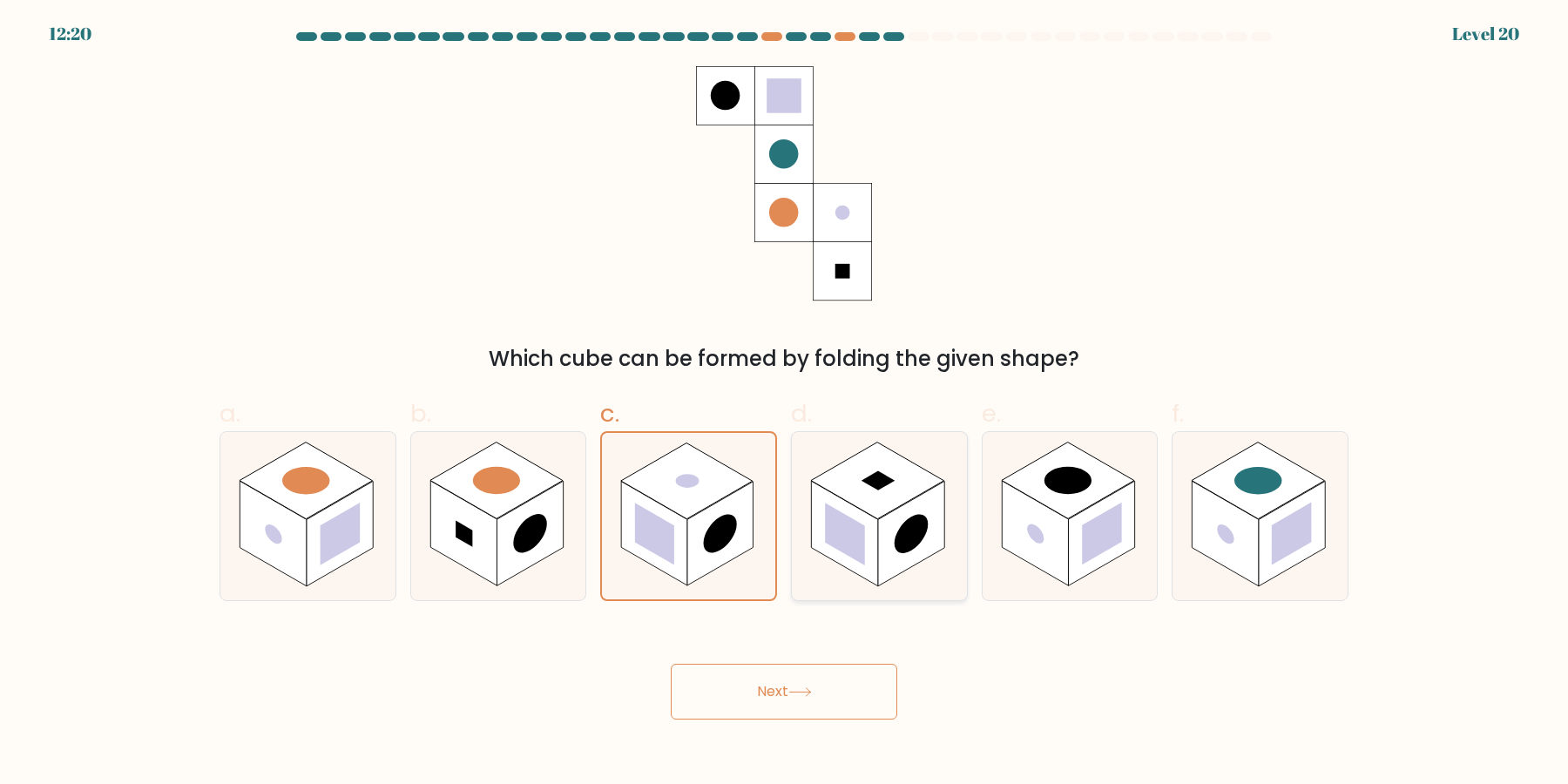
click at [901, 499] on rect at bounding box center [877, 480] width 133 height 77
click at [785, 403] on input "d." at bounding box center [784, 396] width 1 height 11
radio input "true"
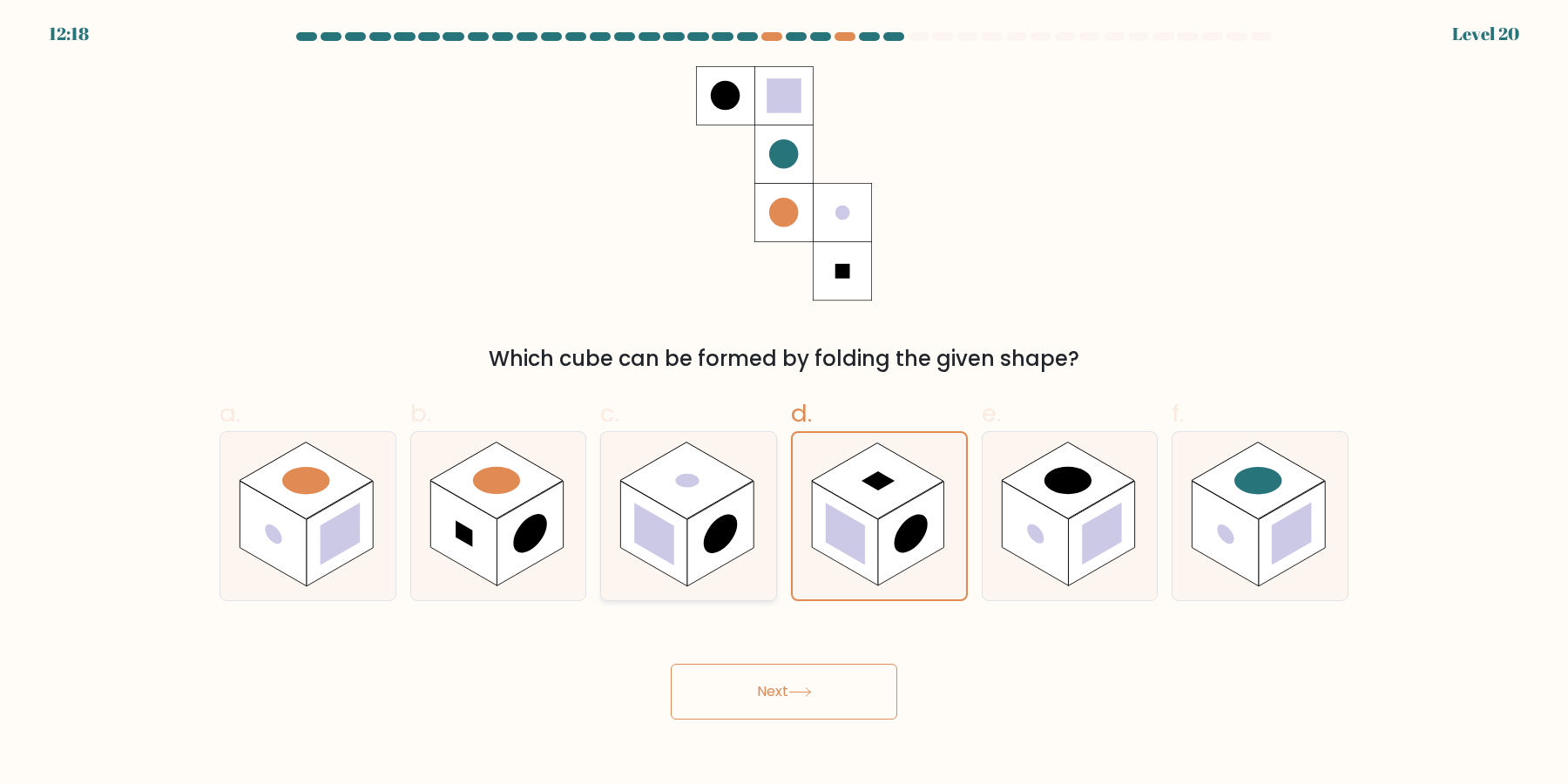
click at [720, 512] on rect at bounding box center [720, 535] width 67 height 105
click at [784, 403] on input "c." at bounding box center [784, 396] width 1 height 11
radio input "true"
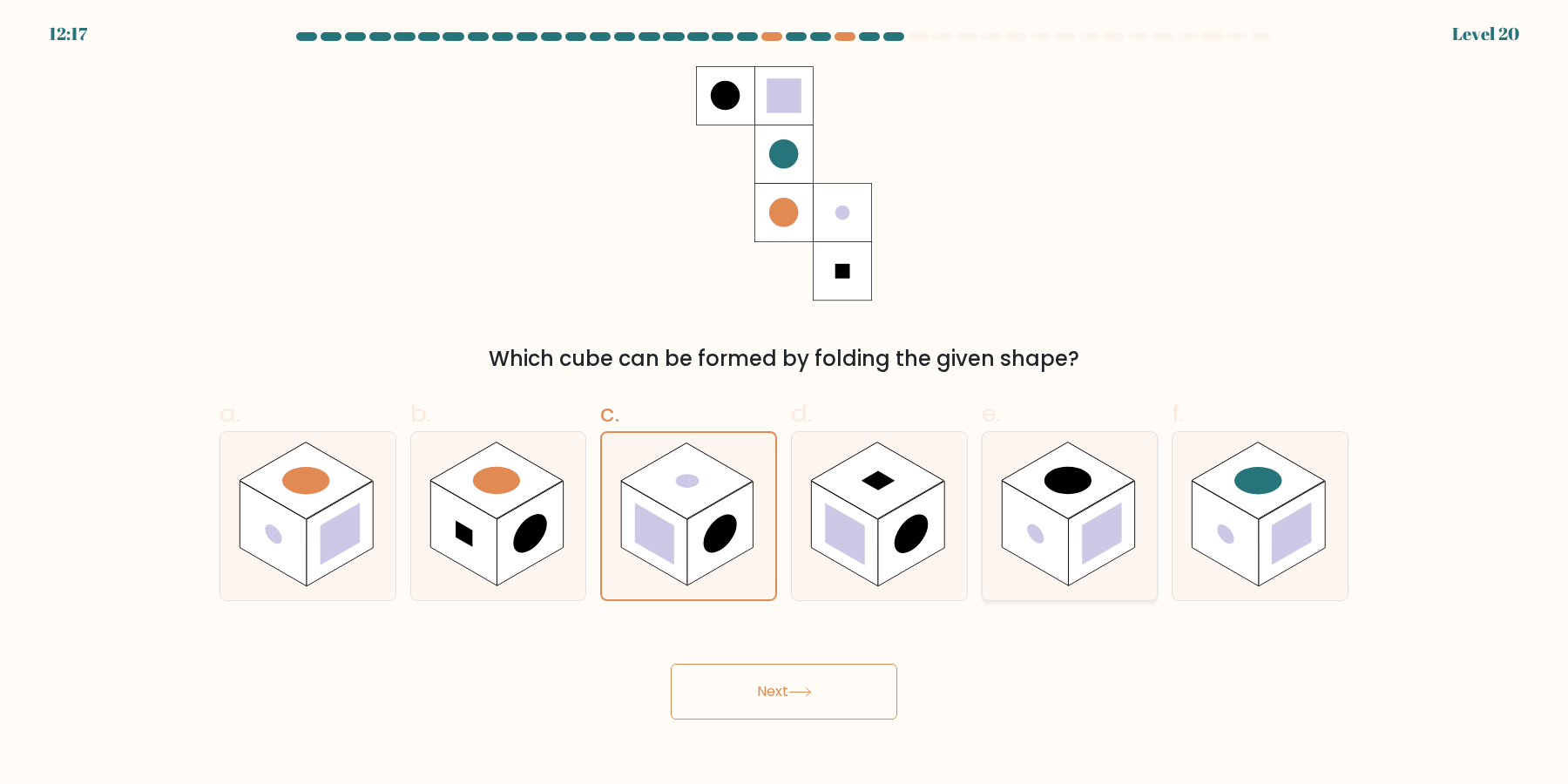
click at [1047, 518] on rect at bounding box center [1034, 535] width 67 height 105
click at [785, 403] on input "e." at bounding box center [784, 396] width 1 height 11
radio input "true"
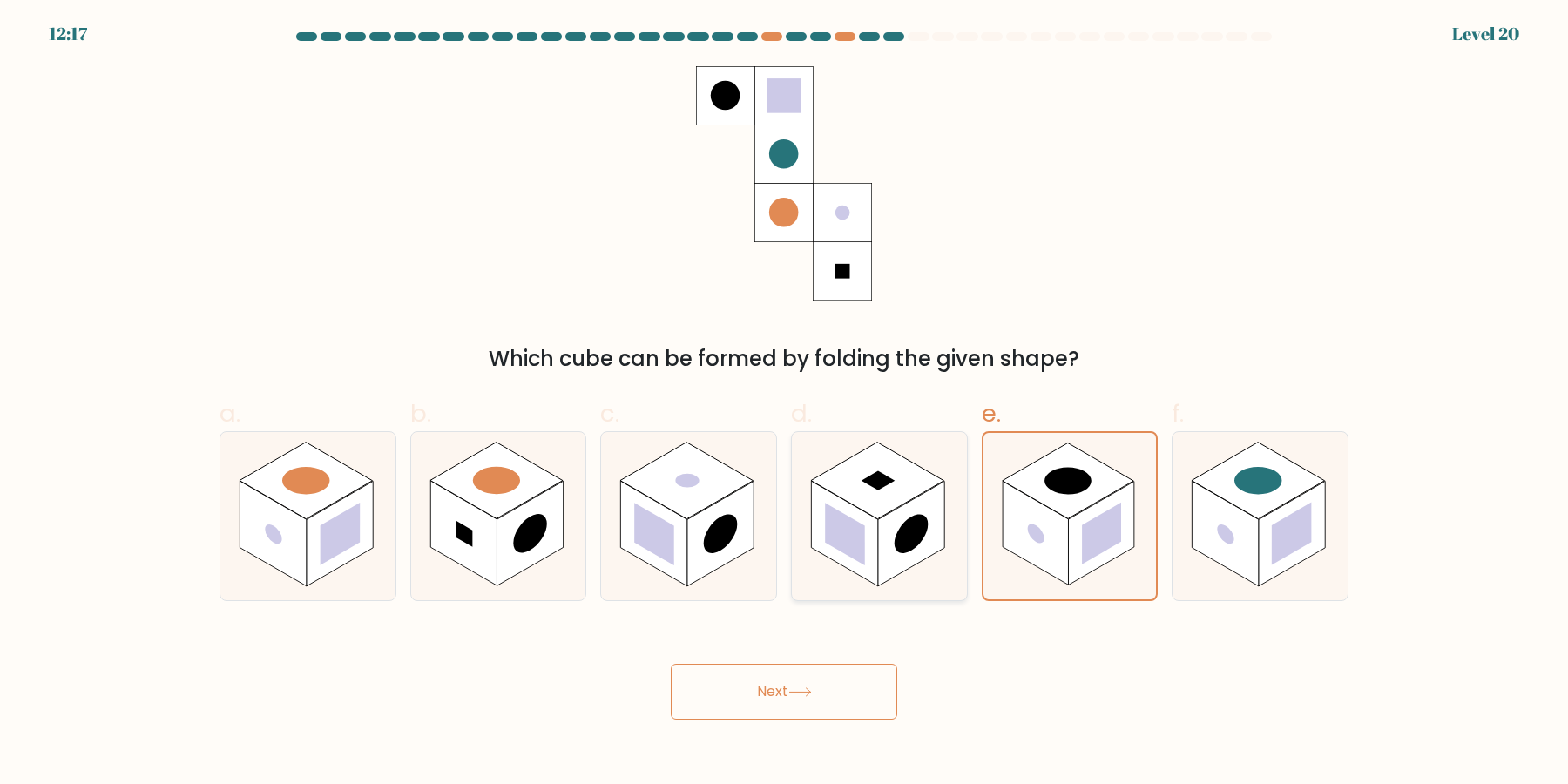
click at [839, 518] on rect at bounding box center [845, 534] width 40 height 63
click at [785, 403] on input "d." at bounding box center [784, 396] width 1 height 11
radio input "true"
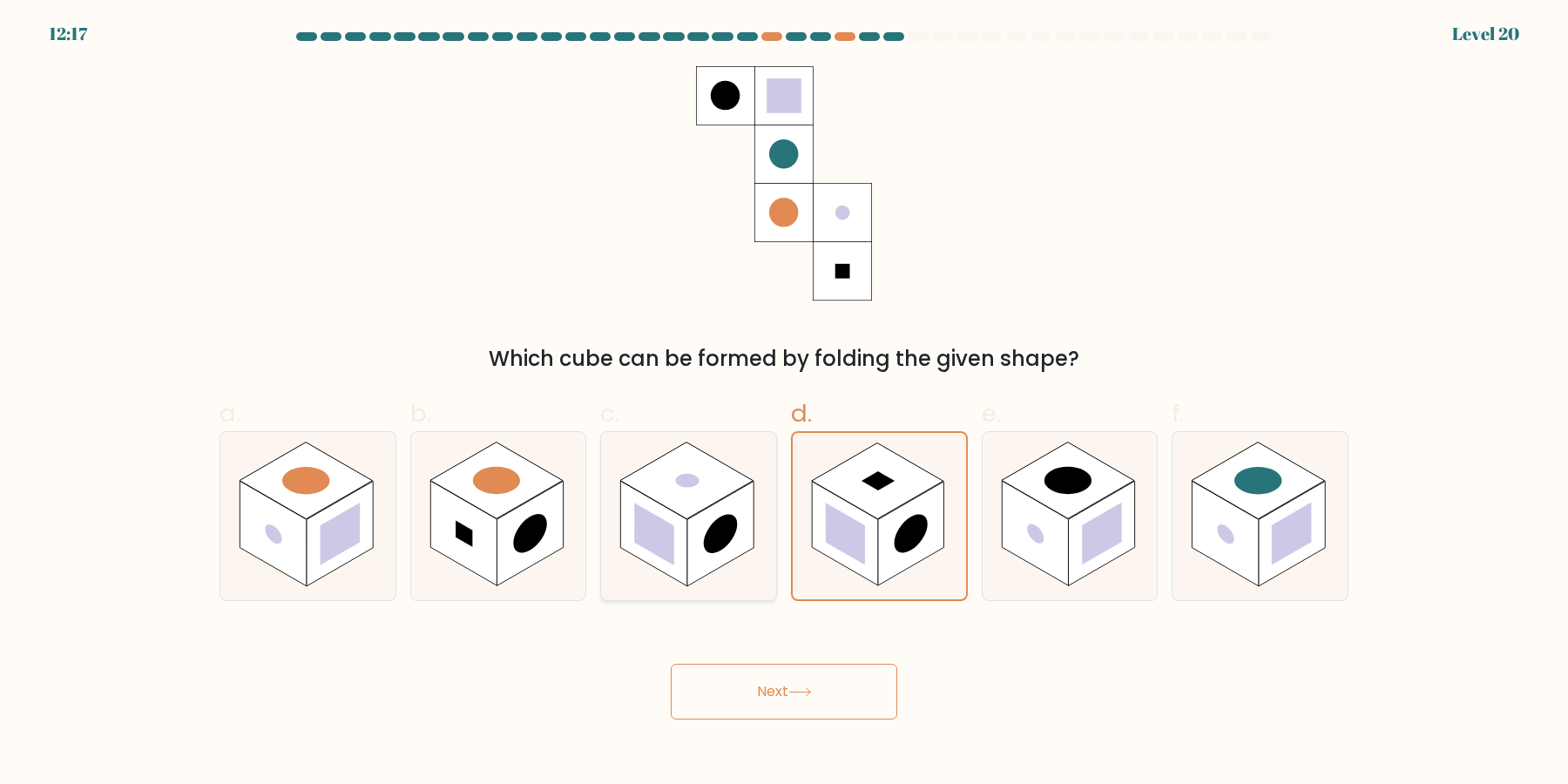
click at [688, 519] on rect at bounding box center [720, 535] width 67 height 105
click at [784, 403] on input "c." at bounding box center [784, 396] width 1 height 11
radio input "true"
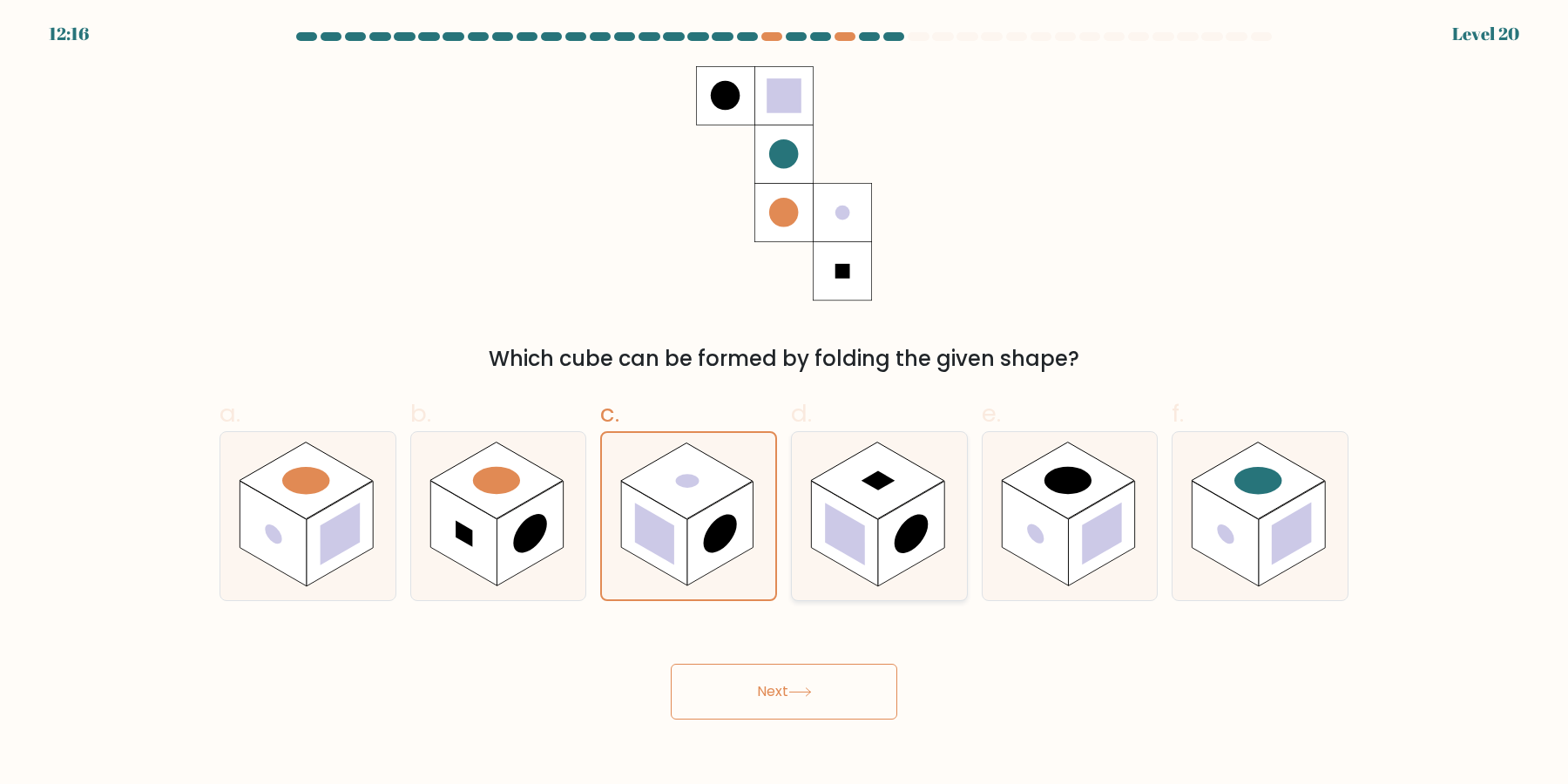
click at [867, 521] on rect at bounding box center [844, 535] width 67 height 105
click at [785, 403] on input "d." at bounding box center [784, 396] width 1 height 11
radio input "true"
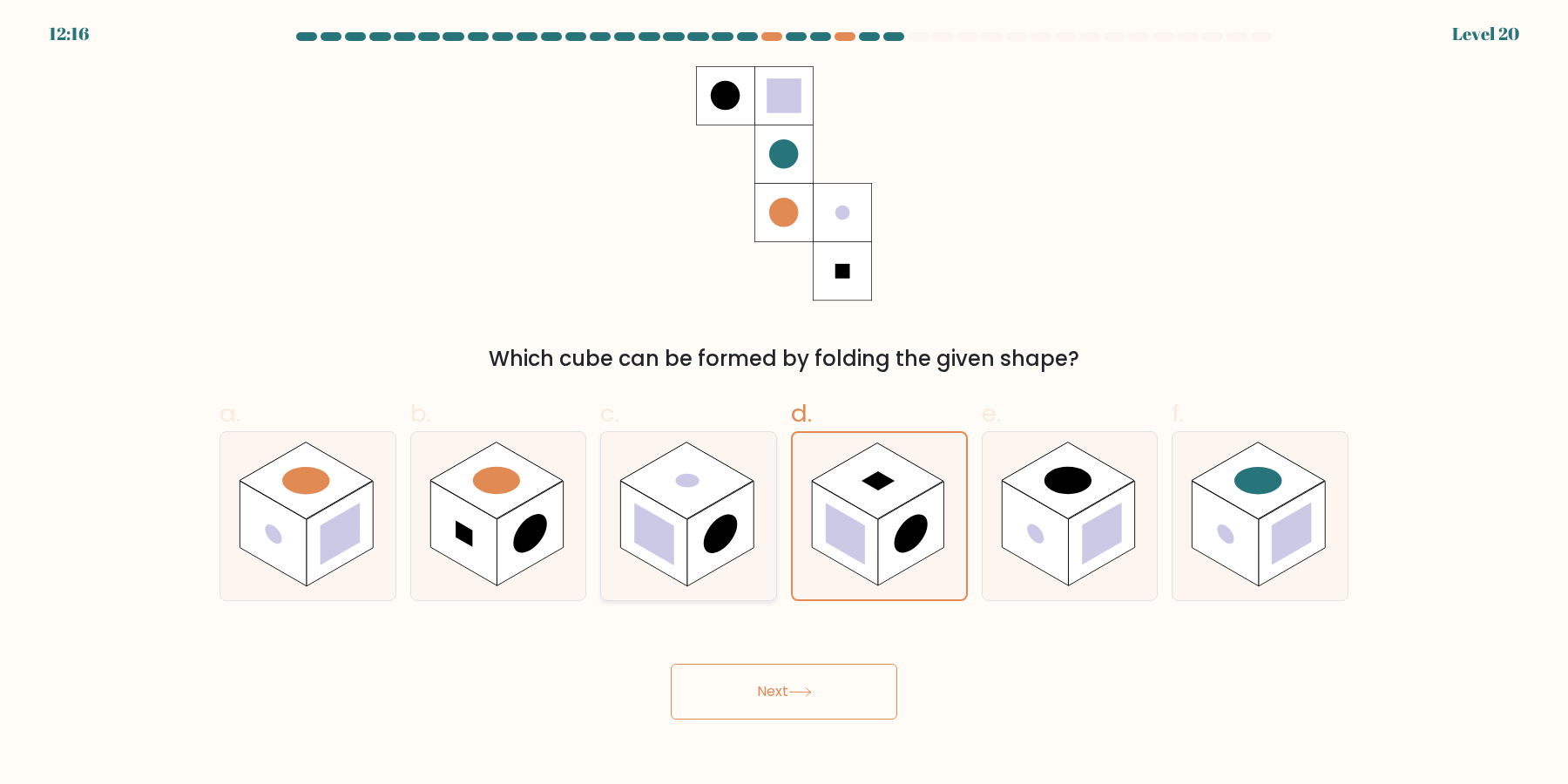
click at [742, 521] on rect at bounding box center [720, 535] width 67 height 105
click at [784, 403] on input "c." at bounding box center [784, 396] width 1 height 11
radio input "true"
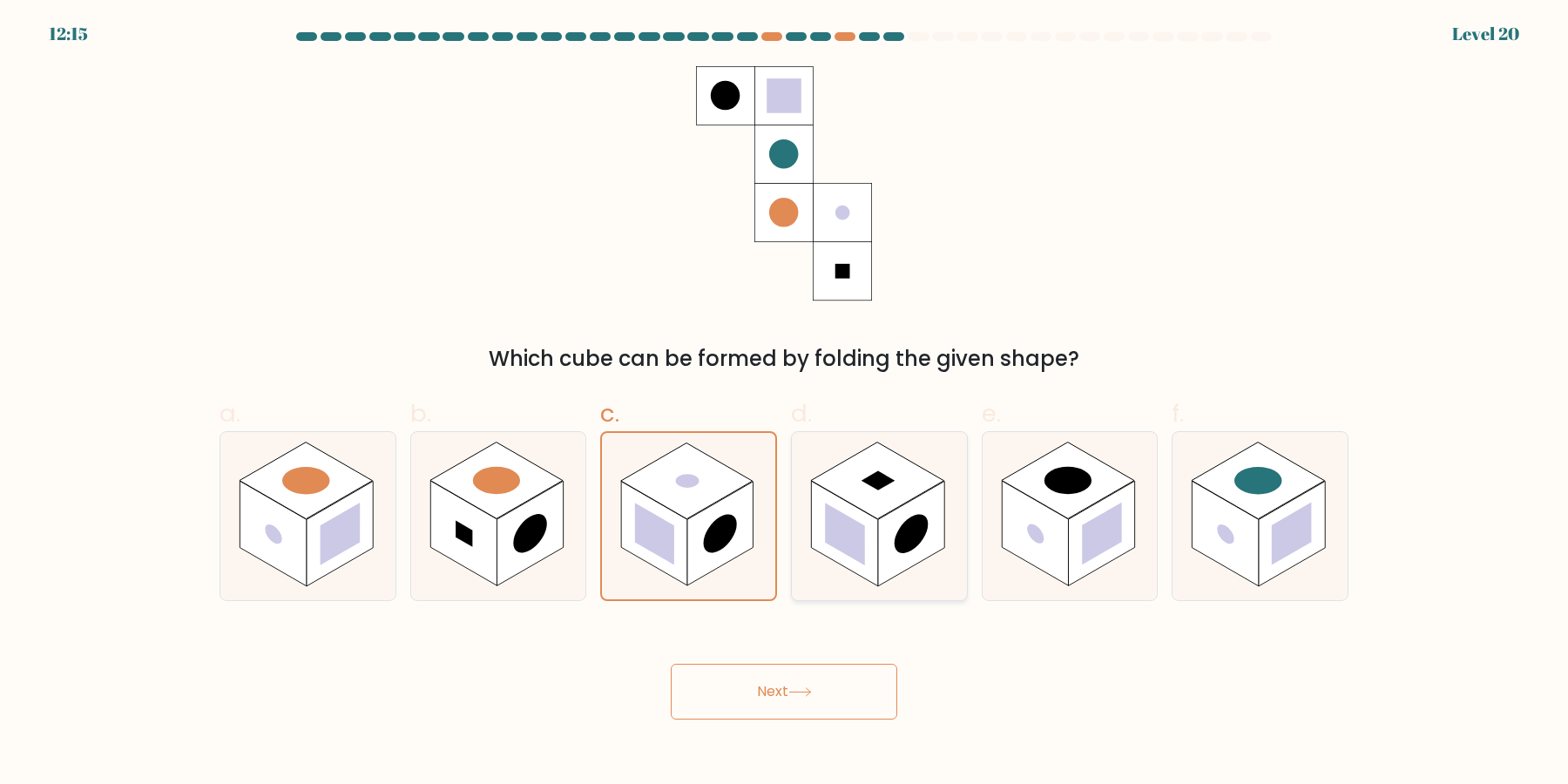
click at [855, 526] on rect at bounding box center [845, 534] width 40 height 63
click at [785, 403] on input "d." at bounding box center [784, 396] width 1 height 11
radio input "true"
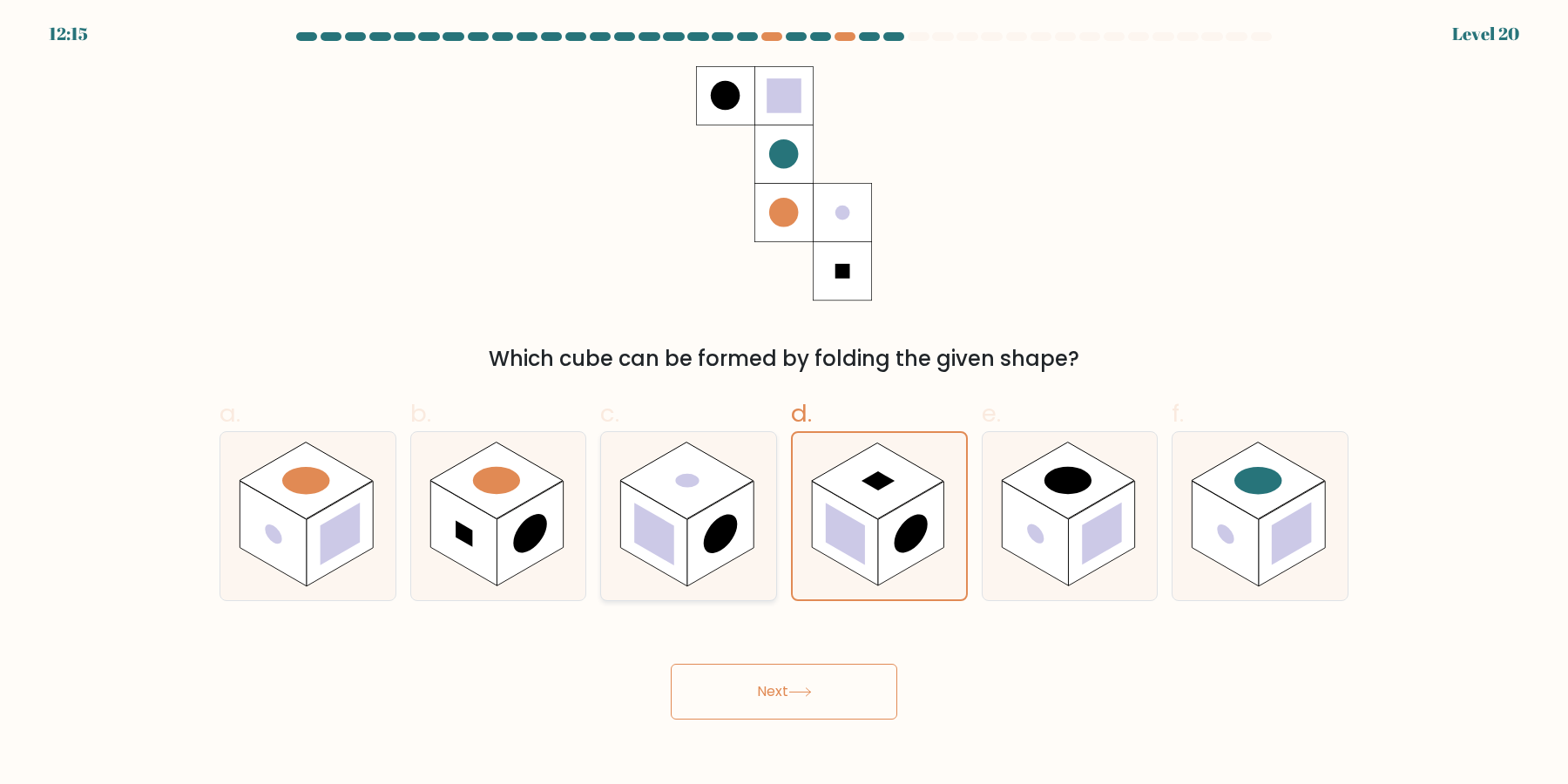
click at [705, 520] on rect at bounding box center [720, 535] width 67 height 105
click at [784, 403] on input "c." at bounding box center [784, 396] width 1 height 11
radio input "true"
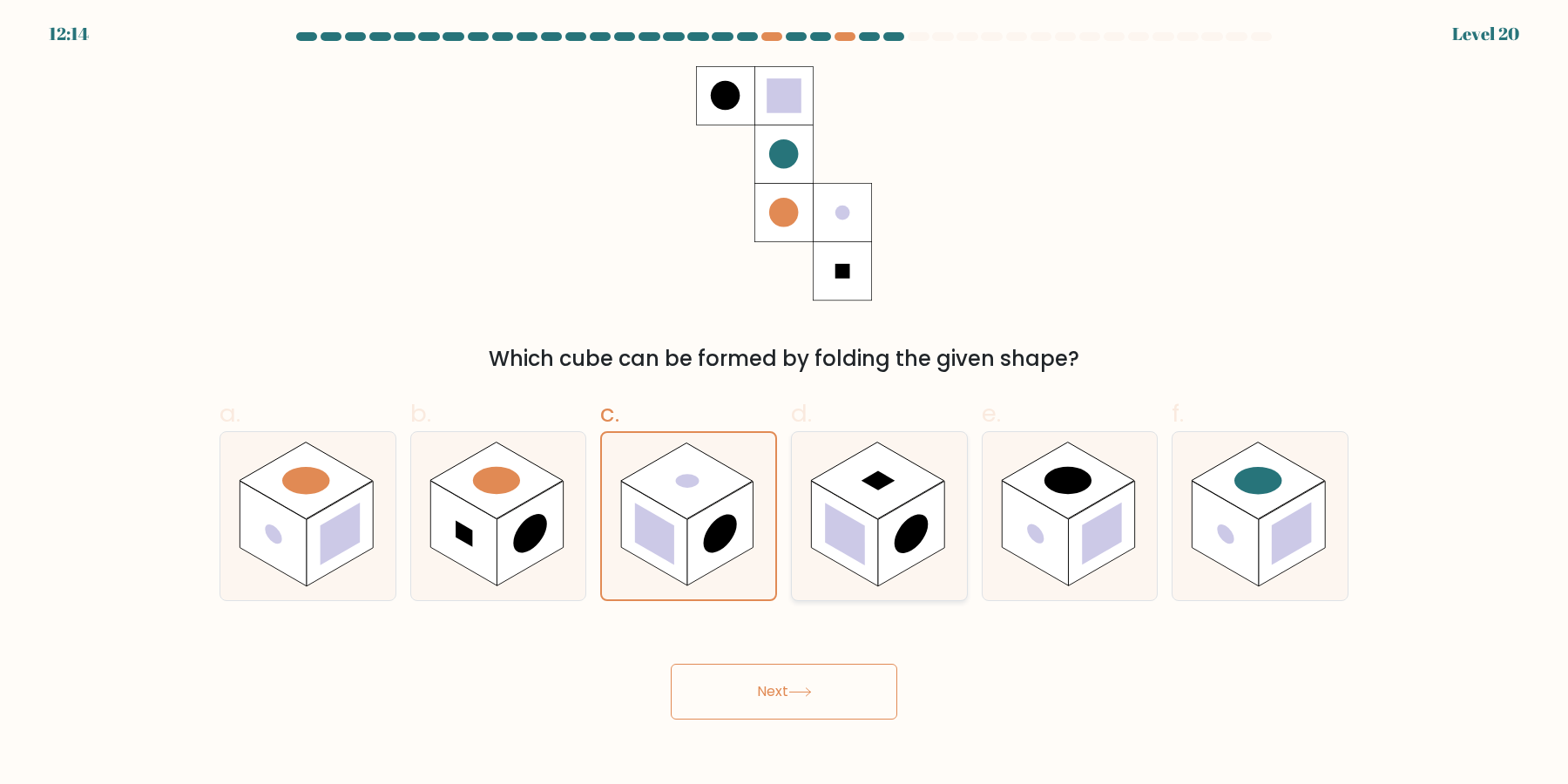
click at [818, 528] on rect at bounding box center [844, 535] width 67 height 105
click at [785, 403] on input "d." at bounding box center [784, 396] width 1 height 11
radio input "true"
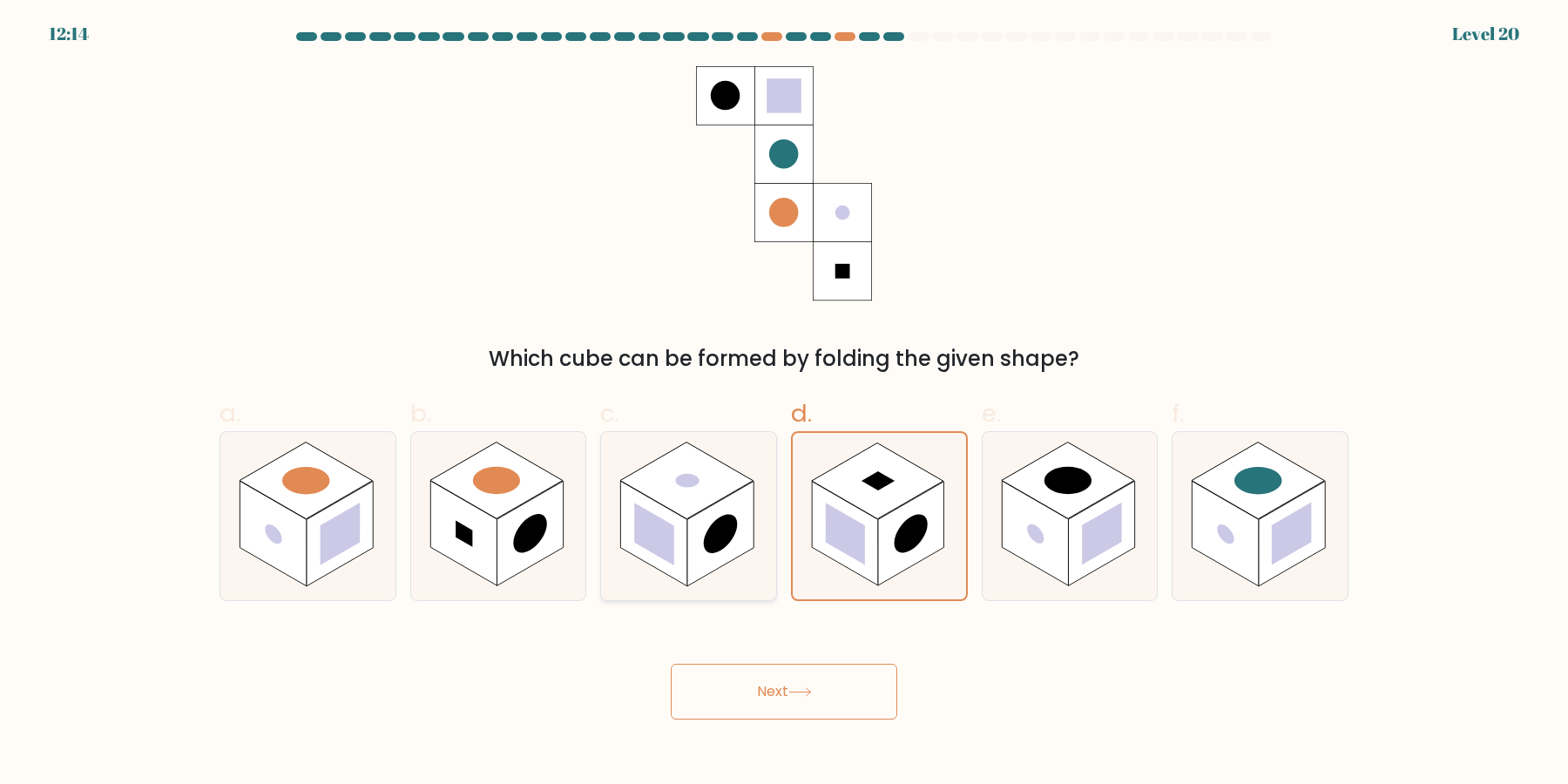
click at [660, 526] on rect at bounding box center [654, 534] width 40 height 63
click at [784, 403] on input "c." at bounding box center [784, 396] width 1 height 11
radio input "true"
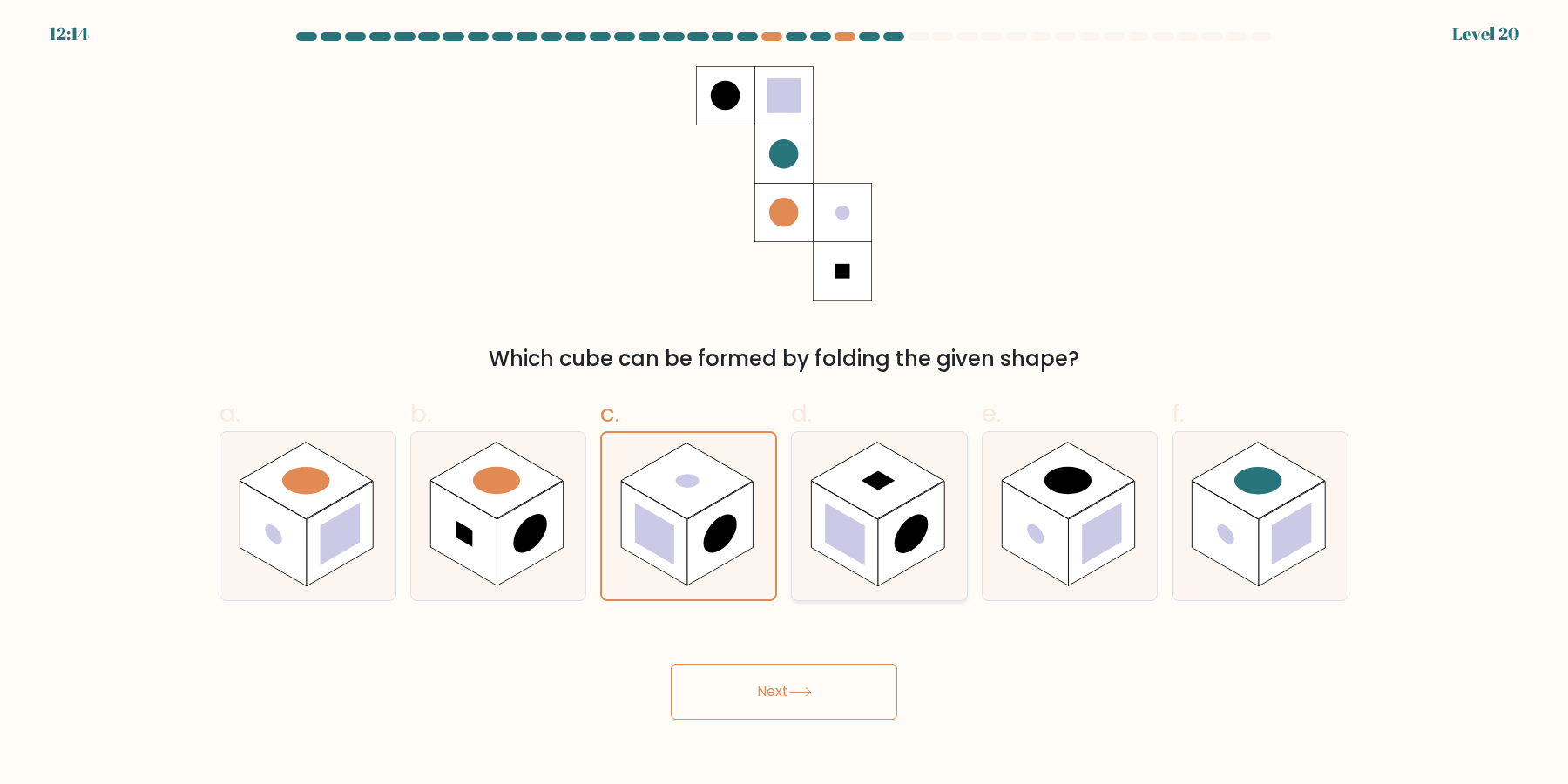
click at [850, 508] on rect at bounding box center [844, 535] width 67 height 105
click at [785, 403] on input "d." at bounding box center [784, 396] width 1 height 11
radio input "true"
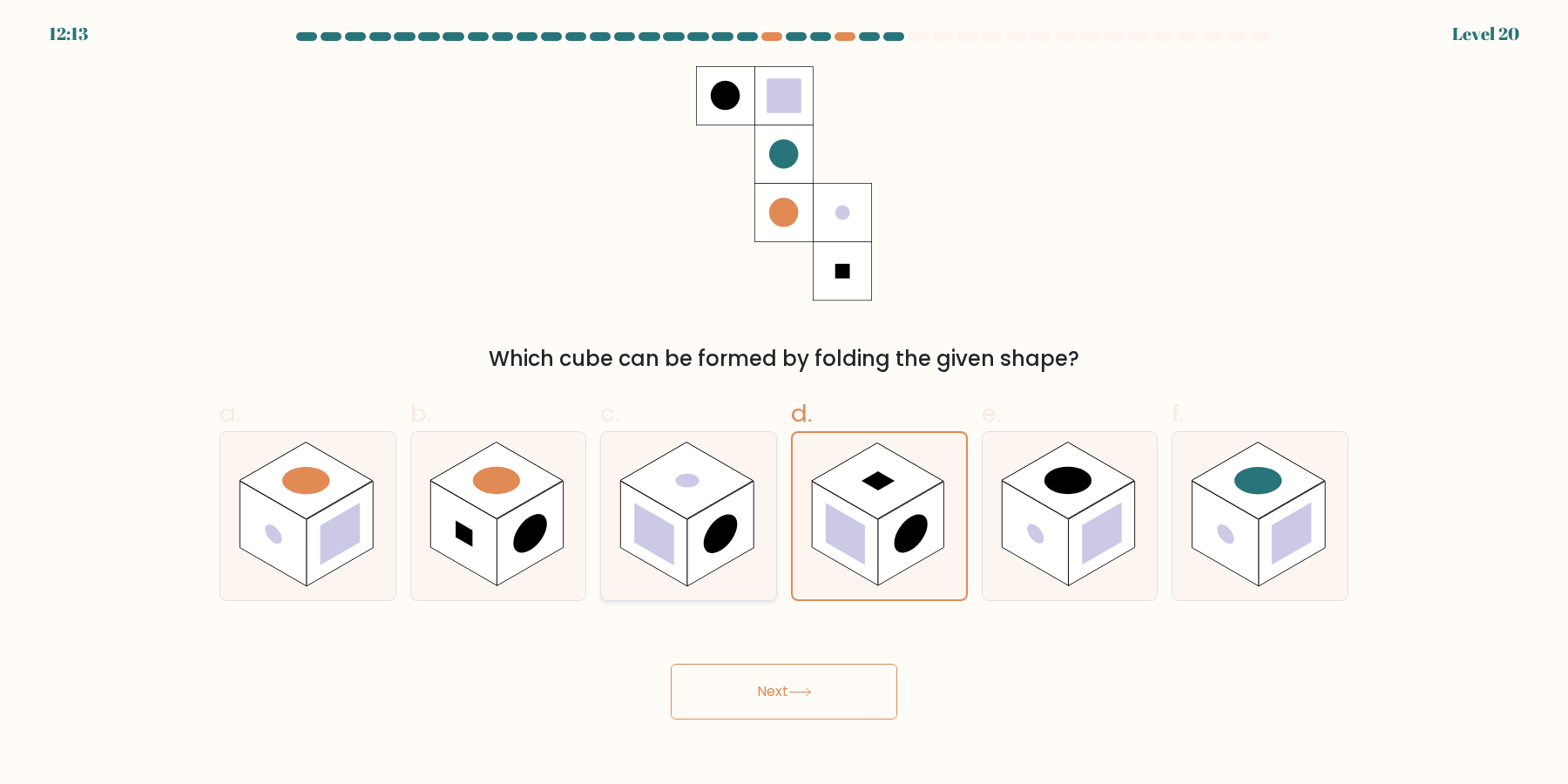
click at [753, 508] on rect at bounding box center [720, 535] width 67 height 105
click at [784, 403] on input "c." at bounding box center [784, 396] width 1 height 11
radio input "true"
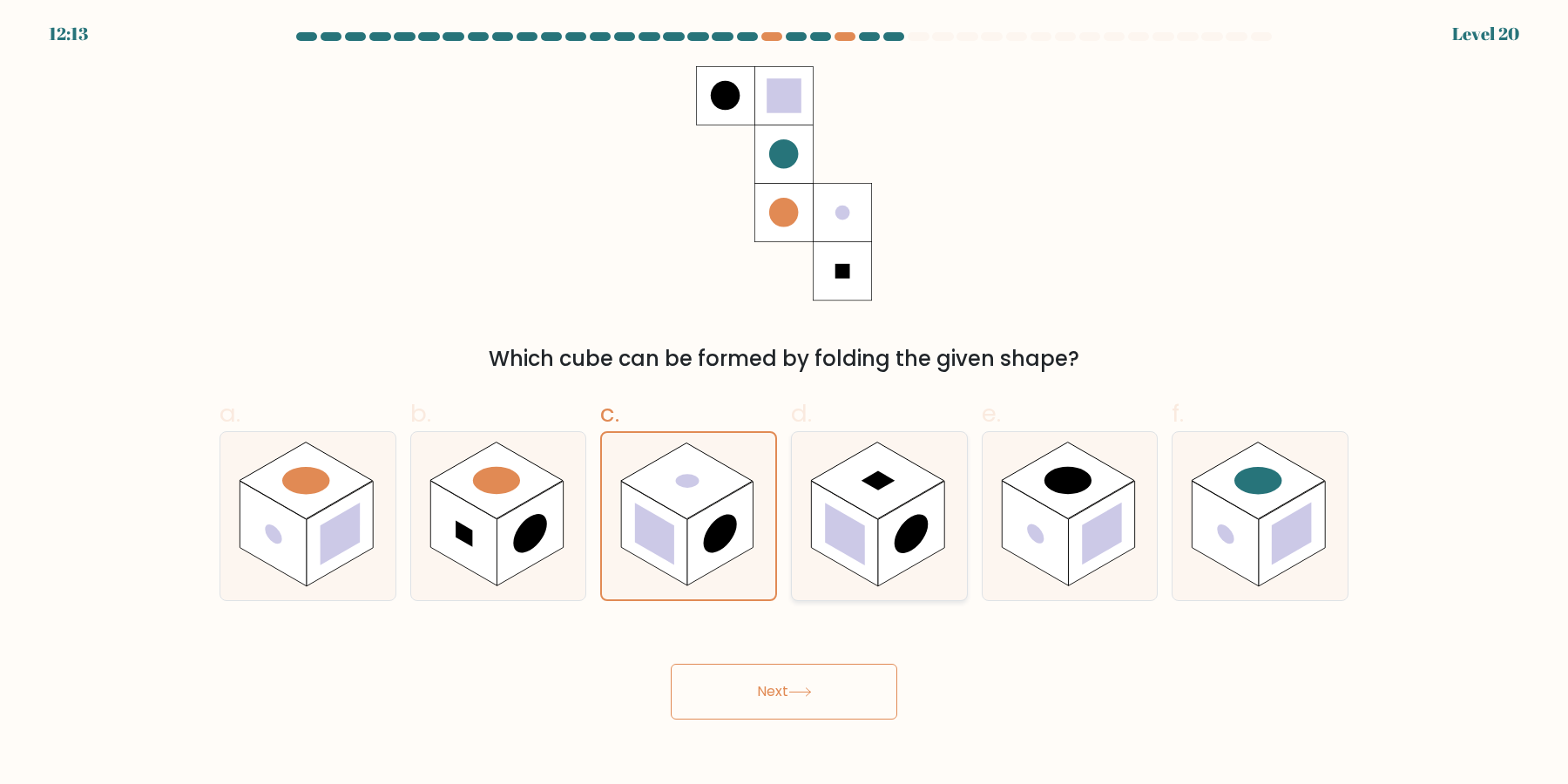
click at [846, 514] on rect at bounding box center [844, 535] width 67 height 105
click at [785, 403] on input "d." at bounding box center [784, 396] width 1 height 11
radio input "true"
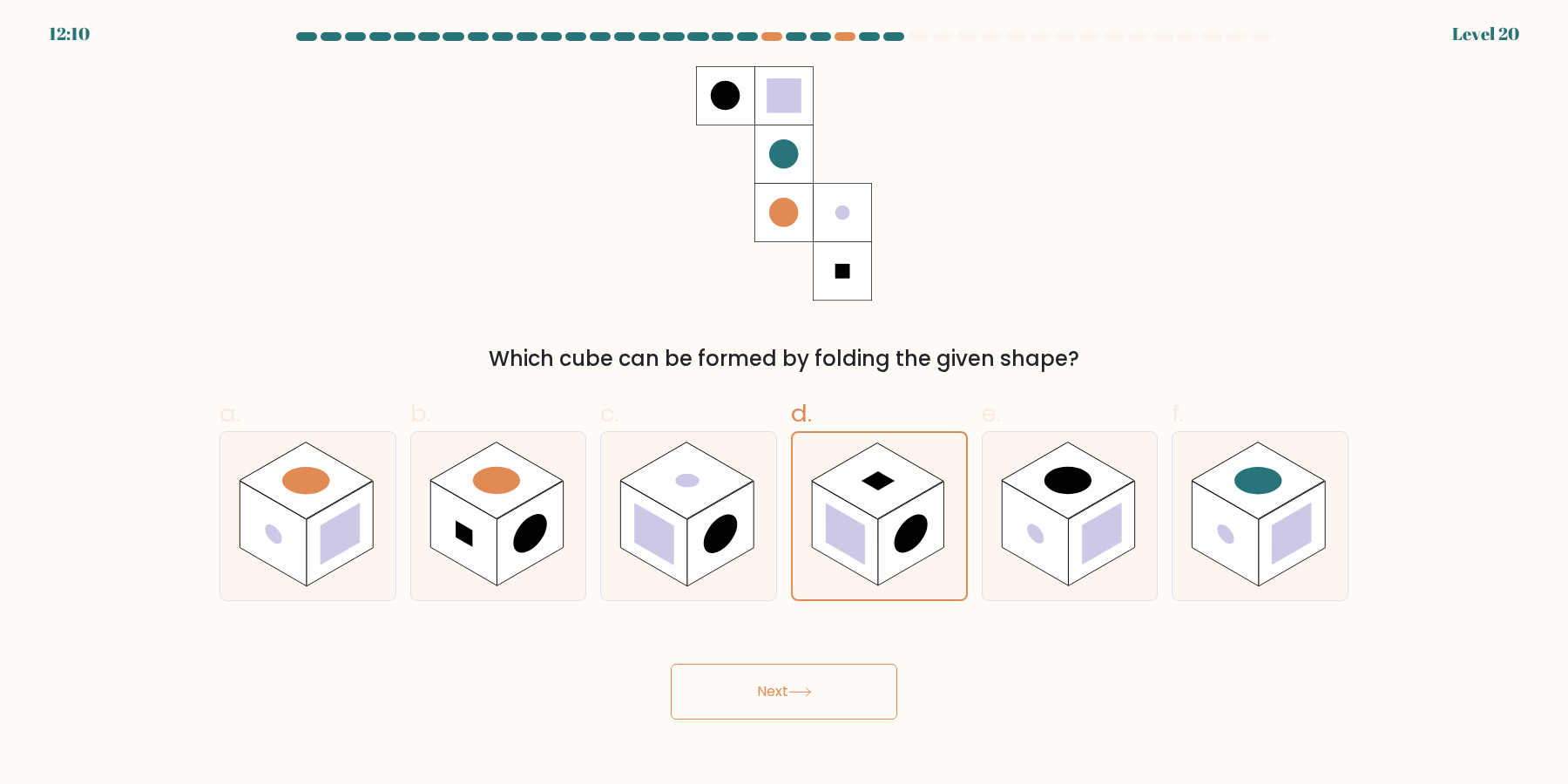
click at [783, 680] on button "Next" at bounding box center [784, 692] width 227 height 56
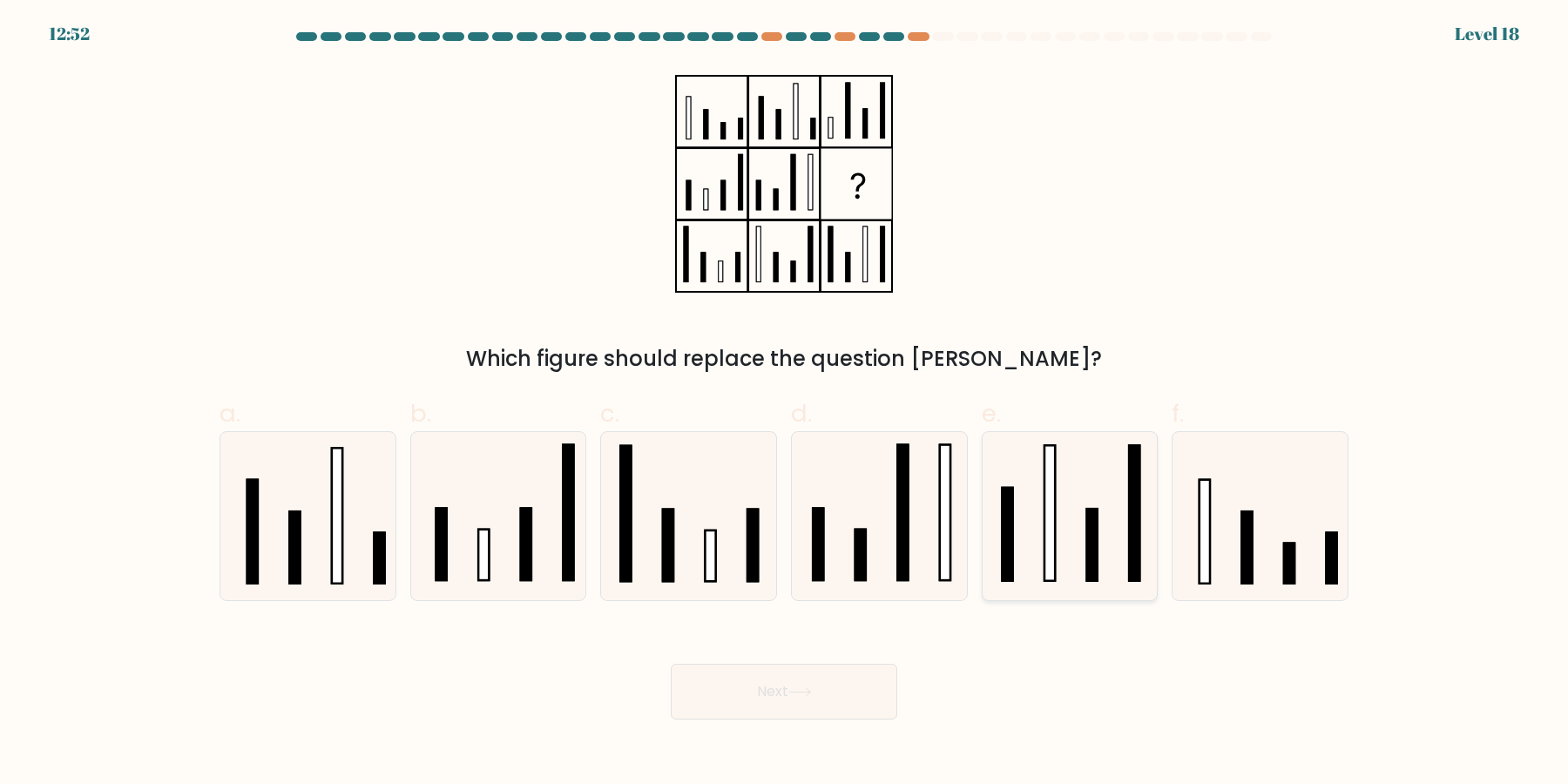
click at [1053, 495] on rect at bounding box center [1049, 514] width 11 height 135
click at [785, 403] on input "e." at bounding box center [784, 396] width 1 height 11
radio input "true"
click at [846, 706] on button "Next" at bounding box center [784, 692] width 227 height 56
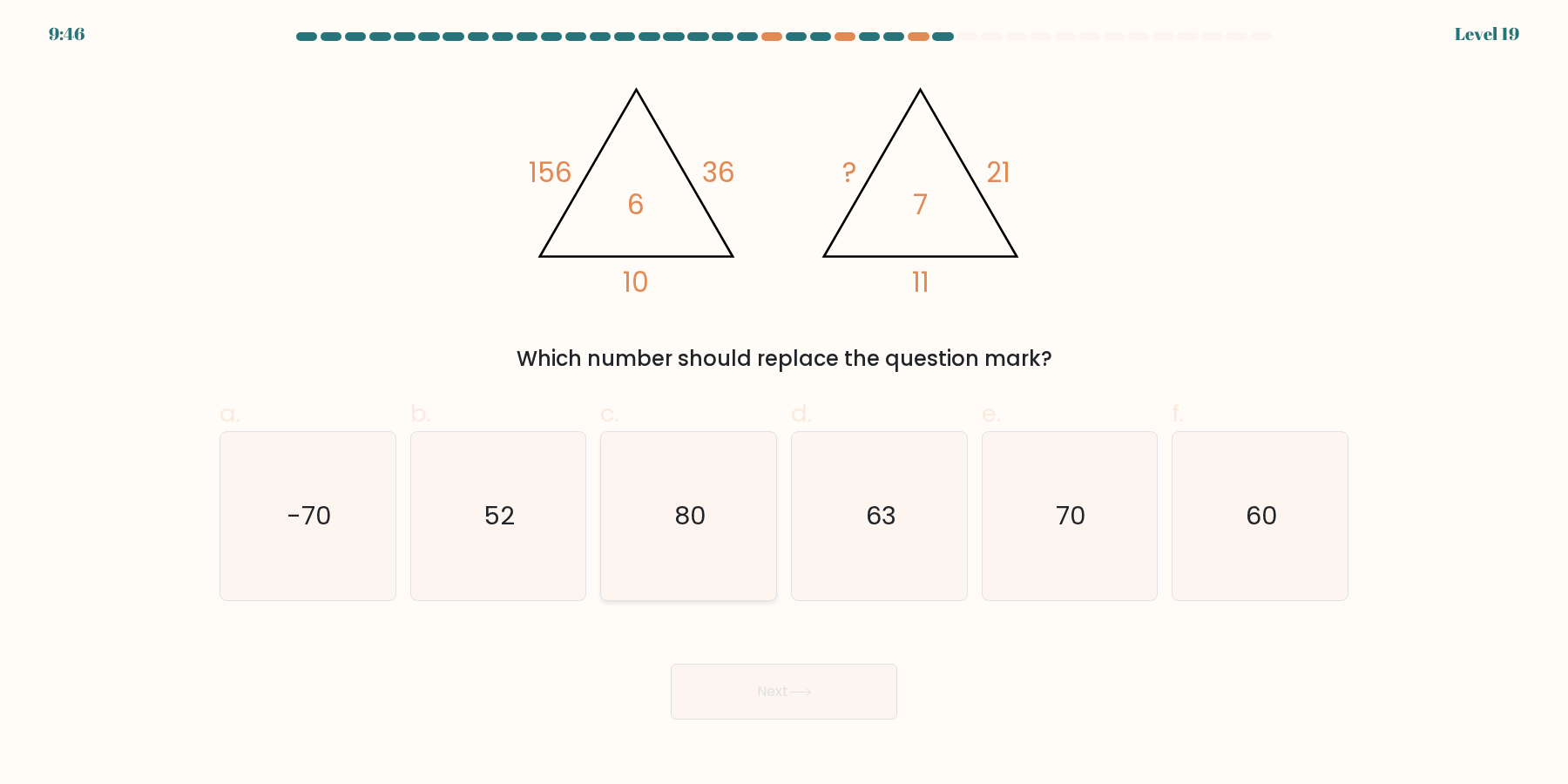
click at [638, 504] on icon "80" at bounding box center [688, 516] width 168 height 168
click at [784, 403] on input "c. 80" at bounding box center [784, 396] width 1 height 11
radio input "true"
click at [753, 686] on button "Next" at bounding box center [784, 692] width 227 height 56
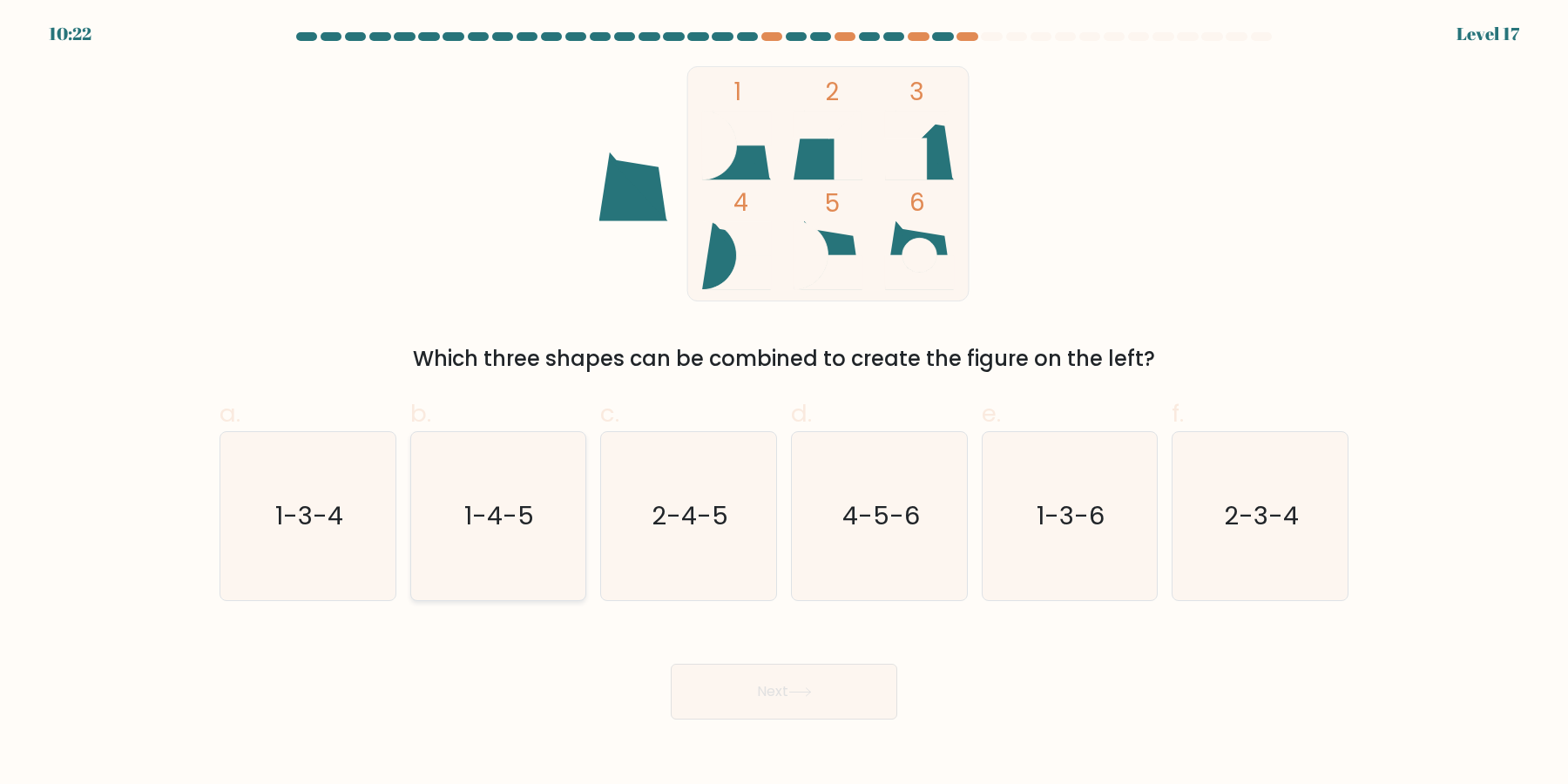
click at [483, 508] on text "1-4-5" at bounding box center [500, 516] width 70 height 35
click at [784, 403] on input "b. 1-4-5" at bounding box center [784, 396] width 1 height 11
radio input "true"
click at [747, 667] on button "Next" at bounding box center [784, 692] width 227 height 56
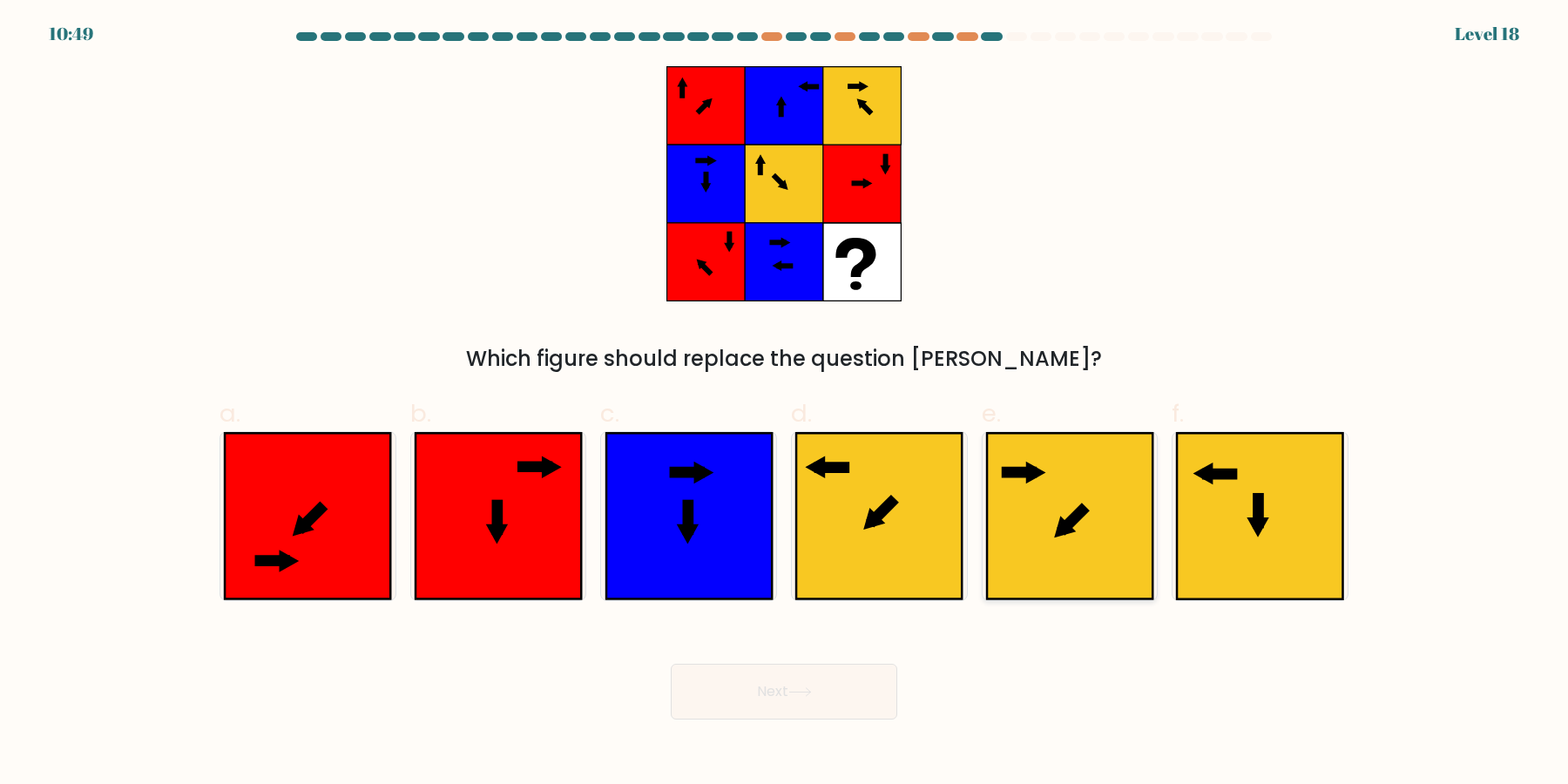
click at [1076, 532] on icon at bounding box center [1069, 516] width 166 height 166
click at [785, 403] on input "e." at bounding box center [784, 396] width 1 height 11
radio input "true"
click at [892, 505] on icon at bounding box center [883, 512] width 18 height 18
click at [785, 403] on input "d." at bounding box center [784, 396] width 1 height 11
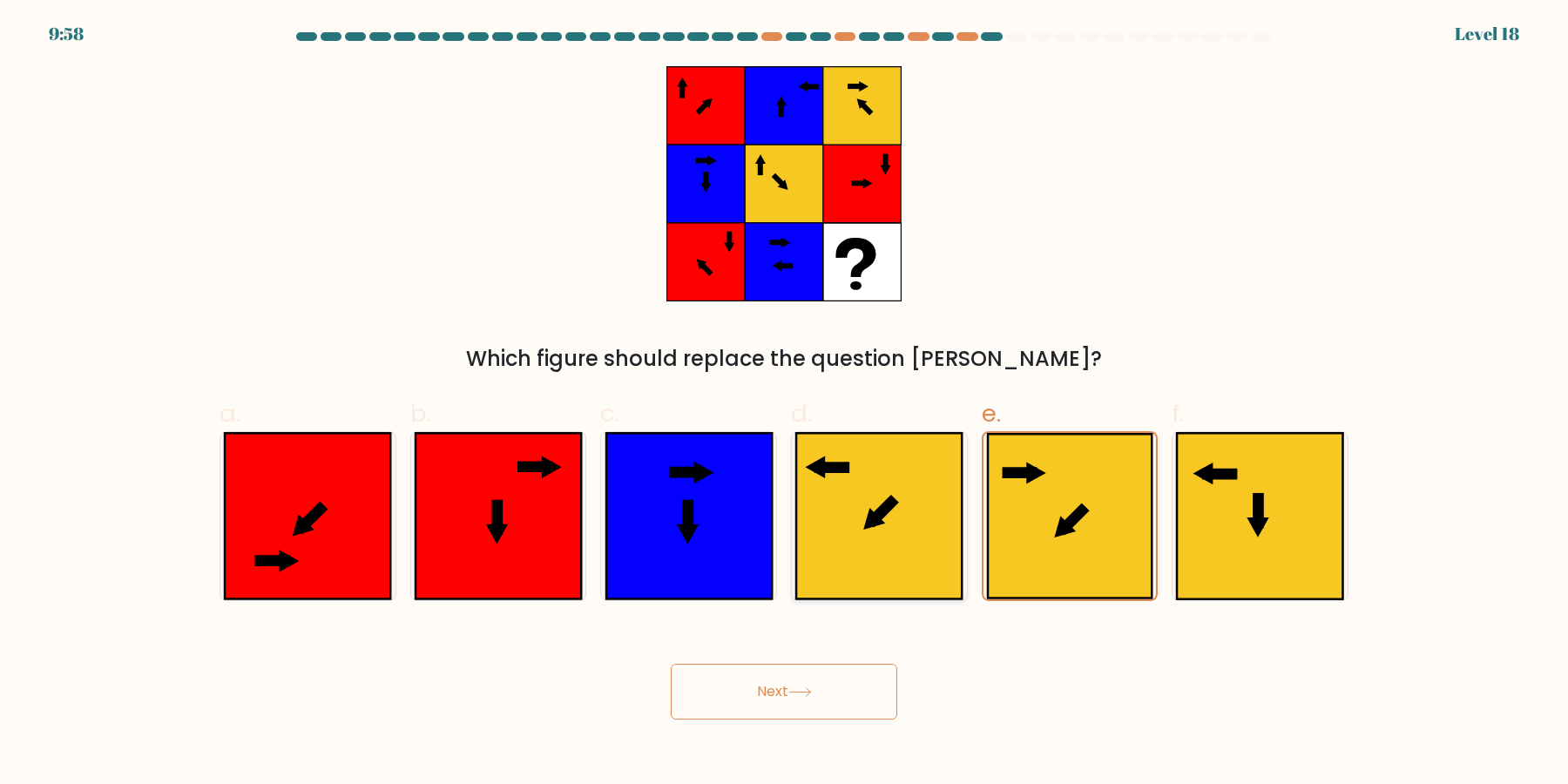
radio input "true"
click at [857, 692] on button "Next" at bounding box center [784, 692] width 227 height 56
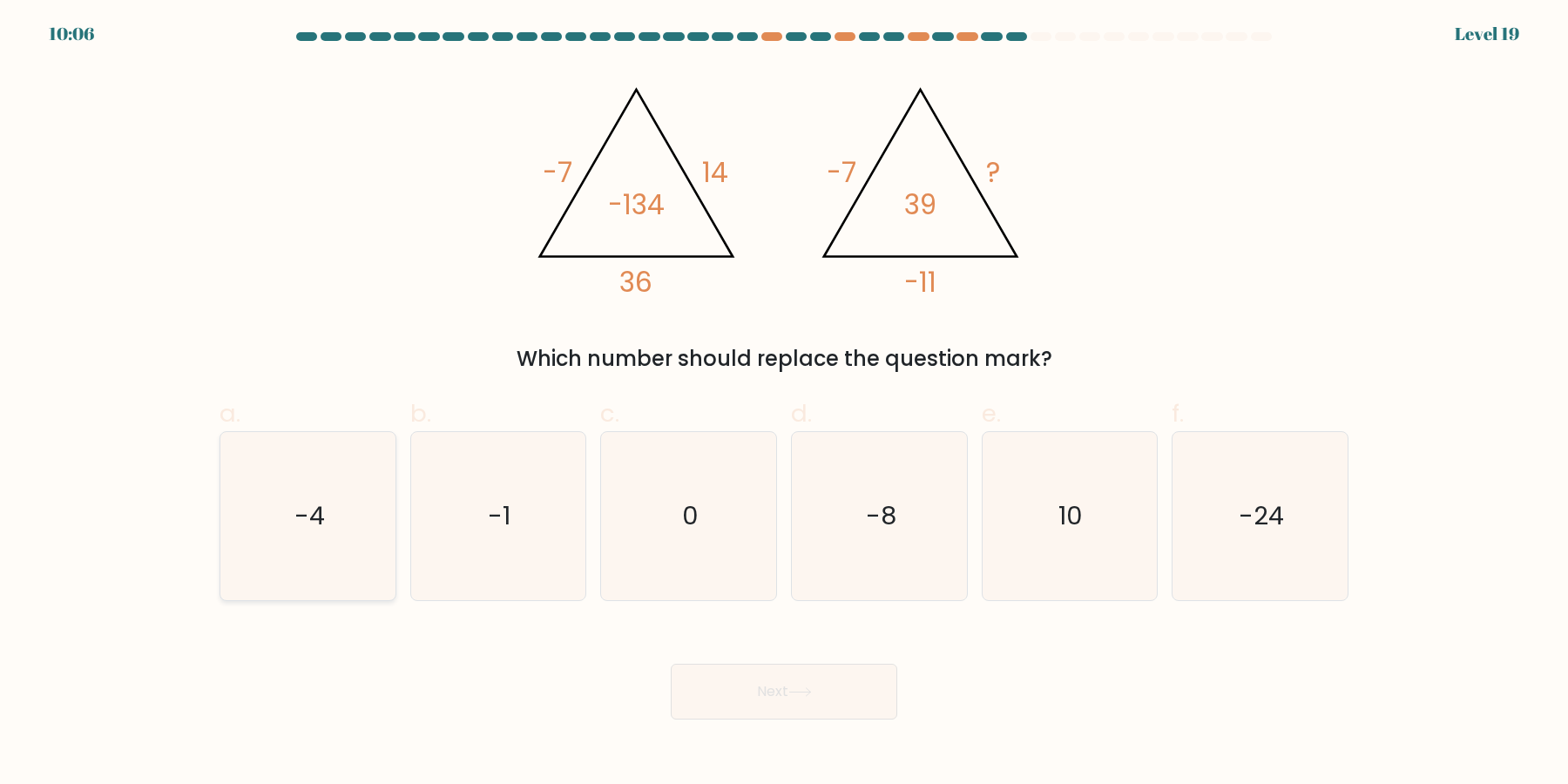
click at [319, 506] on text "-4" at bounding box center [309, 516] width 31 height 35
click at [784, 403] on input "a. -4" at bounding box center [784, 396] width 1 height 11
radio input "true"
click at [833, 690] on button "Next" at bounding box center [784, 692] width 227 height 56
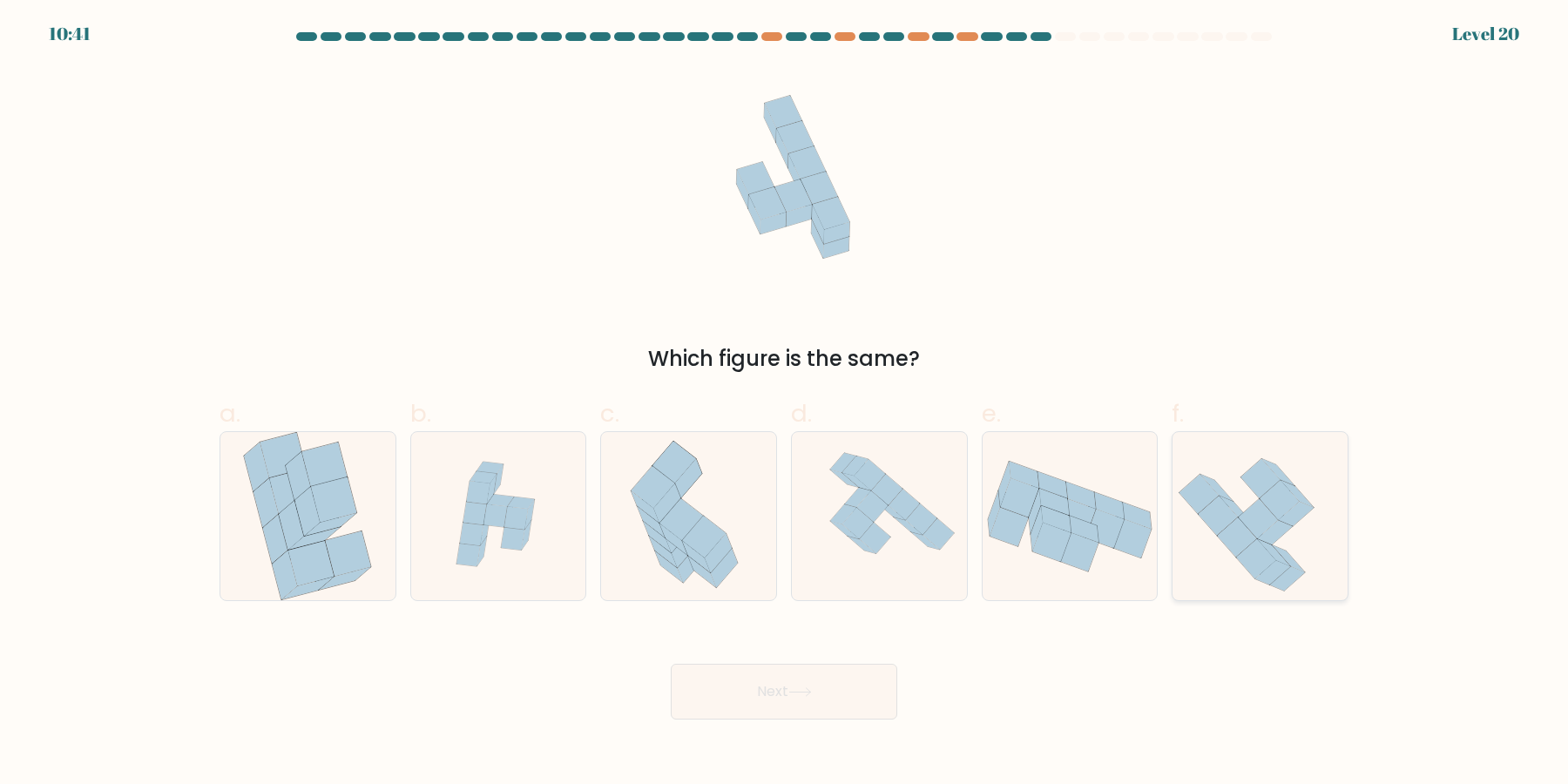
click at [1249, 514] on icon at bounding box center [1257, 518] width 39 height 39
click at [785, 403] on input "f." at bounding box center [784, 396] width 1 height 11
radio input "true"
click at [1087, 522] on icon at bounding box center [1076, 518] width 39 height 39
click at [785, 403] on input "e." at bounding box center [784, 396] width 1 height 11
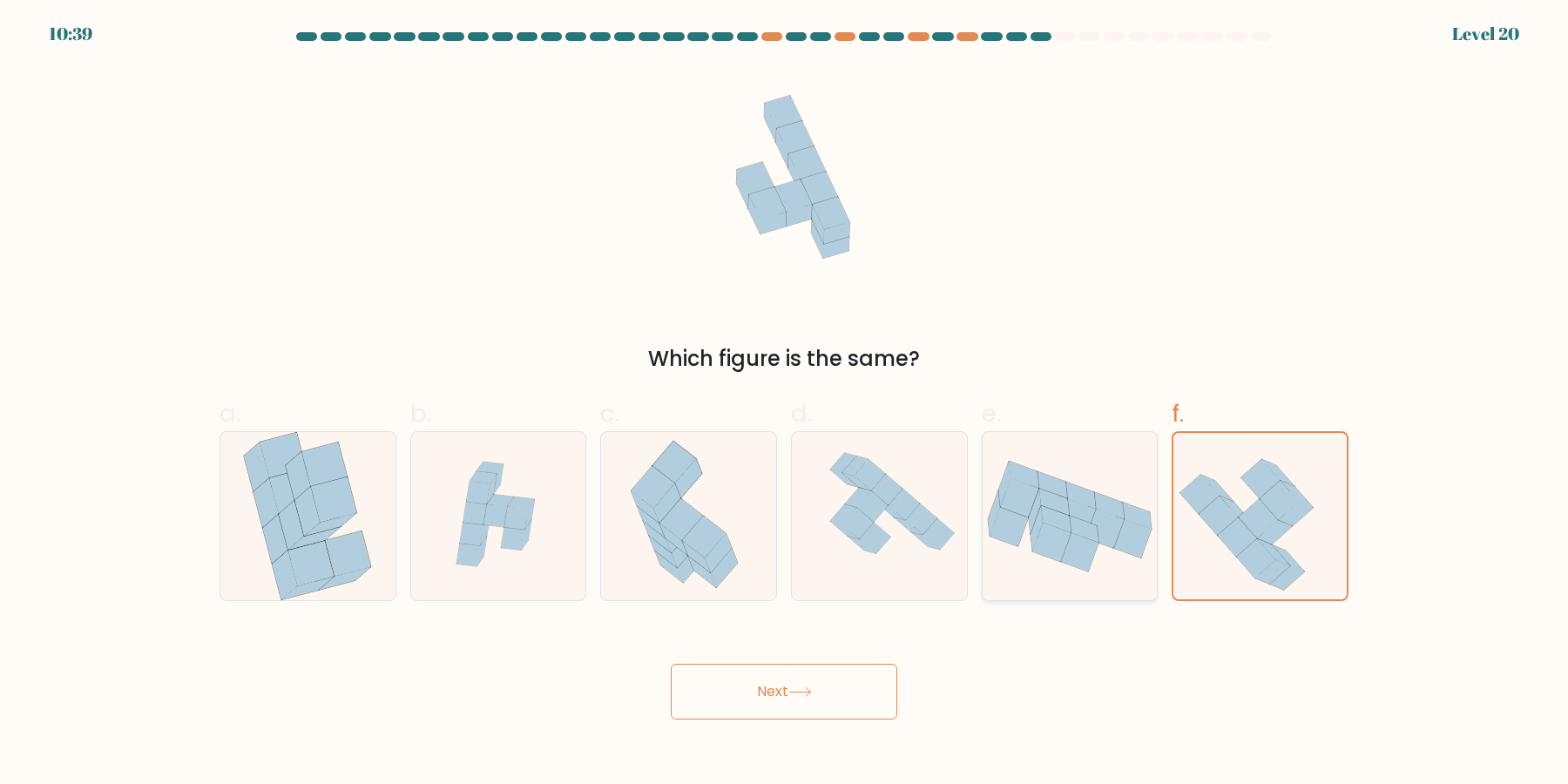
radio input "true"
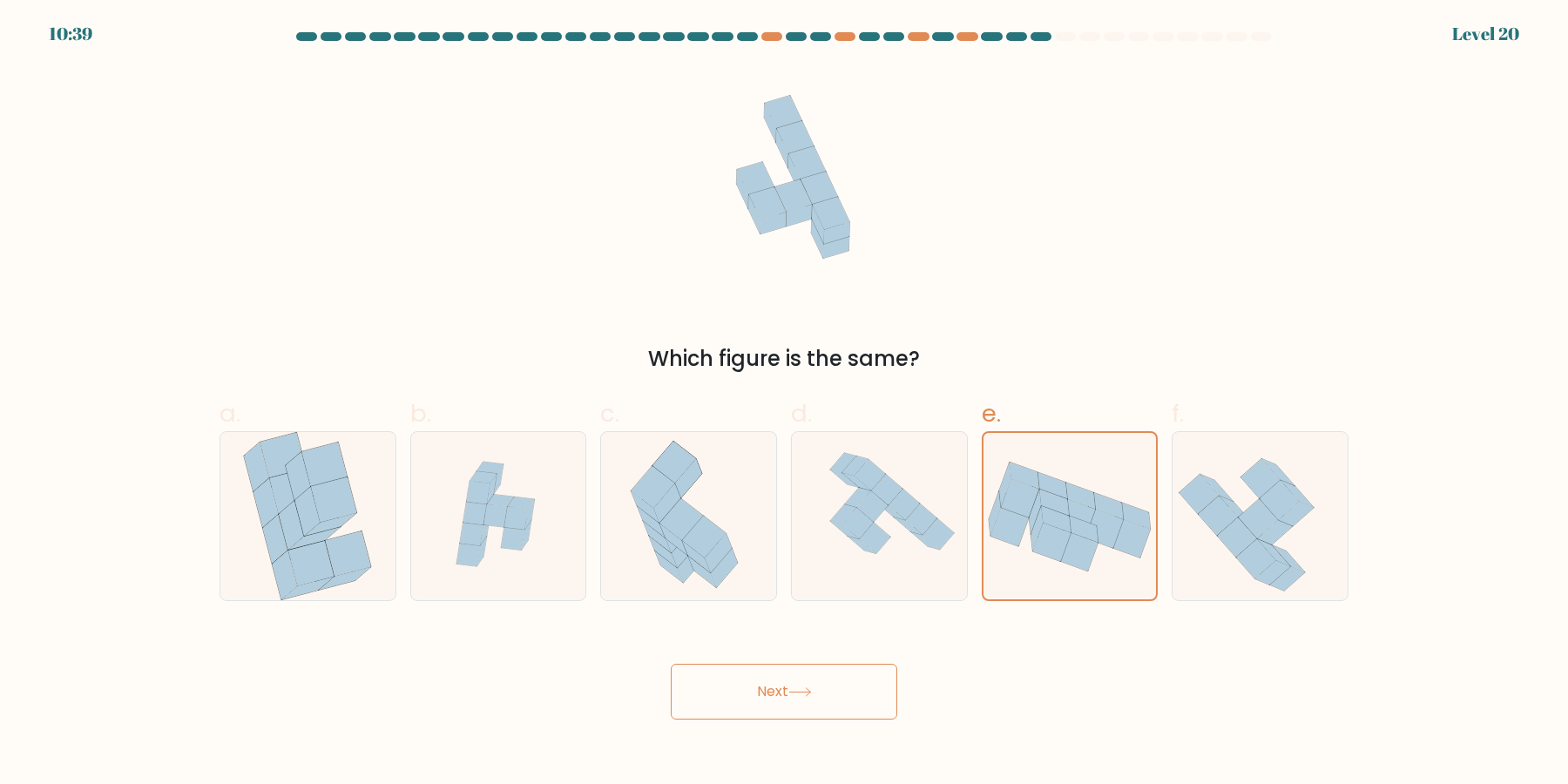
click at [970, 512] on div "d." at bounding box center [879, 498] width 191 height 206
click at [953, 512] on icon at bounding box center [879, 516] width 163 height 168
click at [785, 403] on input "d." at bounding box center [784, 396] width 1 height 11
radio input "true"
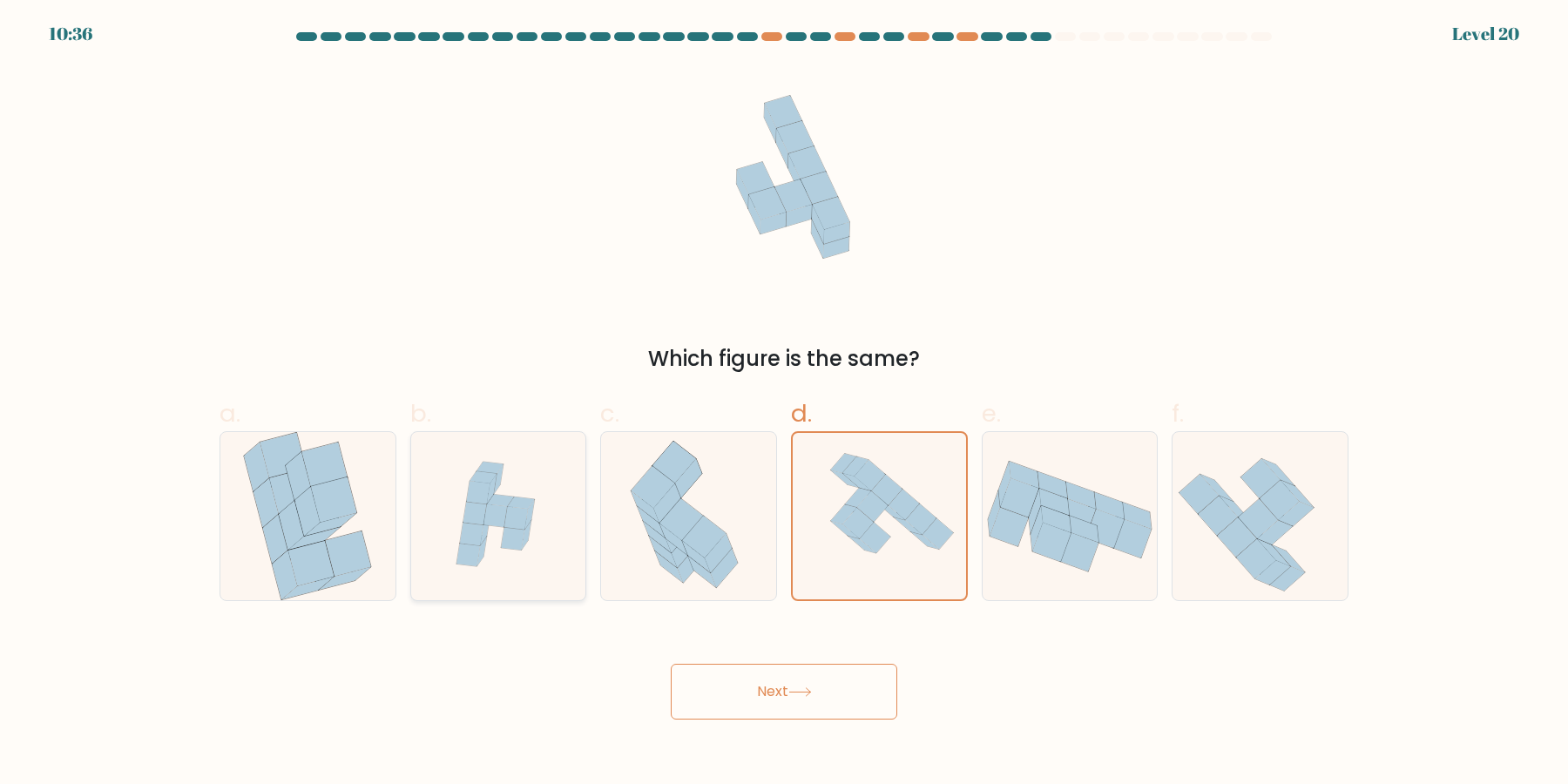
click at [507, 541] on icon at bounding box center [514, 539] width 24 height 23
click at [784, 403] on input "b." at bounding box center [784, 396] width 1 height 11
radio input "true"
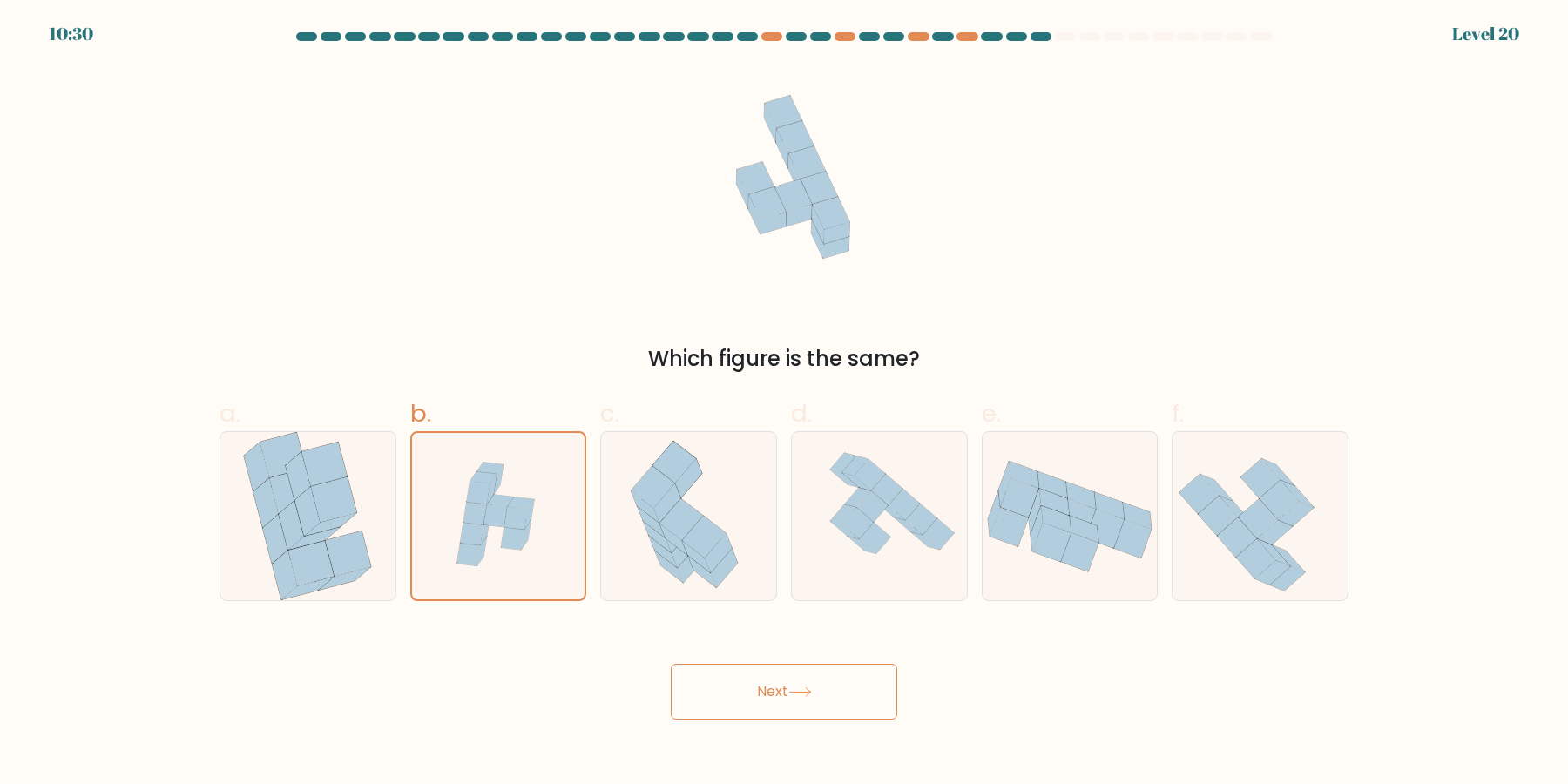
click at [822, 682] on button "Next" at bounding box center [784, 692] width 227 height 56
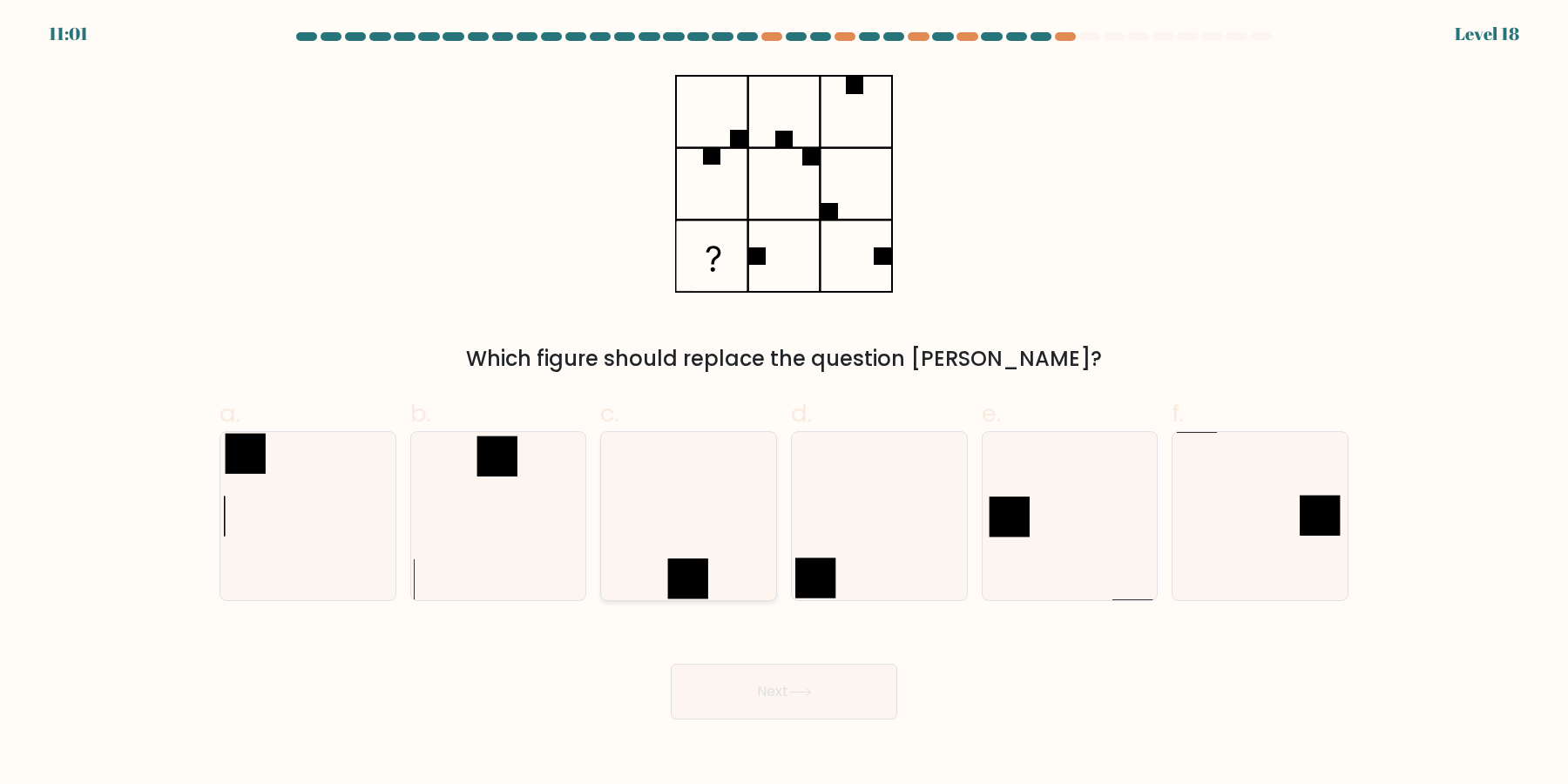
click at [679, 549] on icon at bounding box center [688, 516] width 168 height 168
click at [784, 403] on input "c." at bounding box center [784, 396] width 1 height 11
radio input "true"
click at [860, 688] on button "Next" at bounding box center [784, 692] width 227 height 56
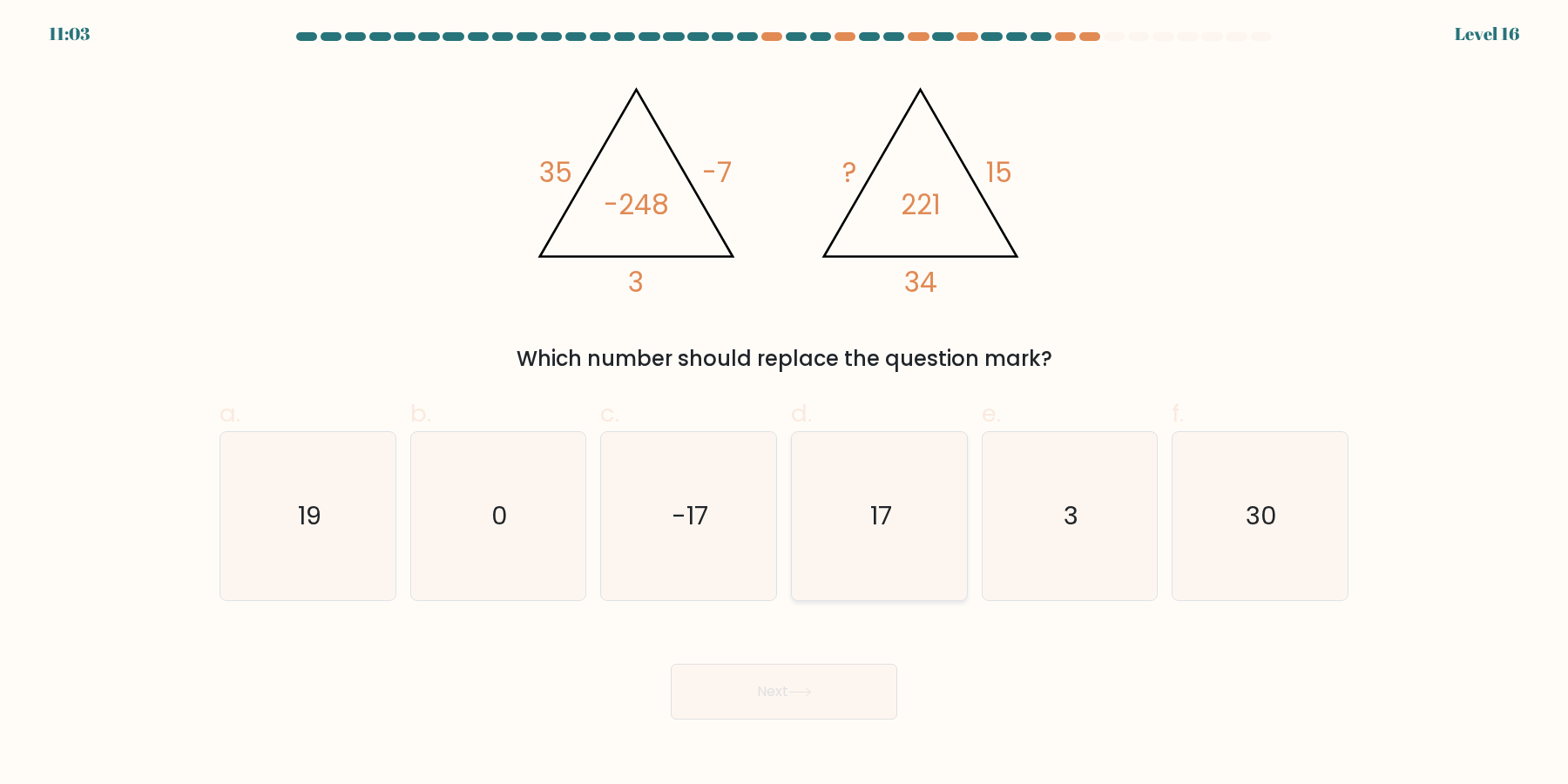
click at [862, 505] on icon "17" at bounding box center [878, 516] width 168 height 168
click at [785, 403] on input "d. 17" at bounding box center [784, 396] width 1 height 11
radio input "true"
click at [816, 685] on button "Next" at bounding box center [784, 692] width 227 height 56
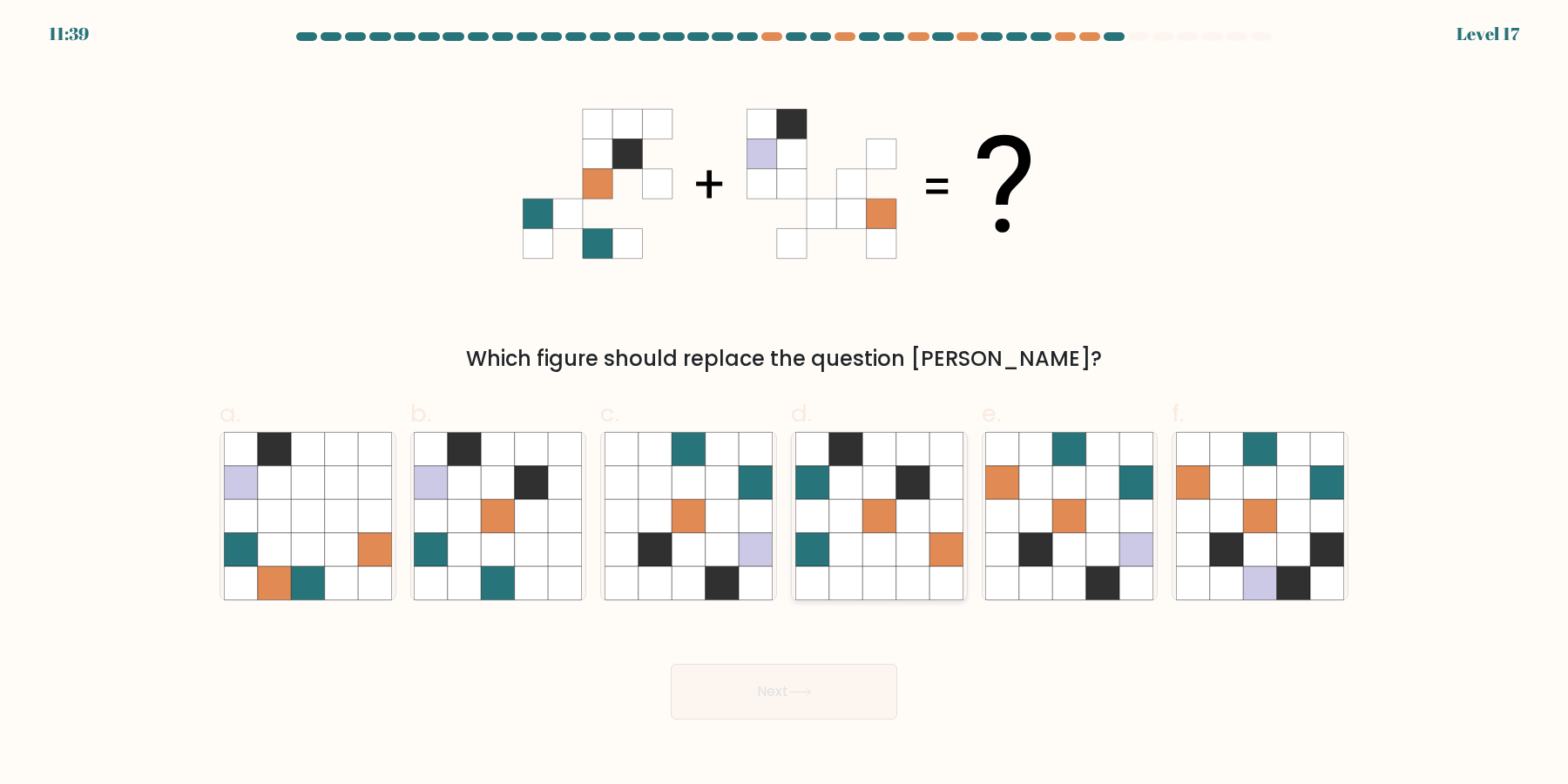
click at [919, 516] on icon at bounding box center [912, 516] width 33 height 33
click at [785, 403] on input "d." at bounding box center [784, 396] width 1 height 11
radio input "true"
click at [1137, 528] on icon at bounding box center [1136, 516] width 33 height 33
click at [785, 403] on input "e." at bounding box center [784, 396] width 1 height 11
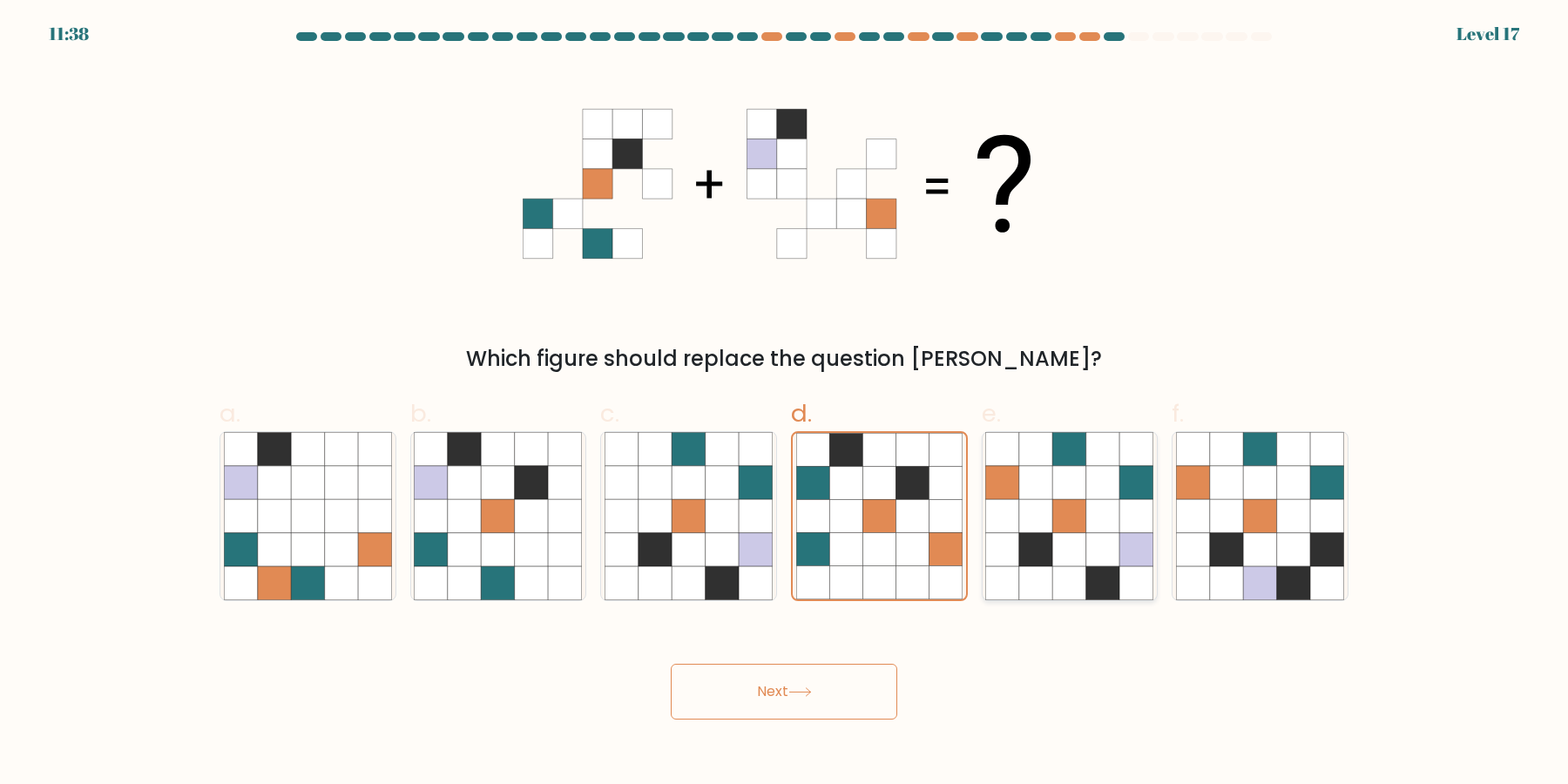
radio input "true"
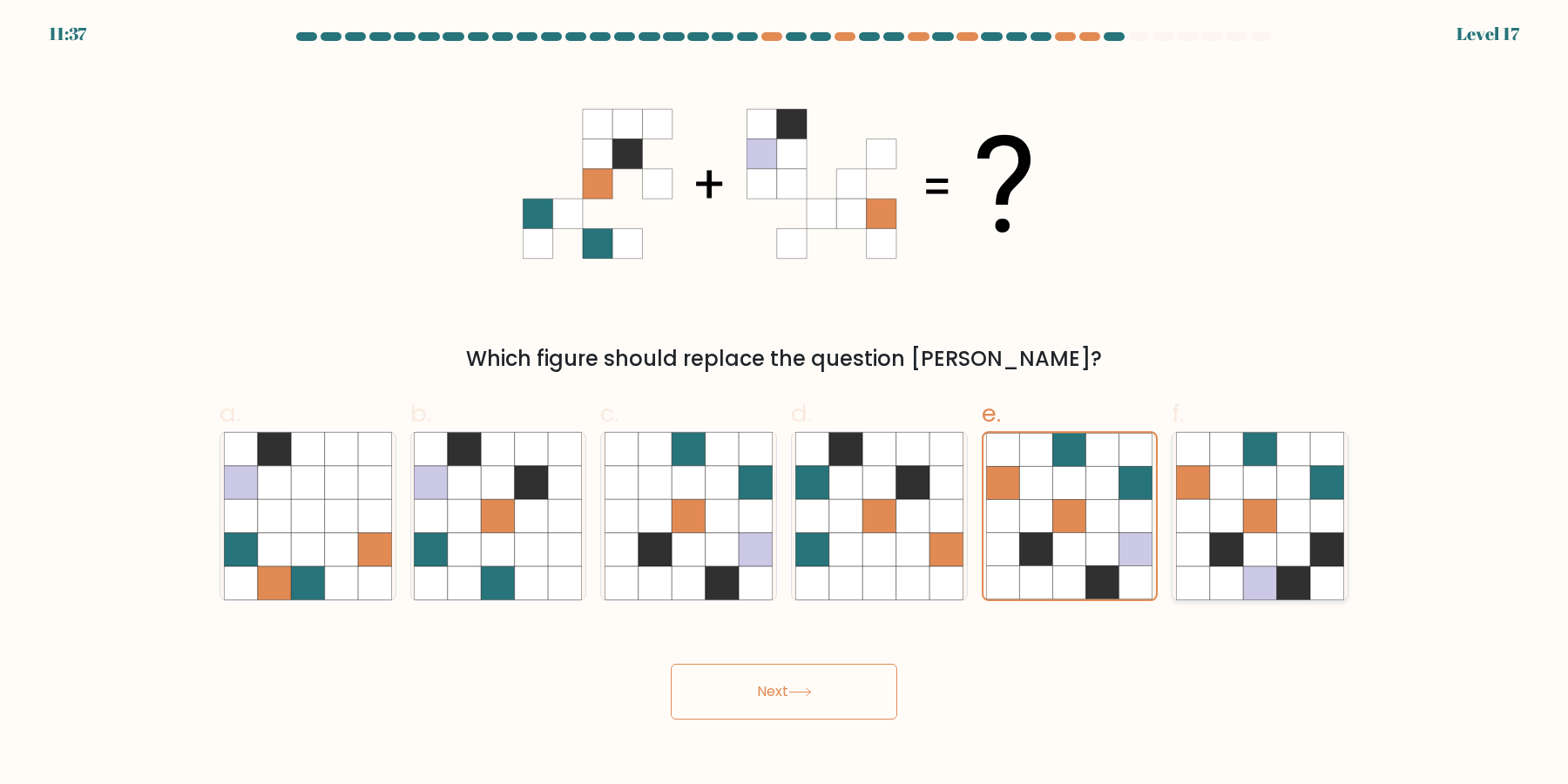
click at [1243, 494] on icon at bounding box center [1225, 482] width 33 height 33
click at [785, 403] on input "f." at bounding box center [784, 396] width 1 height 11
radio input "true"
click at [1125, 502] on icon at bounding box center [1136, 516] width 33 height 33
click at [785, 403] on input "e." at bounding box center [784, 396] width 1 height 11
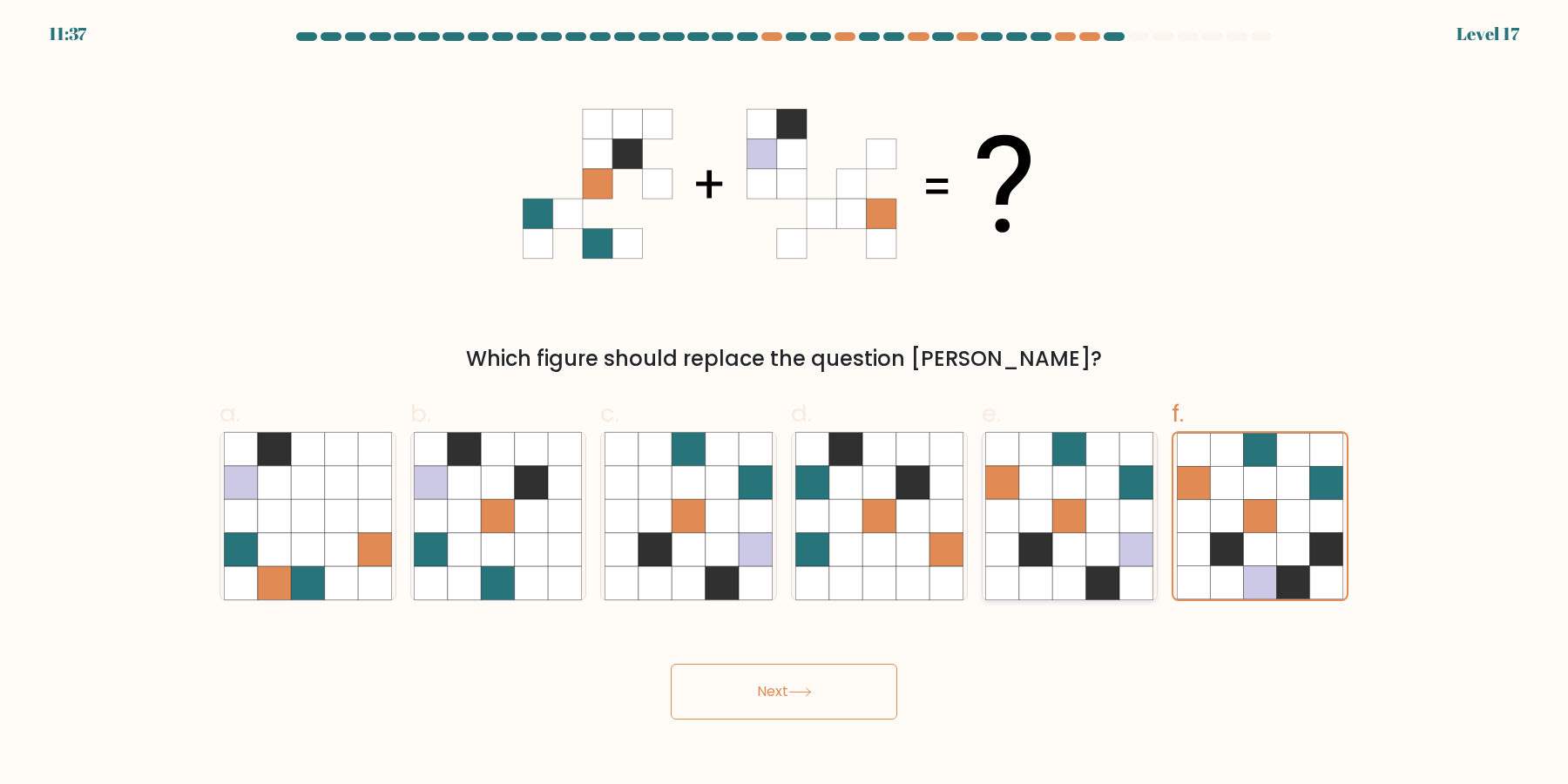
radio input "true"
click at [835, 702] on button "Next" at bounding box center [784, 692] width 227 height 56
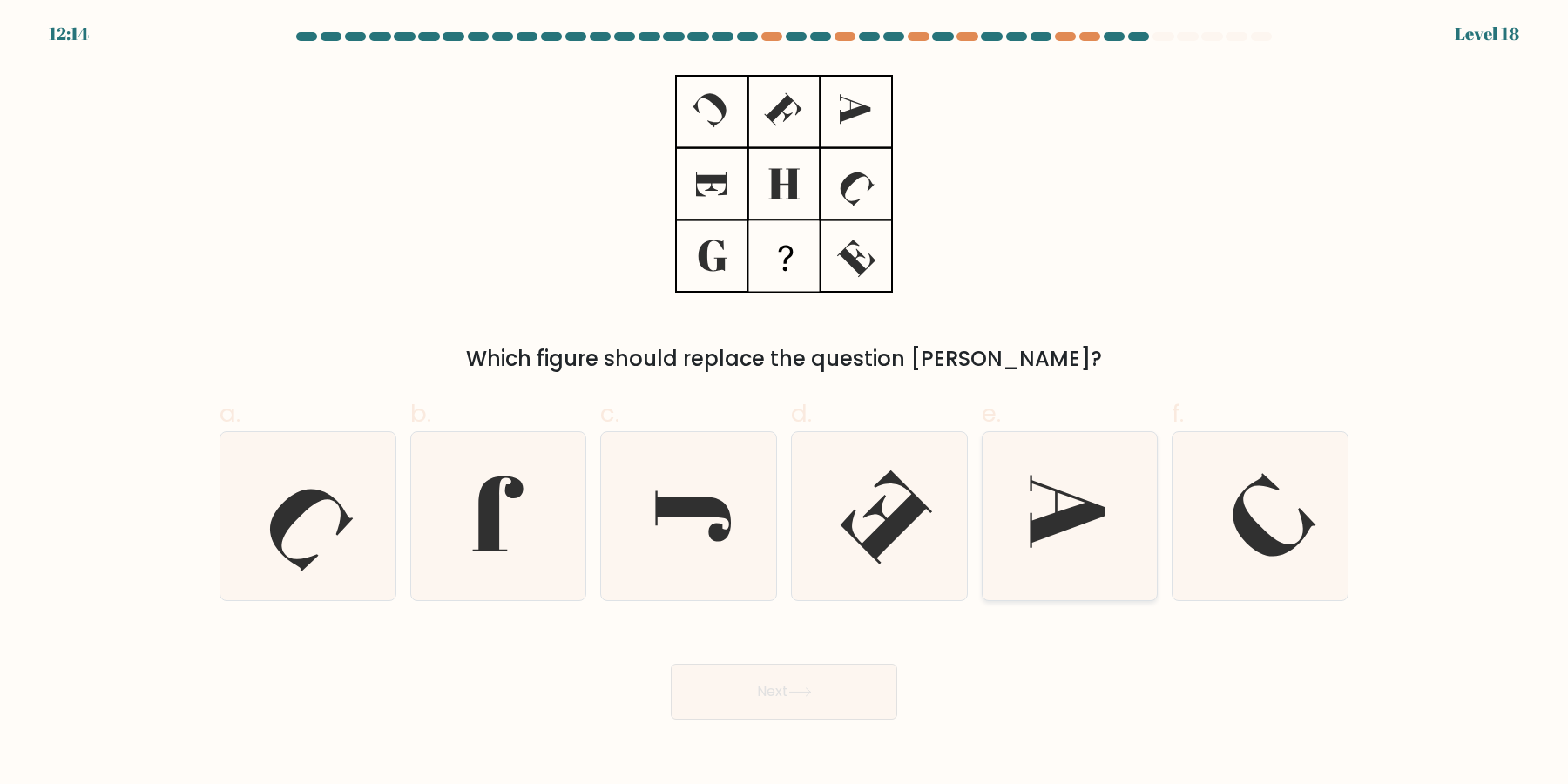
click at [1054, 543] on icon at bounding box center [1068, 516] width 168 height 168
click at [785, 403] on input "e." at bounding box center [784, 396] width 1 height 11
radio input "true"
click at [887, 499] on icon at bounding box center [878, 516] width 168 height 168
click at [785, 403] on input "d." at bounding box center [784, 396] width 1 height 11
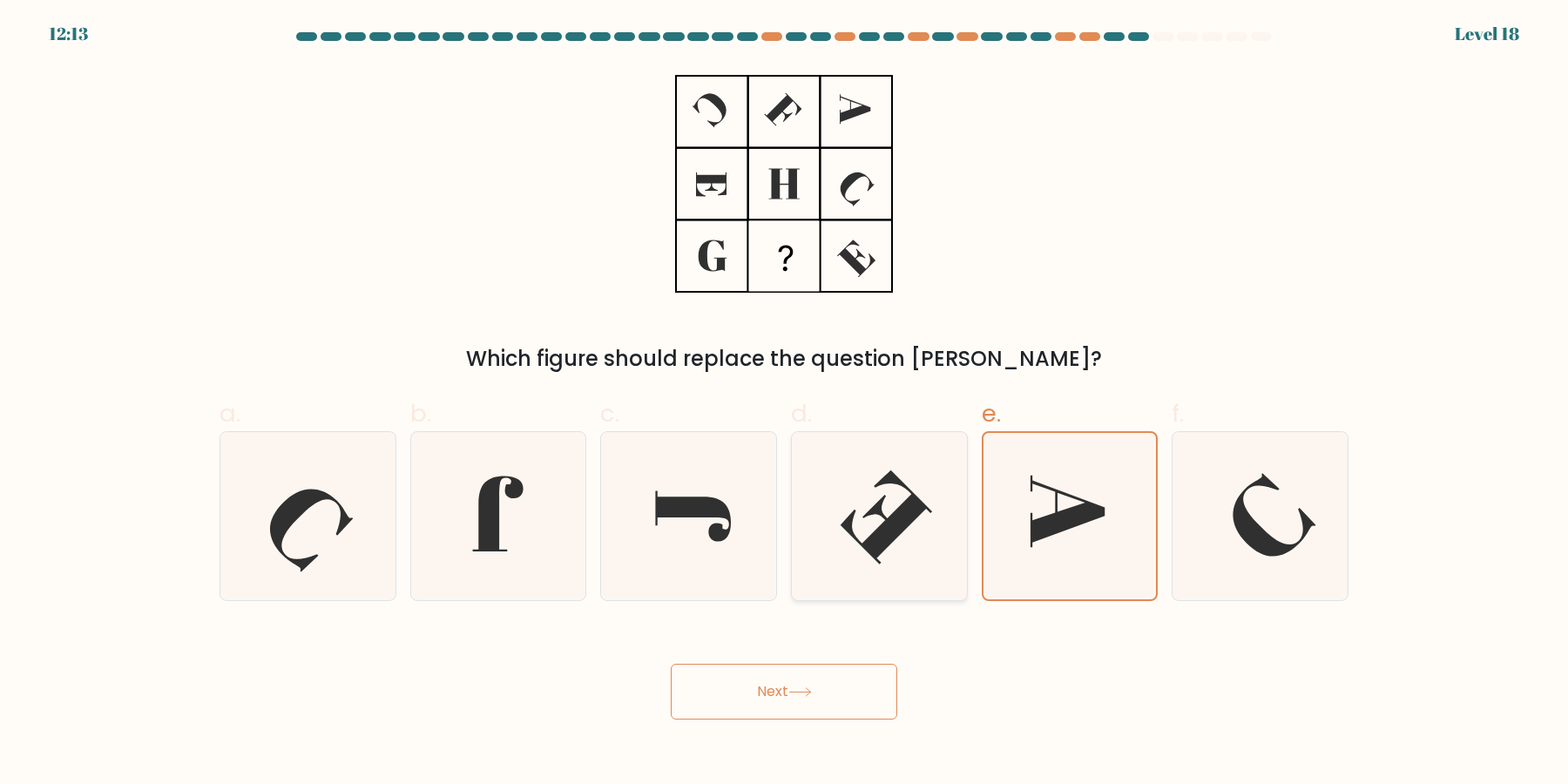
radio input "true"
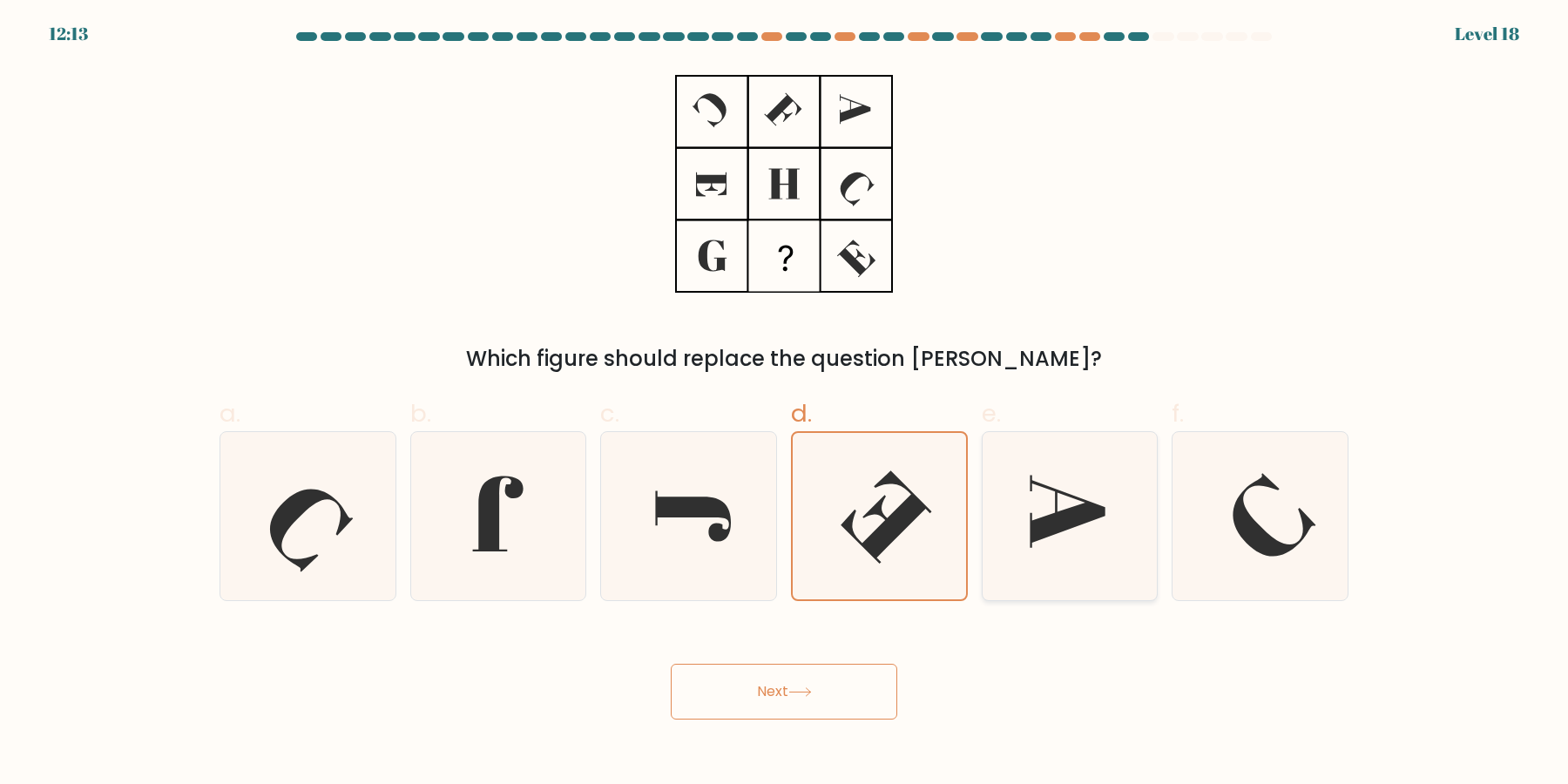
click at [1044, 501] on icon at bounding box center [1068, 516] width 168 height 168
click at [785, 403] on input "e." at bounding box center [784, 396] width 1 height 11
radio input "true"
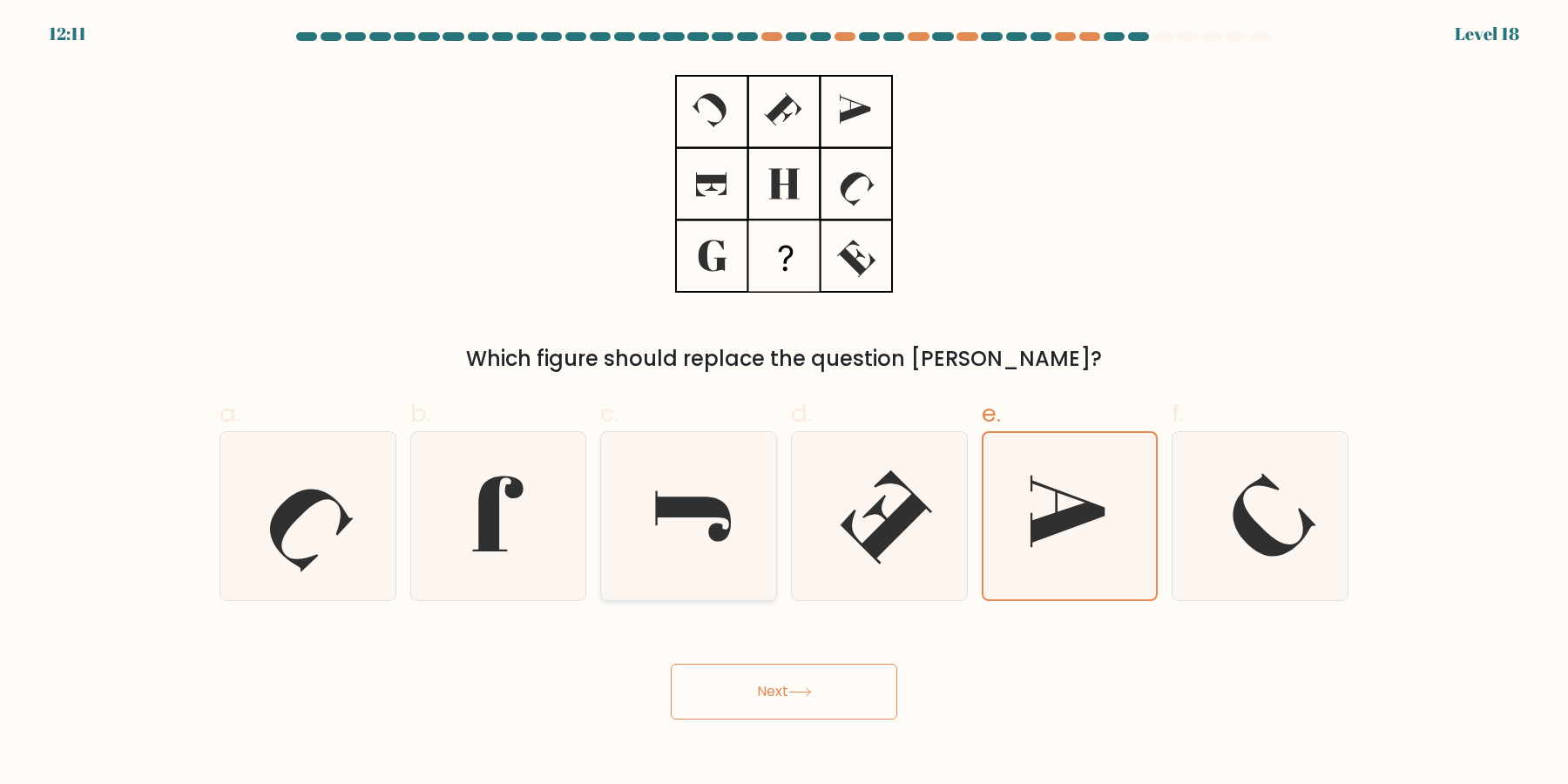
click at [668, 554] on icon at bounding box center [688, 516] width 168 height 168
click at [784, 403] on input "c." at bounding box center [784, 396] width 1 height 11
radio input "true"
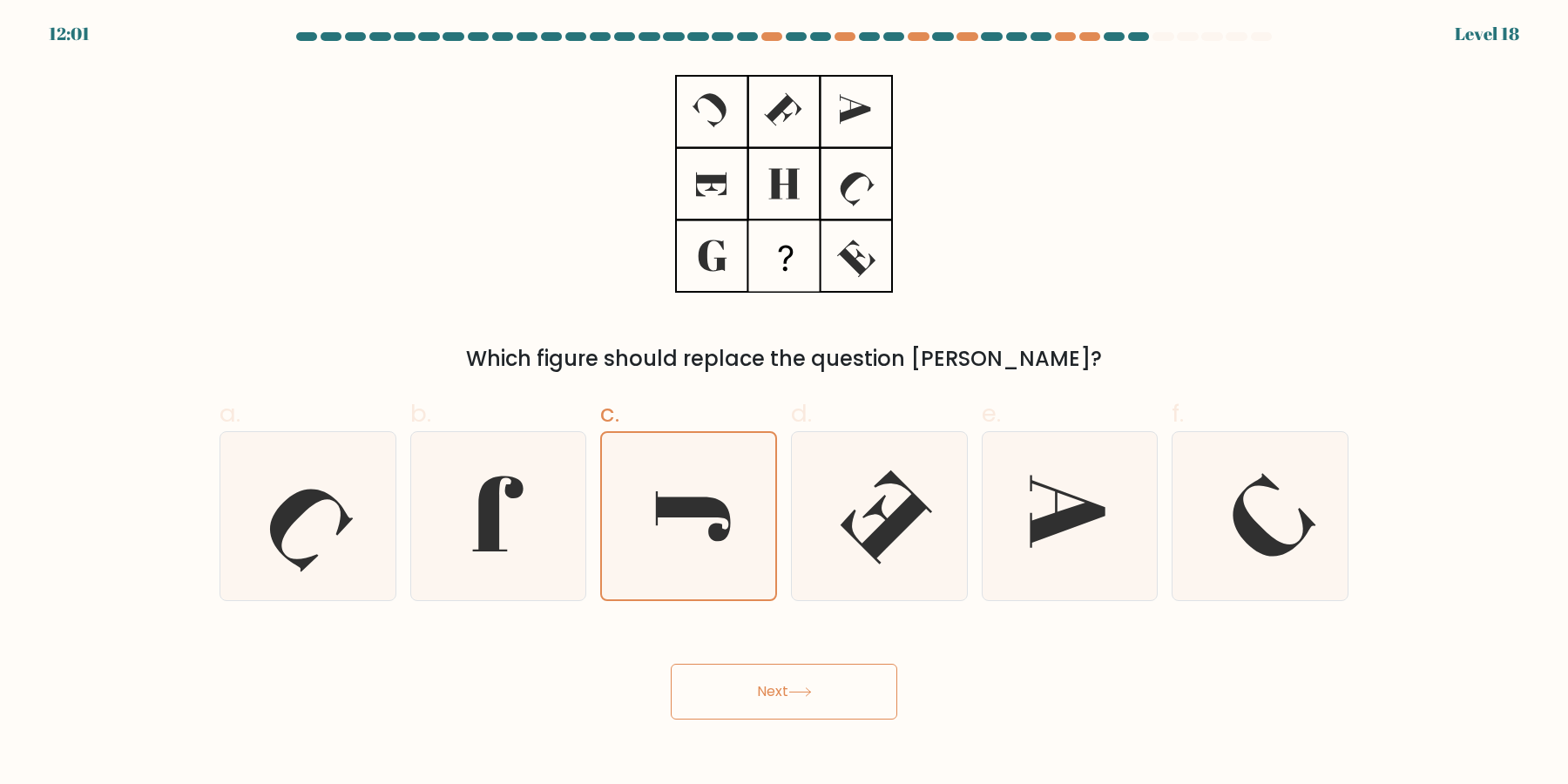
click at [846, 688] on button "Next" at bounding box center [784, 692] width 227 height 56
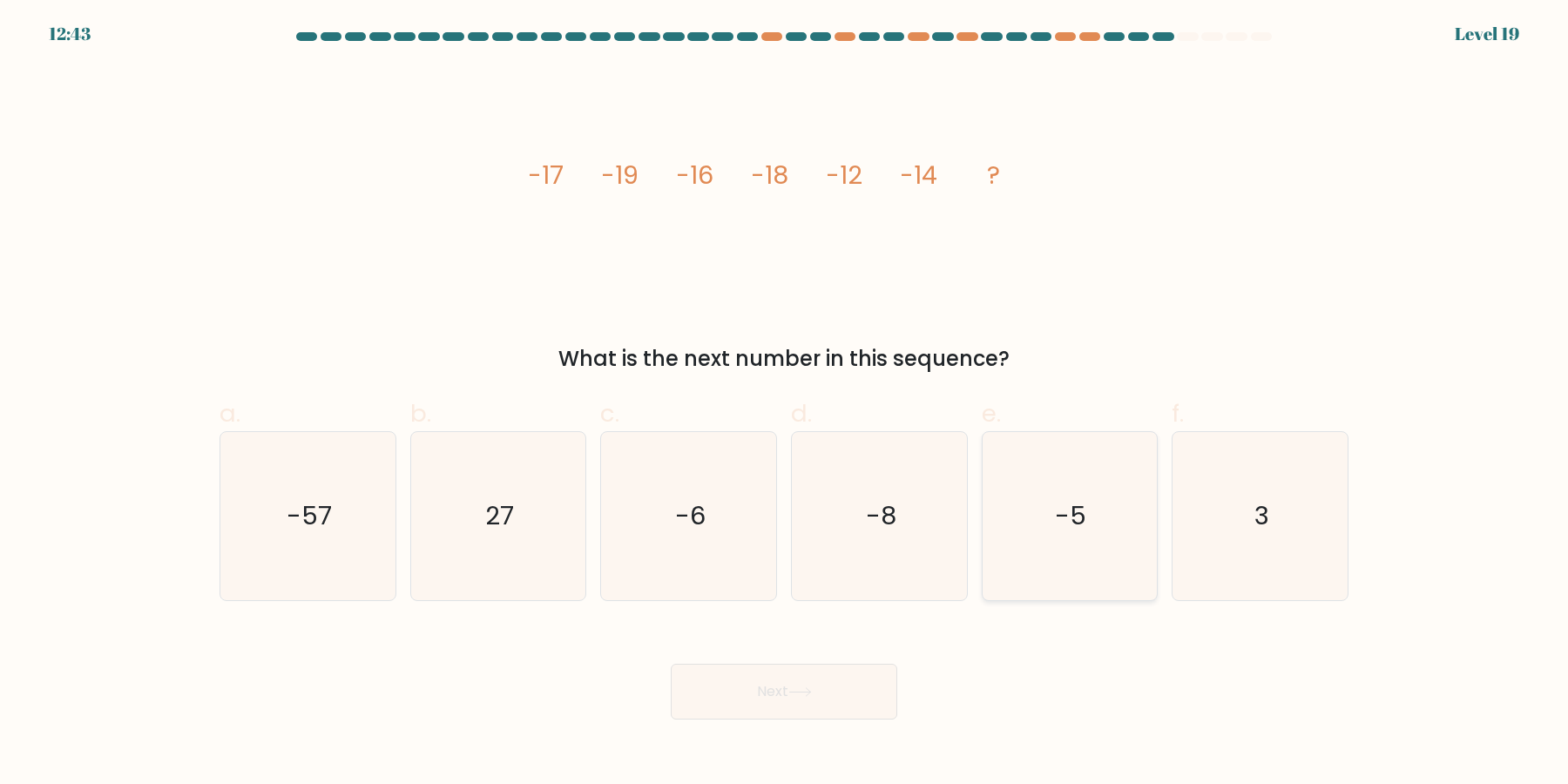
click at [1109, 514] on icon "-5" at bounding box center [1068, 516] width 168 height 168
click at [785, 403] on input "e. -5" at bounding box center [784, 396] width 1 height 11
radio input "true"
click at [913, 519] on icon "-8" at bounding box center [878, 516] width 168 height 168
click at [785, 403] on input "d. -8" at bounding box center [784, 396] width 1 height 11
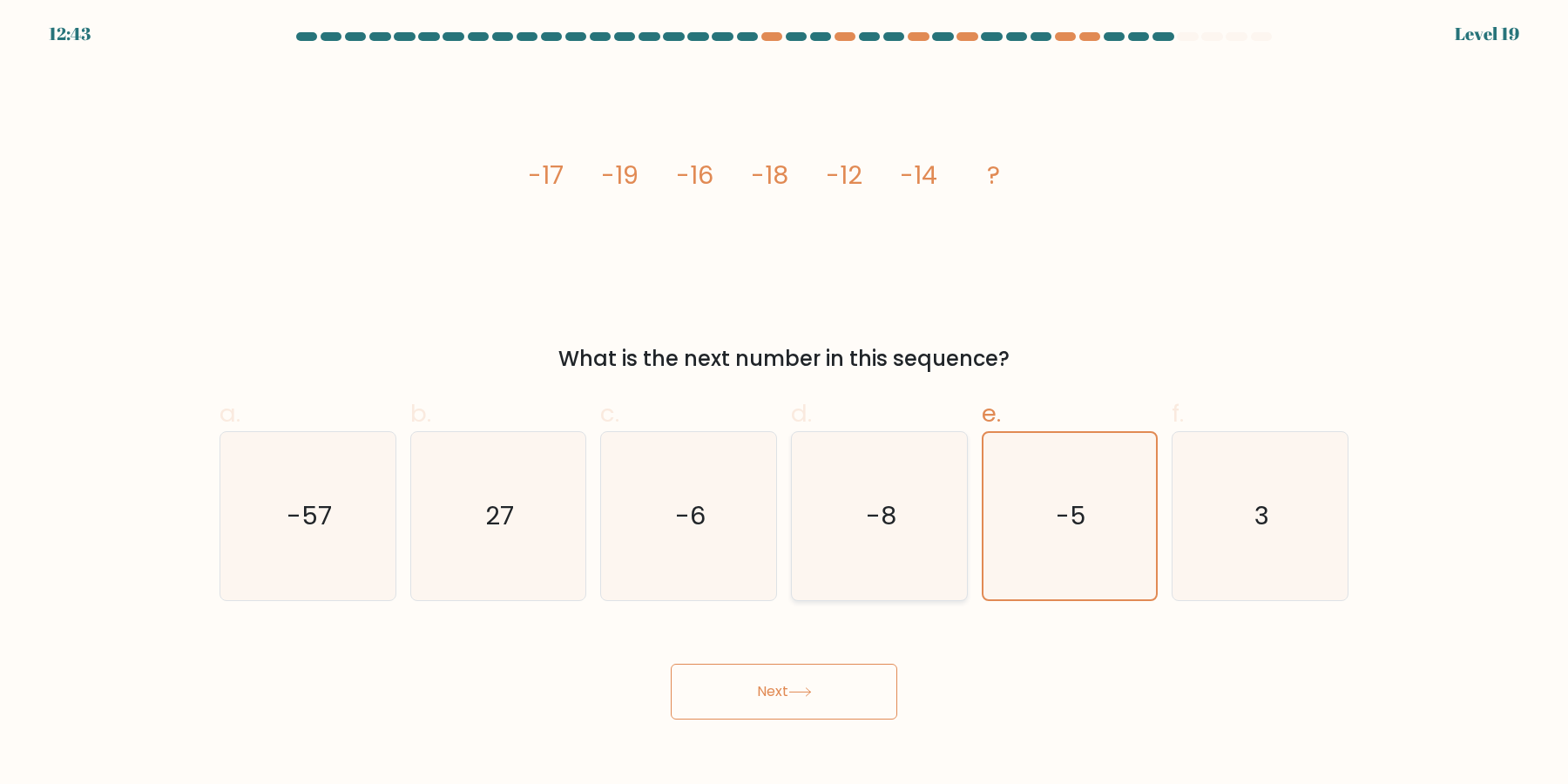
radio input "true"
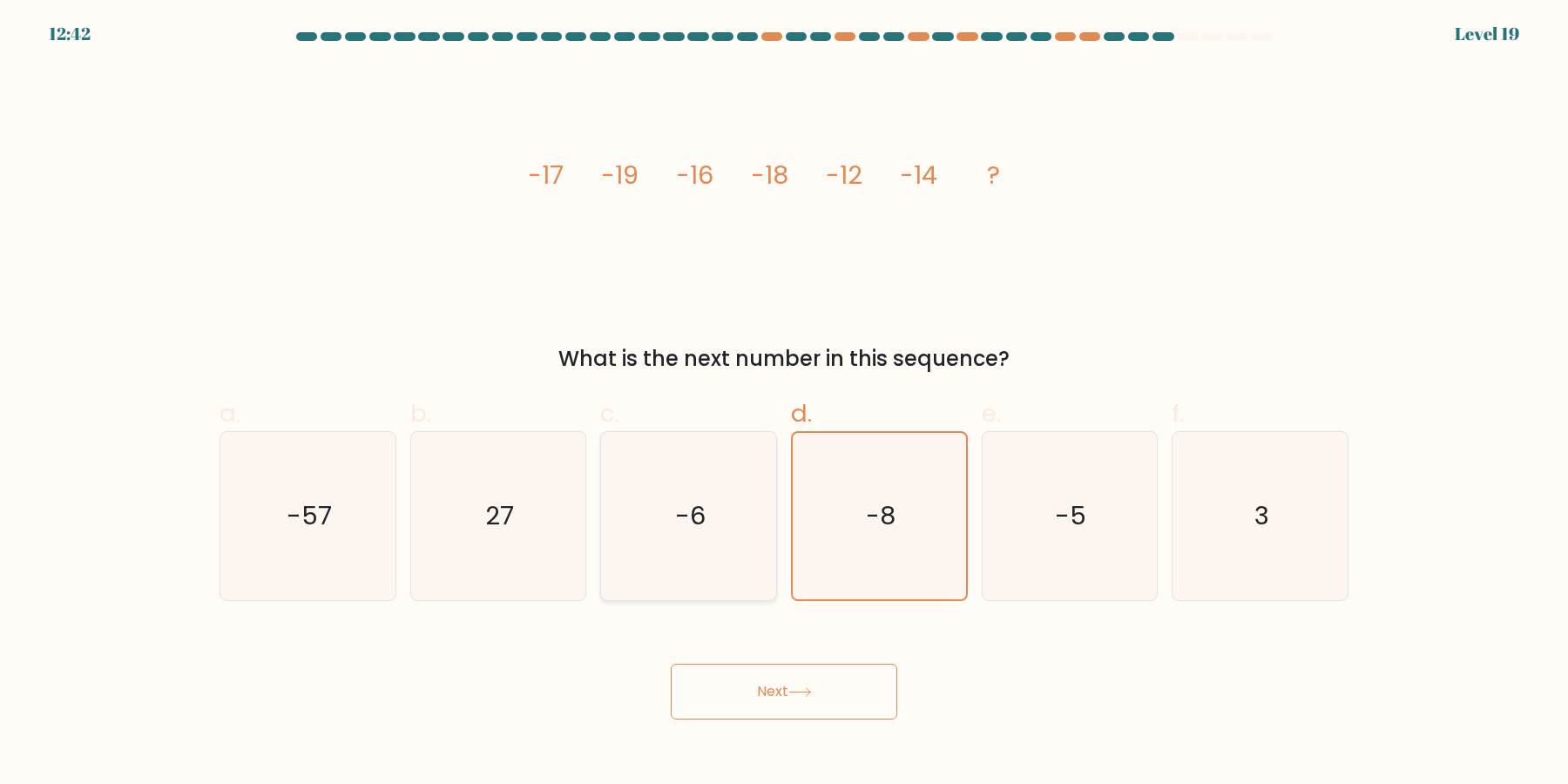
click at [771, 522] on icon "-6" at bounding box center [688, 516] width 168 height 168
click at [784, 403] on input "c. -6" at bounding box center [784, 396] width 1 height 11
radio input "true"
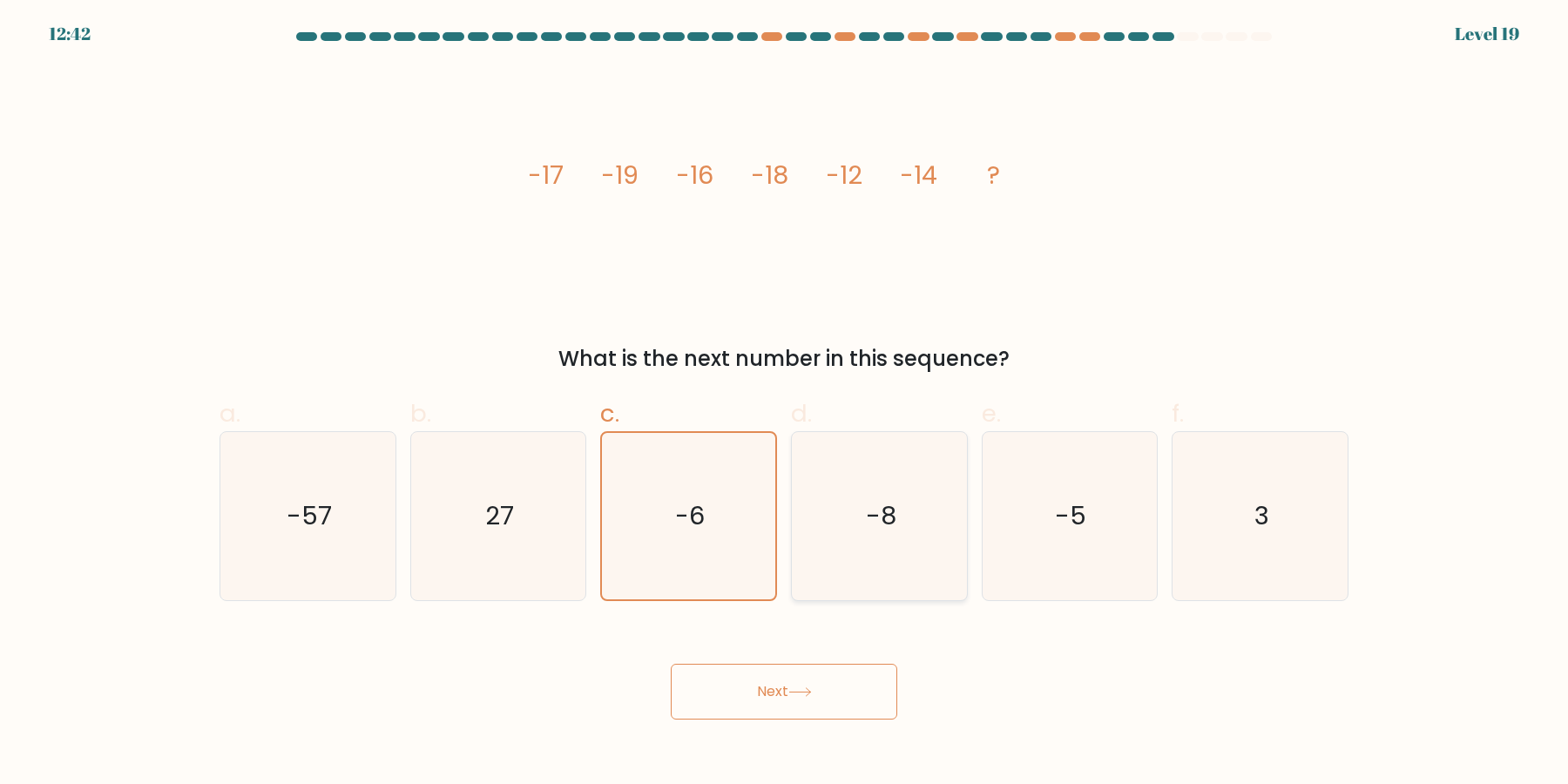
click at [860, 522] on icon "-8" at bounding box center [878, 516] width 168 height 168
click at [785, 403] on input "d. -8" at bounding box center [784, 396] width 1 height 11
radio input "true"
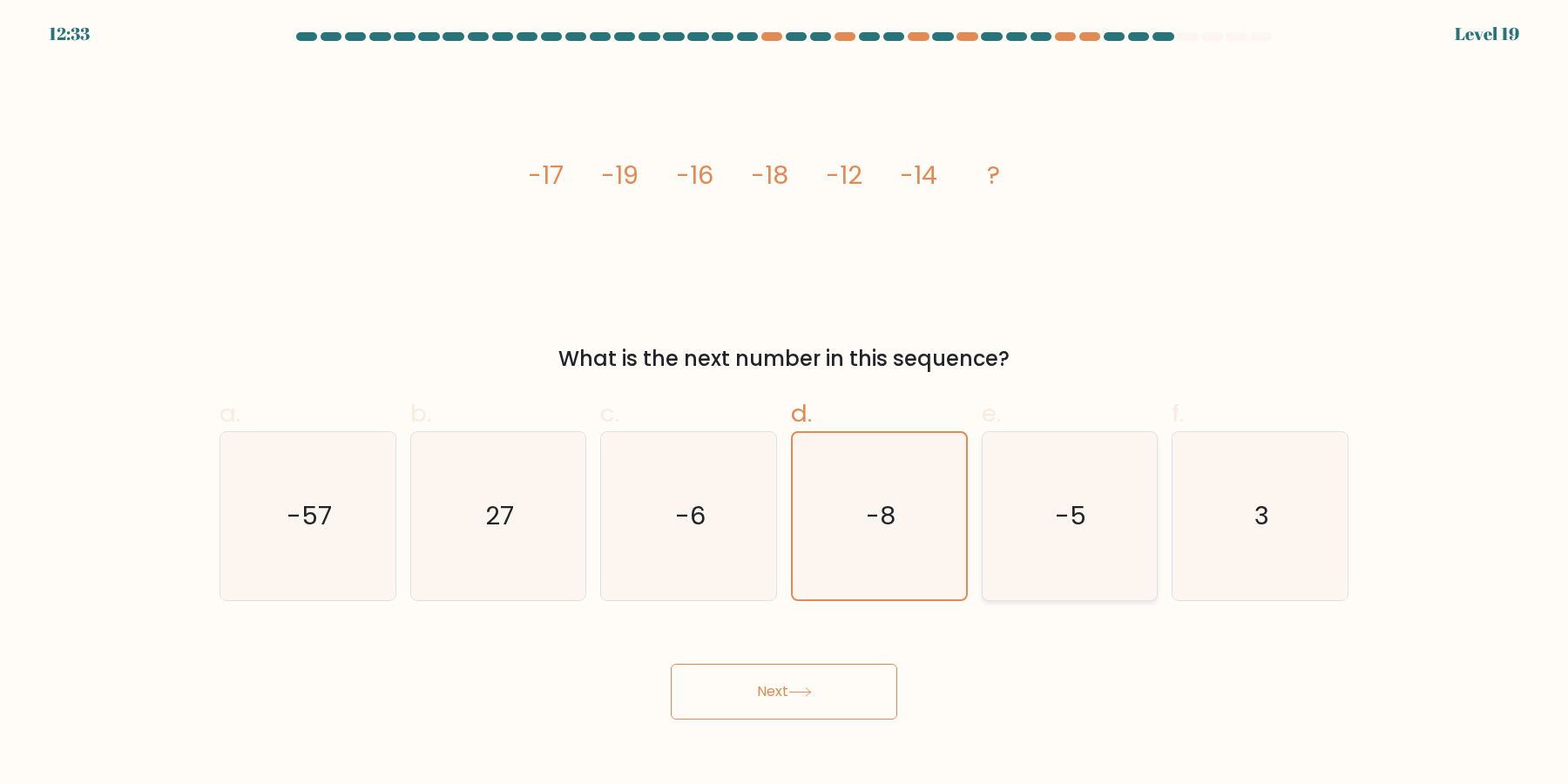
click at [1079, 511] on text "-5" at bounding box center [1071, 516] width 32 height 35
click at [785, 403] on input "e. -5" at bounding box center [784, 396] width 1 height 11
radio input "true"
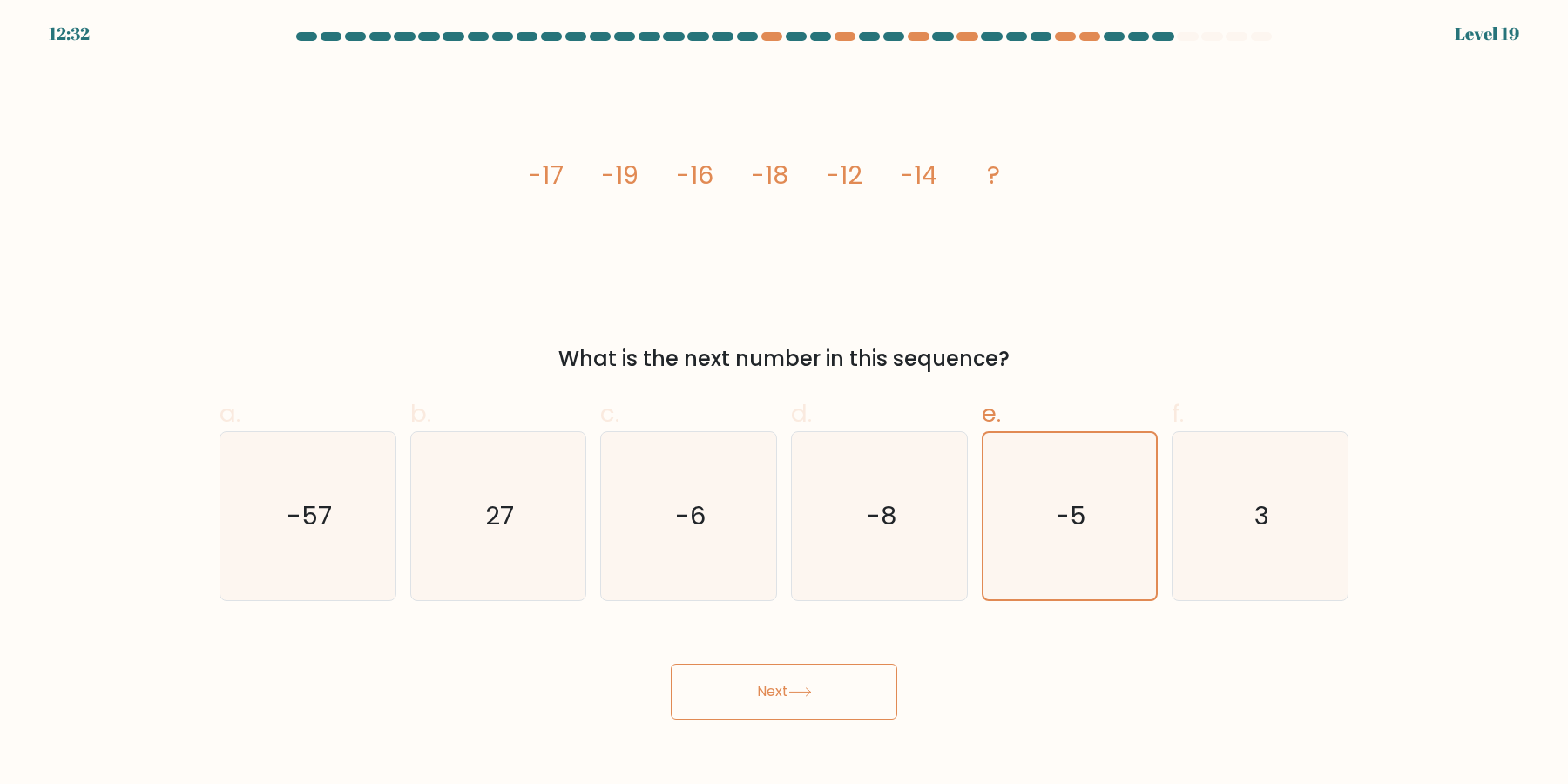
click at [869, 671] on button "Next" at bounding box center [784, 692] width 227 height 56
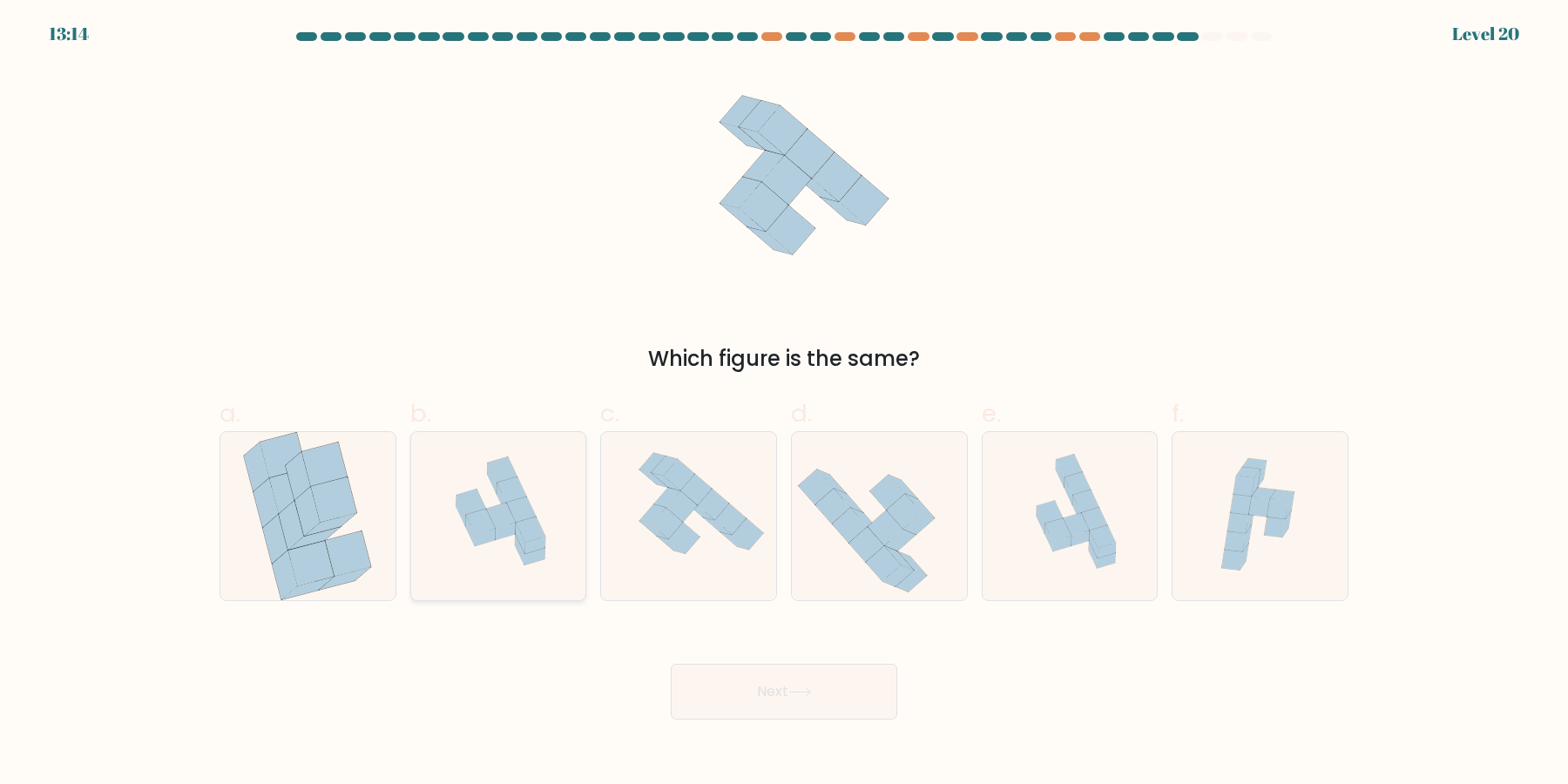
click at [516, 560] on icon at bounding box center [499, 516] width 175 height 166
click at [784, 403] on input "b." at bounding box center [784, 396] width 1 height 11
radio input "true"
click at [731, 530] on icon at bounding box center [731, 520] width 32 height 32
click at [784, 403] on input "c." at bounding box center [784, 396] width 1 height 11
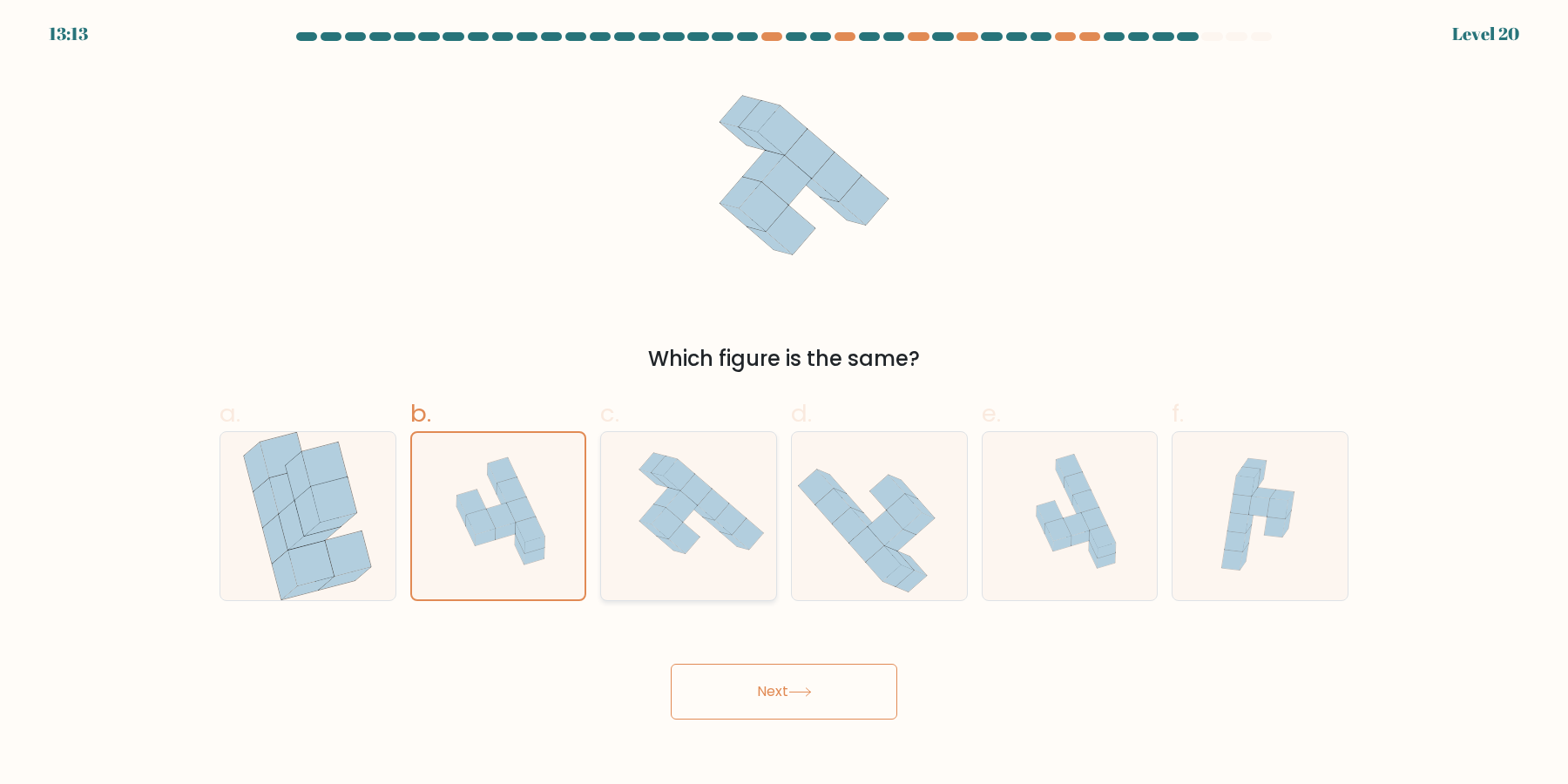
radio input "true"
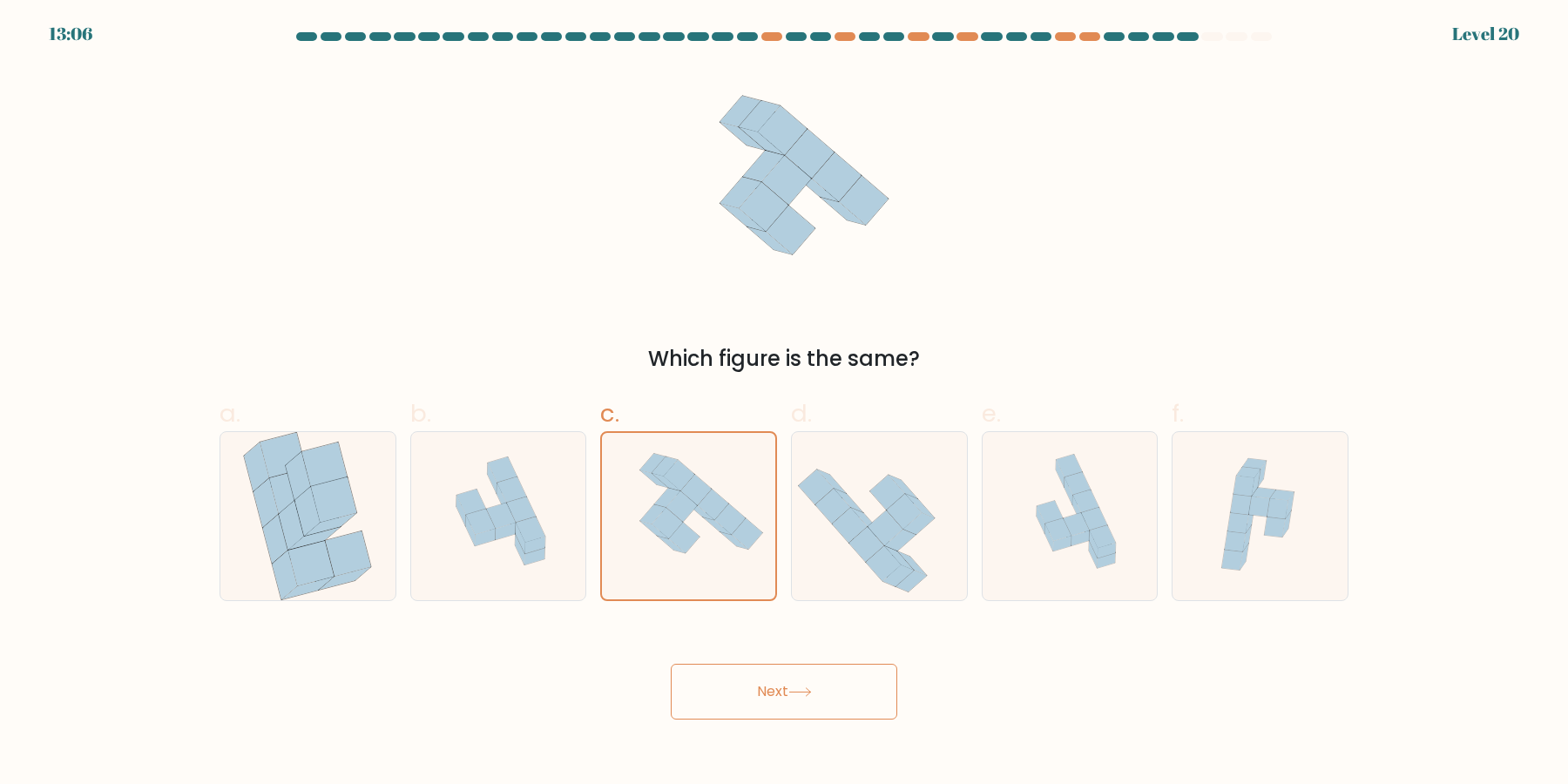
click at [753, 701] on button "Next" at bounding box center [784, 692] width 227 height 56
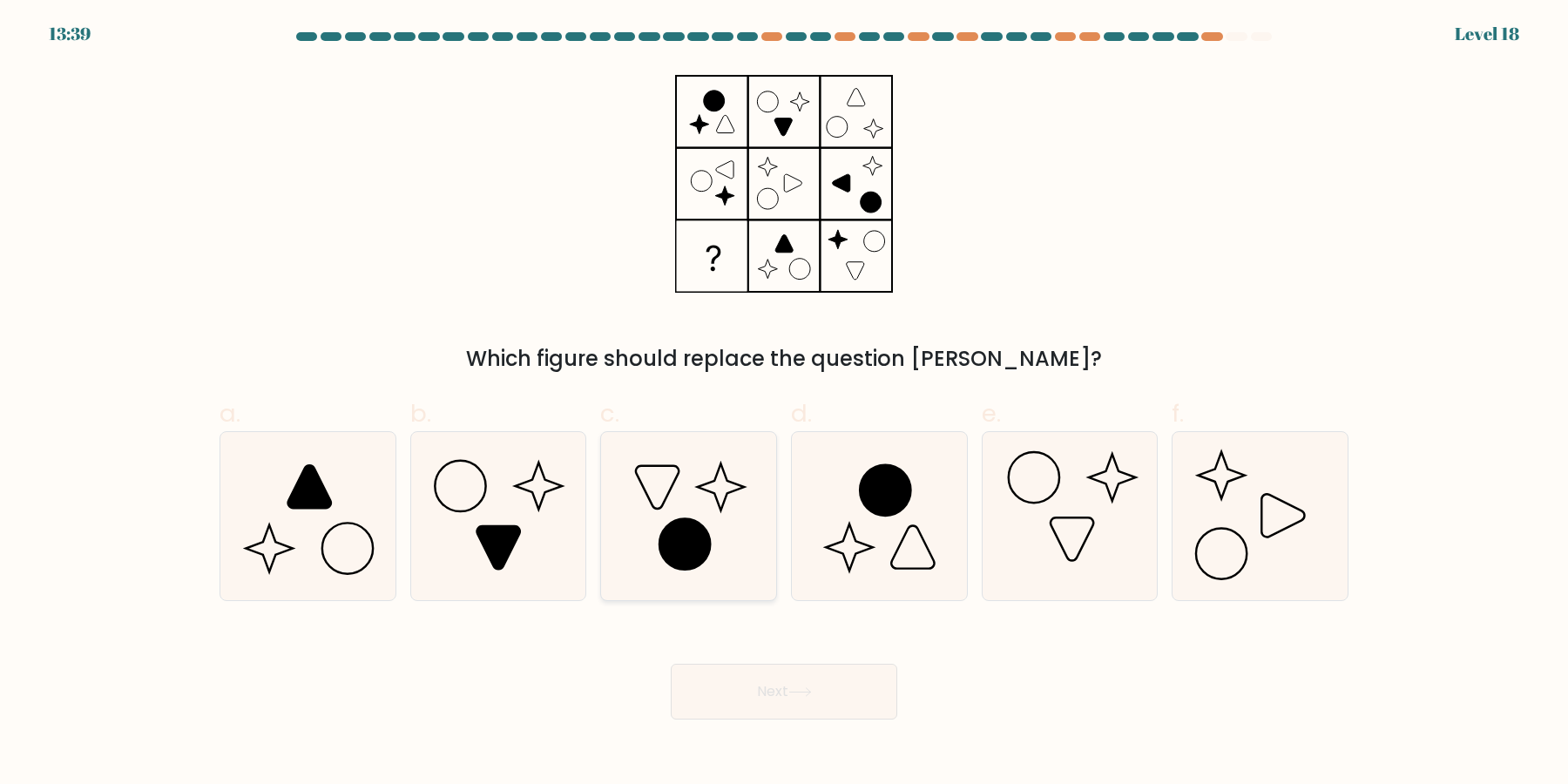
click at [694, 535] on icon at bounding box center [685, 544] width 51 height 51
click at [784, 403] on input "c." at bounding box center [784, 396] width 1 height 11
radio input "true"
click at [557, 542] on icon at bounding box center [497, 516] width 168 height 168
click at [784, 403] on input "b." at bounding box center [784, 396] width 1 height 11
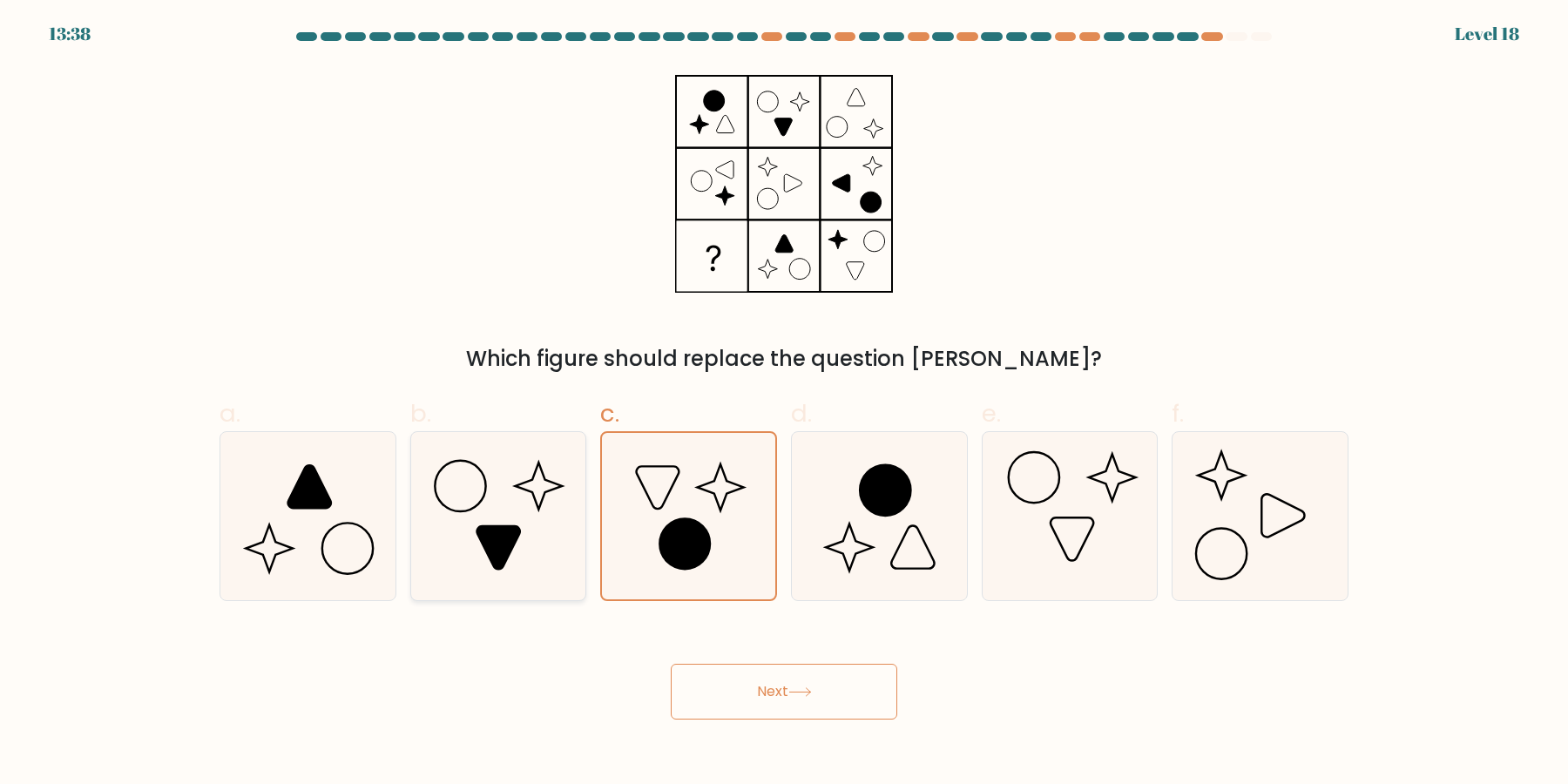
radio input "true"
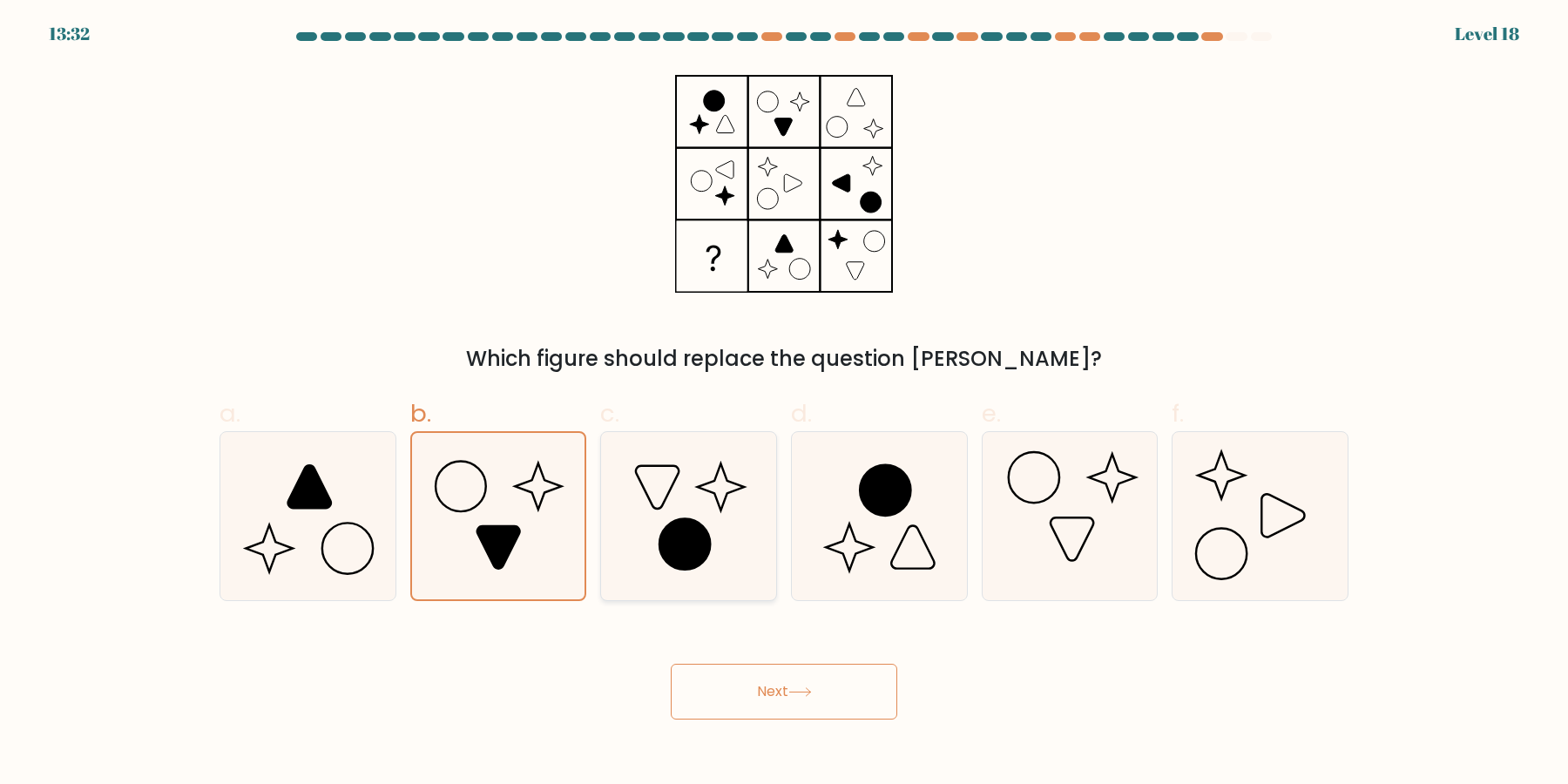
click at [713, 529] on icon at bounding box center [688, 516] width 168 height 168
click at [784, 403] on input "c." at bounding box center [784, 396] width 1 height 11
radio input "true"
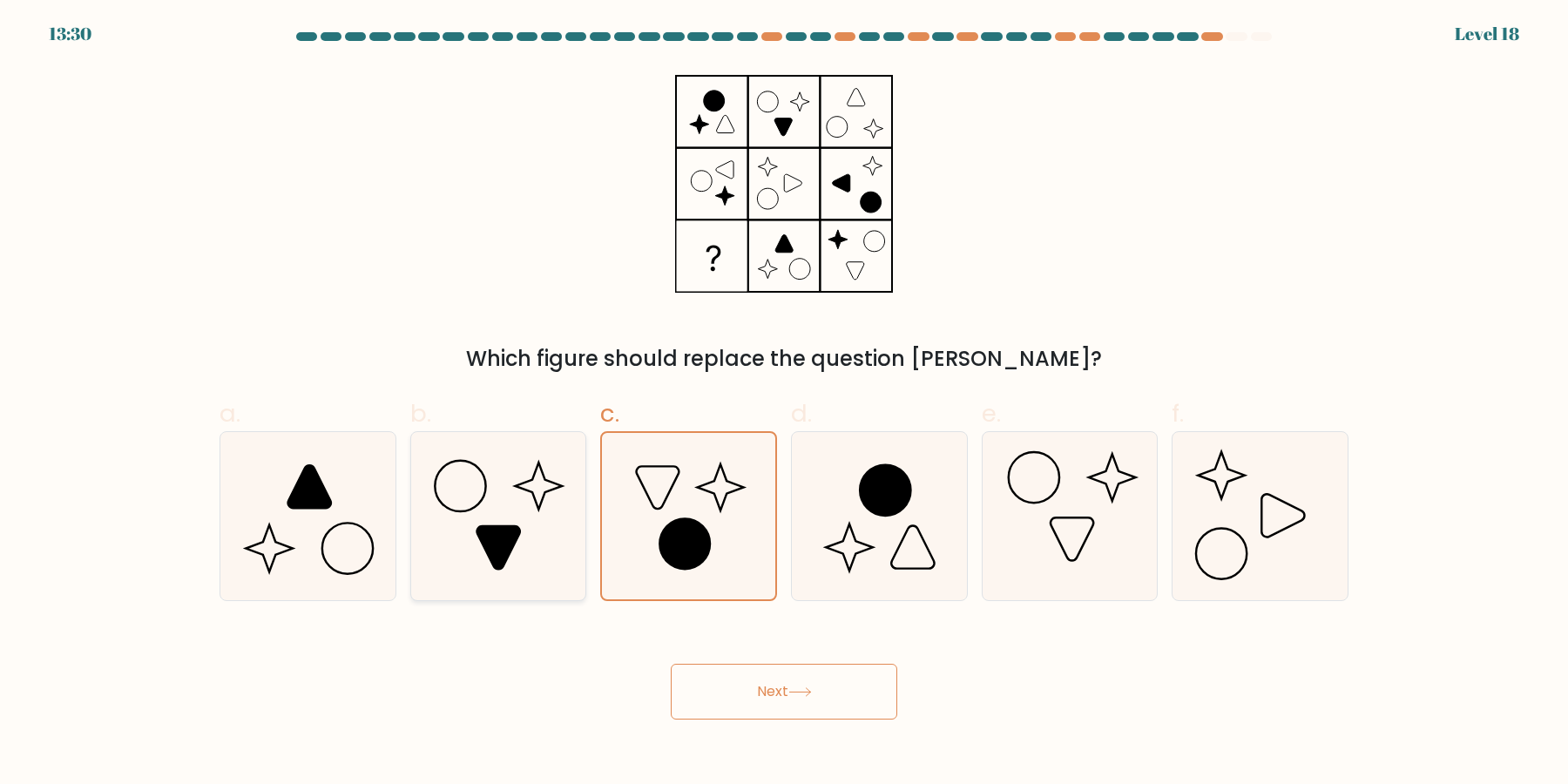
click at [509, 527] on icon at bounding box center [498, 547] width 43 height 43
click at [784, 403] on input "b." at bounding box center [784, 396] width 1 height 11
radio input "true"
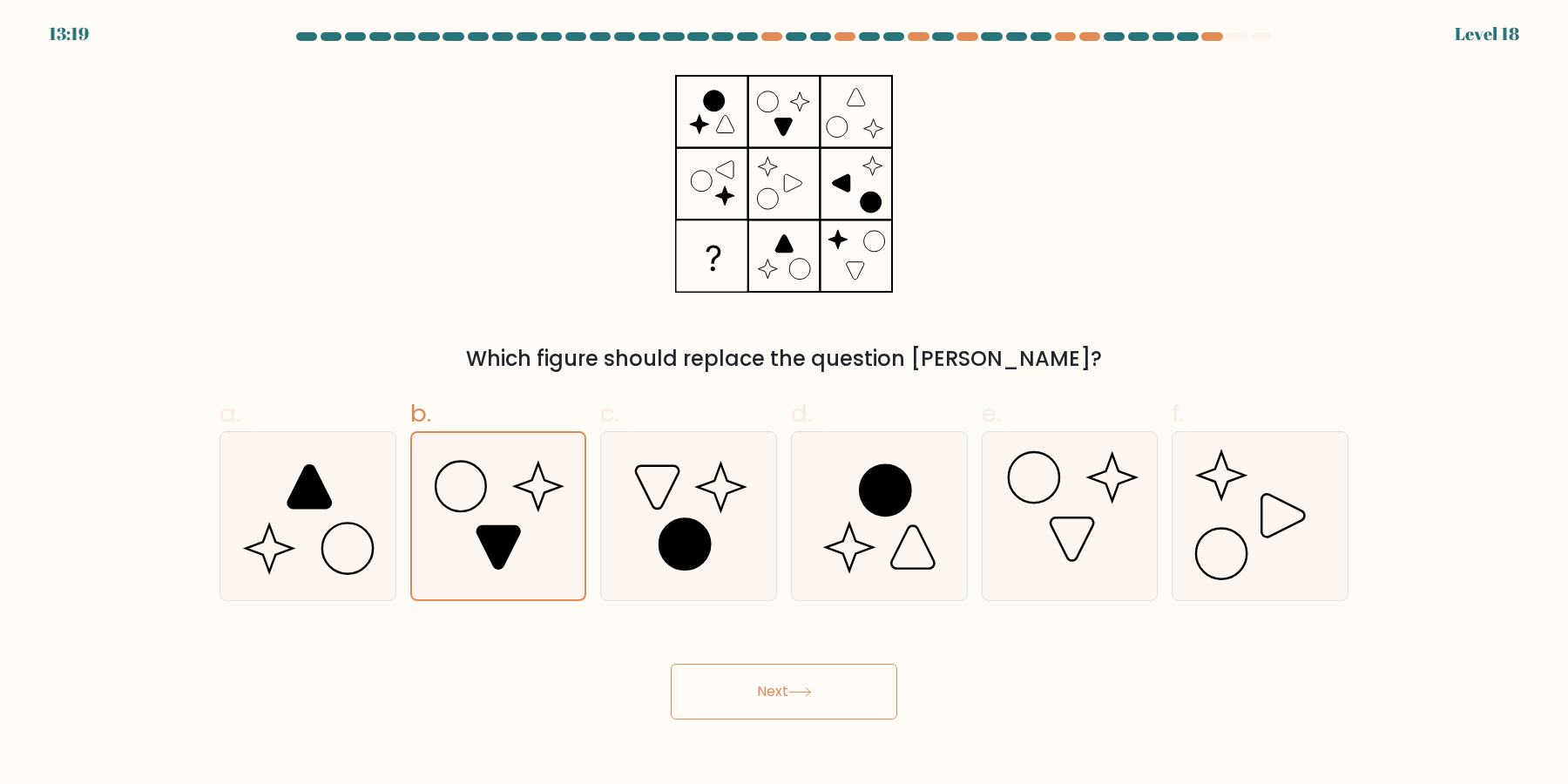
click at [920, 91] on div "Which figure should replace the question [PERSON_NAME]?" at bounding box center [783, 221] width 1150 height 308
click at [689, 547] on icon at bounding box center [685, 544] width 51 height 51
click at [784, 403] on input "c." at bounding box center [784, 396] width 1 height 11
radio input "true"
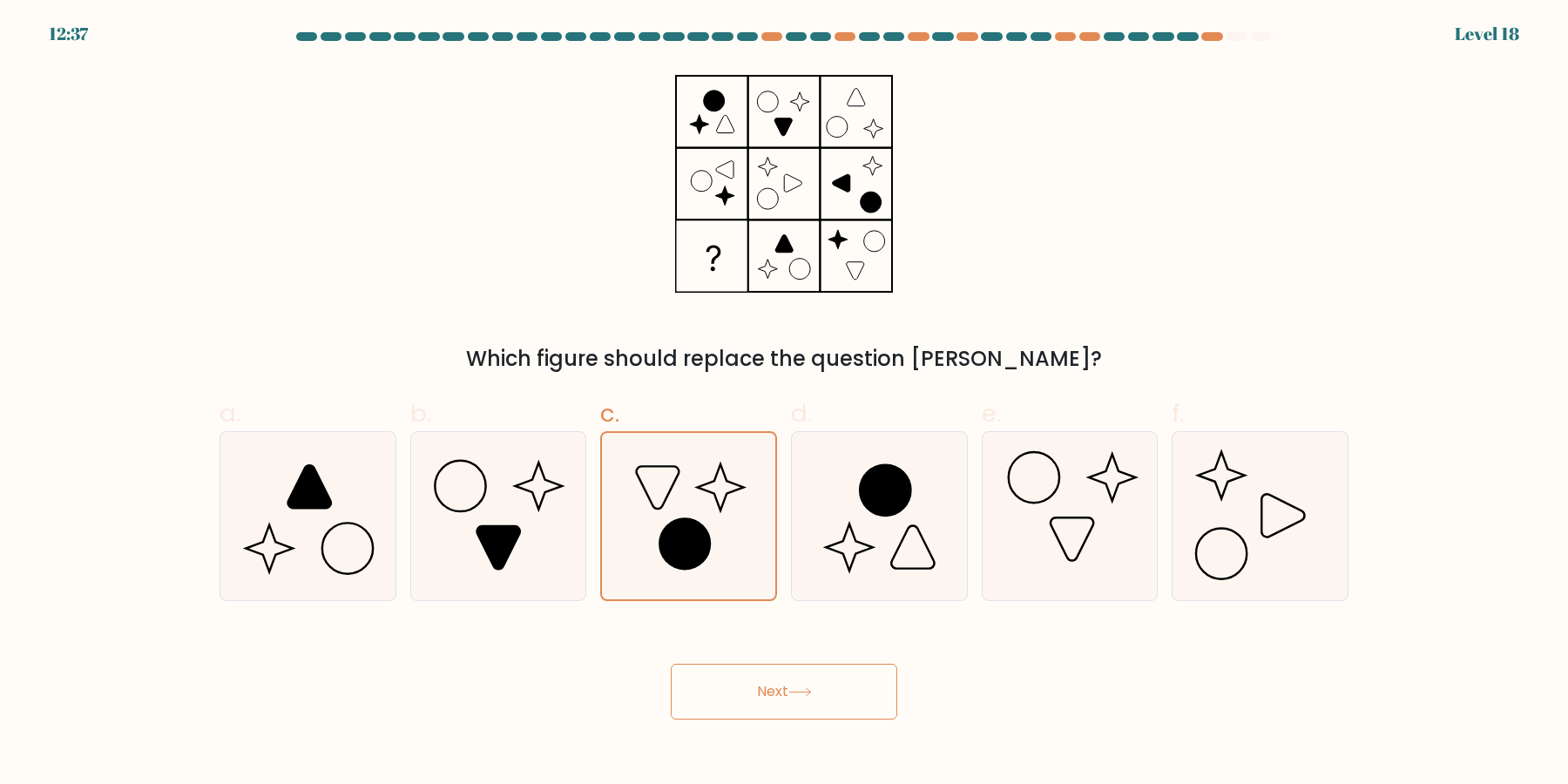
click at [727, 703] on button "Next" at bounding box center [784, 692] width 227 height 56
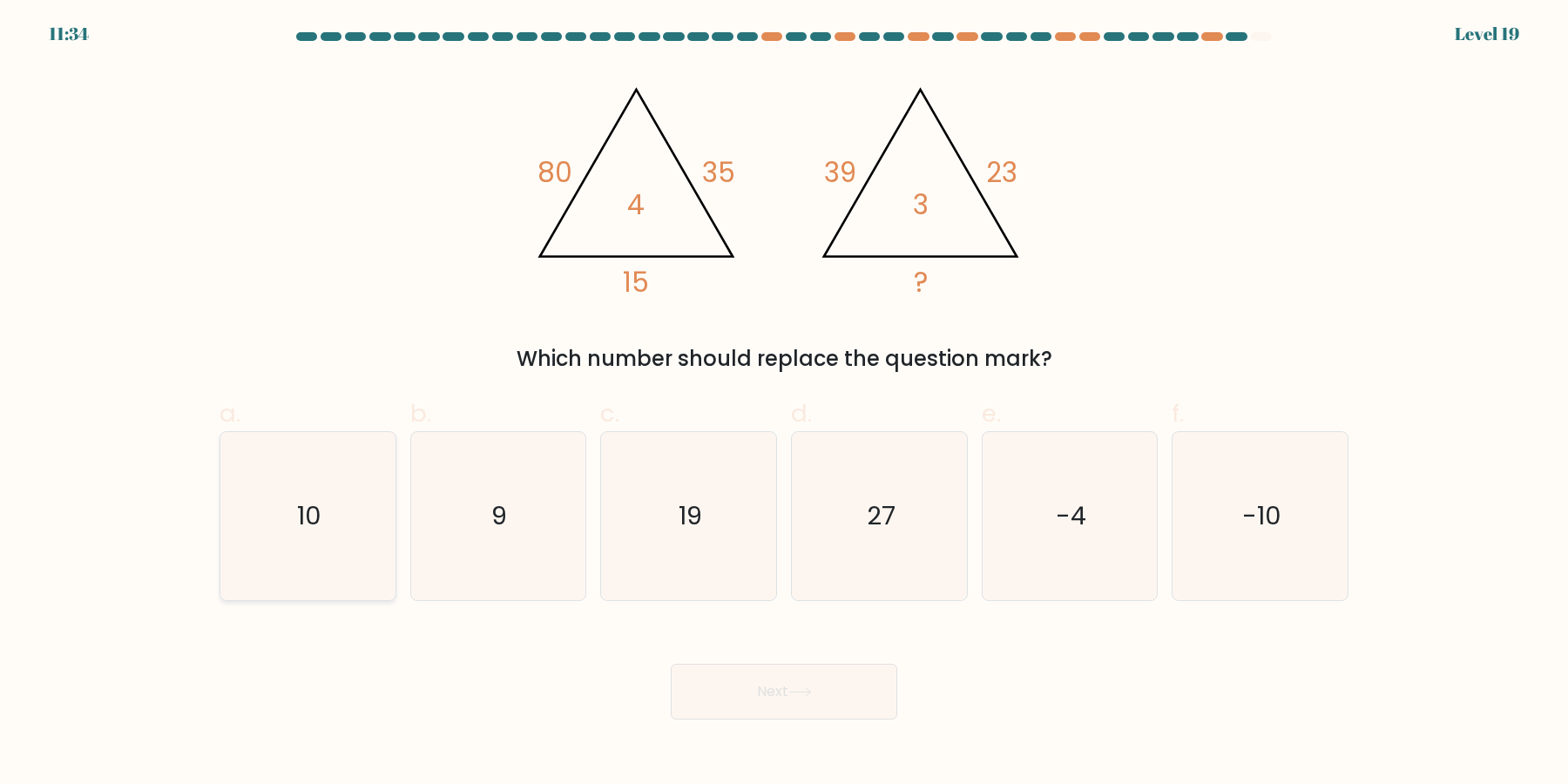
click at [321, 519] on text "10" at bounding box center [309, 516] width 25 height 35
click at [784, 403] on input "a. 10" at bounding box center [784, 396] width 1 height 11
radio input "true"
click at [737, 691] on button "Next" at bounding box center [784, 692] width 227 height 56
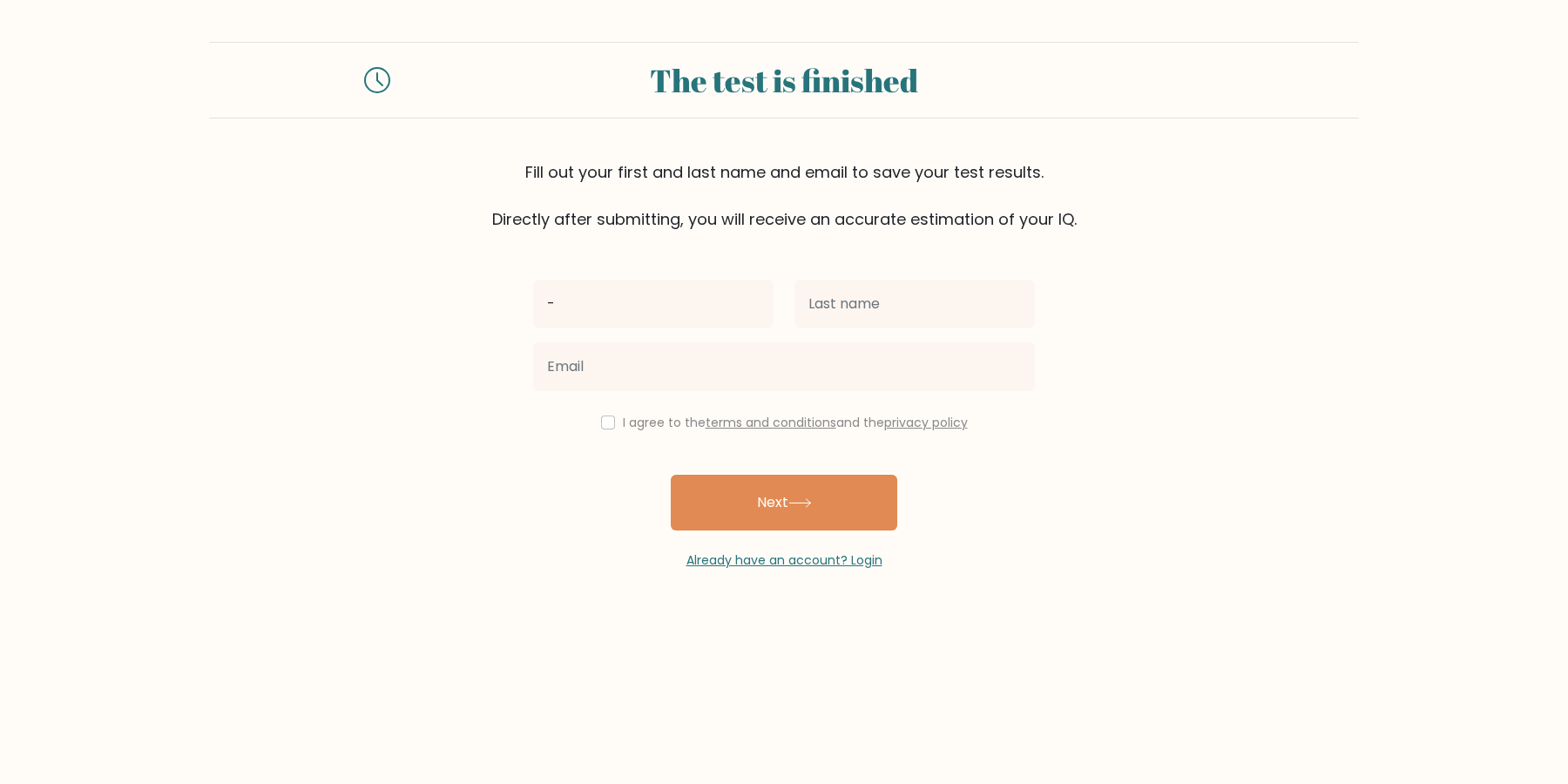
type input "-"
click at [833, 293] on input "text" at bounding box center [914, 303] width 240 height 49
type input "-"
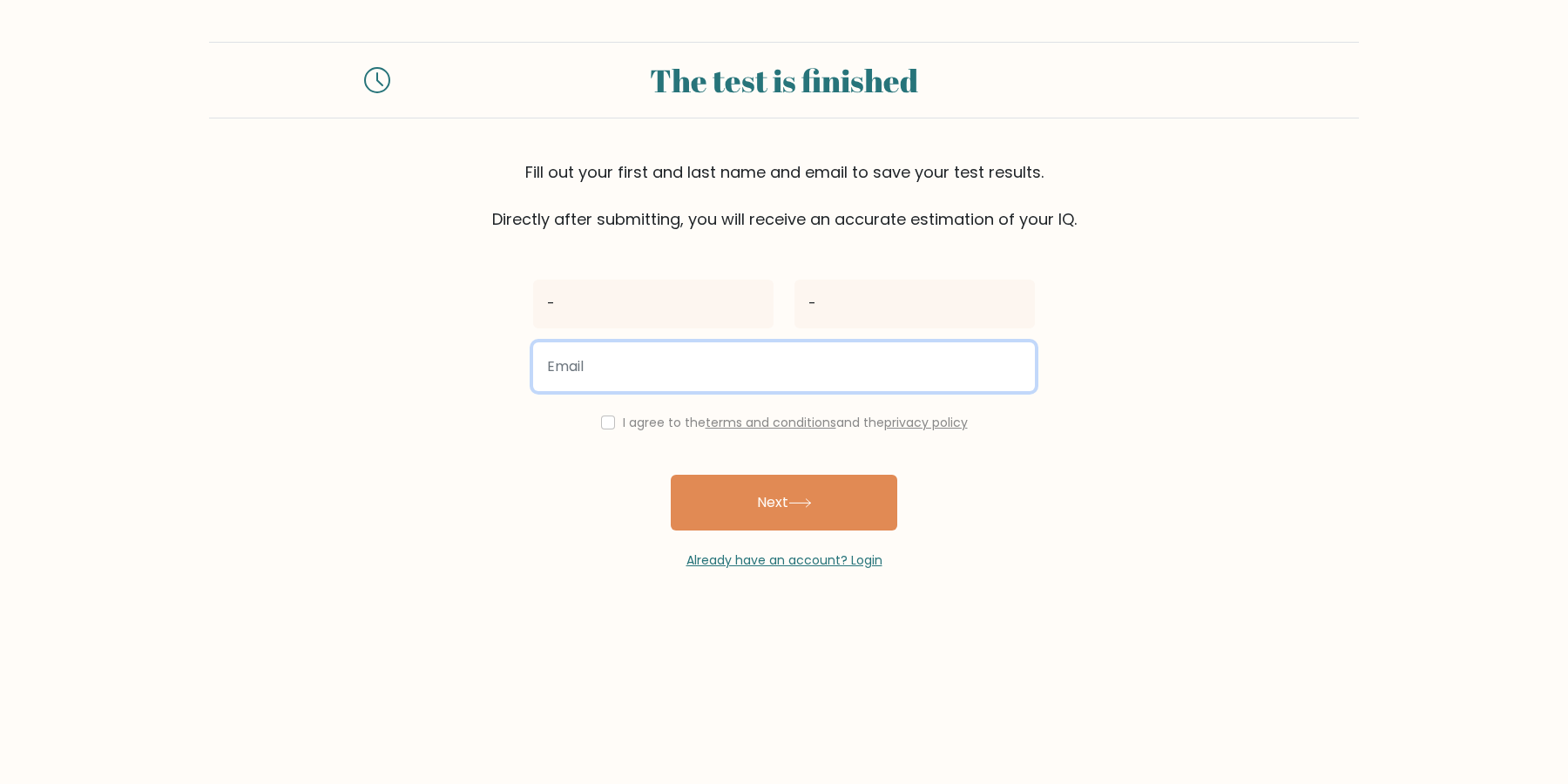
click at [793, 366] on input "email" at bounding box center [783, 366] width 502 height 49
type input "-"
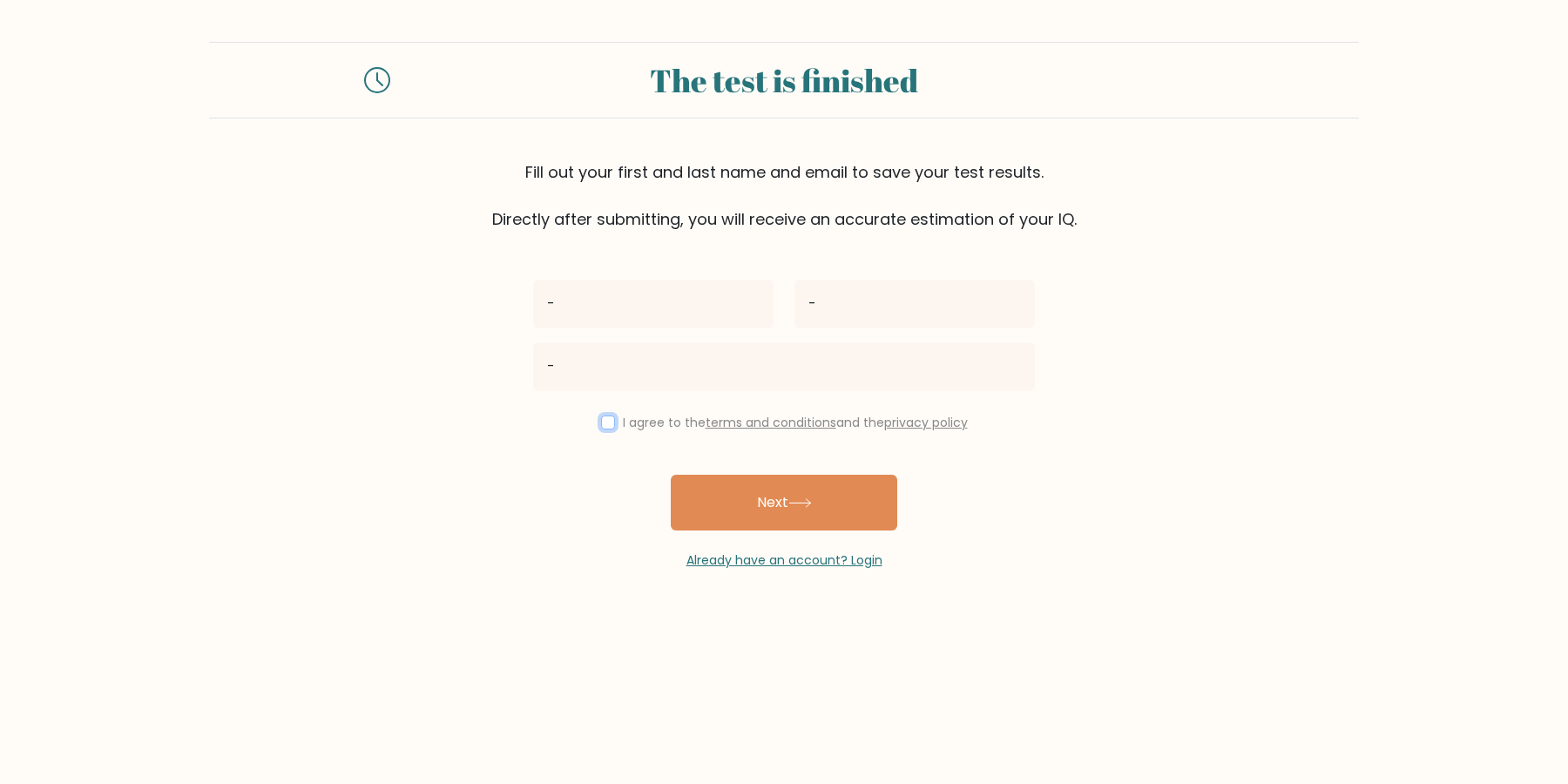
click at [615, 422] on input "checkbox" at bounding box center [608, 422] width 14 height 14
checkbox input "true"
click at [721, 487] on button "Next" at bounding box center [784, 503] width 227 height 56
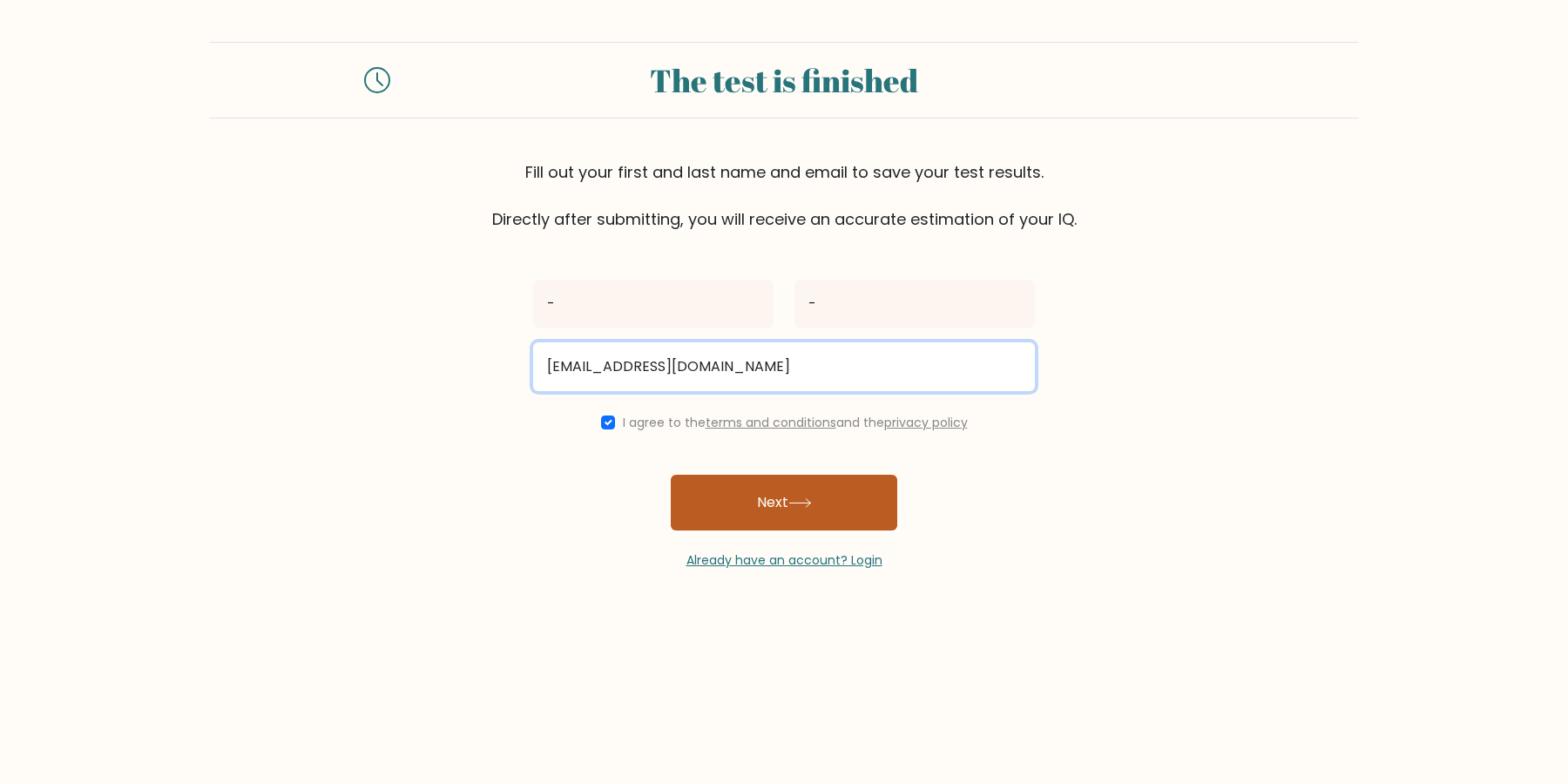
type input "[EMAIL_ADDRESS][DOMAIN_NAME]"
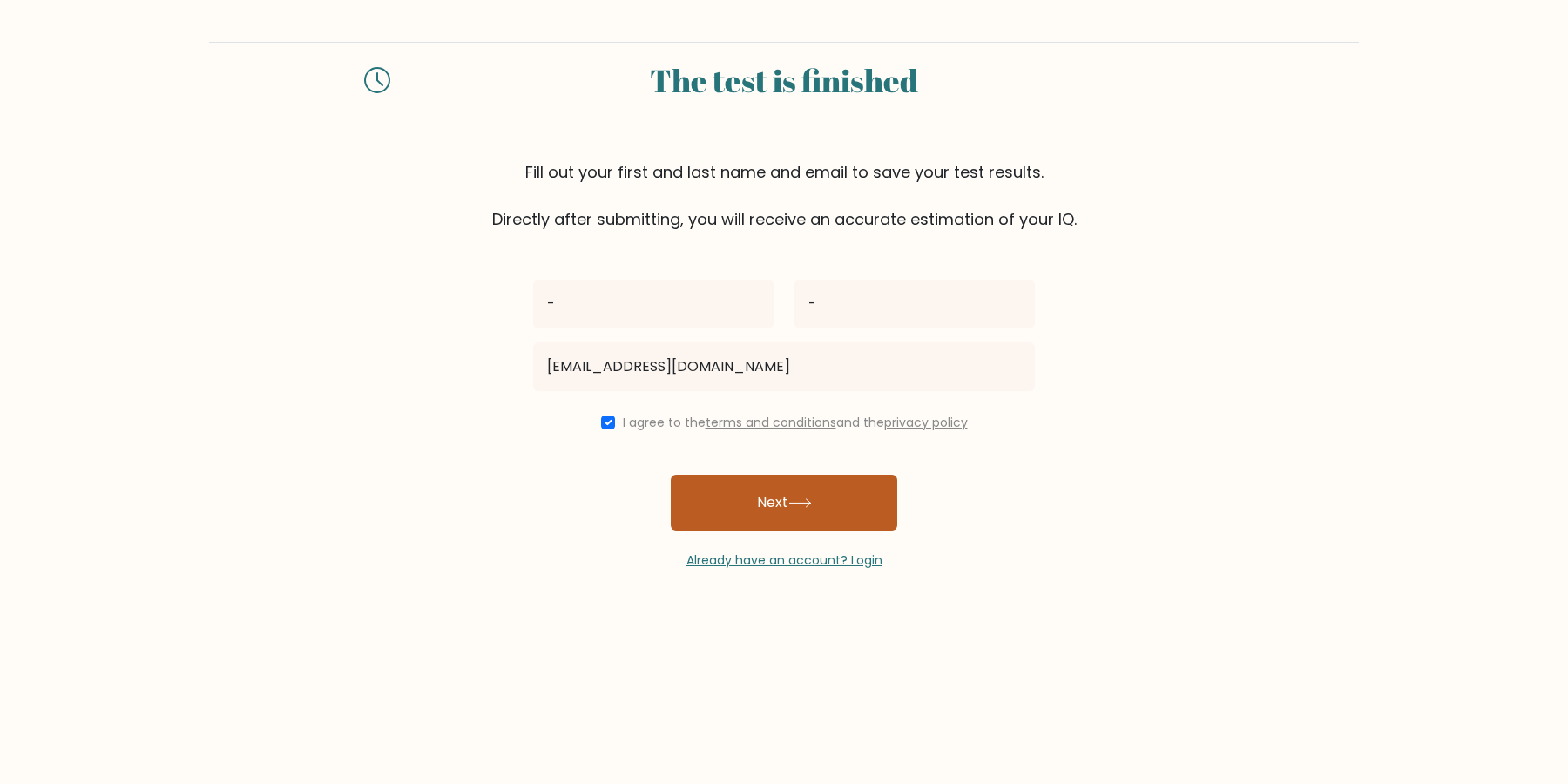
click at [755, 510] on button "Next" at bounding box center [784, 503] width 227 height 56
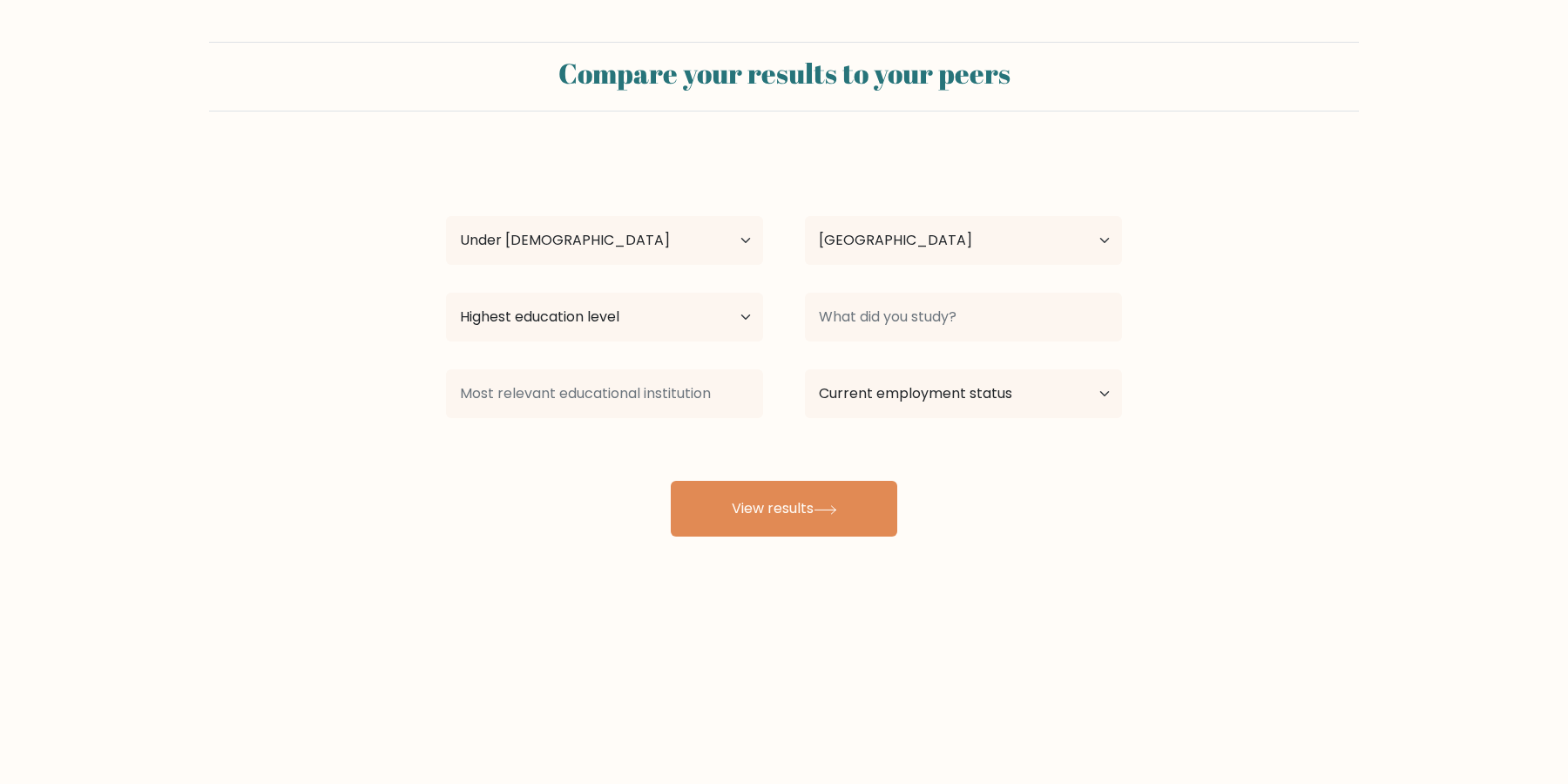
select select "min_18"
select select "DE"
click at [934, 242] on select "Country [GEOGRAPHIC_DATA] [GEOGRAPHIC_DATA] [GEOGRAPHIC_DATA] [US_STATE] [GEOGR…" at bounding box center [963, 239] width 317 height 49
click at [601, 314] on select "Highest education level No schooling Primary Lower Secondary Upper Secondary Oc…" at bounding box center [604, 317] width 317 height 49
select select "lower_secondary"
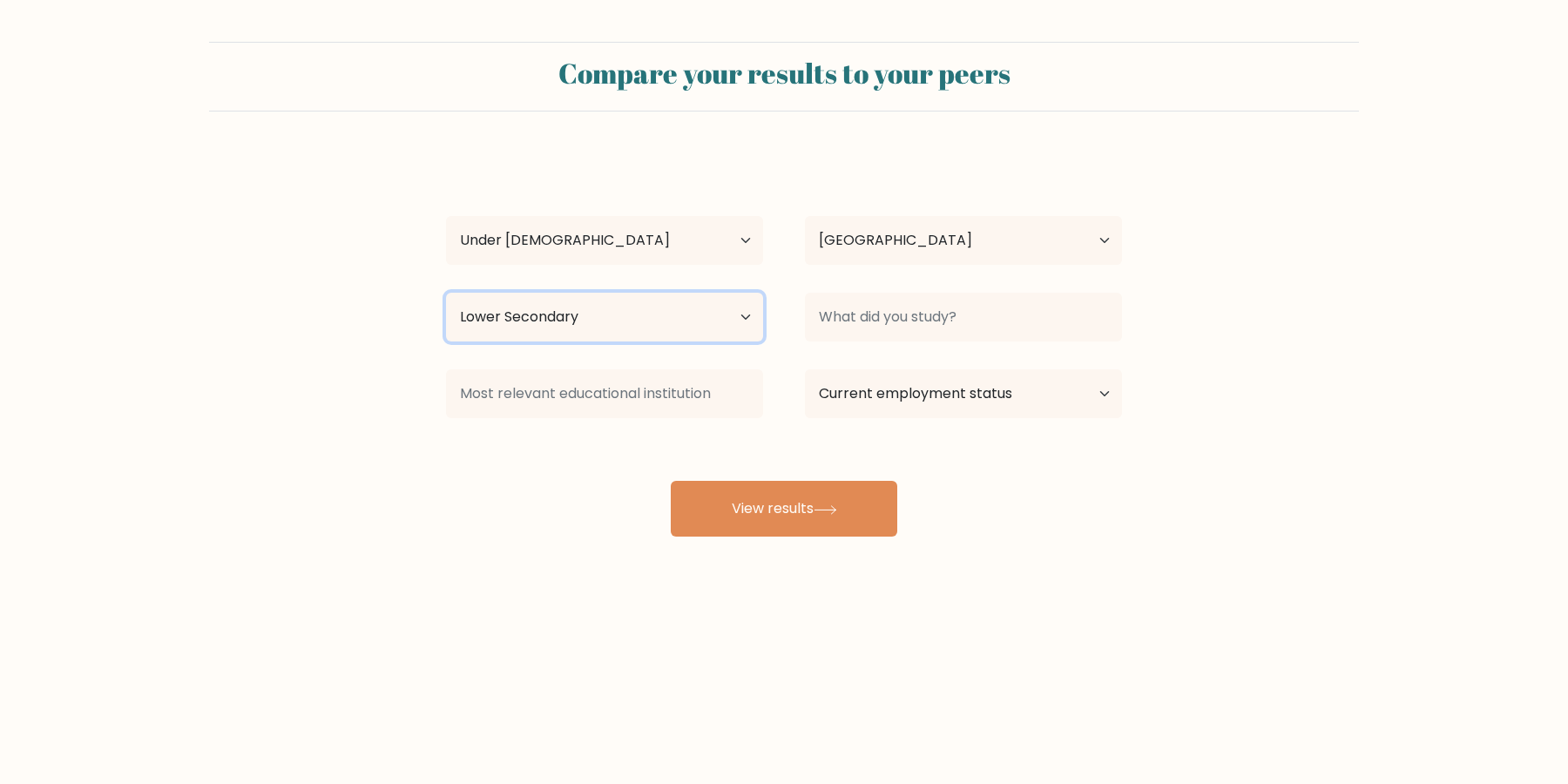
click option "Lower Secondary" at bounding box center [0, 0] width 0 height 0
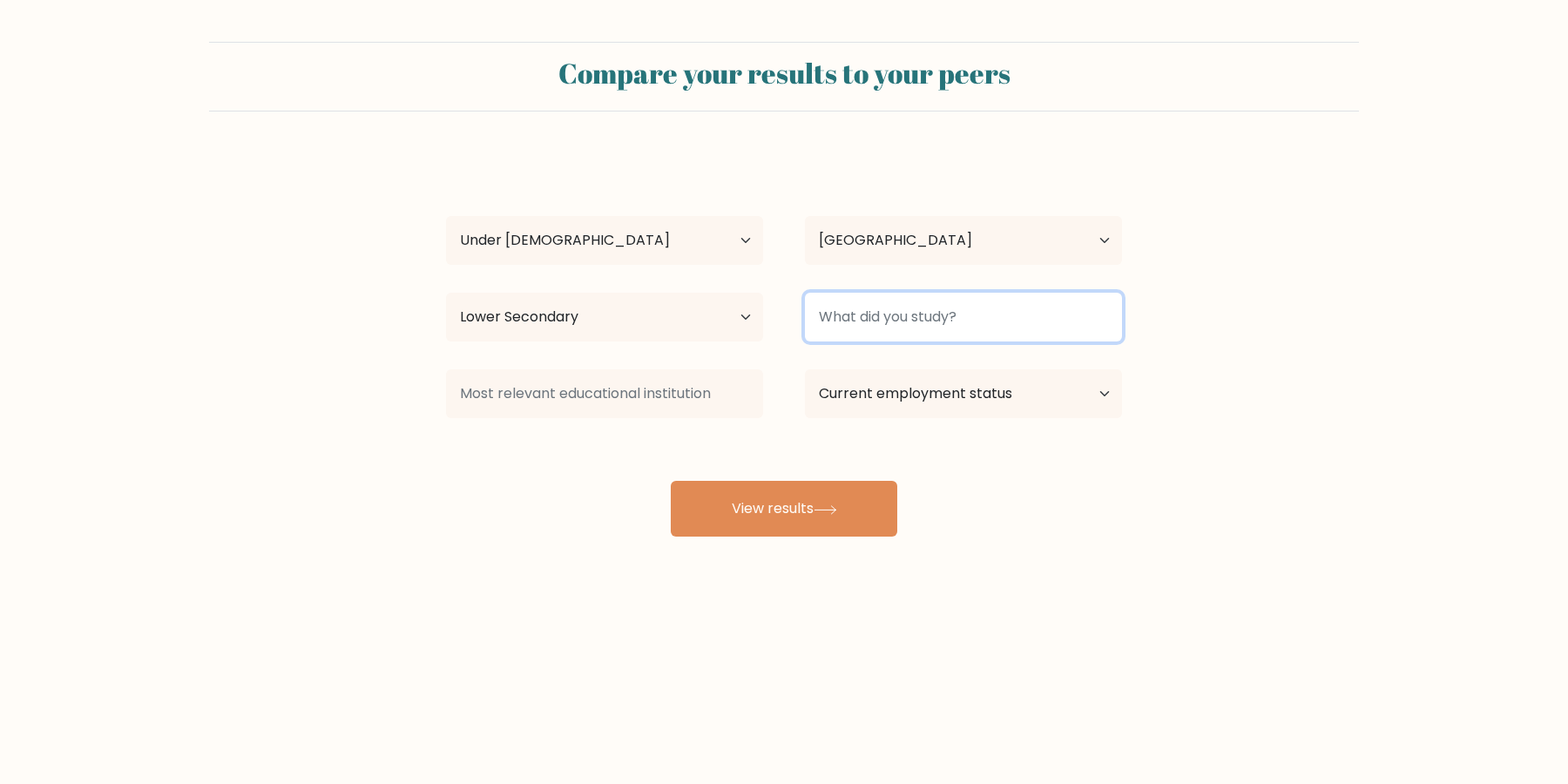
click at [957, 318] on input at bounding box center [963, 317] width 317 height 49
type input "-"
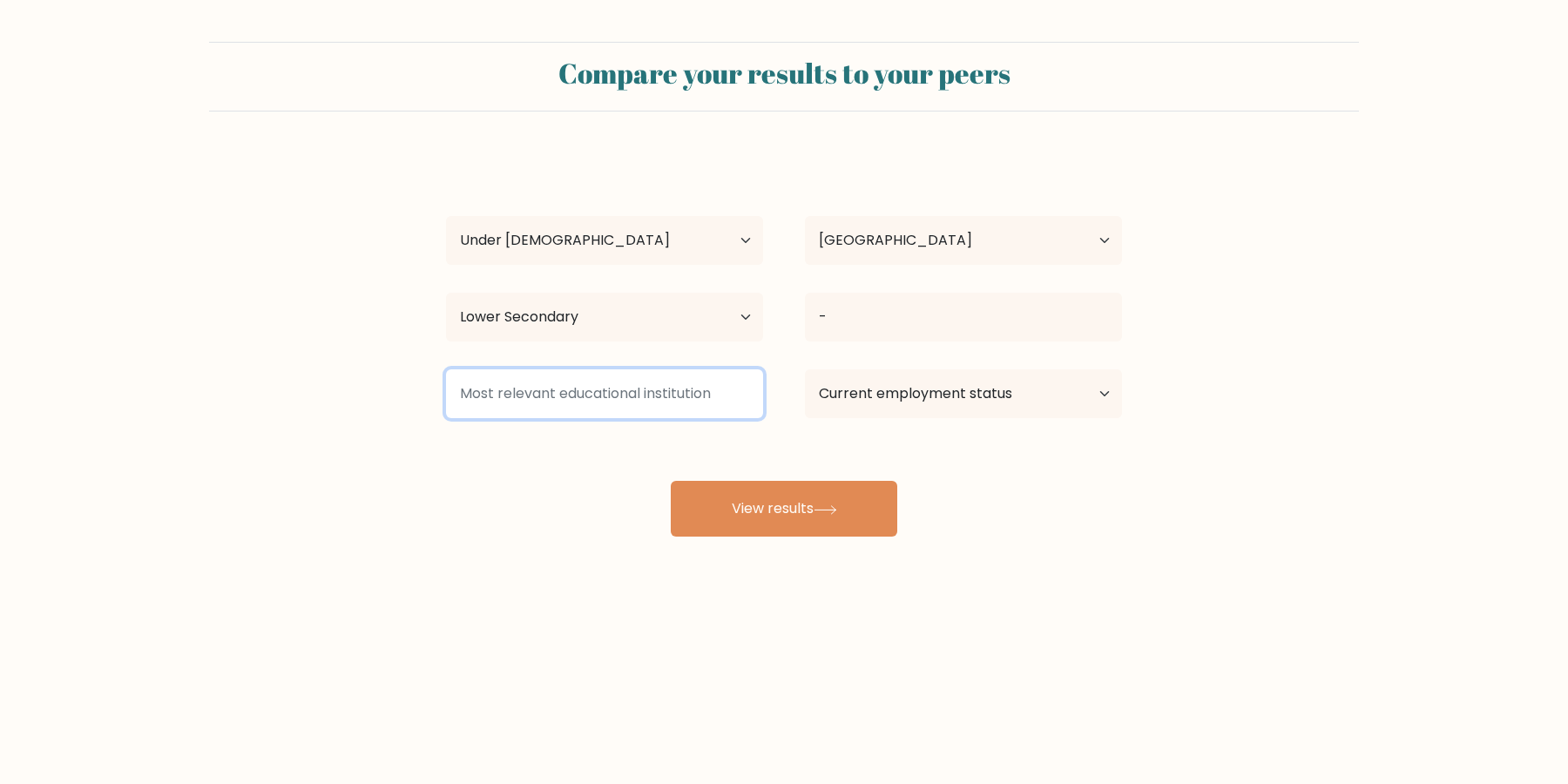
click at [679, 392] on input at bounding box center [604, 393] width 317 height 49
type input "-"
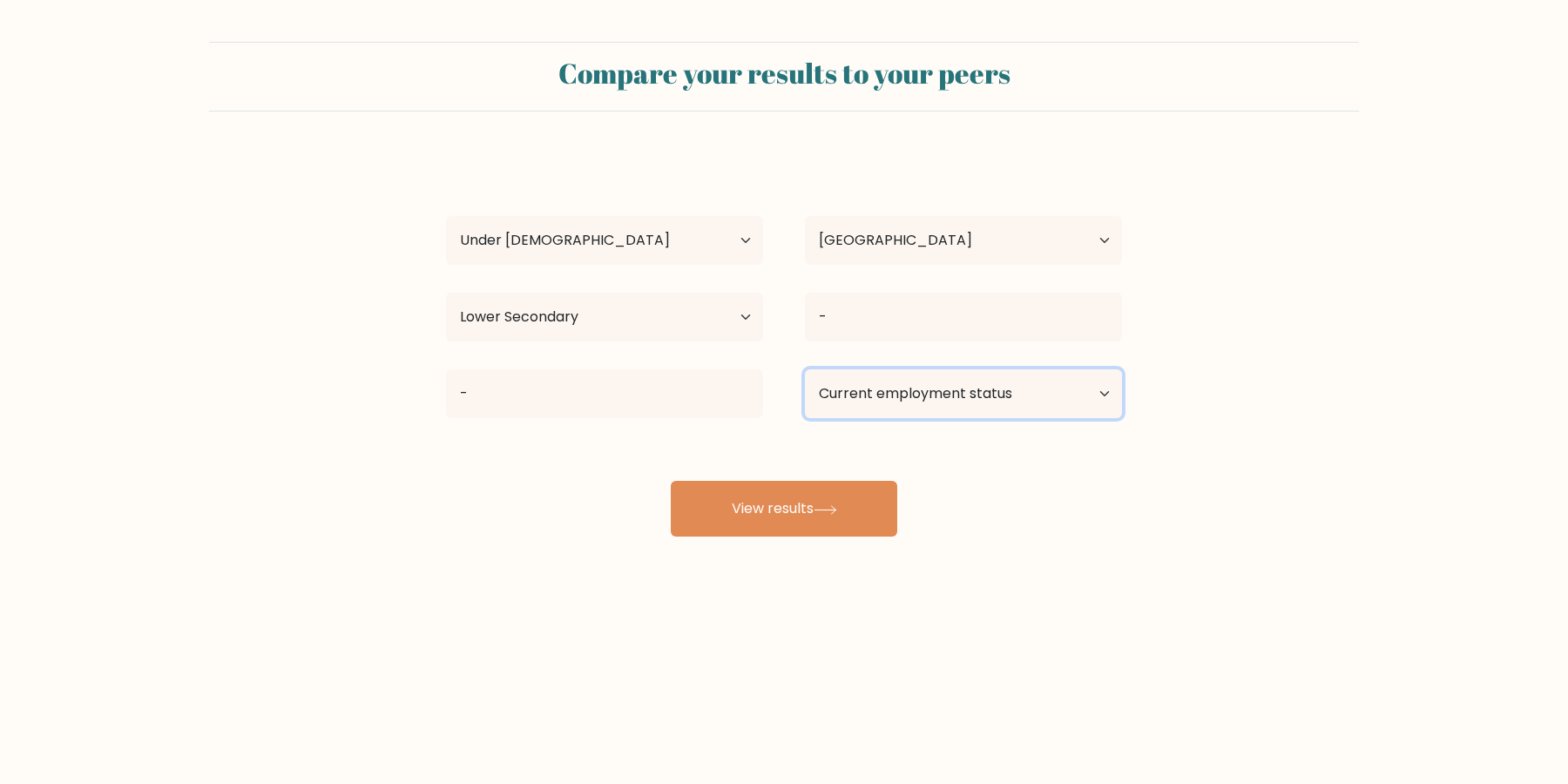
click at [805, 370] on select "Current employment status Employed Student Retired Other / prefer not to answer" at bounding box center [963, 393] width 317 height 49
select select "other"
click option "Other / prefer not to answer" at bounding box center [0, 0] width 0 height 0
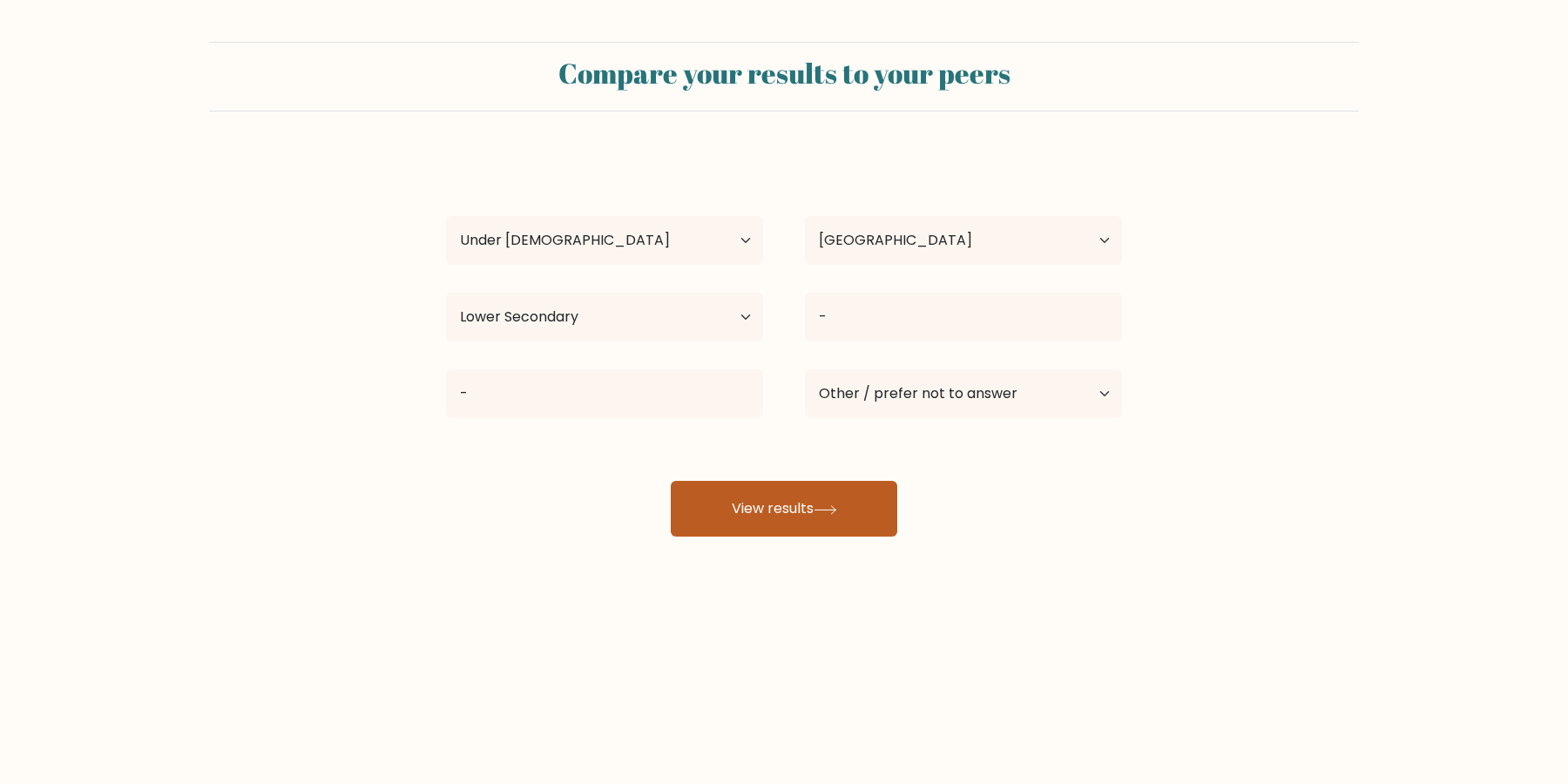
click at [826, 496] on button "View results" at bounding box center [784, 509] width 227 height 56
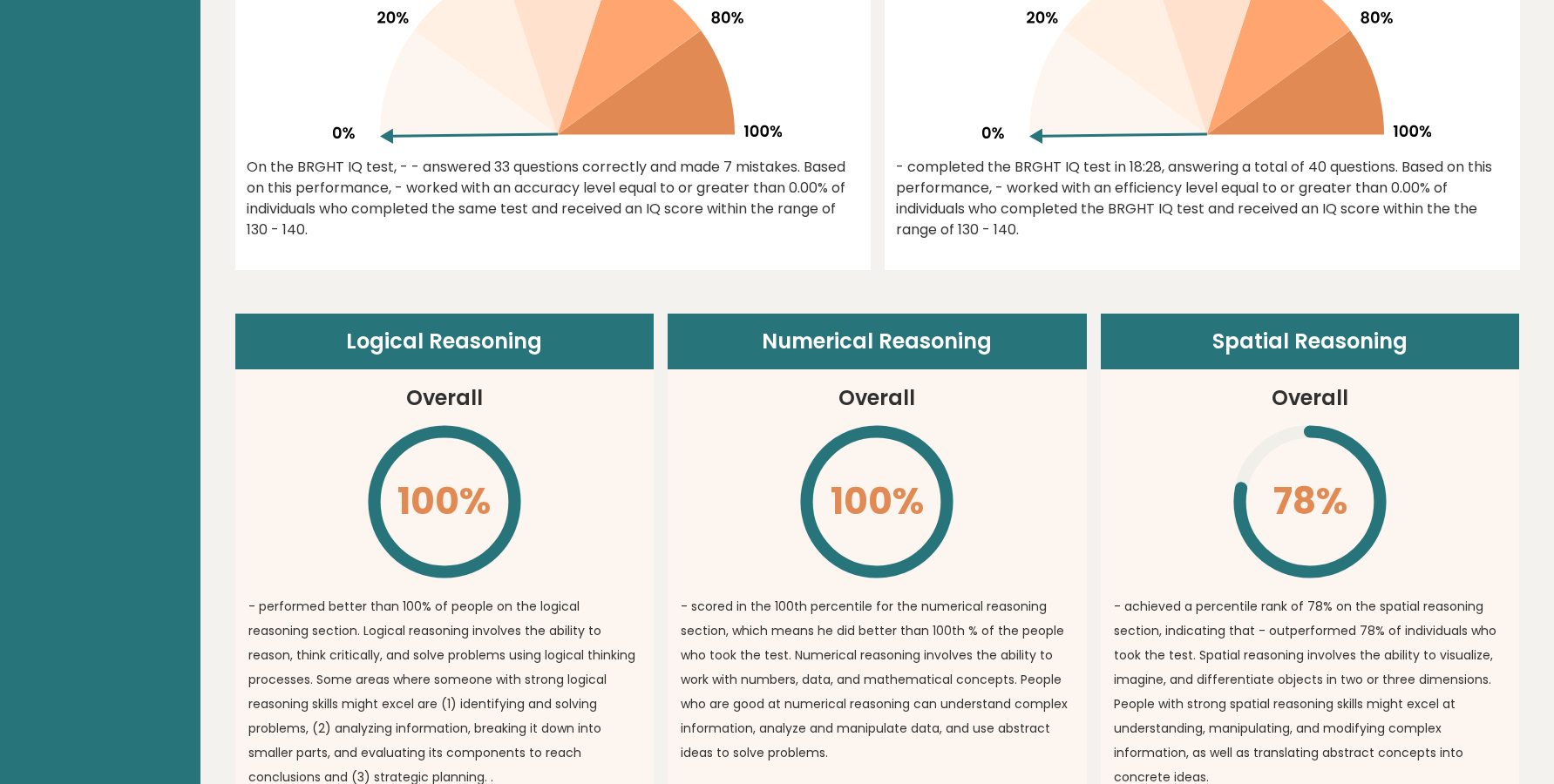
scroll to position [948, 0]
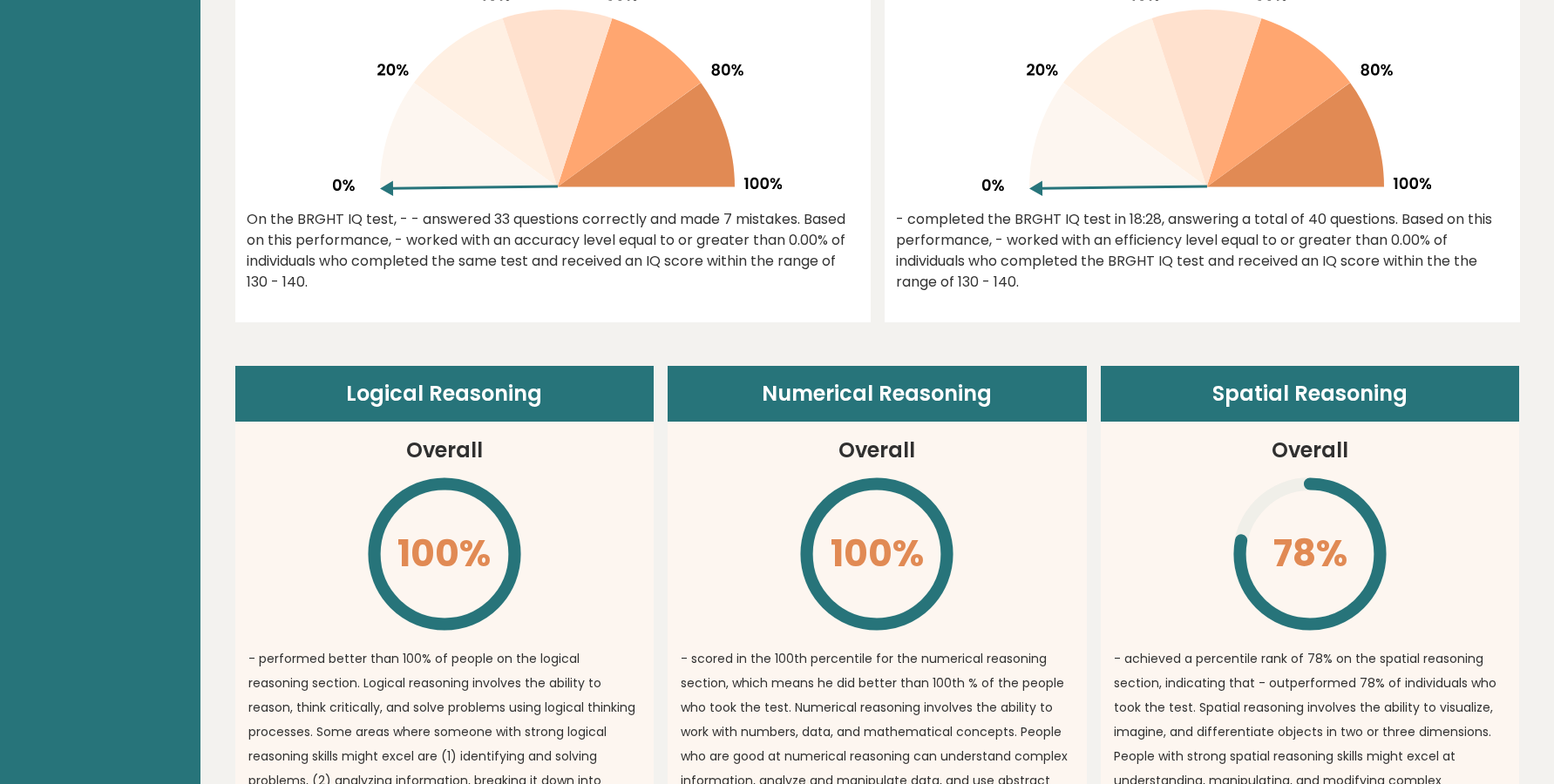
click at [342, 391] on header "Logical Reasoning" at bounding box center [445, 393] width 420 height 56
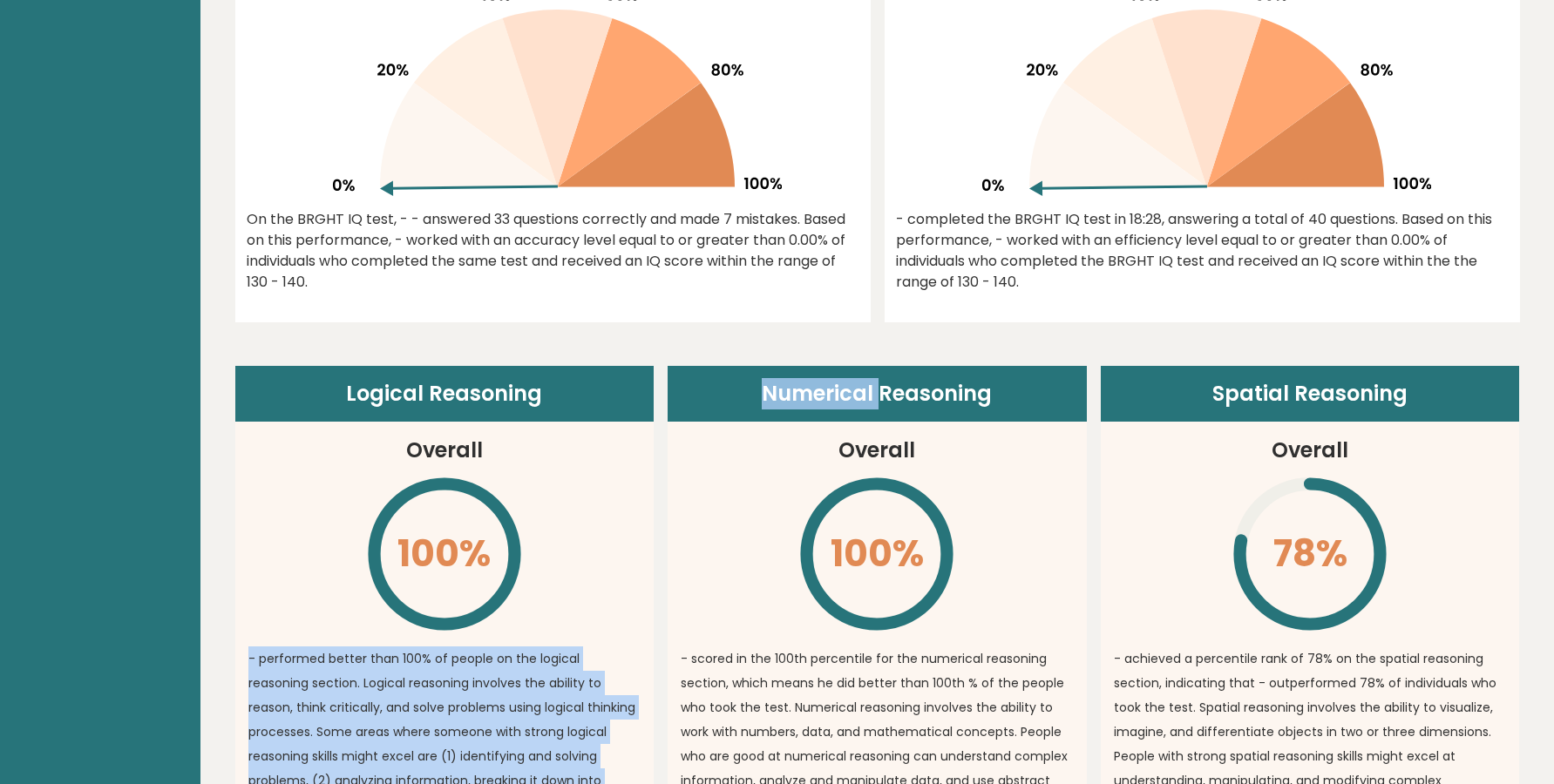
drag, startPoint x: 342, startPoint y: 391, endPoint x: 744, endPoint y: 385, distance: 402.0
click at [744, 385] on div "Logical Reasoning Overall 100% \ - performed better than 100% of people on the …" at bounding box center [878, 705] width 1285 height 678
click at [744, 385] on header "Numerical Reasoning" at bounding box center [877, 393] width 420 height 56
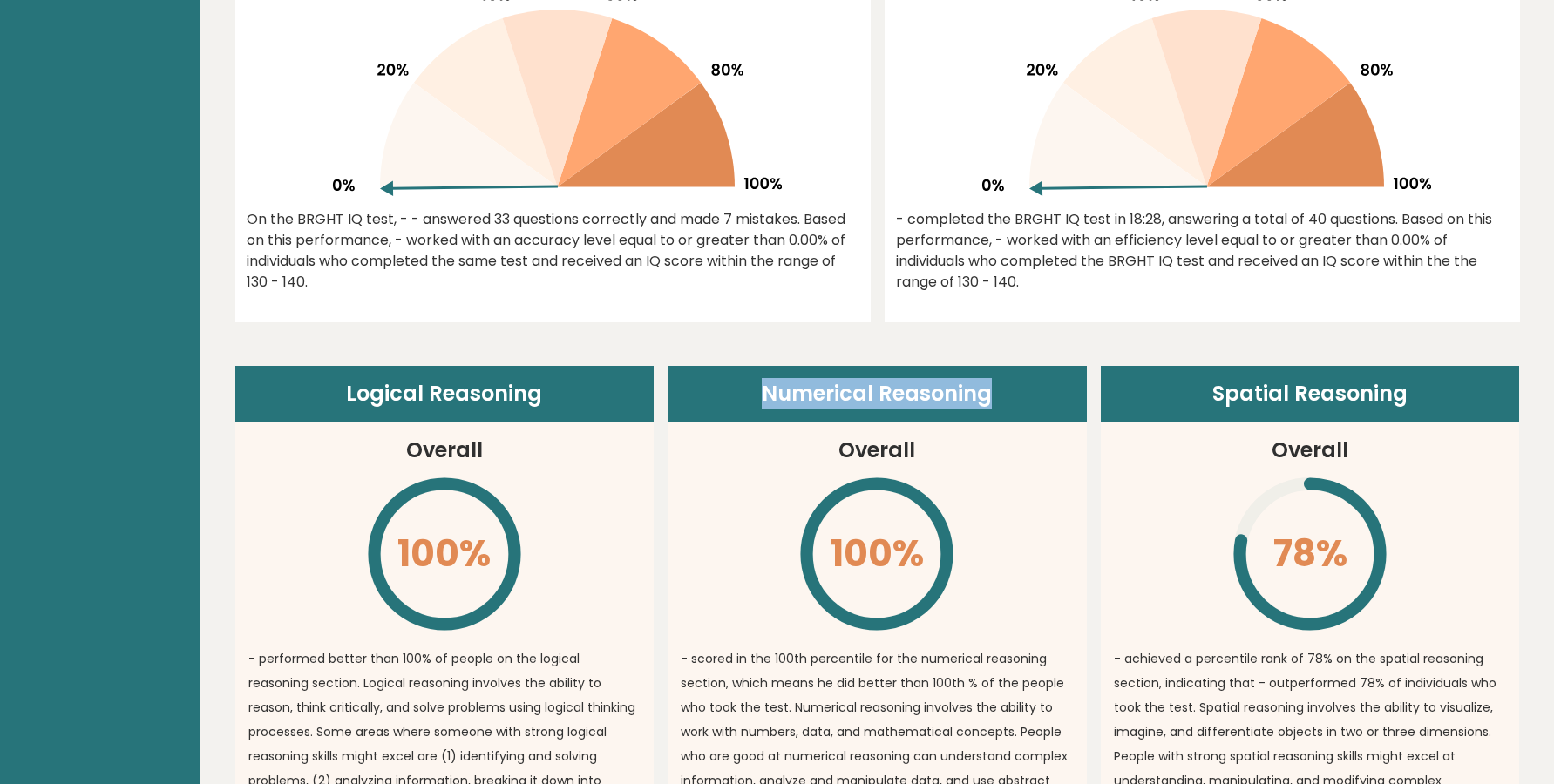
drag, startPoint x: 744, startPoint y: 385, endPoint x: 1054, endPoint y: 356, distance: 311.4
click at [1054, 366] on header "Numerical Reasoning" at bounding box center [877, 393] width 420 height 56
click at [1041, 366] on header "Numerical Reasoning" at bounding box center [877, 393] width 420 height 56
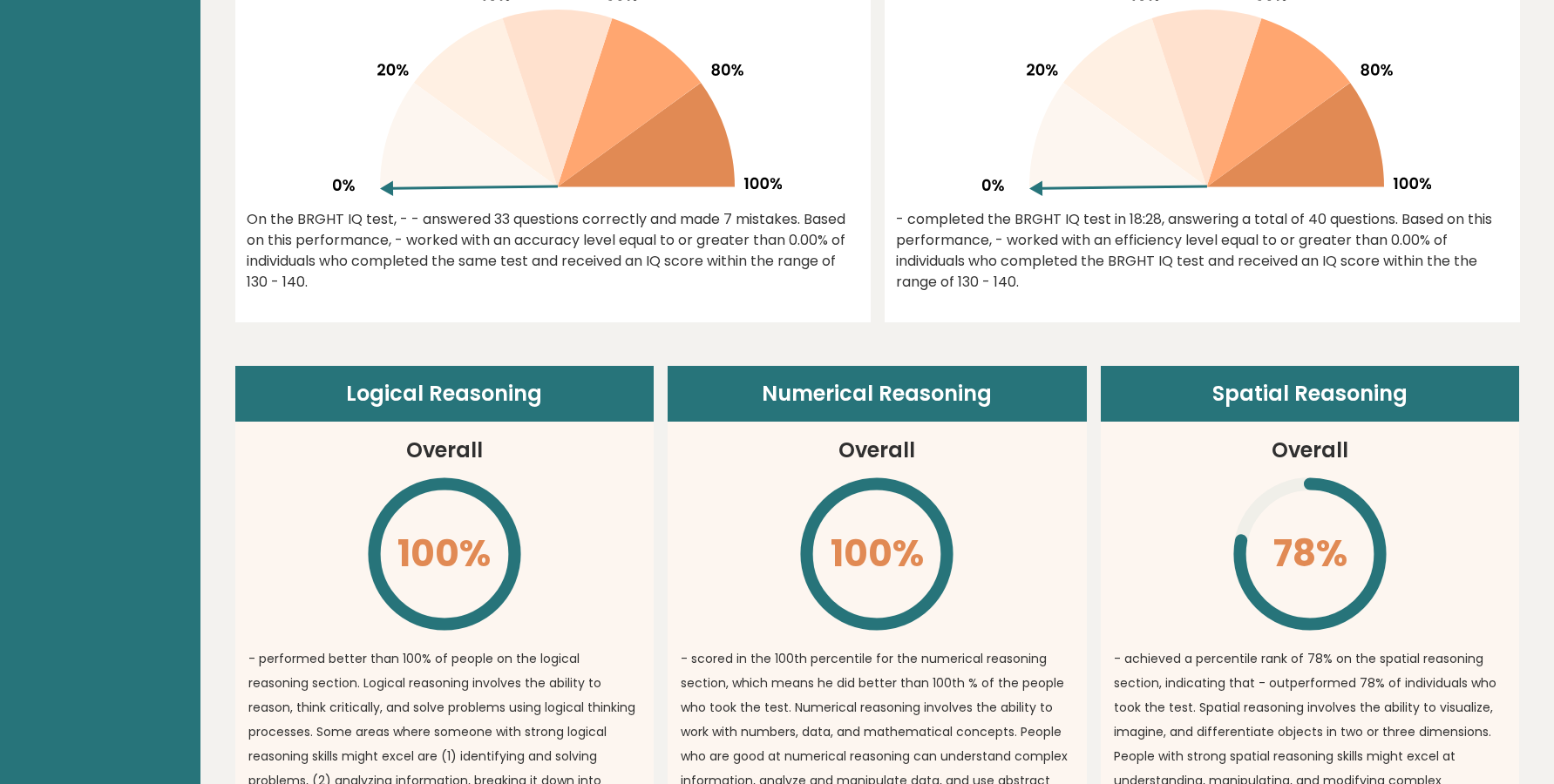
click at [1174, 368] on header "Spatial Reasoning" at bounding box center [1310, 393] width 420 height 56
drag, startPoint x: 1174, startPoint y: 368, endPoint x: 1620, endPoint y: 386, distance: 446.4
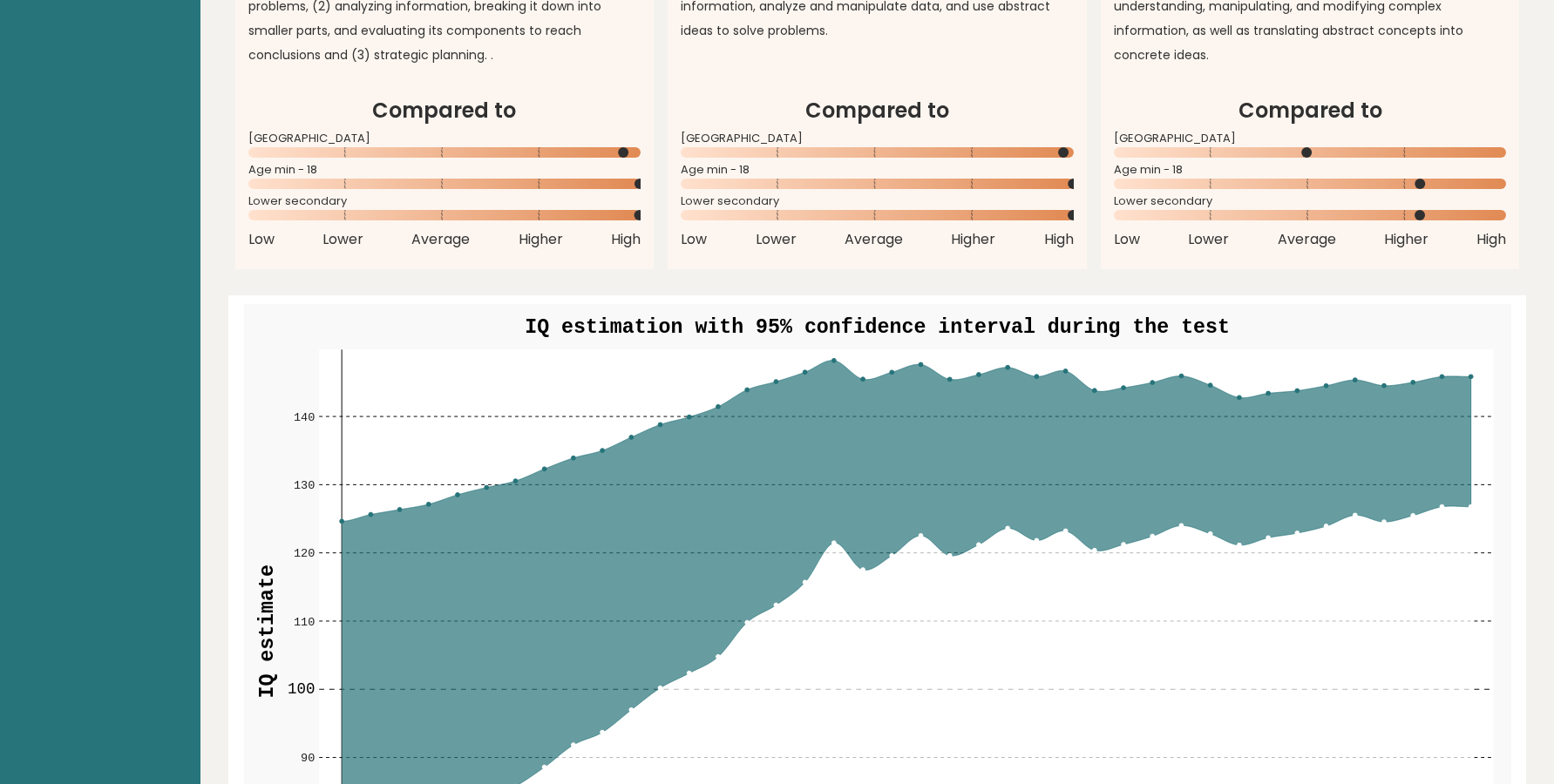
scroll to position [1681, 0]
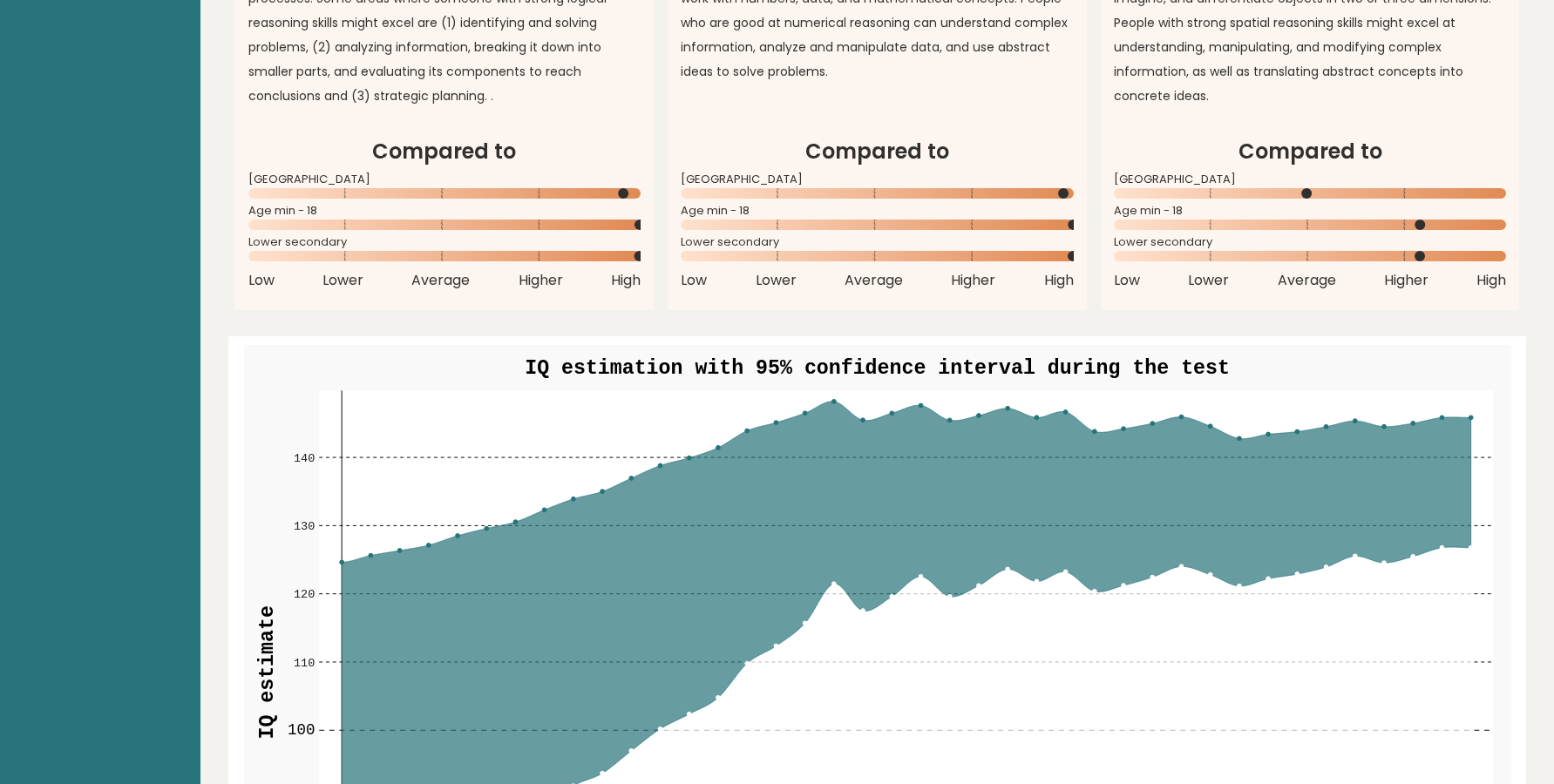
click at [1429, 391] on rect at bounding box center [907, 673] width 1175 height 564
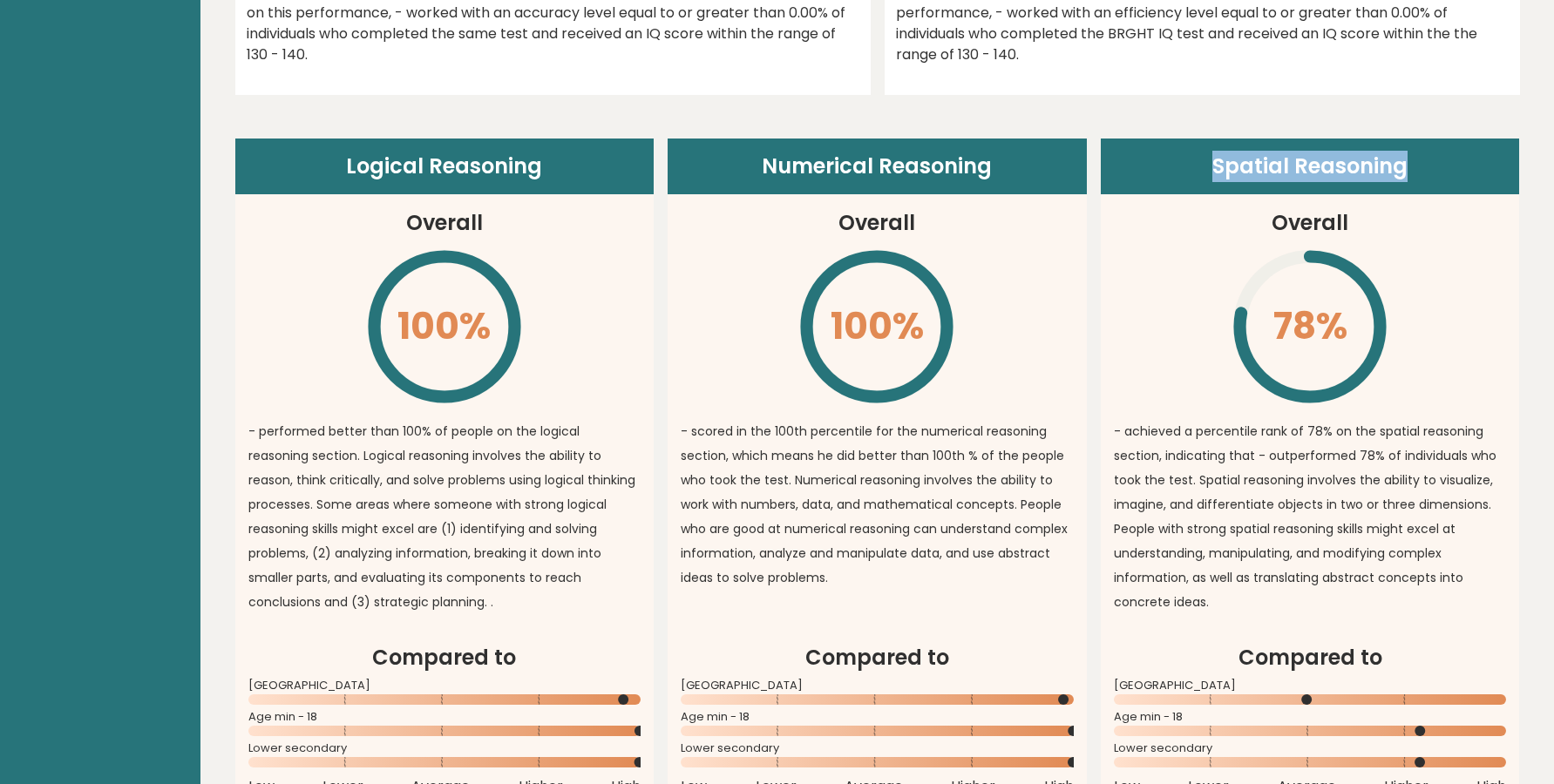
scroll to position [1184, 0]
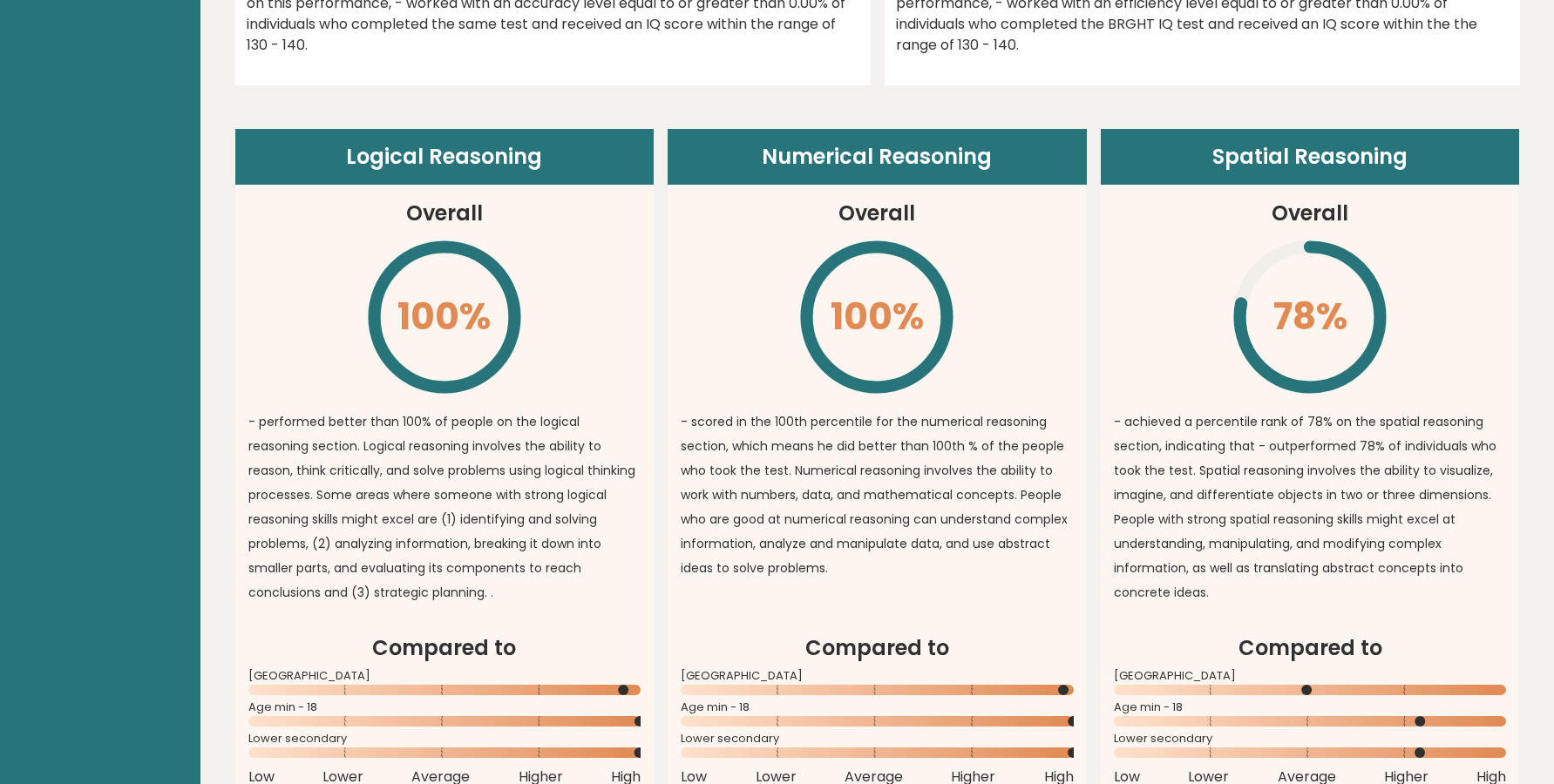
click at [418, 130] on header "Logical Reasoning" at bounding box center [445, 157] width 420 height 56
drag, startPoint x: 418, startPoint y: 130, endPoint x: 563, endPoint y: 140, distance: 145.3
click at [563, 140] on header "Logical Reasoning" at bounding box center [445, 157] width 420 height 56
click at [662, 144] on div "Logical Reasoning Overall 100% \ - performed better than 100% of people on the …" at bounding box center [878, 468] width 1285 height 678
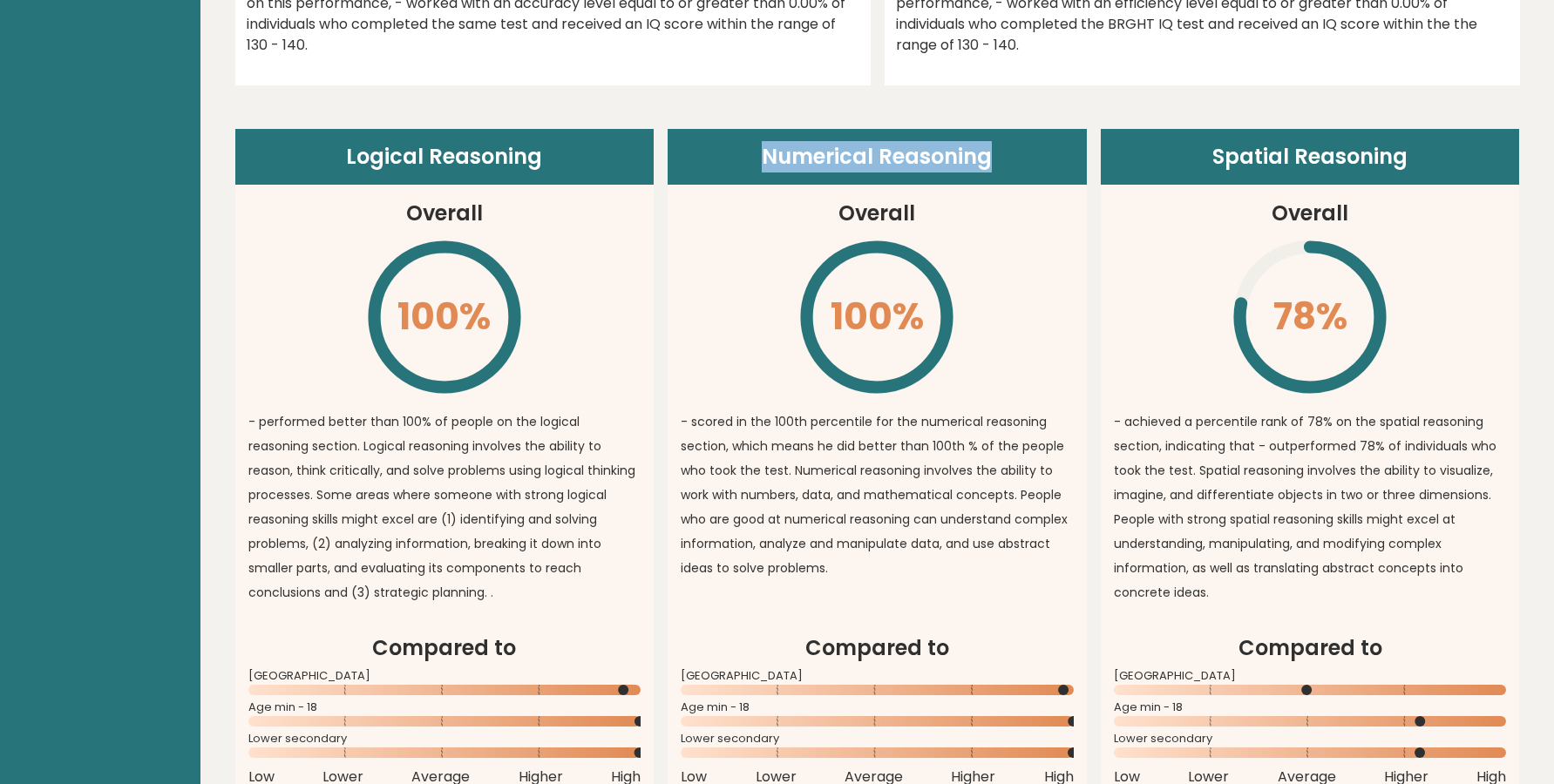
drag, startPoint x: 662, startPoint y: 144, endPoint x: 1038, endPoint y: 144, distance: 376.0
click at [1038, 144] on div "Logical Reasoning Overall 100% \ - performed better than 100% of people on the …" at bounding box center [878, 468] width 1285 height 678
click at [1038, 144] on header "Numerical Reasoning" at bounding box center [877, 157] width 420 height 56
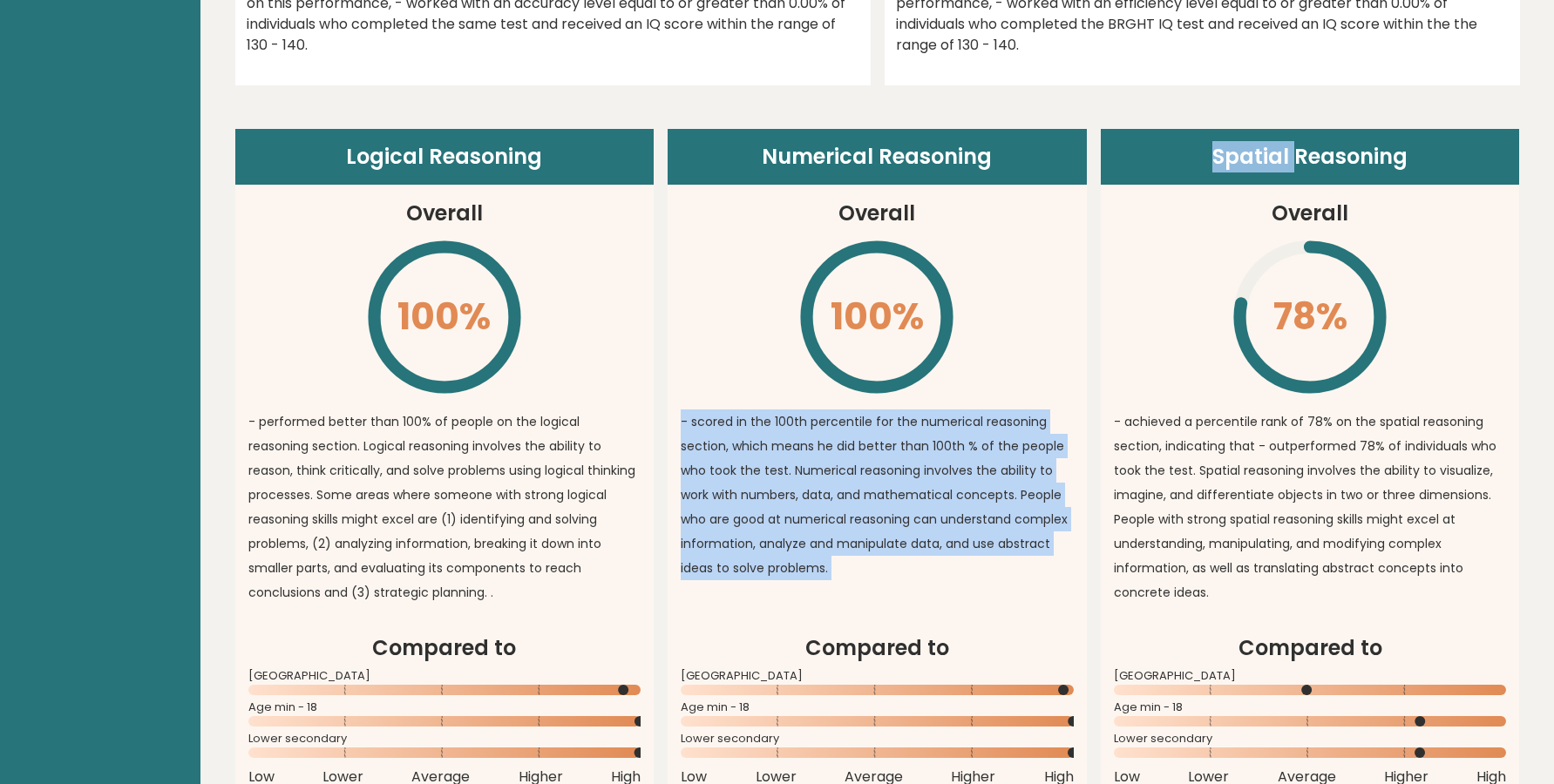
drag, startPoint x: 1038, startPoint y: 144, endPoint x: 1168, endPoint y: 144, distance: 130.0
click at [1168, 144] on div "Logical Reasoning Overall 100% \ - performed better than 100% of people on the …" at bounding box center [878, 468] width 1285 height 678
click at [1168, 144] on header "Spatial Reasoning" at bounding box center [1310, 157] width 420 height 56
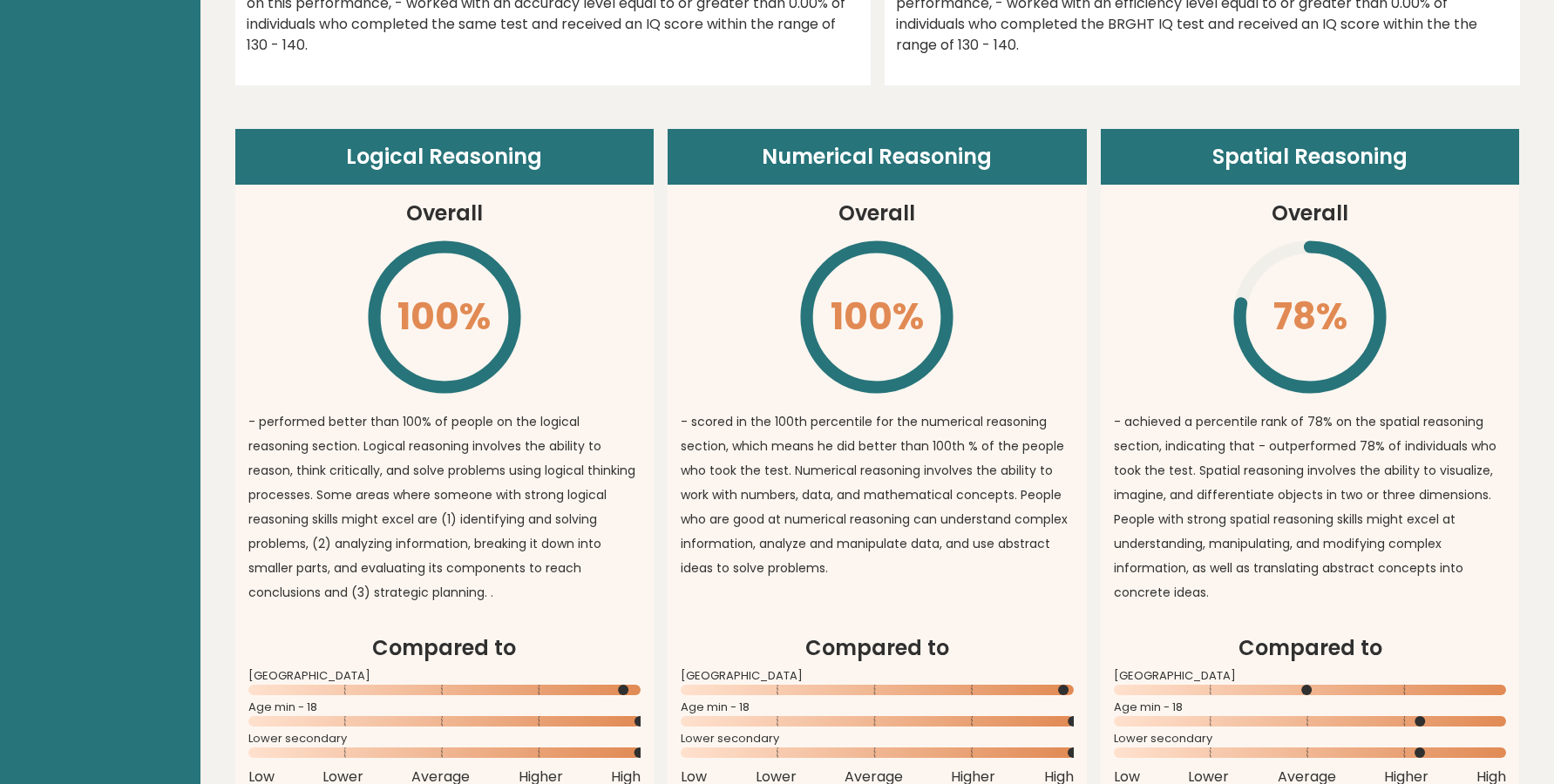
drag, startPoint x: 1168, startPoint y: 144, endPoint x: 1388, endPoint y: 325, distance: 284.9
click at [1388, 325] on article "Spatial Reasoning Overall 78% \ - achieved a percentile rank of 78% on the spat…" at bounding box center [1310, 381] width 420 height 504
click at [1388, 325] on icon "\" at bounding box center [1310, 317] width 159 height 159
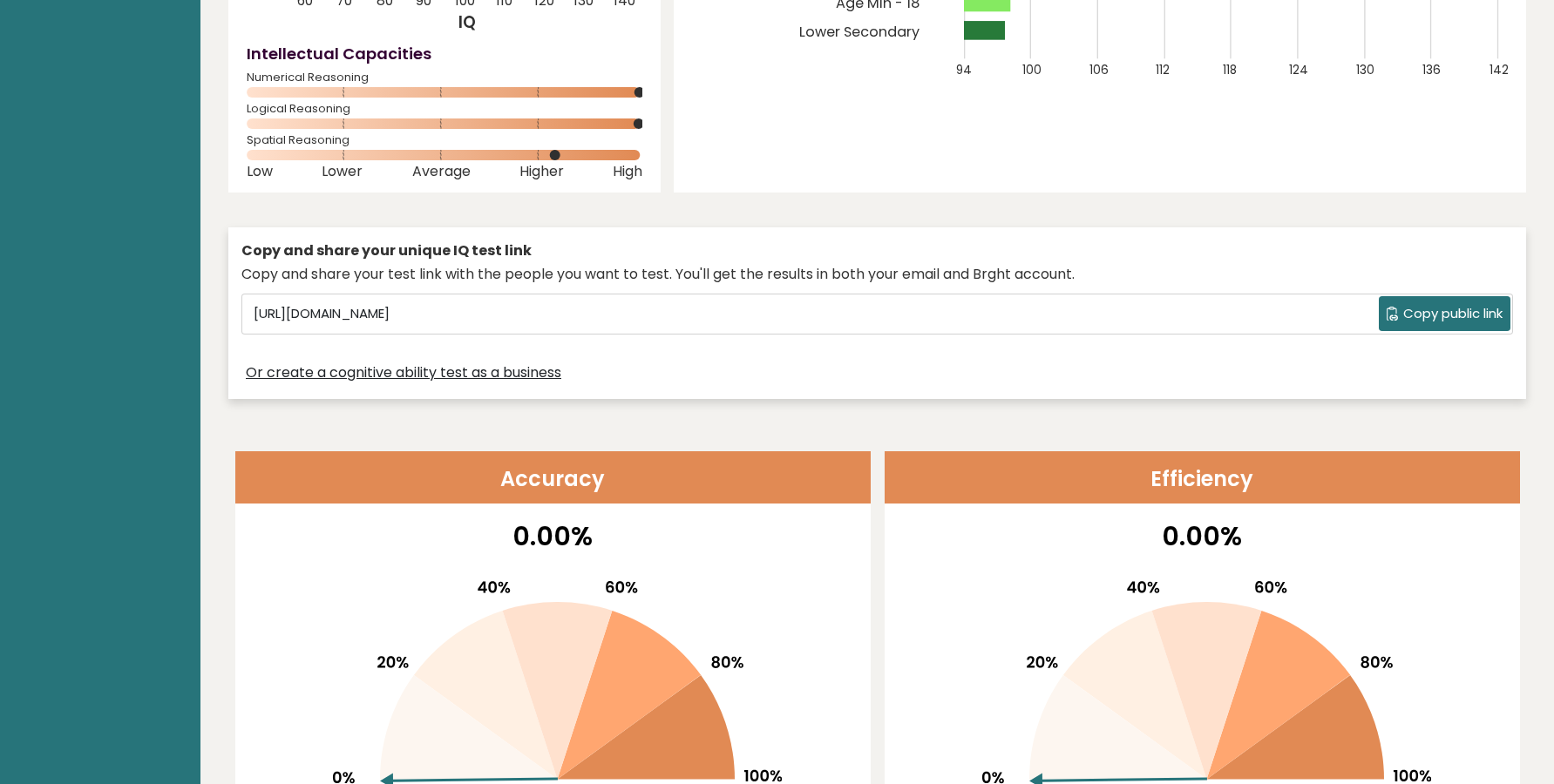
scroll to position [0, 0]
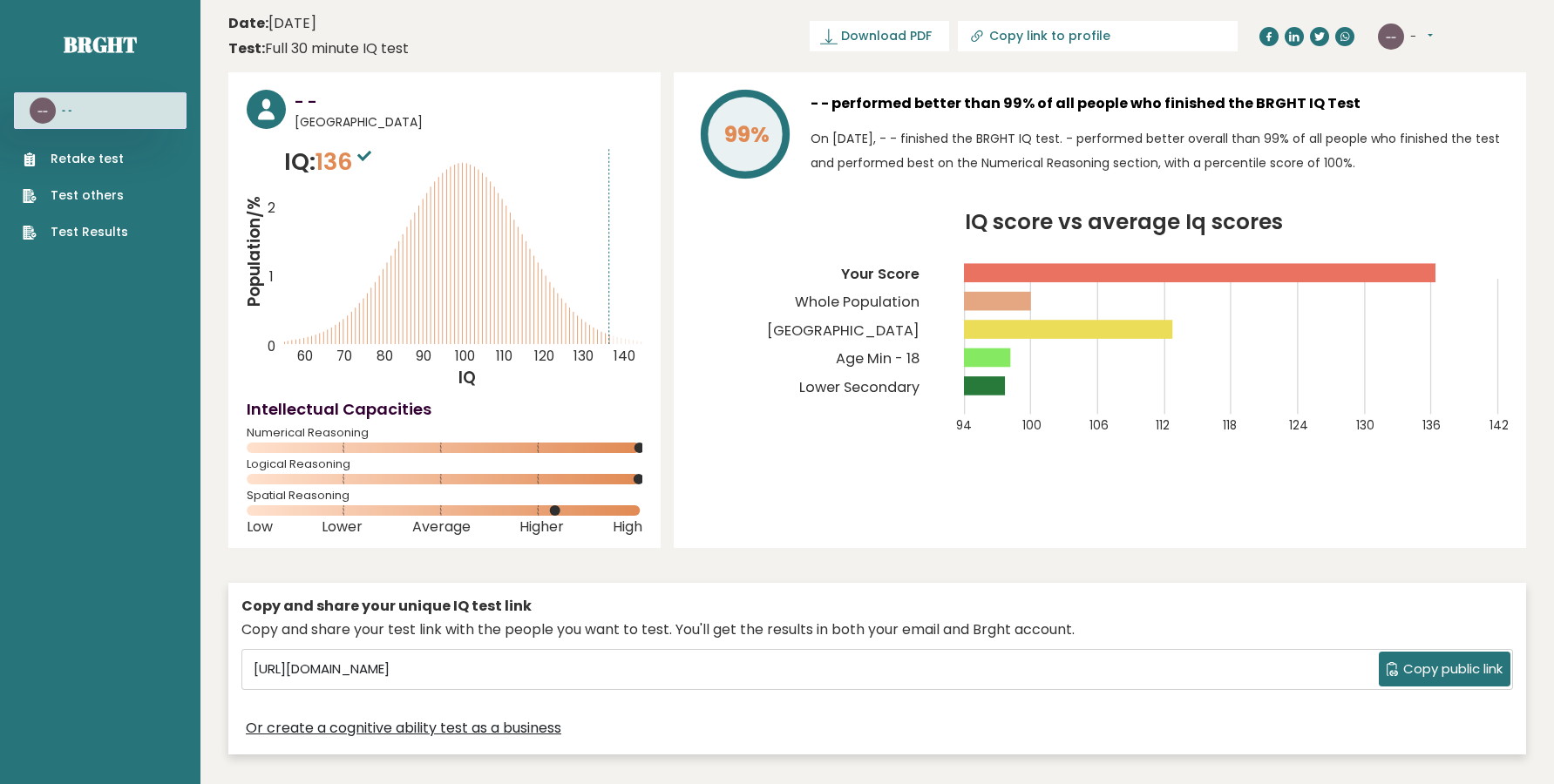
click at [1423, 39] on button "-" at bounding box center [1421, 37] width 23 height 18
click at [1433, 143] on link "Logout" at bounding box center [1455, 135] width 88 height 25
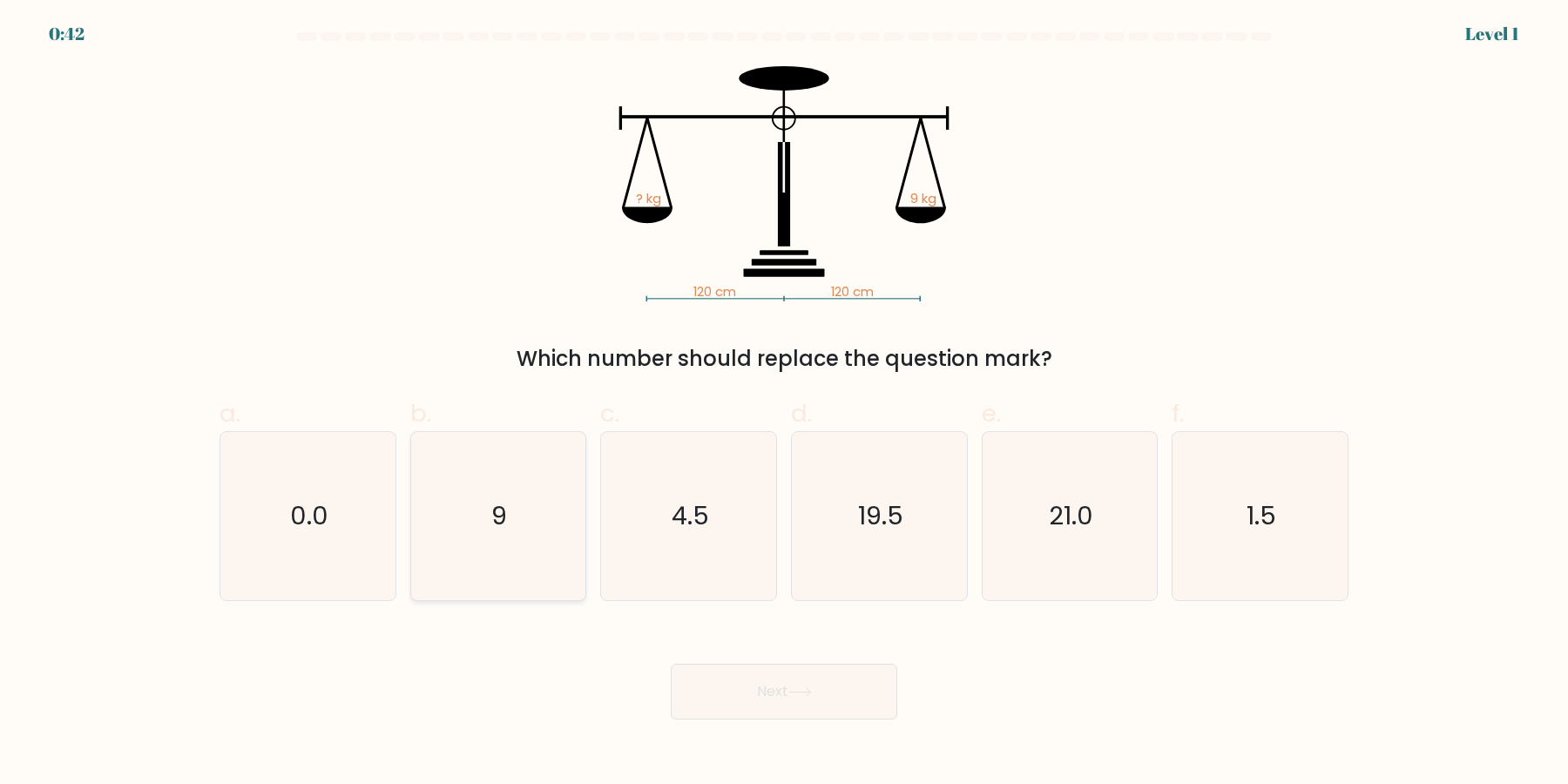
click at [507, 514] on icon "9" at bounding box center [497, 516] width 168 height 168
click at [784, 403] on input "b. 9" at bounding box center [784, 396] width 1 height 11
radio input "true"
click at [671, 664] on button "Next" at bounding box center [784, 692] width 227 height 56
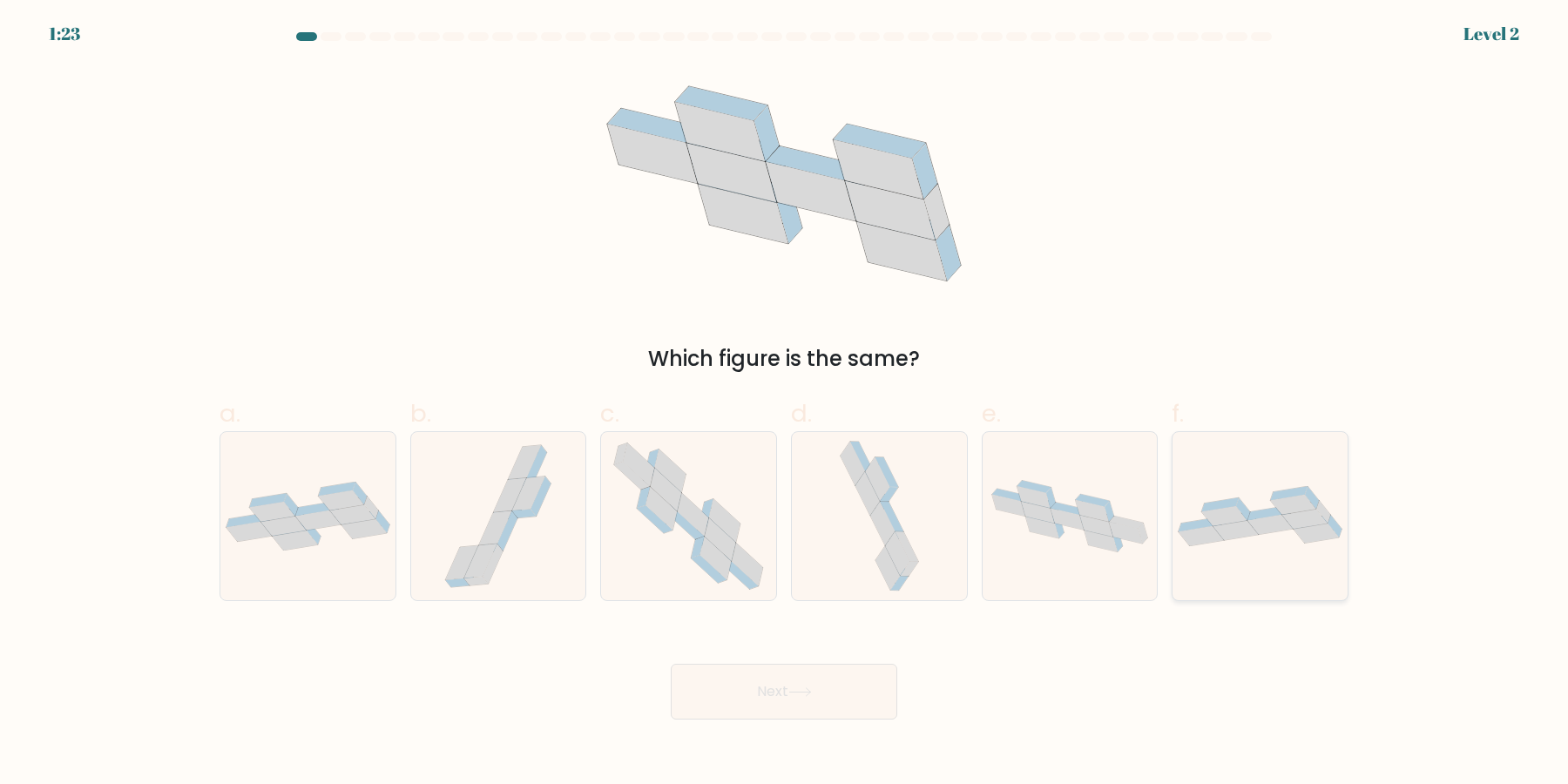
click at [1281, 531] on icon at bounding box center [1270, 525] width 46 height 20
click at [785, 403] on input "f." at bounding box center [784, 396] width 1 height 11
radio input "true"
click at [644, 531] on icon at bounding box center [689, 516] width 172 height 168
click at [784, 403] on input "c." at bounding box center [784, 396] width 1 height 11
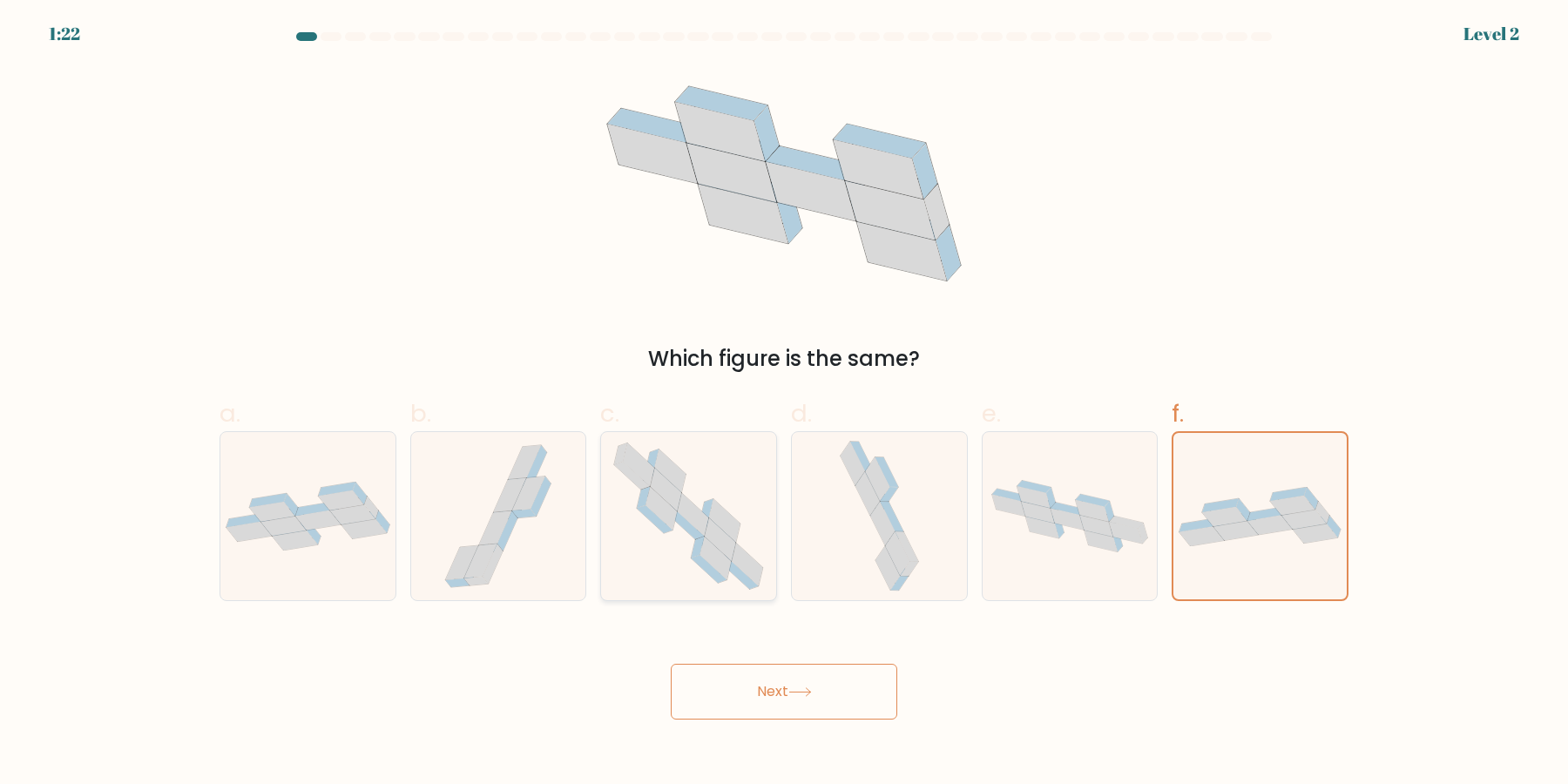
radio input "true"
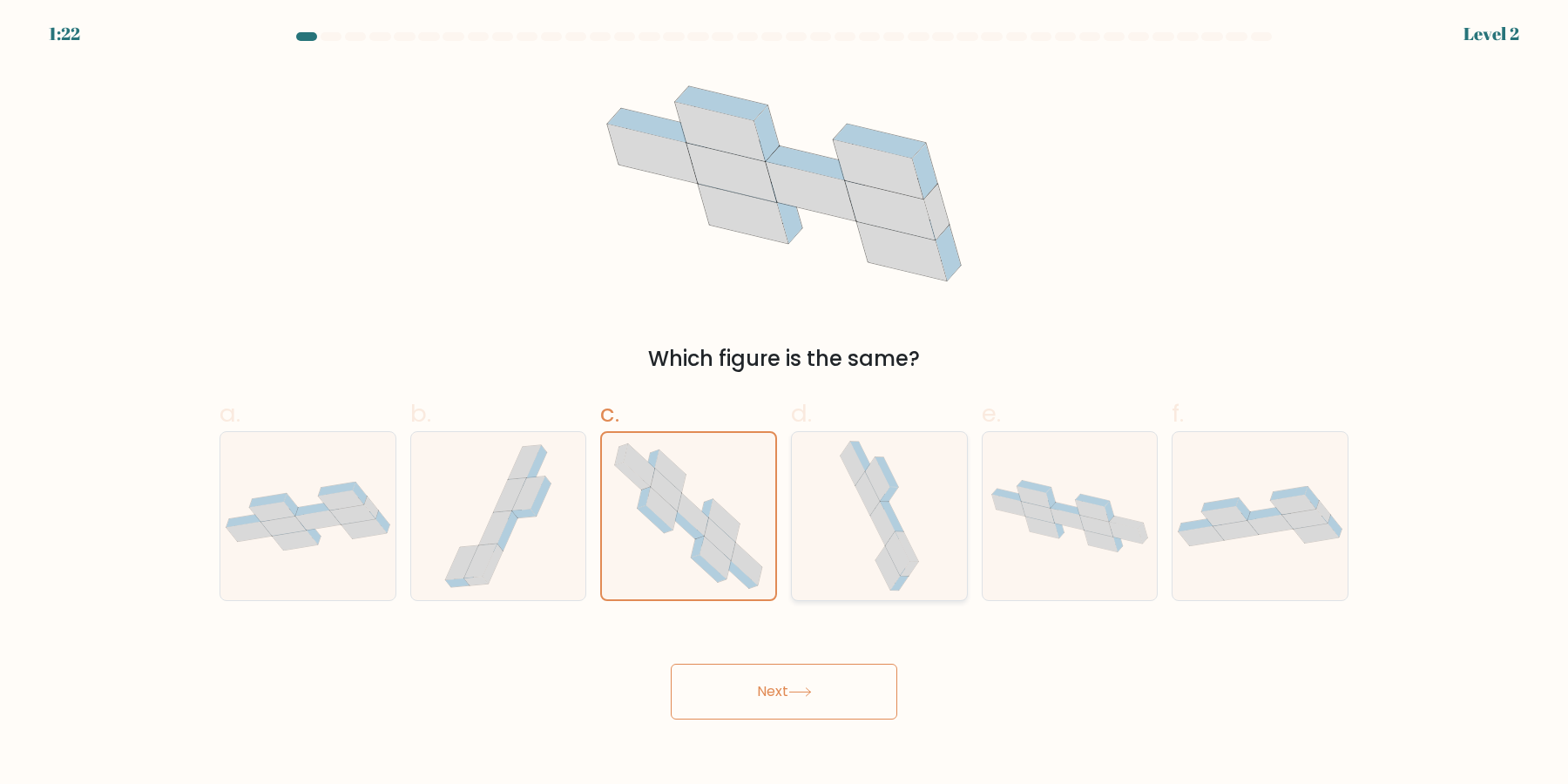
click at [894, 519] on icon at bounding box center [891, 517] width 24 height 30
click at [785, 403] on input "d." at bounding box center [784, 396] width 1 height 11
radio input "true"
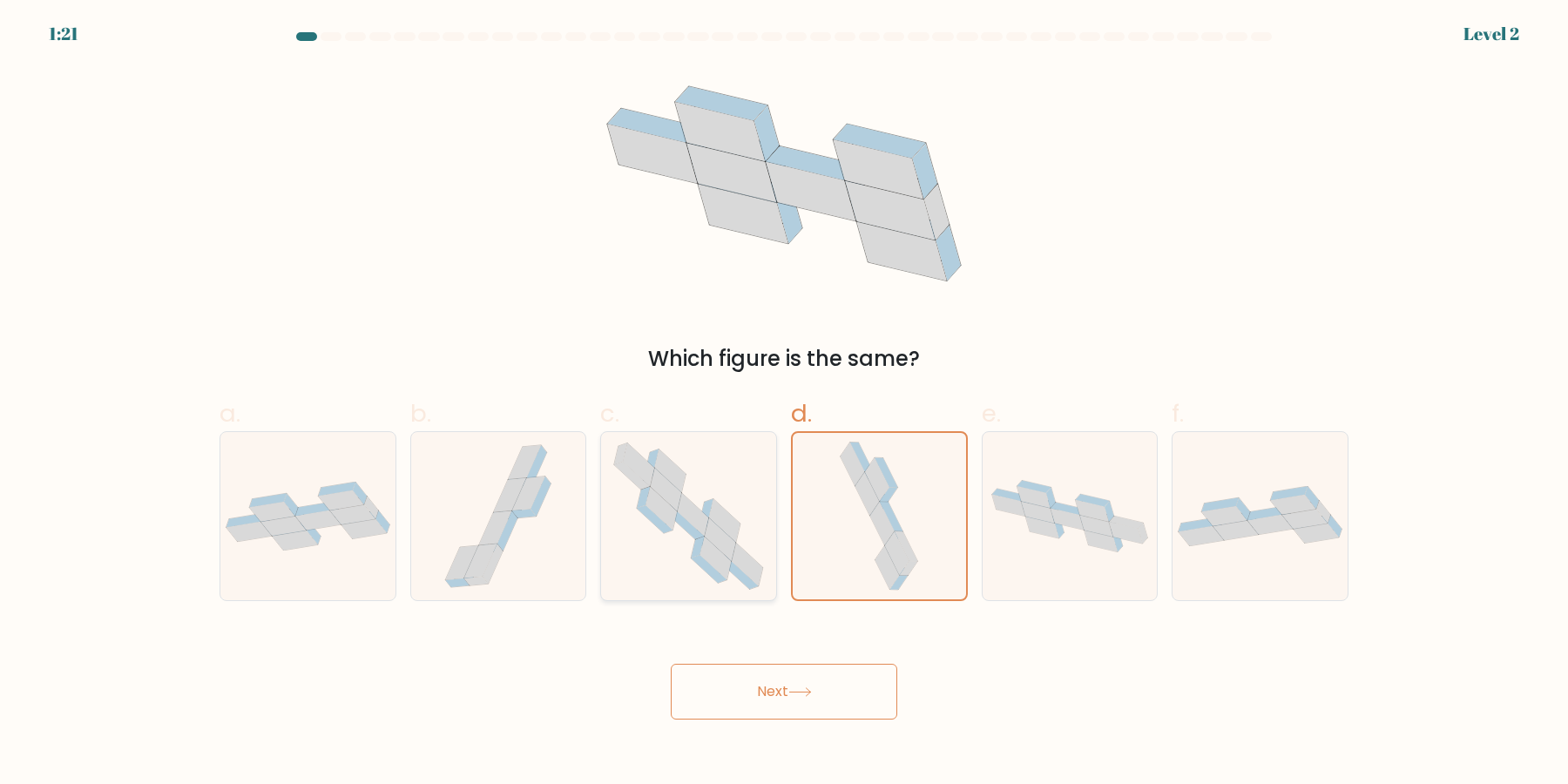
click at [669, 539] on icon at bounding box center [689, 516] width 172 height 168
click at [784, 403] on input "c." at bounding box center [784, 396] width 1 height 11
radio input "true"
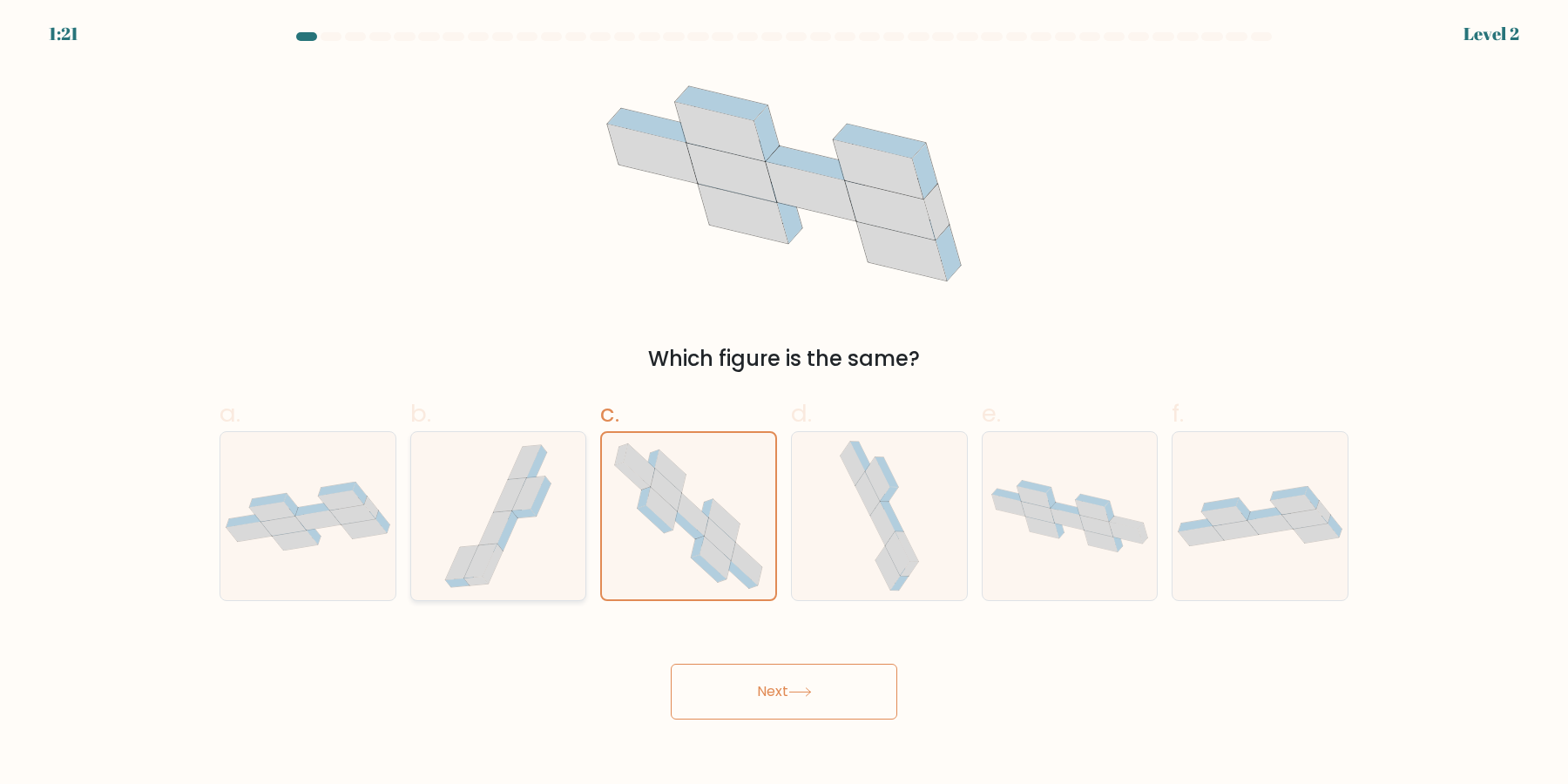
click at [510, 538] on icon at bounding box center [498, 516] width 125 height 168
click at [784, 403] on input "b." at bounding box center [784, 396] width 1 height 11
radio input "true"
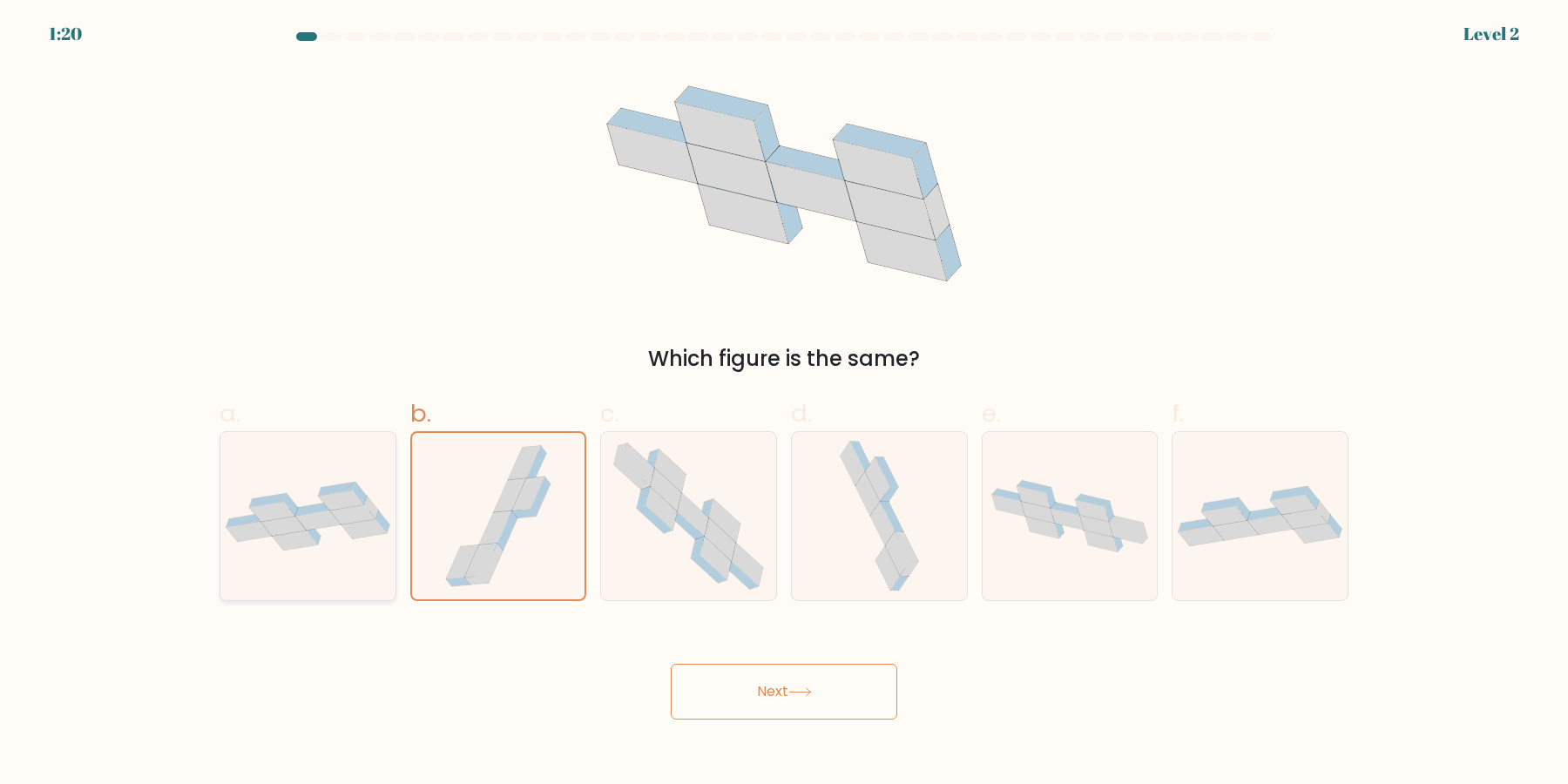
click at [346, 536] on icon at bounding box center [308, 516] width 175 height 69
click at [784, 403] on input "a." at bounding box center [784, 396] width 1 height 11
radio input "true"
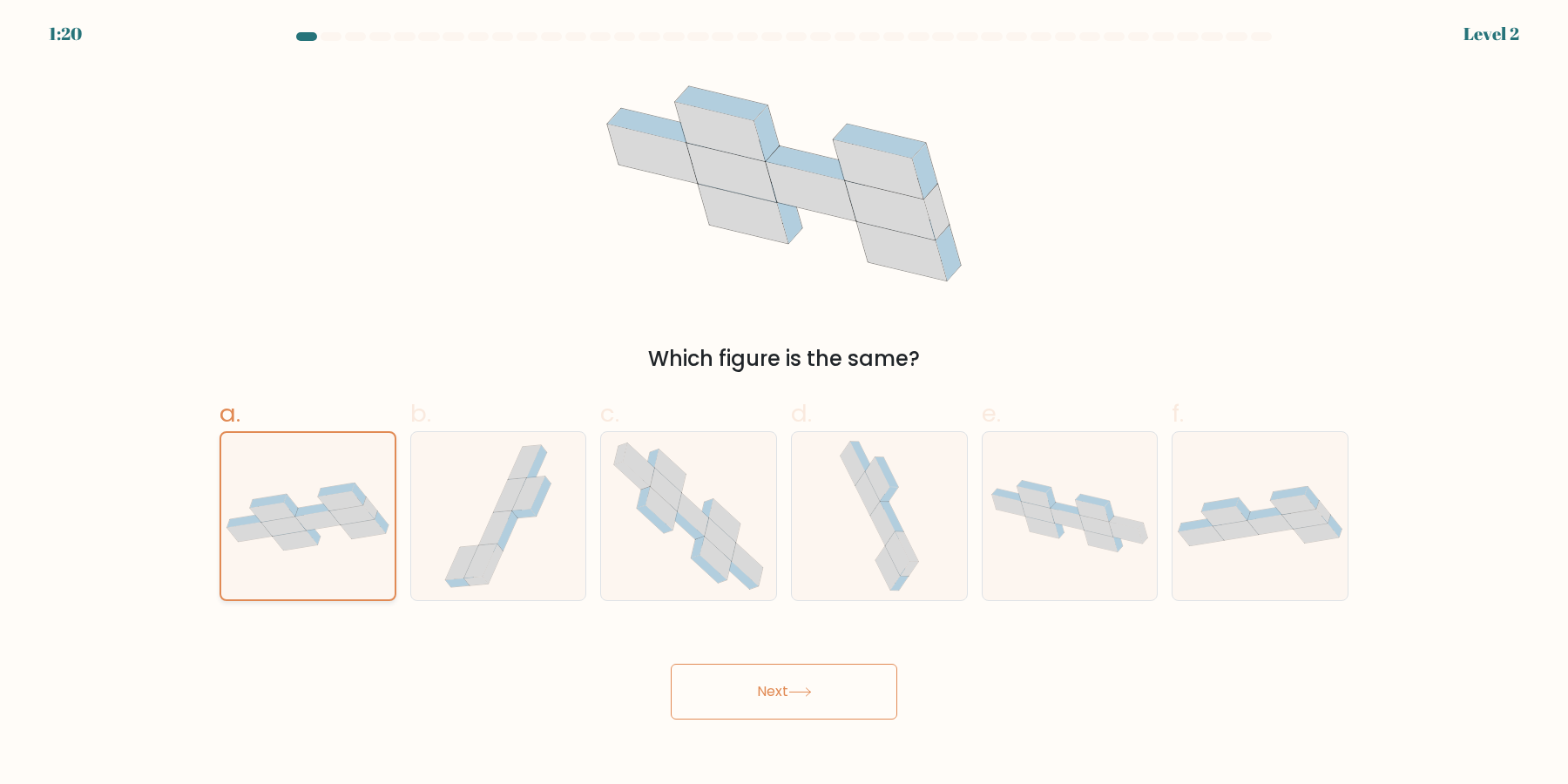
click at [671, 664] on button "Next" at bounding box center [784, 692] width 227 height 56
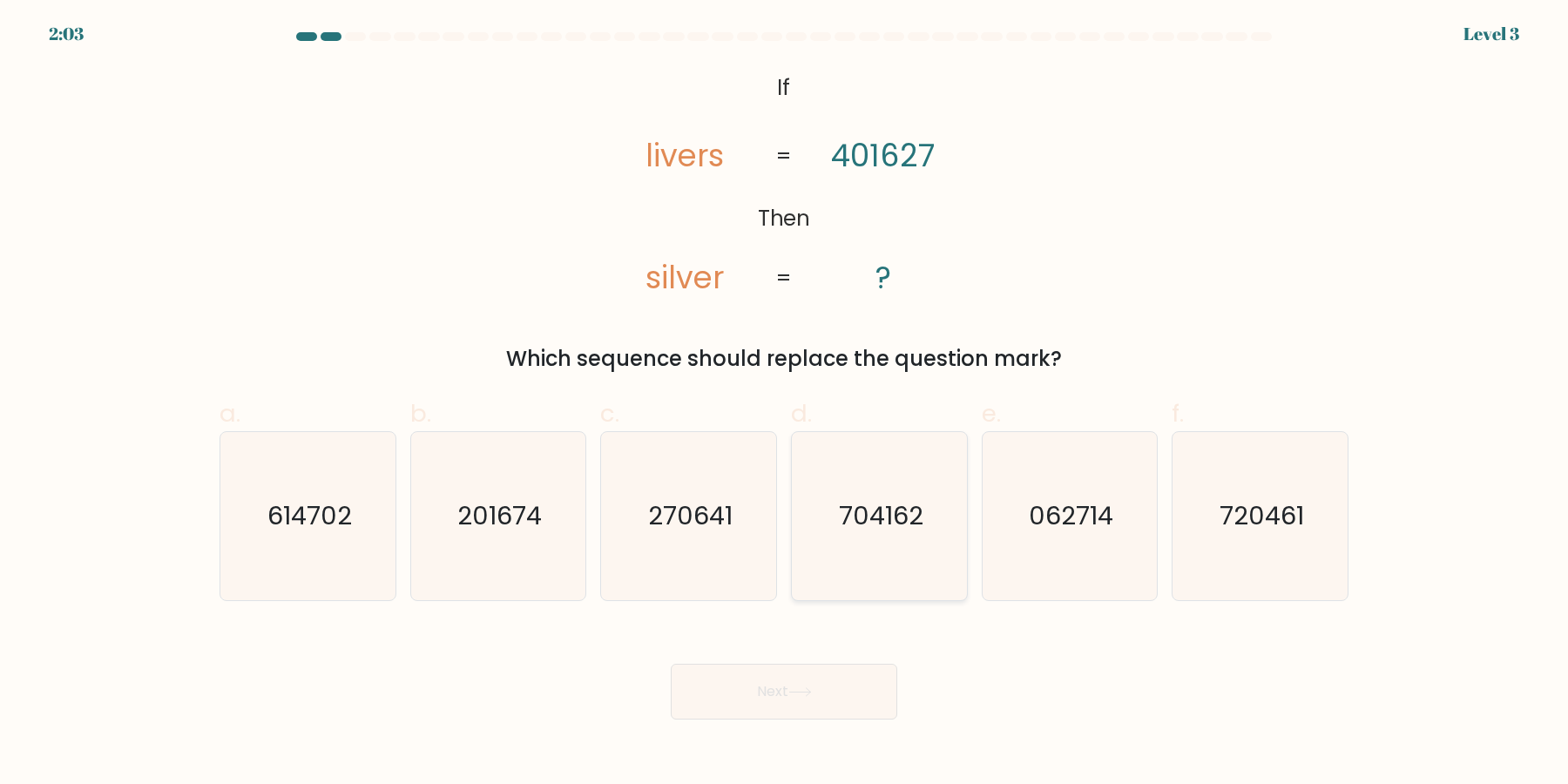
click at [895, 495] on icon "704162" at bounding box center [878, 516] width 168 height 168
click at [785, 403] on input "d. 704162" at bounding box center [784, 396] width 1 height 11
radio input "true"
click at [671, 664] on button "Next" at bounding box center [784, 692] width 227 height 56
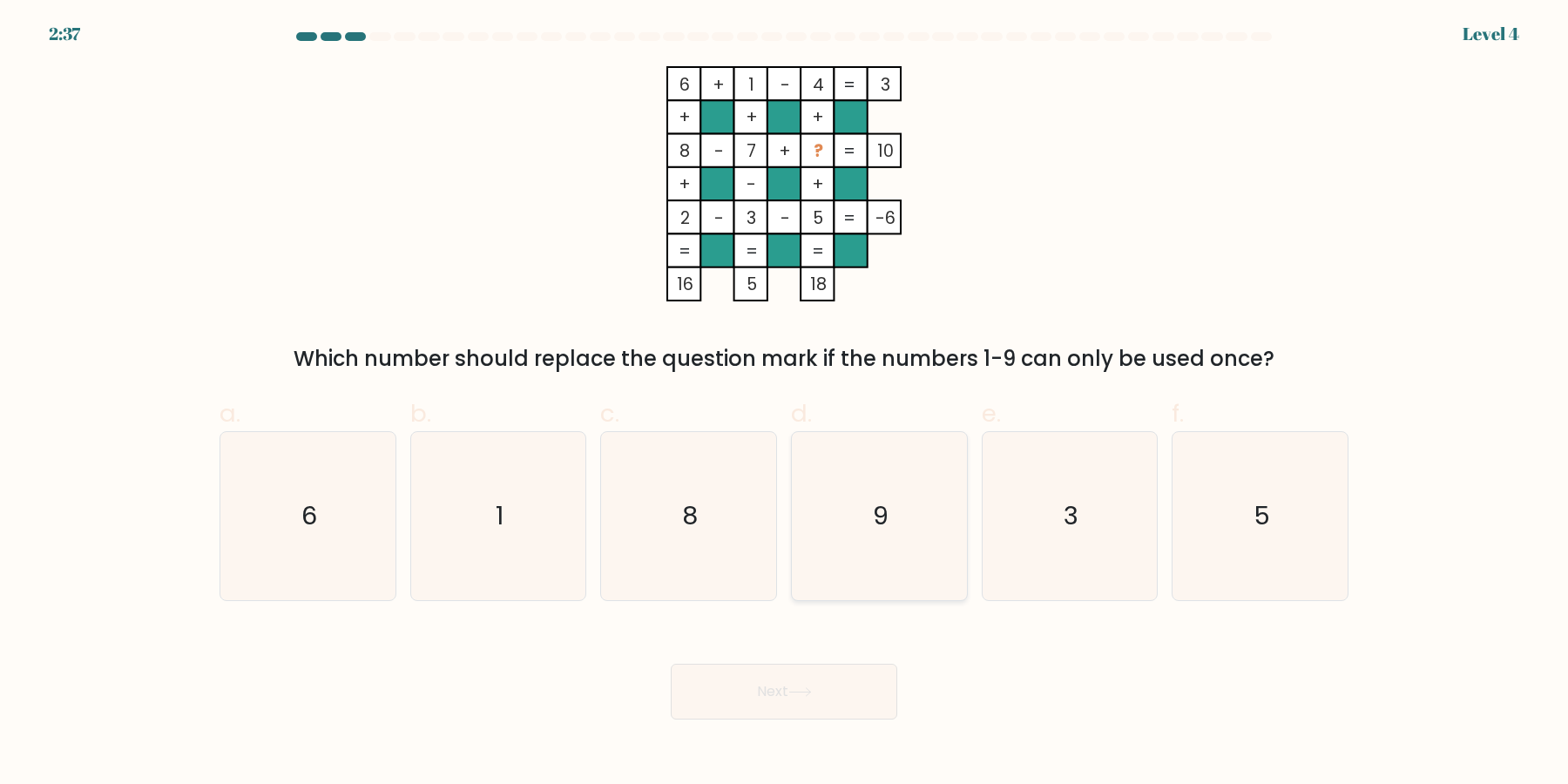
click at [889, 530] on icon "9" at bounding box center [878, 516] width 168 height 168
click at [785, 403] on input "d. 9" at bounding box center [784, 396] width 1 height 11
radio input "true"
click at [671, 664] on button "Next" at bounding box center [784, 692] width 227 height 56
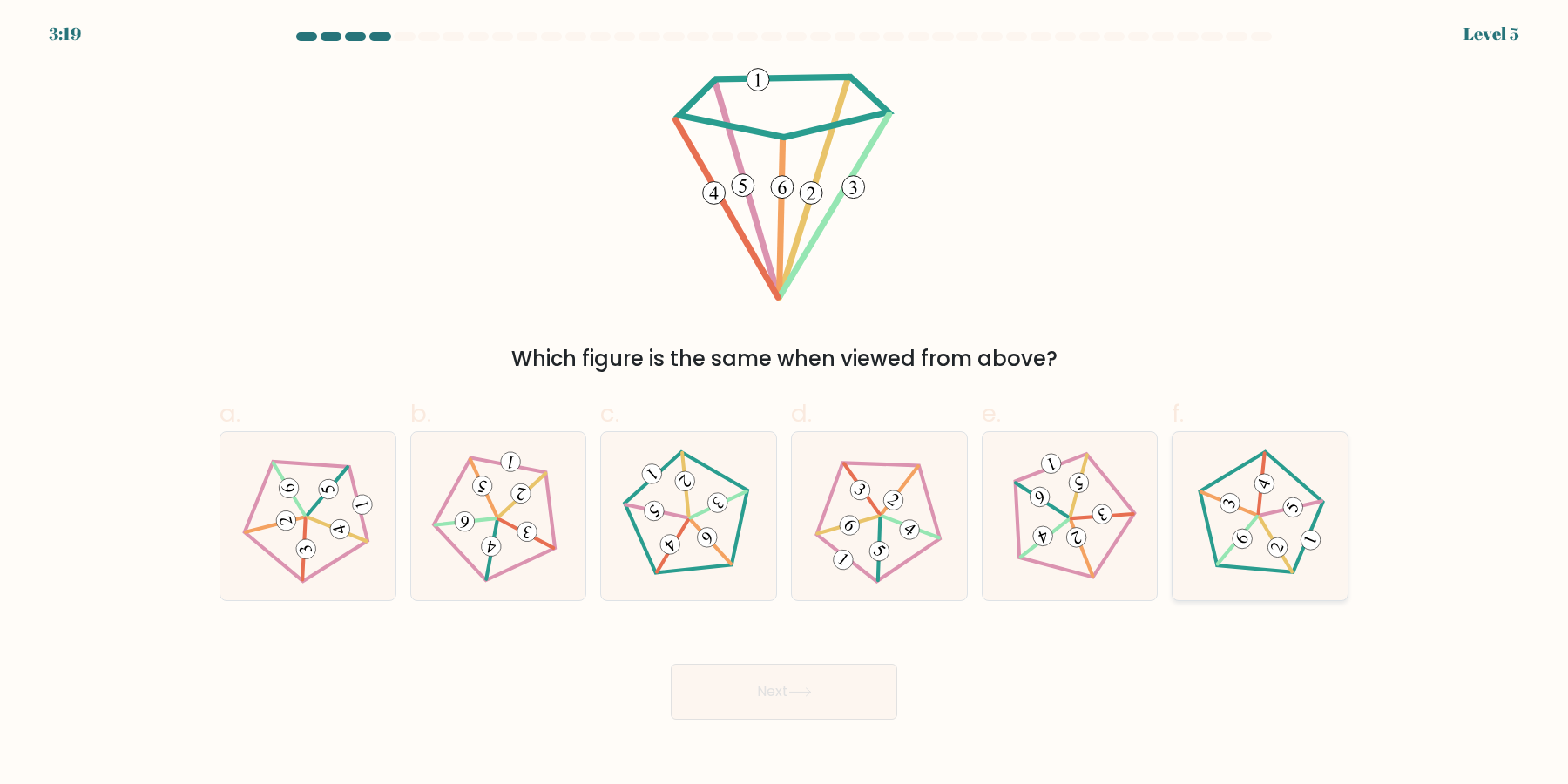
click at [1281, 528] on icon at bounding box center [1259, 516] width 134 height 134
click at [785, 403] on input "f." at bounding box center [784, 396] width 1 height 11
radio input "true"
click at [705, 552] on icon at bounding box center [688, 516] width 134 height 134
click at [784, 403] on input "c." at bounding box center [784, 396] width 1 height 11
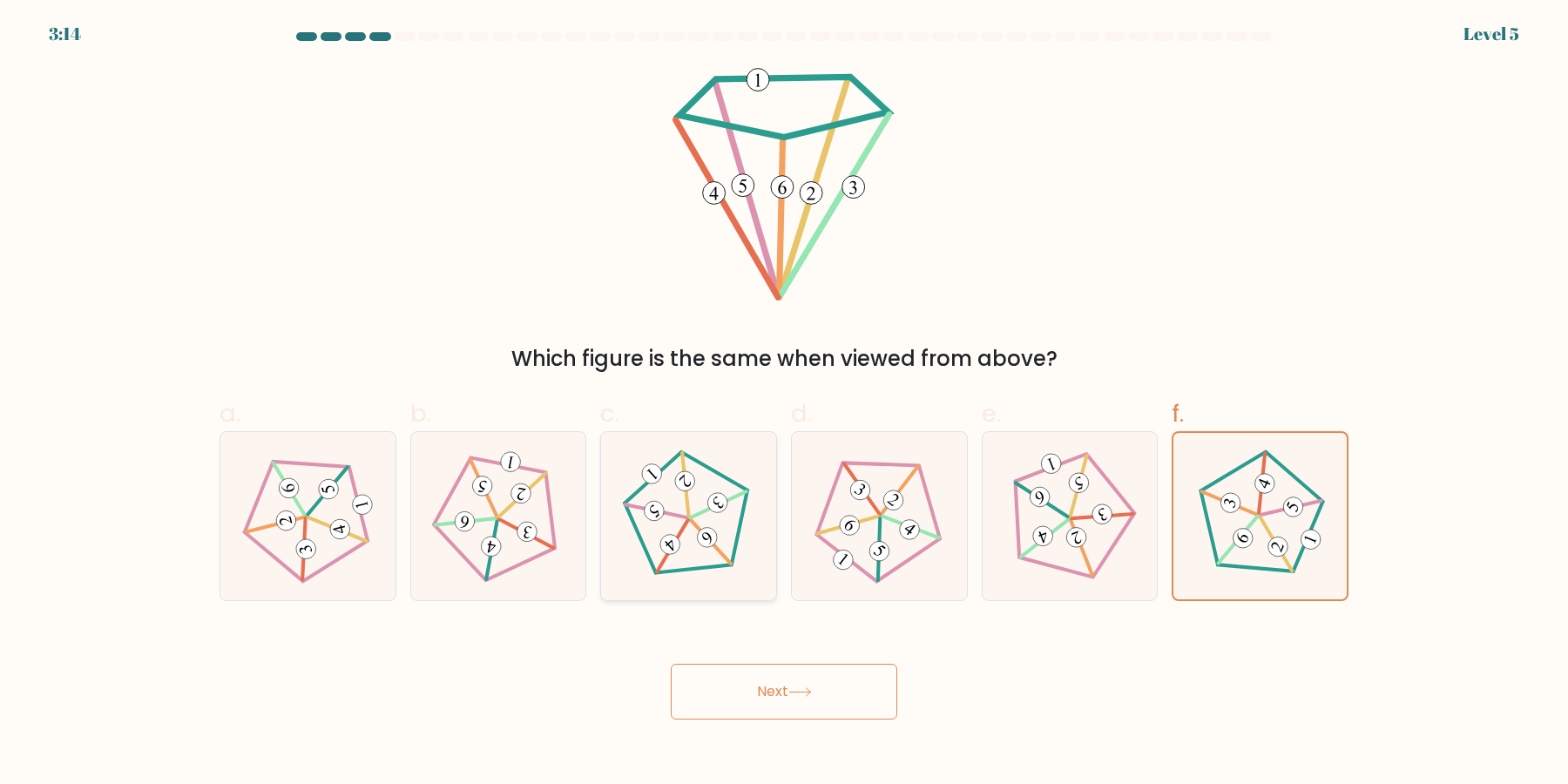
radio input "true"
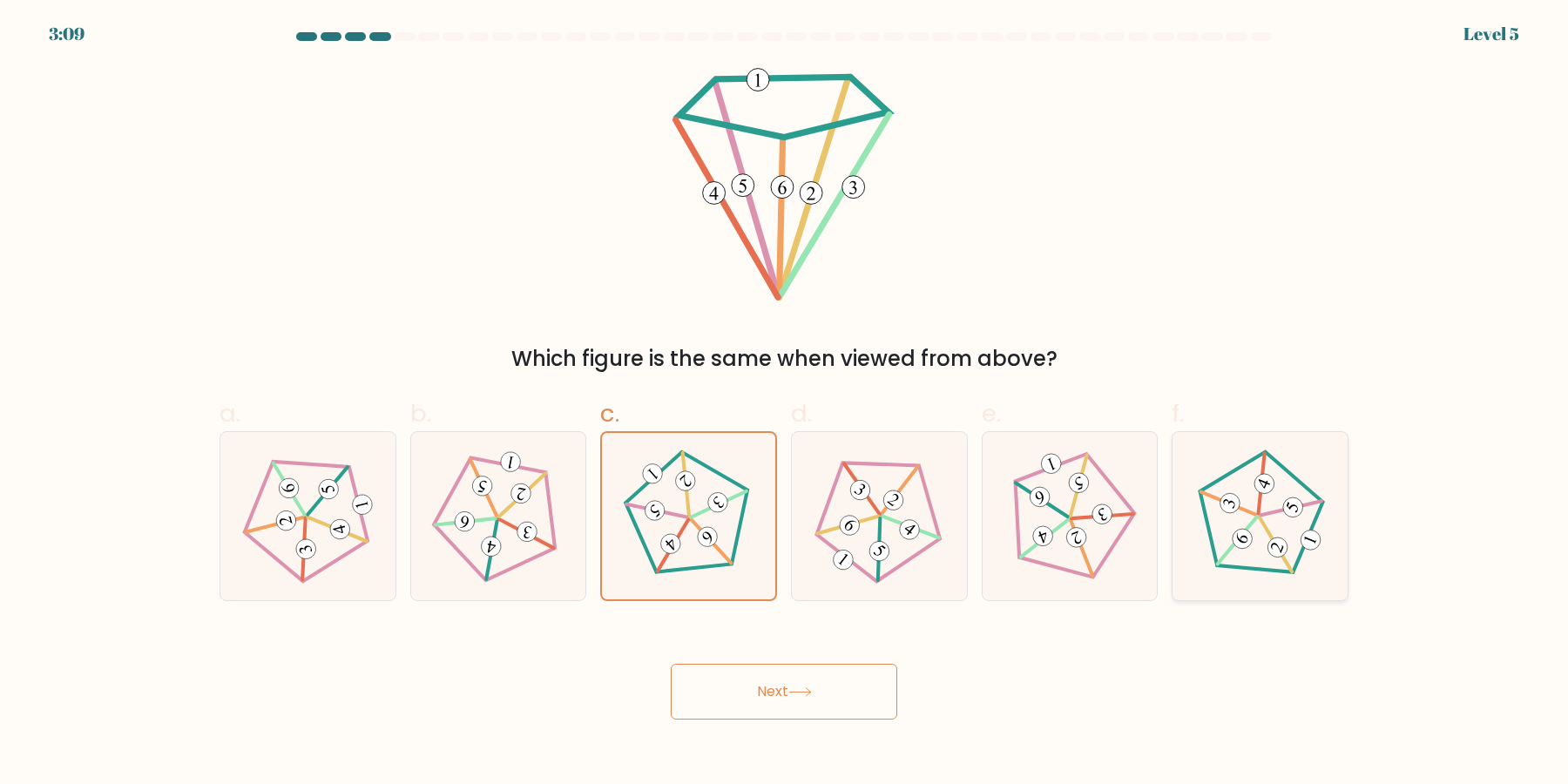
click at [1288, 483] on icon at bounding box center [1259, 516] width 134 height 134
click at [785, 403] on input "f." at bounding box center [784, 396] width 1 height 11
radio input "true"
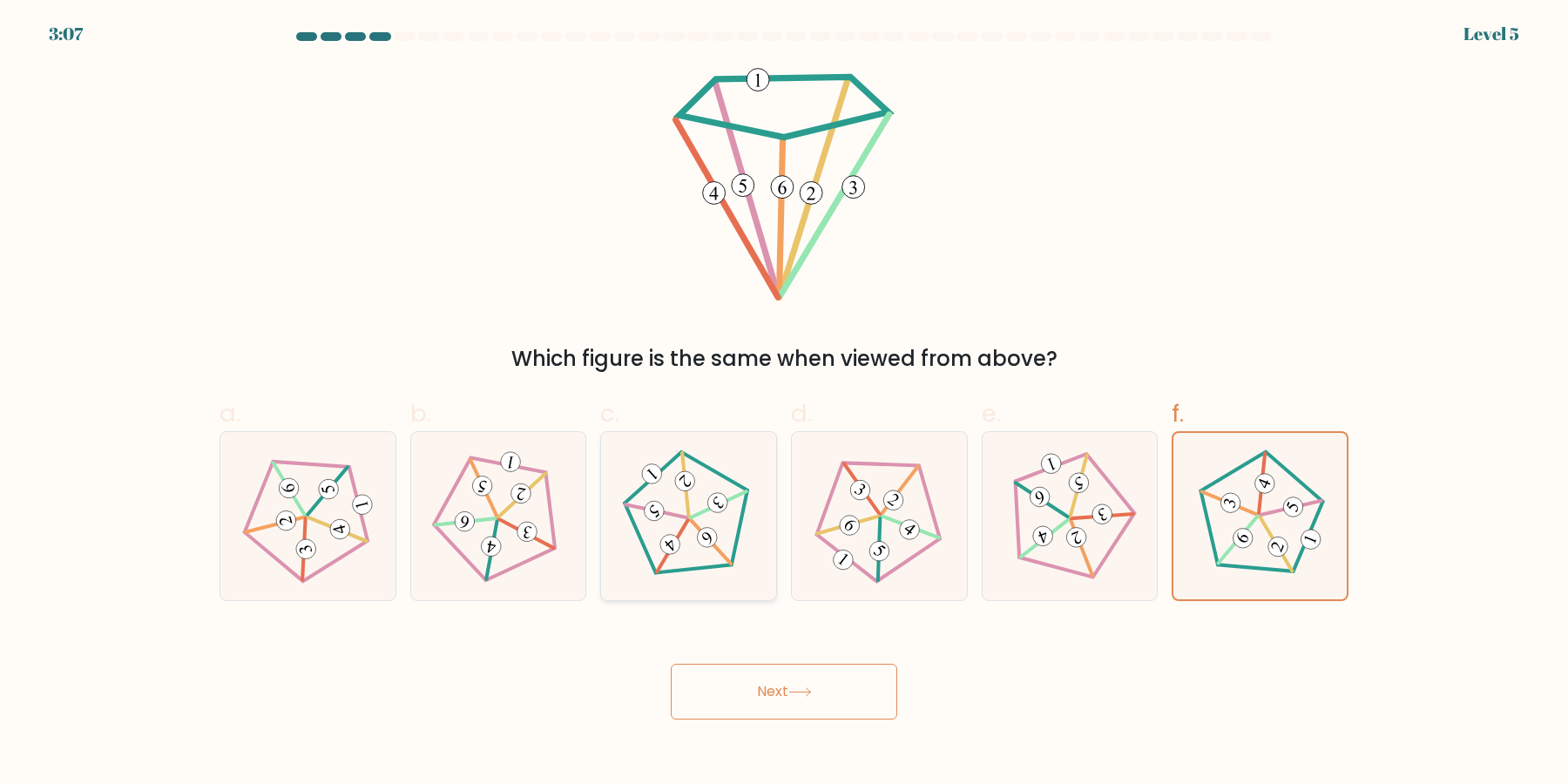
click at [675, 564] on icon at bounding box center [688, 516] width 134 height 134
click at [784, 403] on input "c." at bounding box center [784, 396] width 1 height 11
radio input "true"
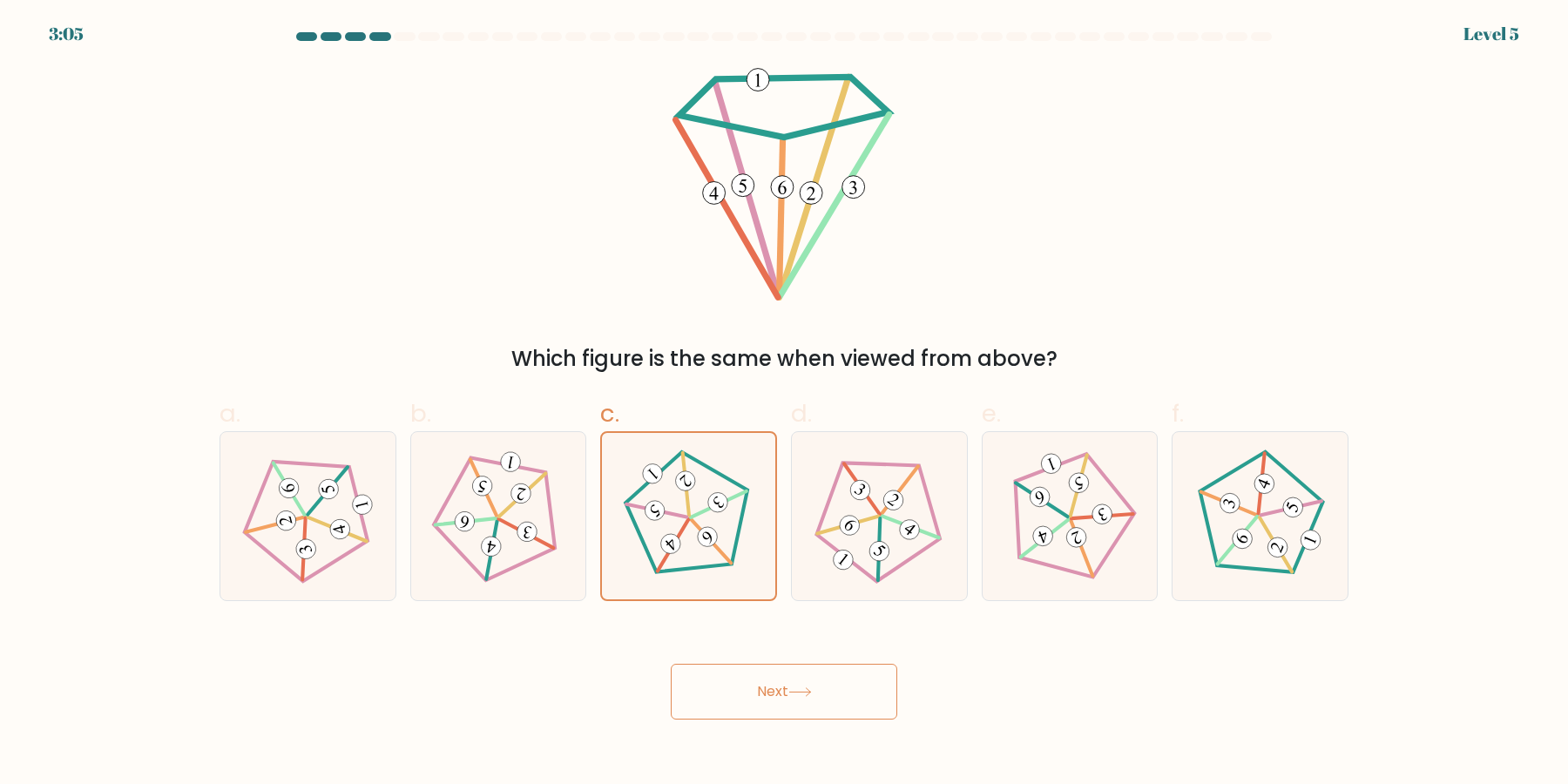
click at [671, 664] on button "Next" at bounding box center [784, 692] width 227 height 56
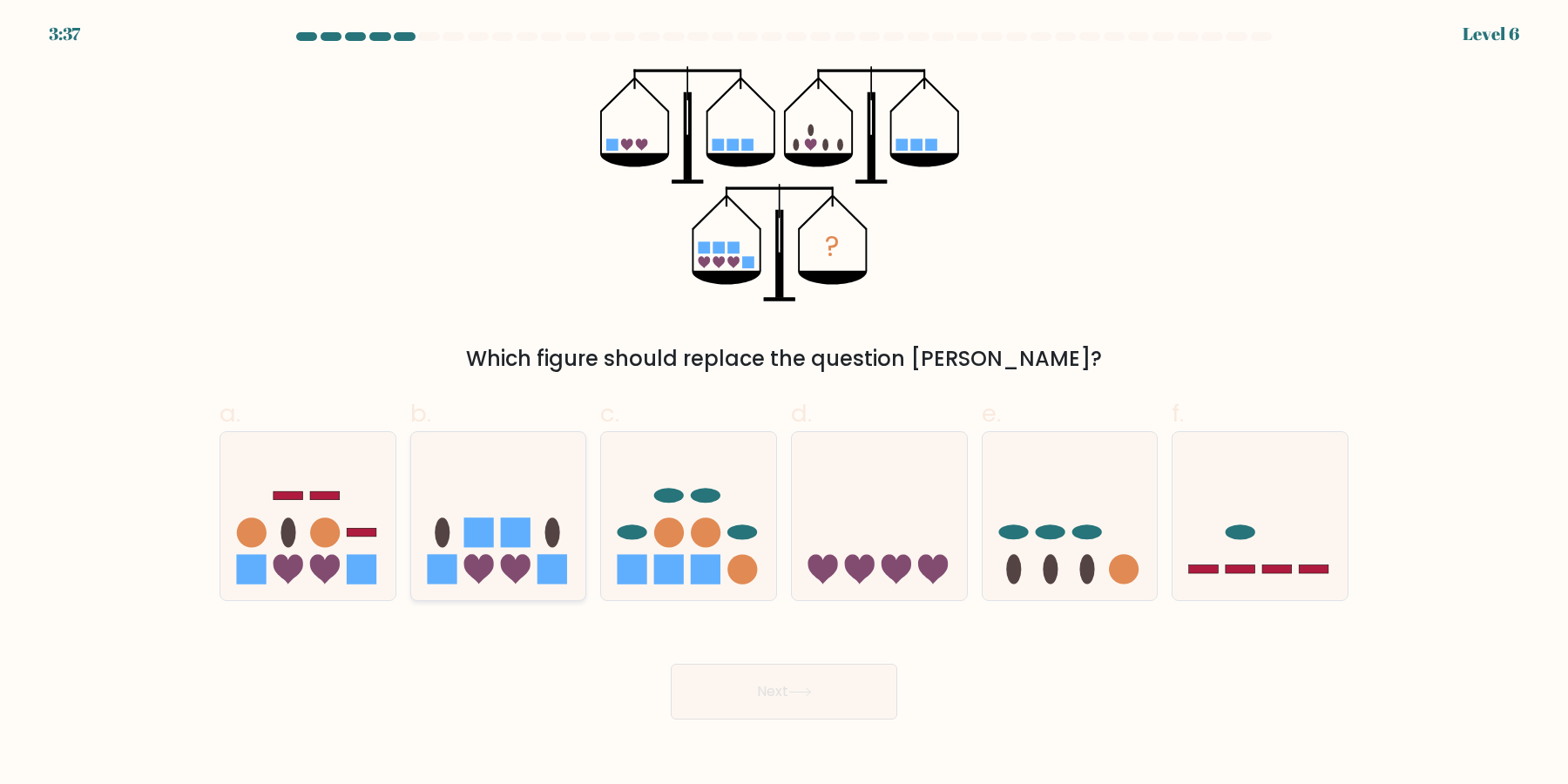
click at [491, 542] on rect at bounding box center [478, 533] width 30 height 30
click at [784, 403] on input "b." at bounding box center [784, 396] width 1 height 11
radio input "true"
click at [832, 706] on button "Next" at bounding box center [784, 692] width 227 height 56
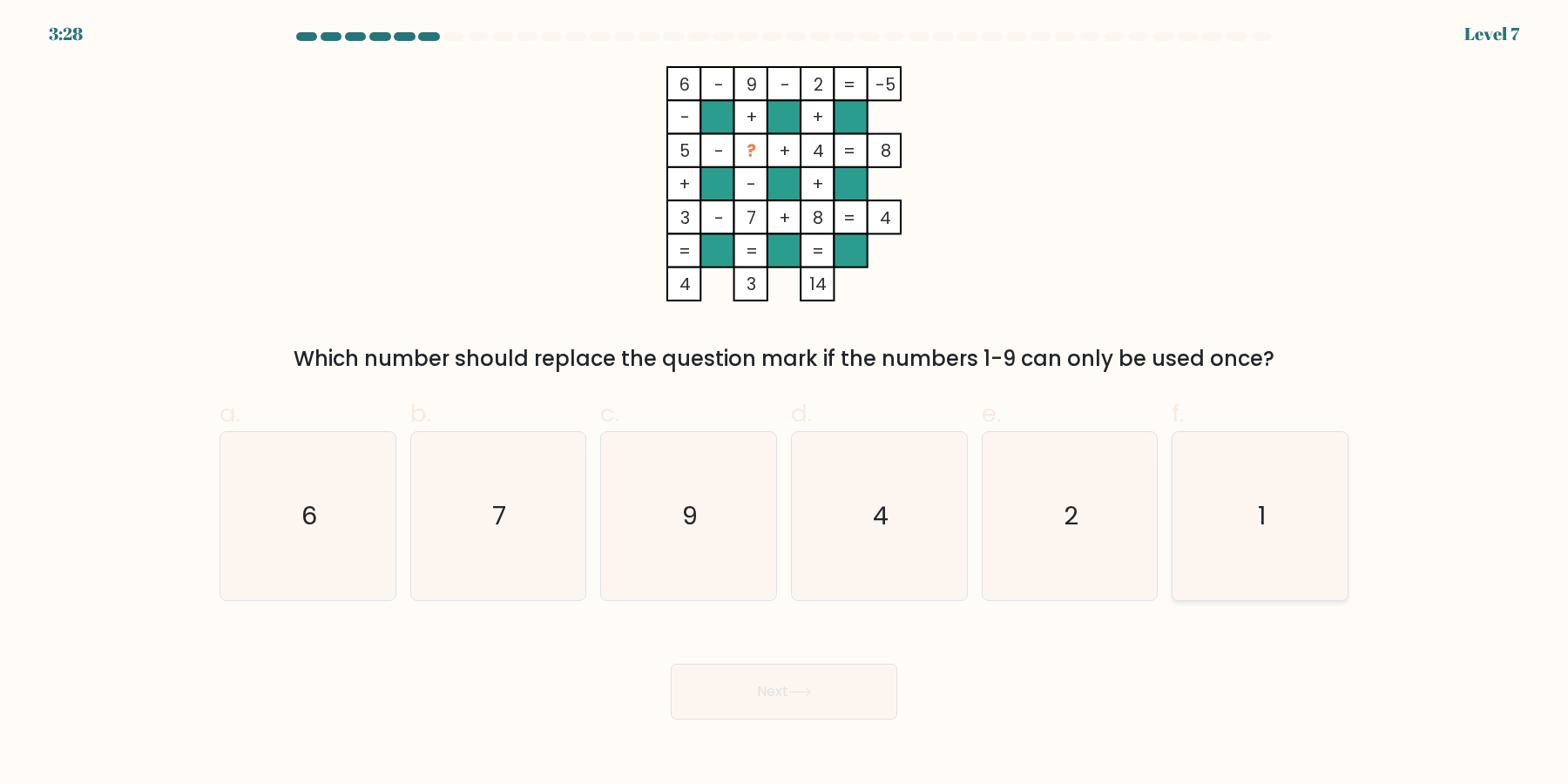
click at [1231, 523] on icon "1" at bounding box center [1259, 516] width 168 height 168
click at [785, 403] on input "f. 1" at bounding box center [784, 396] width 1 height 11
radio input "true"
click at [796, 697] on icon at bounding box center [800, 693] width 24 height 10
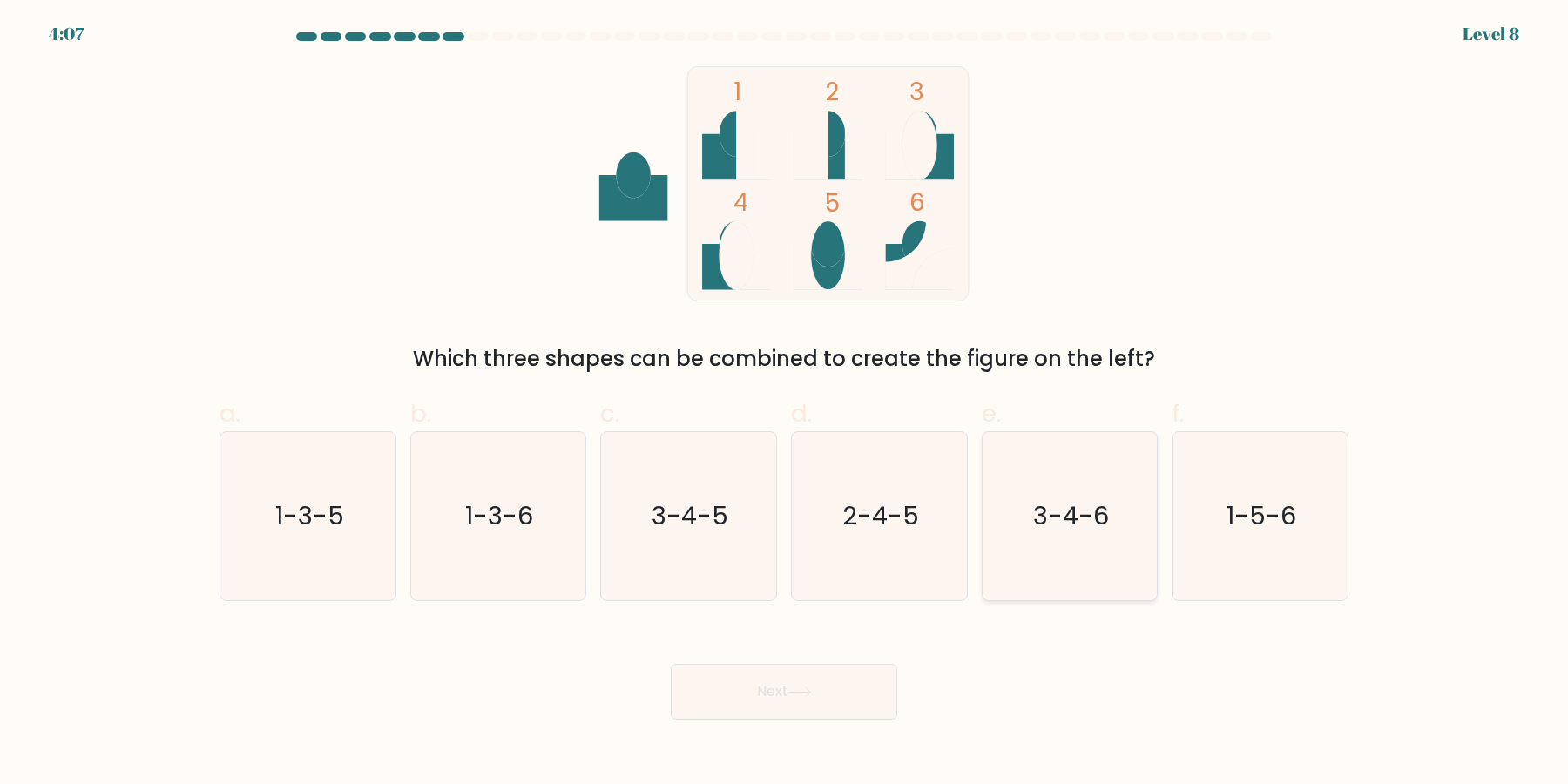
click at [1097, 518] on text "3-4-6" at bounding box center [1071, 516] width 76 height 35
click at [785, 403] on input "e. 3-4-6" at bounding box center [784, 396] width 1 height 11
radio input "true"
click at [575, 545] on icon "1-3-6" at bounding box center [497, 516] width 168 height 168
click at [784, 403] on input "b. 1-3-6" at bounding box center [784, 396] width 1 height 11
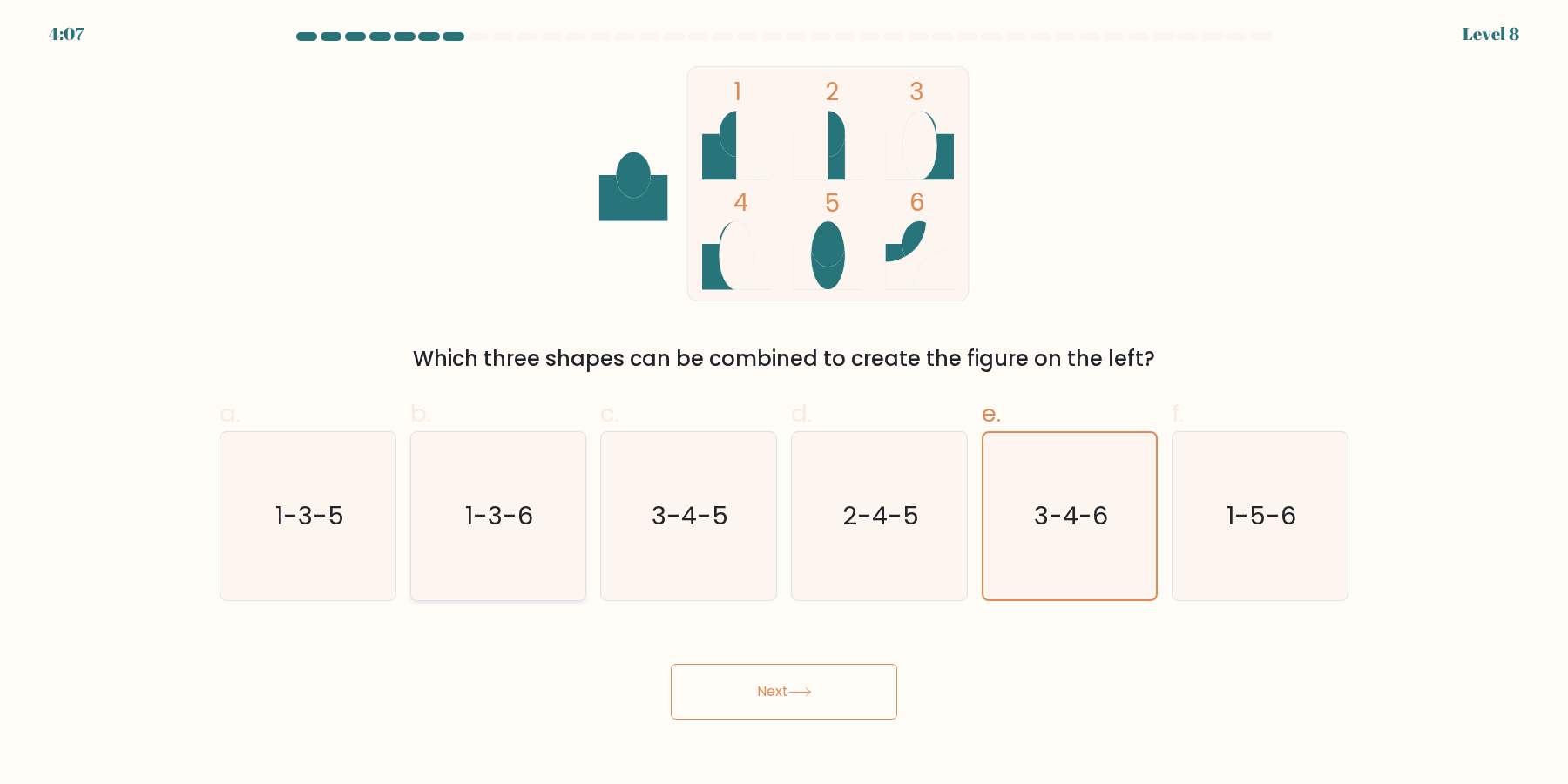
radio input "true"
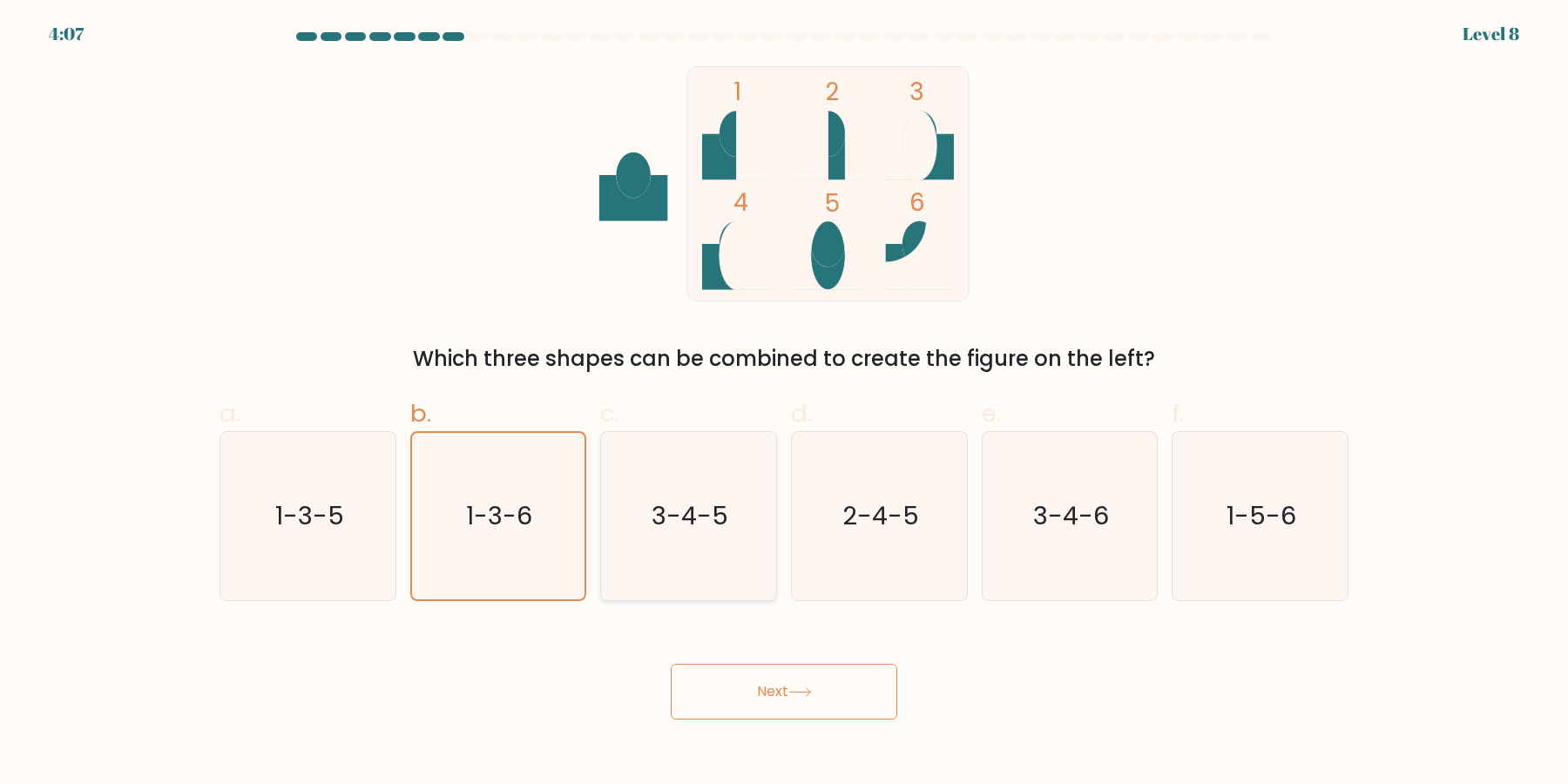
click at [687, 536] on icon "3-4-5" at bounding box center [688, 516] width 168 height 168
click at [784, 403] on input "c. 3-4-5" at bounding box center [784, 396] width 1 height 11
radio input "true"
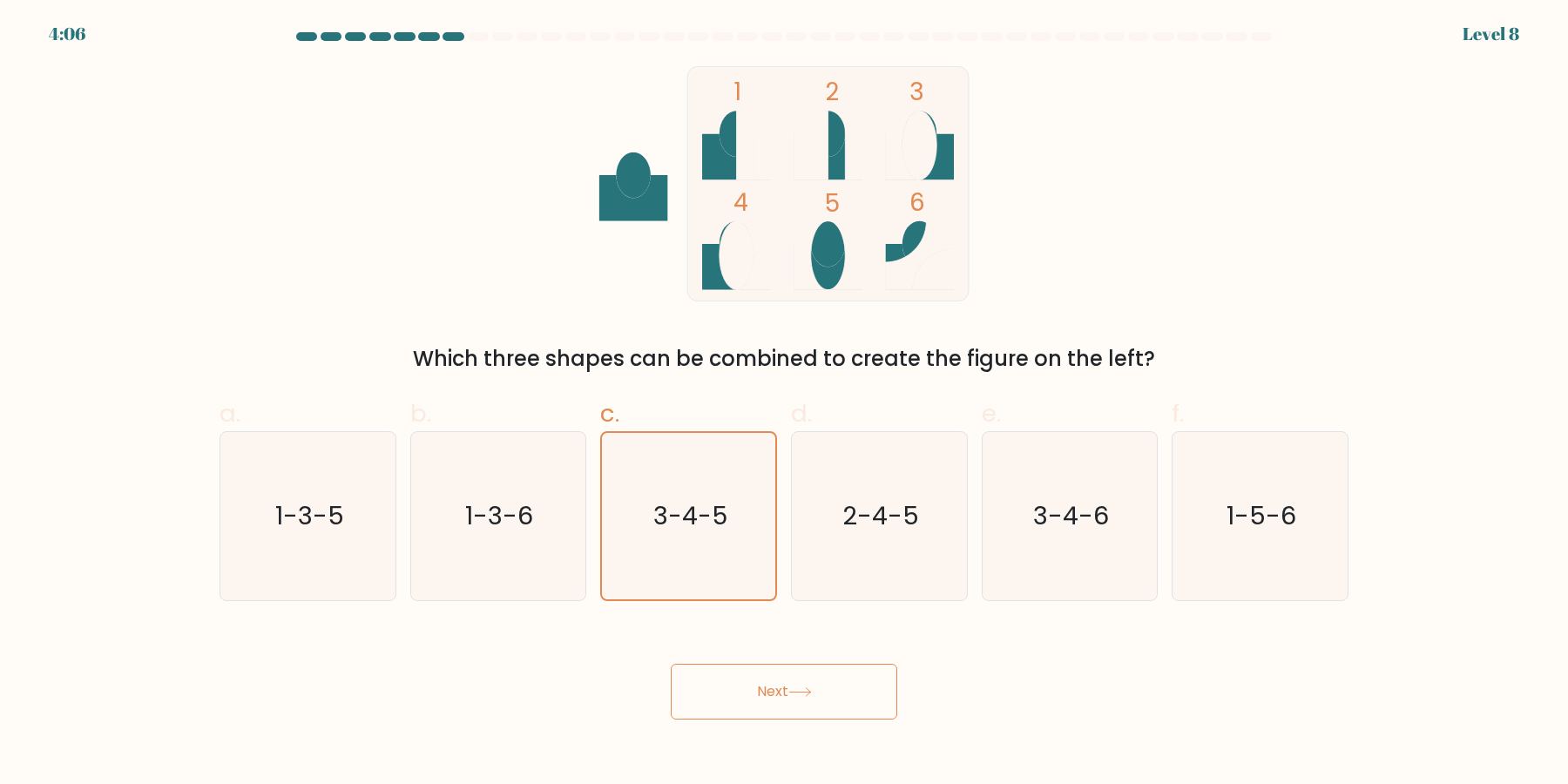
click at [823, 689] on button "Next" at bounding box center [784, 692] width 227 height 56
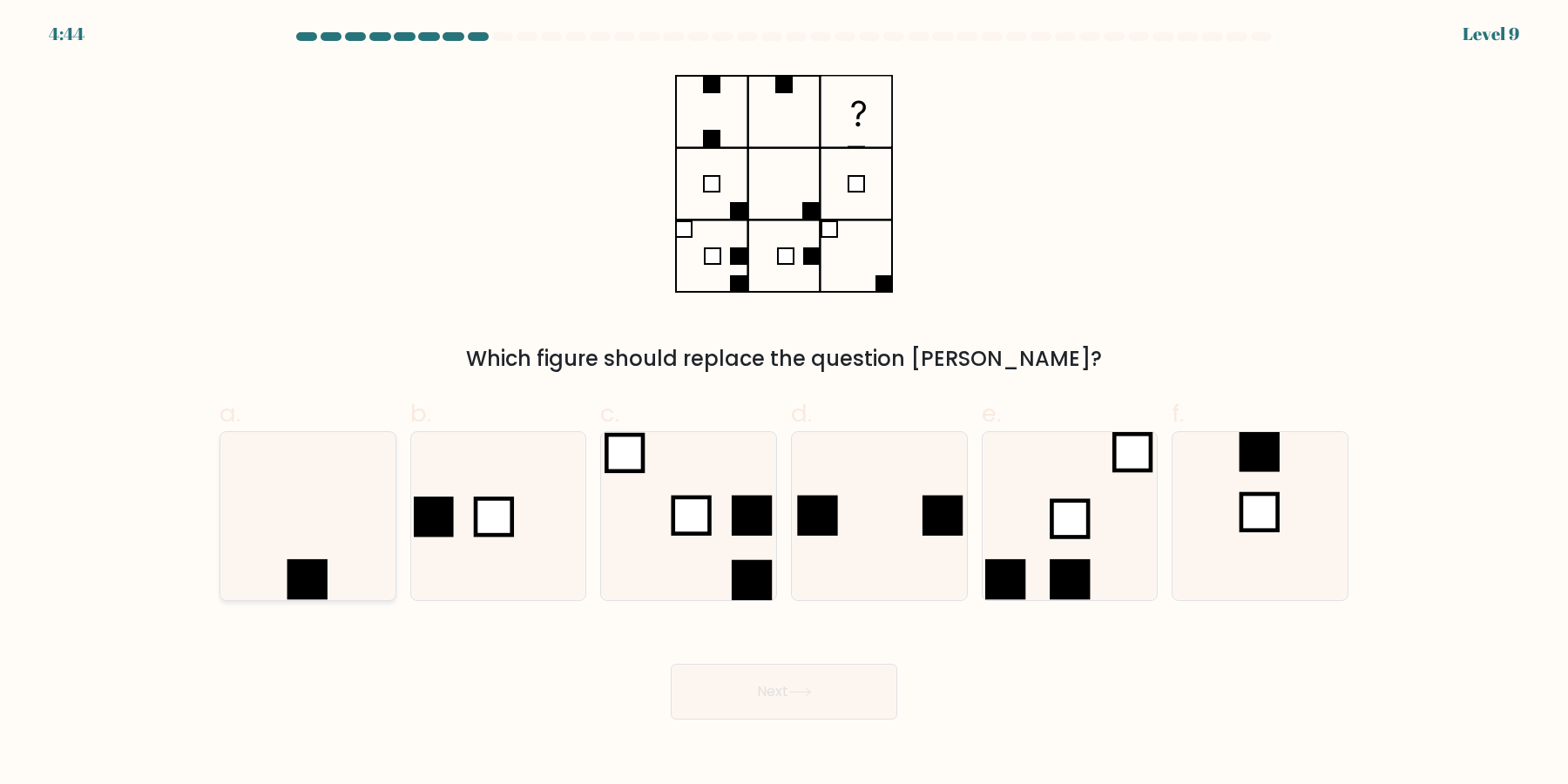
click at [308, 552] on icon at bounding box center [307, 516] width 168 height 168
click at [784, 403] on input "a." at bounding box center [784, 396] width 1 height 11
radio input "true"
click at [810, 715] on button "Next" at bounding box center [784, 692] width 227 height 56
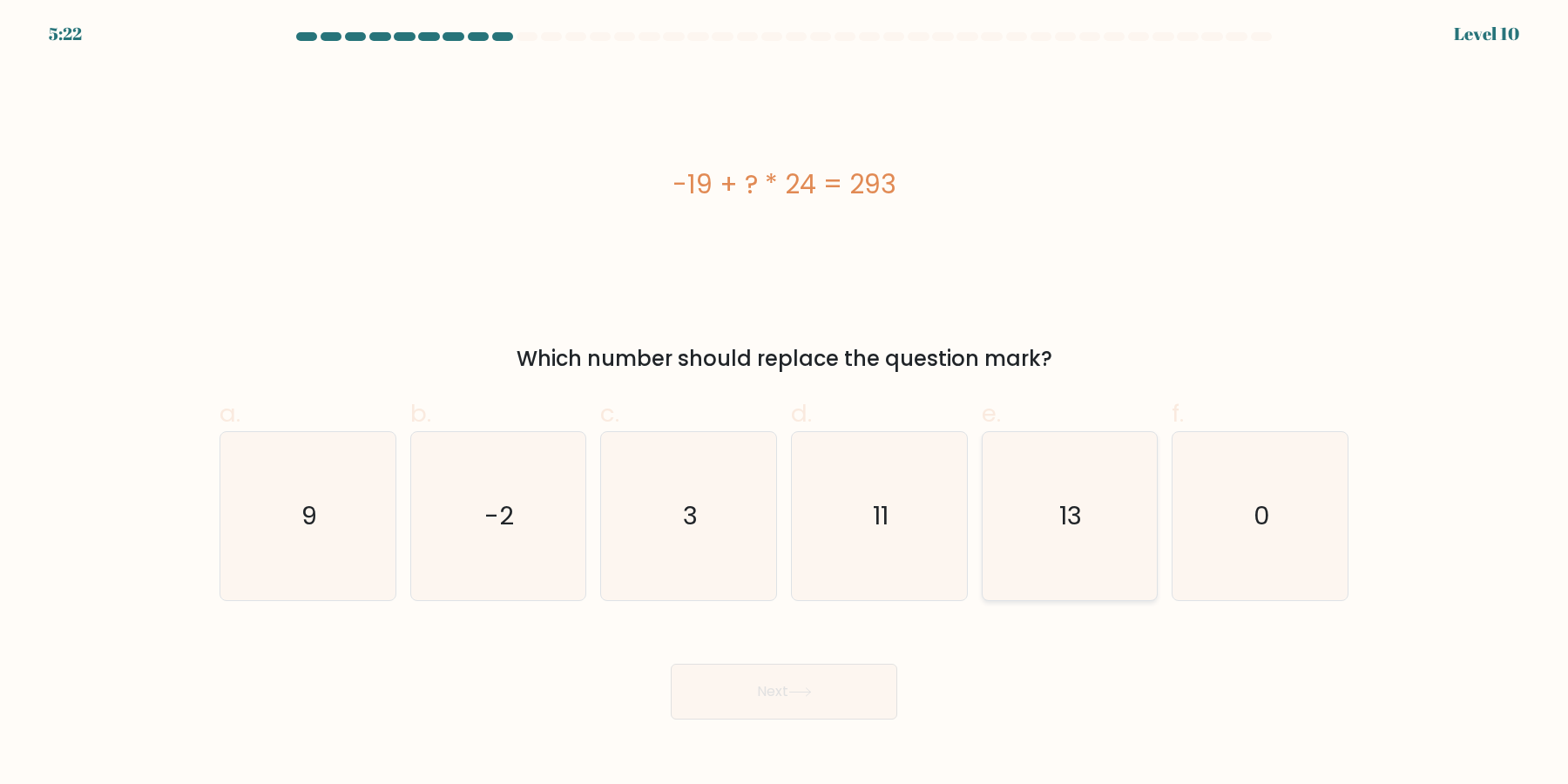
click at [1086, 487] on icon "13" at bounding box center [1068, 516] width 168 height 168
click at [785, 403] on input "e. 13" at bounding box center [784, 396] width 1 height 11
radio input "true"
click at [837, 683] on button "Next" at bounding box center [784, 692] width 227 height 56
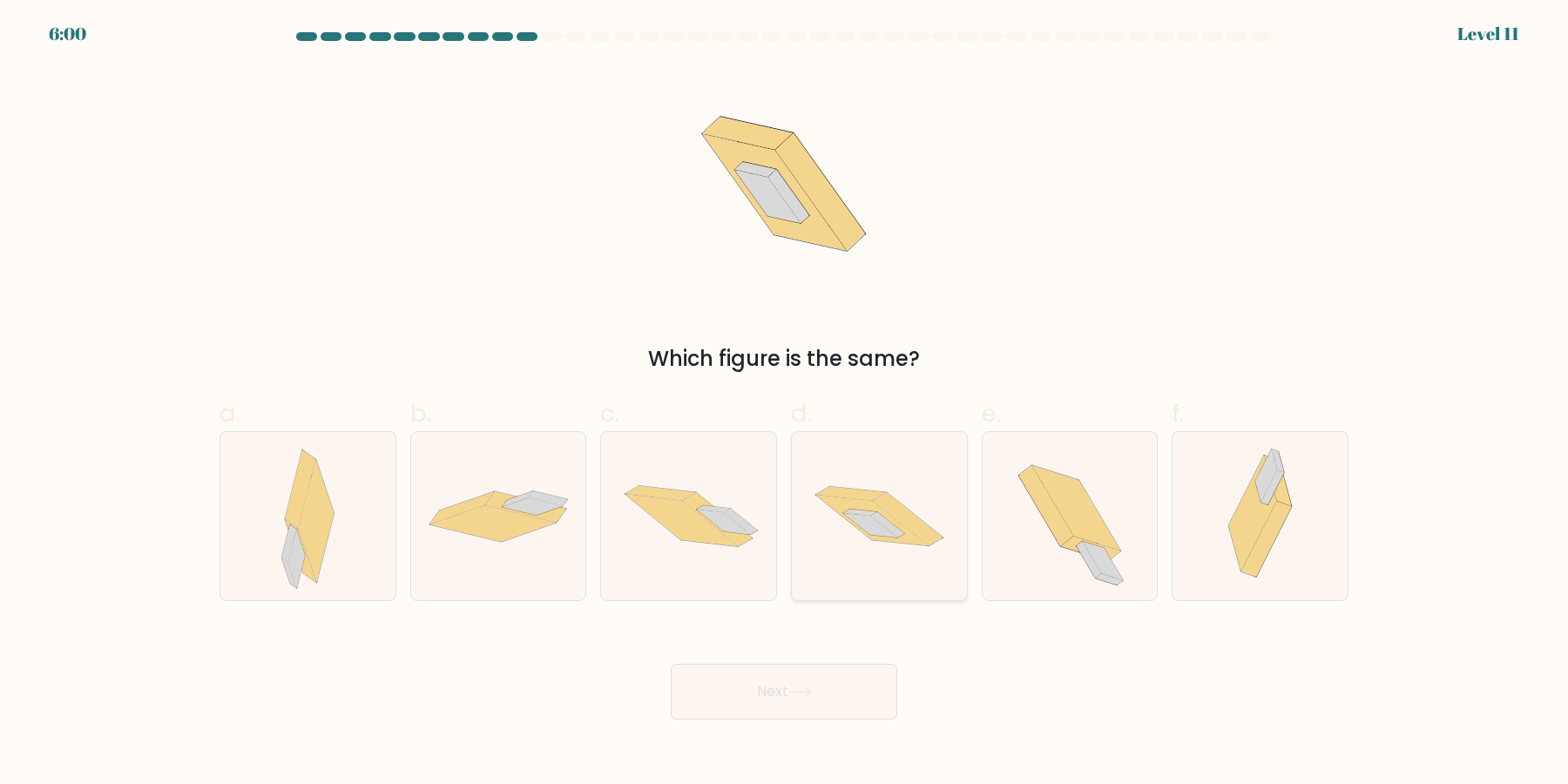
click at [885, 478] on icon at bounding box center [879, 516] width 175 height 116
click at [868, 539] on icon at bounding box center [879, 516] width 175 height 116
click at [785, 403] on input "d." at bounding box center [784, 396] width 1 height 11
radio input "true"
click at [841, 715] on button "Next" at bounding box center [784, 692] width 227 height 56
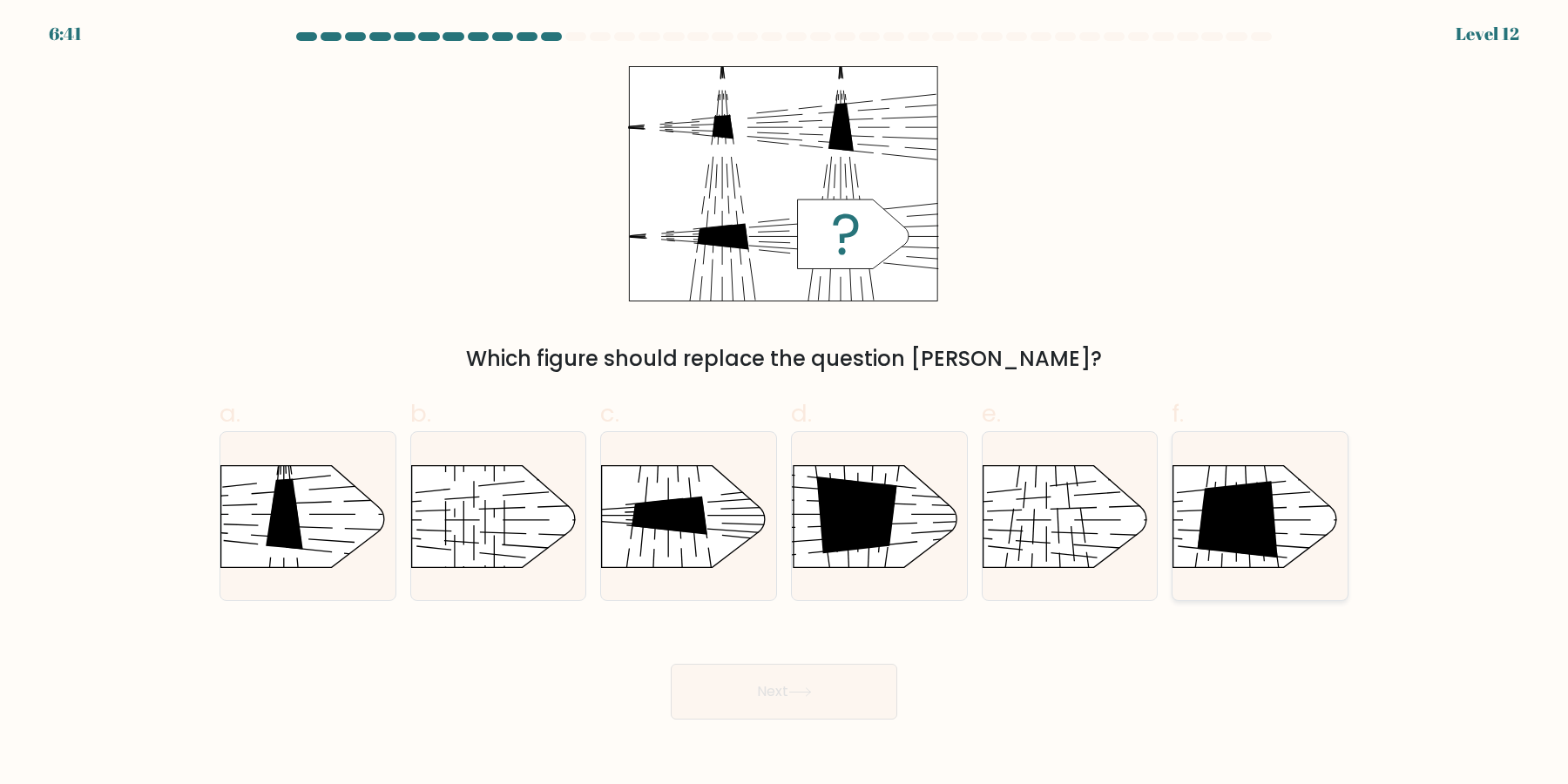
click at [1217, 539] on icon at bounding box center [1238, 520] width 81 height 78
click at [785, 403] on input "f." at bounding box center [784, 396] width 1 height 11
radio input "true"
click at [843, 690] on button "Next" at bounding box center [784, 692] width 227 height 56
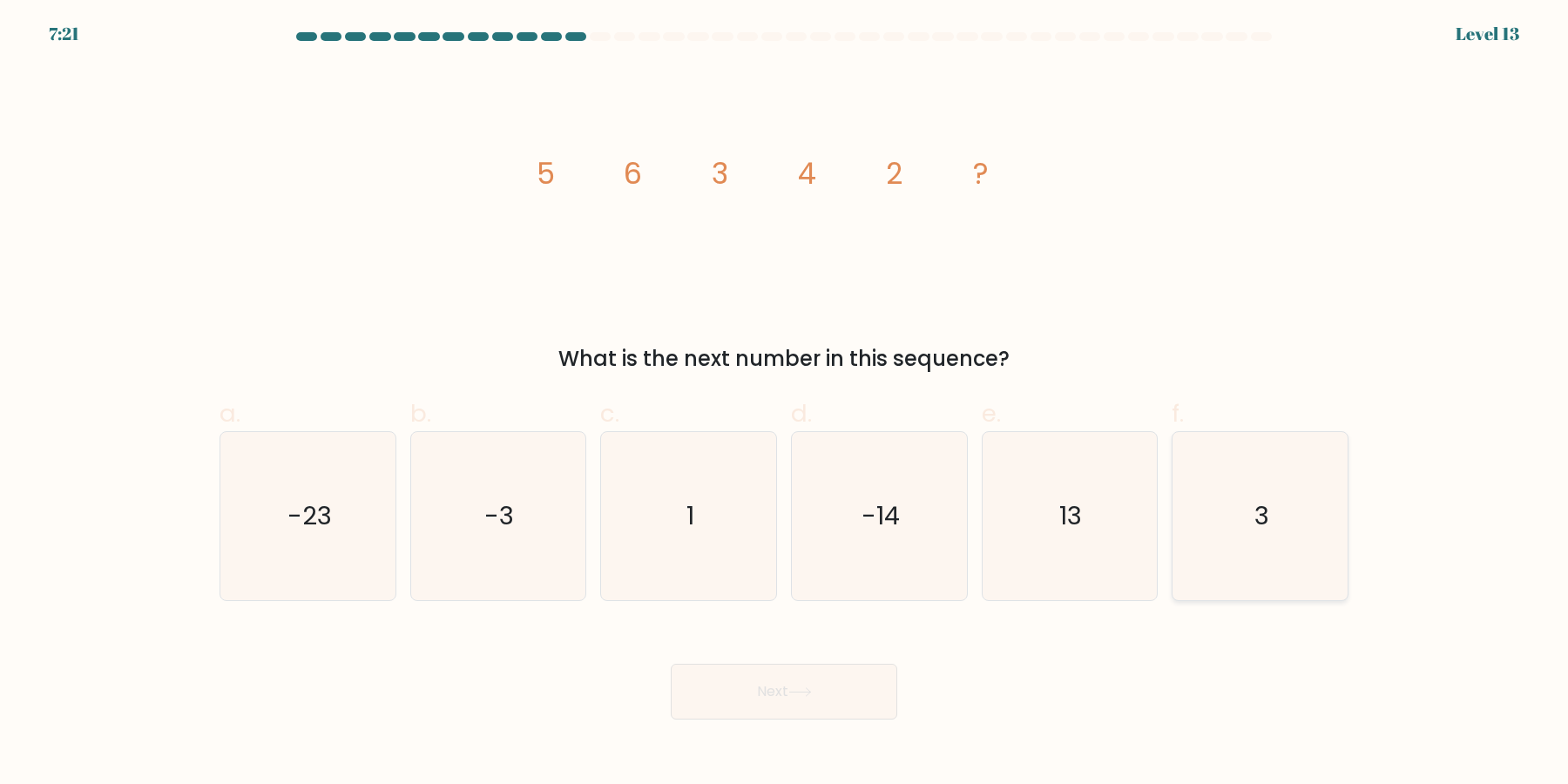
click at [1224, 479] on icon "3" at bounding box center [1259, 516] width 168 height 168
click at [785, 403] on input "f. 3" at bounding box center [784, 396] width 1 height 11
radio input "true"
click at [816, 699] on button "Next" at bounding box center [784, 692] width 227 height 56
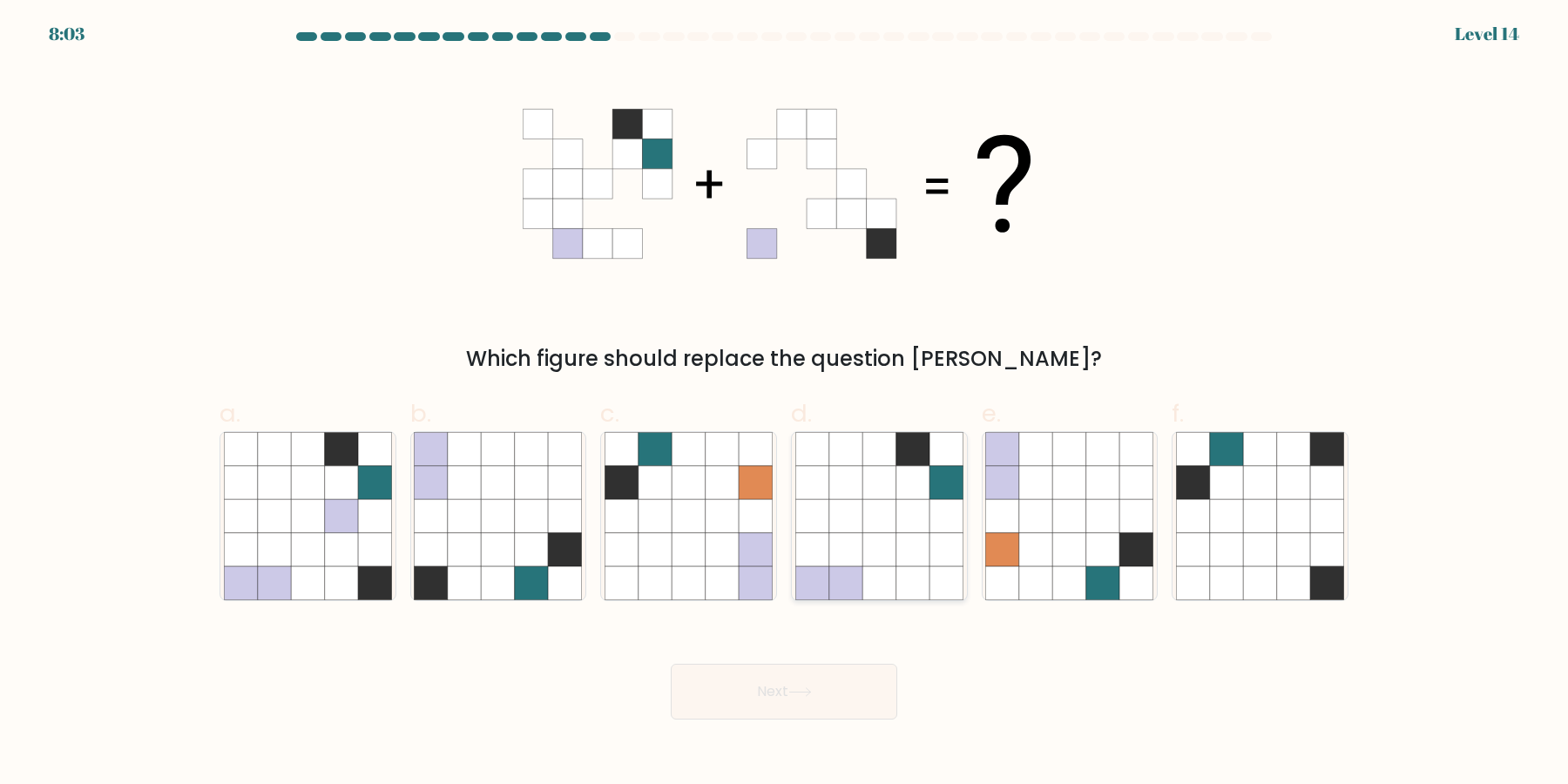
click at [954, 526] on icon at bounding box center [945, 516] width 33 height 33
click at [785, 403] on input "d." at bounding box center [784, 396] width 1 height 11
radio input "true"
click at [491, 537] on icon at bounding box center [498, 549] width 33 height 33
click at [784, 403] on input "b." at bounding box center [784, 396] width 1 height 11
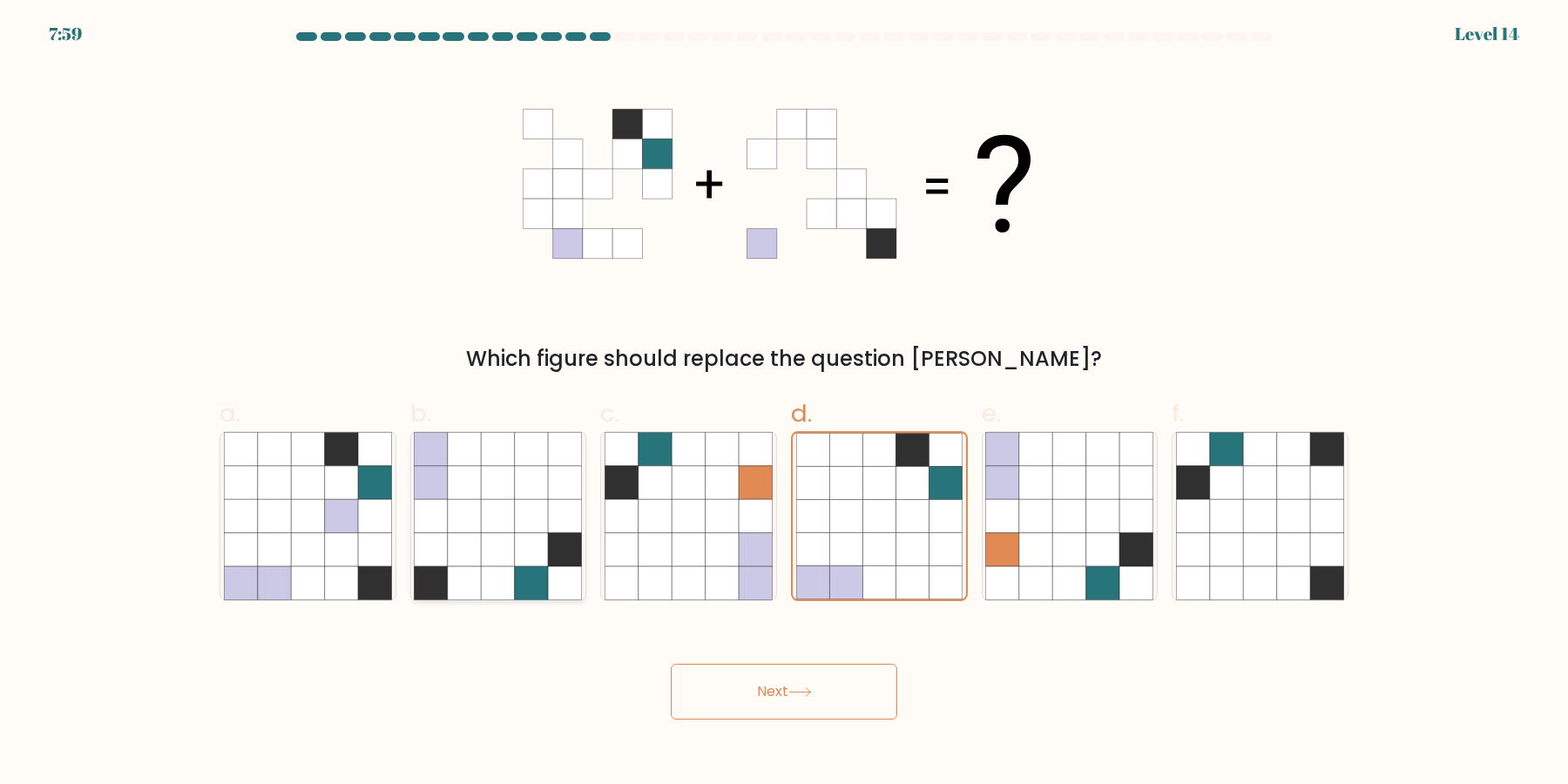
radio input "true"
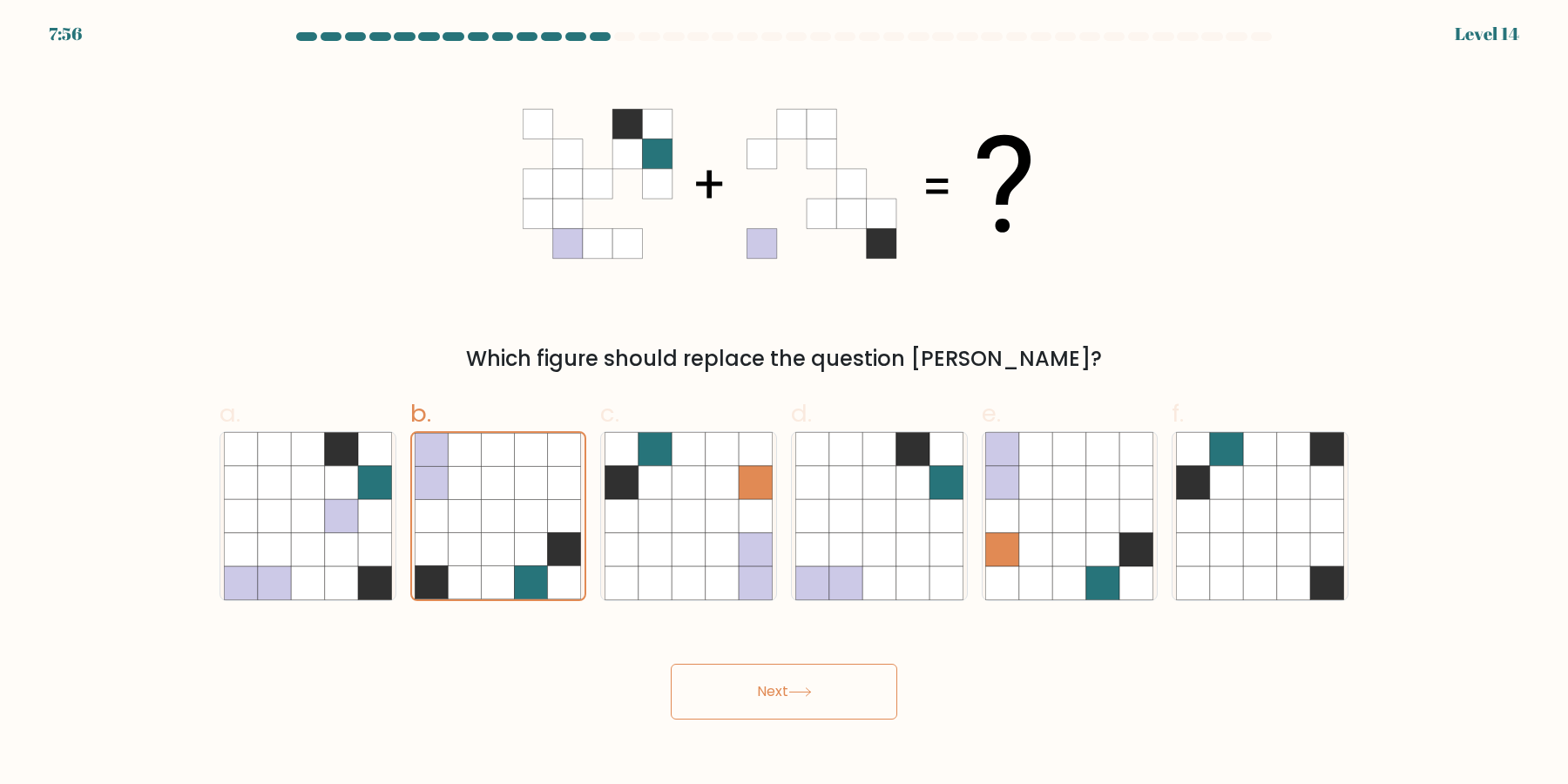
click at [697, 663] on div "Next" at bounding box center [783, 671] width 1150 height 97
click at [718, 699] on button "Next" at bounding box center [784, 692] width 227 height 56
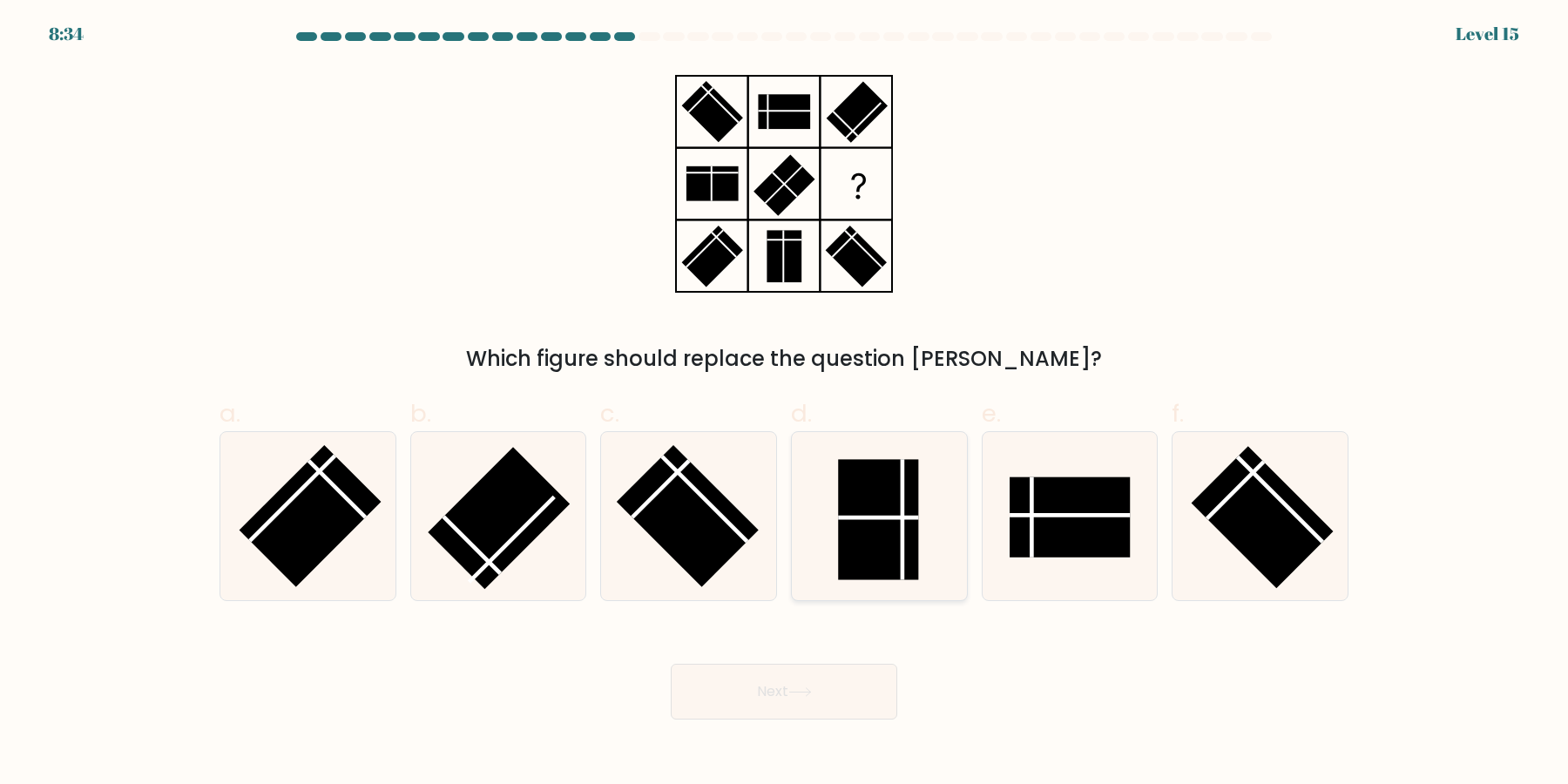
click at [869, 508] on rect at bounding box center [877, 520] width 80 height 120
click at [785, 403] on input "d." at bounding box center [784, 396] width 1 height 11
radio input "true"
click at [808, 718] on button "Next" at bounding box center [784, 692] width 227 height 56
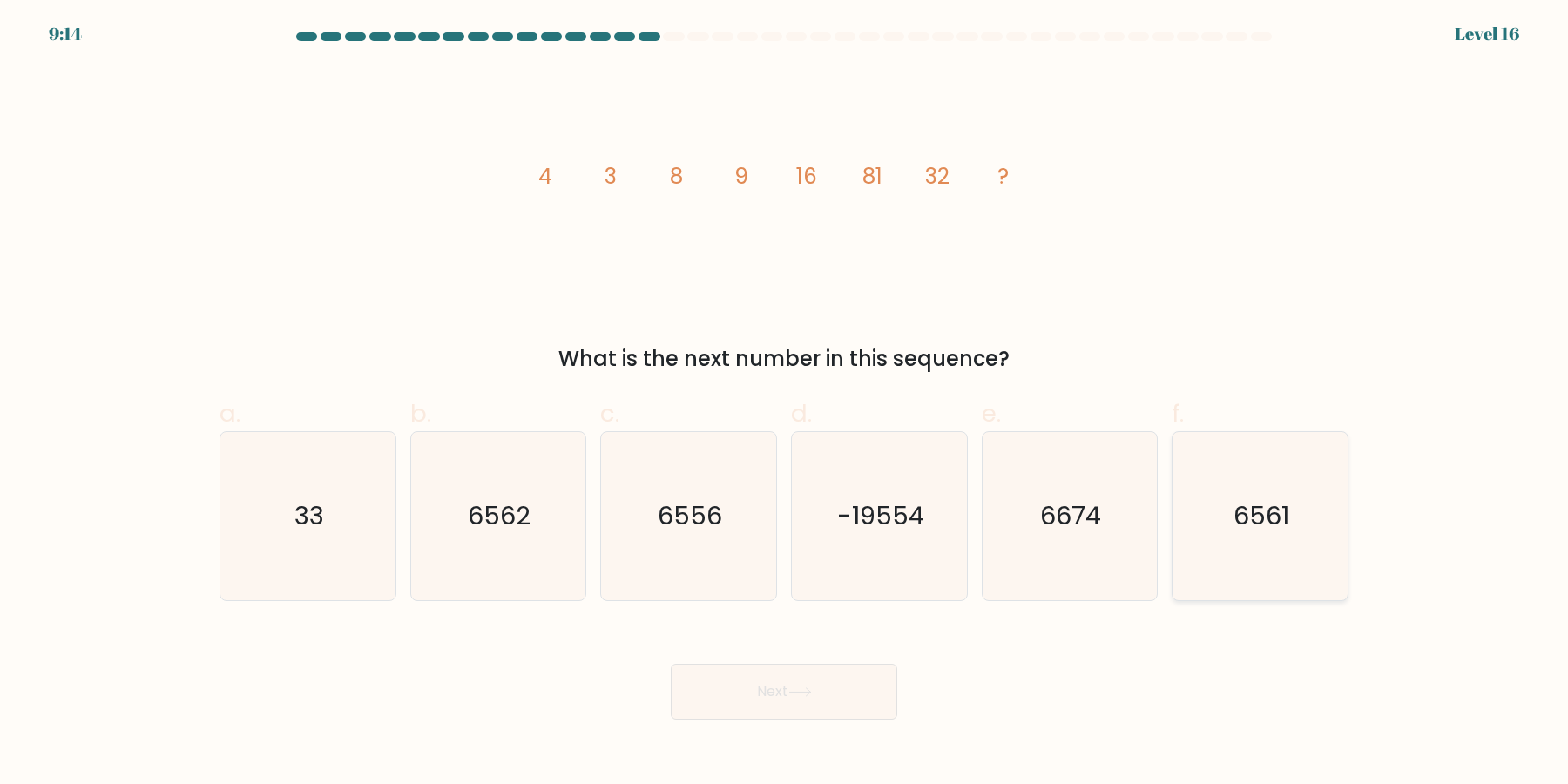
click at [1290, 514] on icon "6561" at bounding box center [1259, 516] width 168 height 168
click at [785, 403] on input "f. 6561" at bounding box center [784, 396] width 1 height 11
radio input "true"
click at [749, 689] on button "Next" at bounding box center [784, 692] width 227 height 56
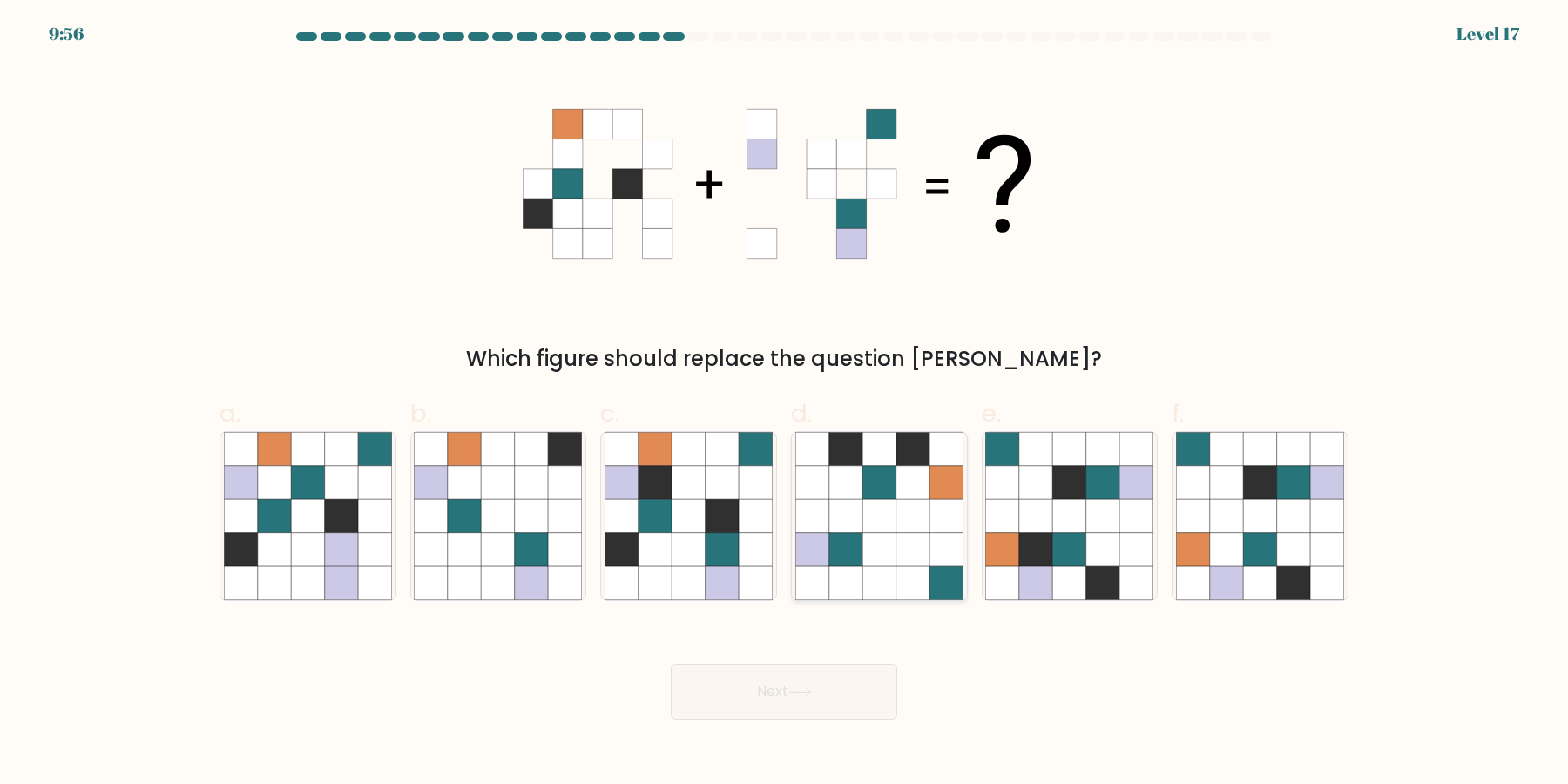
click at [892, 549] on icon at bounding box center [878, 549] width 33 height 33
click at [785, 403] on input "d." at bounding box center [784, 396] width 1 height 11
radio input "true"
click at [517, 533] on icon at bounding box center [531, 549] width 33 height 33
click at [784, 403] on input "b." at bounding box center [784, 396] width 1 height 11
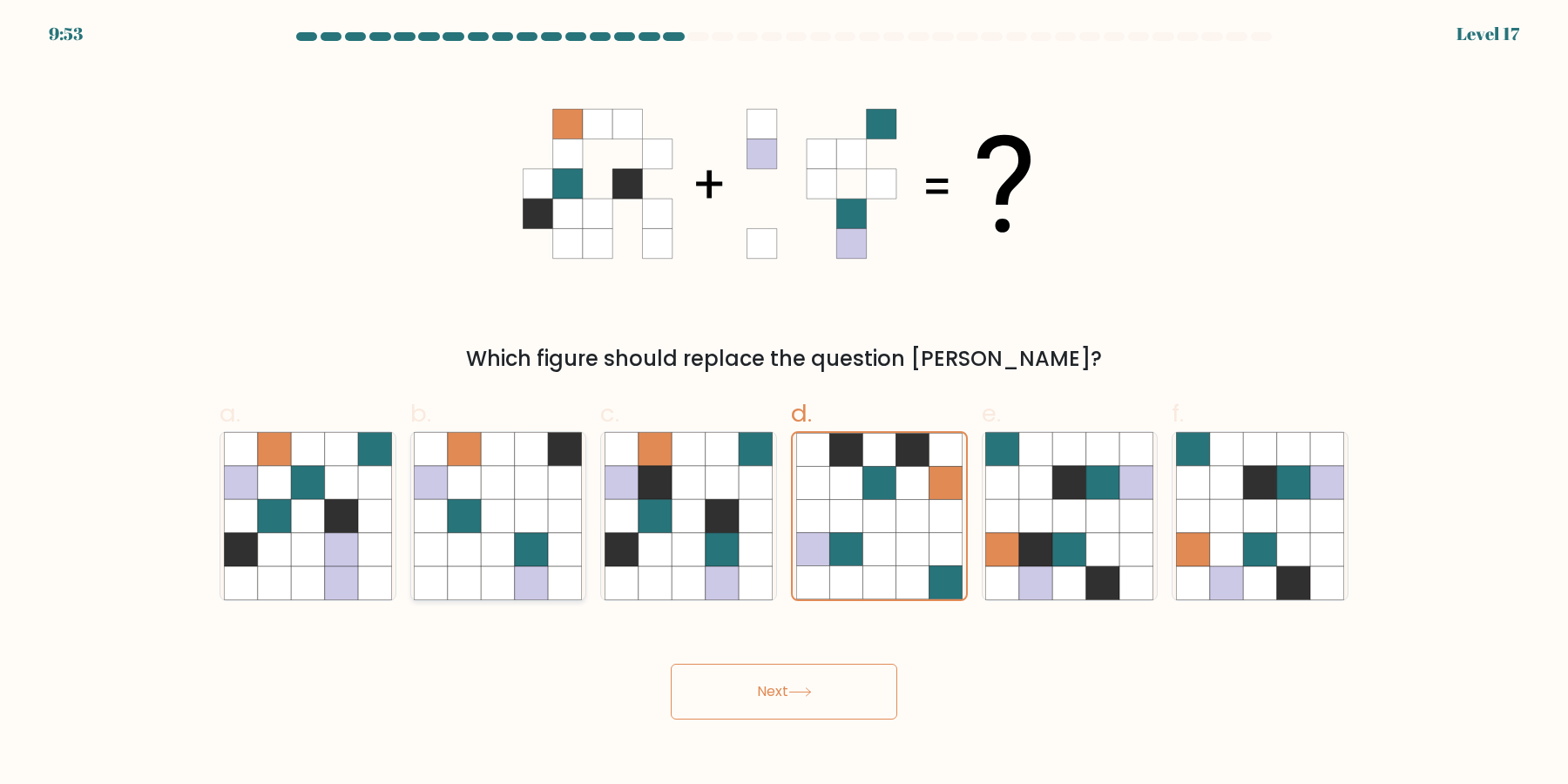
radio input "true"
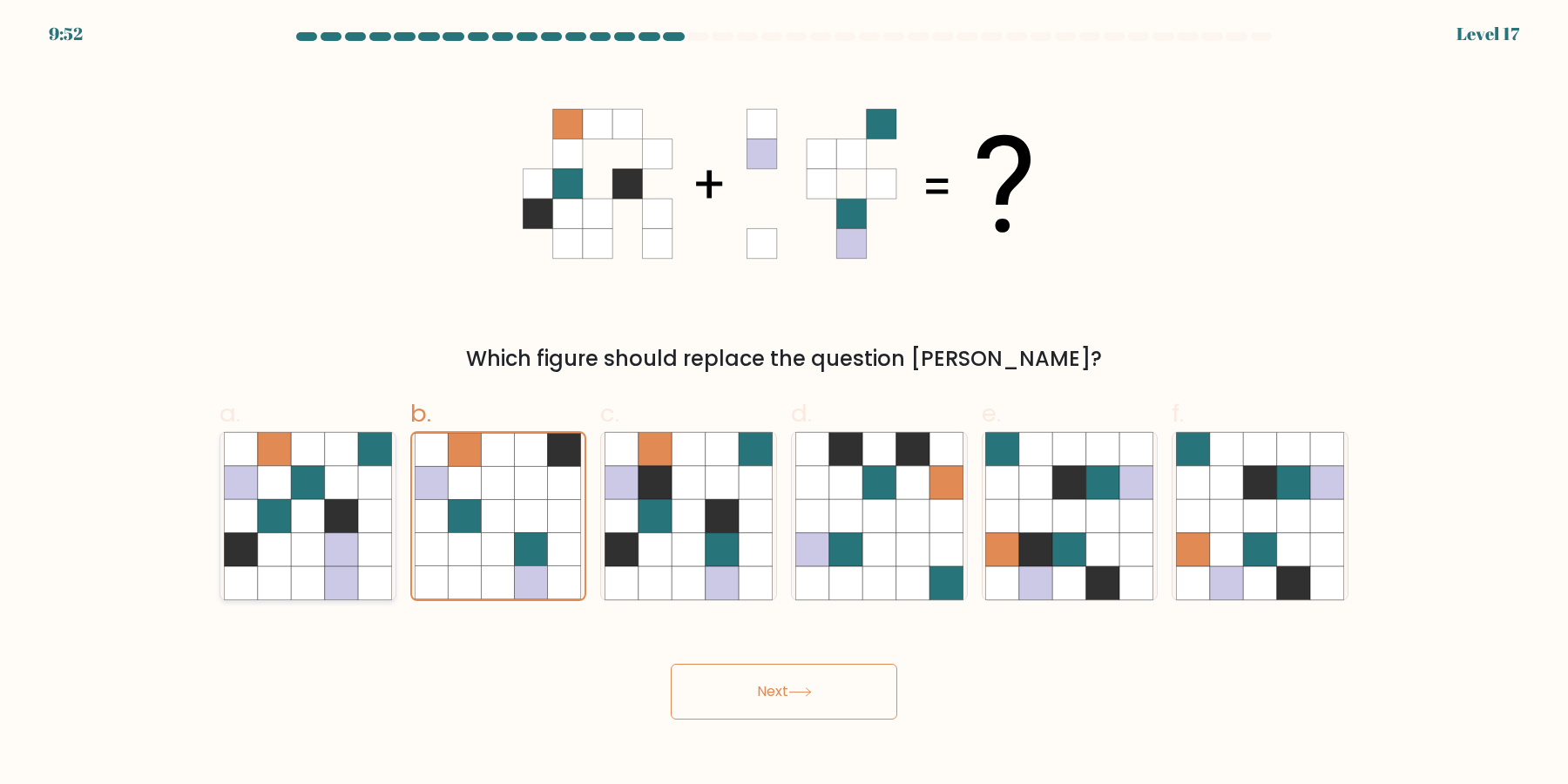
click at [271, 541] on icon at bounding box center [273, 549] width 33 height 33
click at [784, 403] on input "a." at bounding box center [784, 396] width 1 height 11
radio input "true"
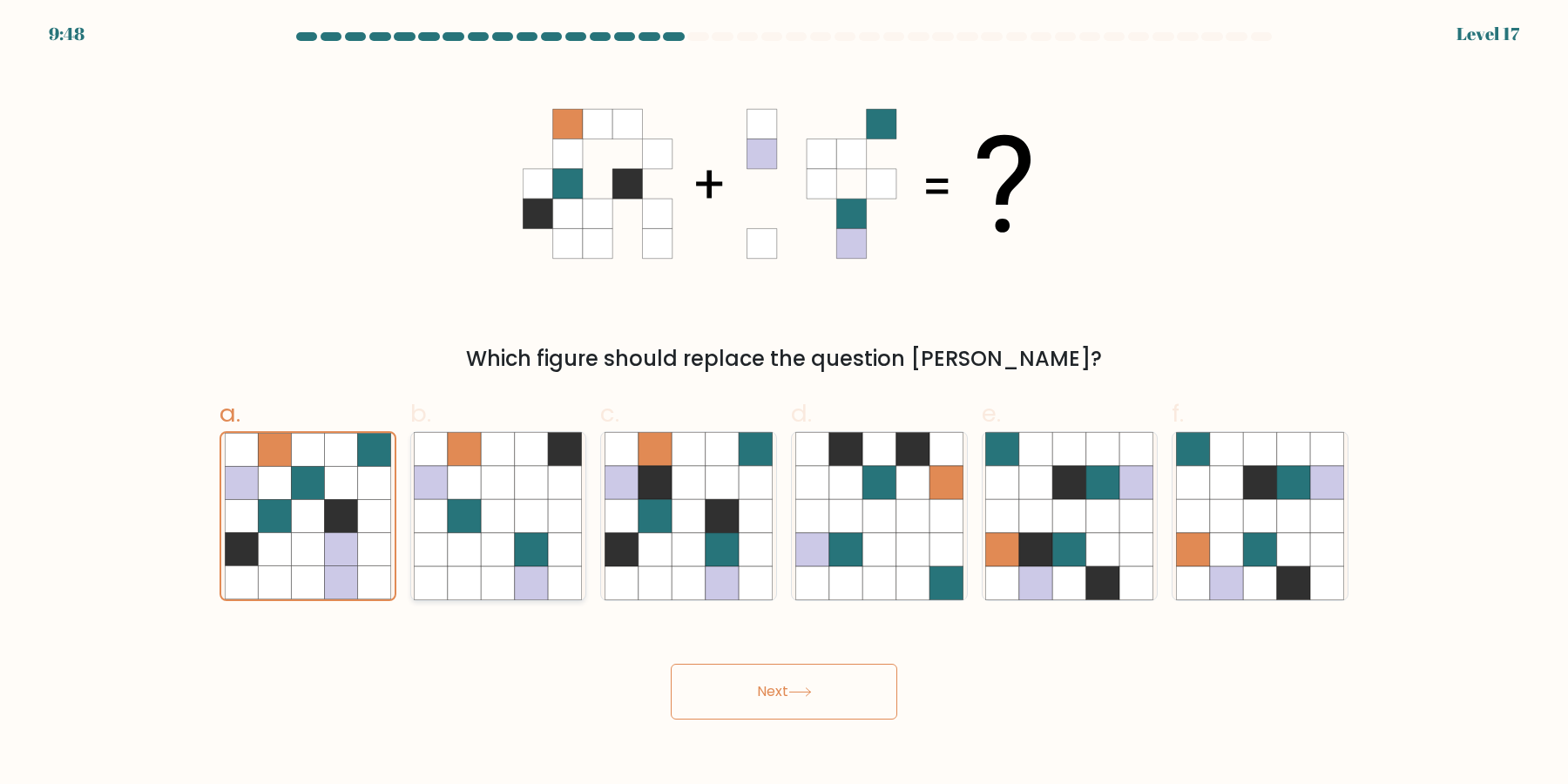
click at [562, 518] on icon at bounding box center [564, 516] width 33 height 33
click at [784, 403] on input "b." at bounding box center [784, 396] width 1 height 11
radio input "true"
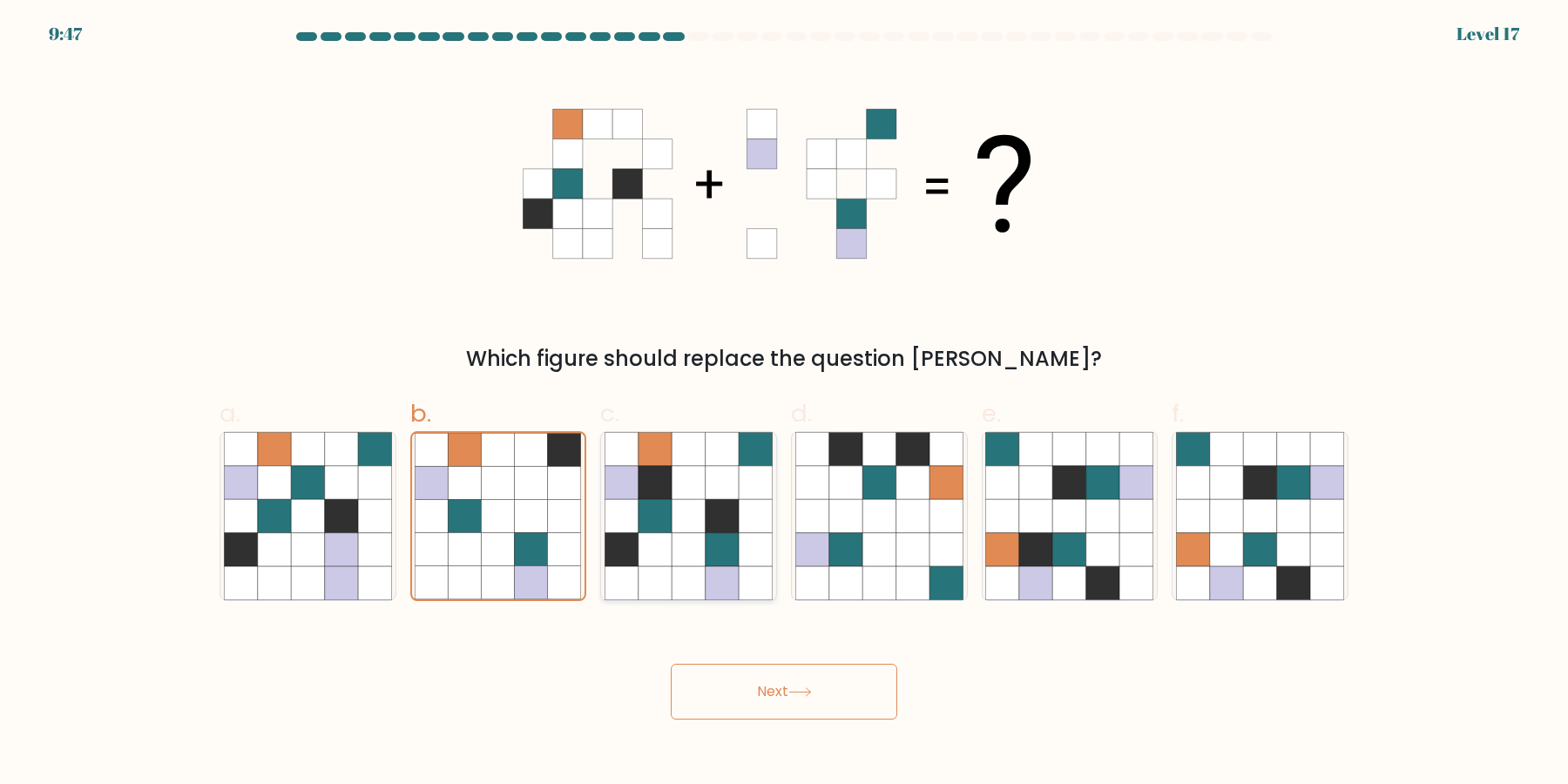
click at [699, 526] on icon at bounding box center [688, 516] width 33 height 33
click at [784, 403] on input "c." at bounding box center [784, 396] width 1 height 11
radio input "true"
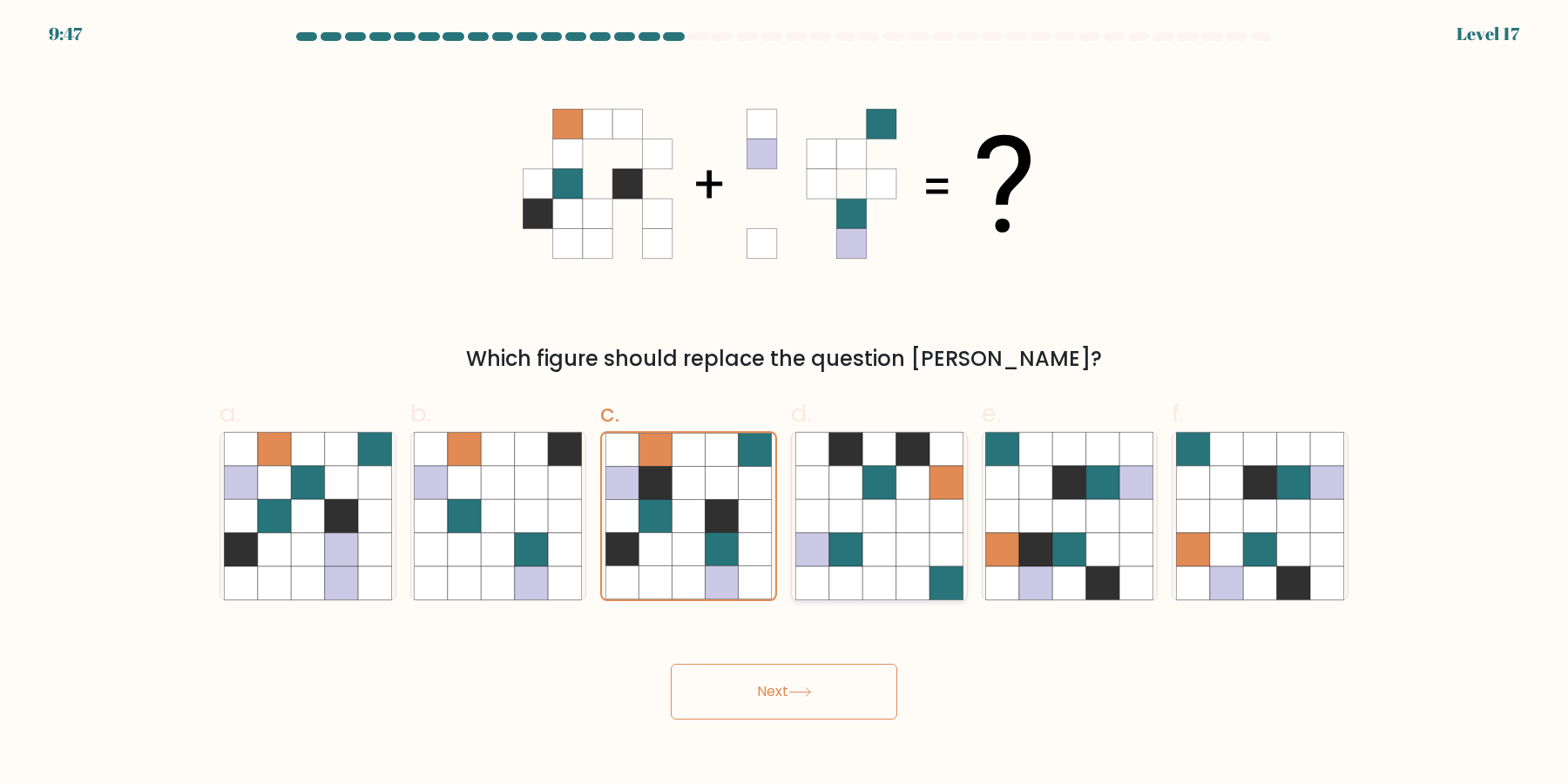
click at [855, 534] on icon at bounding box center [845, 549] width 33 height 33
click at [785, 403] on input "d." at bounding box center [784, 396] width 1 height 11
radio input "true"
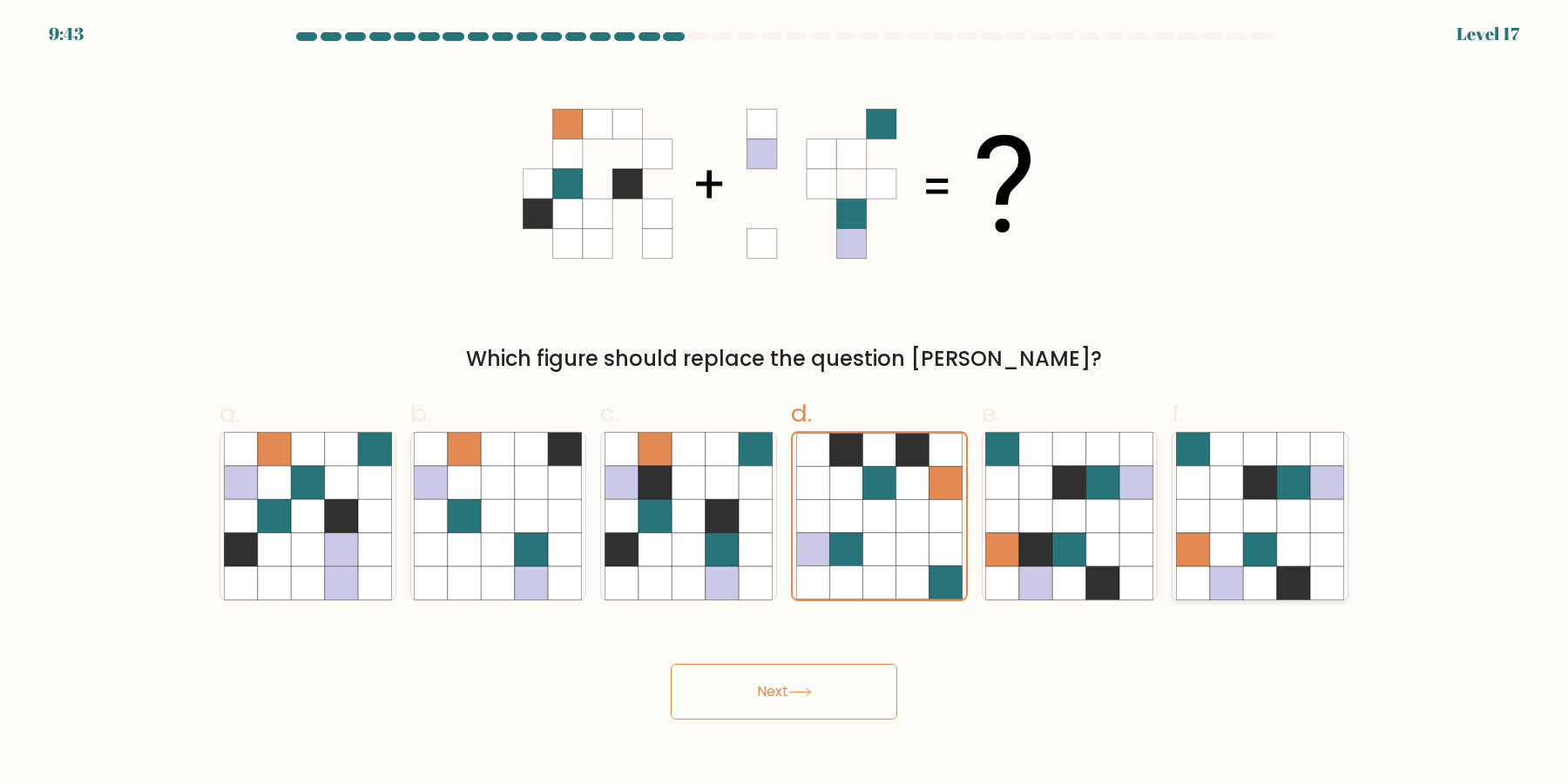
click at [1341, 531] on icon at bounding box center [1326, 516] width 33 height 33
click at [785, 403] on input "f." at bounding box center [784, 396] width 1 height 11
radio input "true"
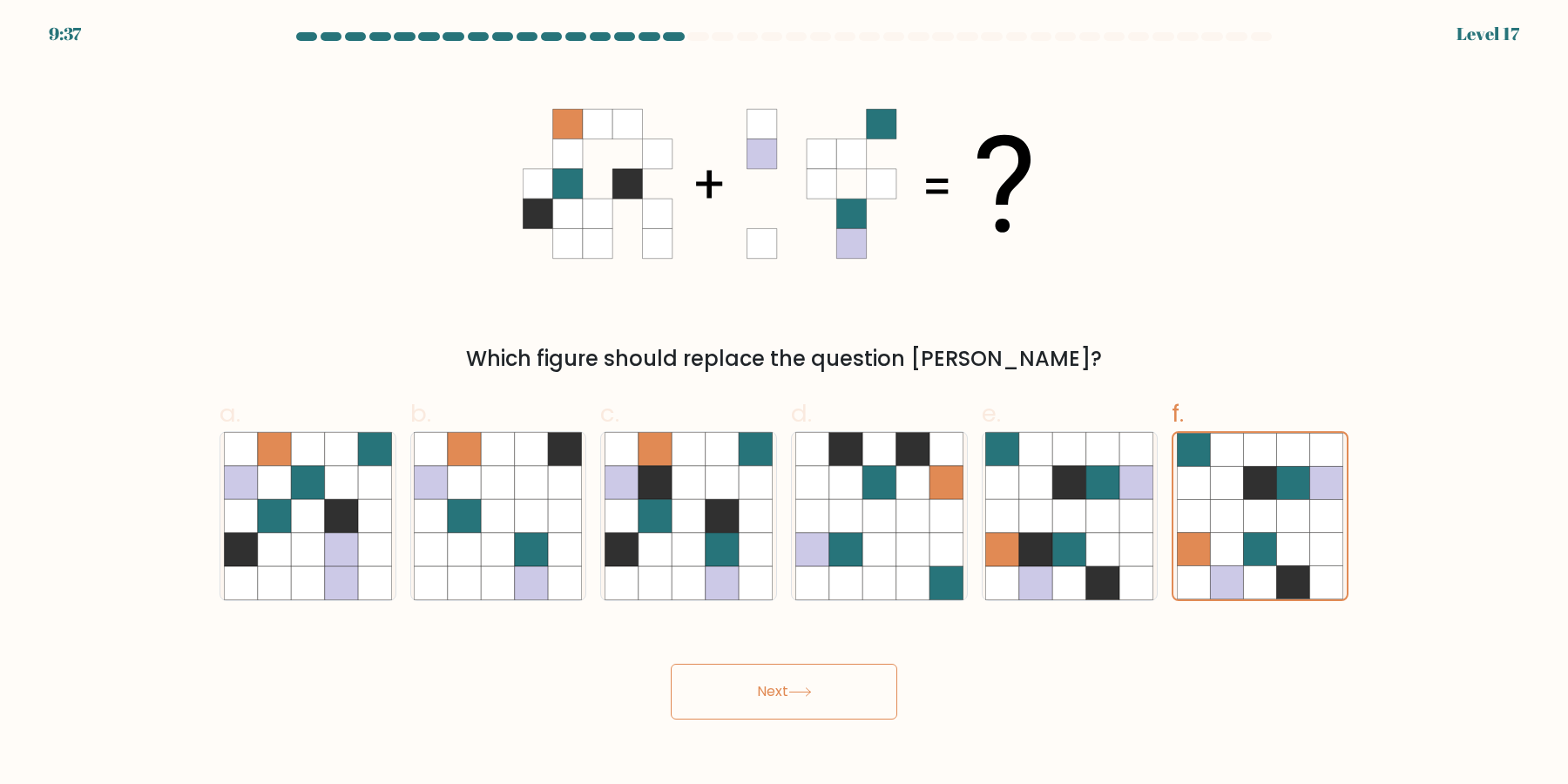
click at [790, 702] on button "Next" at bounding box center [784, 692] width 227 height 56
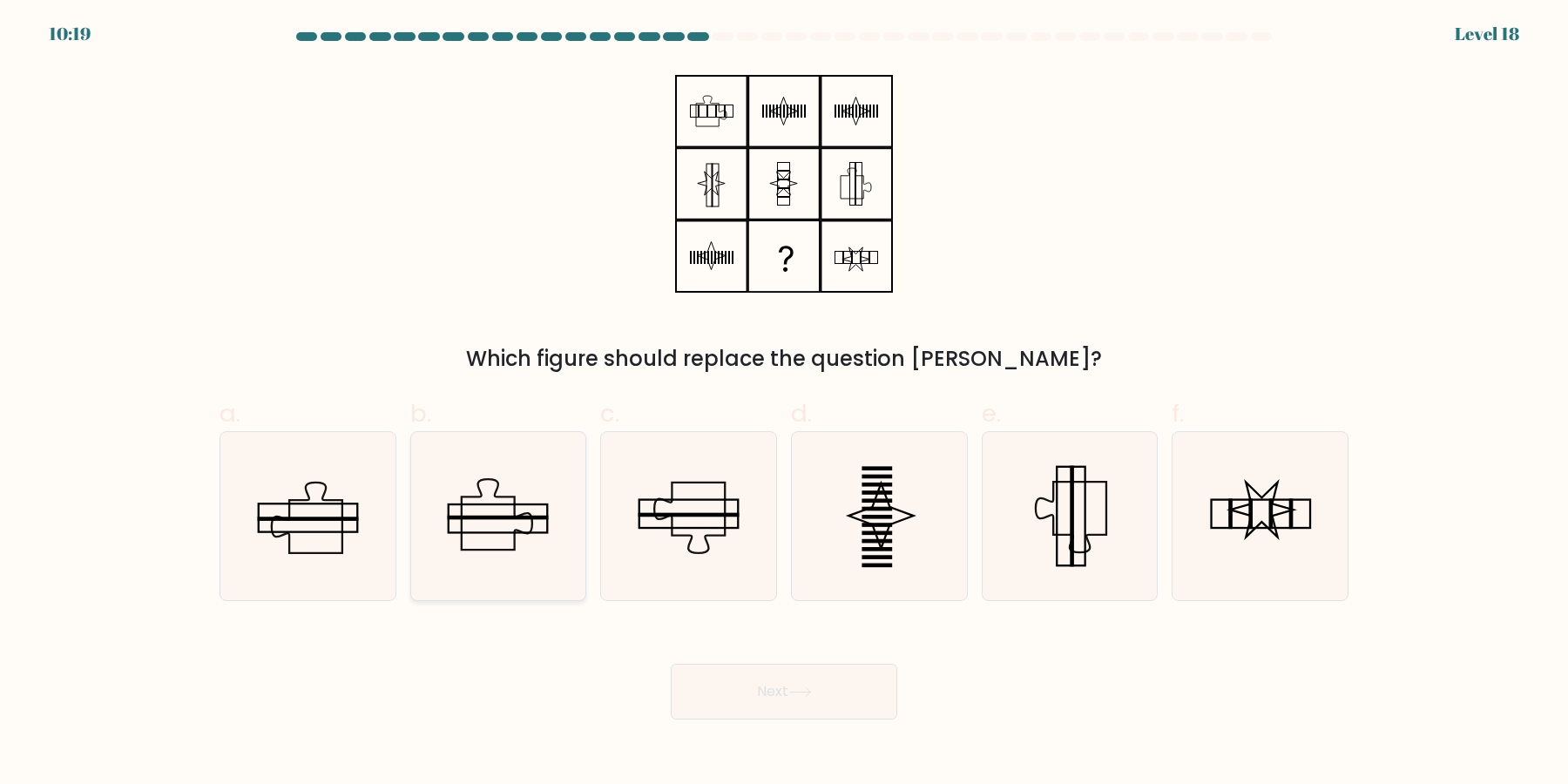
click at [506, 519] on rect at bounding box center [499, 518] width 101 height 4
click at [784, 403] on input "b." at bounding box center [784, 396] width 1 height 11
radio input "true"
click at [757, 653] on div "Next" at bounding box center [783, 671] width 1150 height 97
click at [760, 674] on button "Next" at bounding box center [784, 692] width 227 height 56
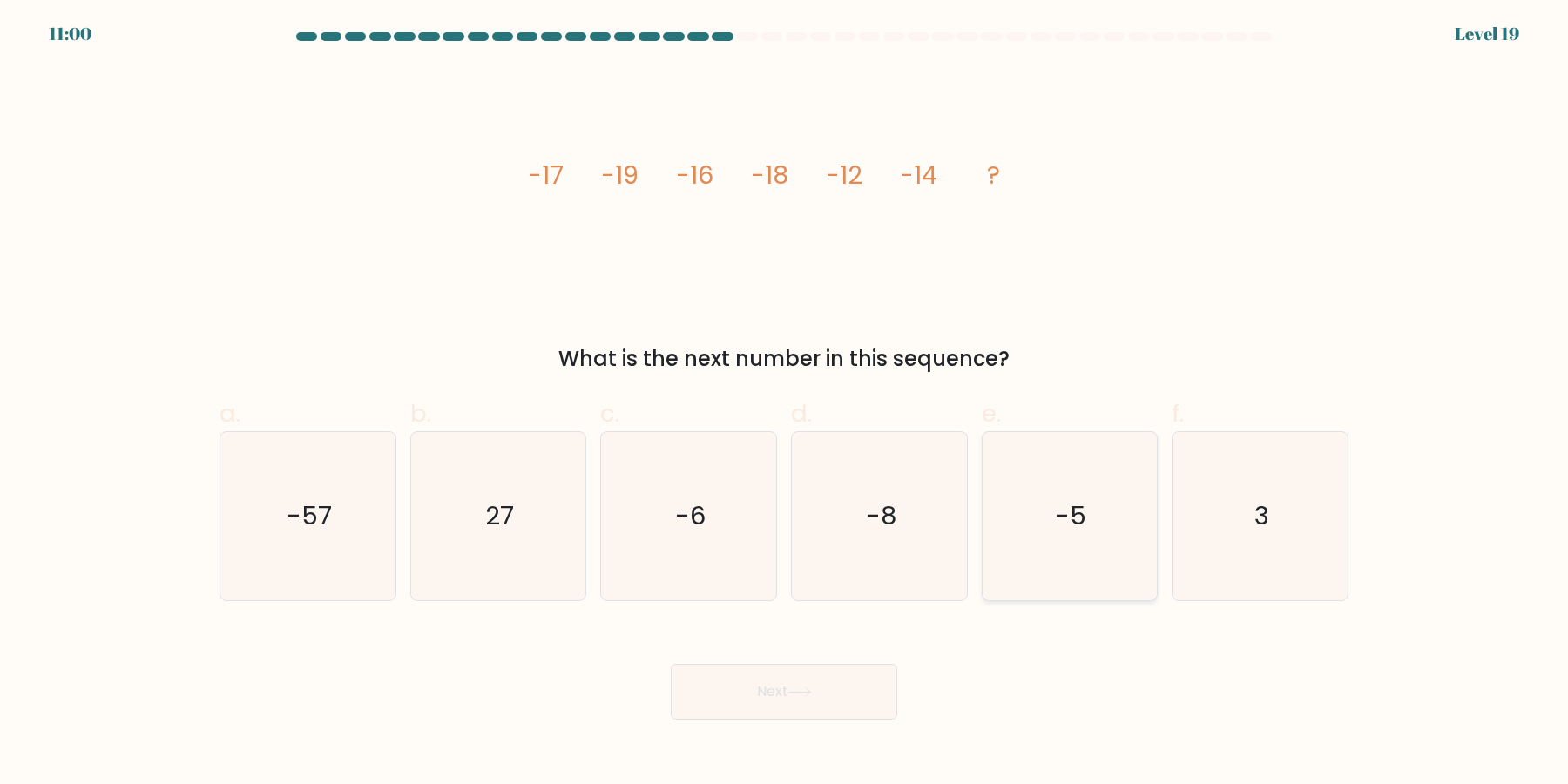
click at [1083, 572] on icon "-5" at bounding box center [1068, 516] width 168 height 168
click at [785, 403] on input "e. -5" at bounding box center [784, 396] width 1 height 11
radio input "true"
click at [803, 703] on button "Next" at bounding box center [784, 692] width 227 height 56
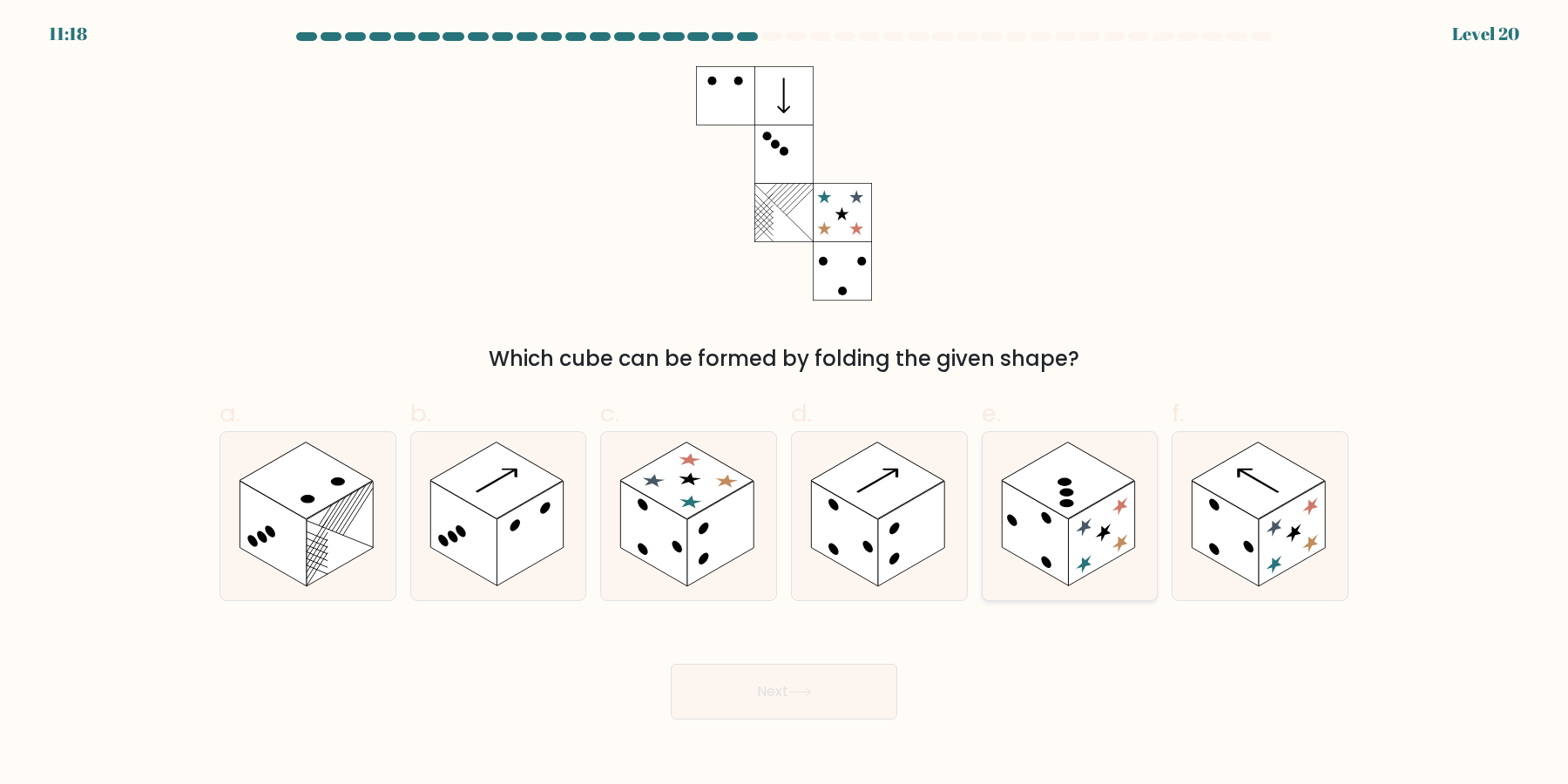
click at [1048, 533] on rect at bounding box center [1034, 535] width 67 height 105
click at [785, 403] on input "e." at bounding box center [784, 396] width 1 height 11
radio input "true"
click at [709, 517] on rect at bounding box center [720, 535] width 67 height 105
click at [784, 403] on input "c." at bounding box center [784, 396] width 1 height 11
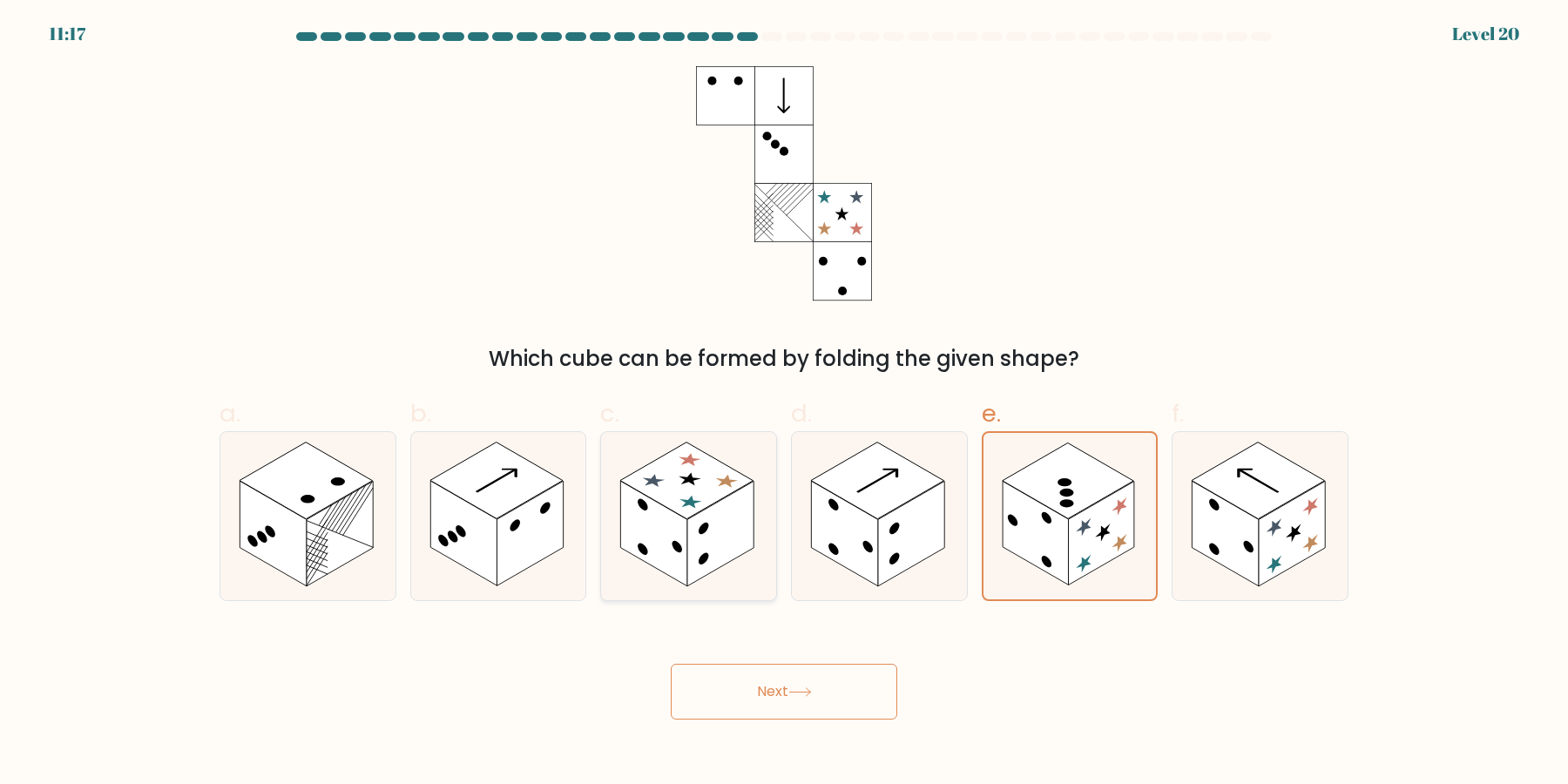
radio input "true"
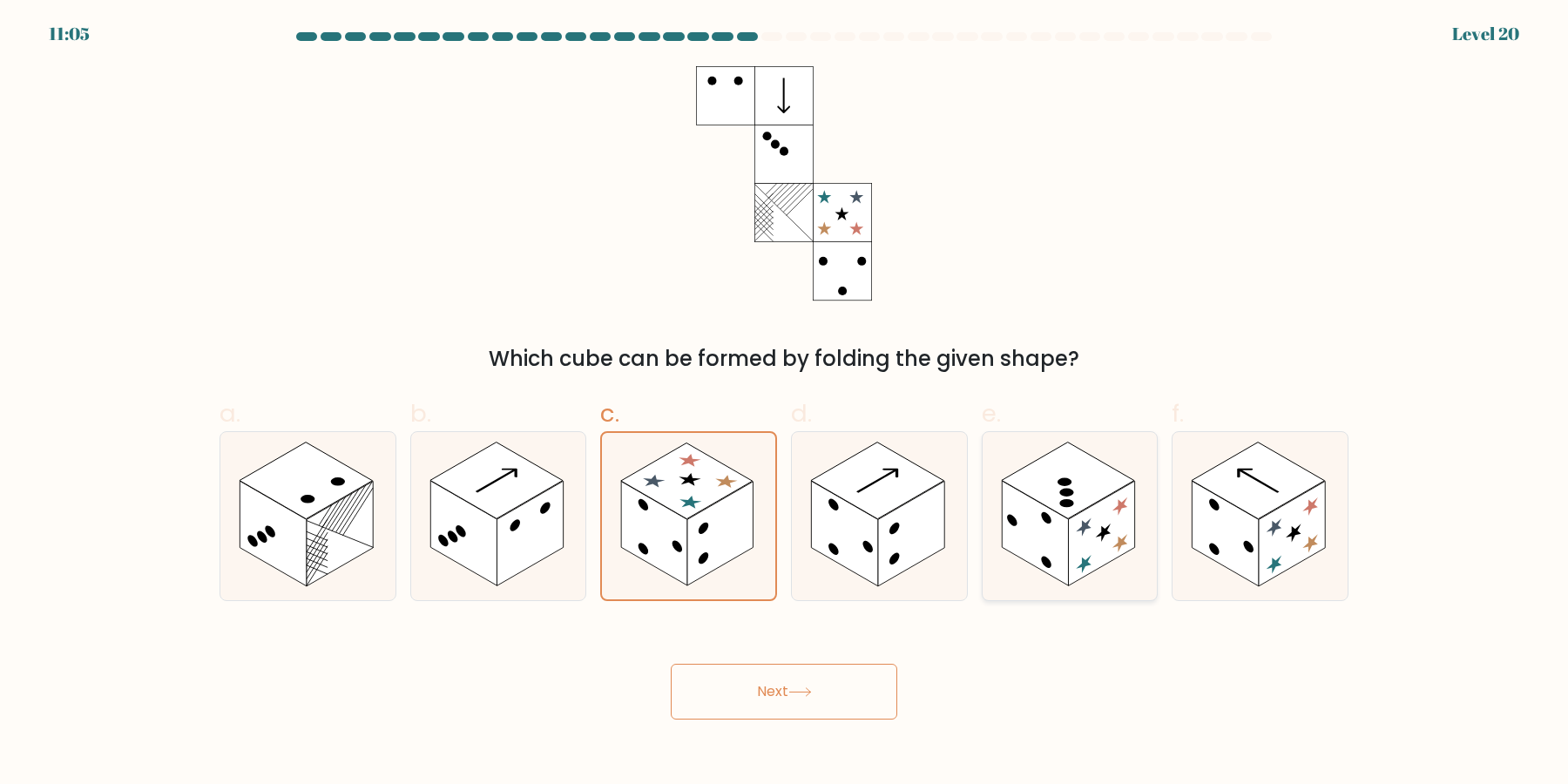
click at [1117, 519] on rect at bounding box center [1101, 535] width 67 height 105
click at [785, 403] on input "e." at bounding box center [784, 396] width 1 height 11
radio input "true"
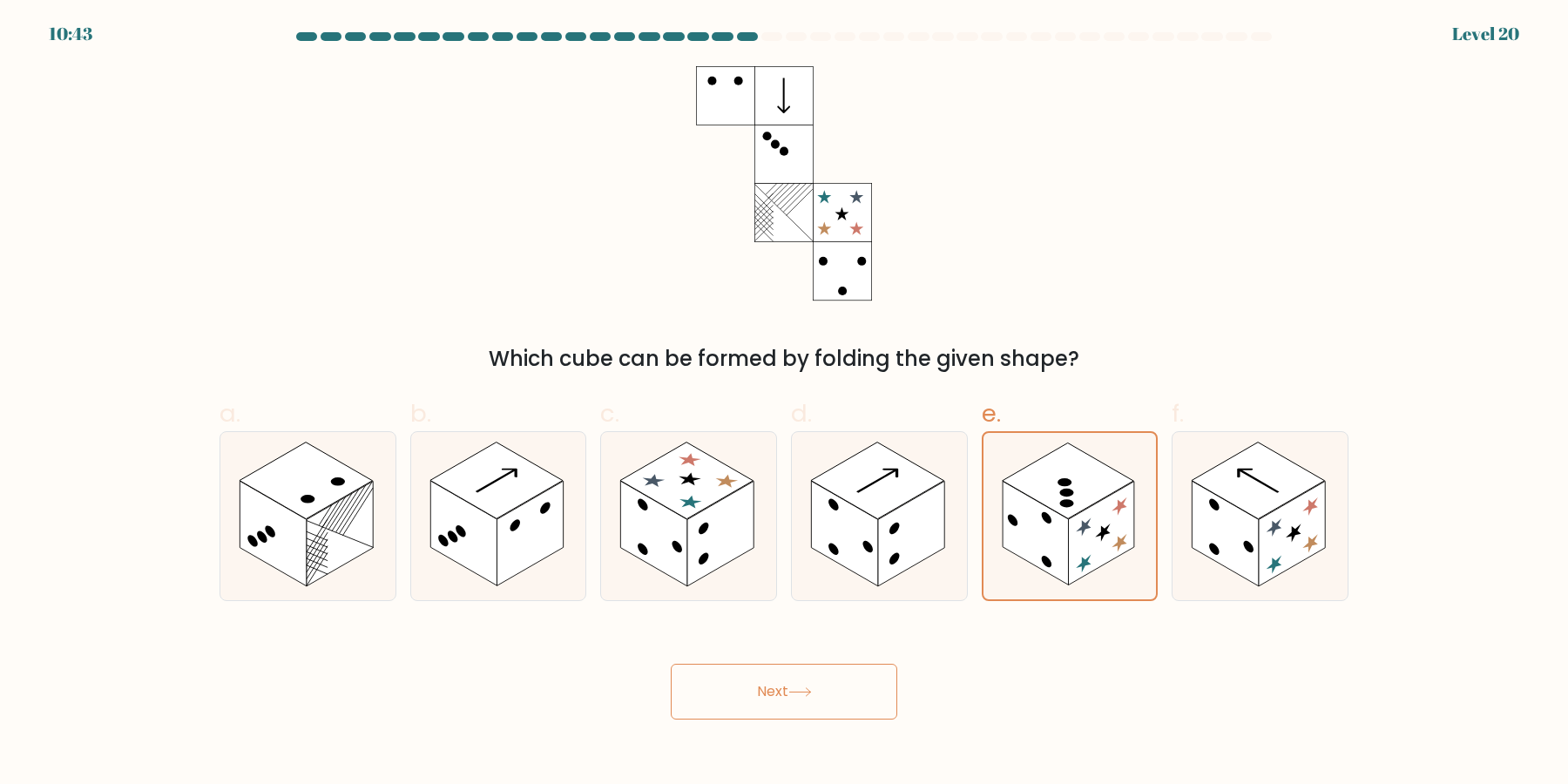
click at [738, 692] on button "Next" at bounding box center [784, 692] width 227 height 56
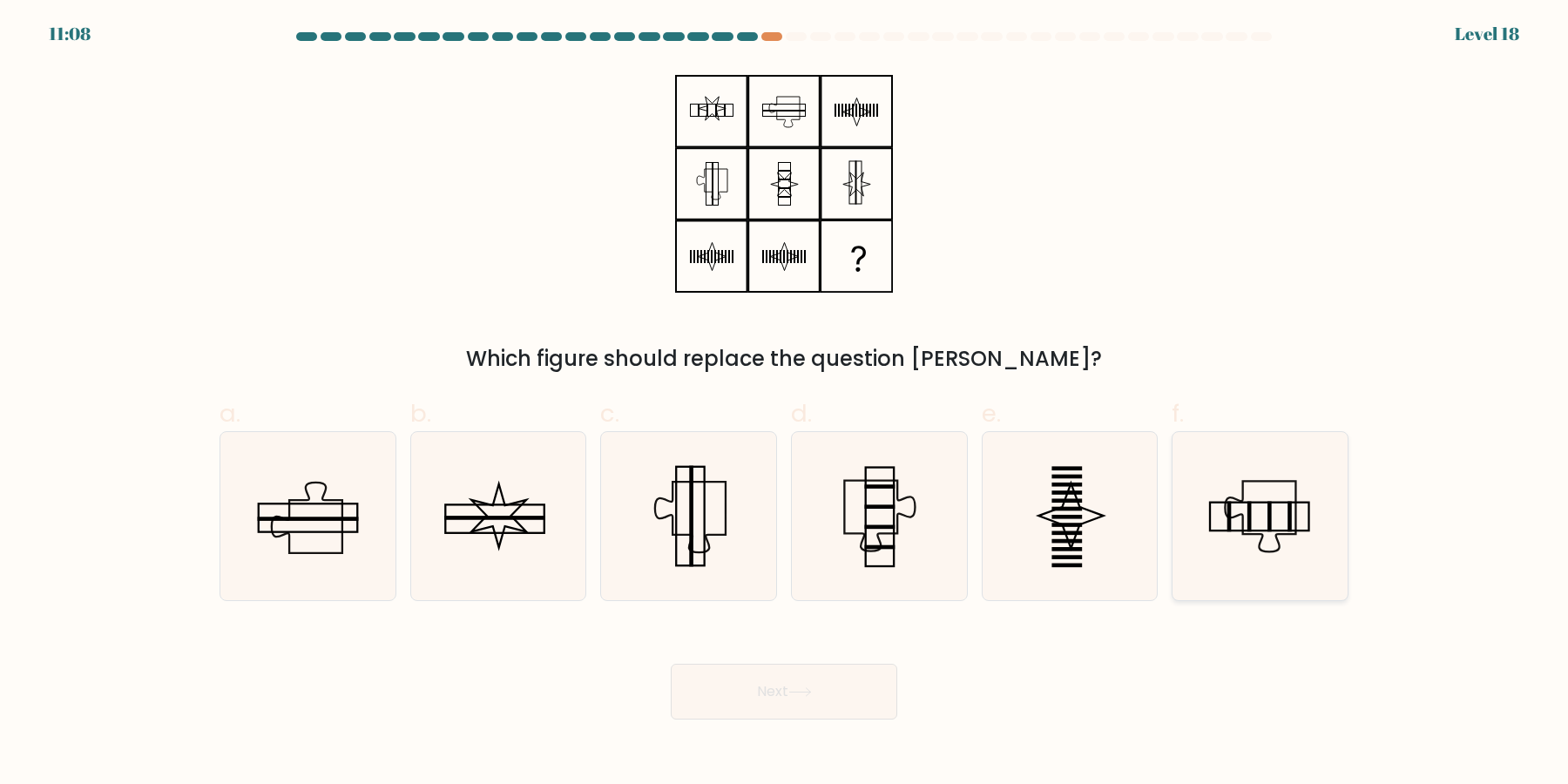
click at [1235, 483] on icon at bounding box center [1259, 516] width 168 height 168
click at [785, 403] on input "f." at bounding box center [784, 396] width 1 height 11
radio input "true"
click at [808, 688] on button "Next" at bounding box center [784, 692] width 227 height 56
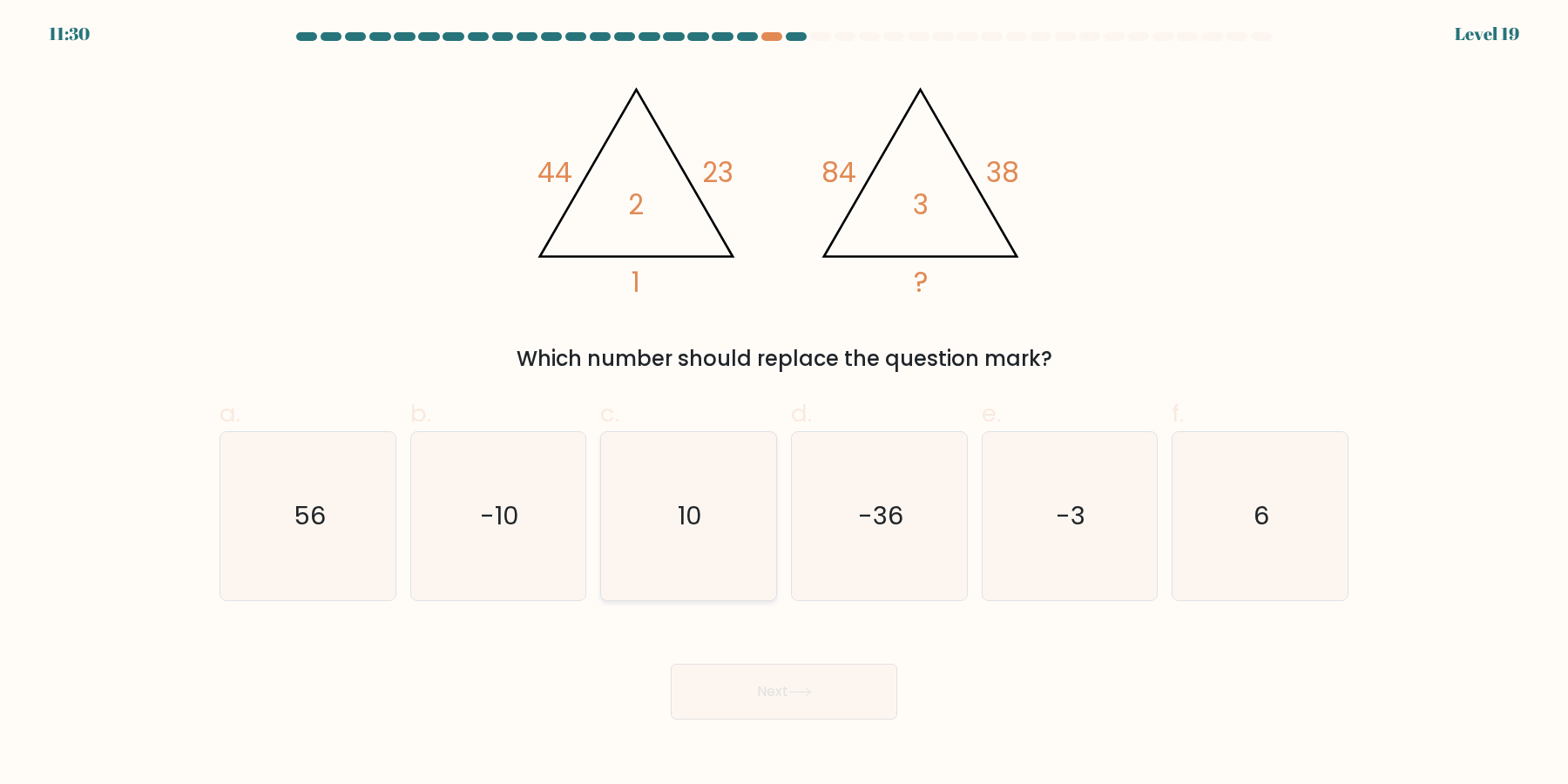
click at [683, 552] on icon "10" at bounding box center [688, 516] width 168 height 168
click at [784, 403] on input "c. 10" at bounding box center [784, 396] width 1 height 11
radio input "true"
click at [743, 706] on button "Next" at bounding box center [784, 692] width 227 height 56
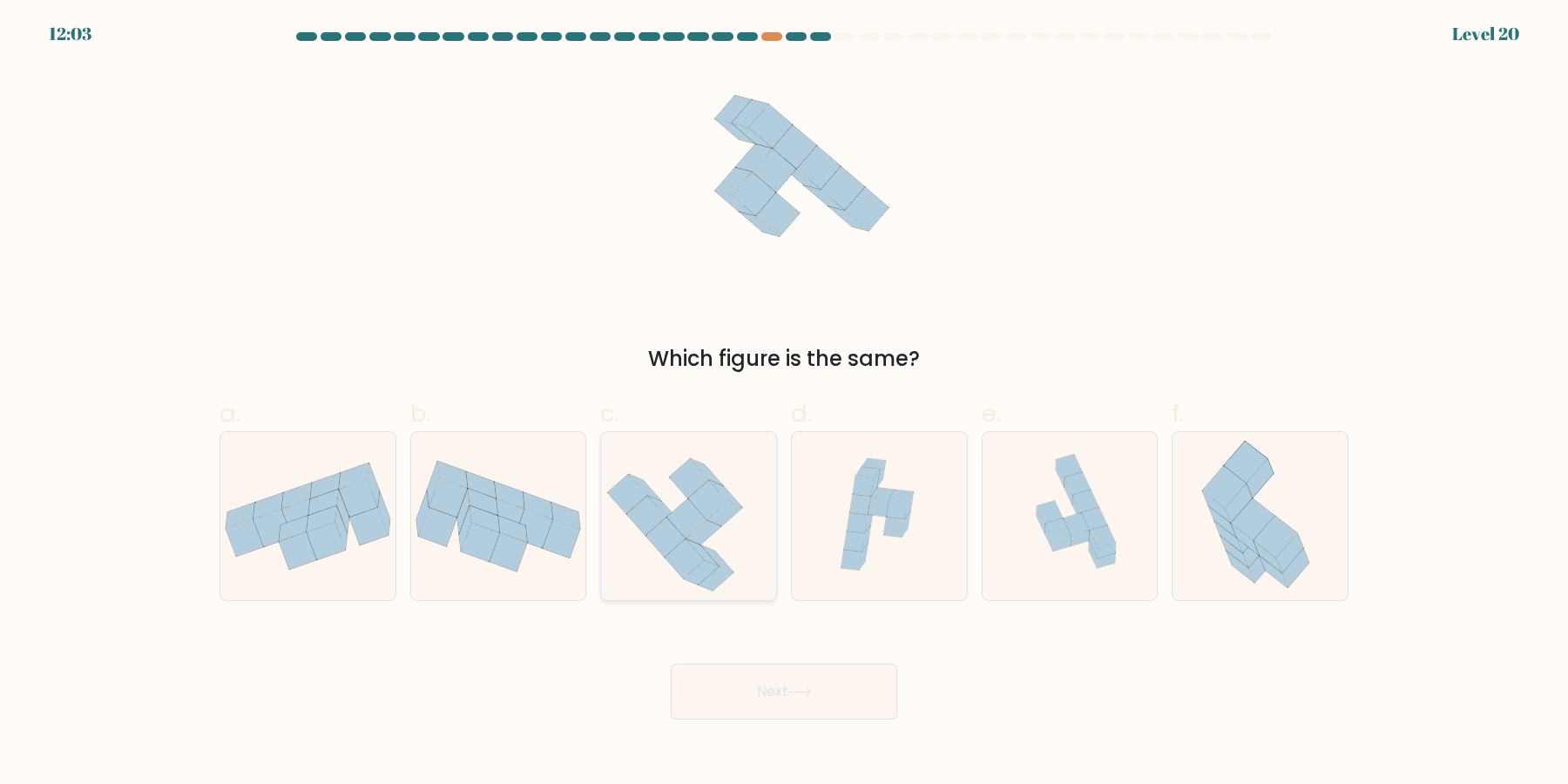
click at [708, 526] on icon at bounding box center [703, 533] width 35 height 25
click at [784, 403] on input "c." at bounding box center [784, 396] width 1 height 11
radio input "true"
click at [830, 691] on button "Next" at bounding box center [784, 692] width 227 height 56
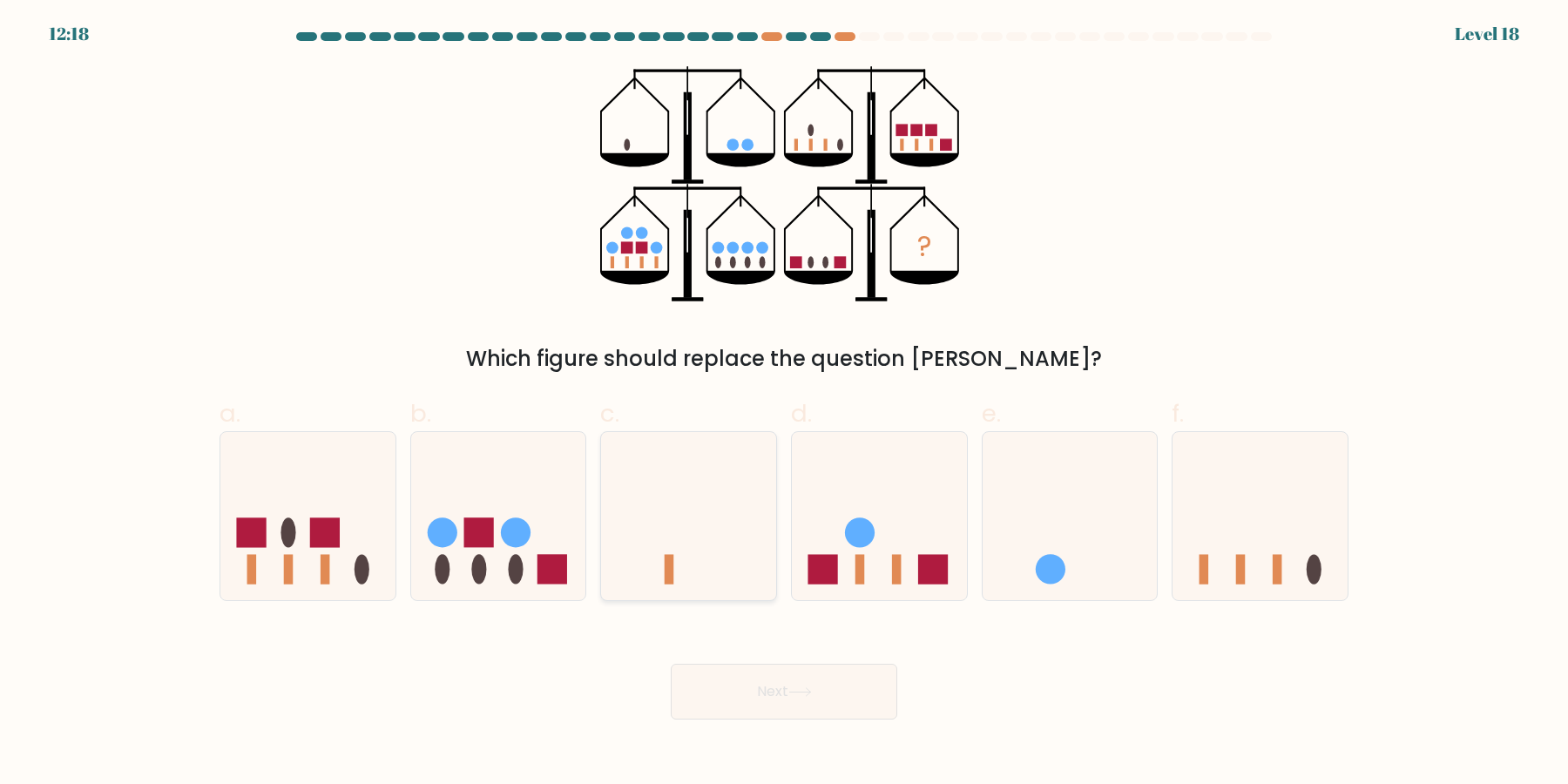
click at [675, 513] on icon at bounding box center [689, 516] width 175 height 144
click at [784, 403] on input "c." at bounding box center [784, 396] width 1 height 11
radio input "true"
click at [582, 364] on div "Which figure should replace the question [PERSON_NAME]?" at bounding box center [783, 359] width 1108 height 32
drag, startPoint x: 582, startPoint y: 364, endPoint x: 1052, endPoint y: 366, distance: 470.0
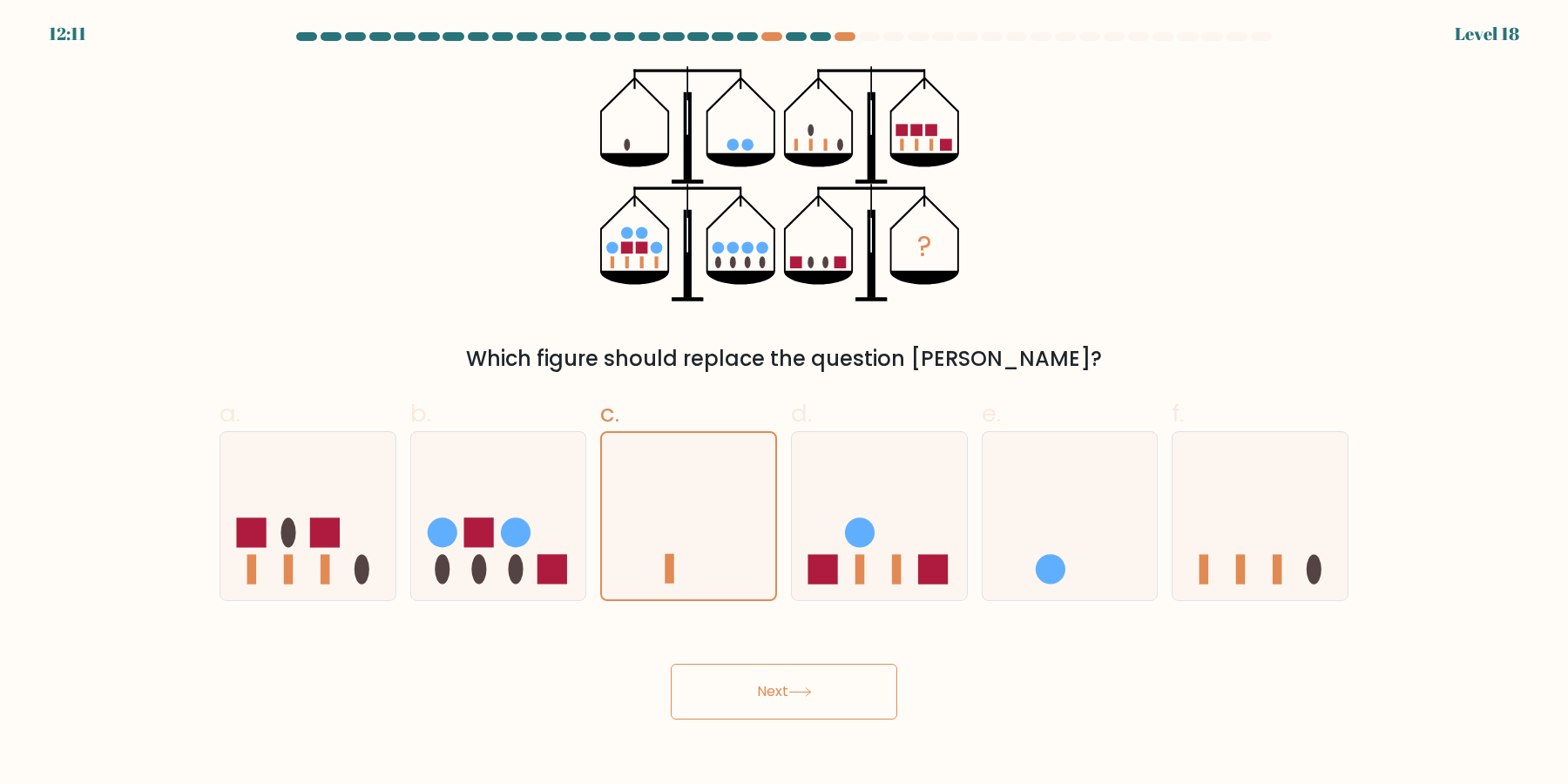
click at [1052, 366] on div "Which figure should replace the question [PERSON_NAME]?" at bounding box center [783, 359] width 1108 height 32
click at [1063, 554] on icon at bounding box center [1070, 516] width 175 height 144
click at [785, 403] on input "e." at bounding box center [784, 396] width 1 height 11
radio input "true"
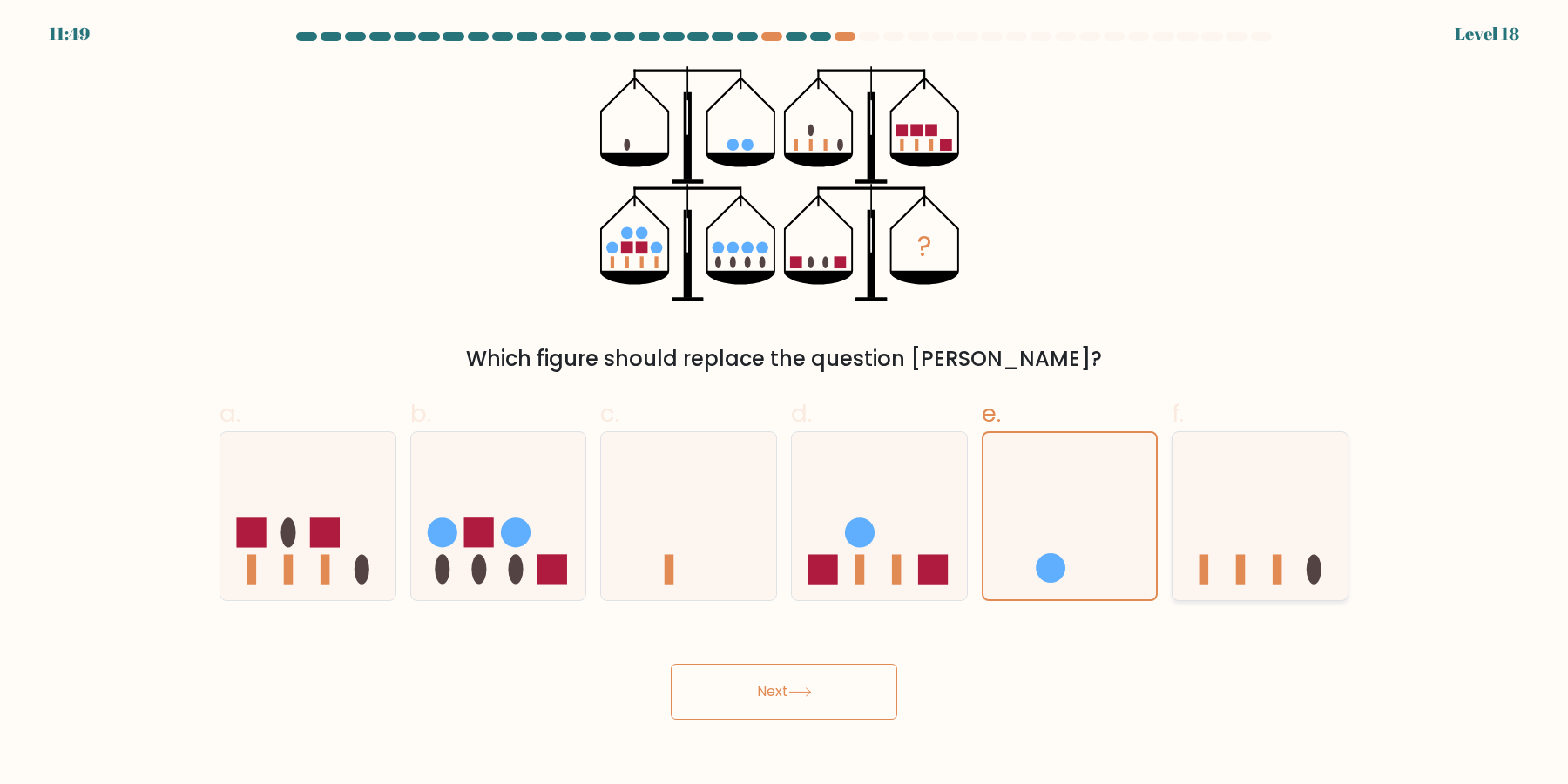
click at [1244, 553] on icon at bounding box center [1260, 516] width 175 height 144
click at [785, 403] on input "f." at bounding box center [784, 396] width 1 height 11
radio input "true"
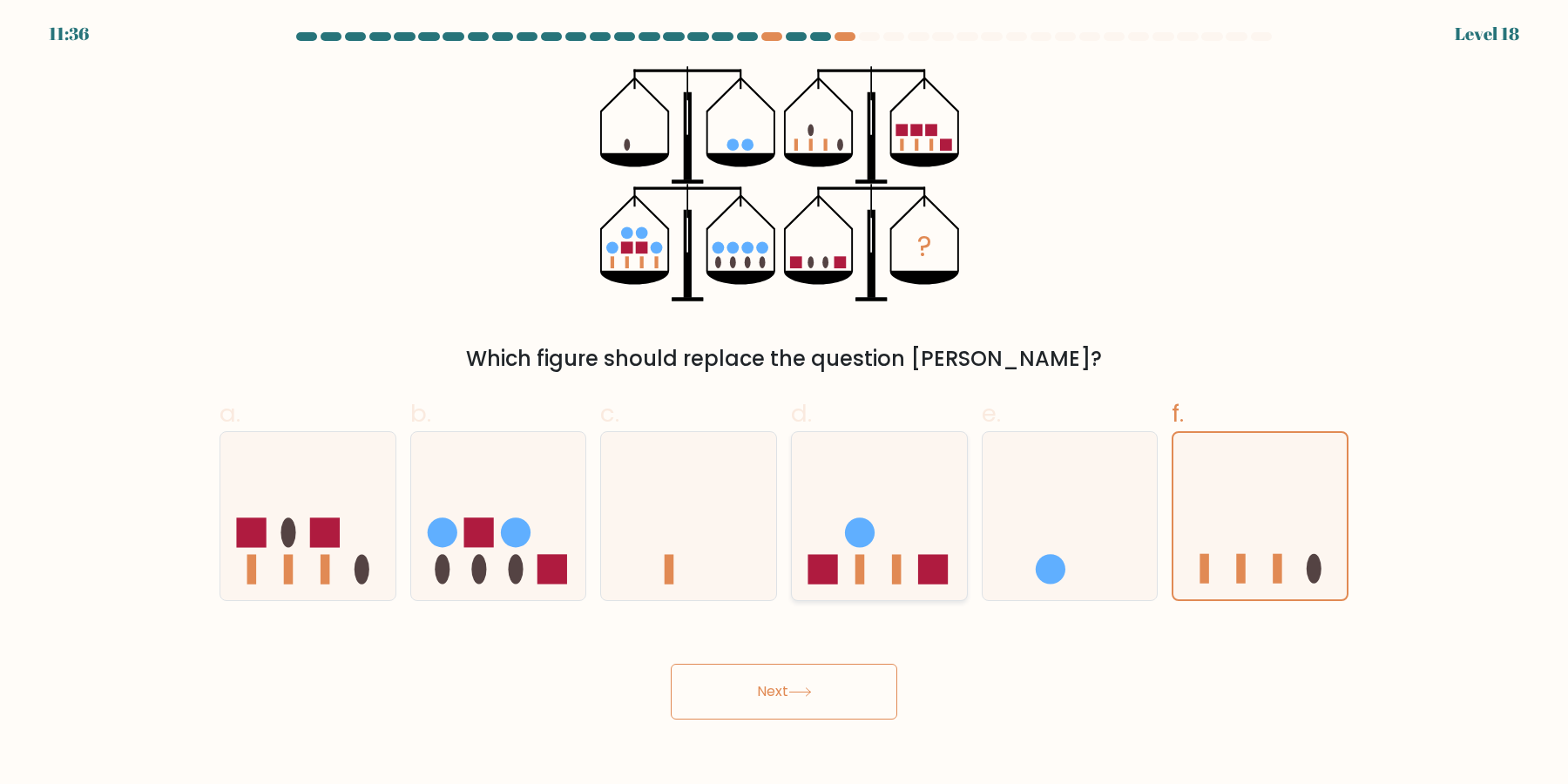
click at [891, 546] on icon at bounding box center [879, 516] width 175 height 144
click at [785, 403] on input "d." at bounding box center [784, 396] width 1 height 11
radio input "true"
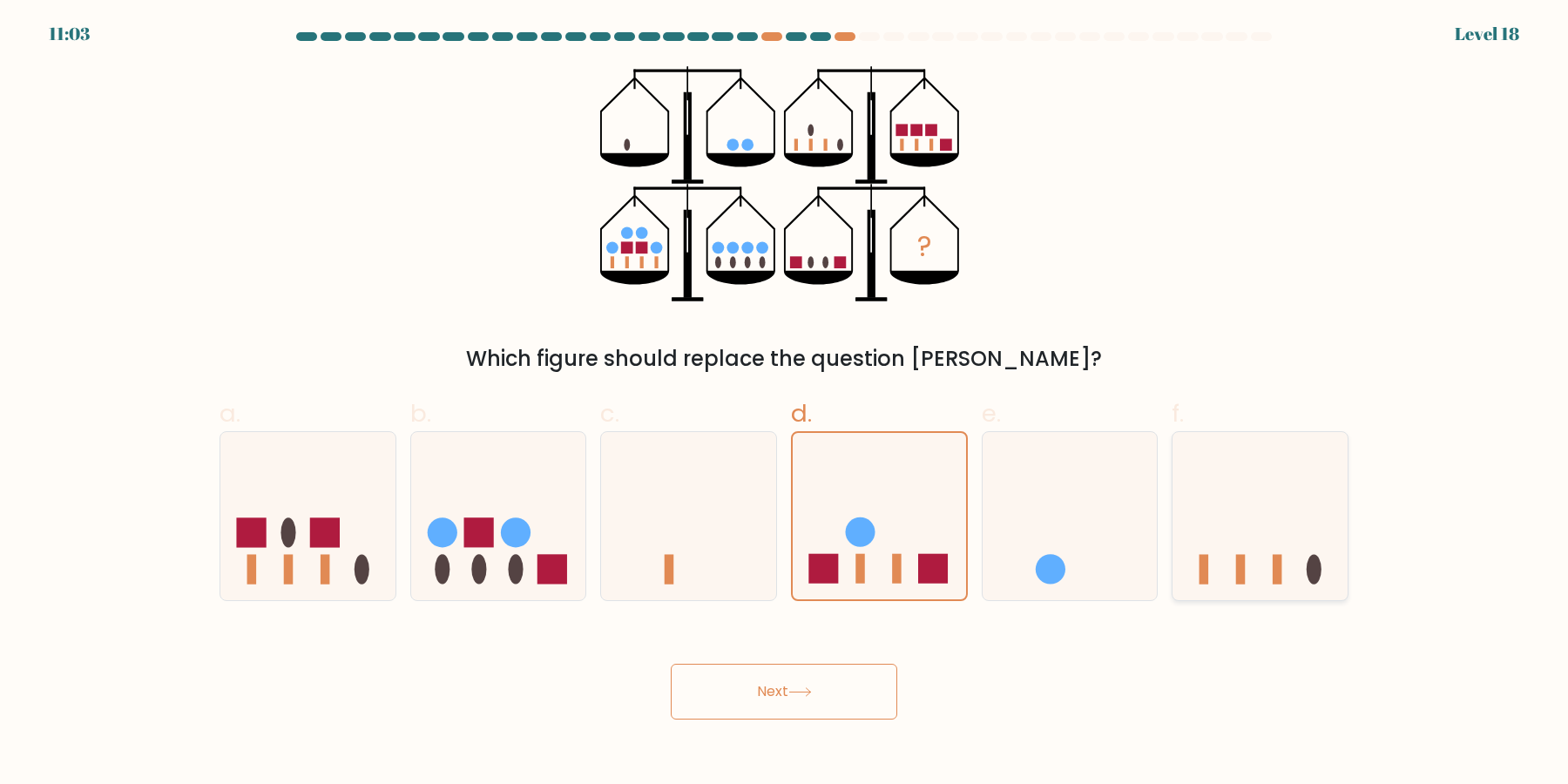
click at [1223, 527] on icon at bounding box center [1260, 516] width 175 height 144
click at [785, 403] on input "f." at bounding box center [784, 396] width 1 height 11
radio input "true"
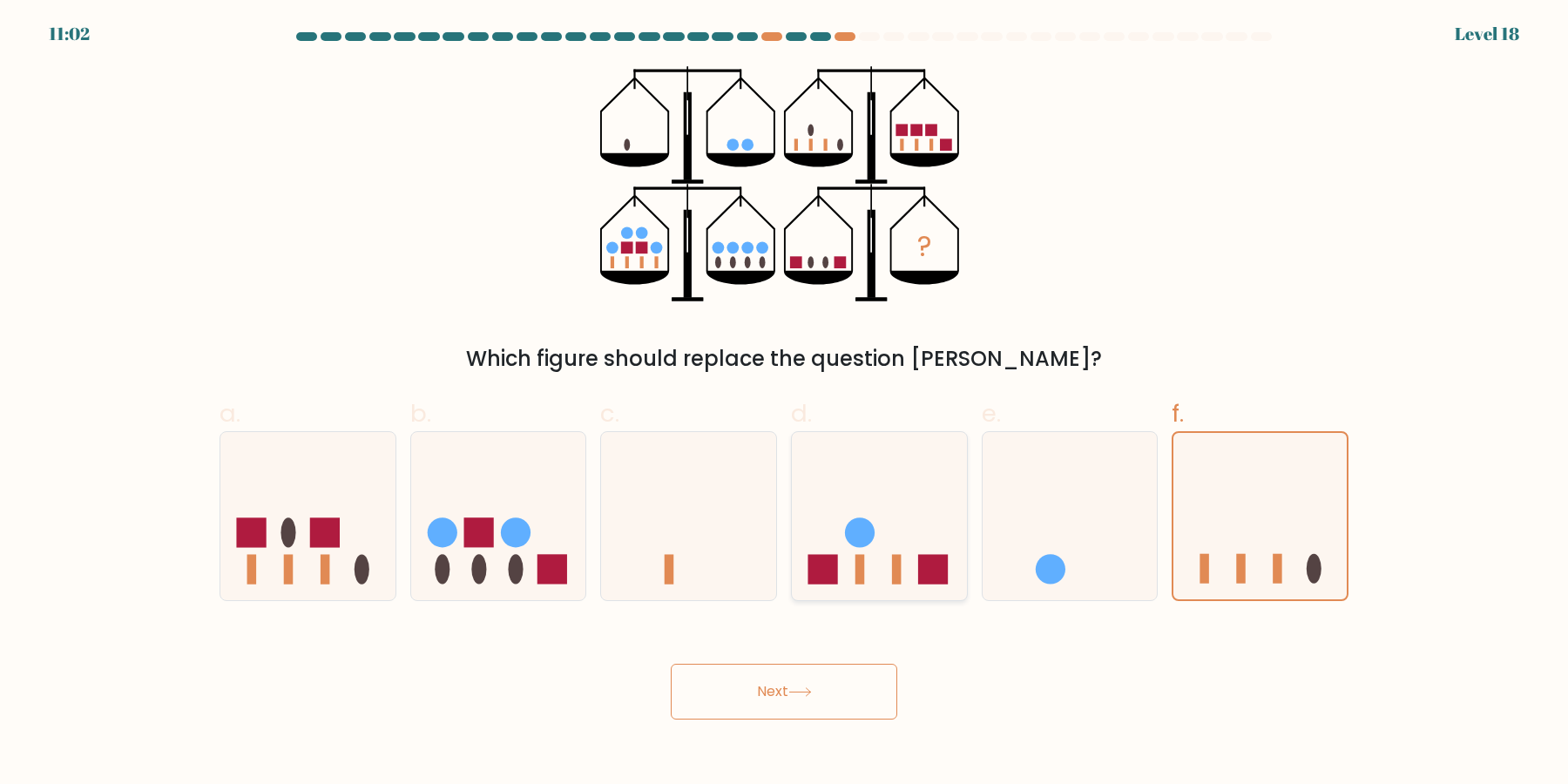
click at [899, 511] on icon at bounding box center [879, 516] width 175 height 144
click at [785, 403] on input "d." at bounding box center [784, 396] width 1 height 11
radio input "true"
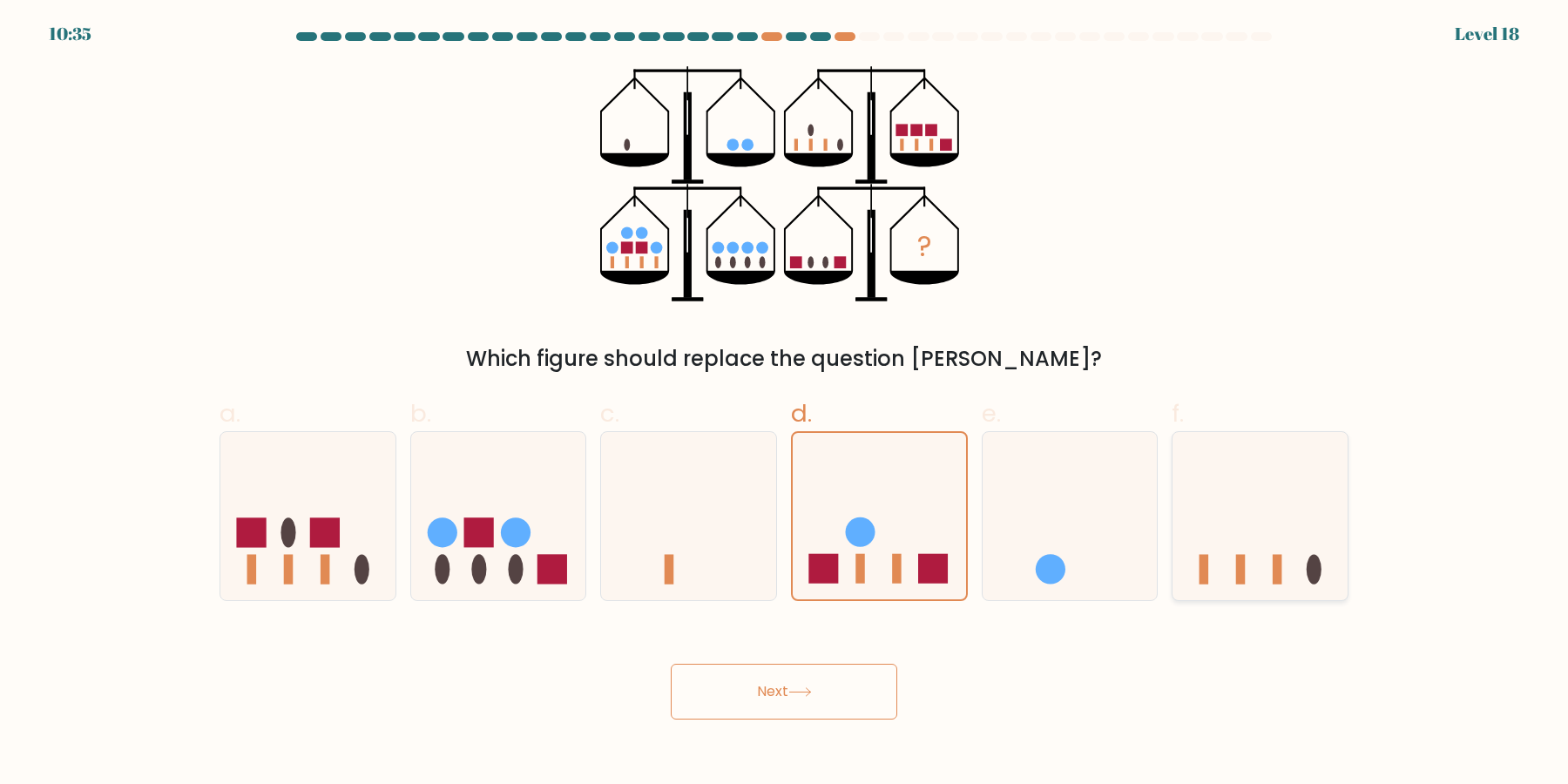
click at [1266, 579] on icon at bounding box center [1260, 516] width 175 height 144
click at [785, 403] on input "f." at bounding box center [784, 396] width 1 height 11
radio input "true"
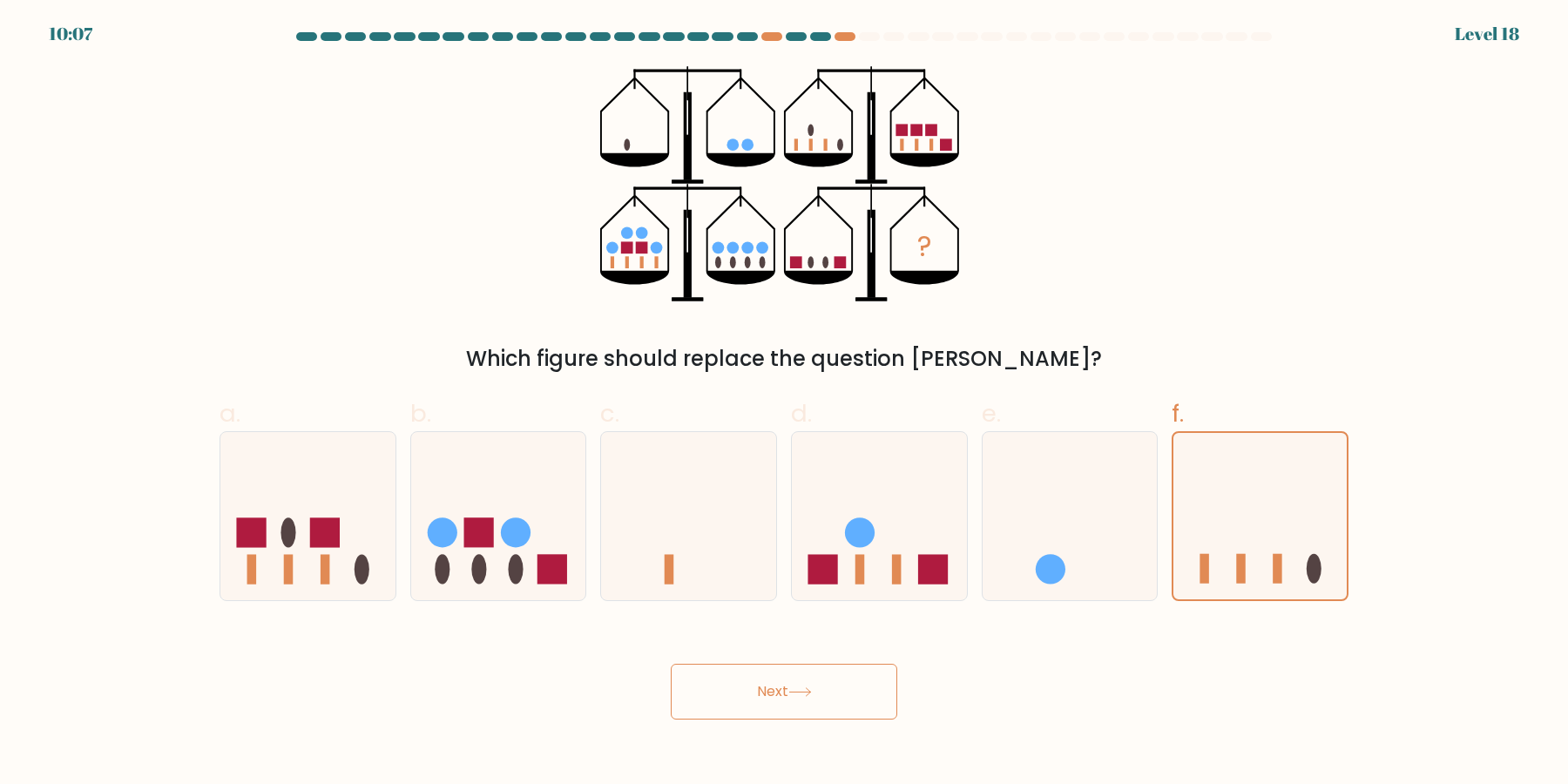
click at [834, 692] on button "Next" at bounding box center [784, 692] width 227 height 56
click at [788, 691] on button "Next" at bounding box center [784, 692] width 227 height 56
click at [1260, 480] on icon at bounding box center [1260, 516] width 173 height 144
click at [785, 403] on input "f." at bounding box center [784, 396] width 1 height 11
click at [800, 697] on icon at bounding box center [800, 693] width 24 height 10
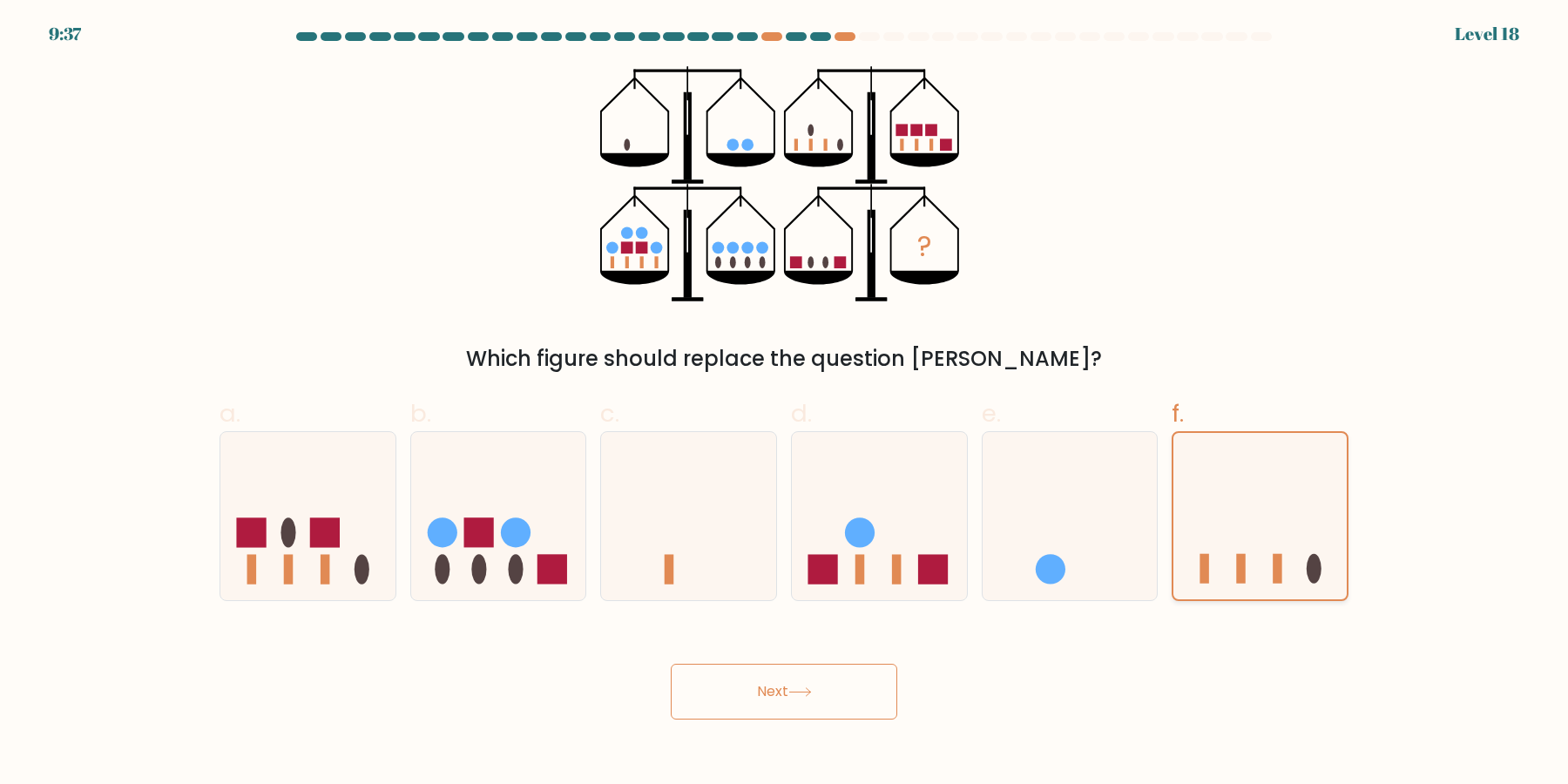
click at [1311, 547] on icon at bounding box center [1260, 516] width 173 height 144
click at [785, 403] on input "f." at bounding box center [784, 396] width 1 height 11
click at [764, 708] on button "Next" at bounding box center [784, 692] width 227 height 56
click at [810, 703] on button "Next" at bounding box center [784, 692] width 227 height 56
click at [851, 697] on button "Next" at bounding box center [784, 692] width 227 height 56
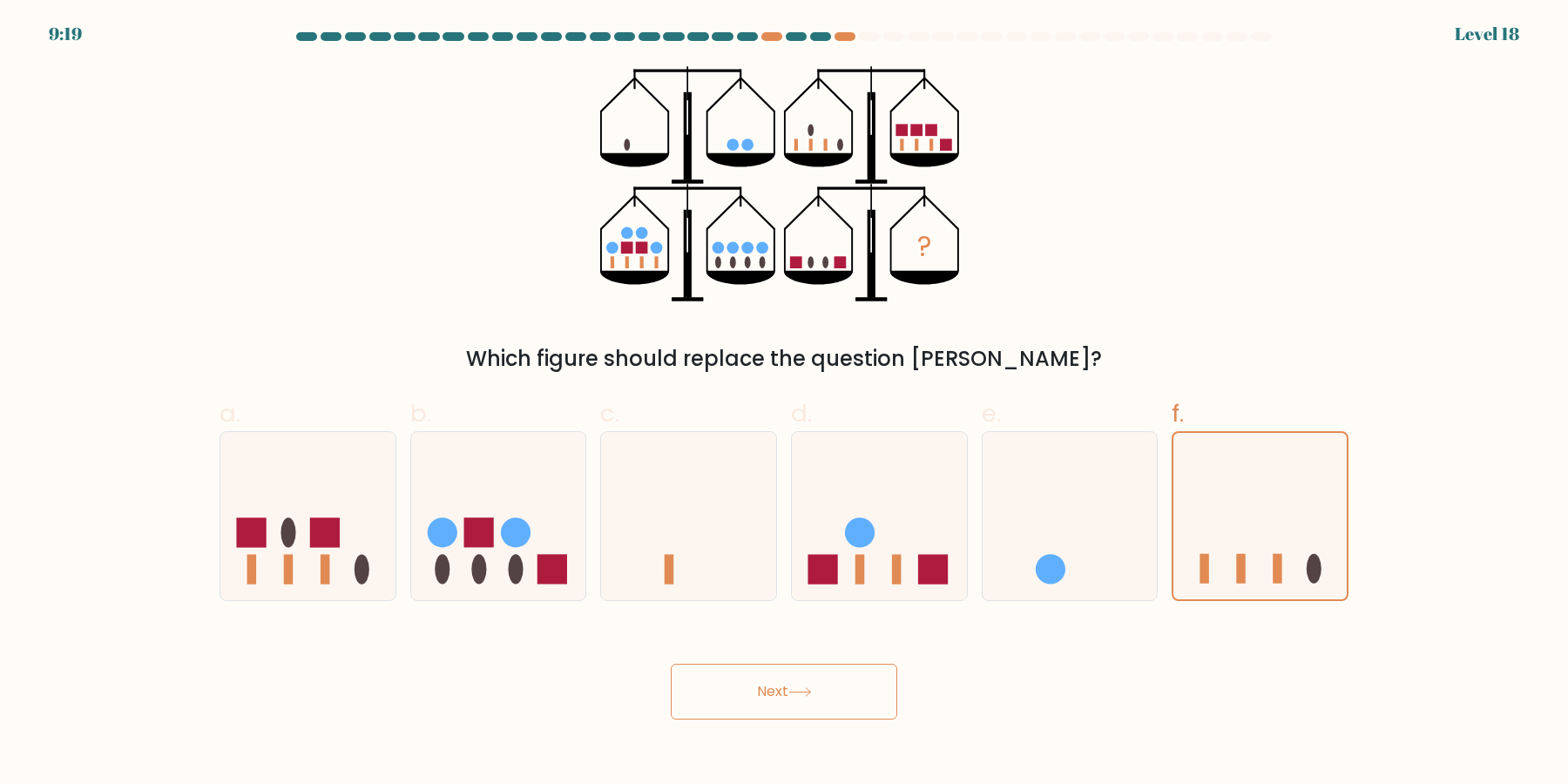
click at [816, 717] on button "Next" at bounding box center [784, 692] width 227 height 56
click at [808, 718] on button "Next" at bounding box center [784, 692] width 227 height 56
click at [805, 716] on button "Next" at bounding box center [784, 692] width 227 height 56
click at [803, 715] on button "Next" at bounding box center [784, 692] width 227 height 56
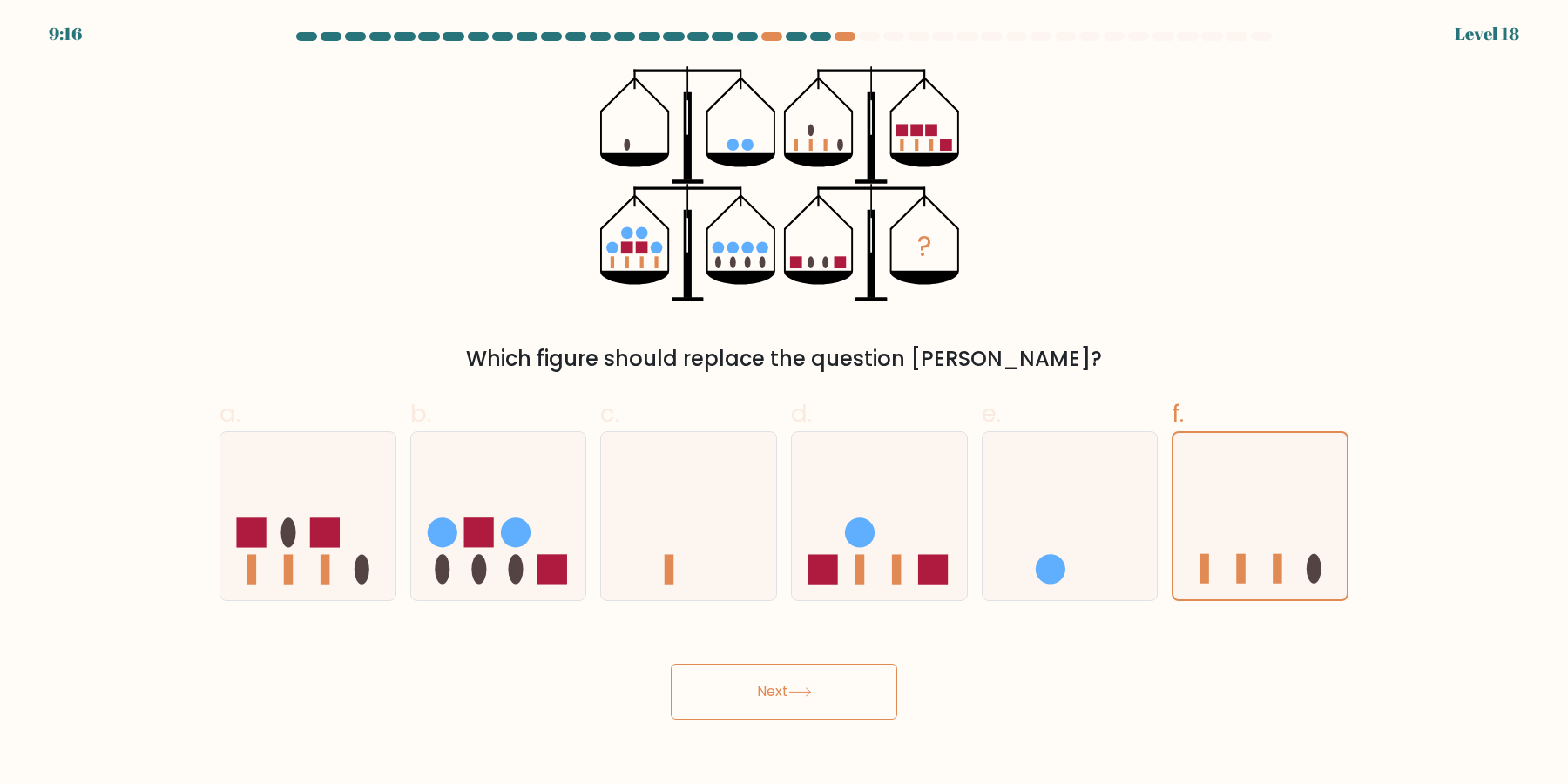
click at [862, 703] on button "Next" at bounding box center [784, 692] width 227 height 56
click at [1258, 513] on icon at bounding box center [1260, 516] width 173 height 144
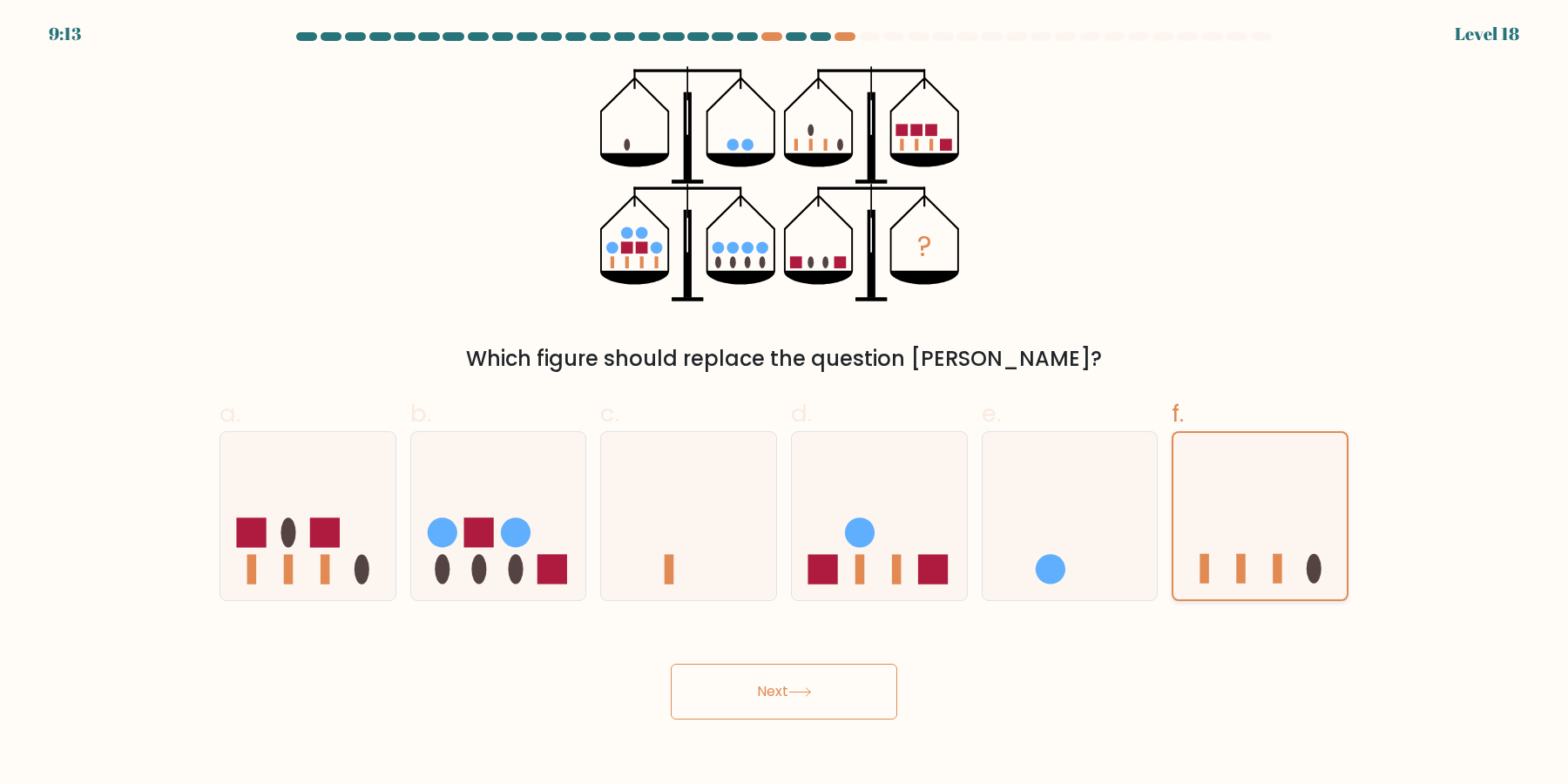
click at [785, 403] on input "f." at bounding box center [784, 396] width 1 height 11
click at [1258, 513] on icon at bounding box center [1260, 516] width 173 height 144
click at [785, 403] on input "f." at bounding box center [784, 396] width 1 height 11
click at [810, 693] on icon at bounding box center [799, 692] width 21 height 8
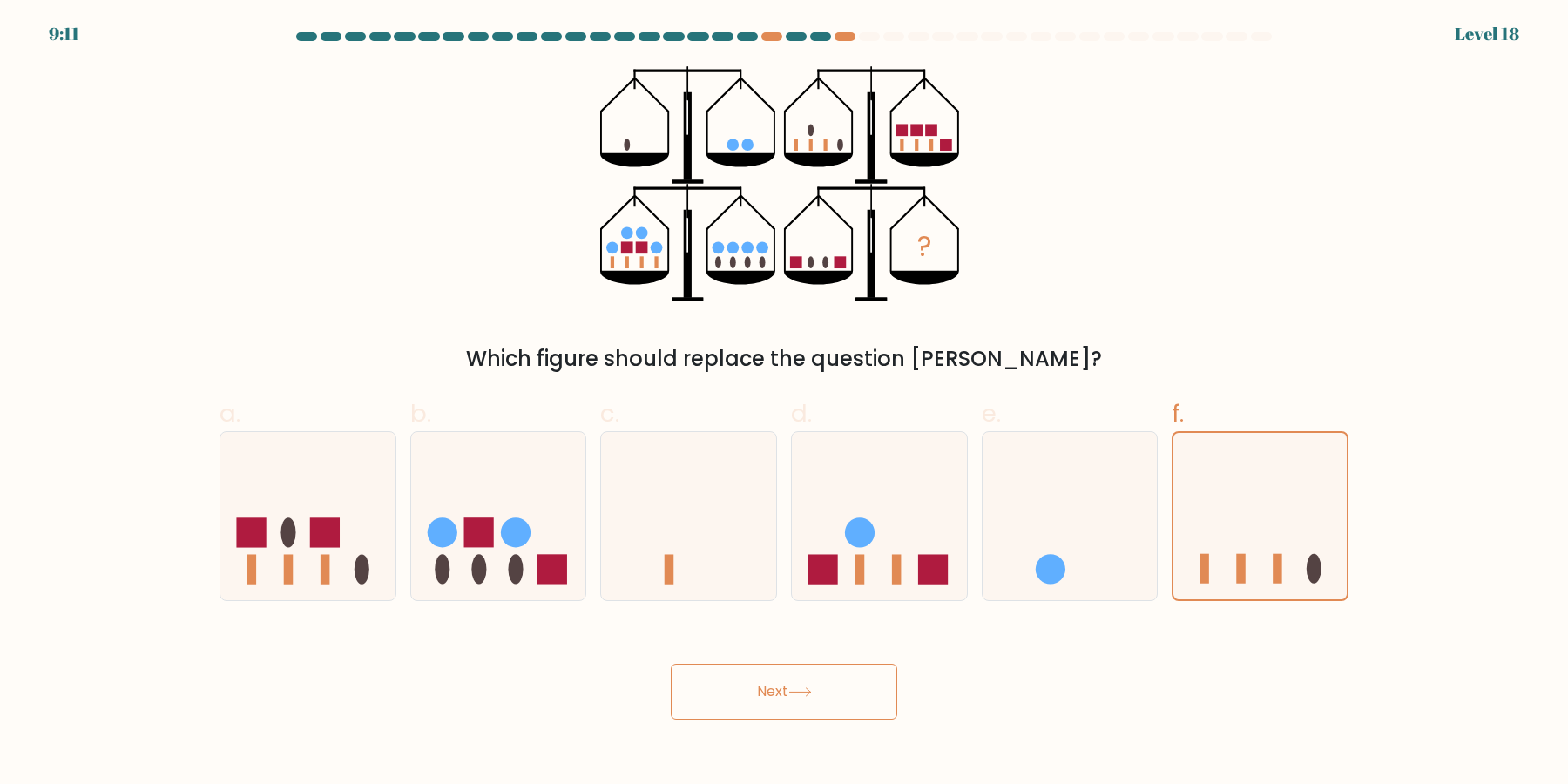
click at [810, 693] on icon at bounding box center [799, 692] width 21 height 8
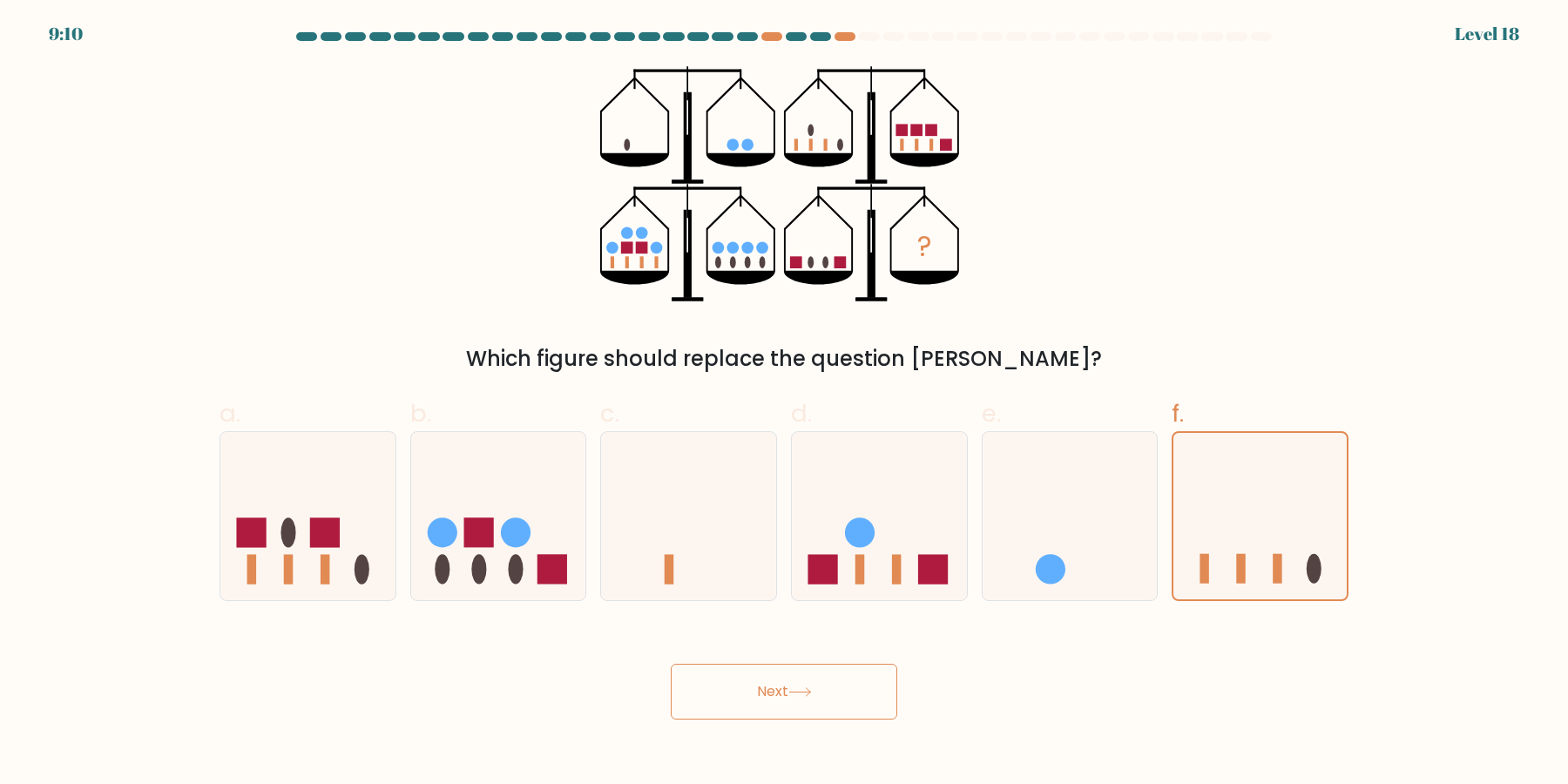
click at [810, 693] on icon at bounding box center [799, 692] width 21 height 8
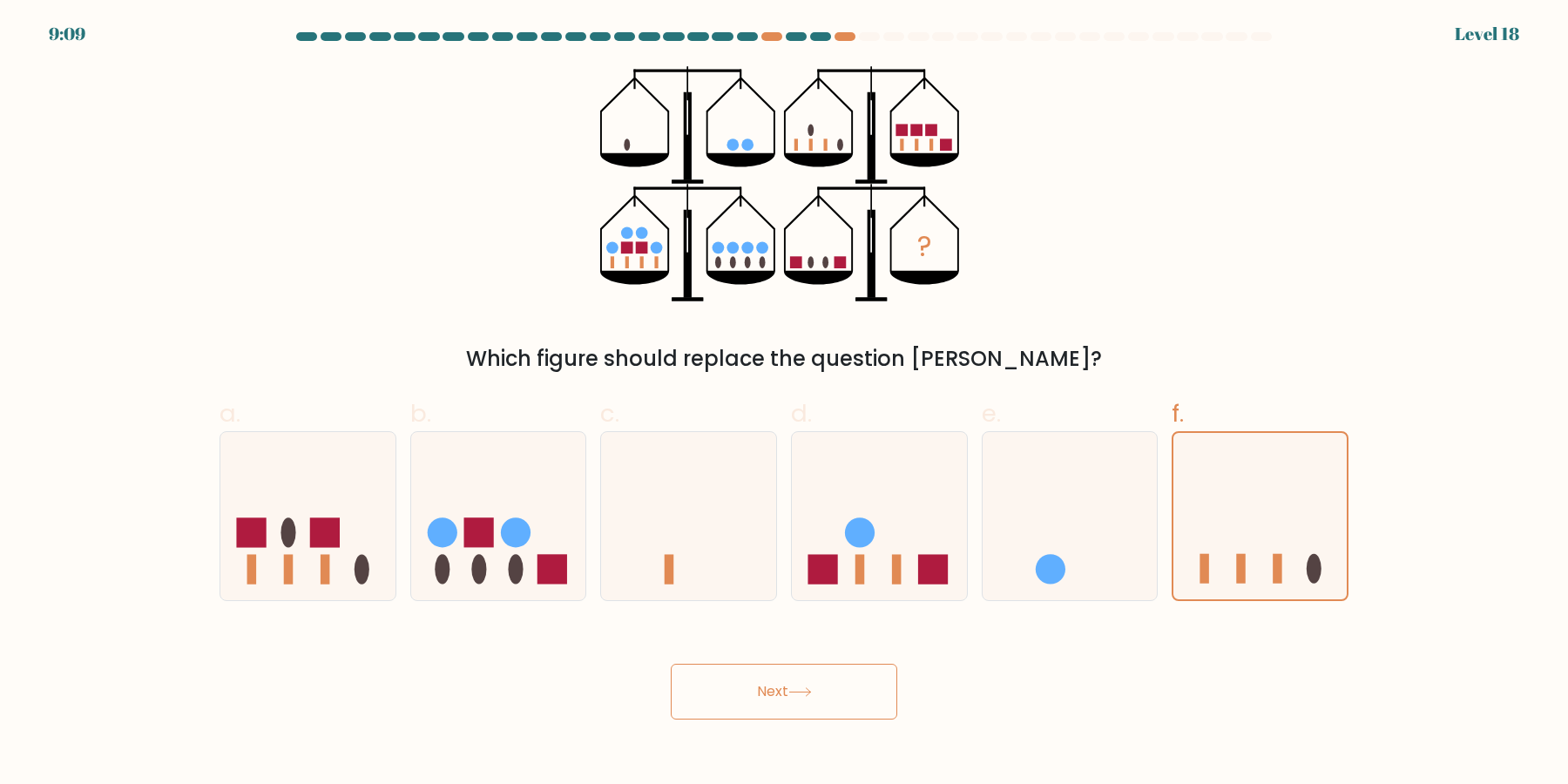
click at [810, 693] on icon at bounding box center [799, 692] width 21 height 8
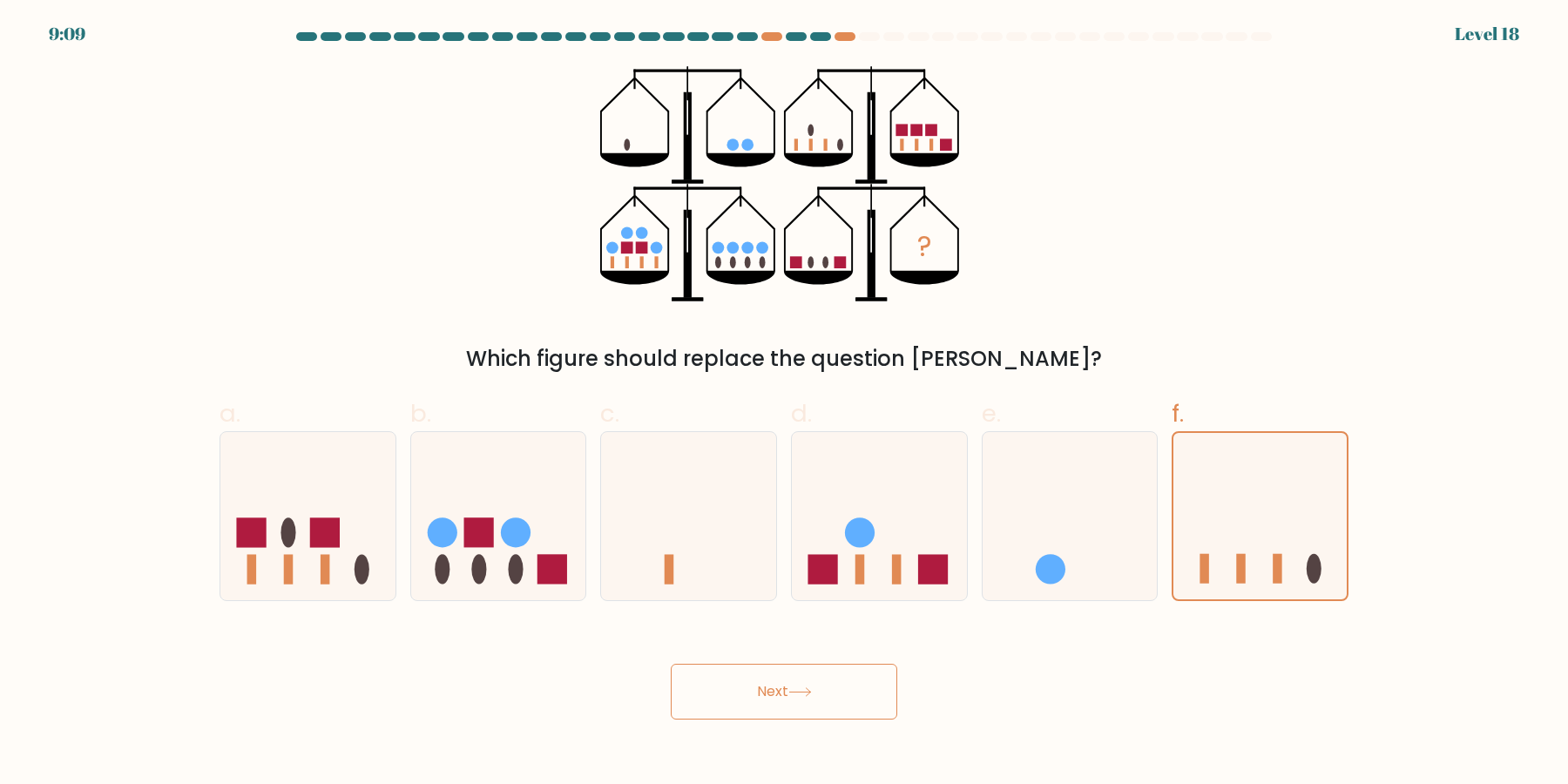
click at [810, 693] on icon at bounding box center [799, 692] width 21 height 8
